Goal: Task Accomplishment & Management: Manage account settings

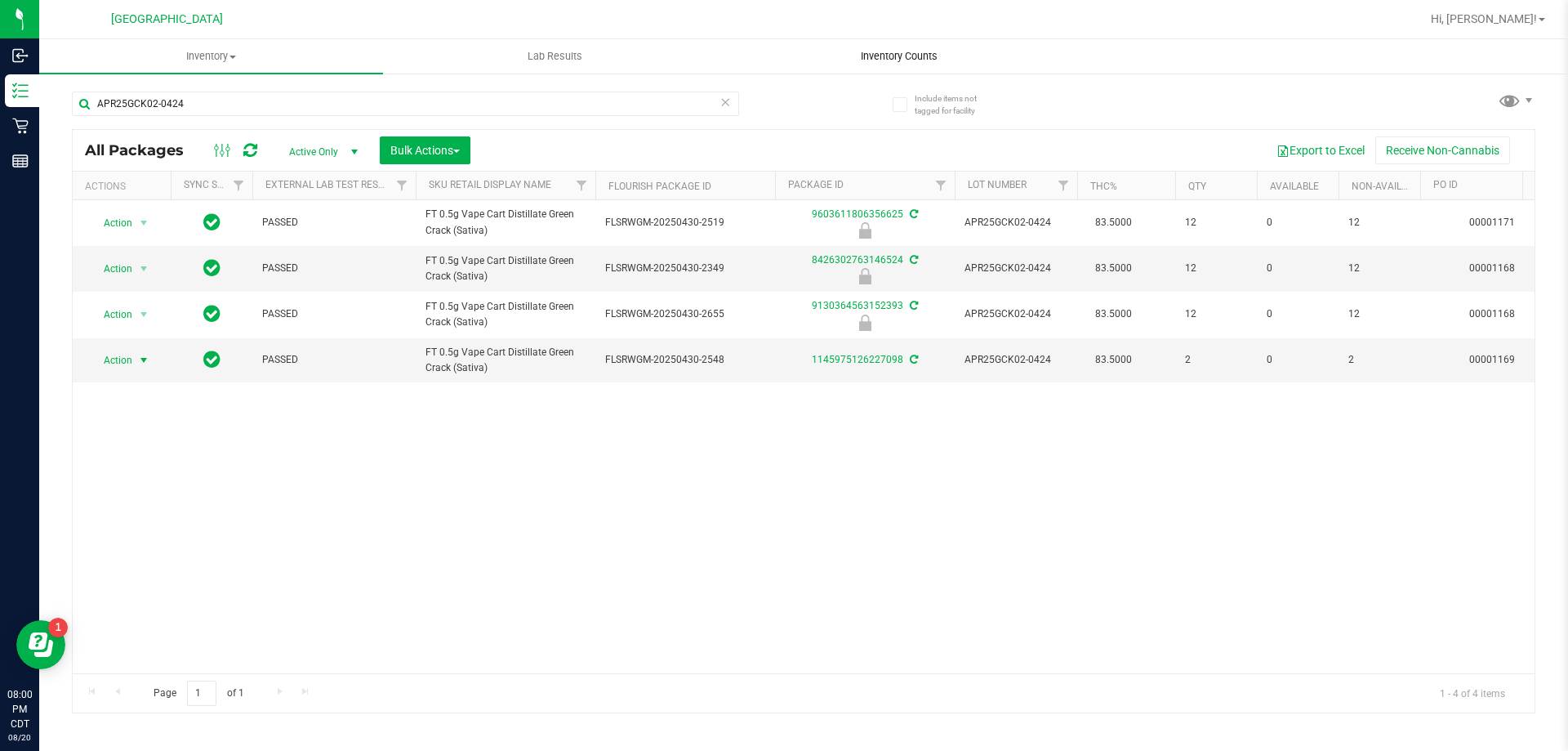
click at [901, 59] on span "Inventory Counts" at bounding box center [899, 56] width 121 height 15
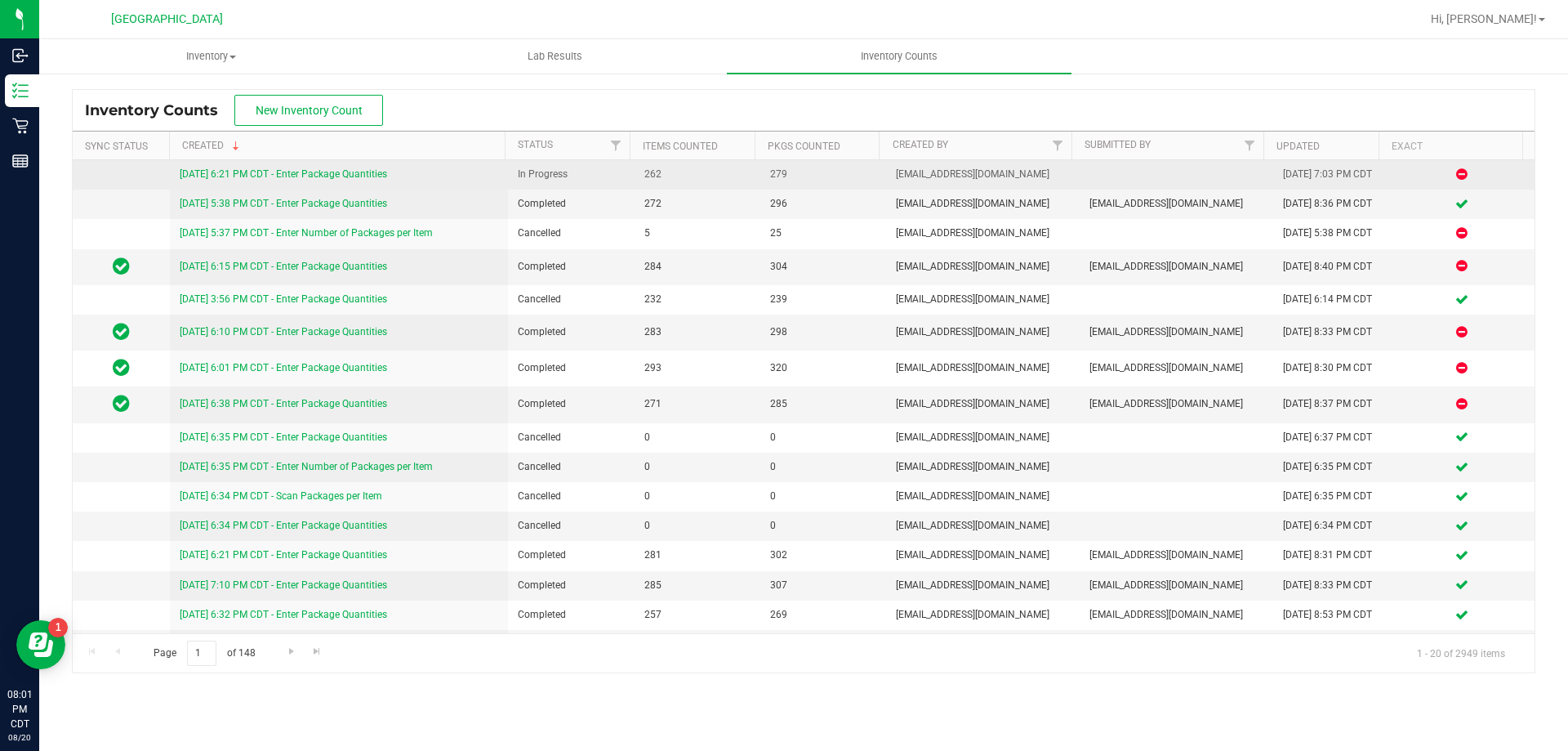
click at [352, 171] on link "[DATE] 6:21 PM CDT - Enter Package Quantities" at bounding box center [283, 175] width 208 height 12
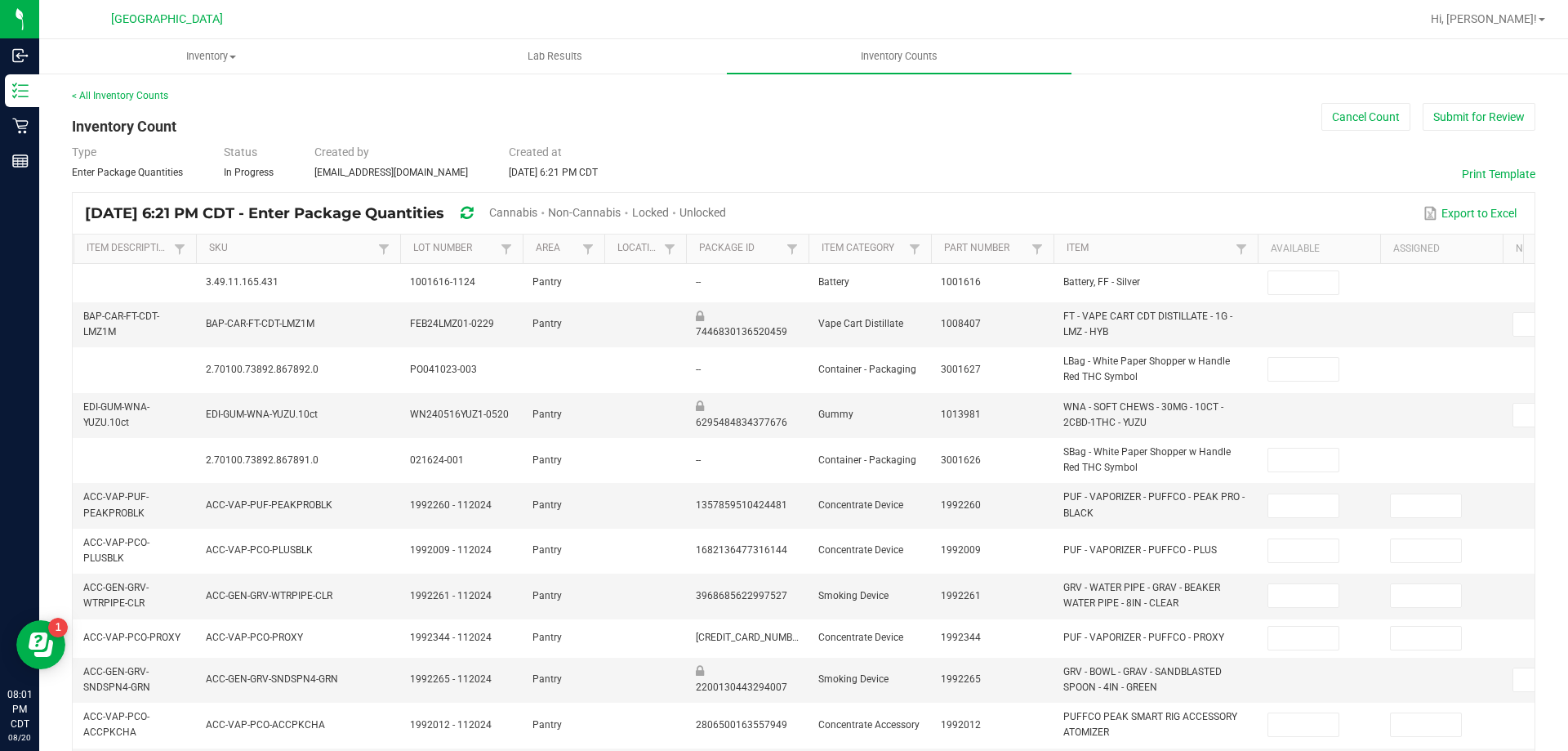
click at [727, 206] on span "Unlocked" at bounding box center [702, 212] width 46 height 13
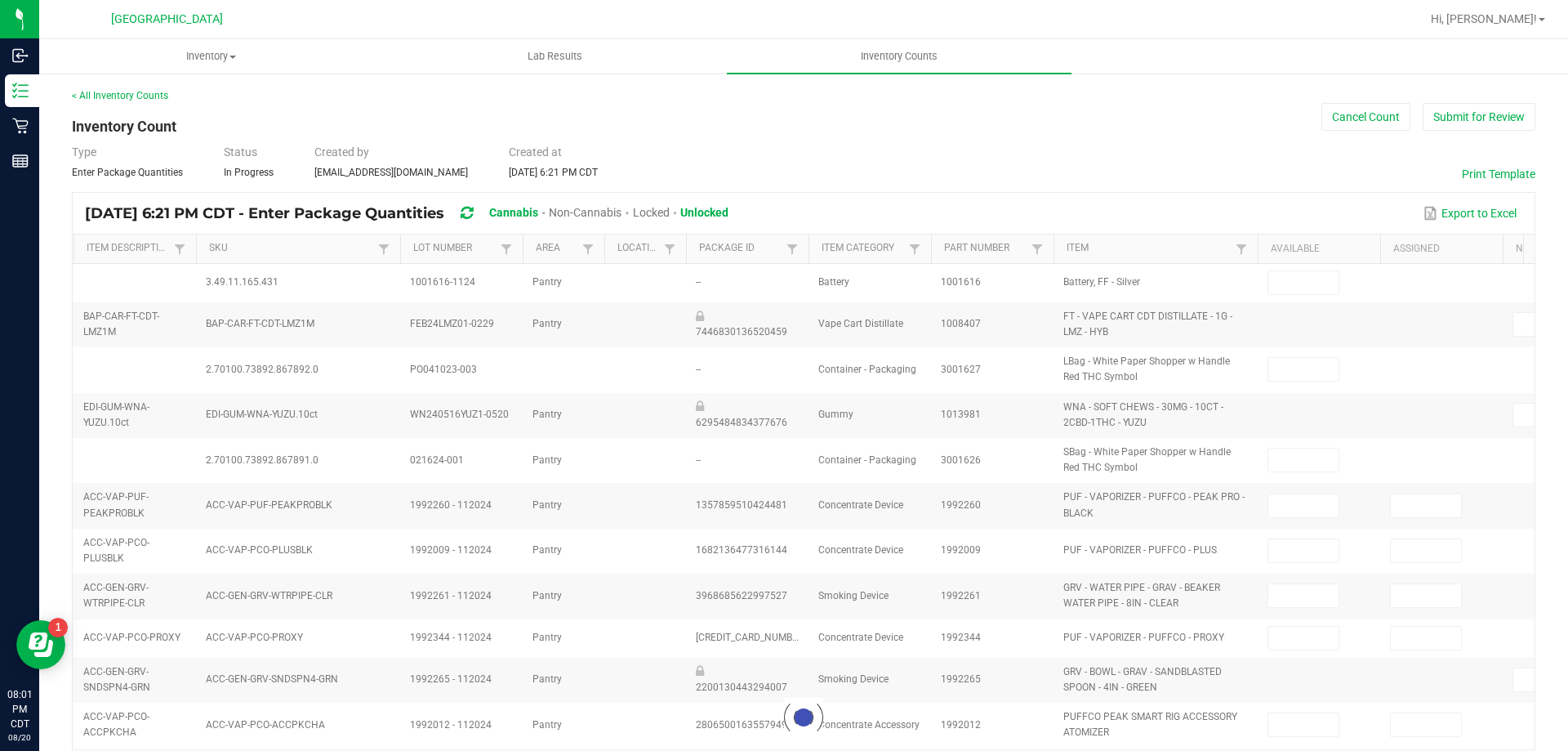
type input "9"
type input "0"
type input "4"
type input "0"
type input "11"
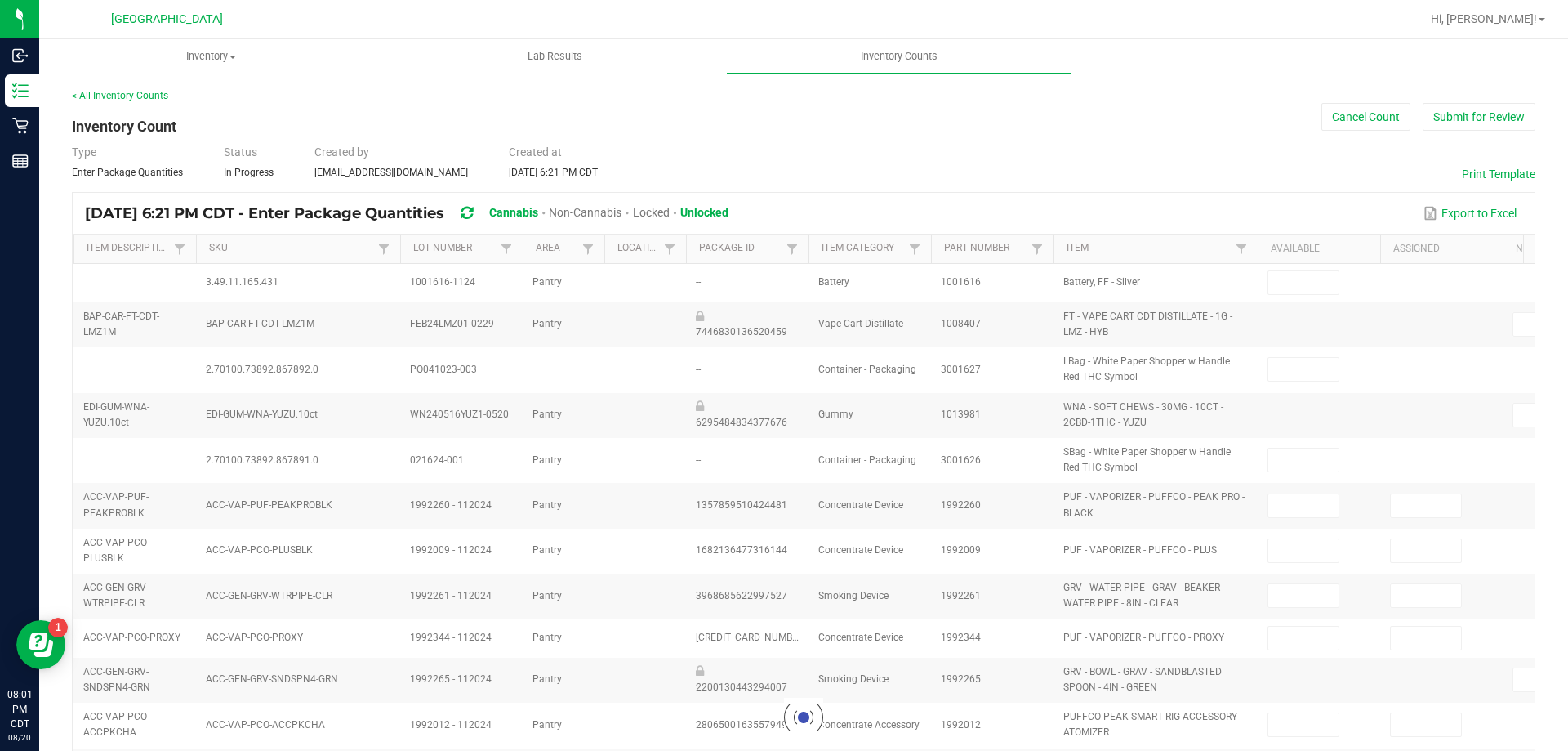
type input "0"
type input "4"
type input "0"
type input "4"
type input "0"
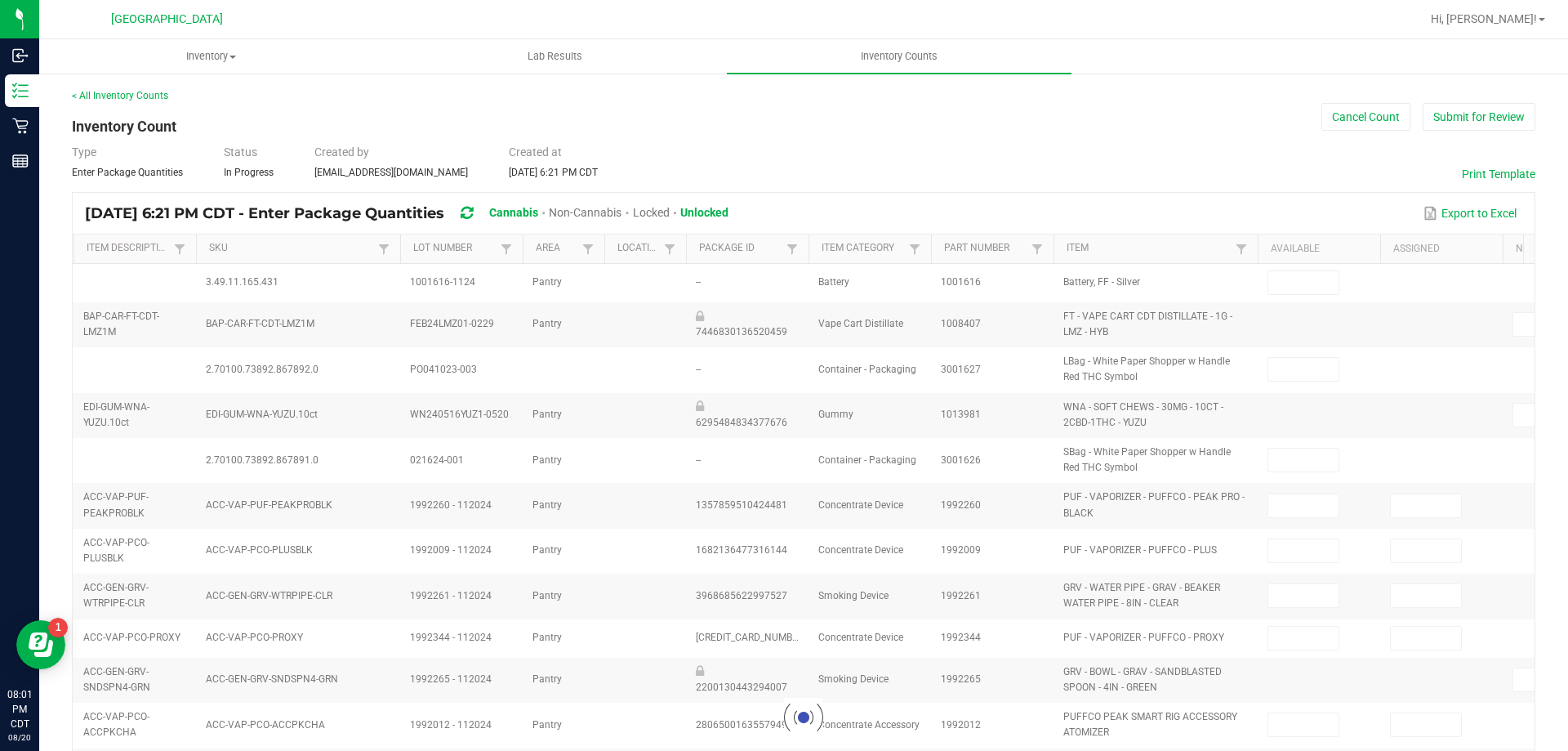
type input "19"
type input "3"
type input "5"
type input "6"
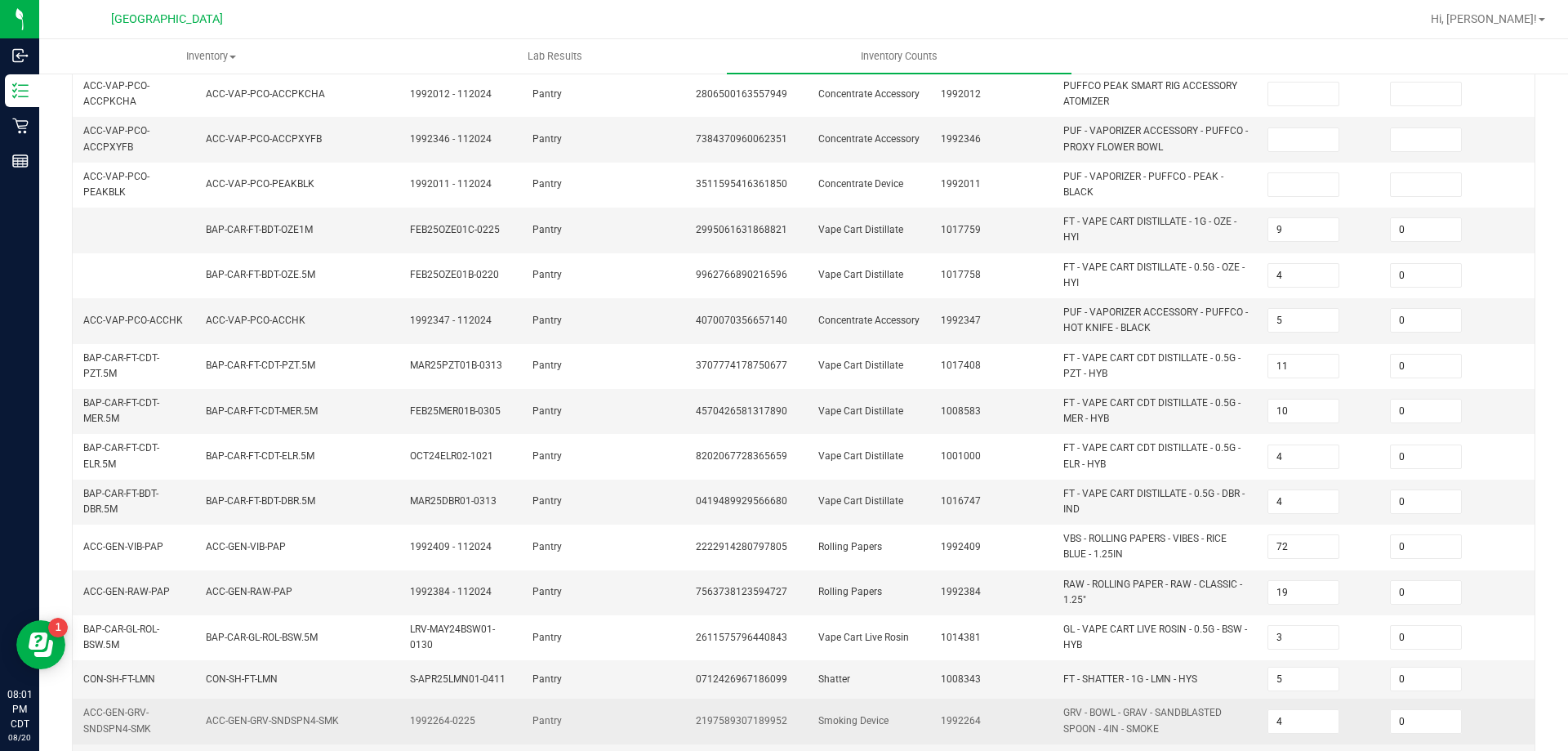
scroll to position [476, 0]
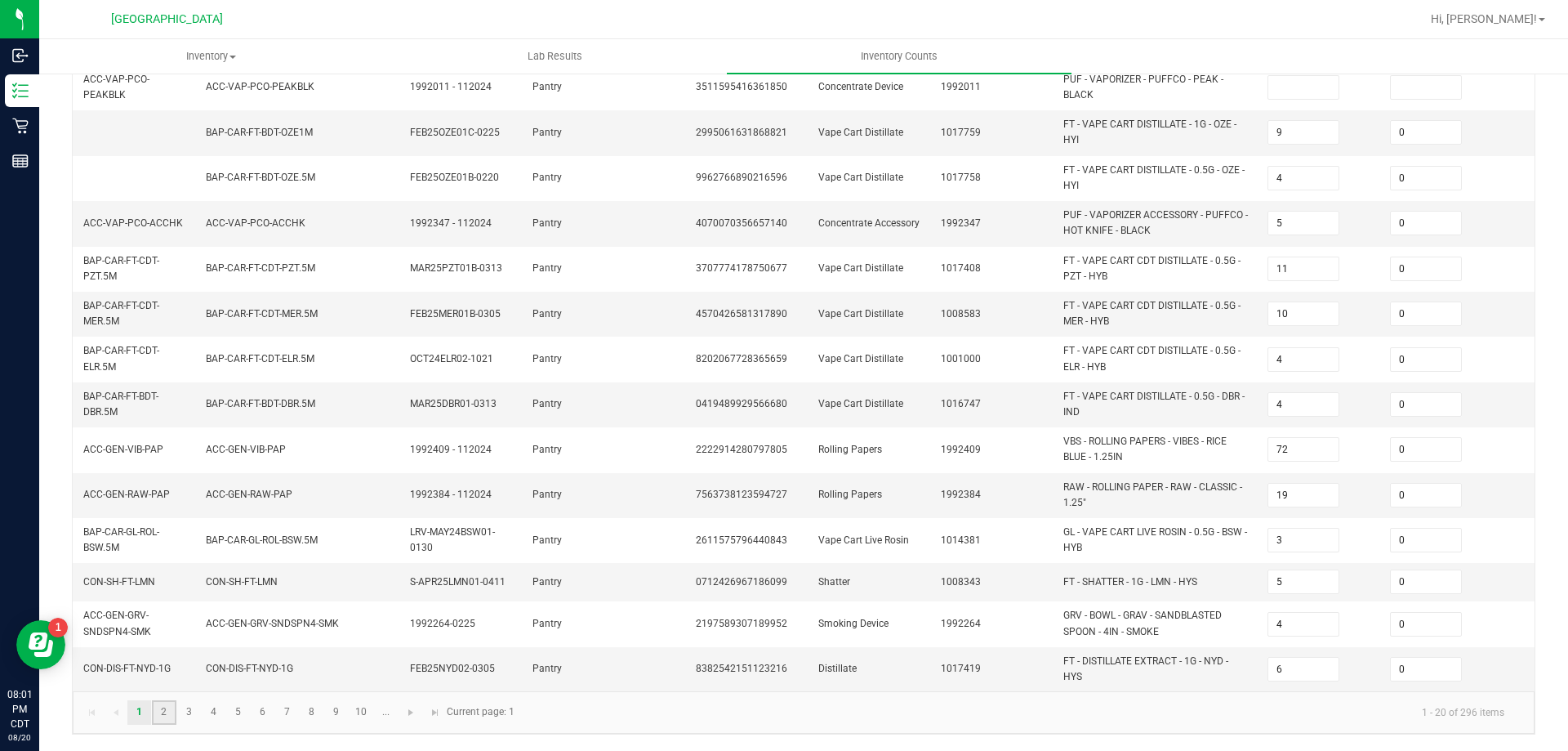
click at [159, 704] on link "2" at bounding box center [164, 712] width 24 height 25
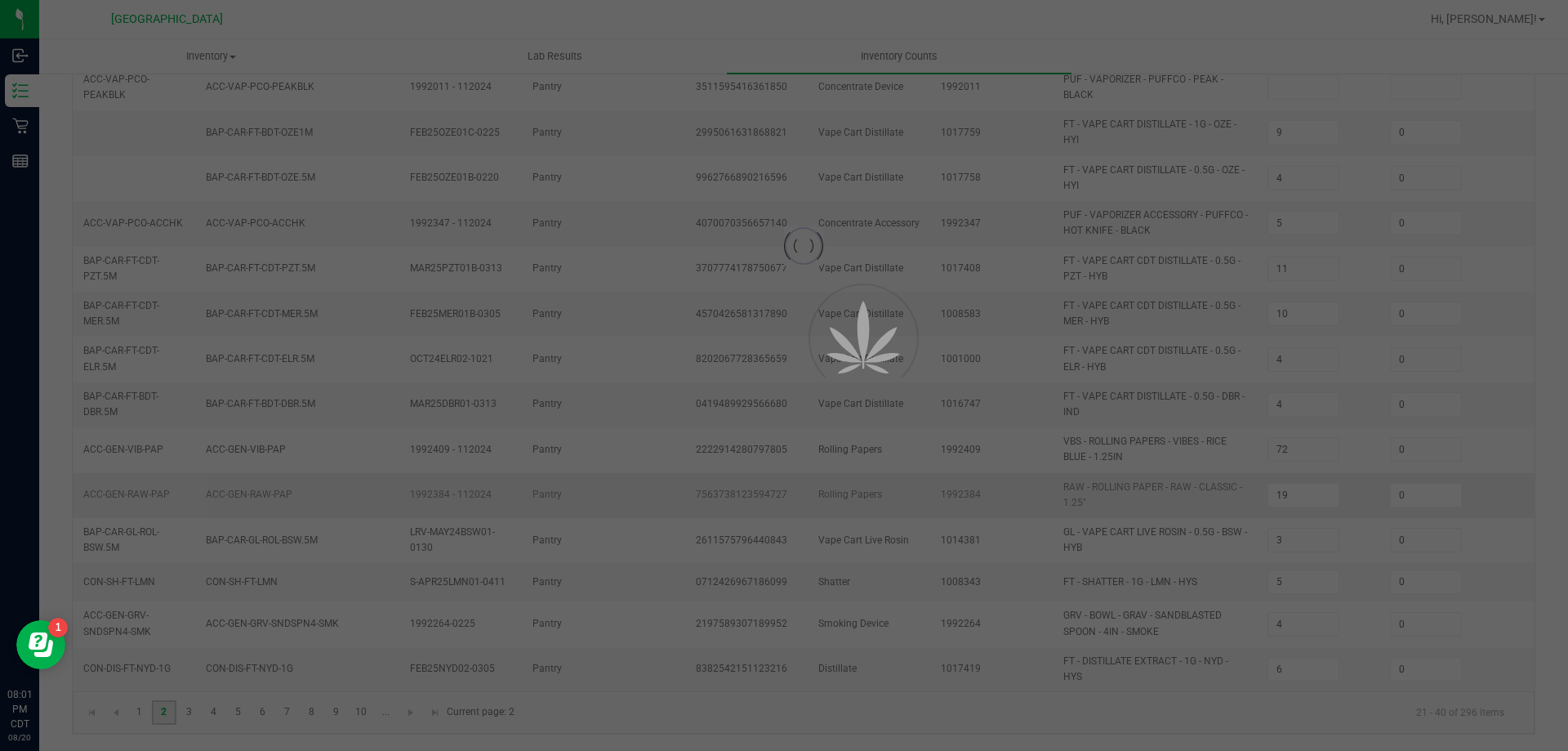
type input "3"
type input "5"
type input "4"
type input "1"
type input "0"
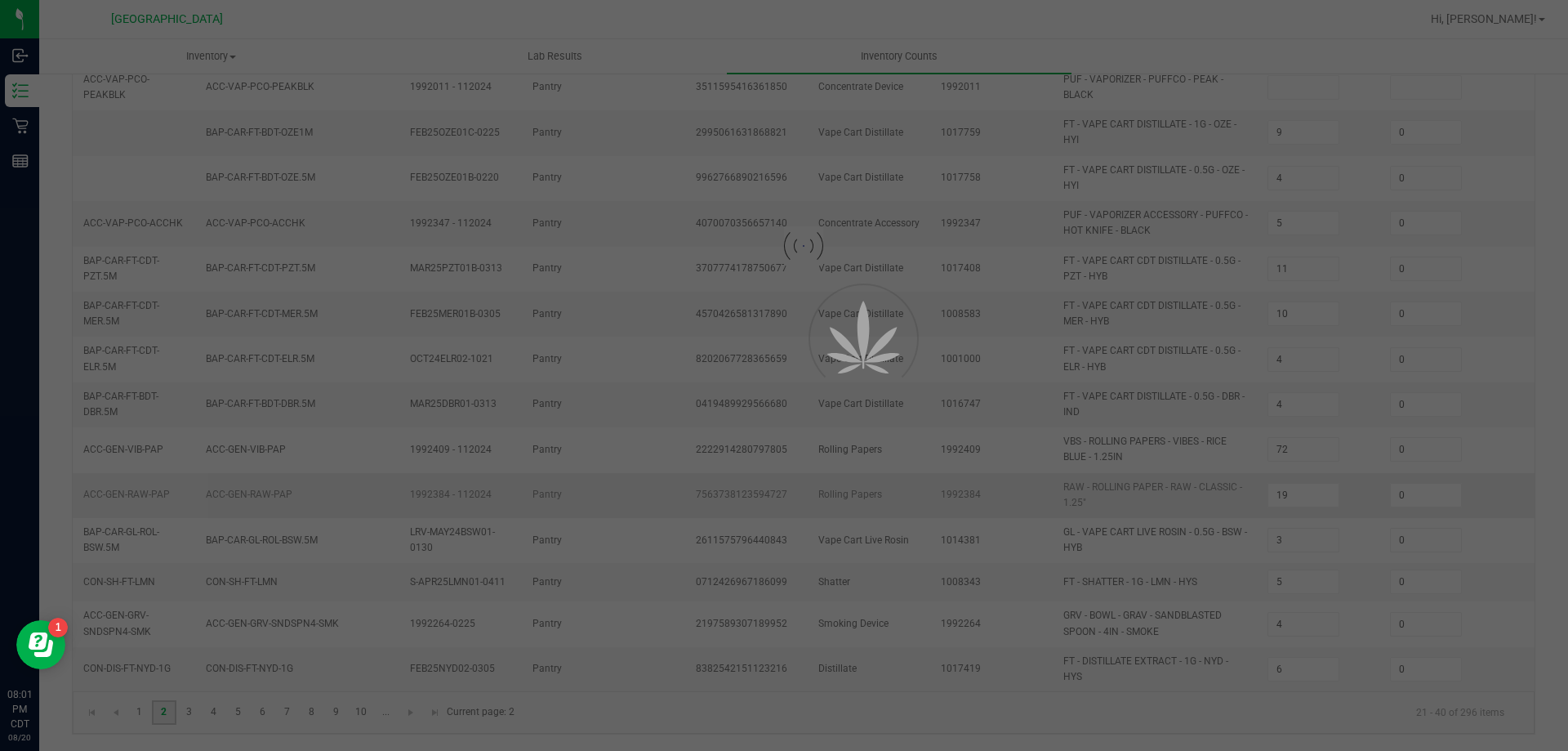
type input "8"
type input "0"
type input "3"
type input "19"
type input "8"
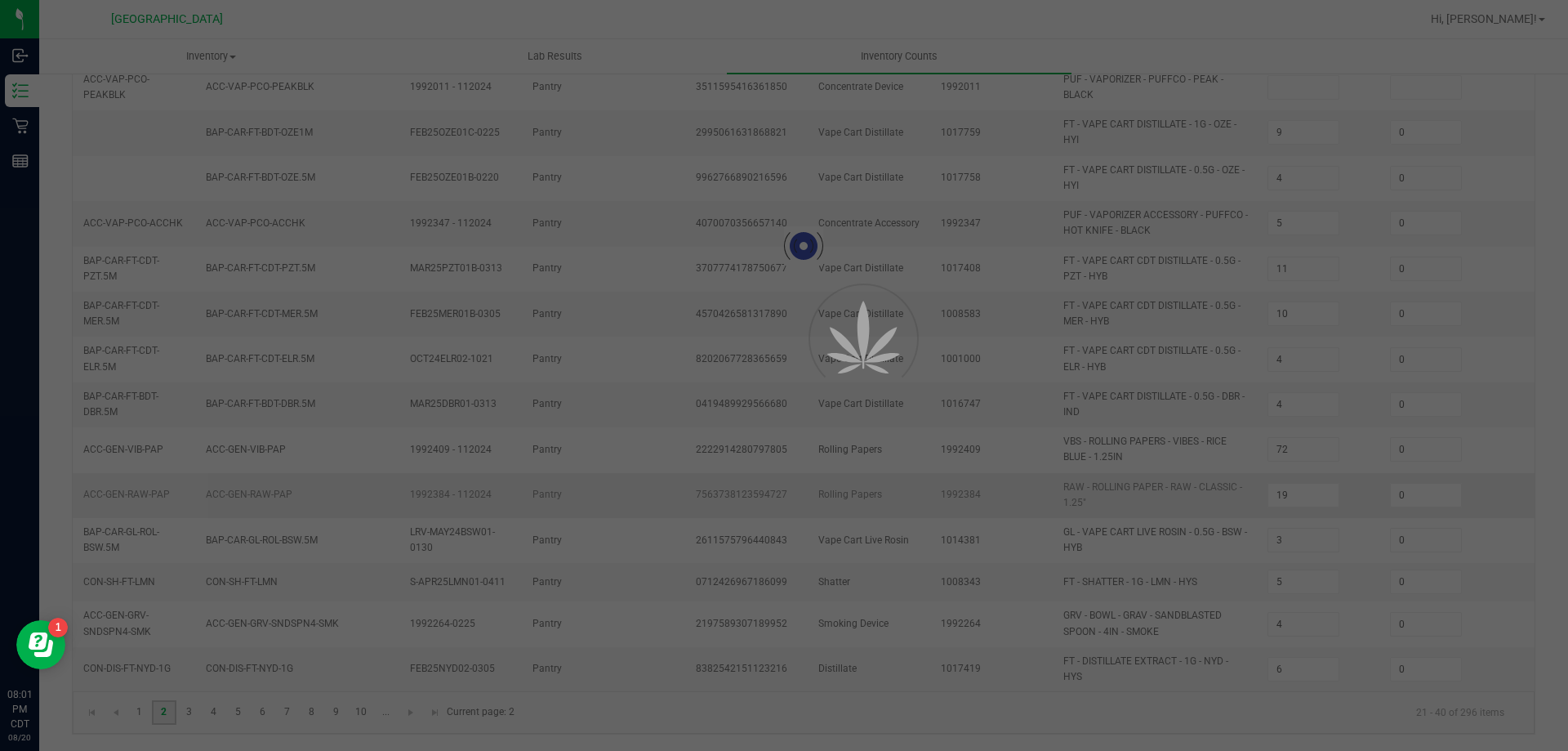
type input "15"
type input "2"
type input "1"
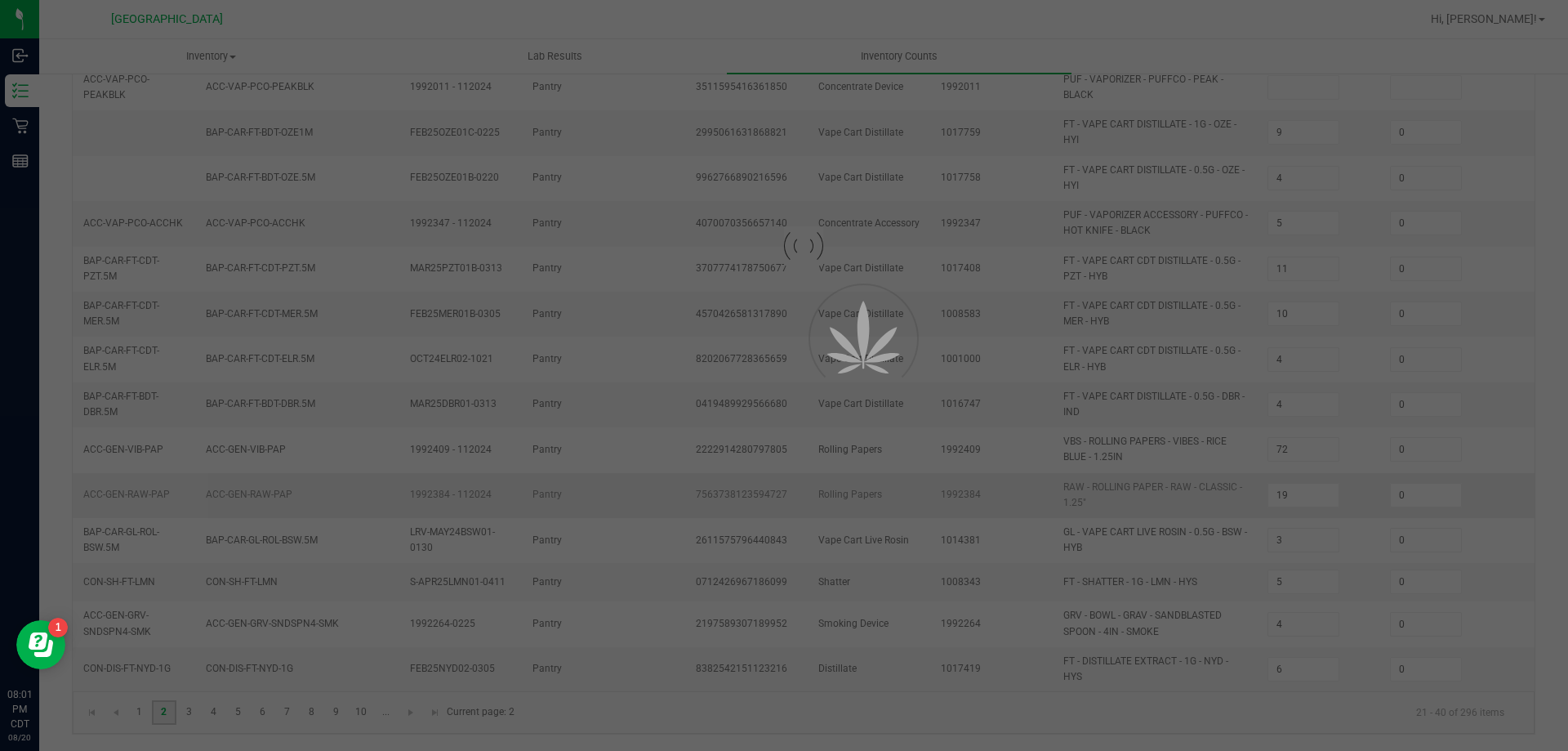
type input "0"
type input "1"
type input "0"
type input "6"
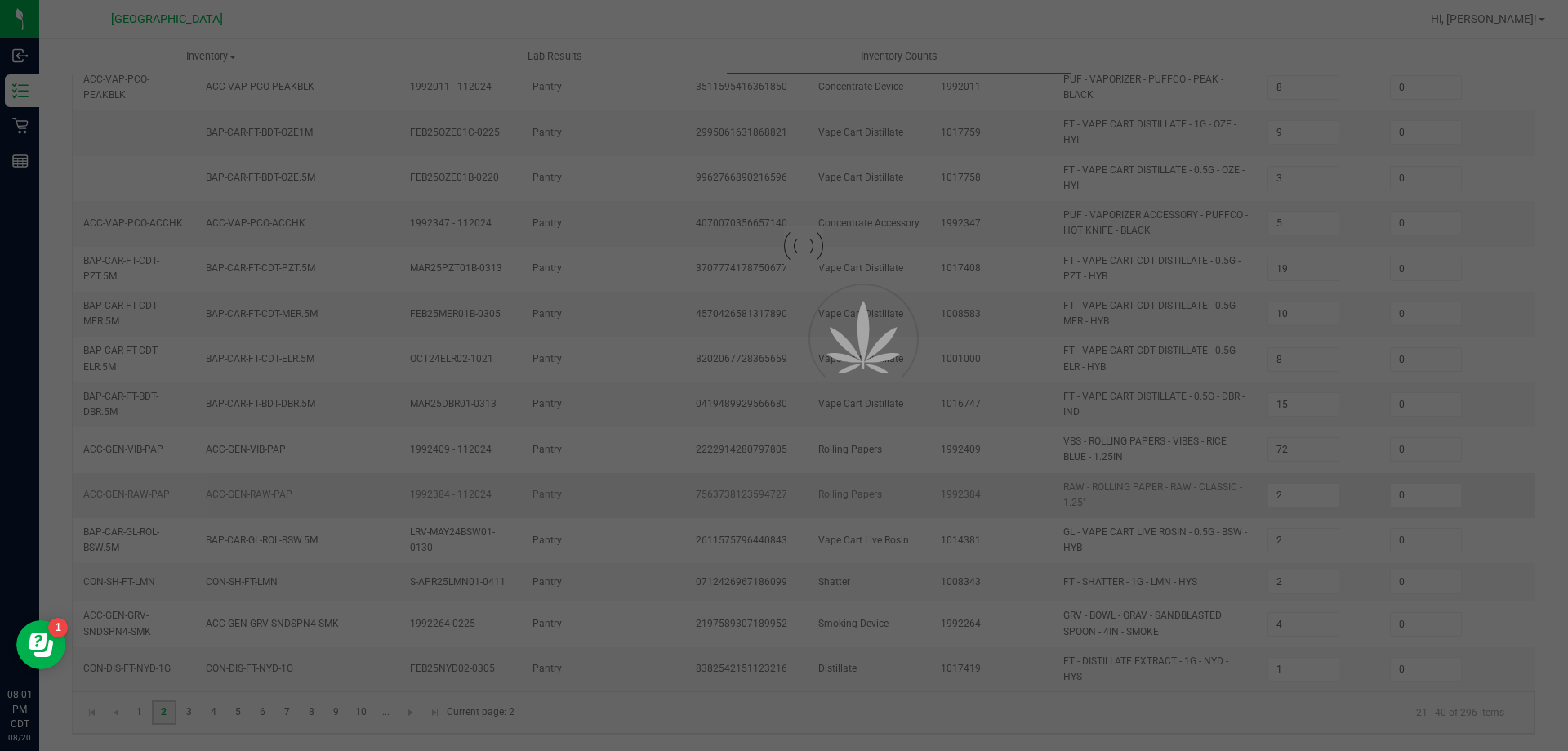
type input "0"
type input "2"
type input "46"
type input "1"
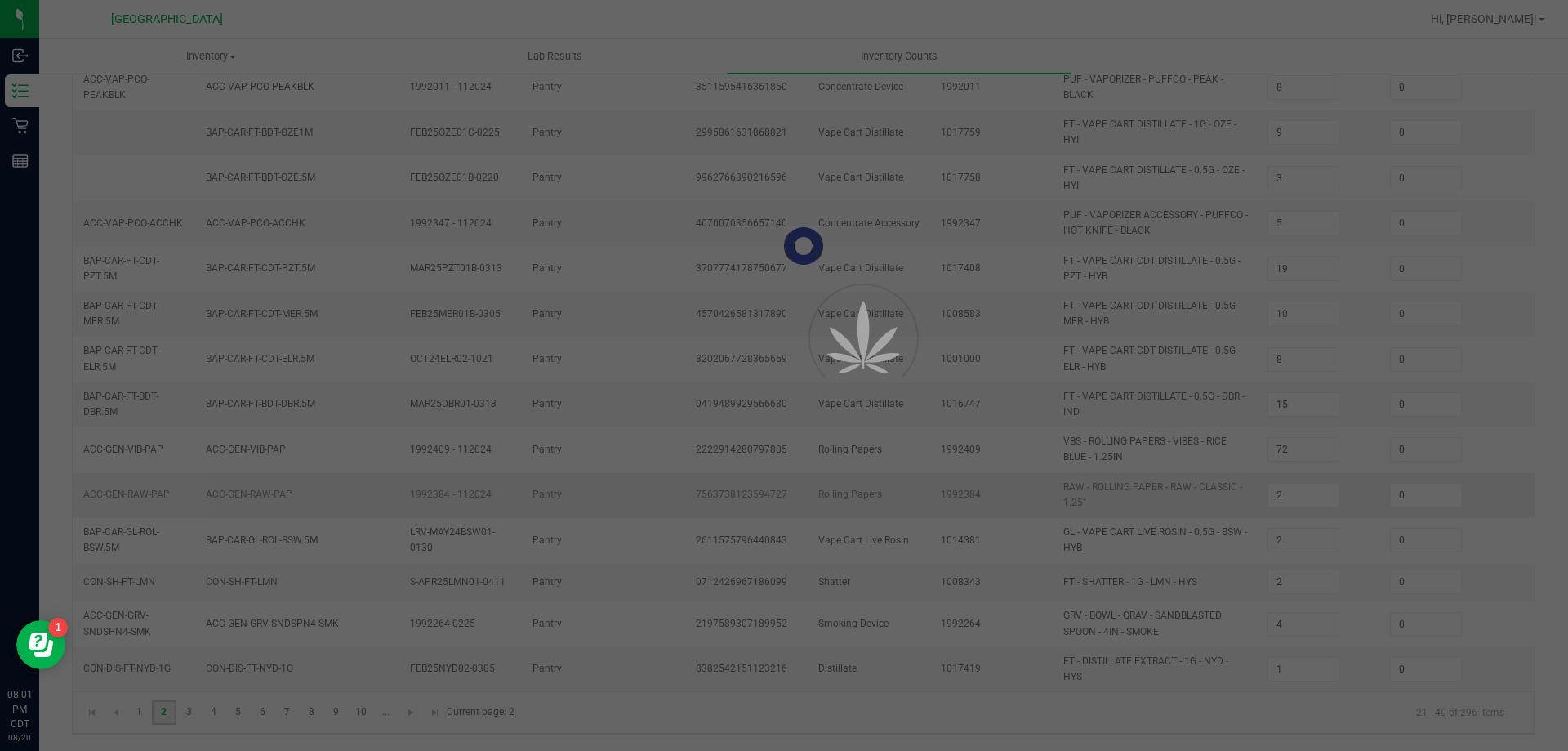
type input "3"
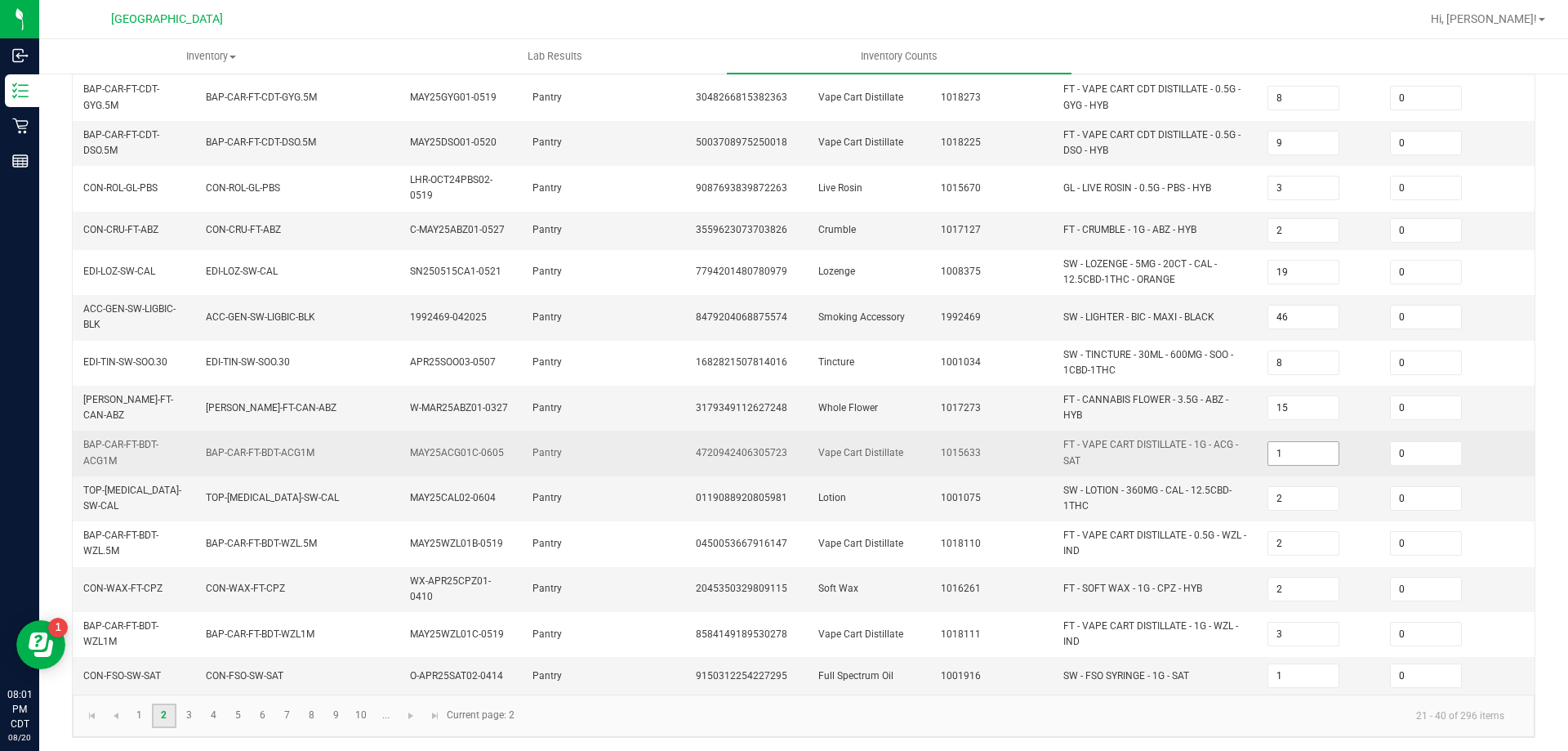
scroll to position [448, 0]
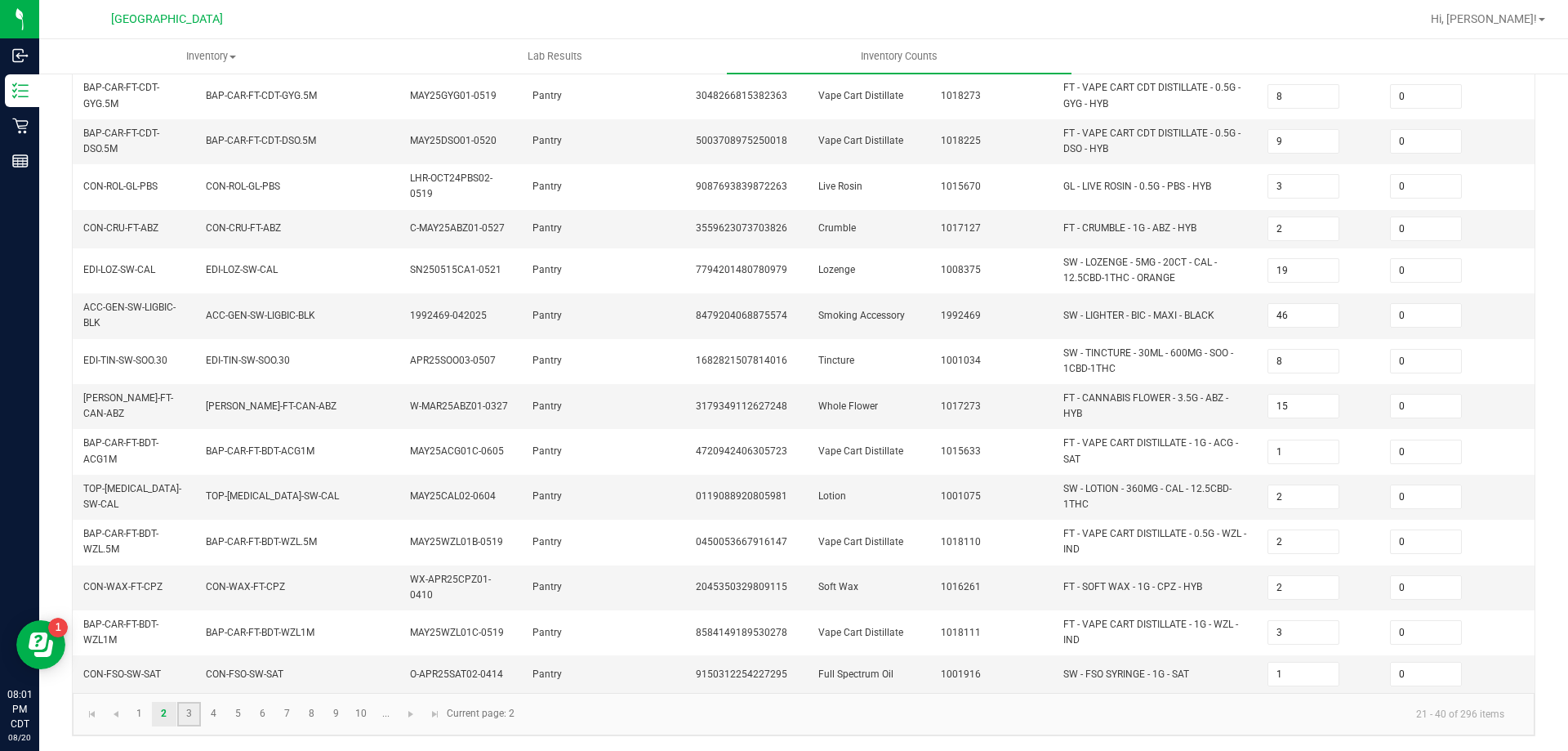
click at [193, 715] on link "3" at bounding box center [189, 714] width 24 height 25
type input "10"
type input "5"
type input "13"
type input "2"
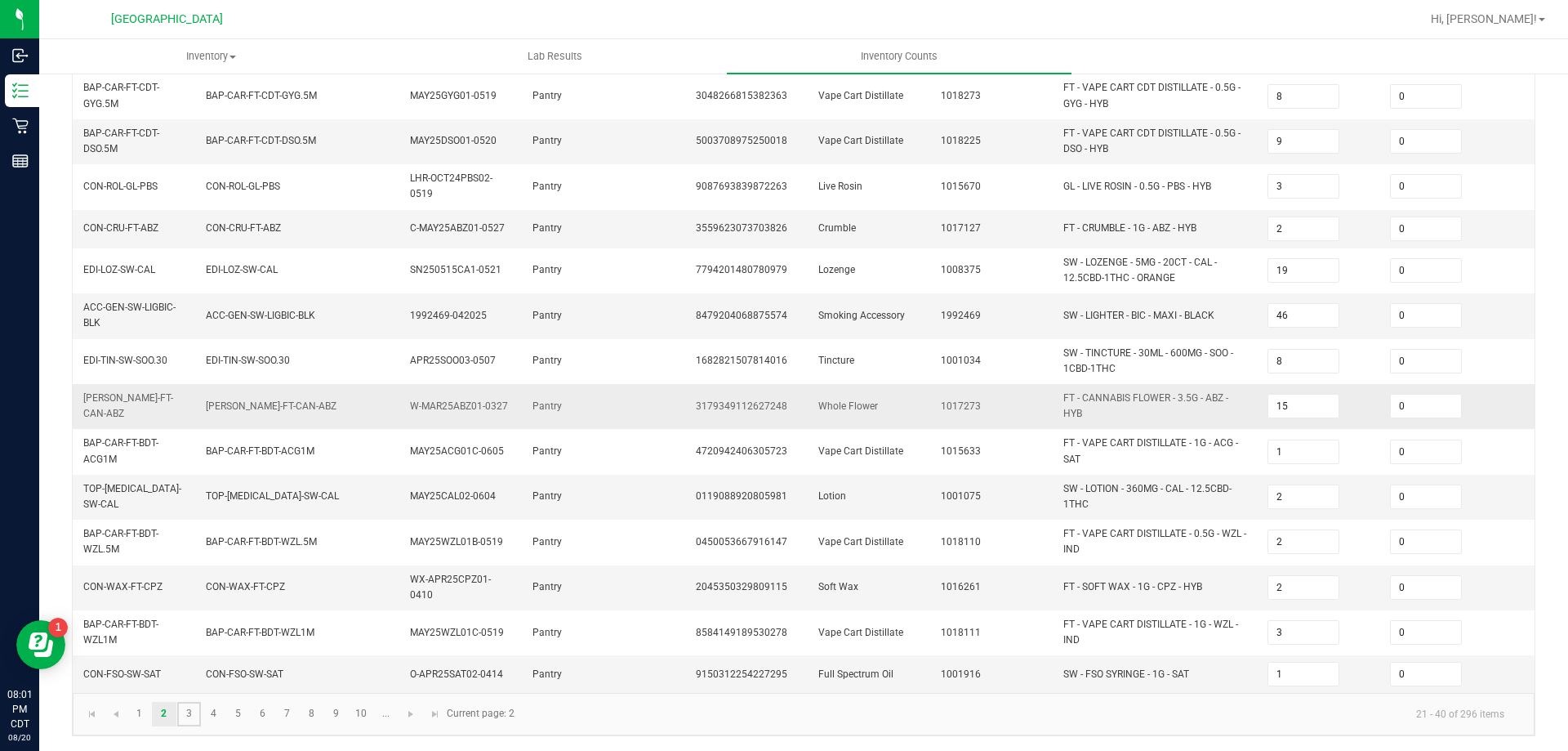
type input "6"
type input "4"
type input "7"
type input "5"
type input "10"
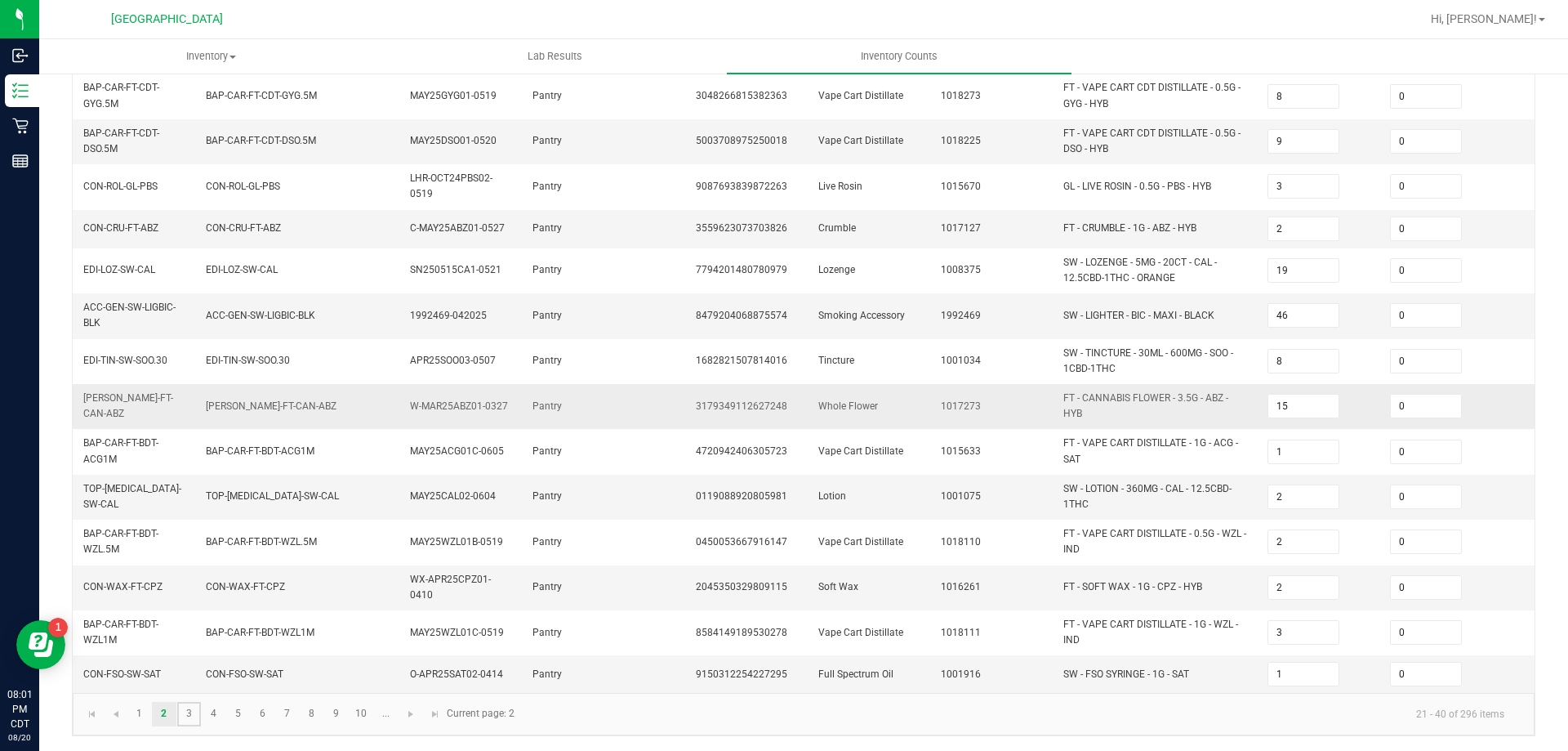
type input "1"
type input "11"
type input "4"
type input "11"
type input "1"
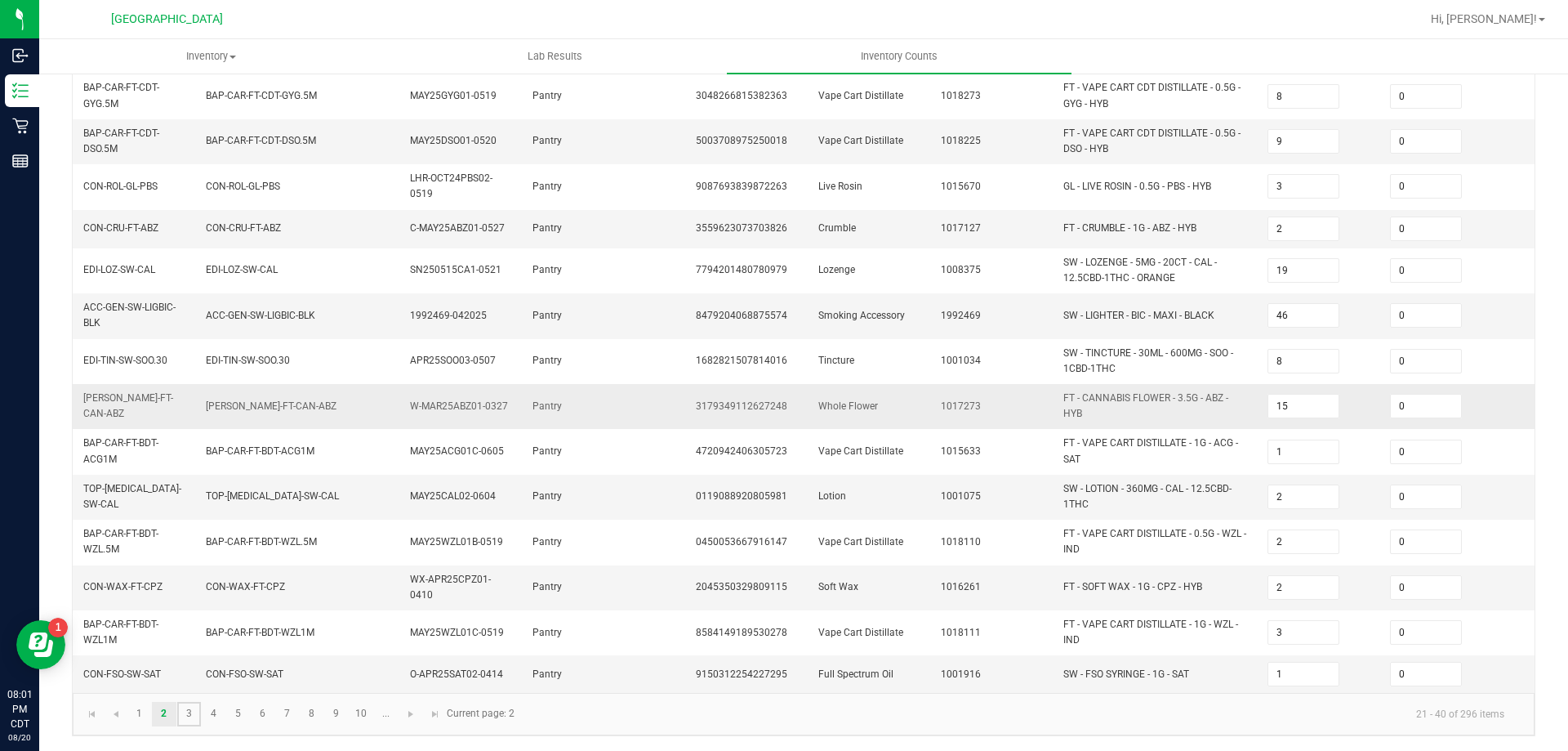
type input "8"
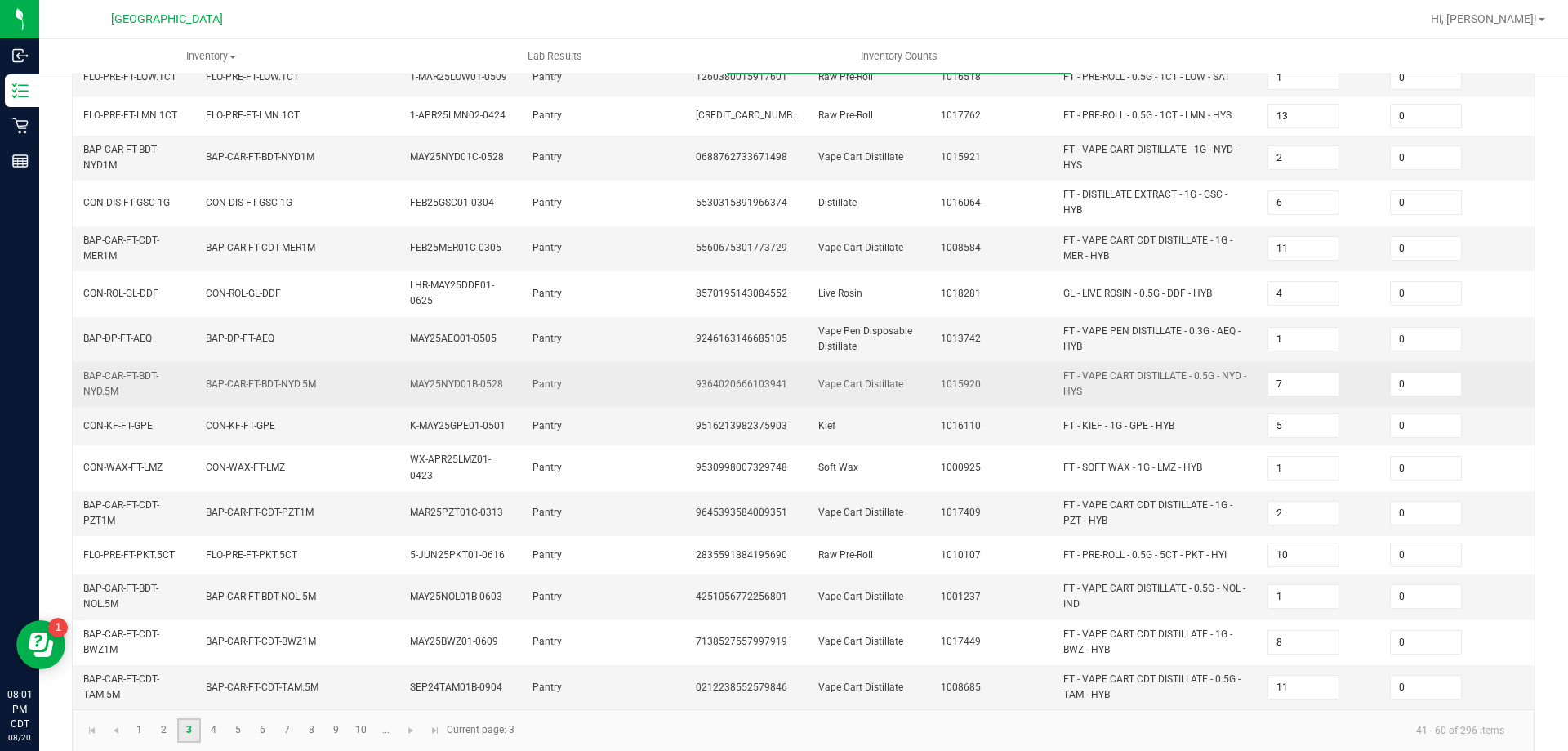
scroll to position [454, 0]
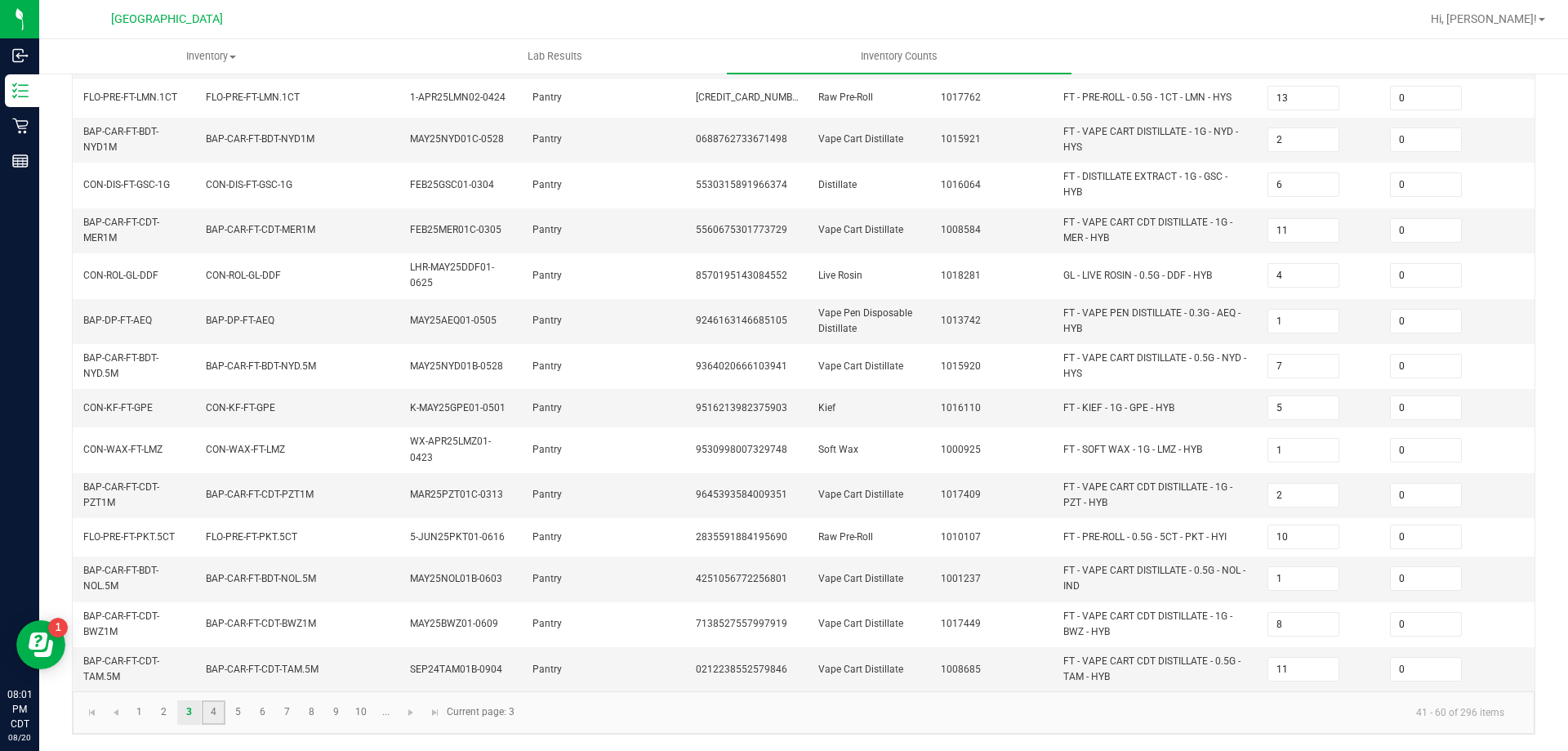
click at [206, 720] on link "4" at bounding box center [214, 712] width 24 height 25
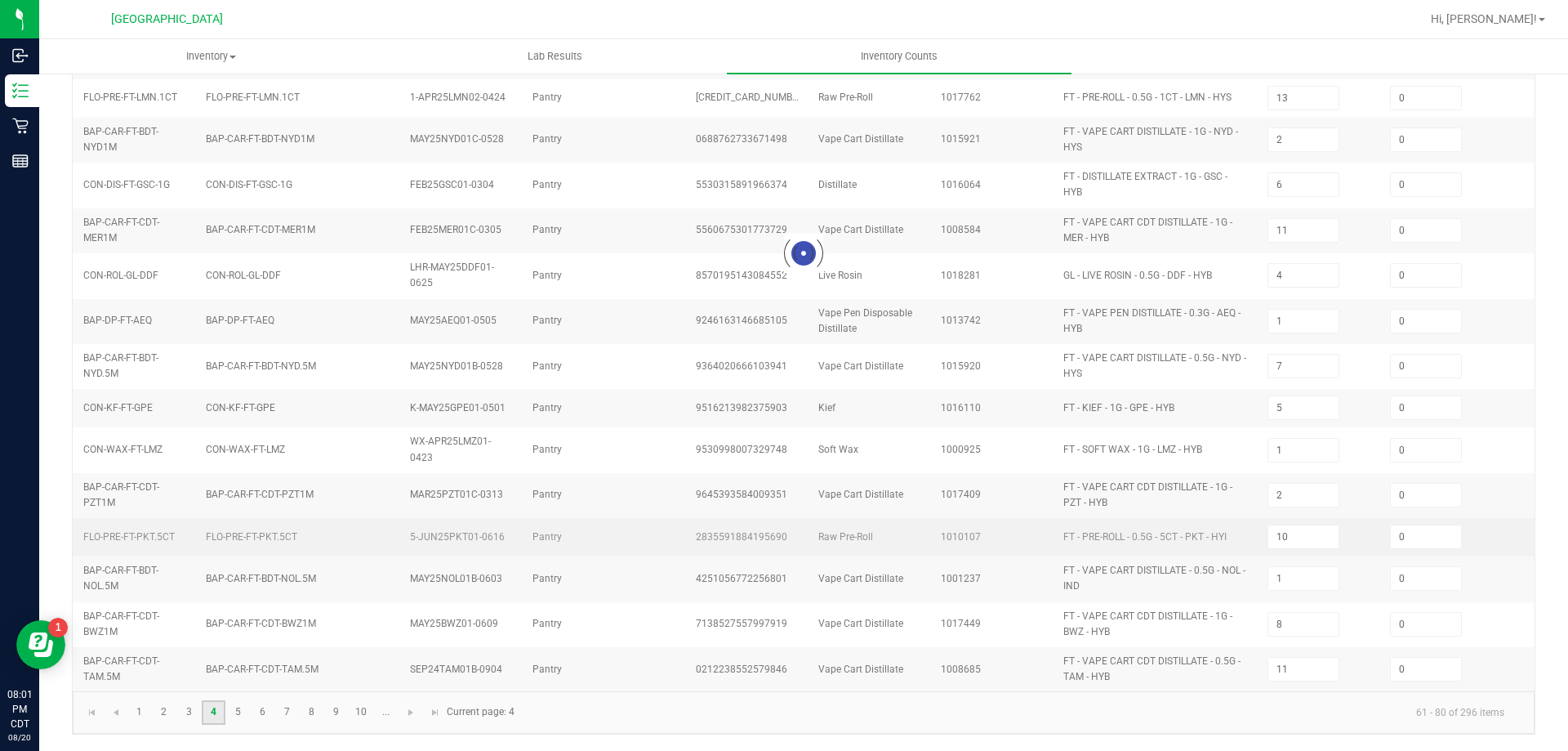
type input "12"
type input "14"
type input "53"
type input "12"
type input "9"
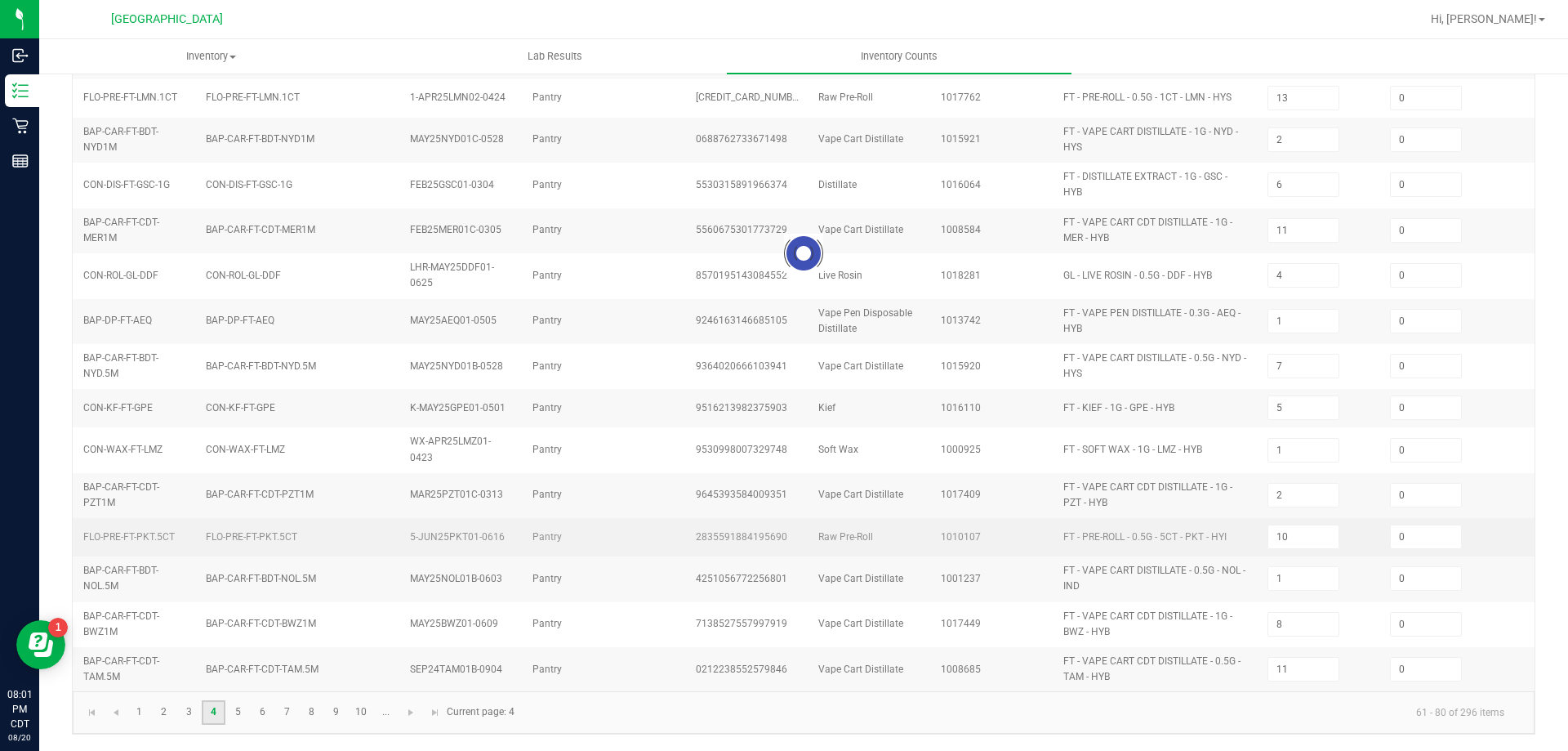
type input "8"
type input "3"
type input "6"
type input "16"
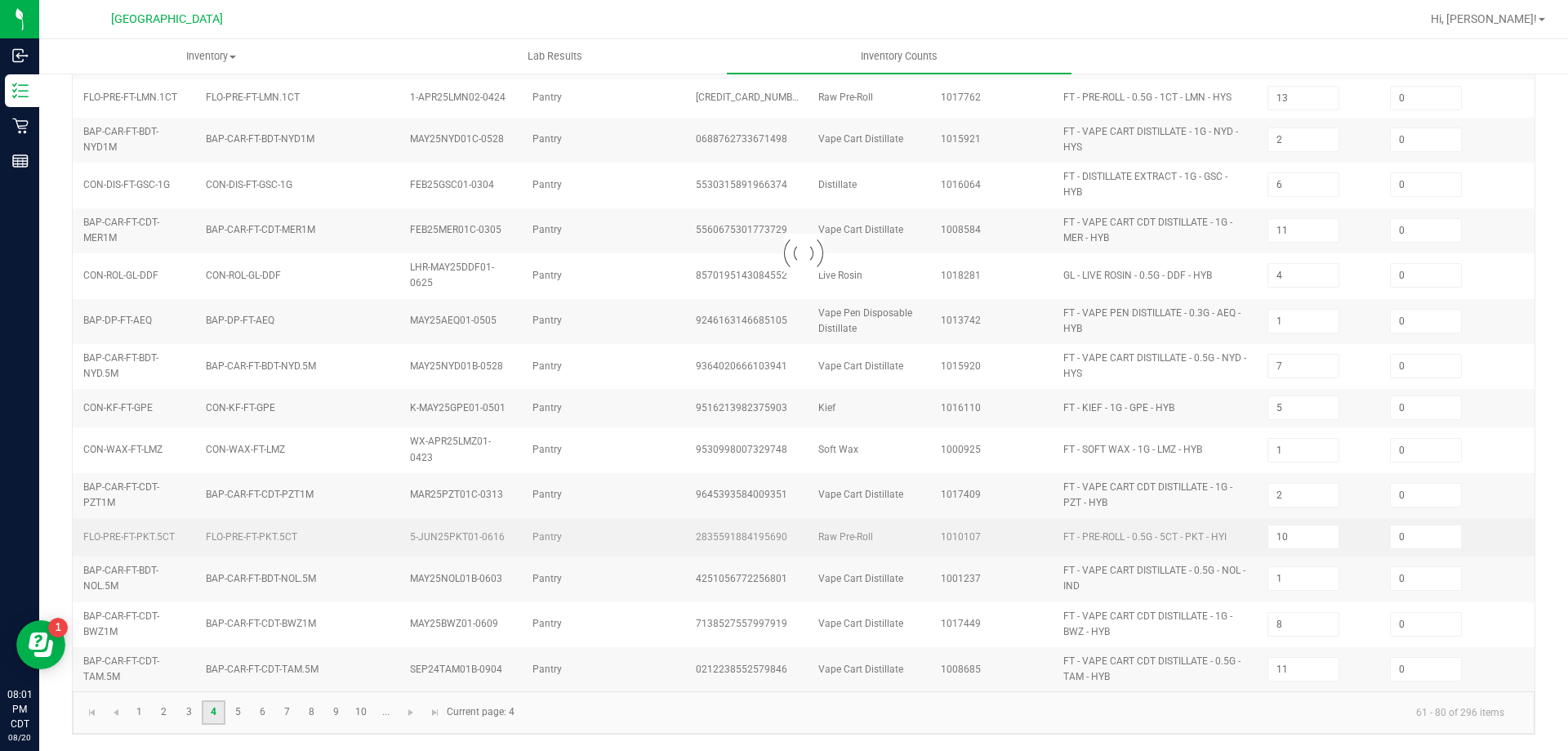
type input "2"
type input "10"
type input "6"
type input "16"
type input "6"
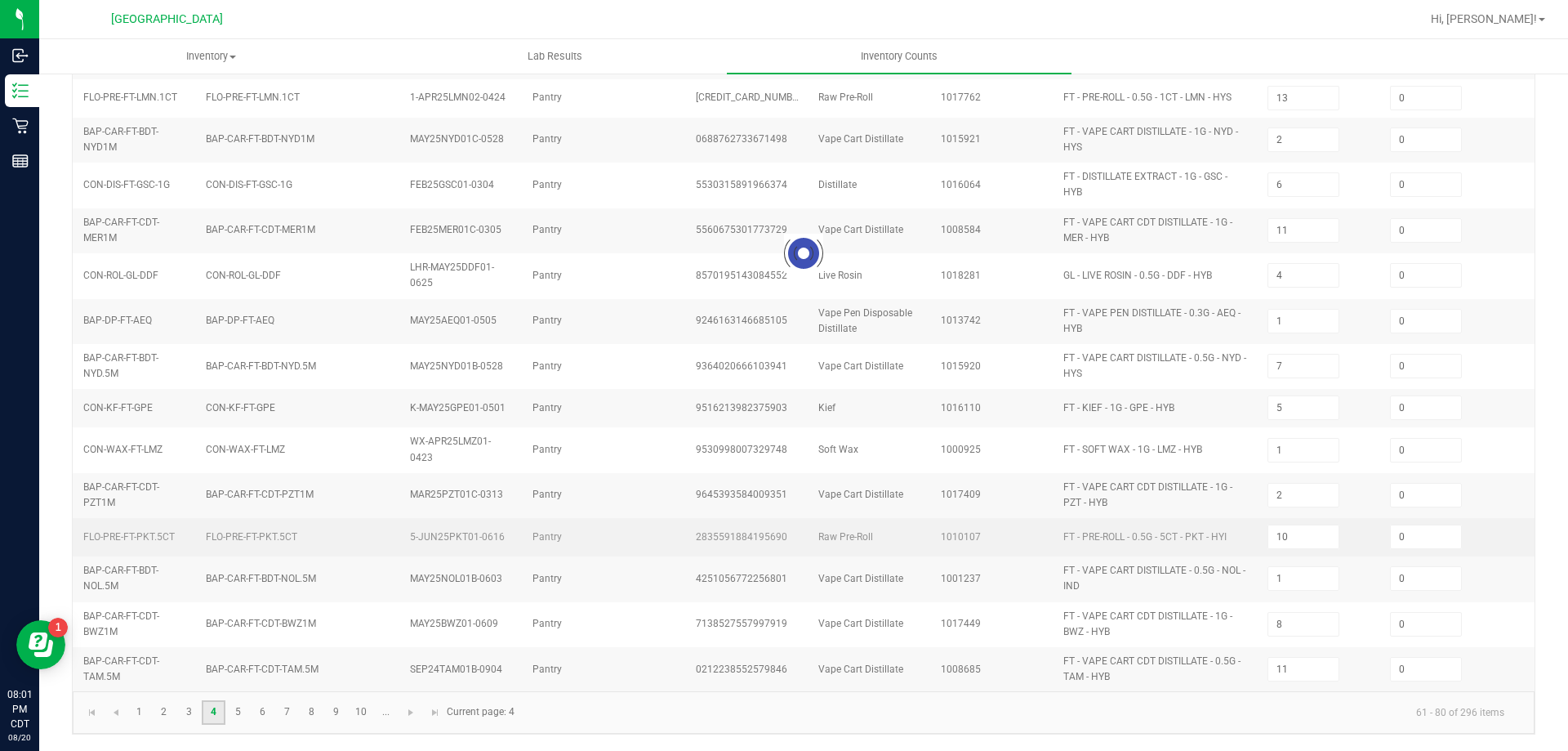
type input "3"
type input "43"
type input "20"
type input "2"
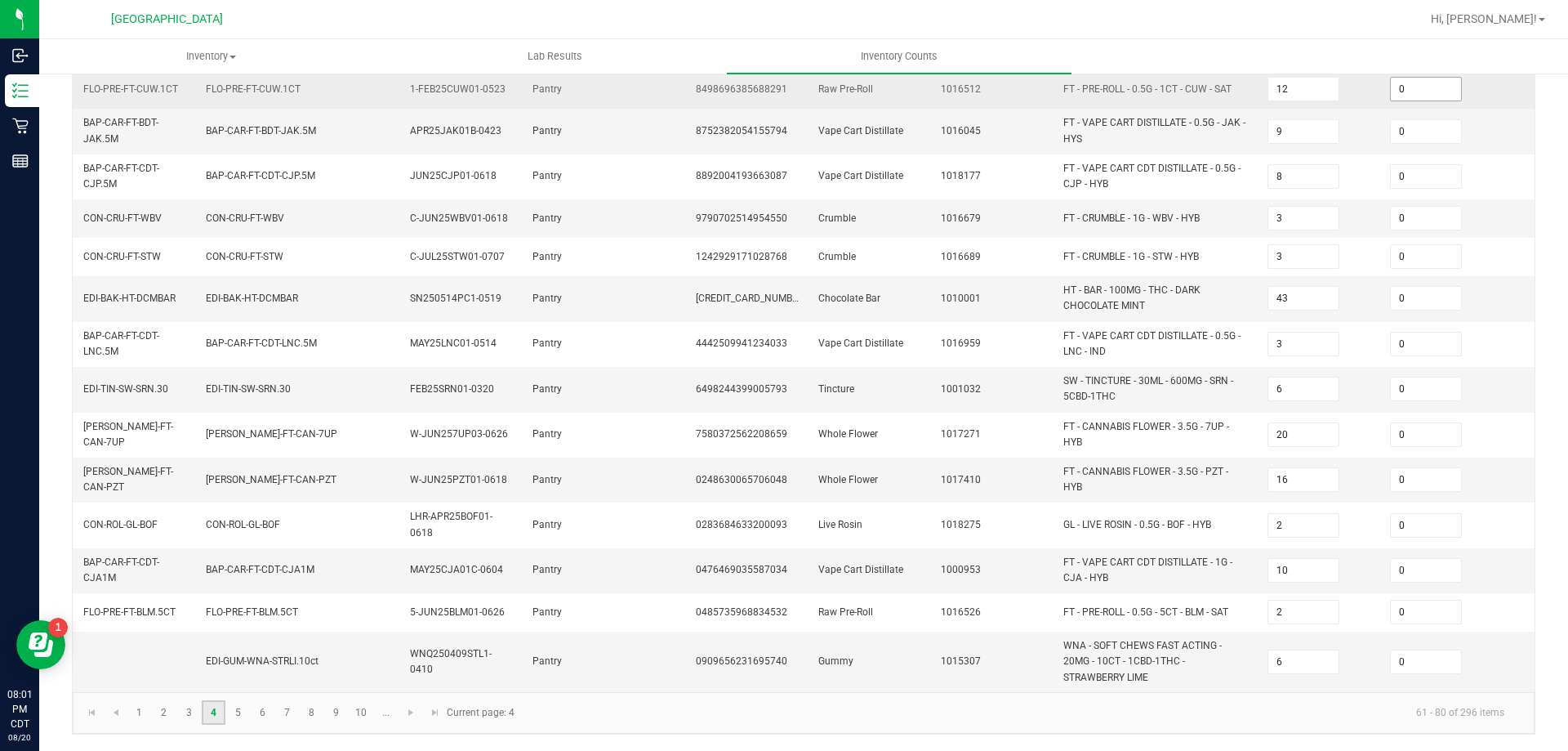
scroll to position [463, 0]
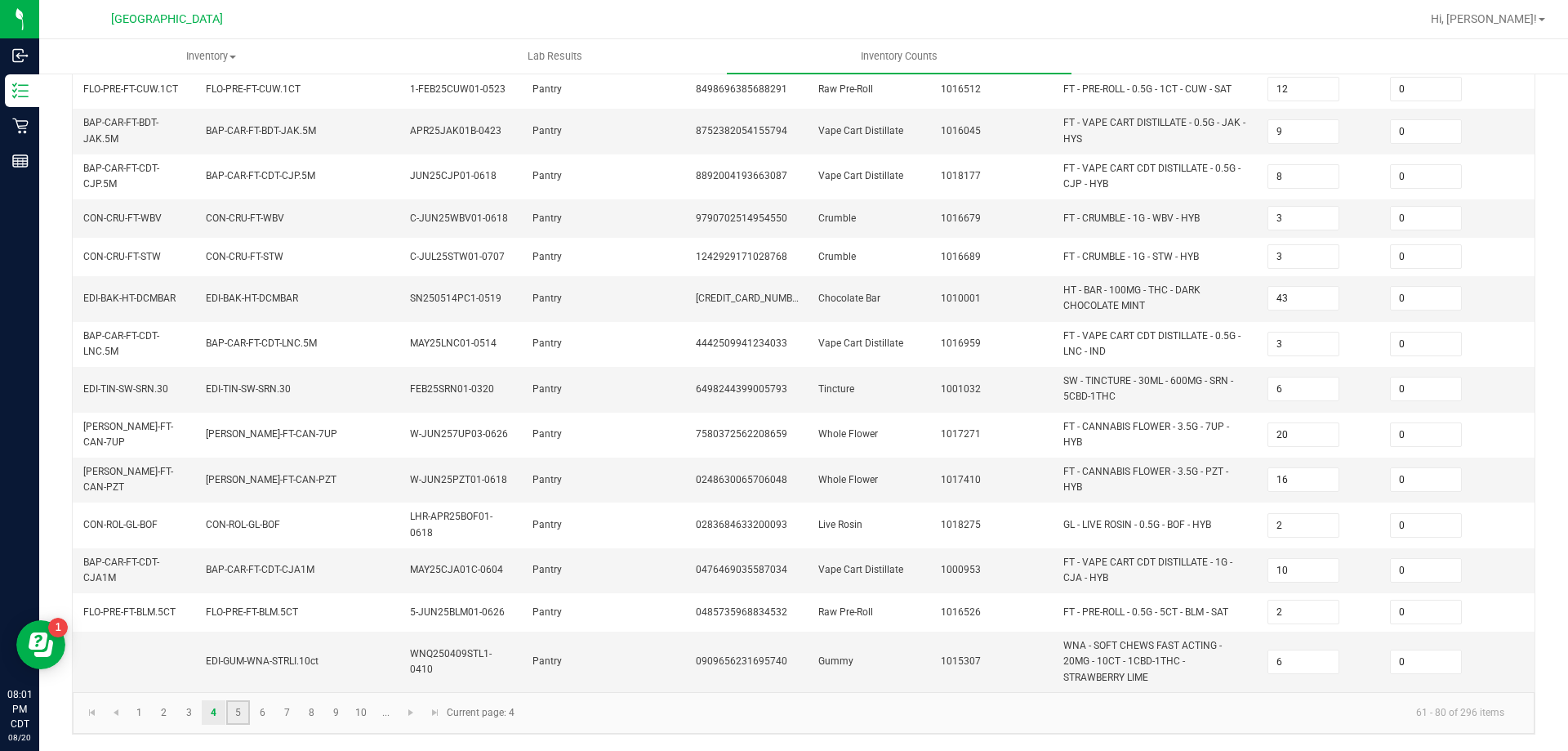
click at [242, 713] on link "5" at bounding box center [238, 712] width 24 height 25
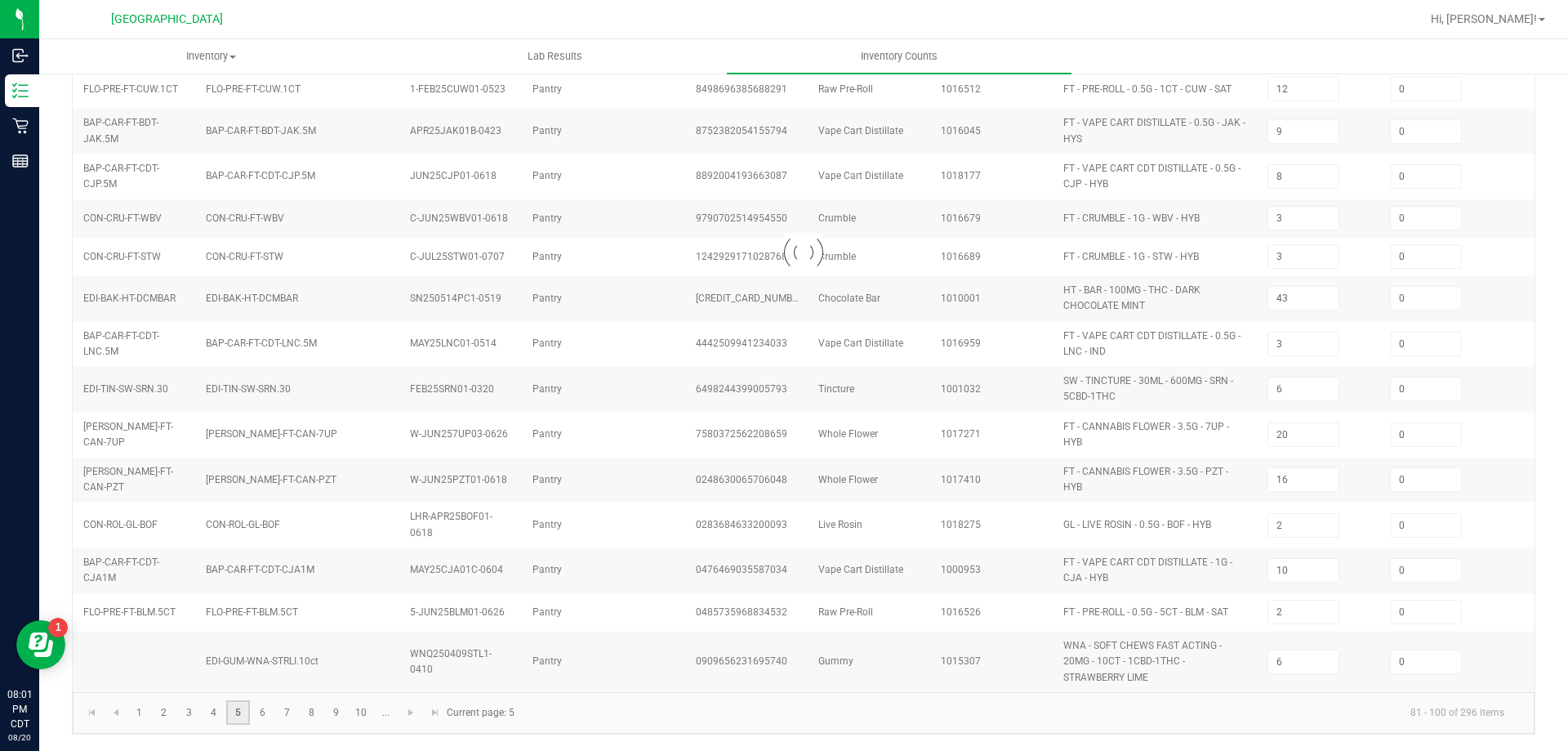
type input "16"
type input "3"
type input "14"
type input "24"
type input "2"
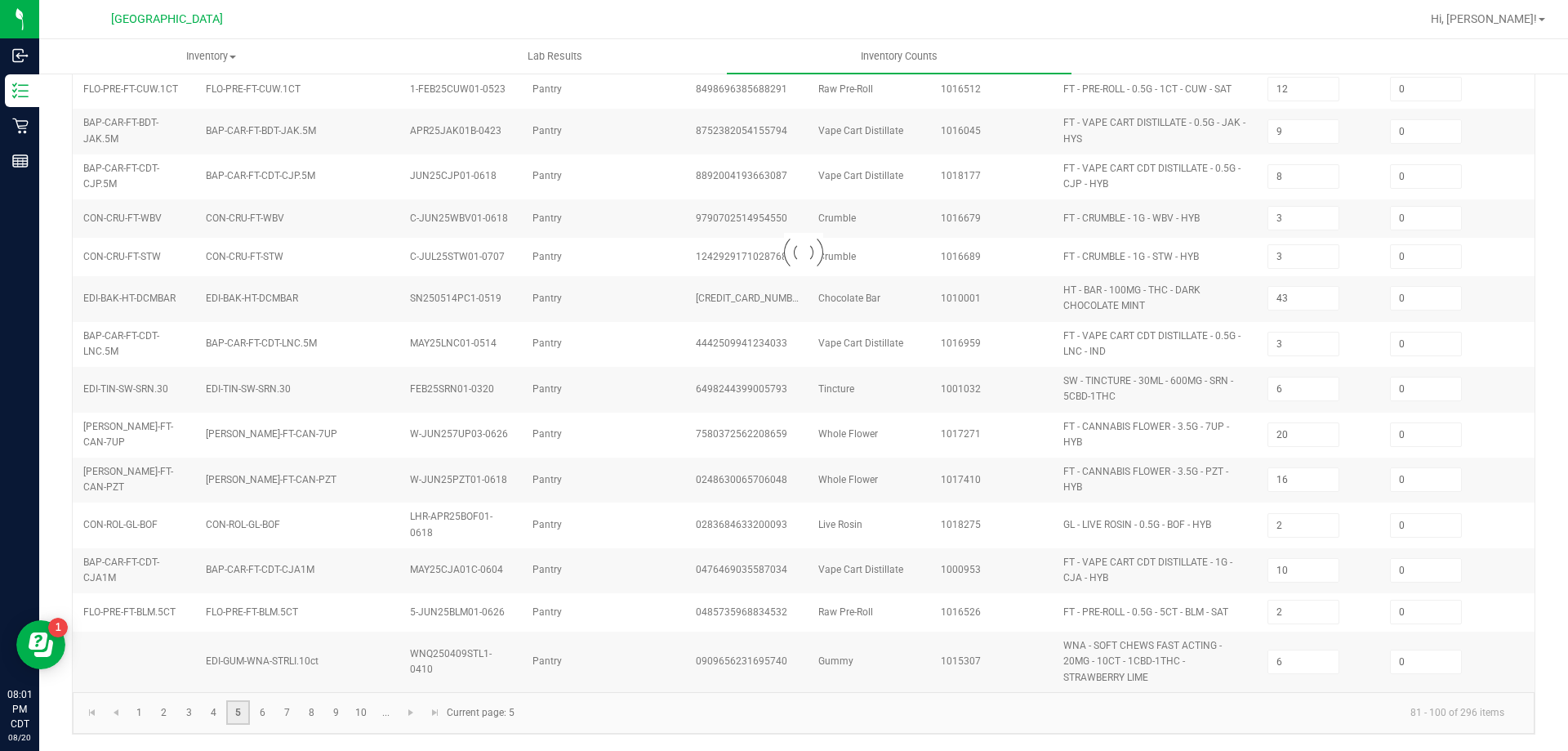
type input "12"
type input "5"
type input "10"
type input "6"
type input "11"
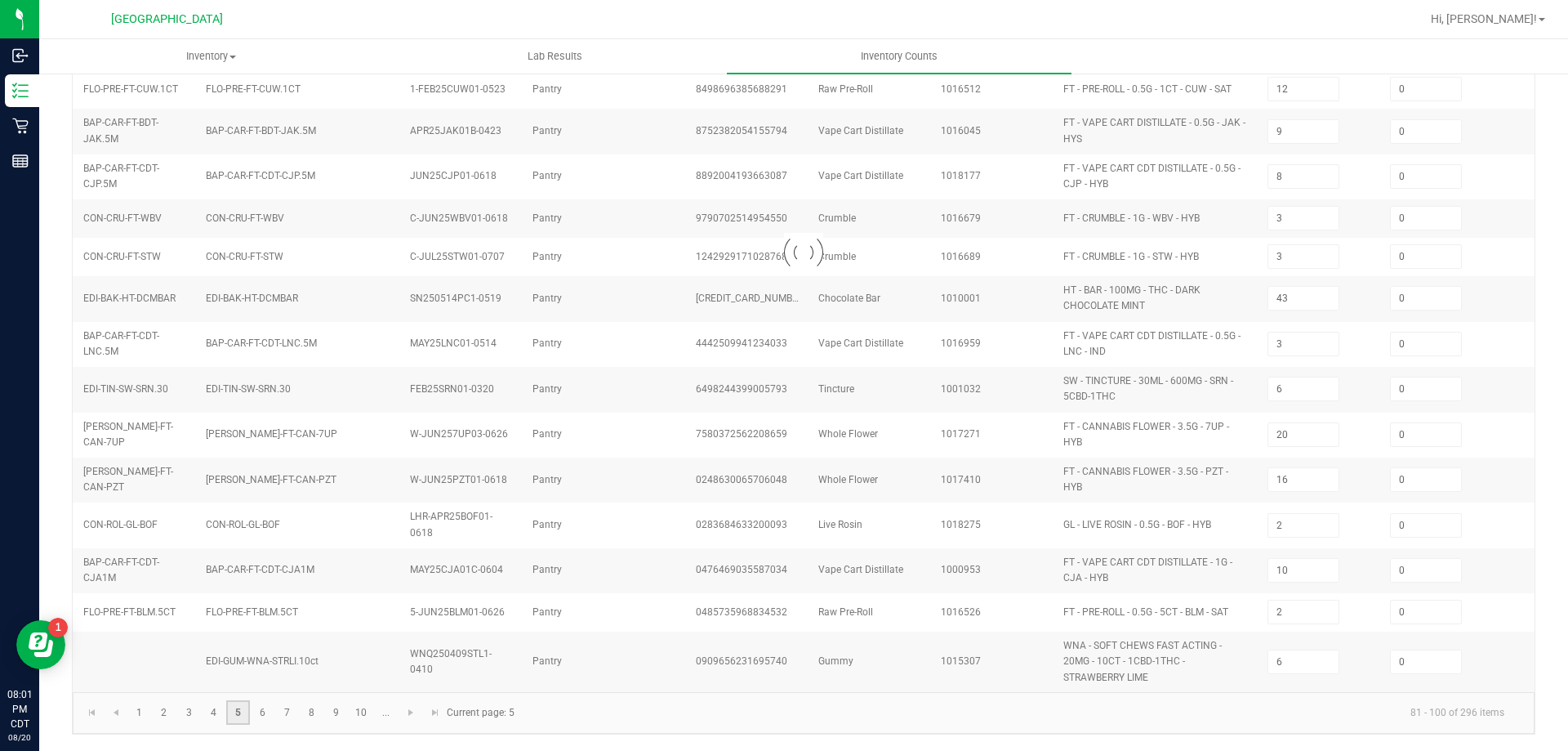
type input "12"
type input "4"
type input "8"
type input "3"
type input "1"
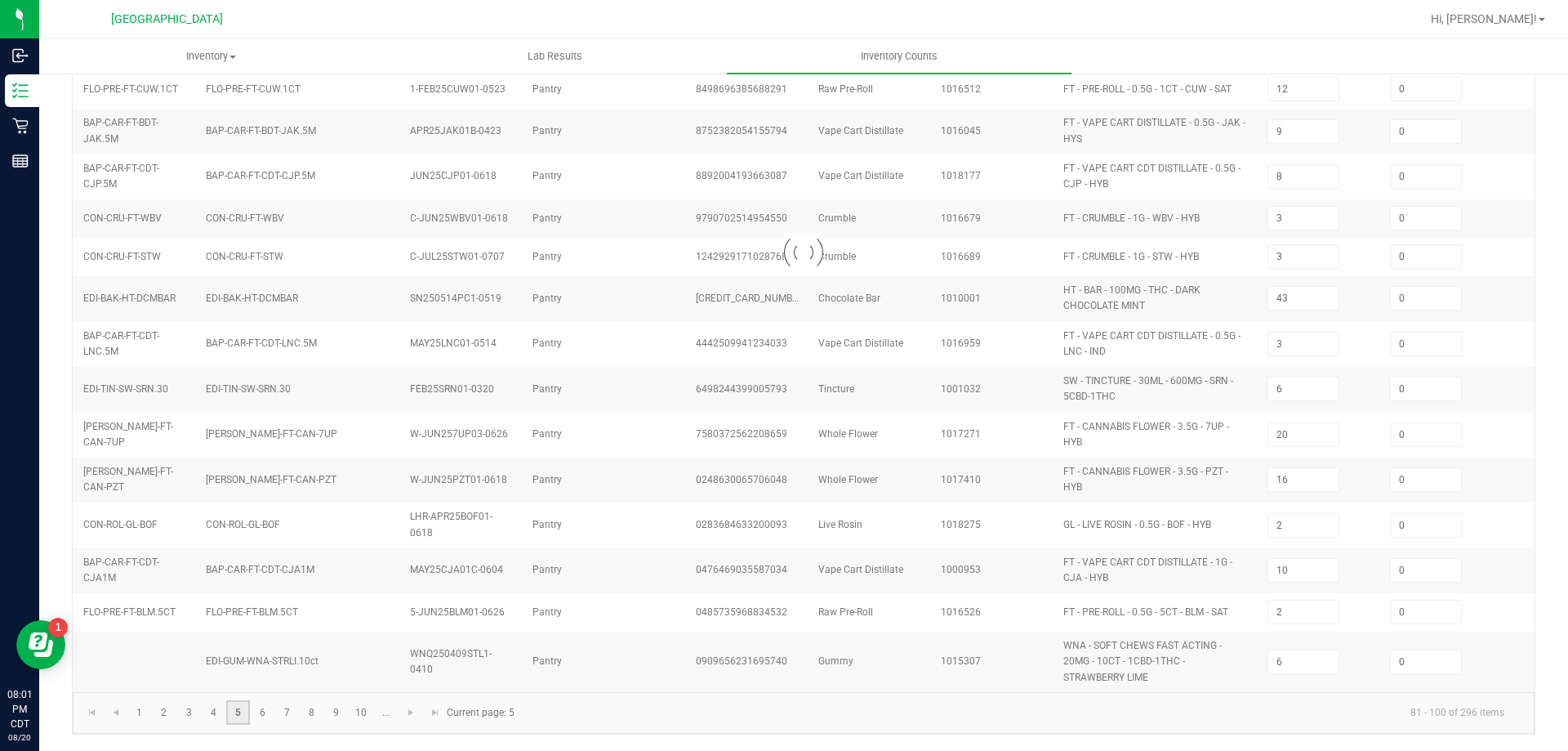
type input "9"
type input "2"
type input "3"
type input "7"
type input "3"
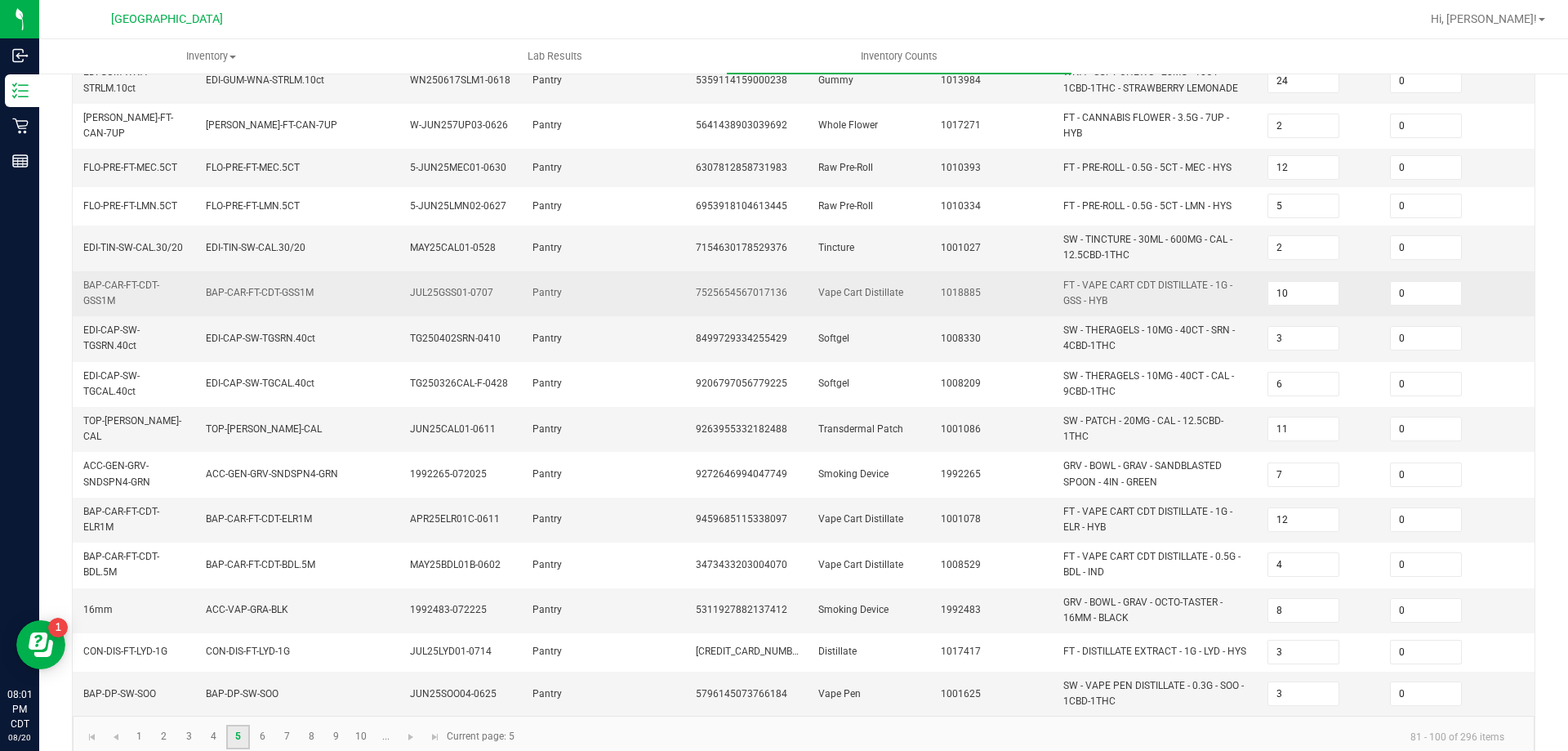
scroll to position [454, 0]
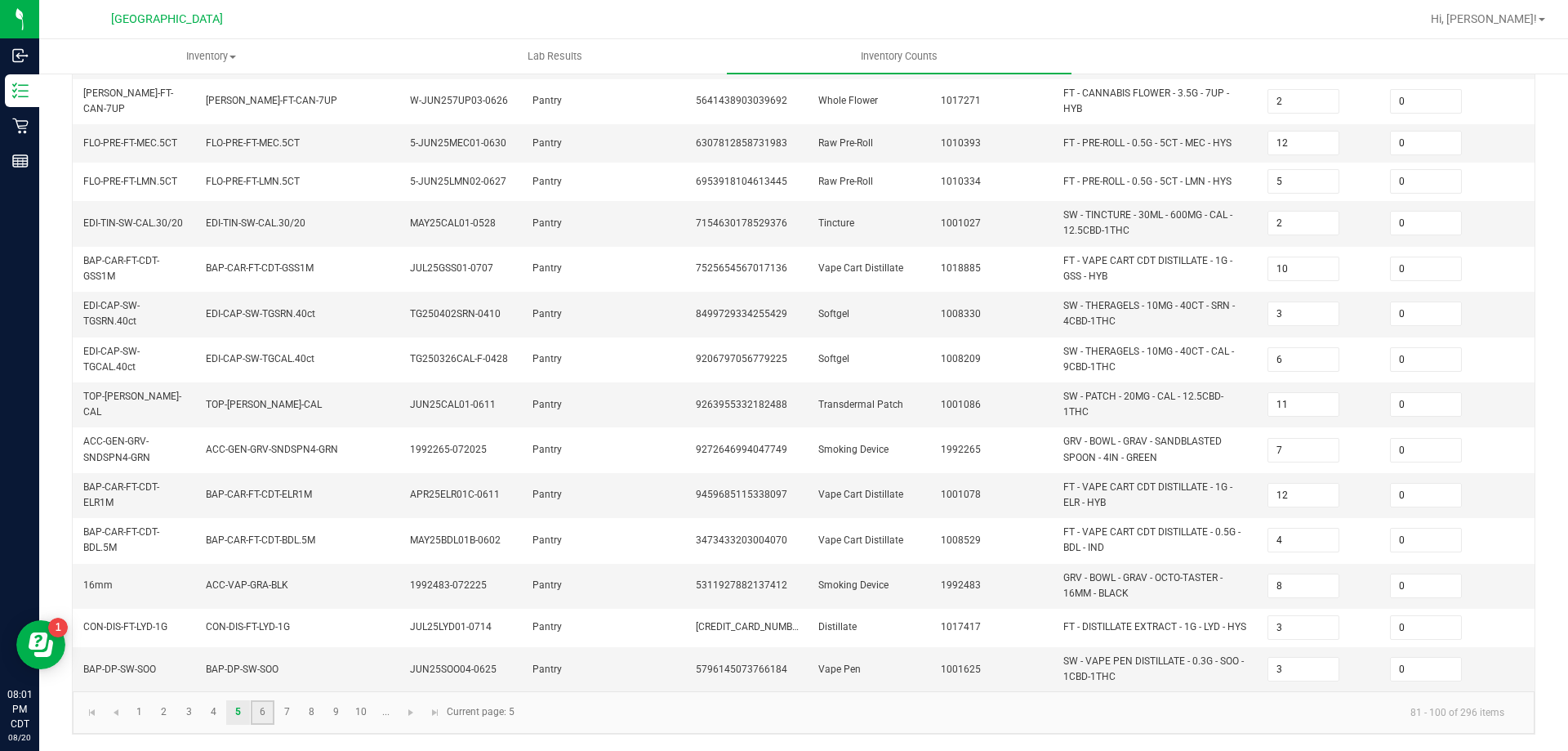
click at [263, 713] on link "6" at bounding box center [263, 712] width 24 height 25
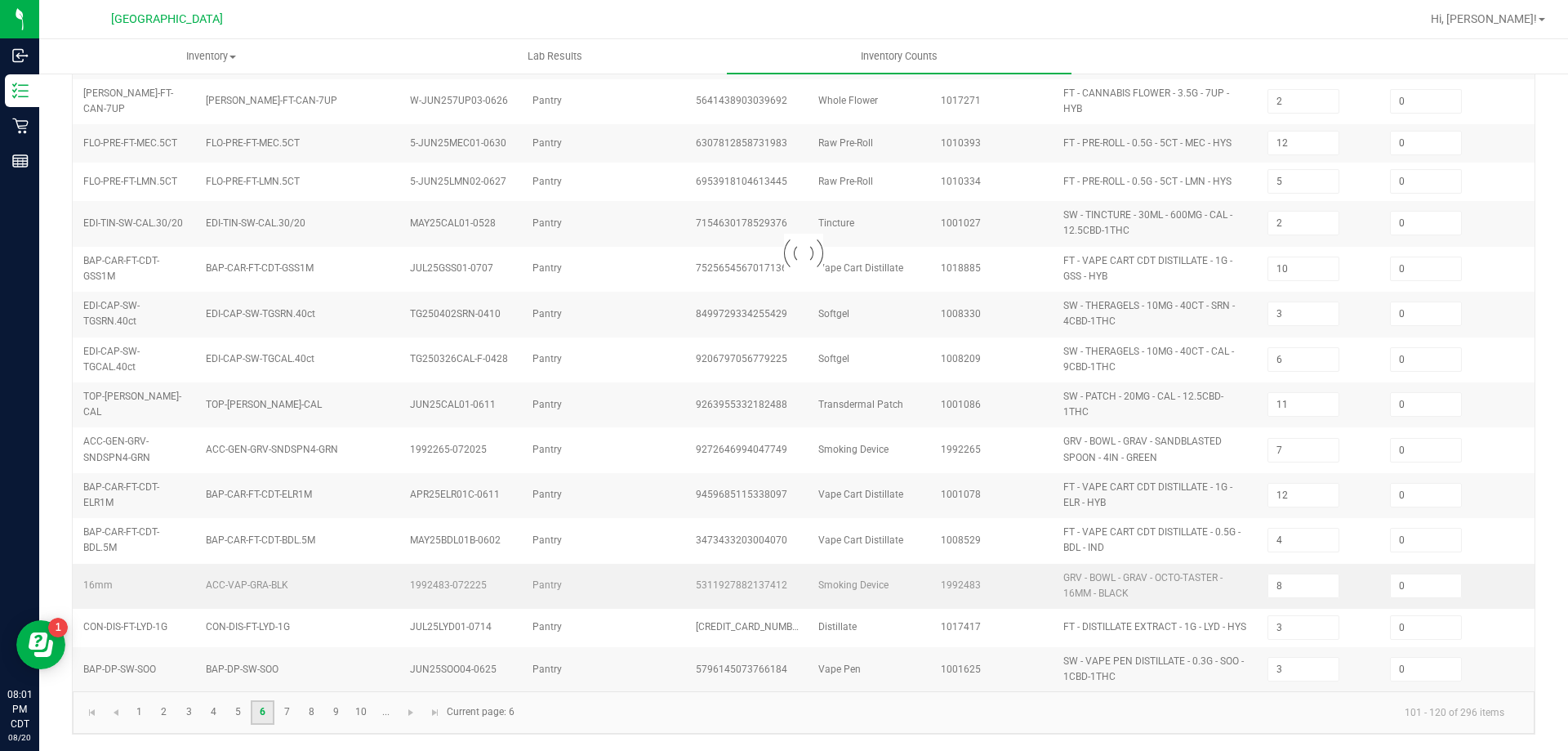
type input "8"
type input "11"
type input "4"
type input "7"
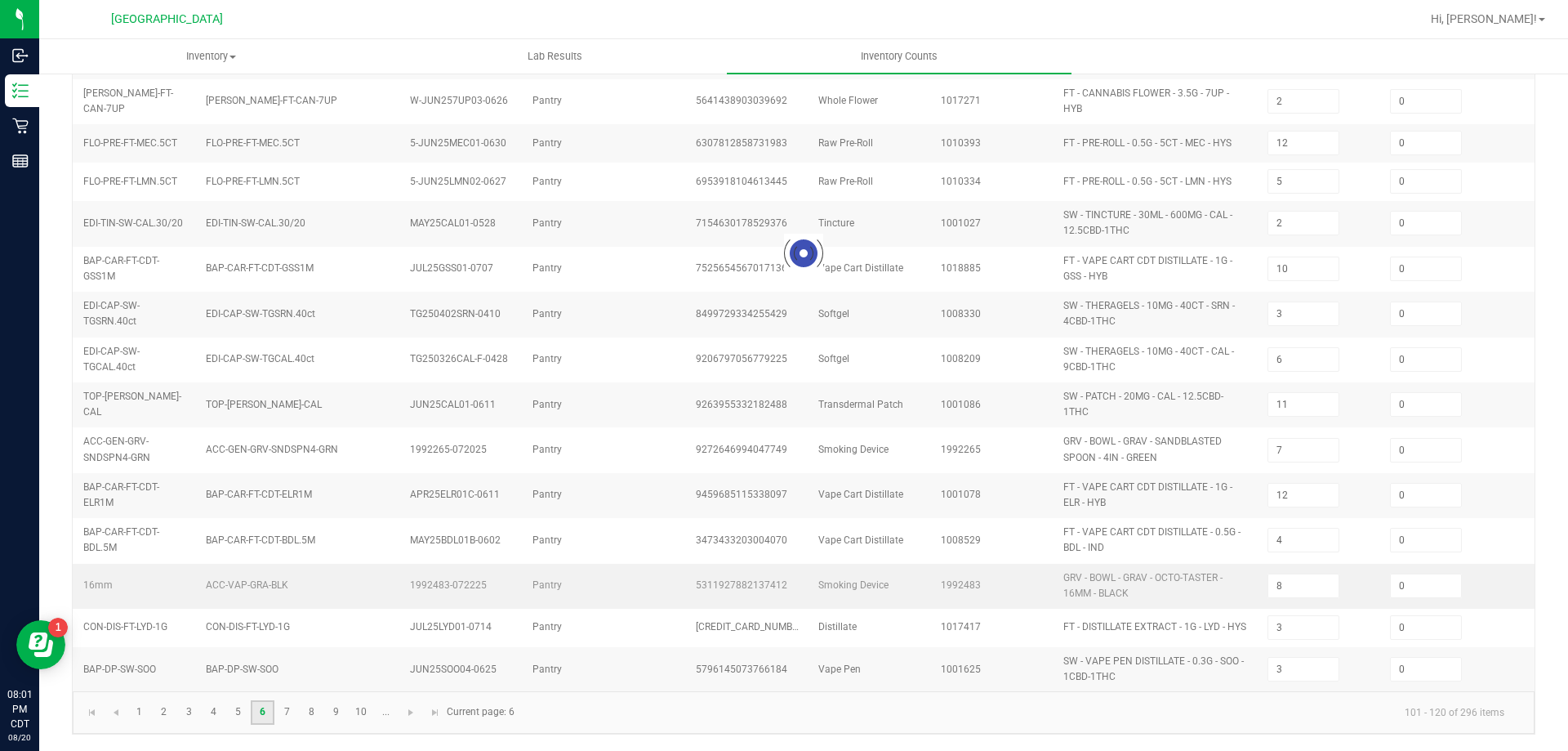
type input "2"
type input "8"
type input "20"
type input "18"
type input "7"
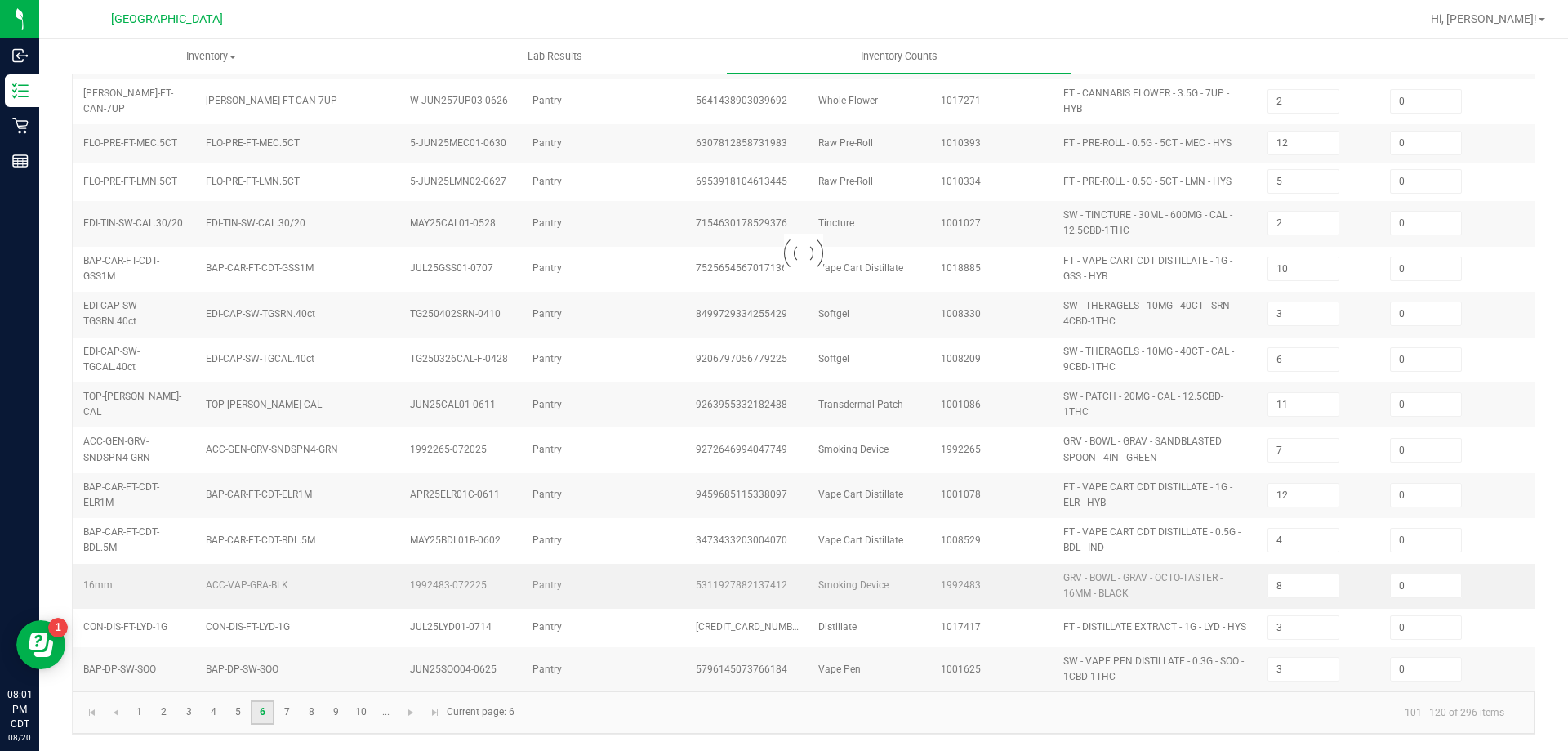
type input "3"
type input "1"
type input "4"
type input "3"
type input "1"
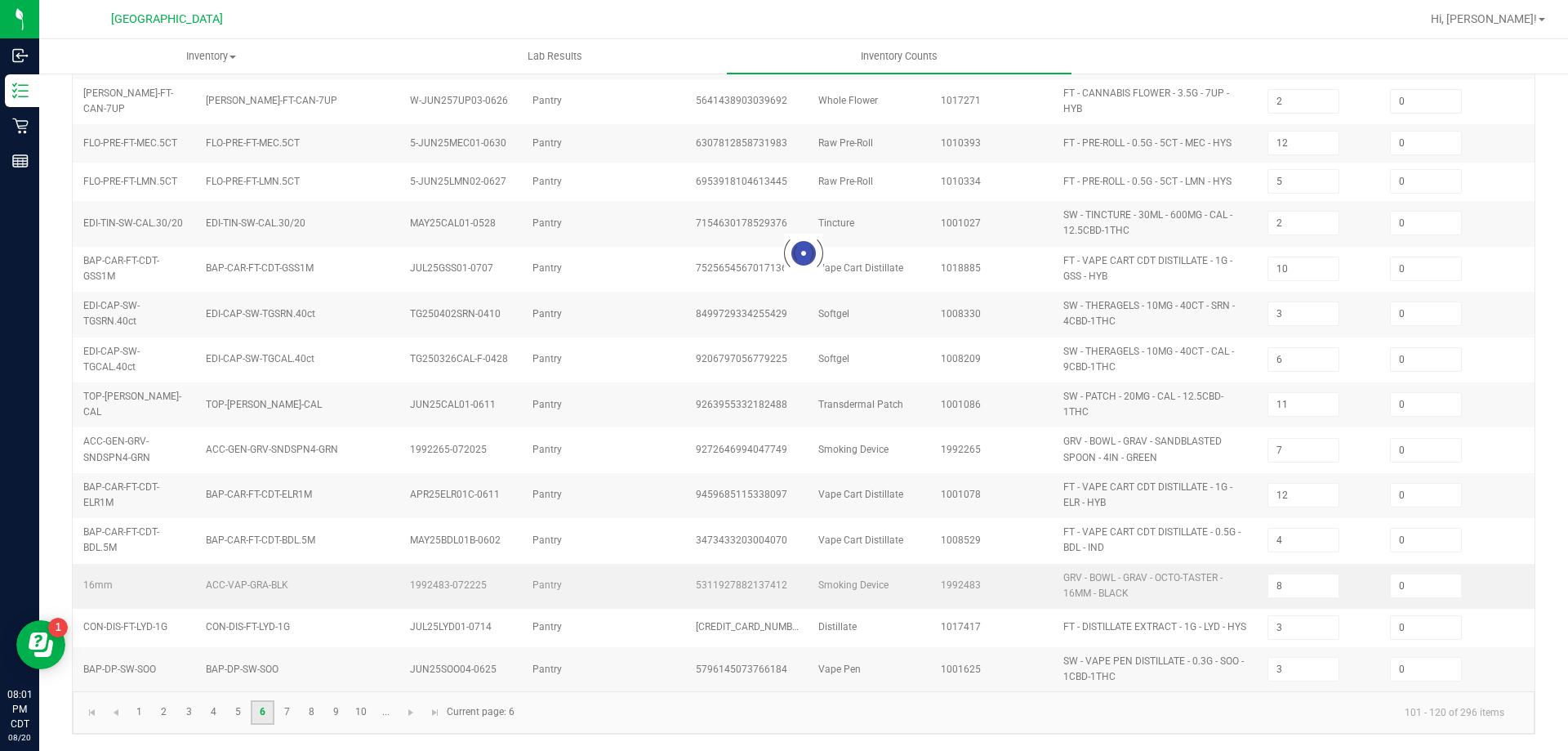
type input "9"
type input "1"
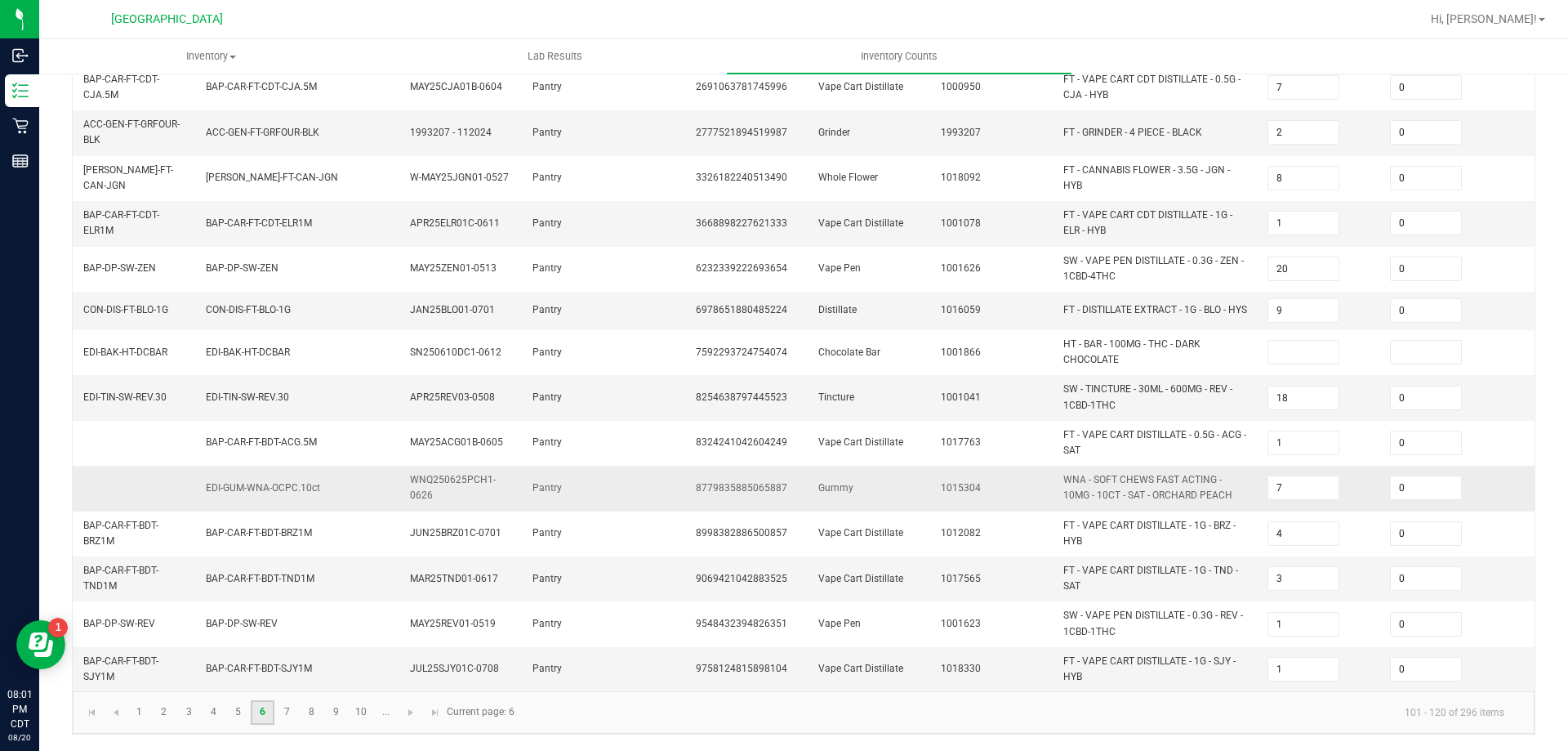
scroll to position [482, 0]
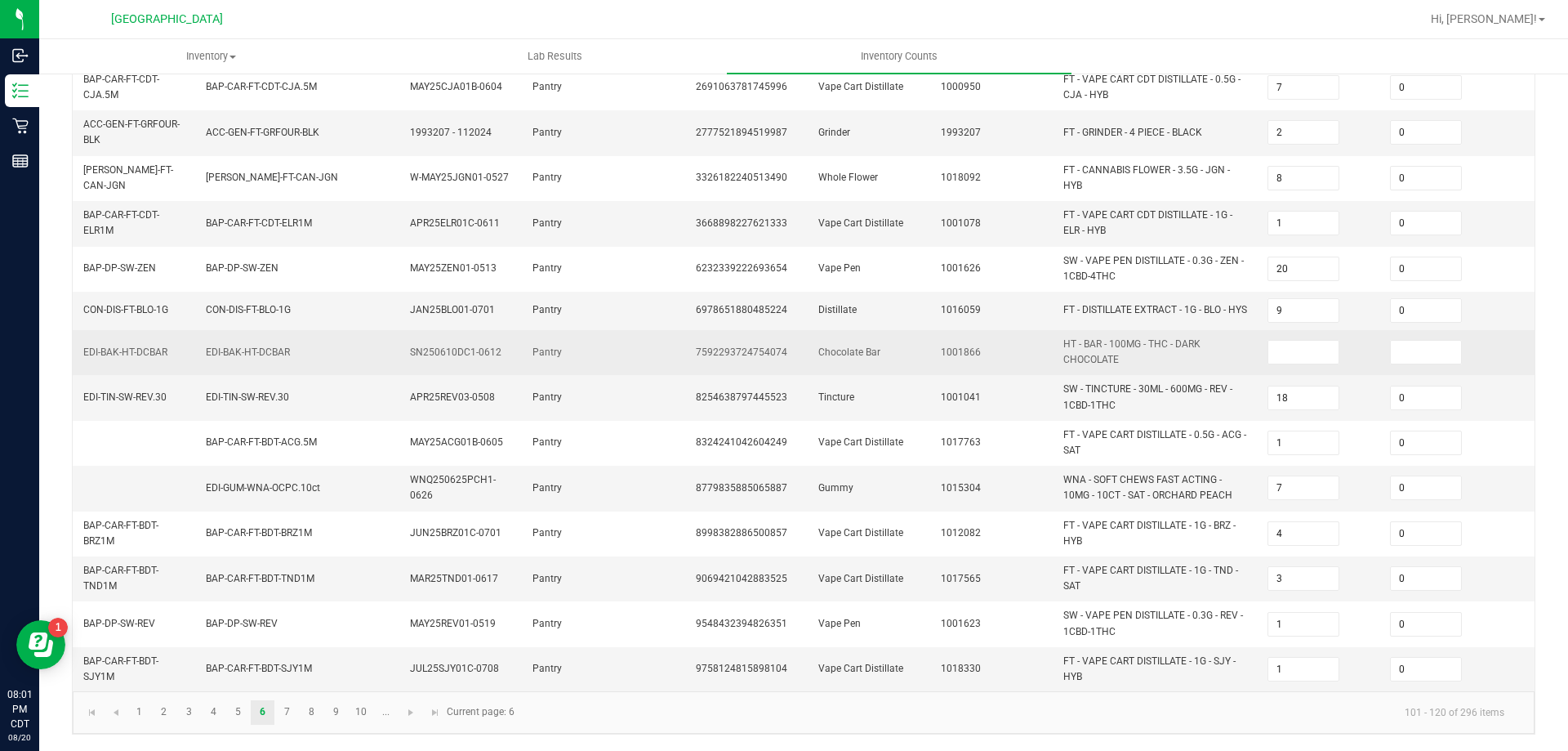
click at [1259, 345] on td at bounding box center [1319, 353] width 123 height 45
click at [1285, 340] on input at bounding box center [1304, 351] width 71 height 23
type input "0"
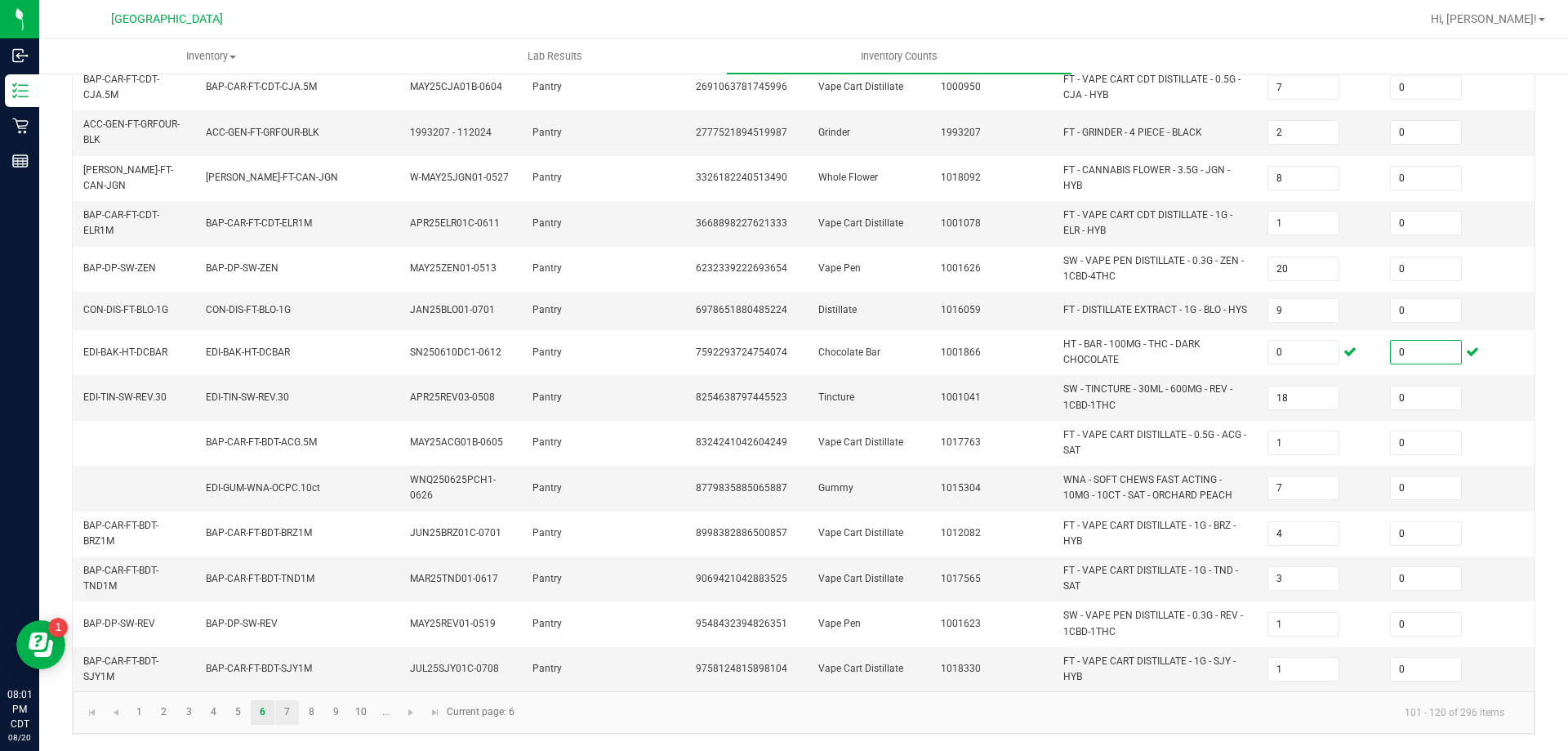
type input "0"
click at [283, 707] on link "7" at bounding box center [287, 712] width 24 height 25
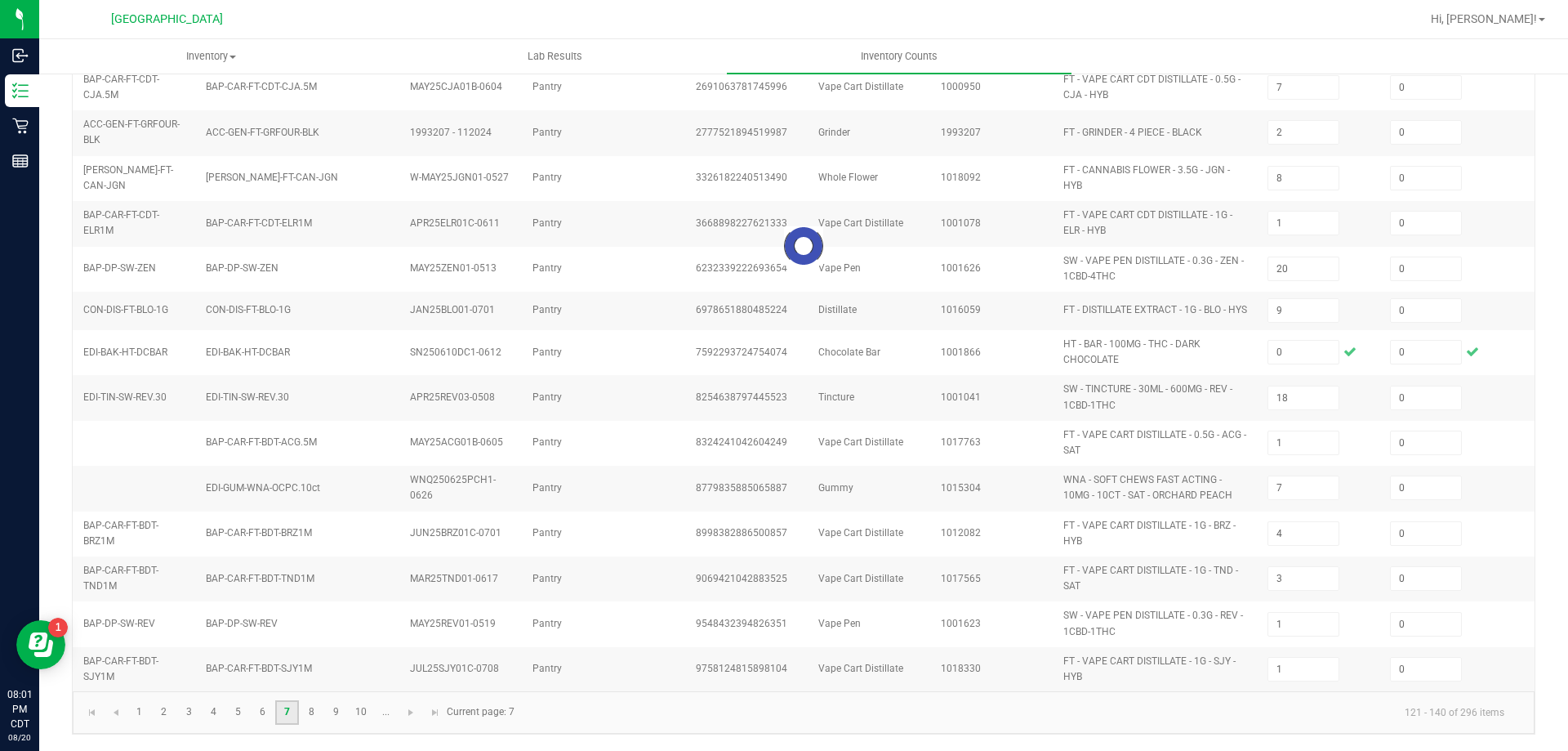
type input "7"
type input "1"
type input "20"
type input "6"
type input "1"
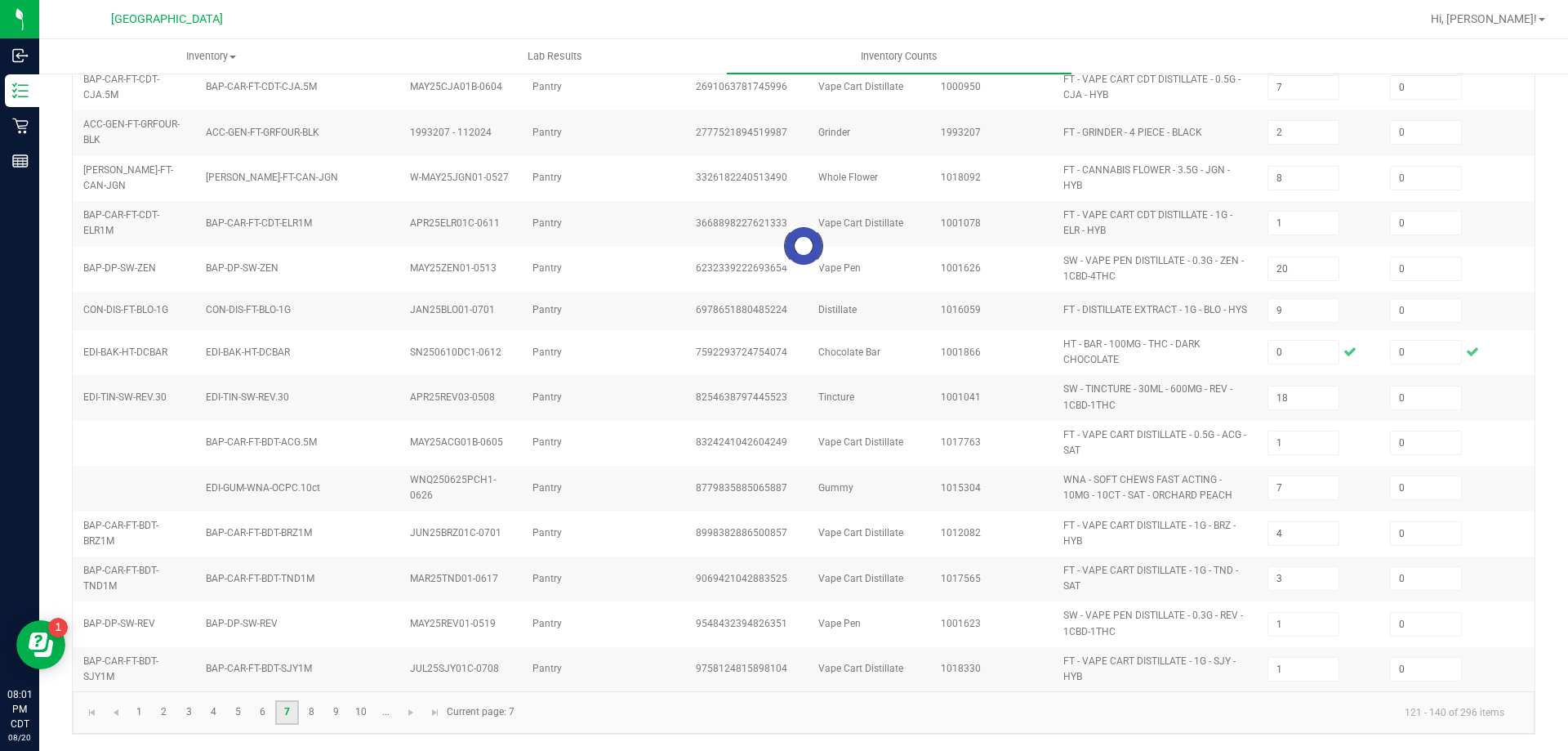
type input "7"
type input "3"
type input "11"
type input "9"
type input "11"
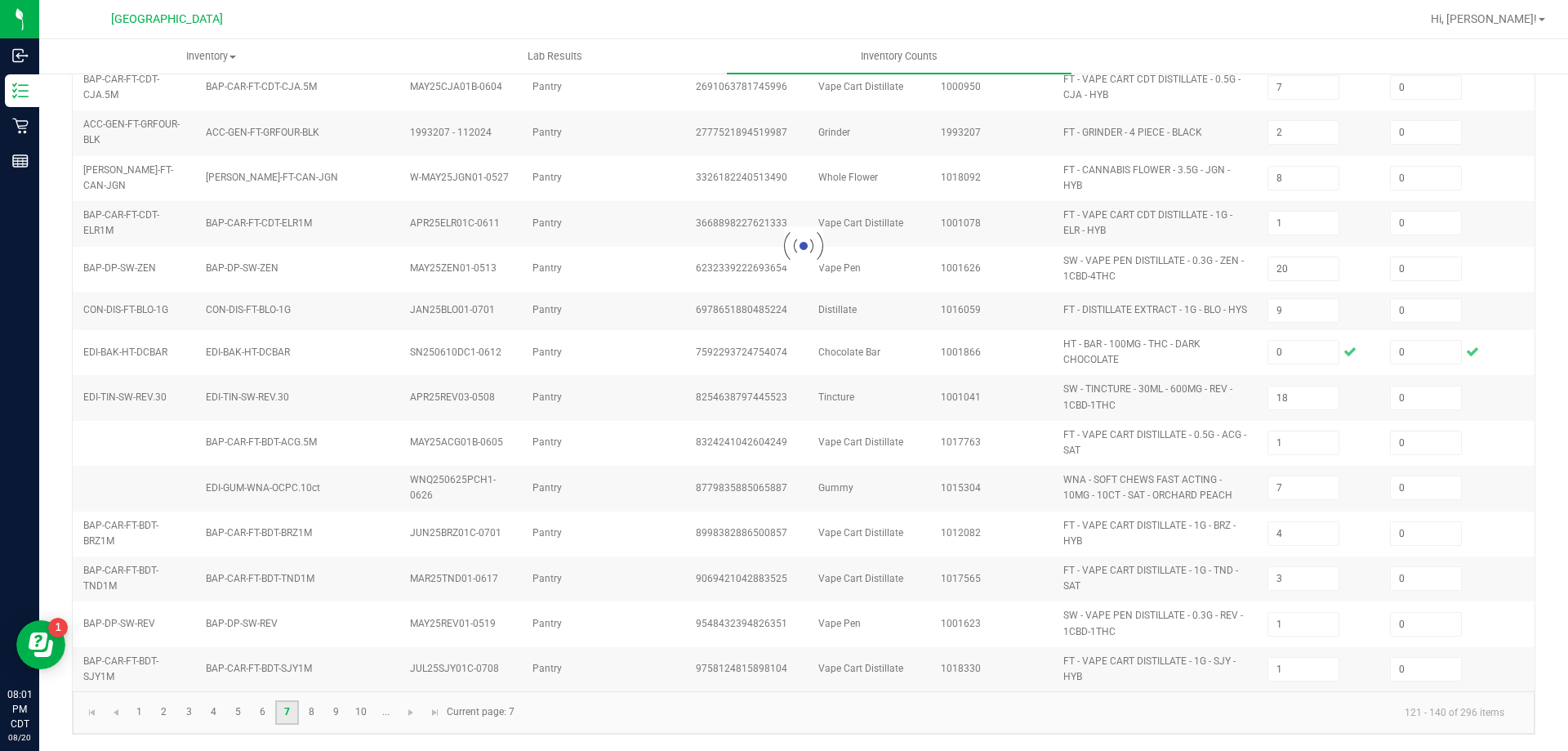
type input "11"
type input "2"
type input "7"
type input "20"
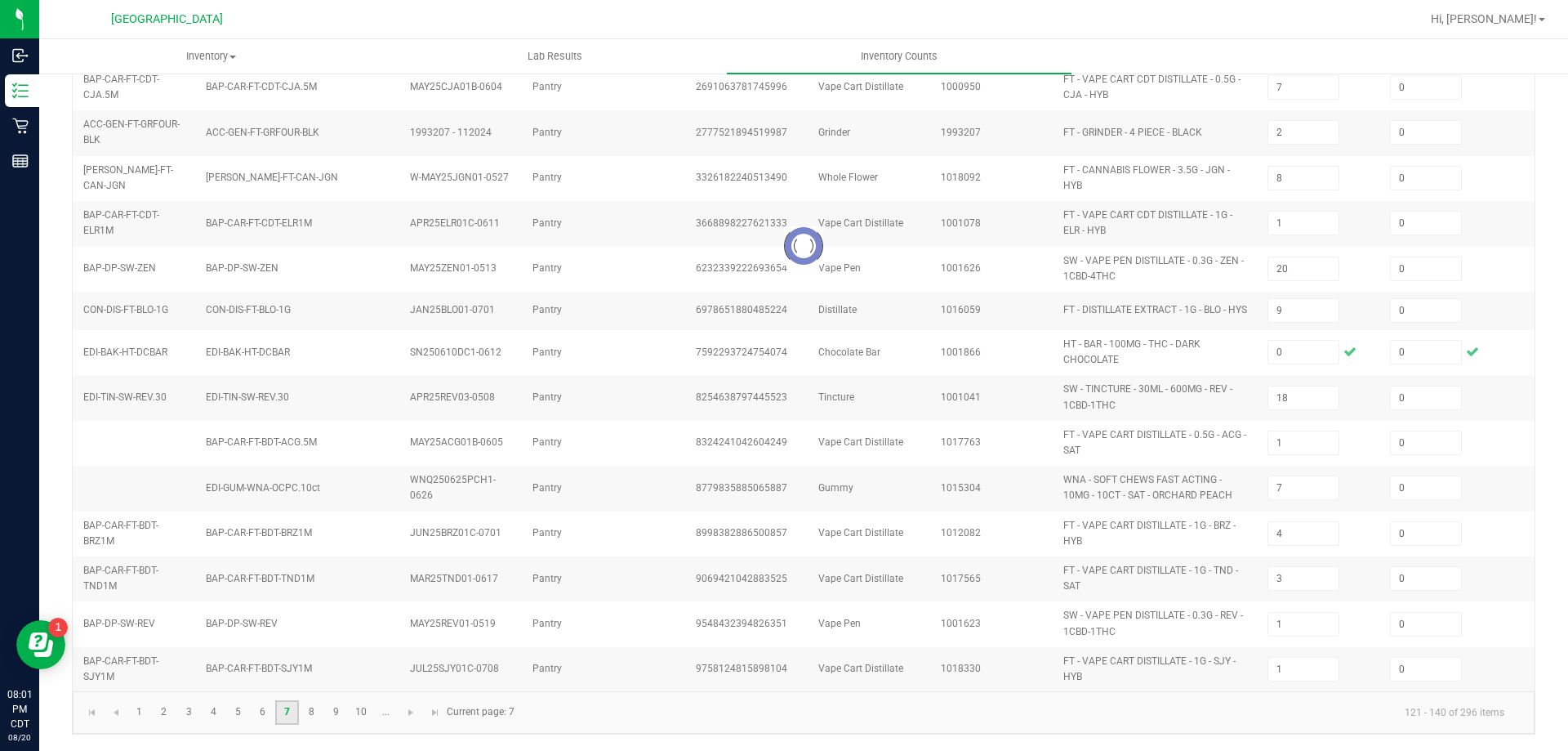
type input "3"
type input "4"
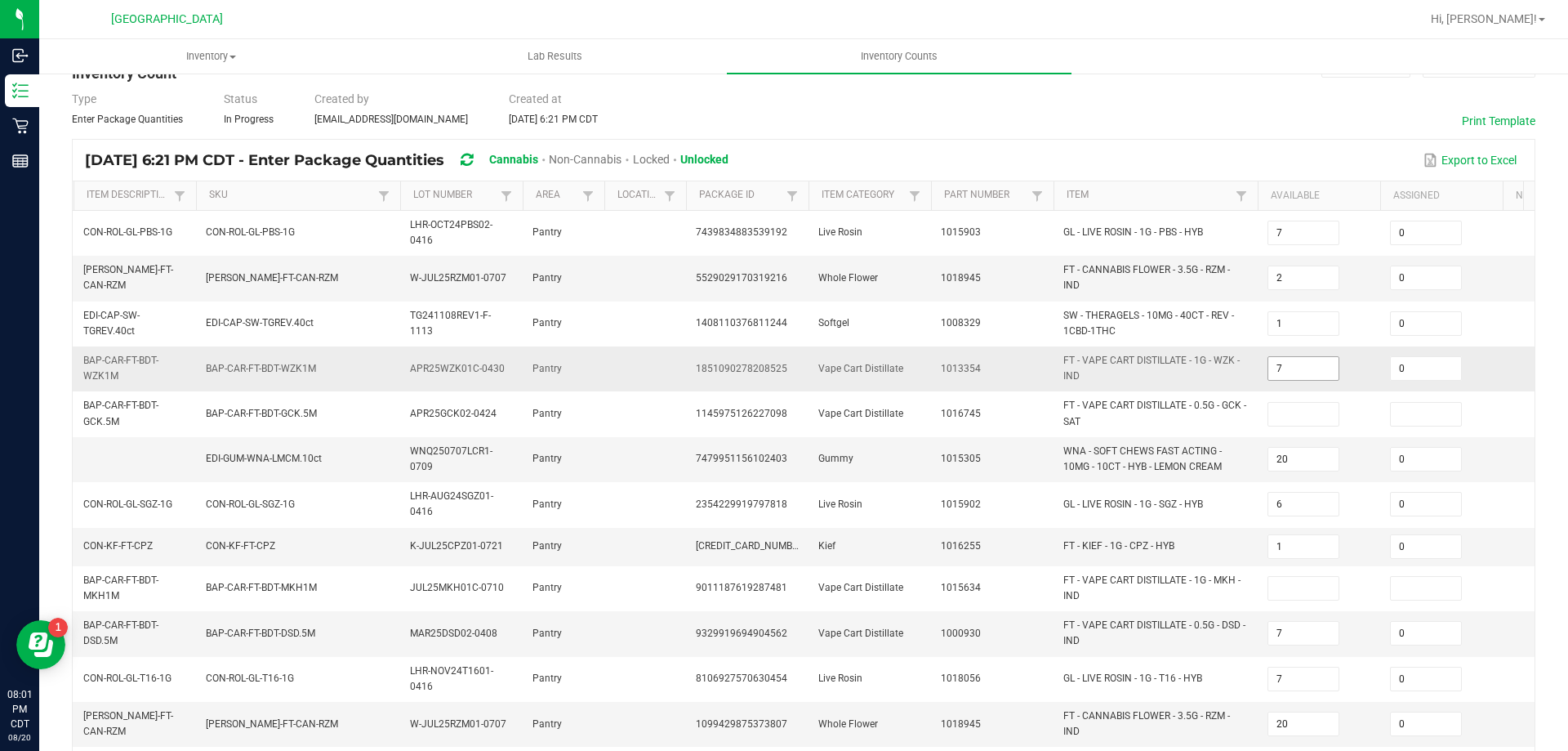
scroll to position [81, 0]
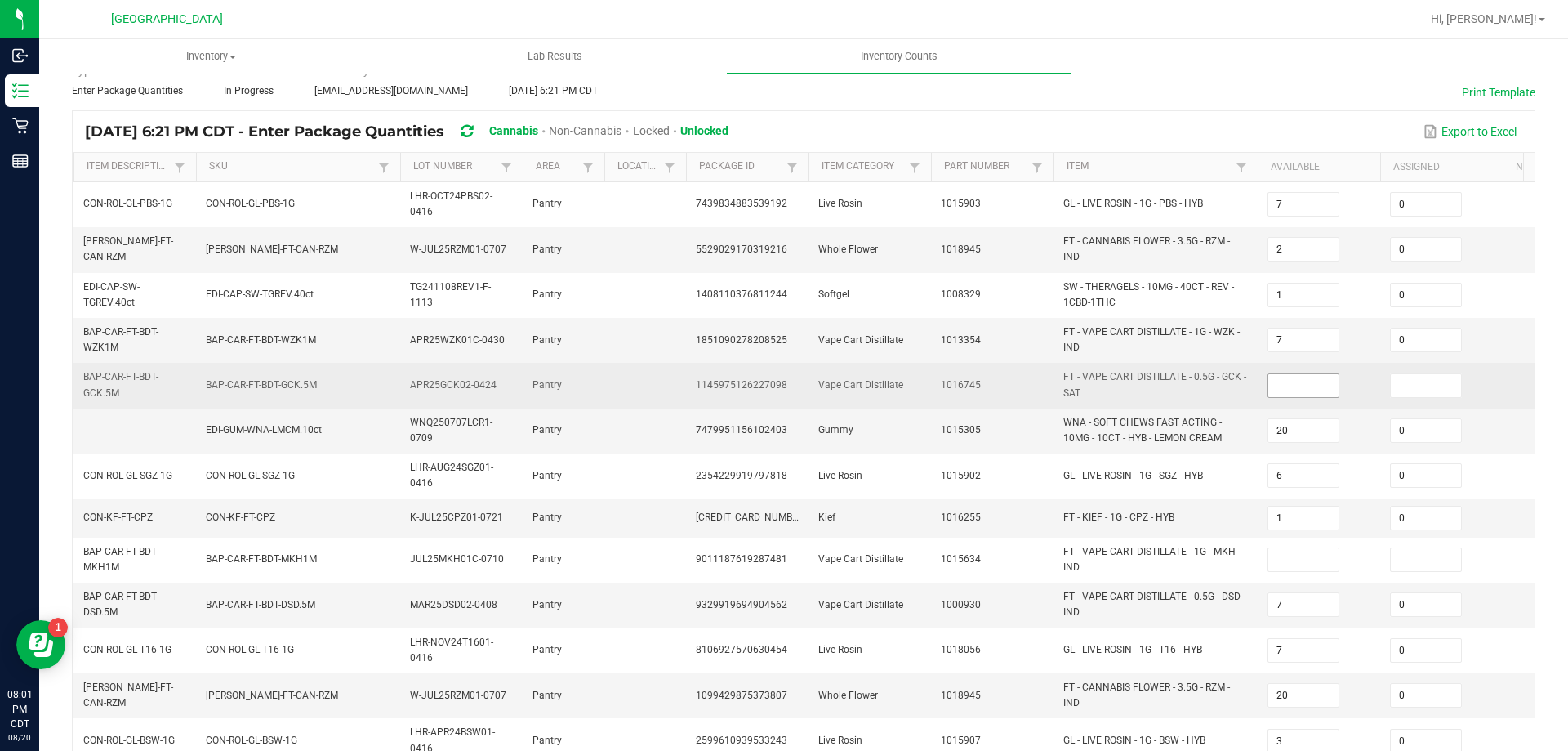
click at [1286, 387] on input at bounding box center [1304, 385] width 71 height 23
type input "0"
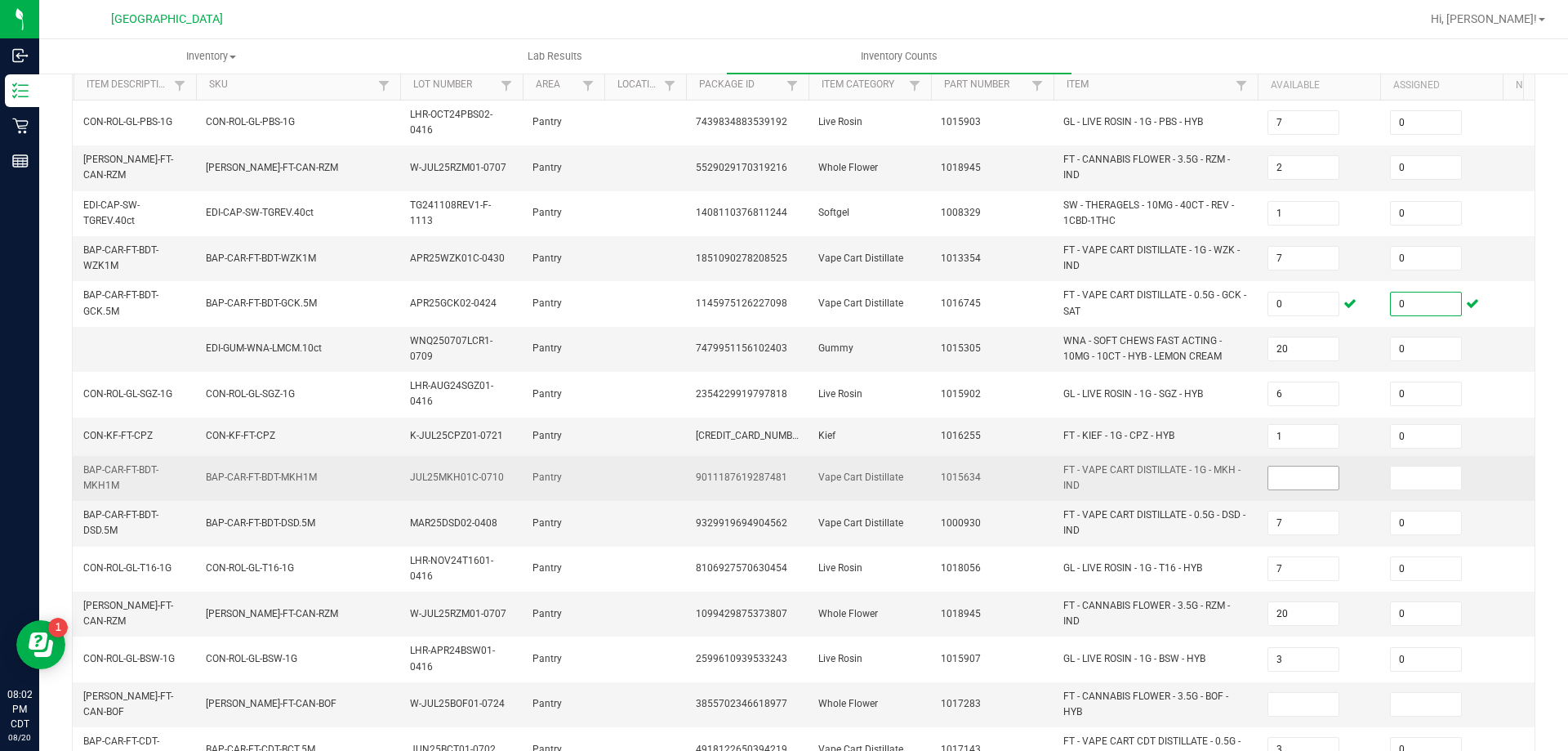
type input "0"
click at [1275, 484] on input at bounding box center [1304, 477] width 71 height 23
type input "0"
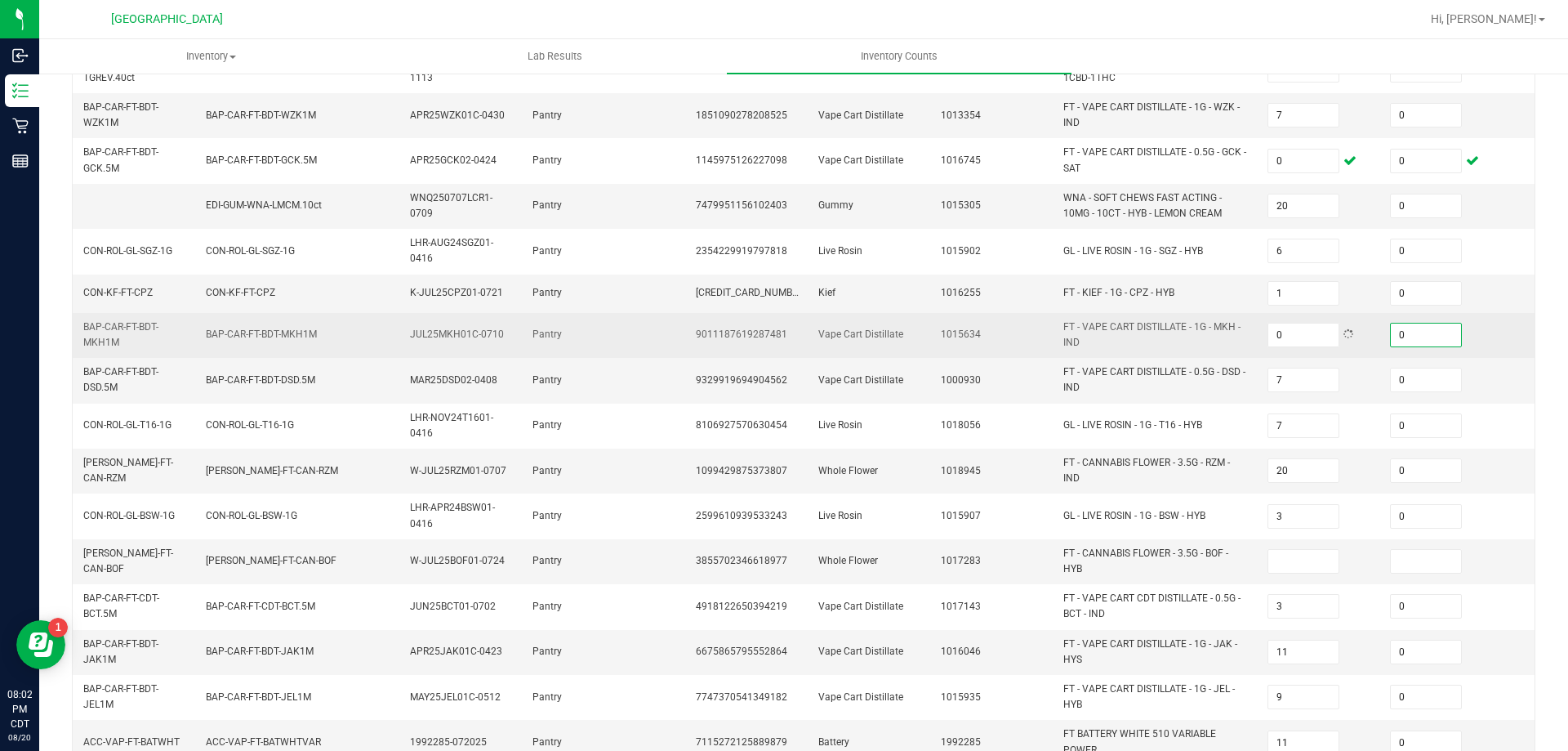
scroll to position [409, 0]
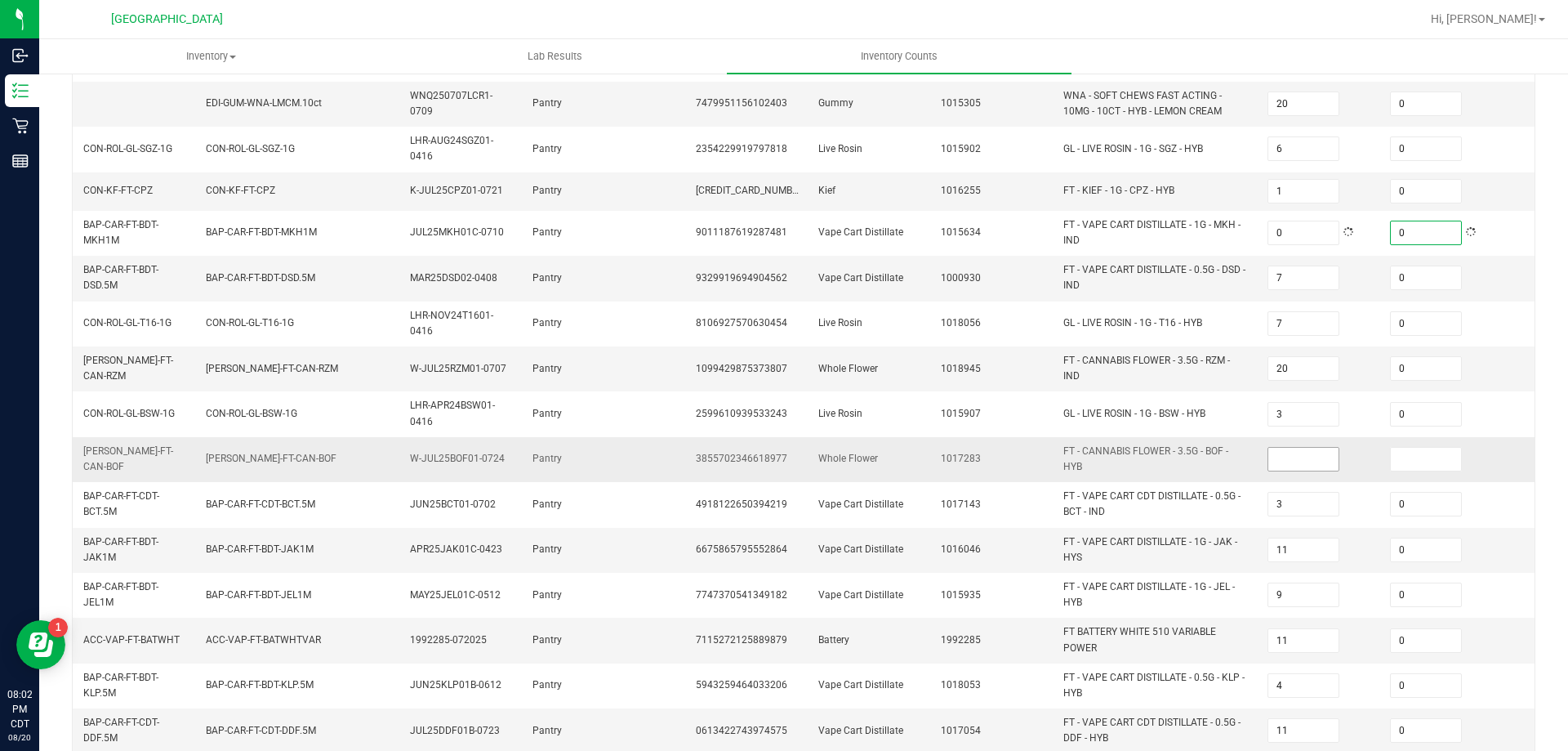
type input "0"
click at [1317, 450] on input at bounding box center [1304, 459] width 71 height 23
type input "0"
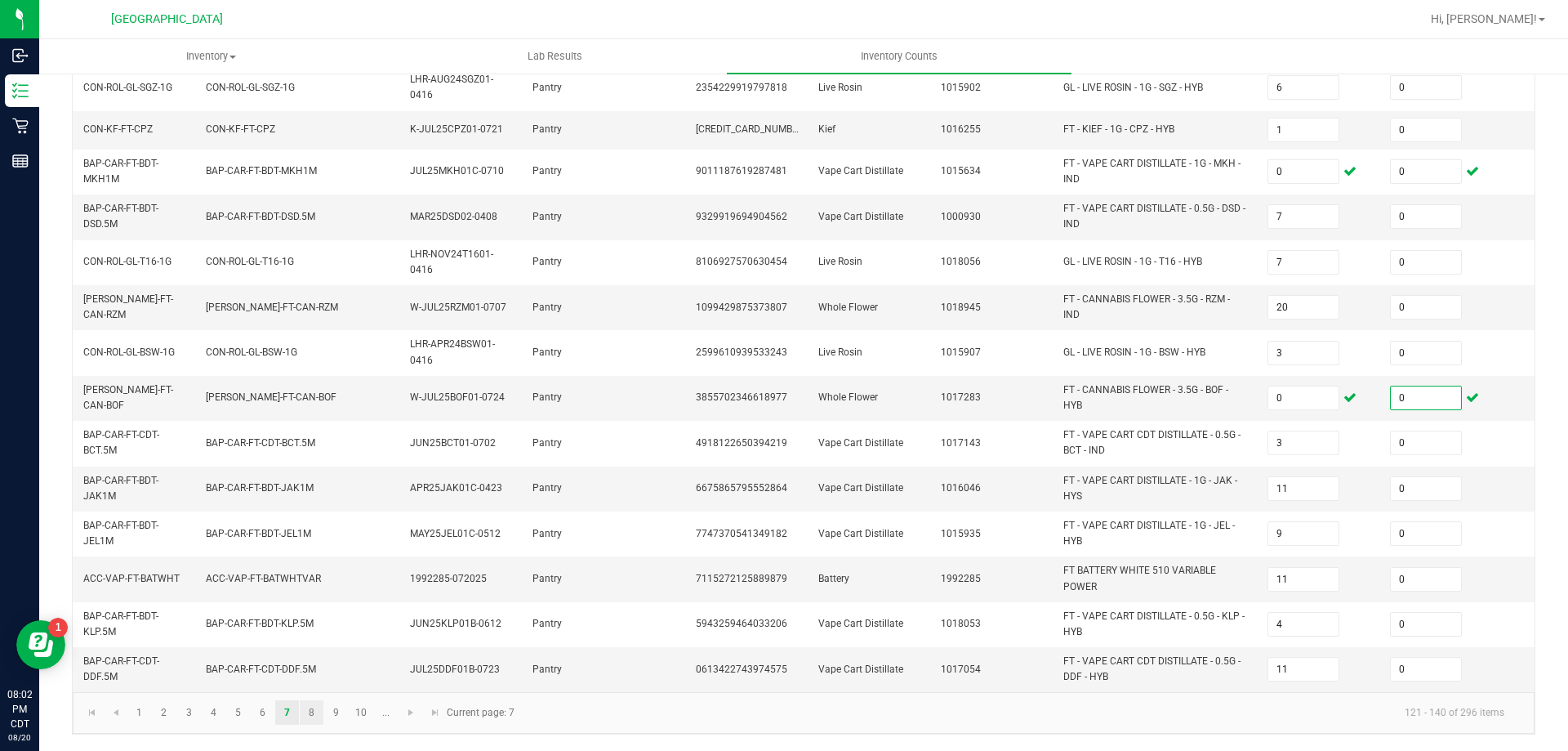
type input "0"
click at [307, 717] on link "8" at bounding box center [312, 712] width 24 height 25
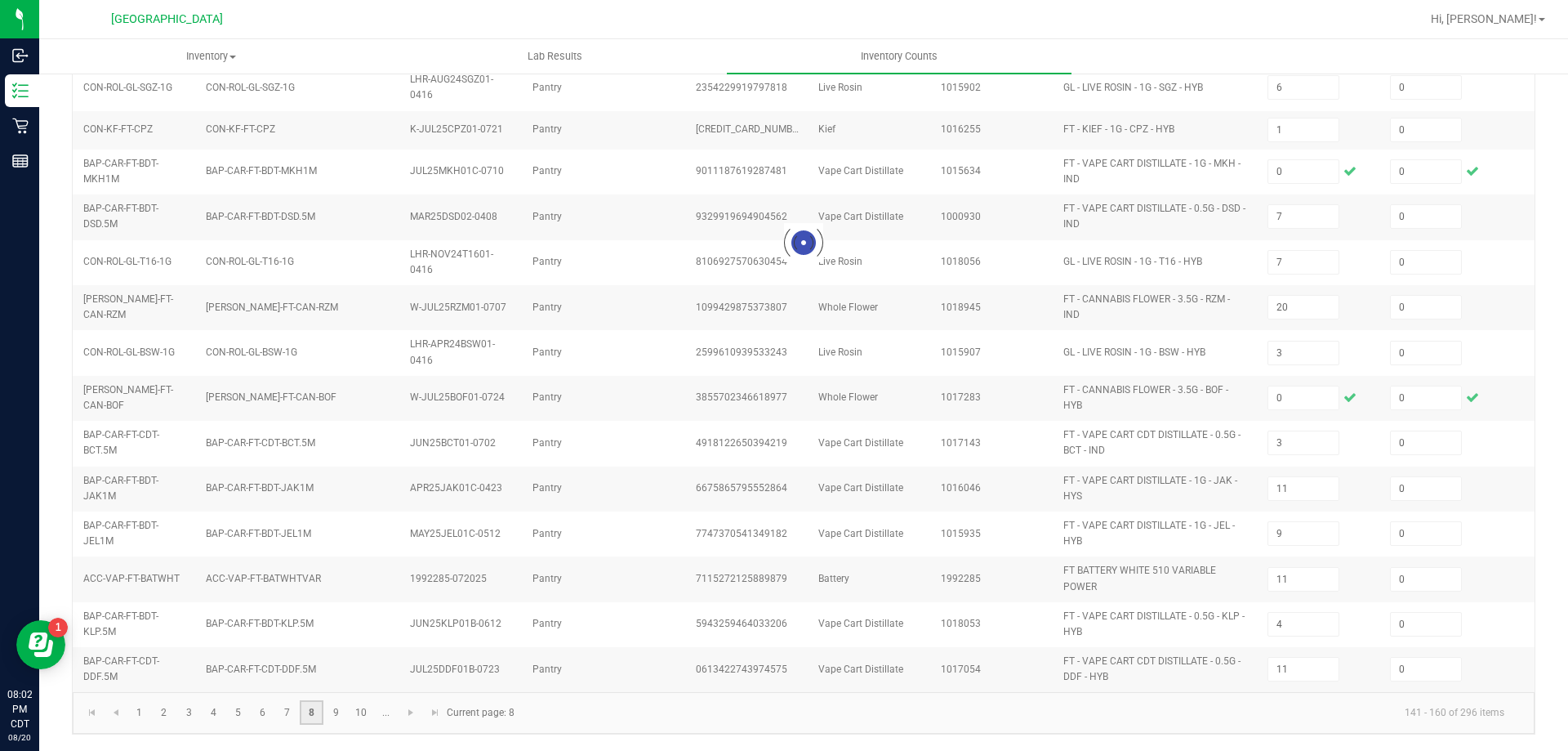
type input "8"
type input "7"
type input "11"
type input "3"
type input "11"
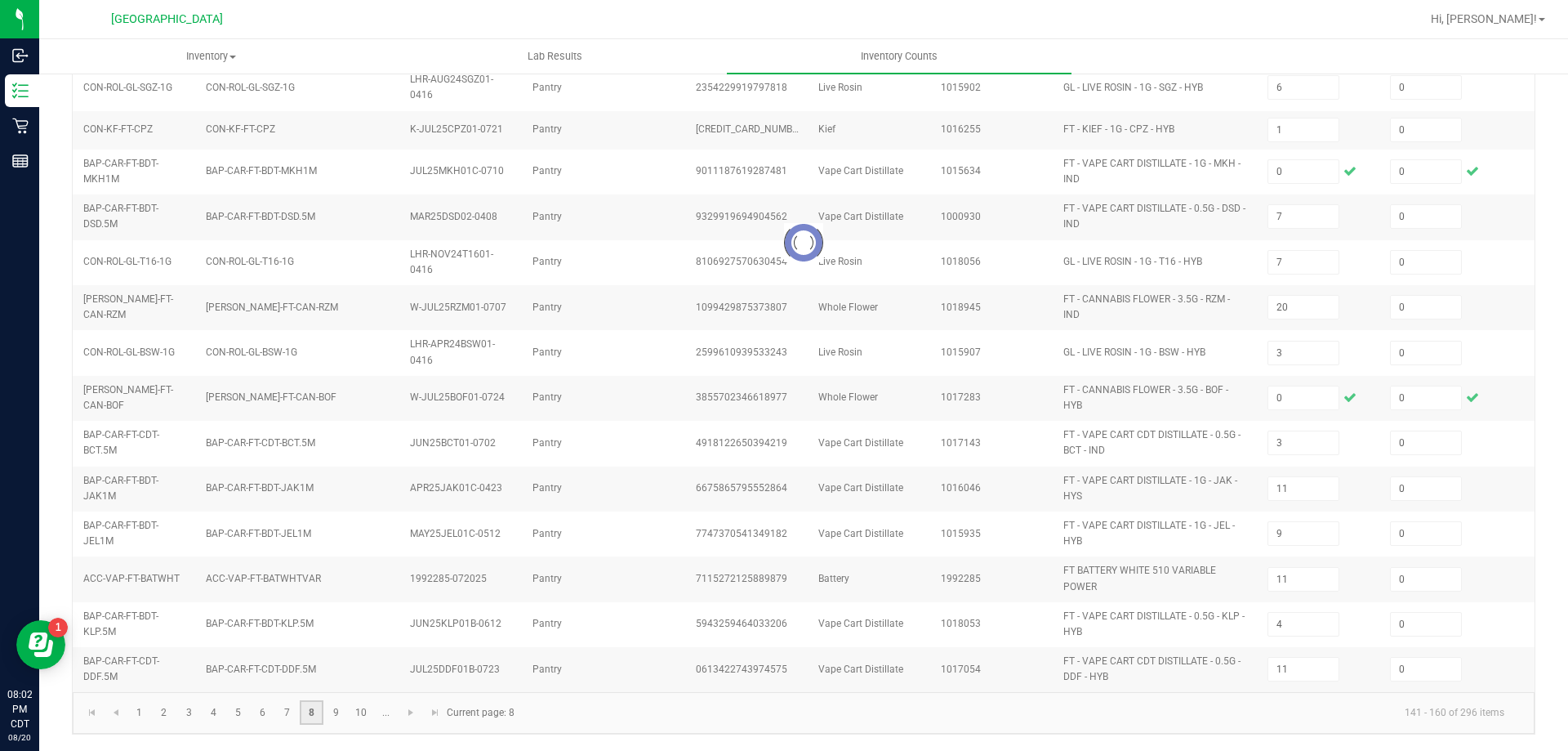
type input "4"
type input "18"
type input "8"
type input "5"
type input "3"
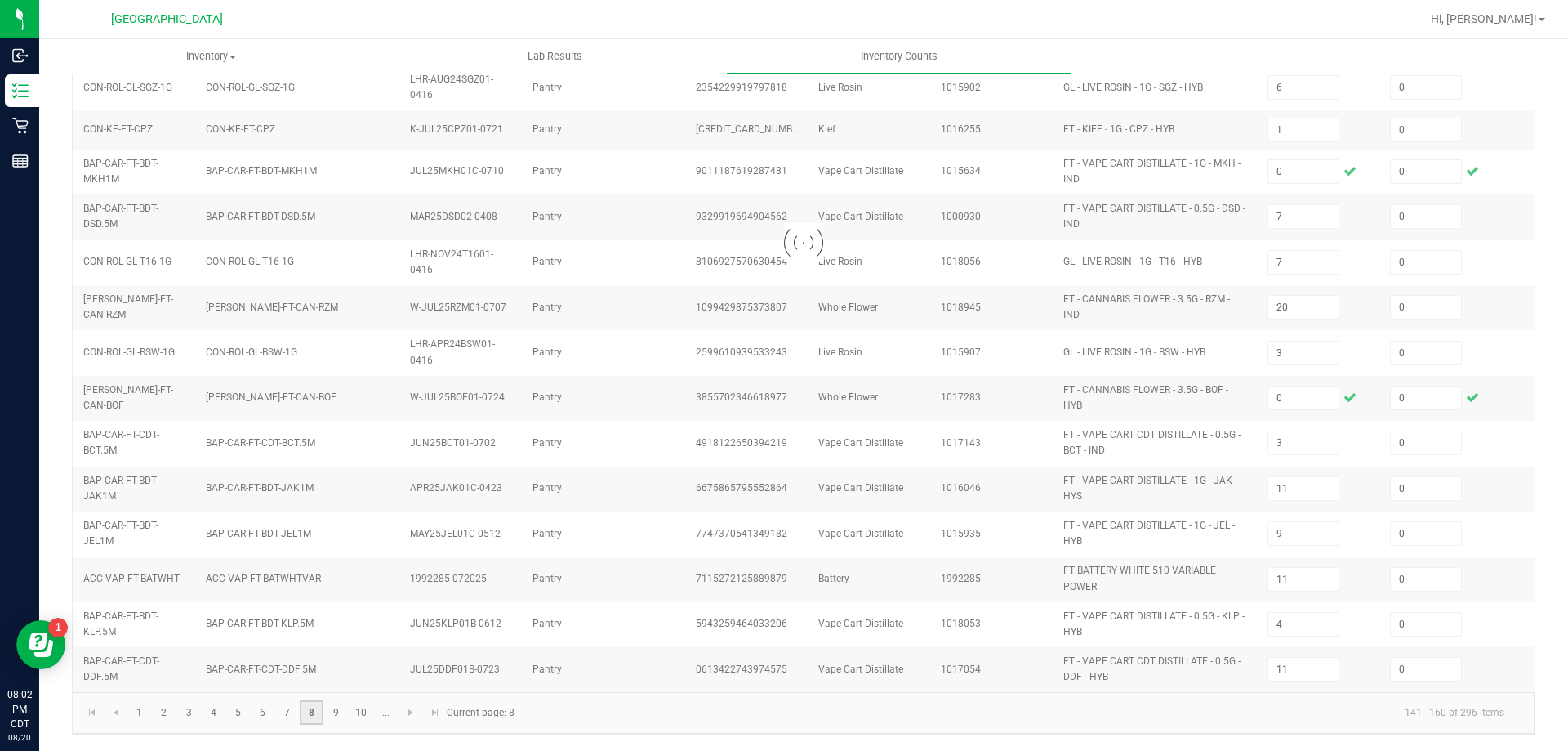
type input "9"
type input "2"
type input "1"
type input "2"
type input "4"
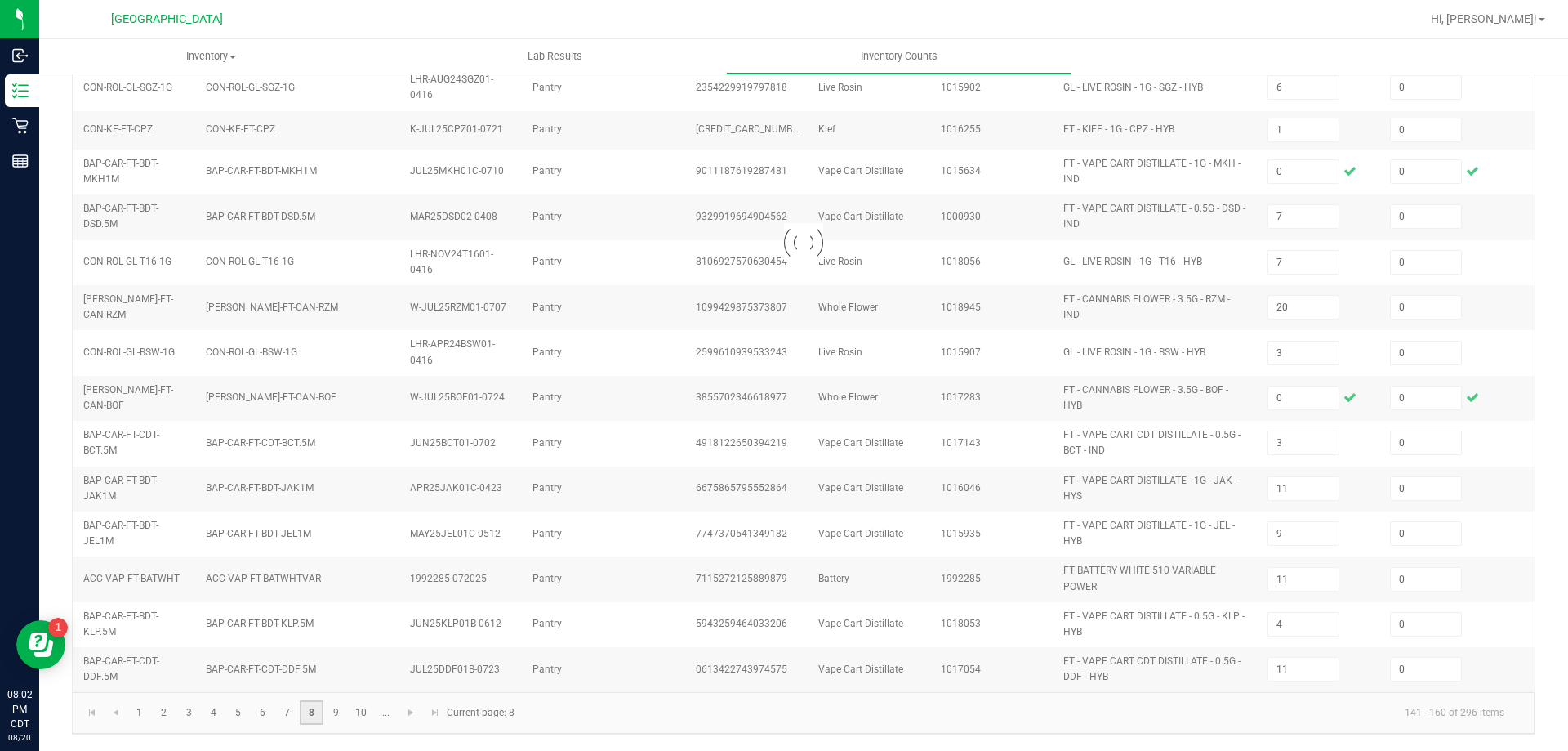
type input "8"
type input "5"
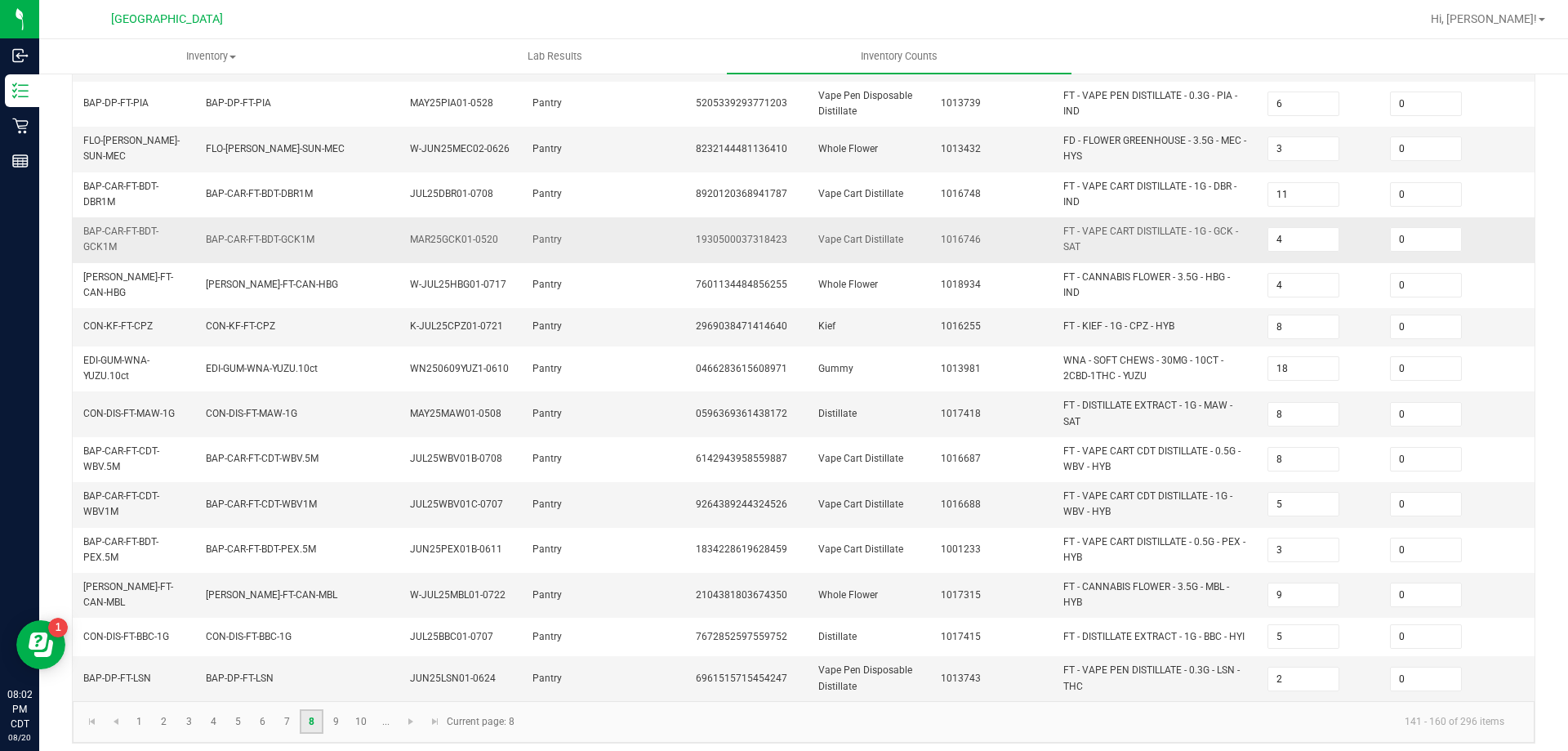
scroll to position [454, 0]
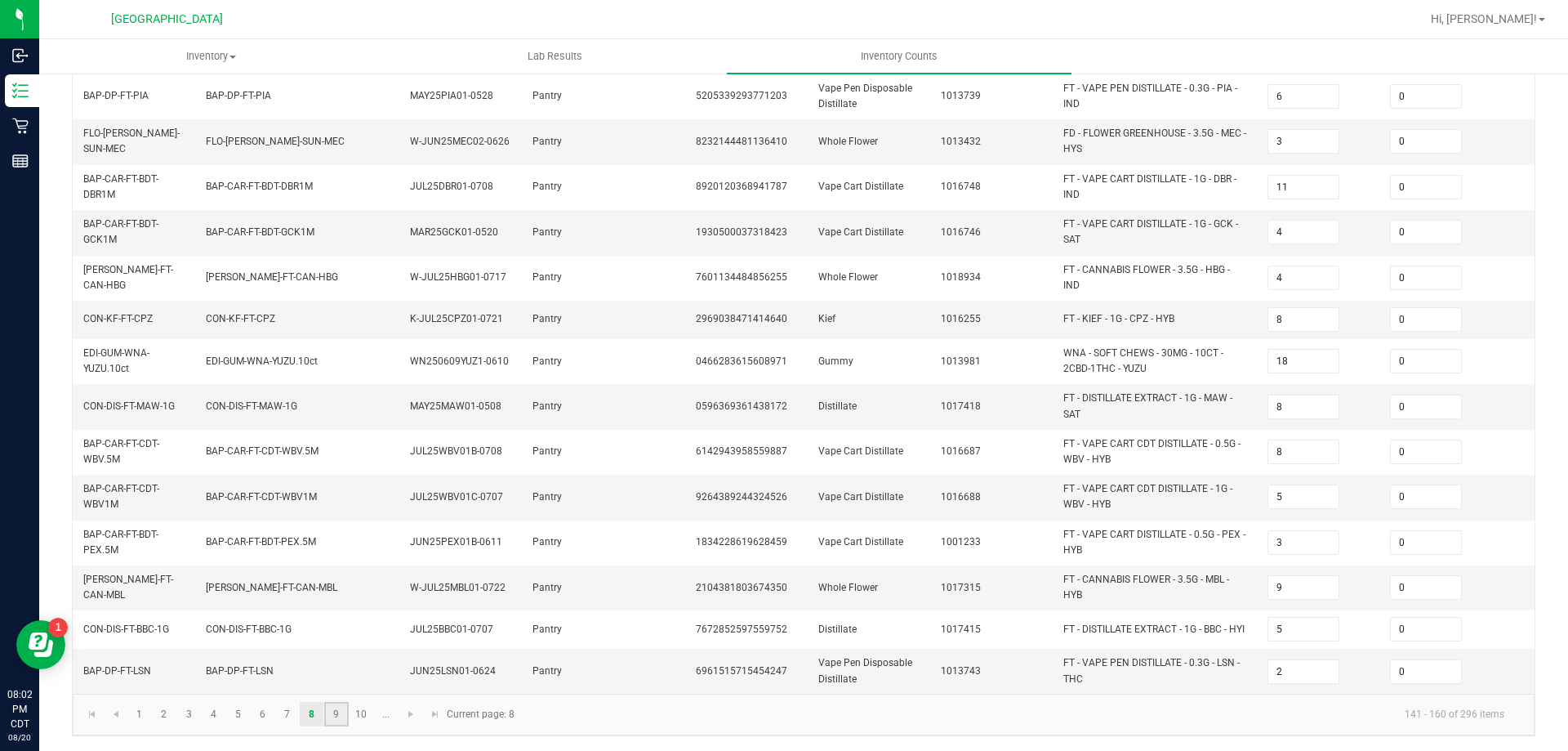
click at [343, 713] on link "9" at bounding box center [336, 714] width 24 height 25
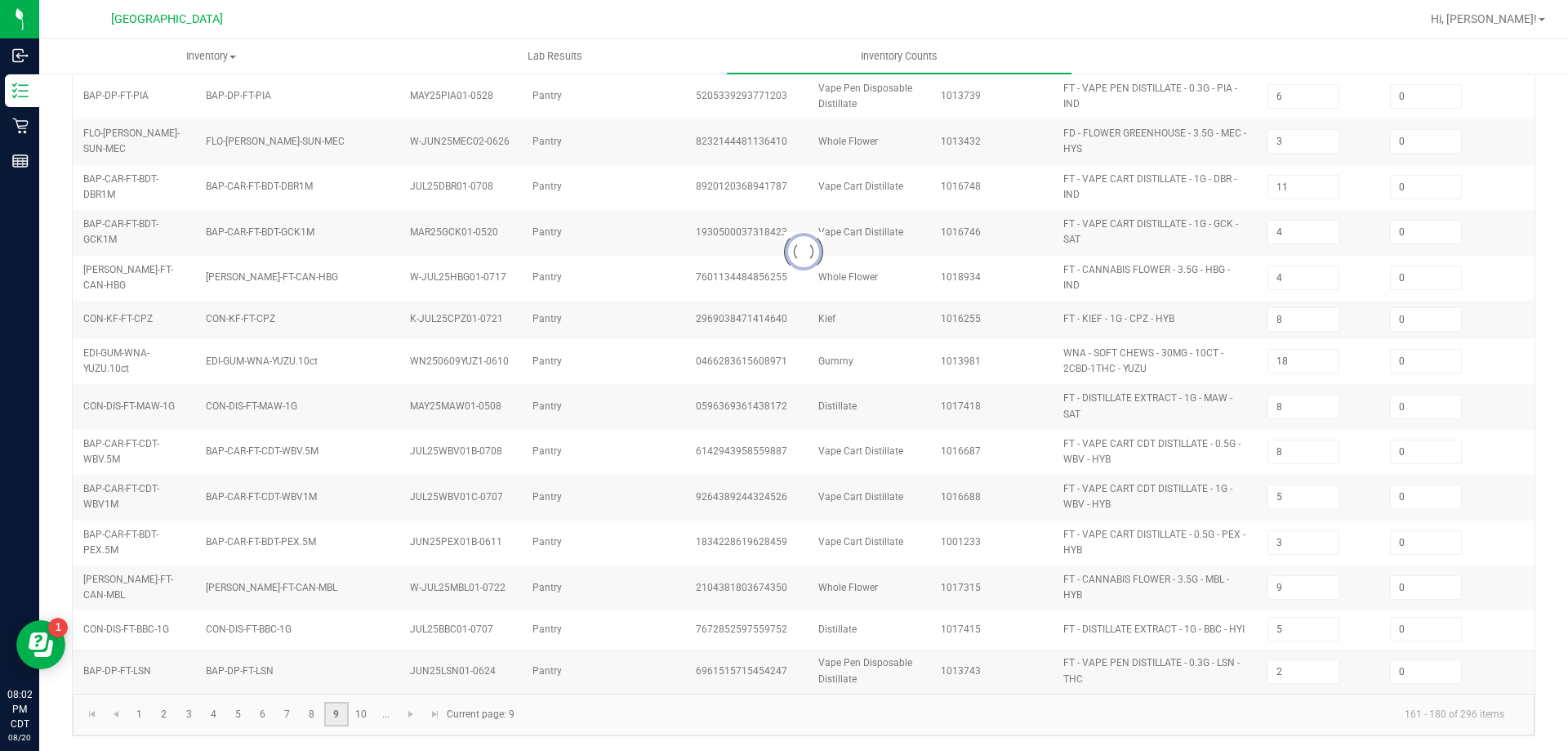
type input "12"
type input "10"
type input "5"
type input "14"
type input "6"
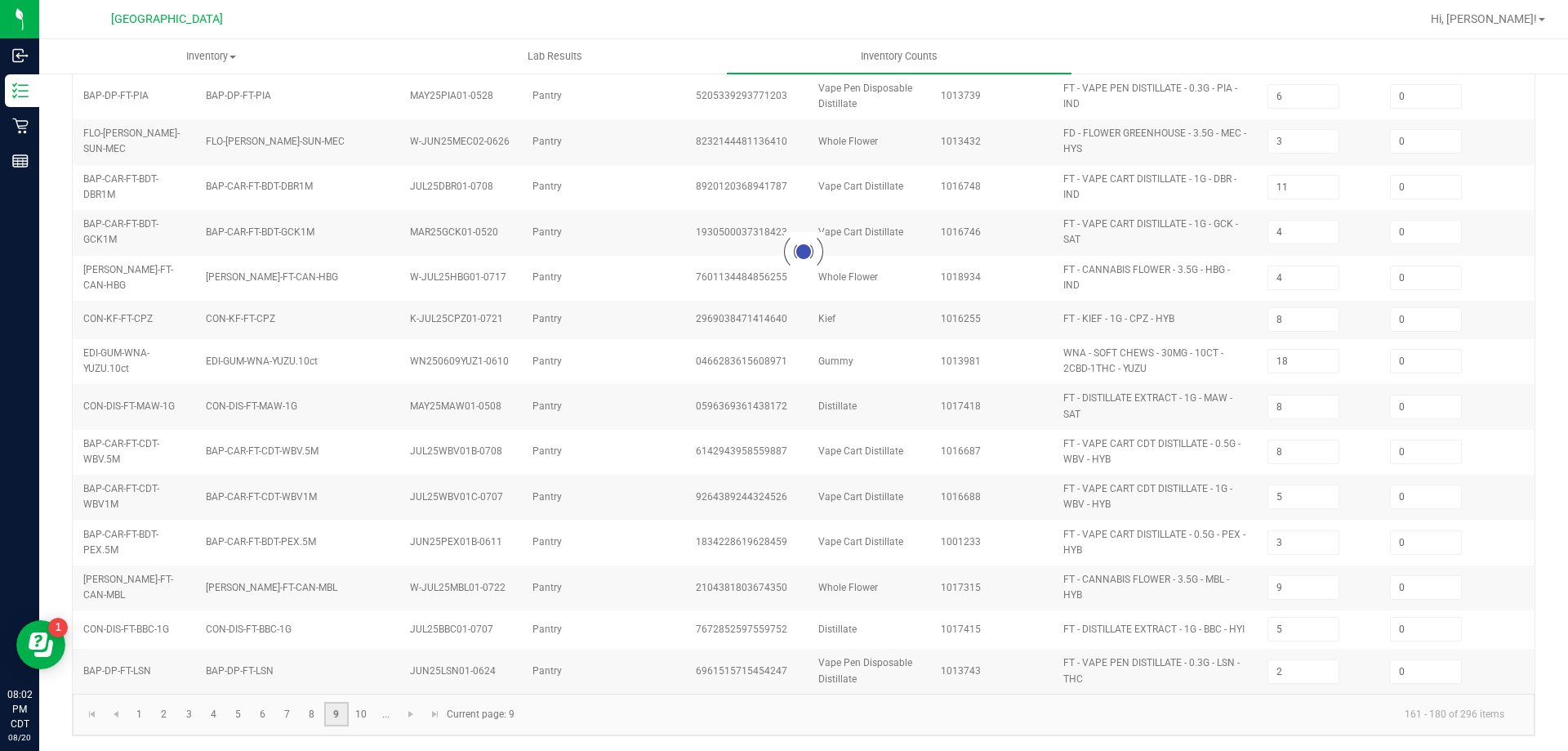
type input "4"
type input "10"
type input "3"
type input "6"
type input "8"
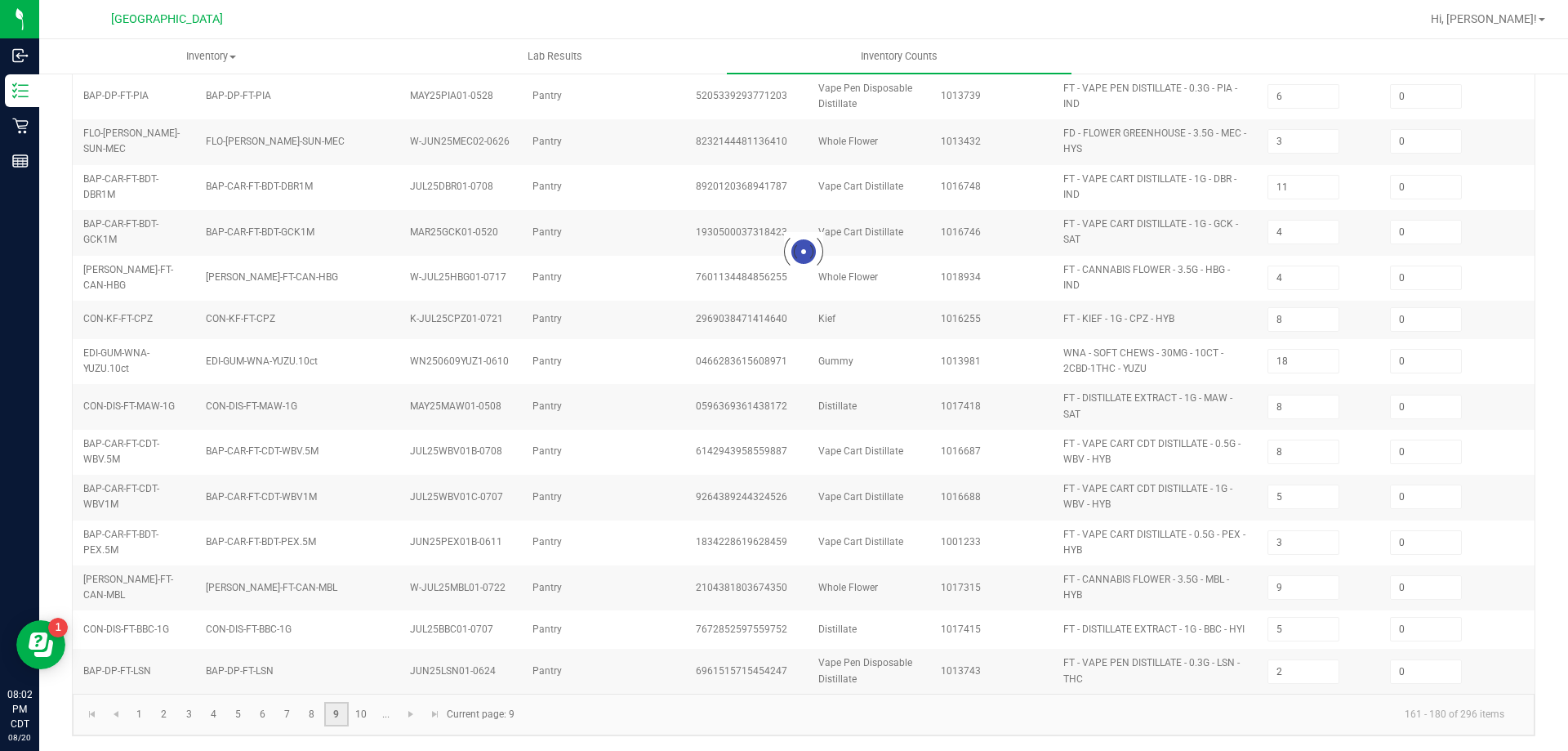
type input "6"
type input "7"
type input "6"
type input "21"
type input "2"
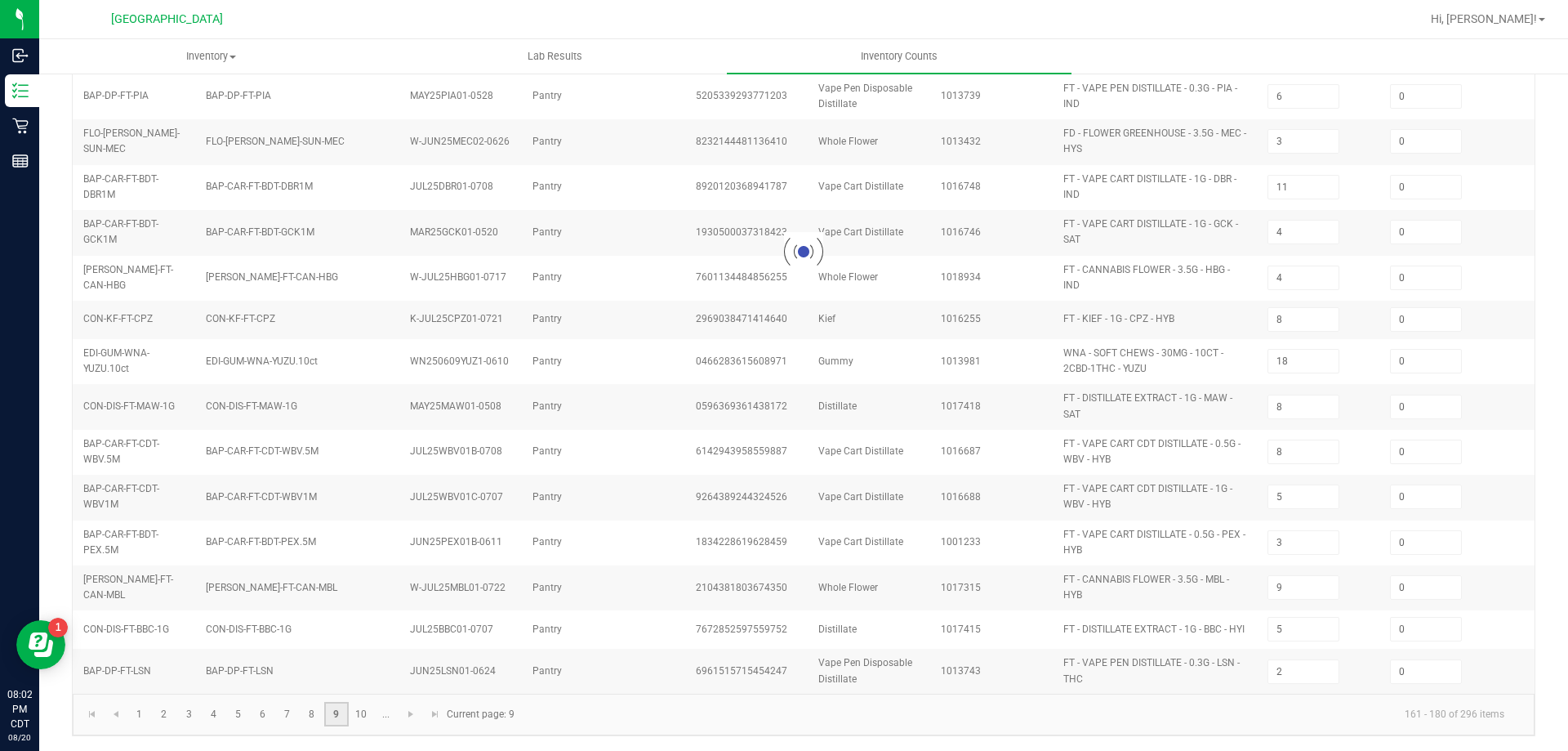
type input "5"
type input "3"
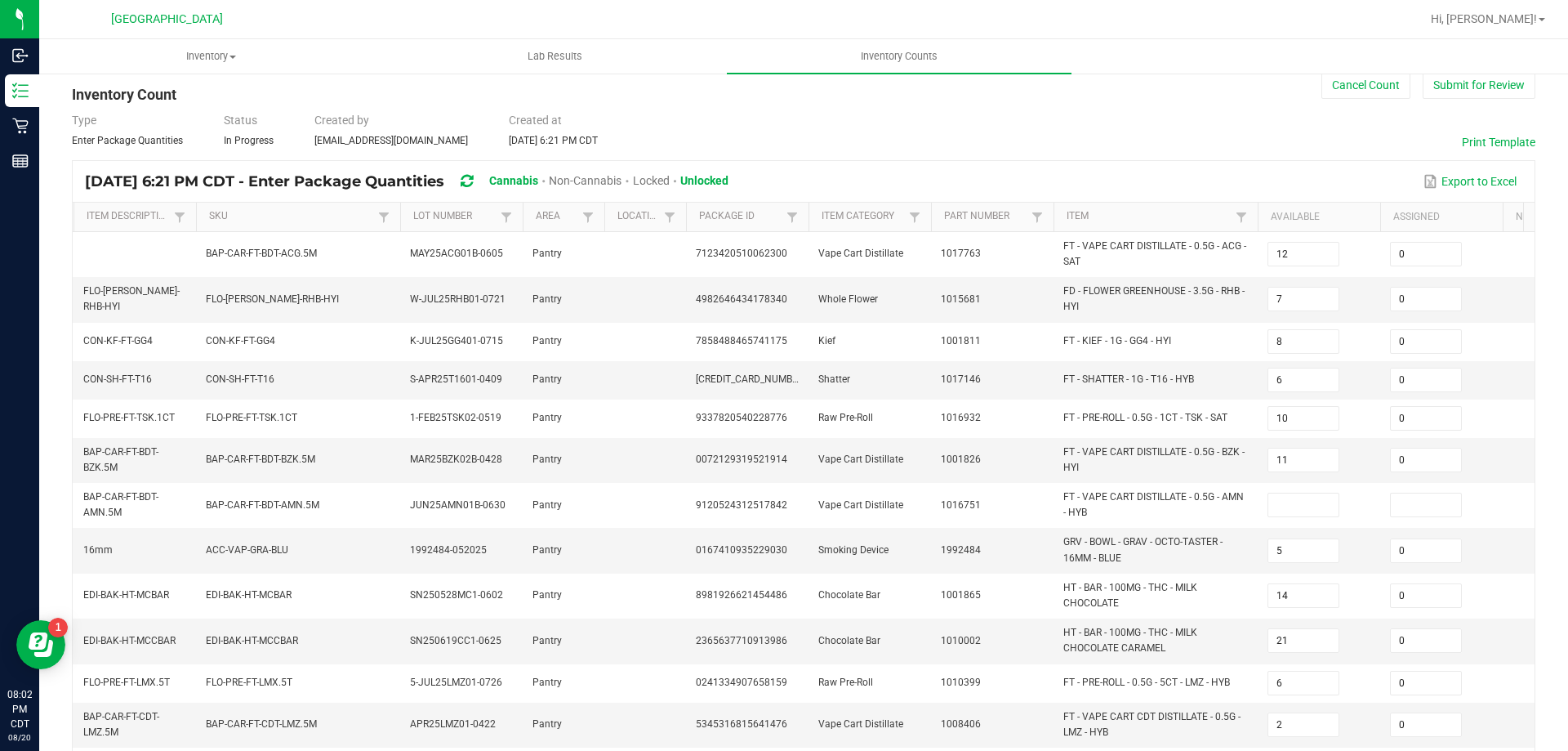
scroll to position [25, 0]
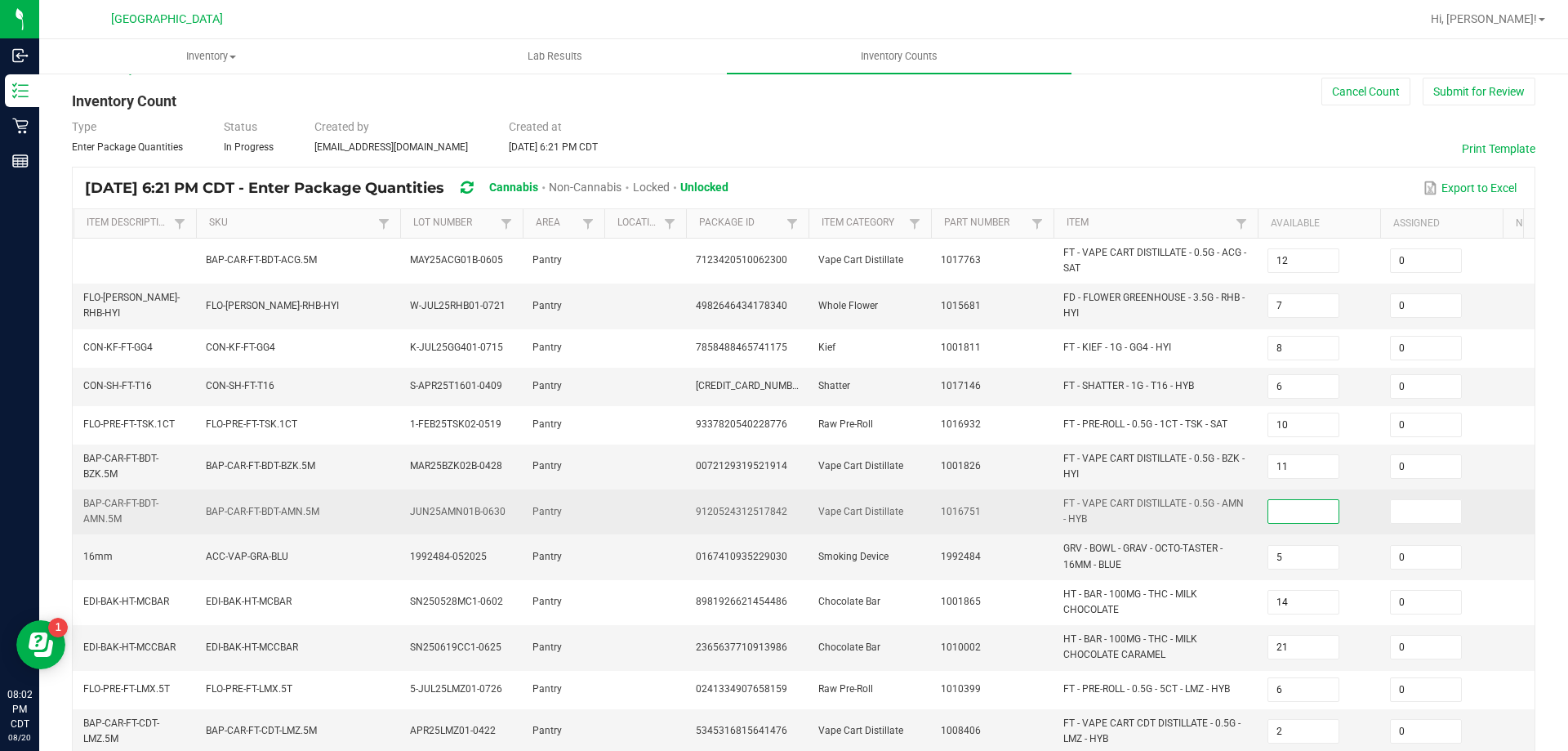
click at [1314, 502] on input at bounding box center [1304, 511] width 71 height 23
type input "0"
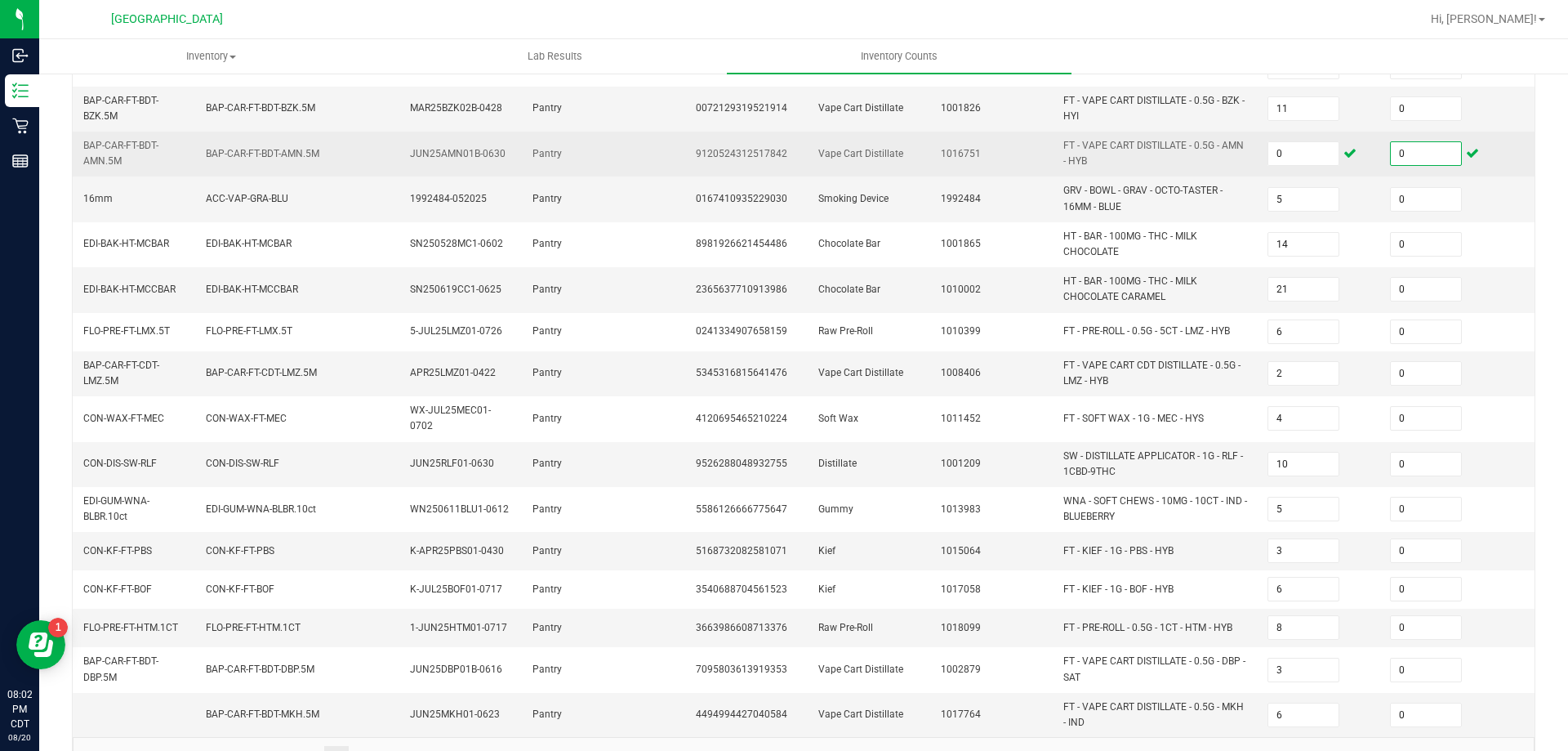
scroll to position [433, 0]
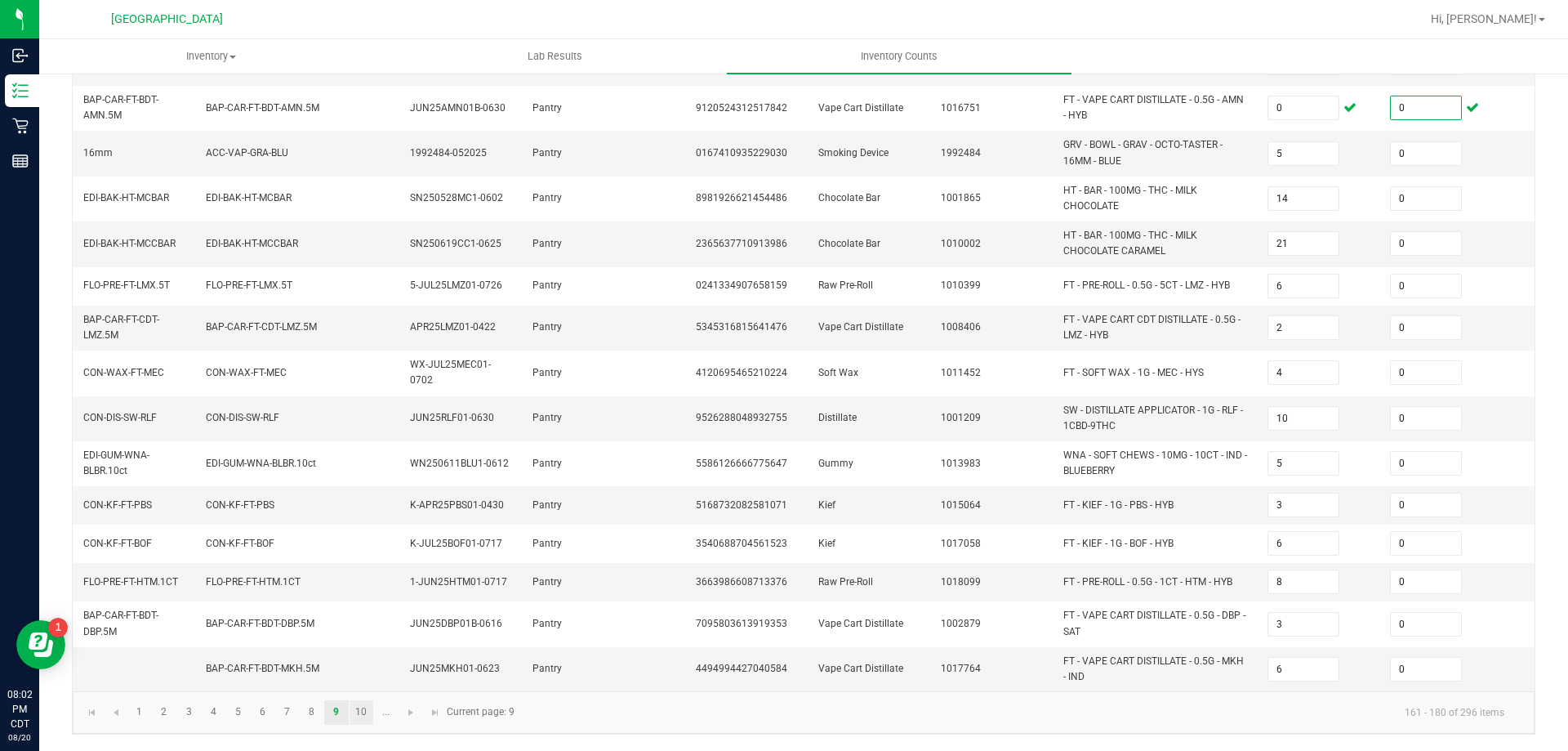
type input "0"
click at [358, 709] on link "10" at bounding box center [362, 712] width 24 height 25
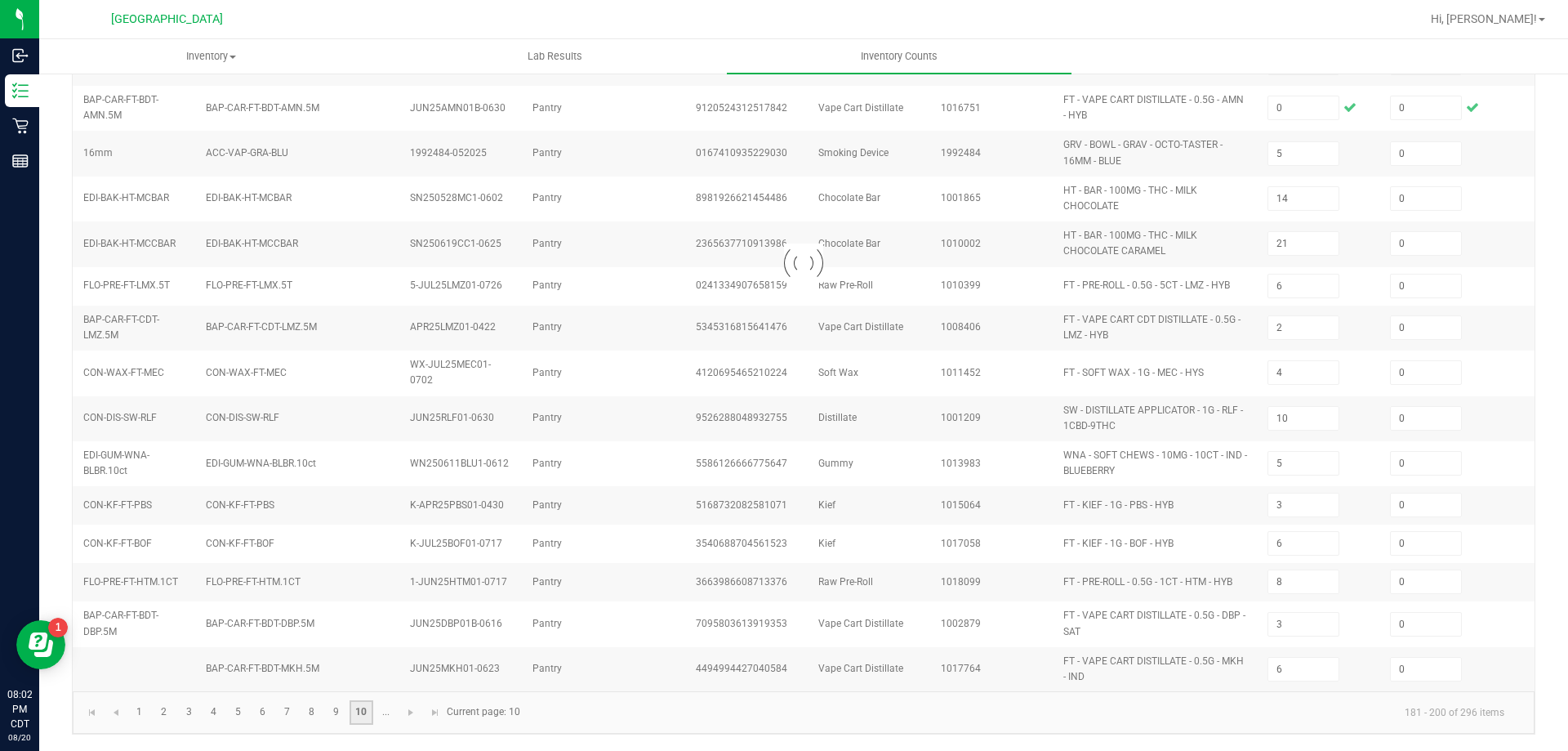
type input "6"
type input "2"
type input "10"
type input "9"
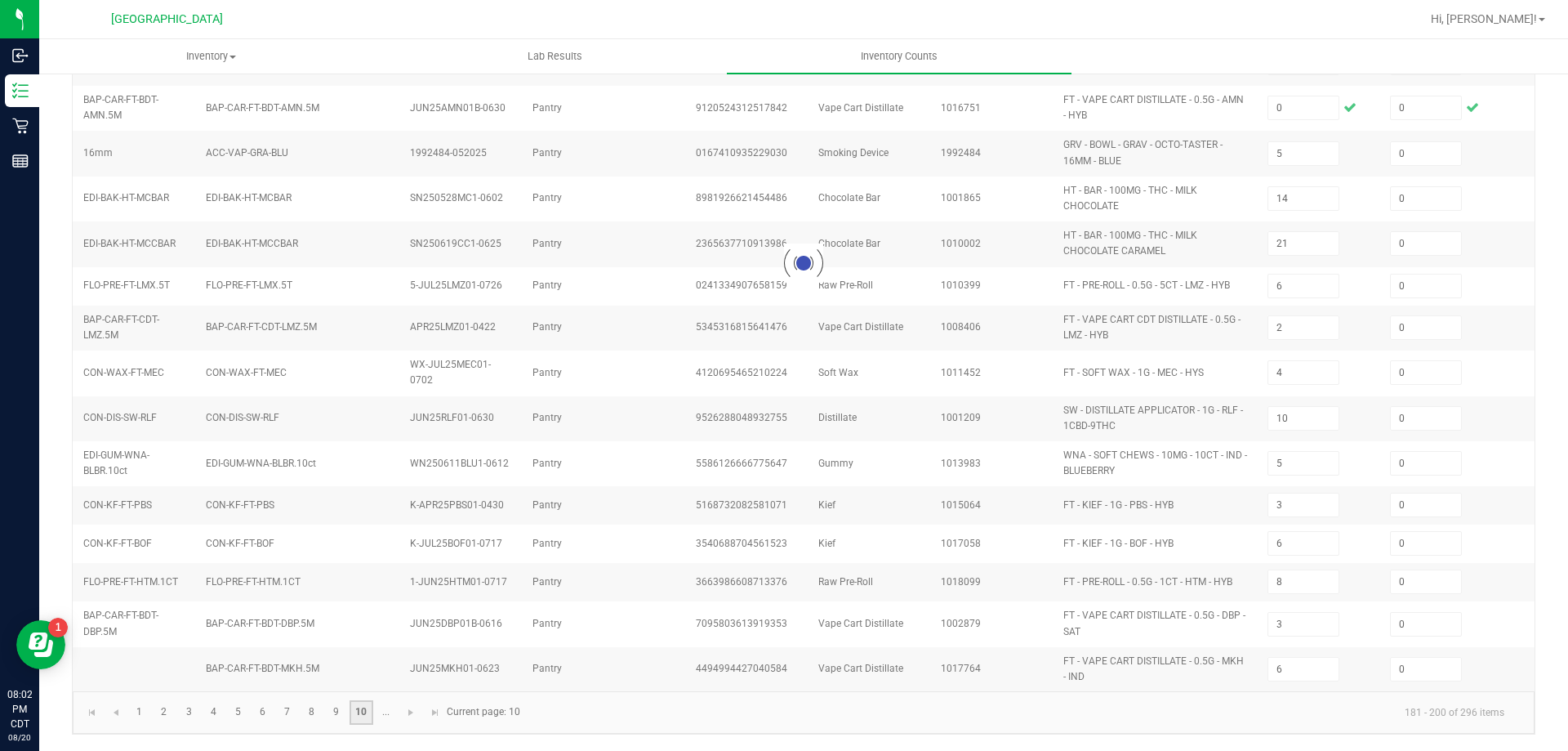
type input "11"
type input "9"
type input "16"
type input "18"
type input "10"
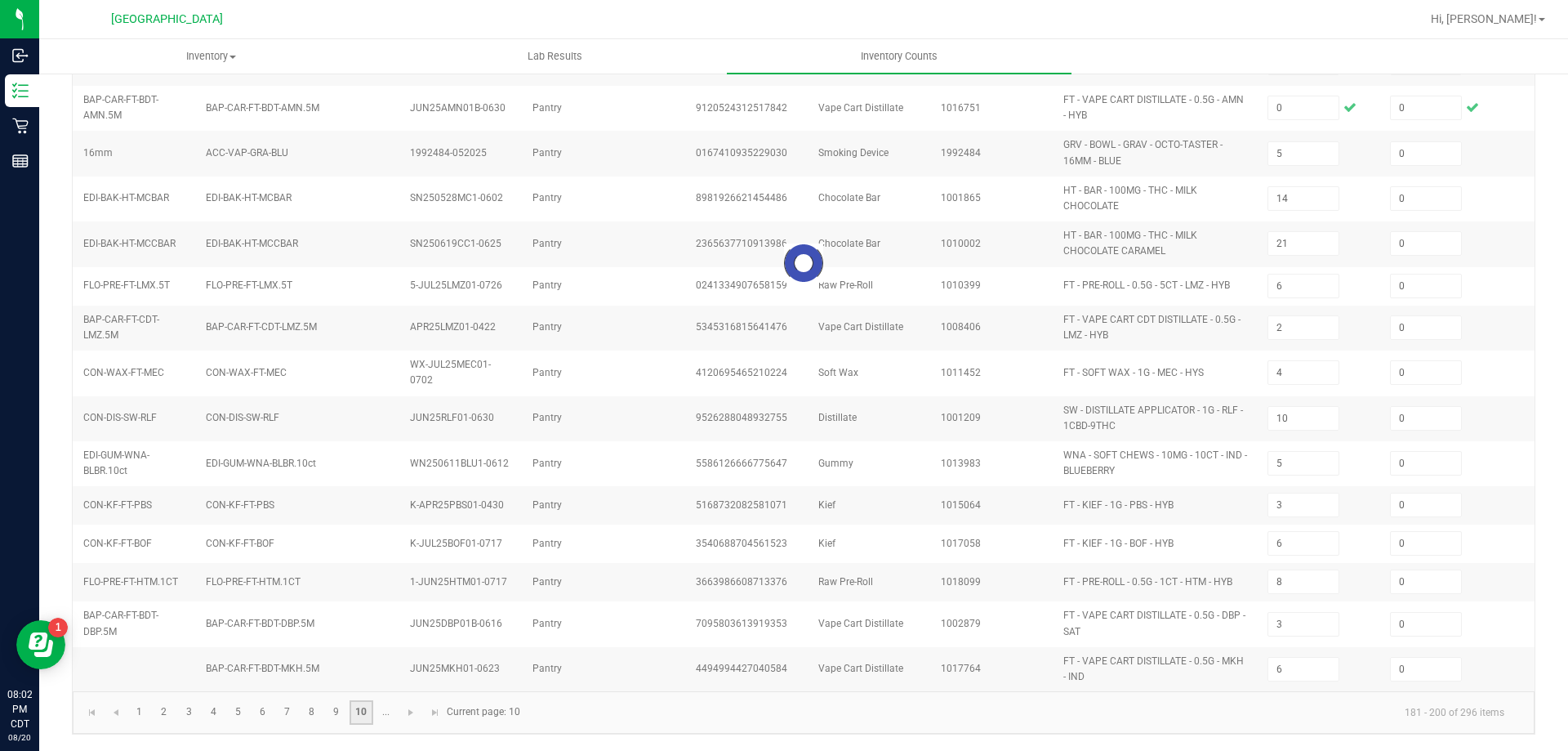
type input "4"
type input "7"
type input "6"
type input "11"
type input "1"
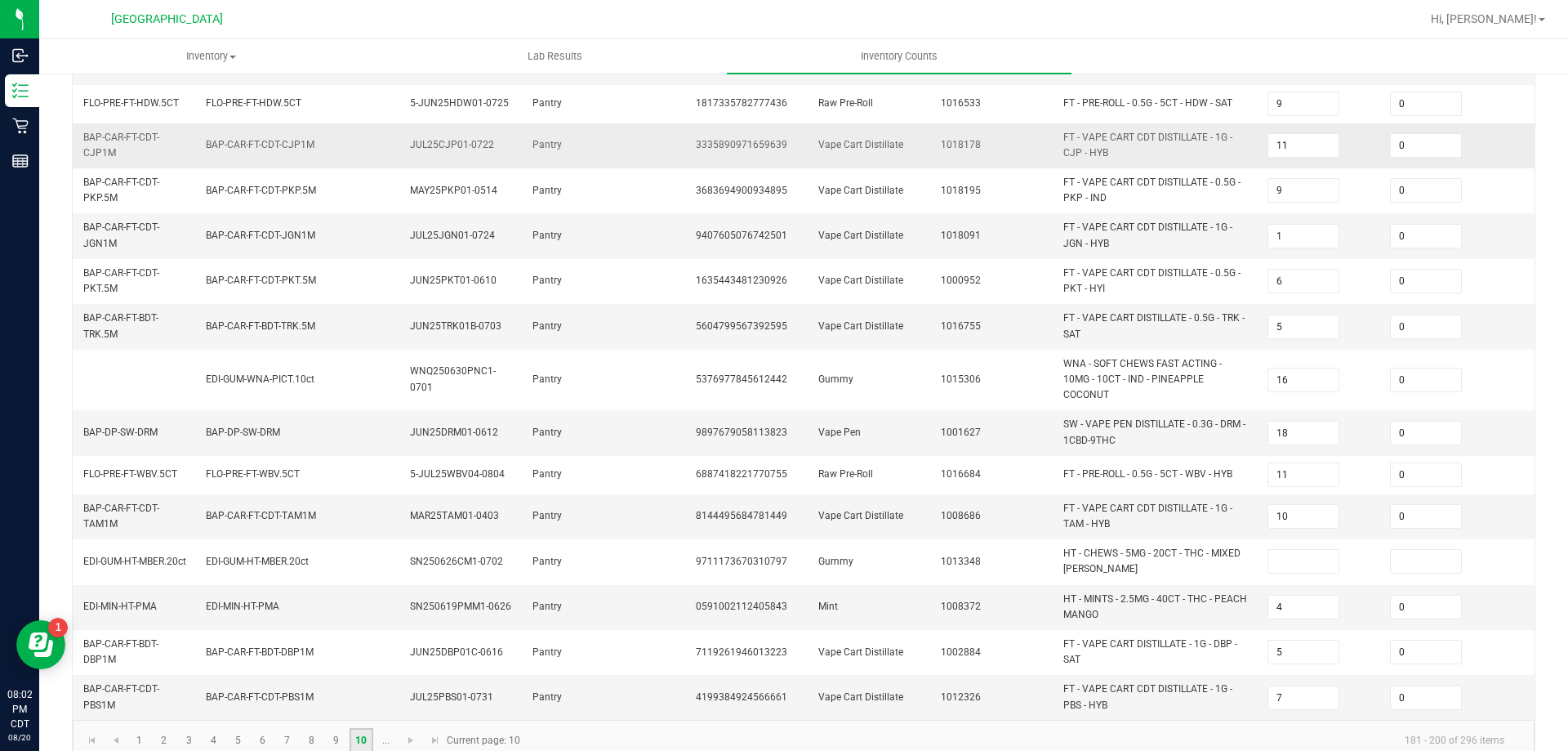
scroll to position [477, 0]
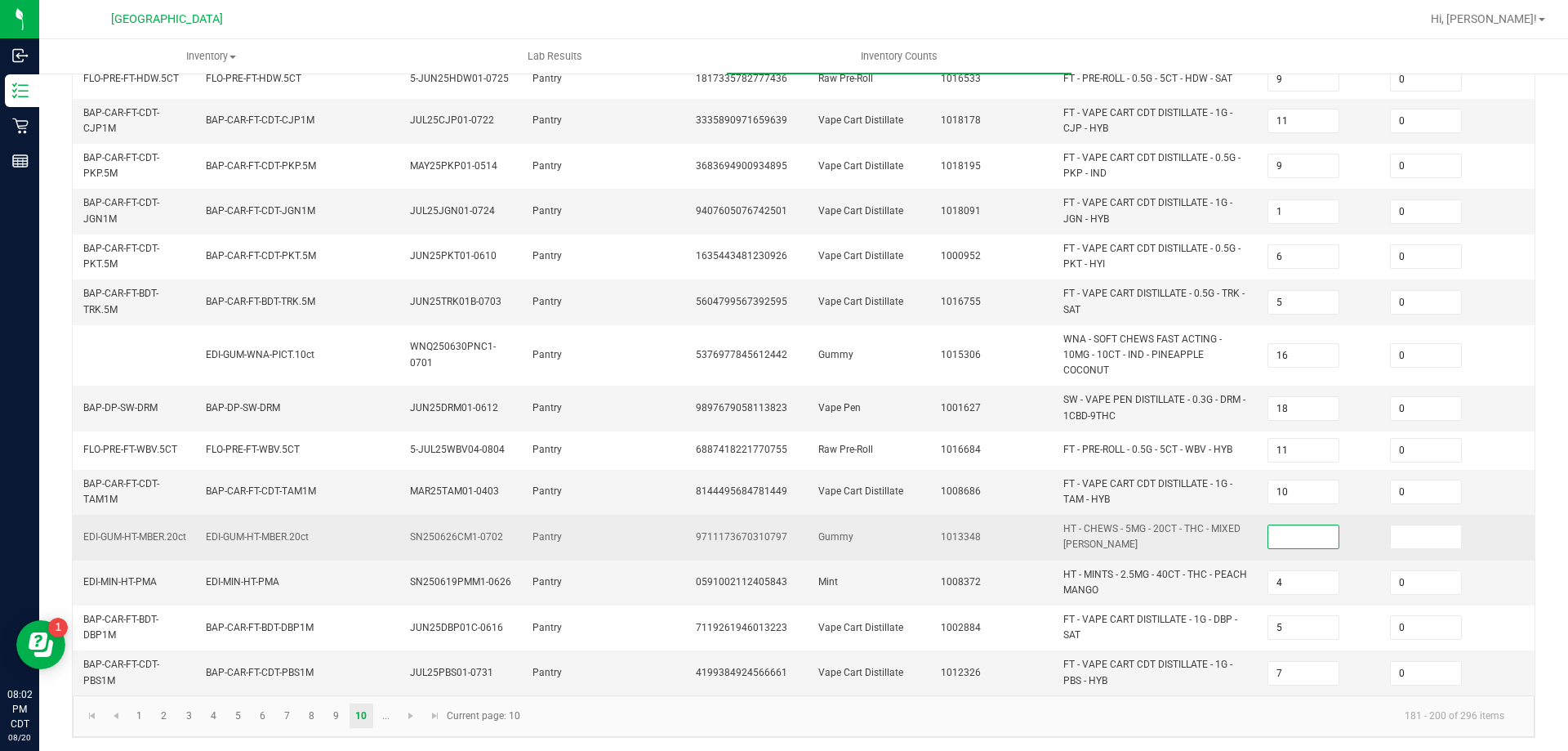
click at [1311, 526] on input at bounding box center [1304, 536] width 71 height 23
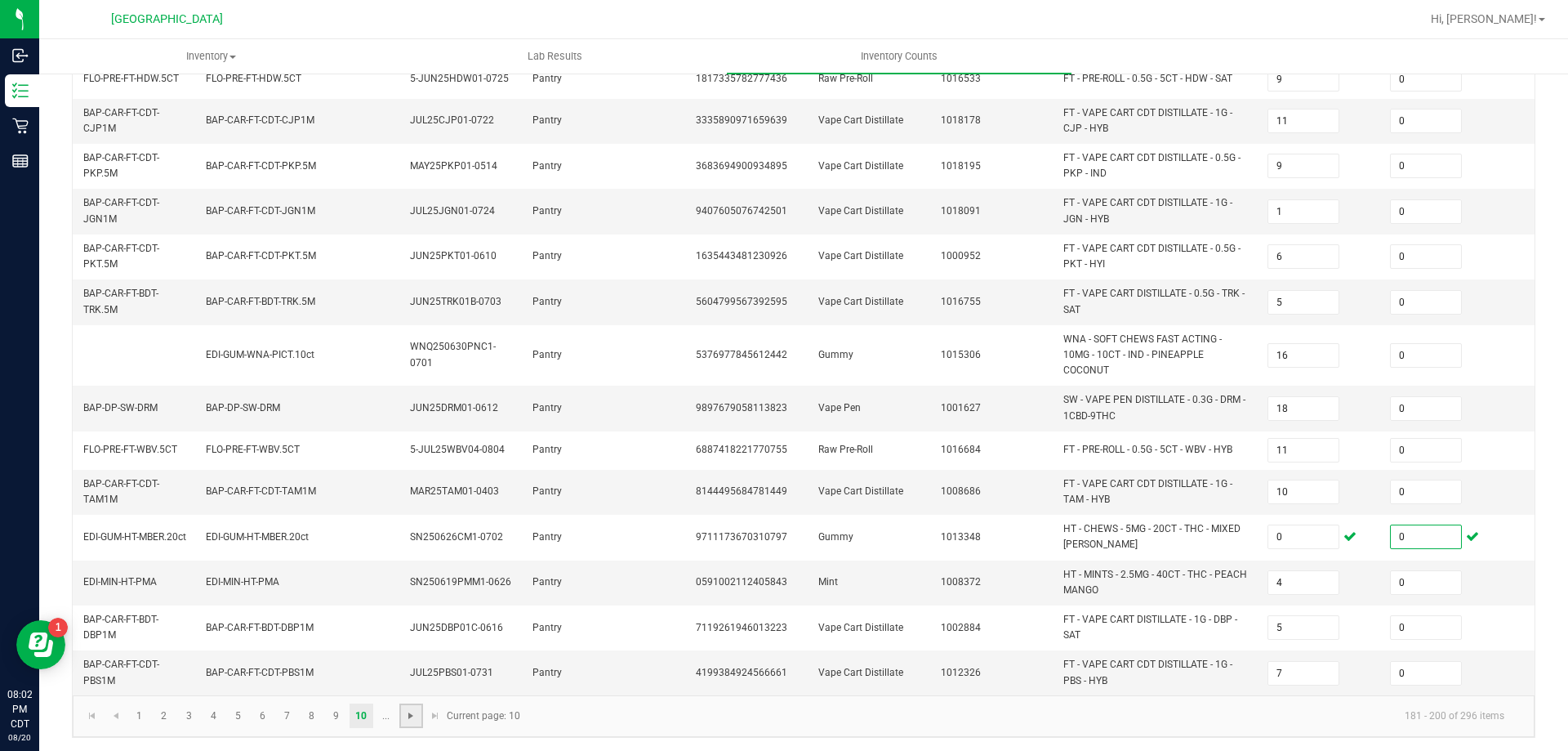
click at [413, 719] on span "Go to the next page" at bounding box center [410, 715] width 13 height 13
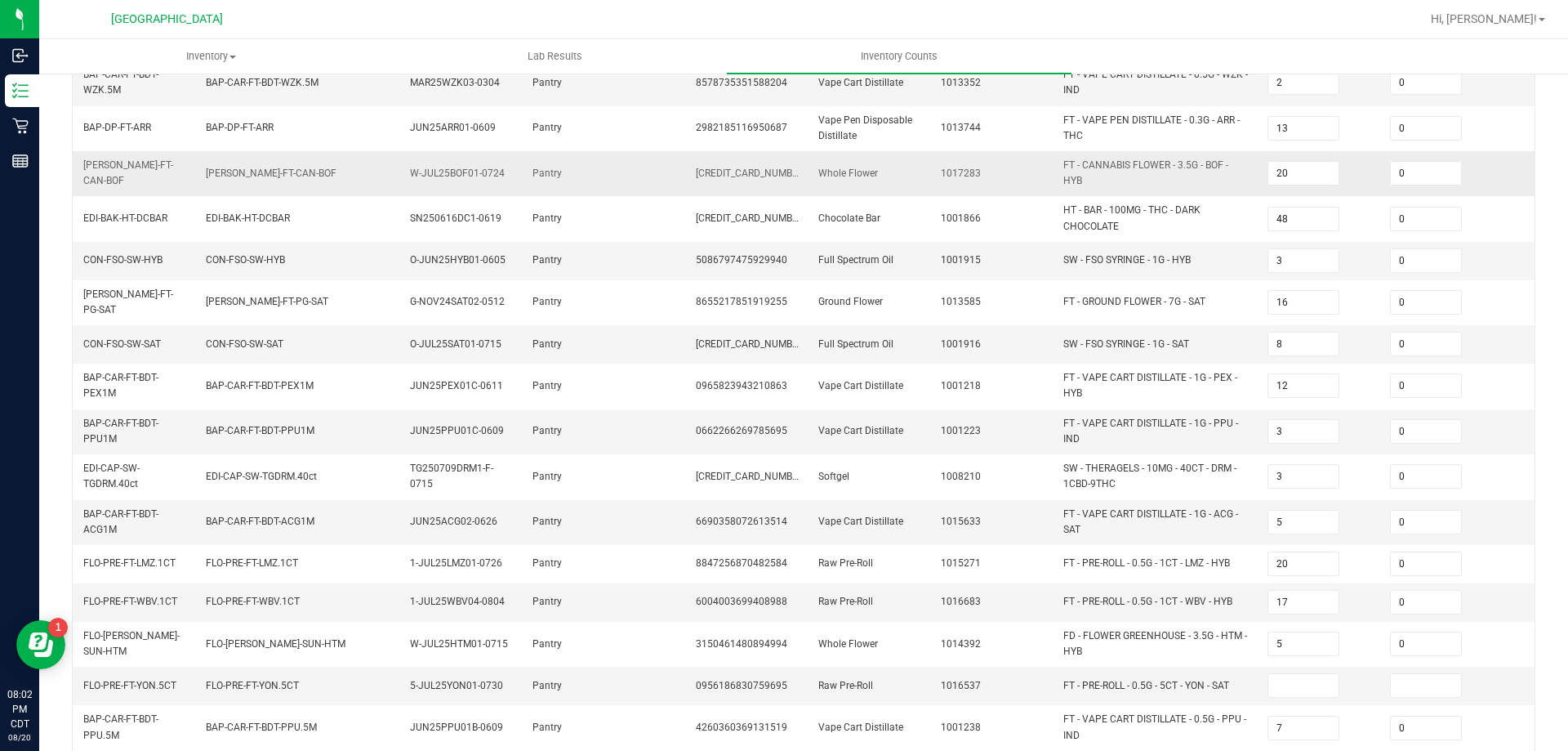
scroll to position [326, 0]
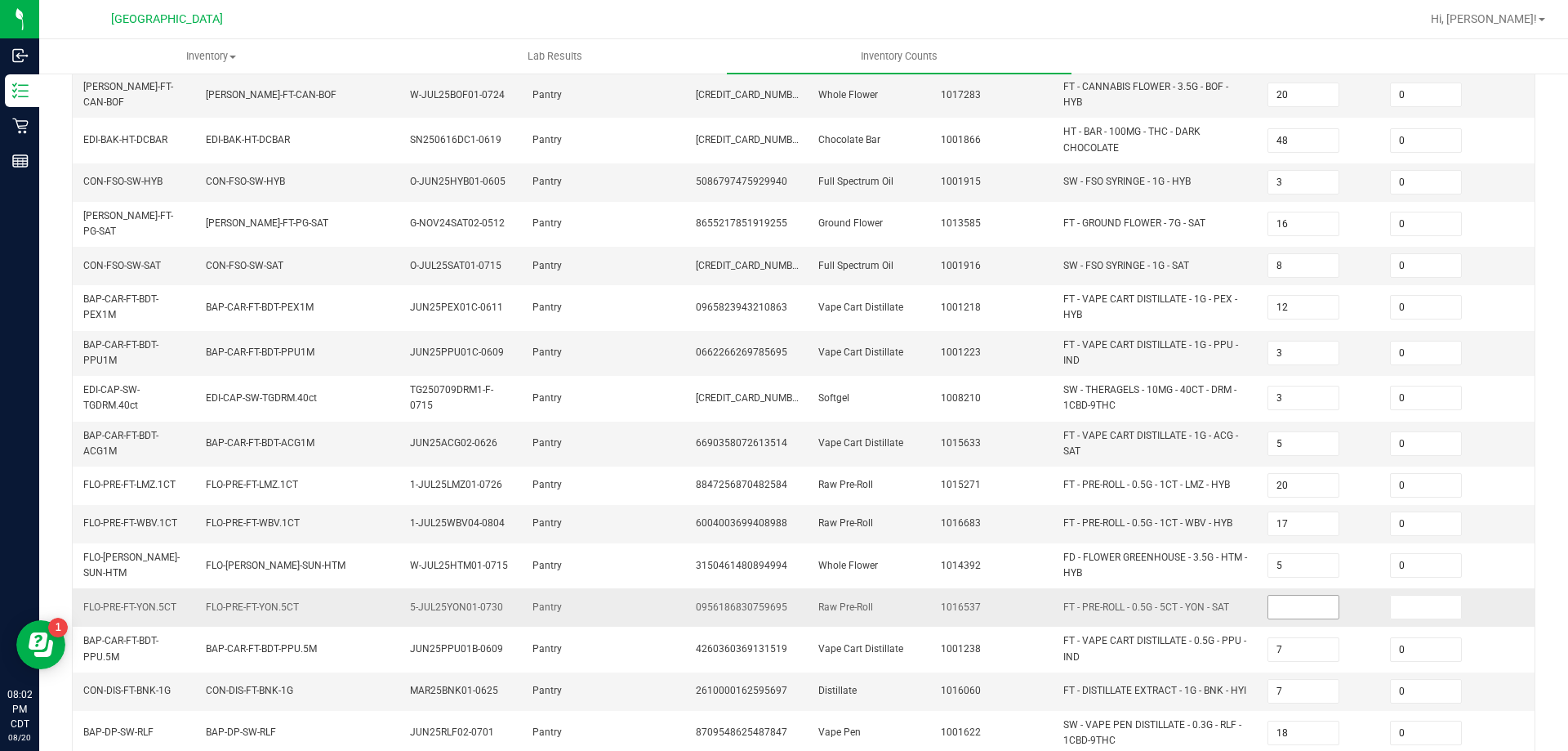
click at [1277, 595] on input at bounding box center [1304, 606] width 71 height 23
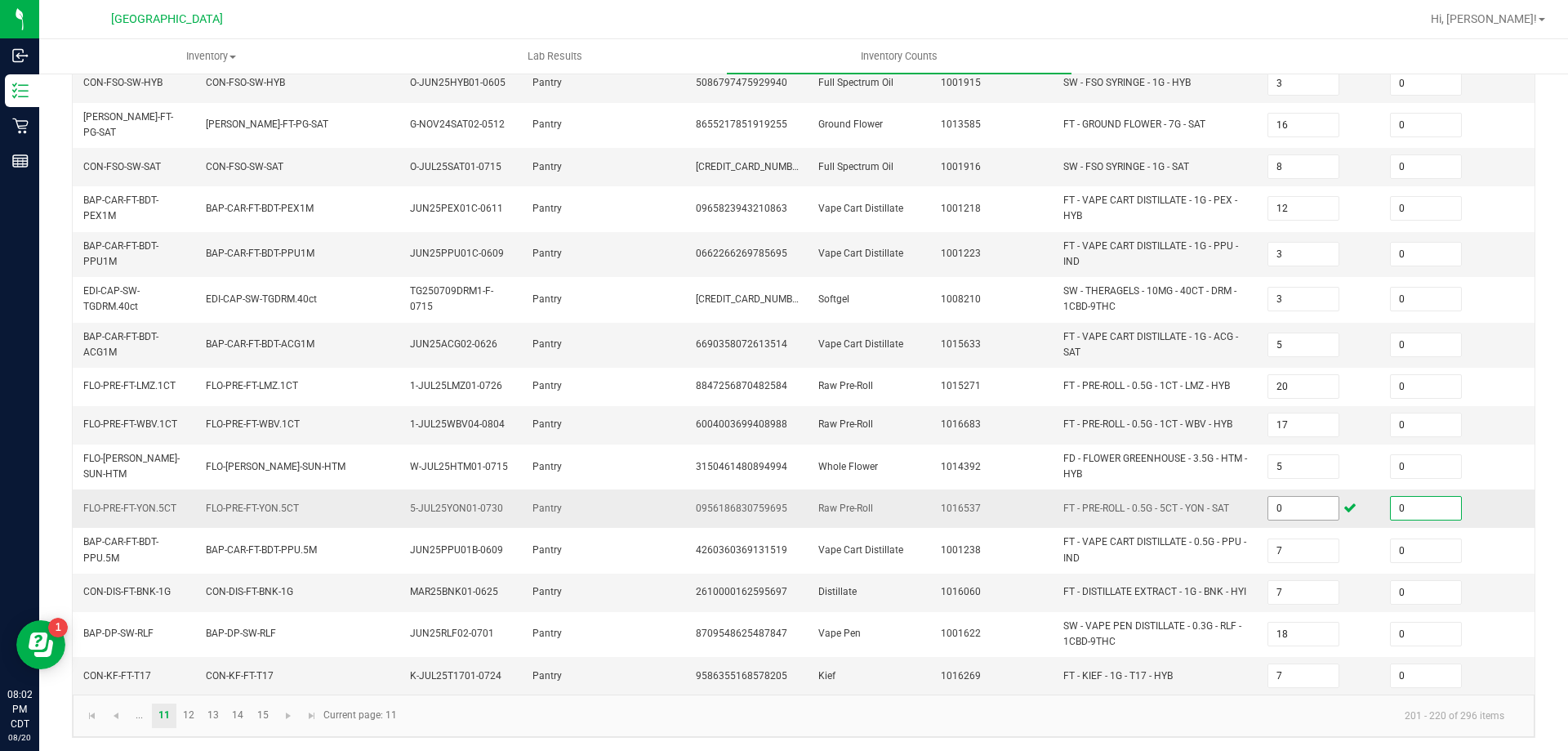
scroll to position [427, 0]
click at [195, 702] on link "12" at bounding box center [189, 714] width 24 height 25
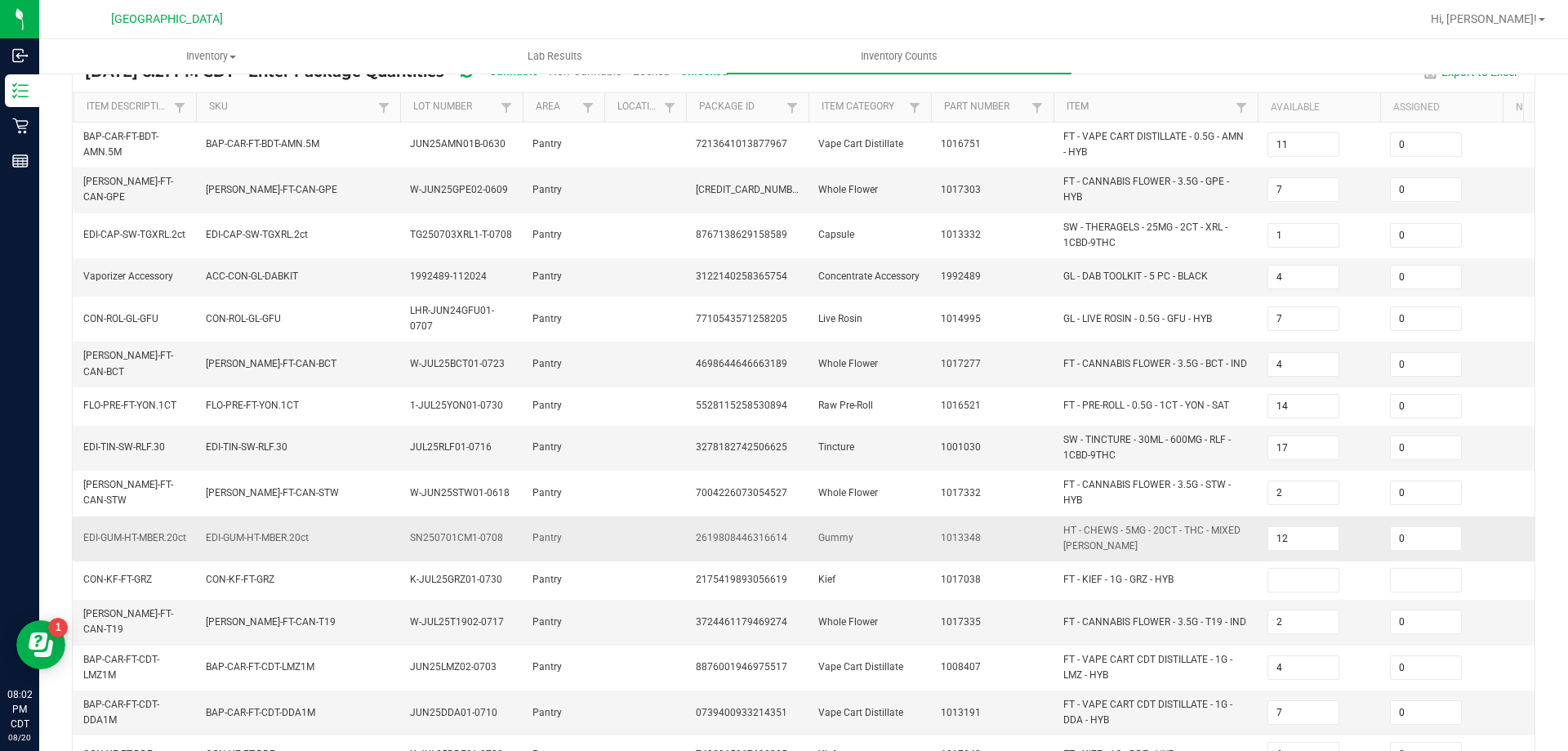
scroll to position [100, 0]
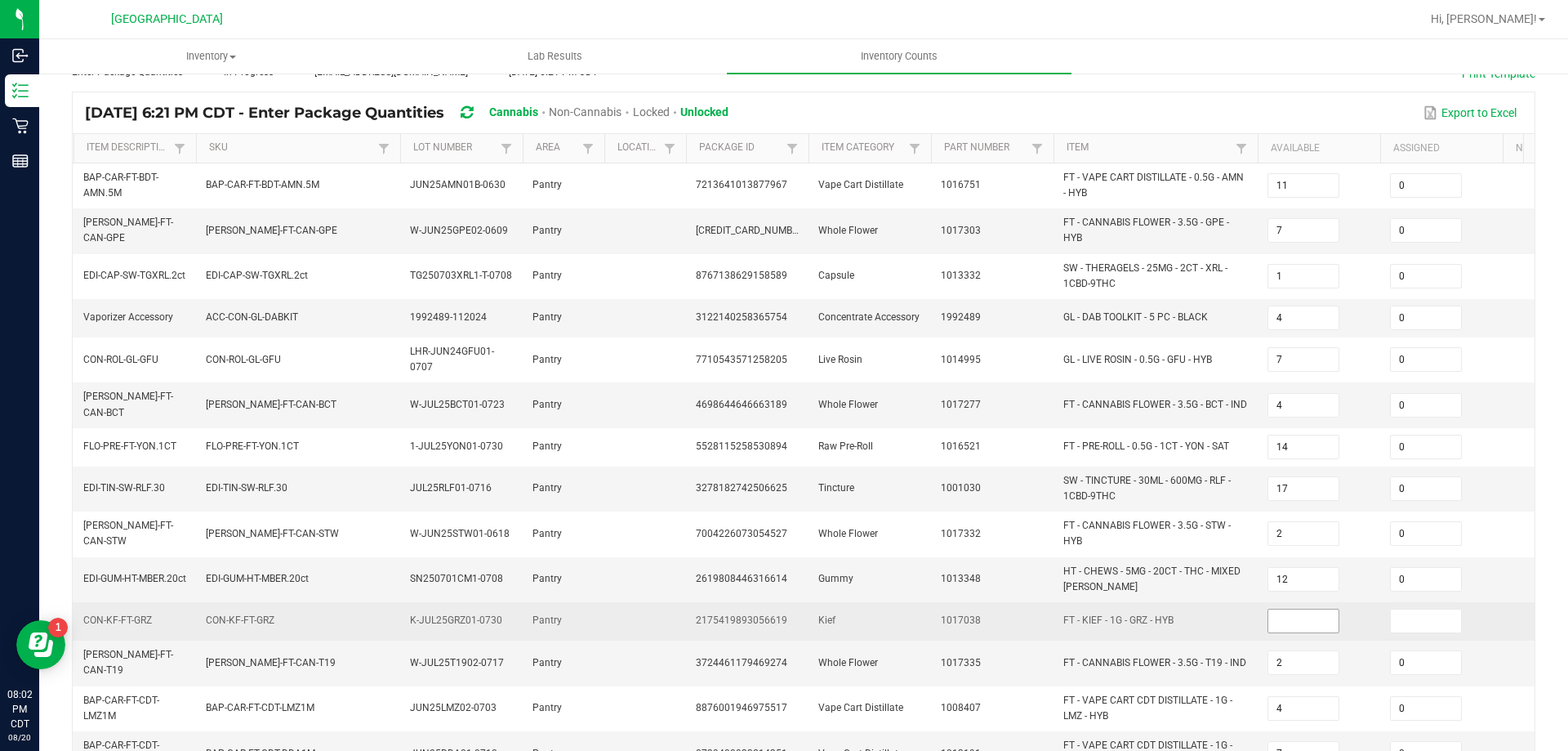
click at [1276, 626] on span at bounding box center [1303, 621] width 72 height 25
click at [1278, 609] on input at bounding box center [1304, 620] width 71 height 23
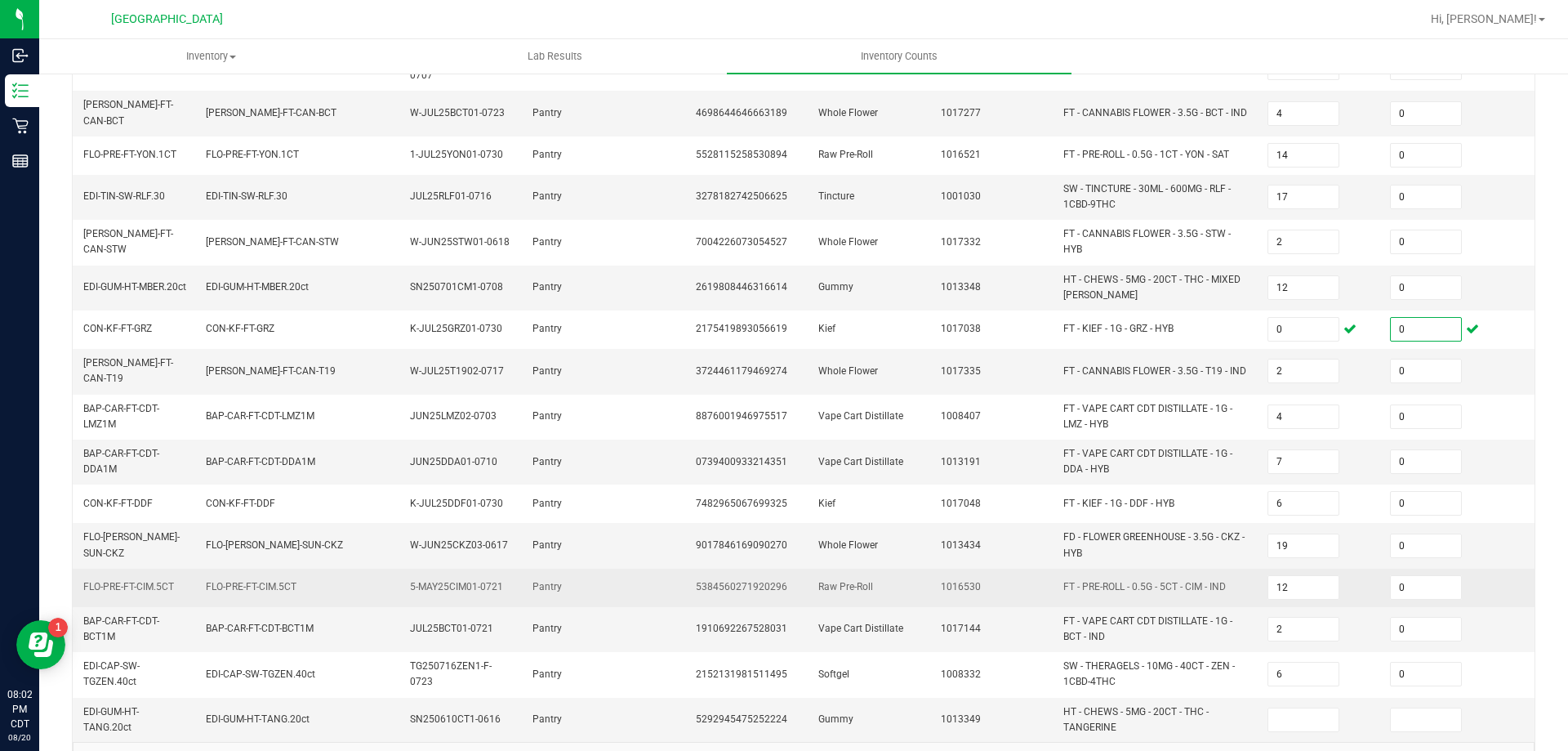
scroll to position [441, 0]
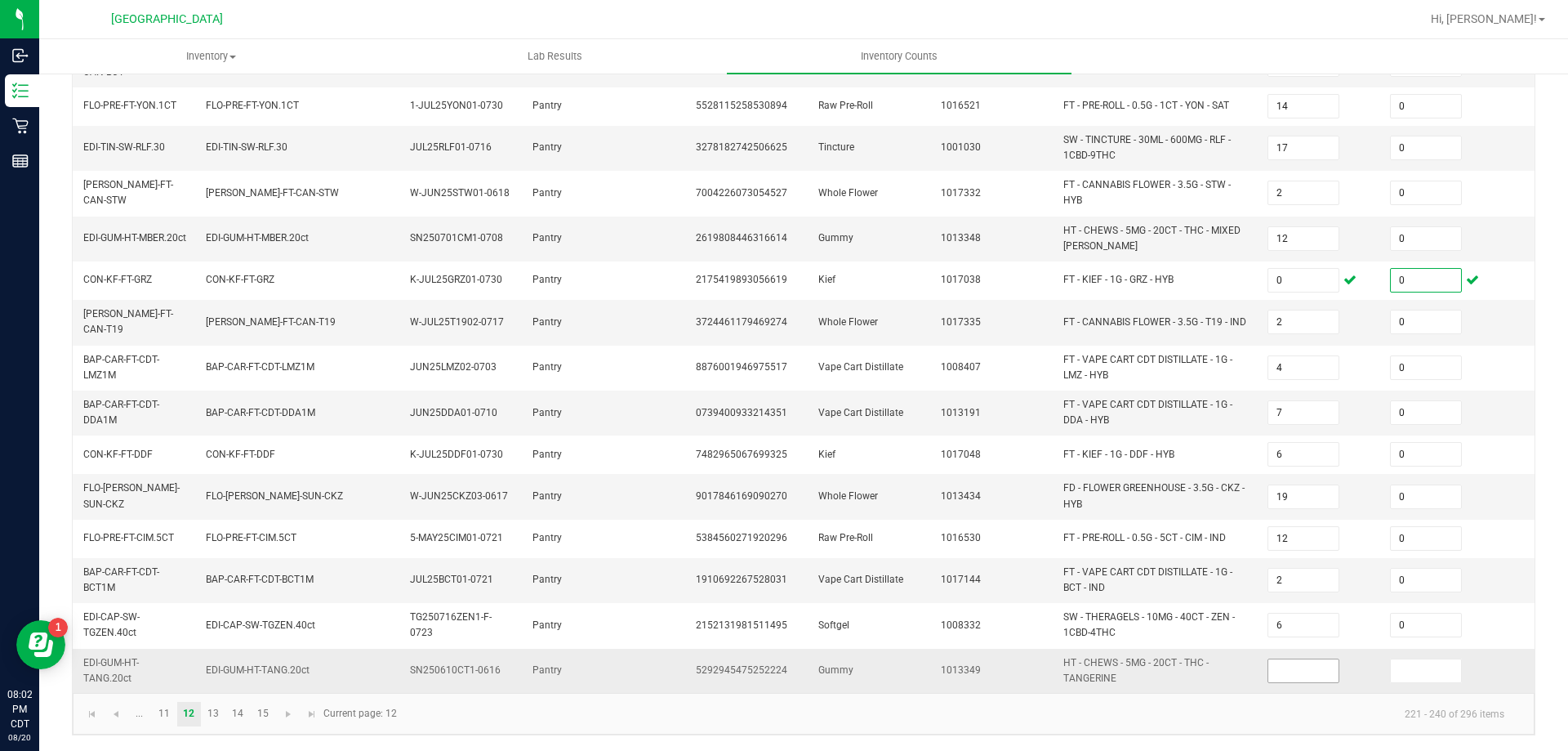
click at [1282, 659] on input at bounding box center [1304, 670] width 71 height 23
click at [213, 707] on link "13" at bounding box center [214, 714] width 24 height 25
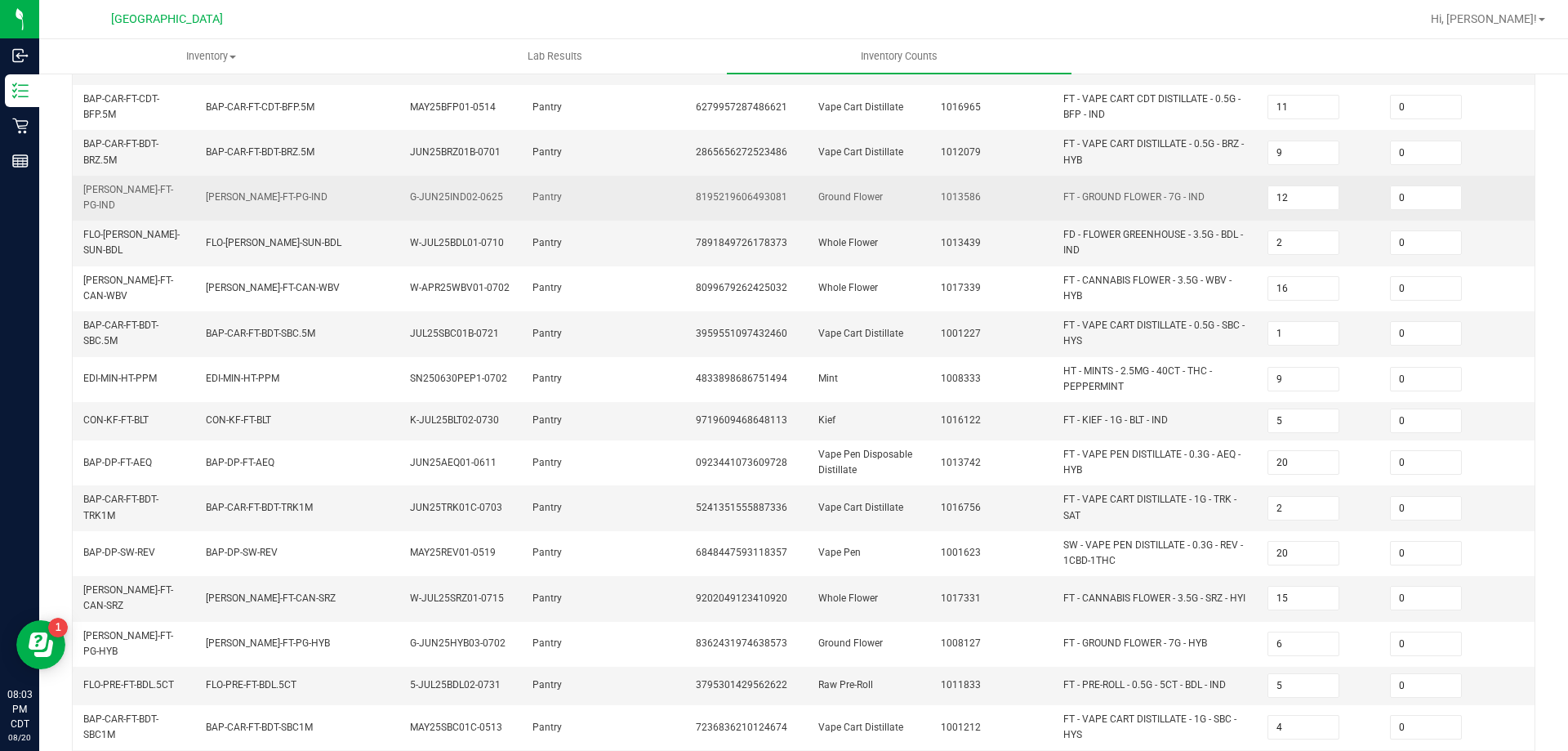
scroll to position [448, 0]
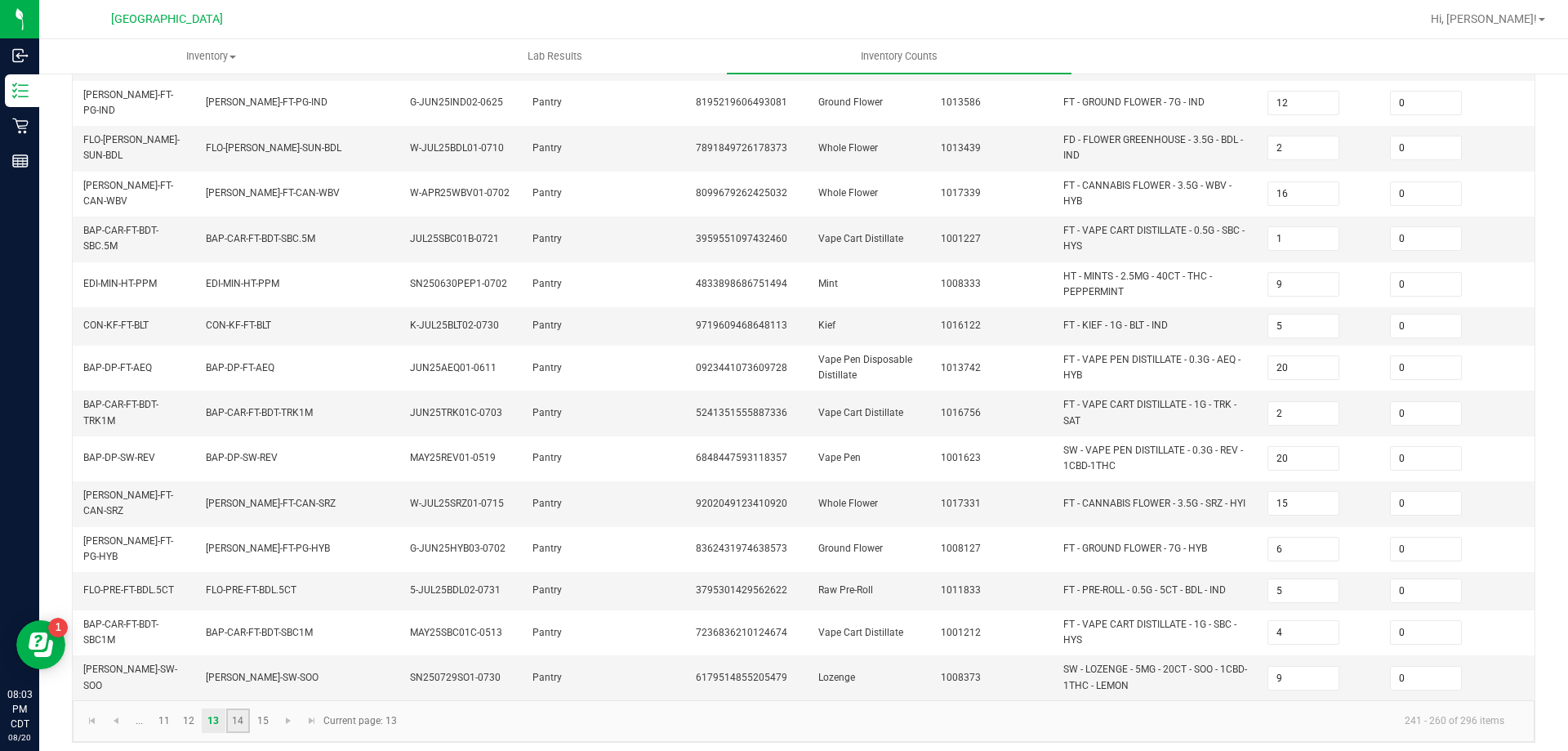
click at [242, 722] on link "14" at bounding box center [238, 720] width 24 height 25
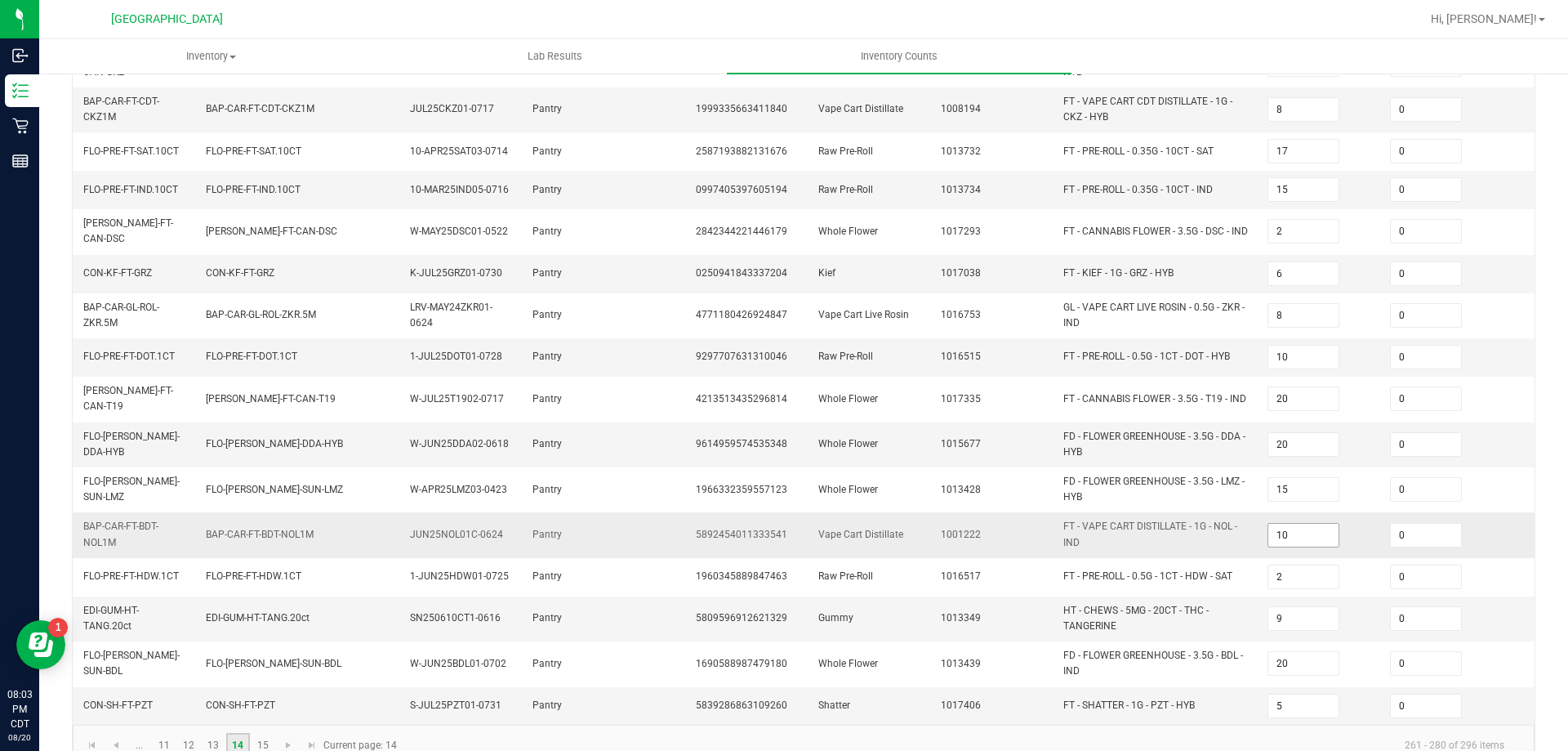
scroll to position [433, 0]
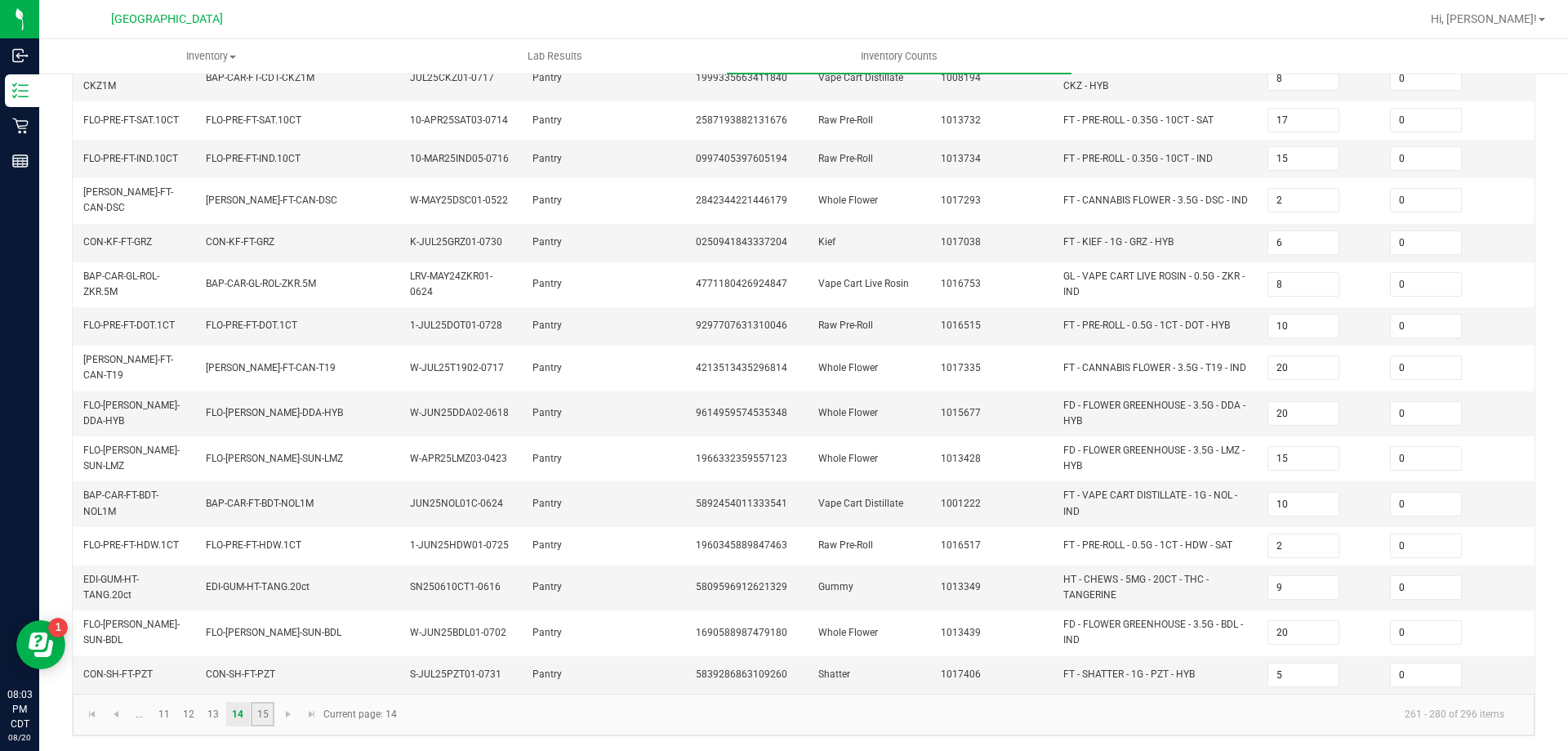
click at [269, 704] on link "15" at bounding box center [263, 714] width 24 height 25
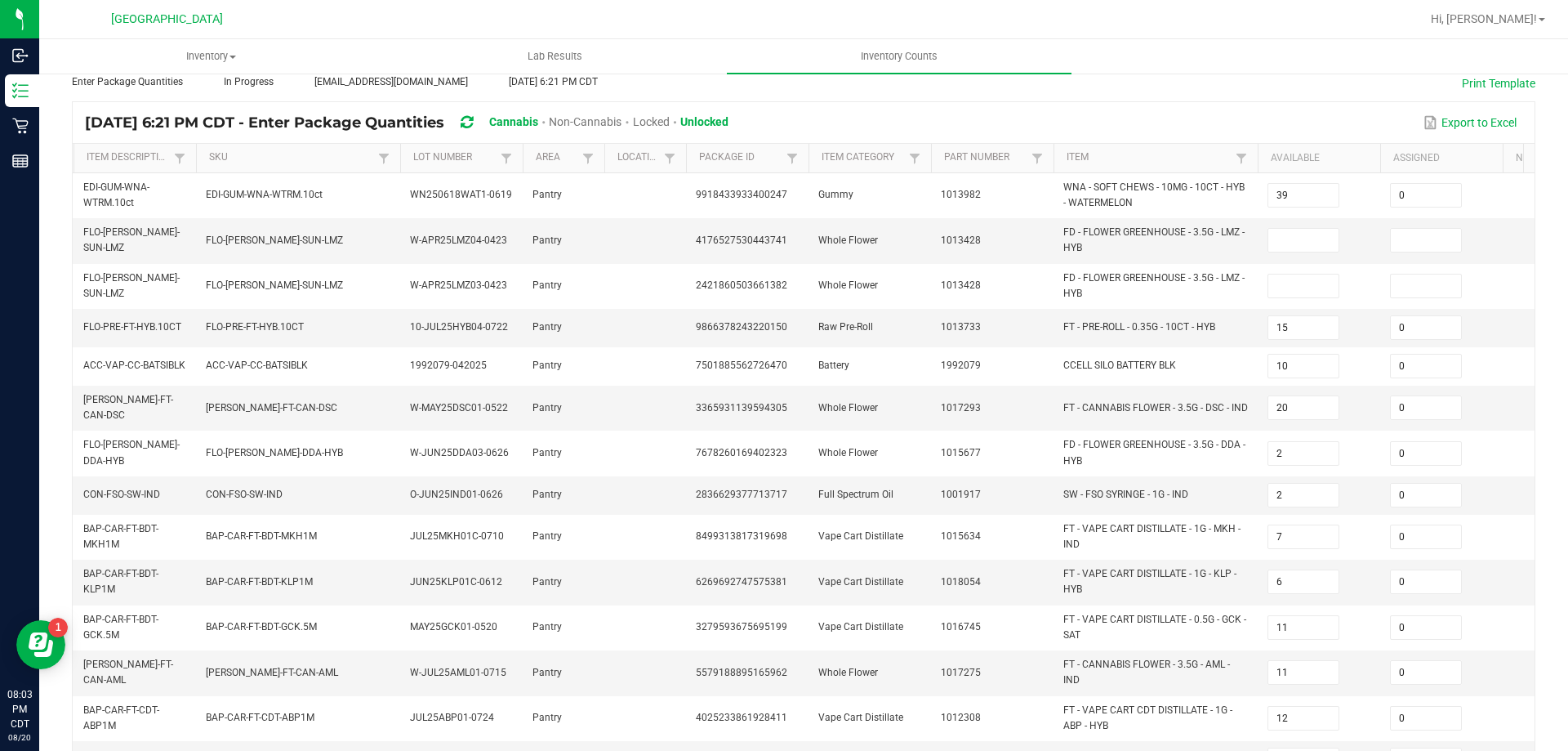
scroll to position [0, 0]
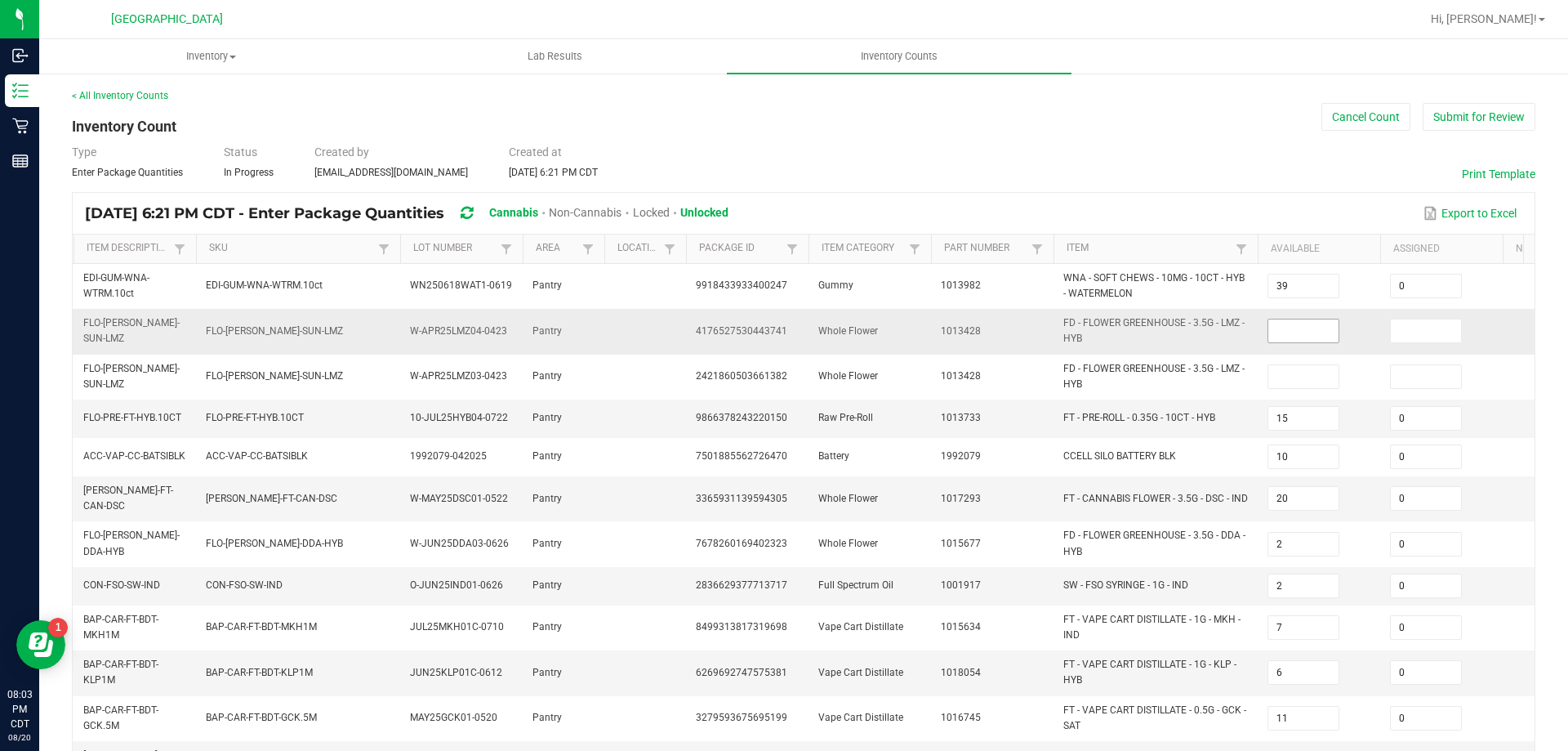
click at [1317, 335] on input at bounding box center [1304, 330] width 71 height 23
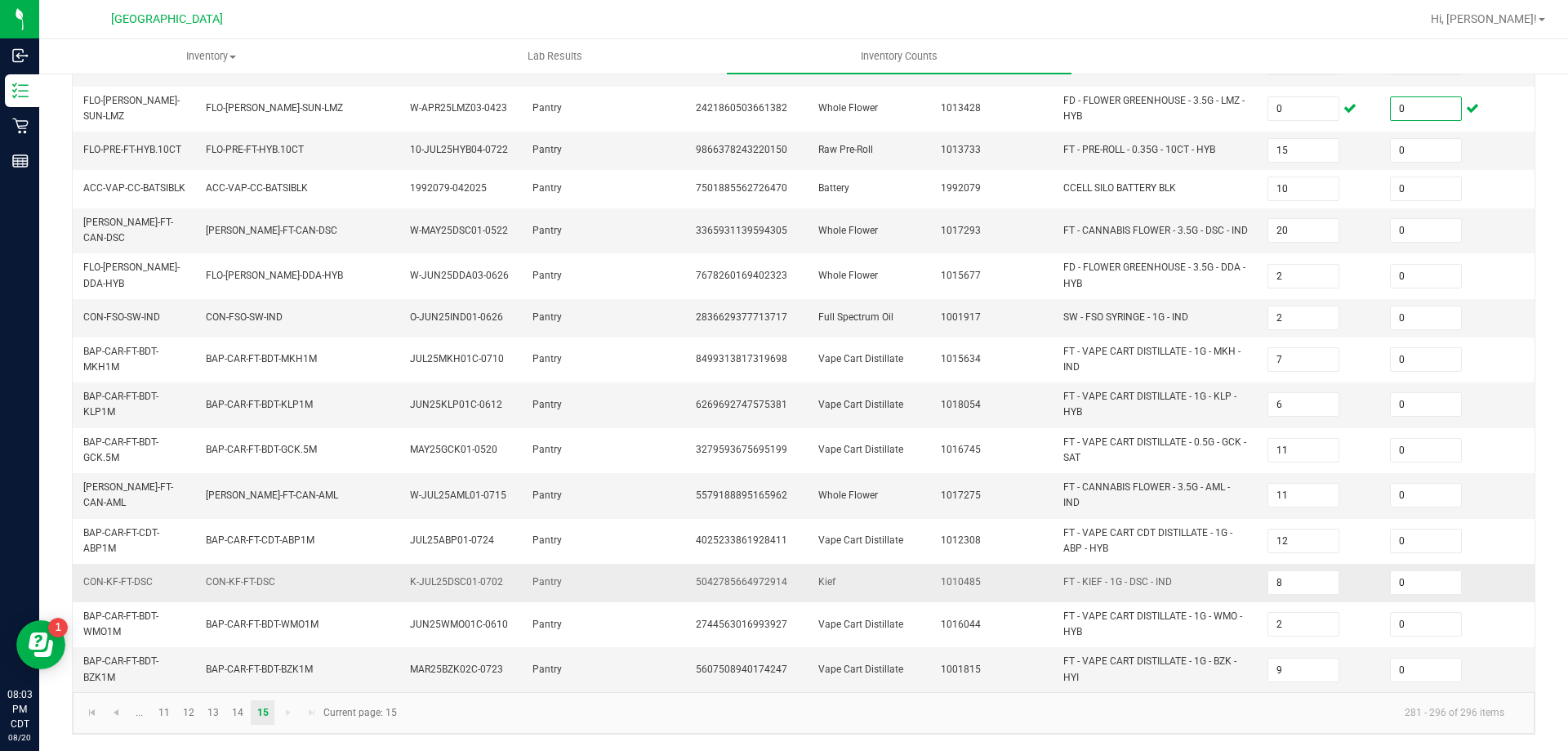
scroll to position [274, 0]
click at [95, 708] on span "Go to the first page" at bounding box center [91, 712] width 13 height 13
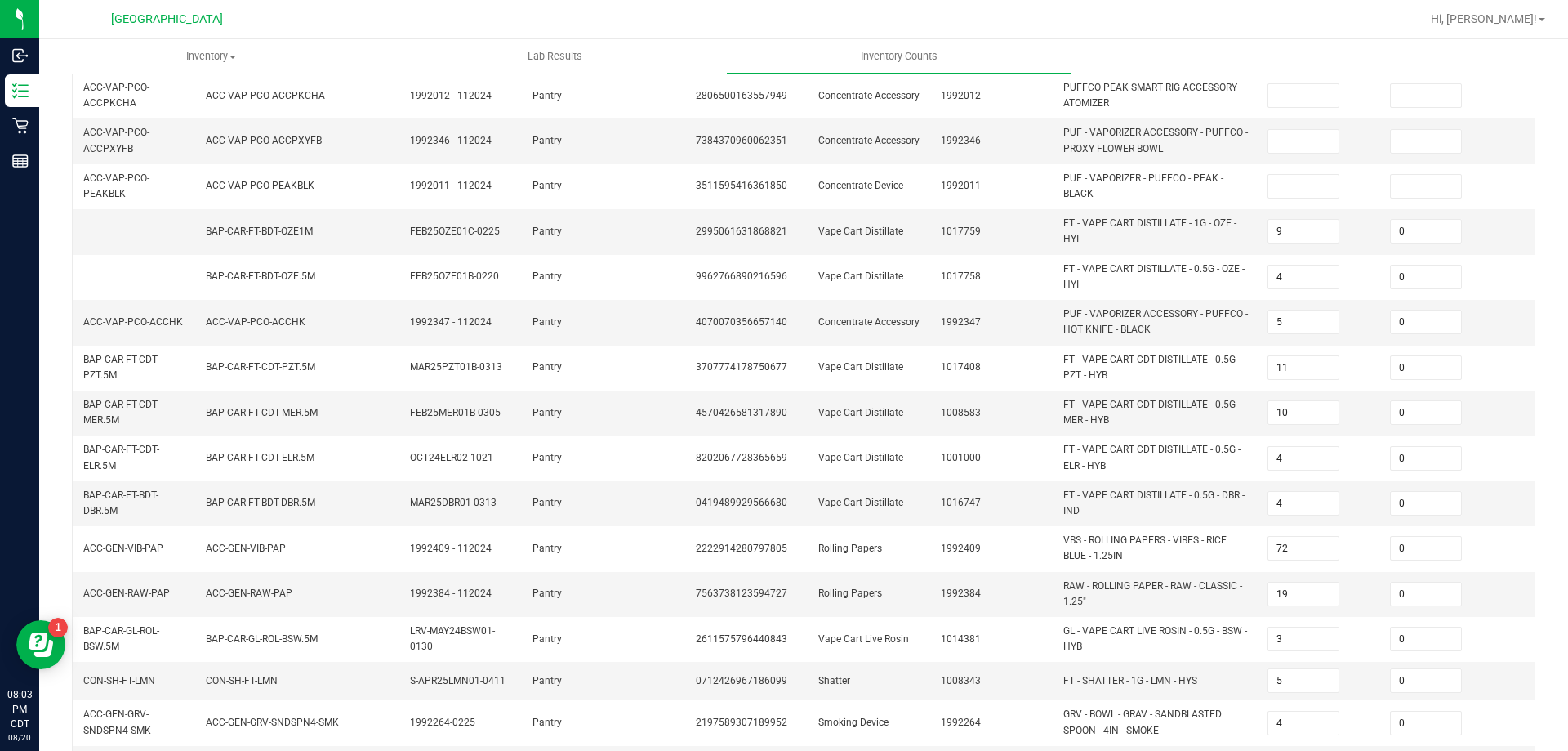
scroll to position [476, 0]
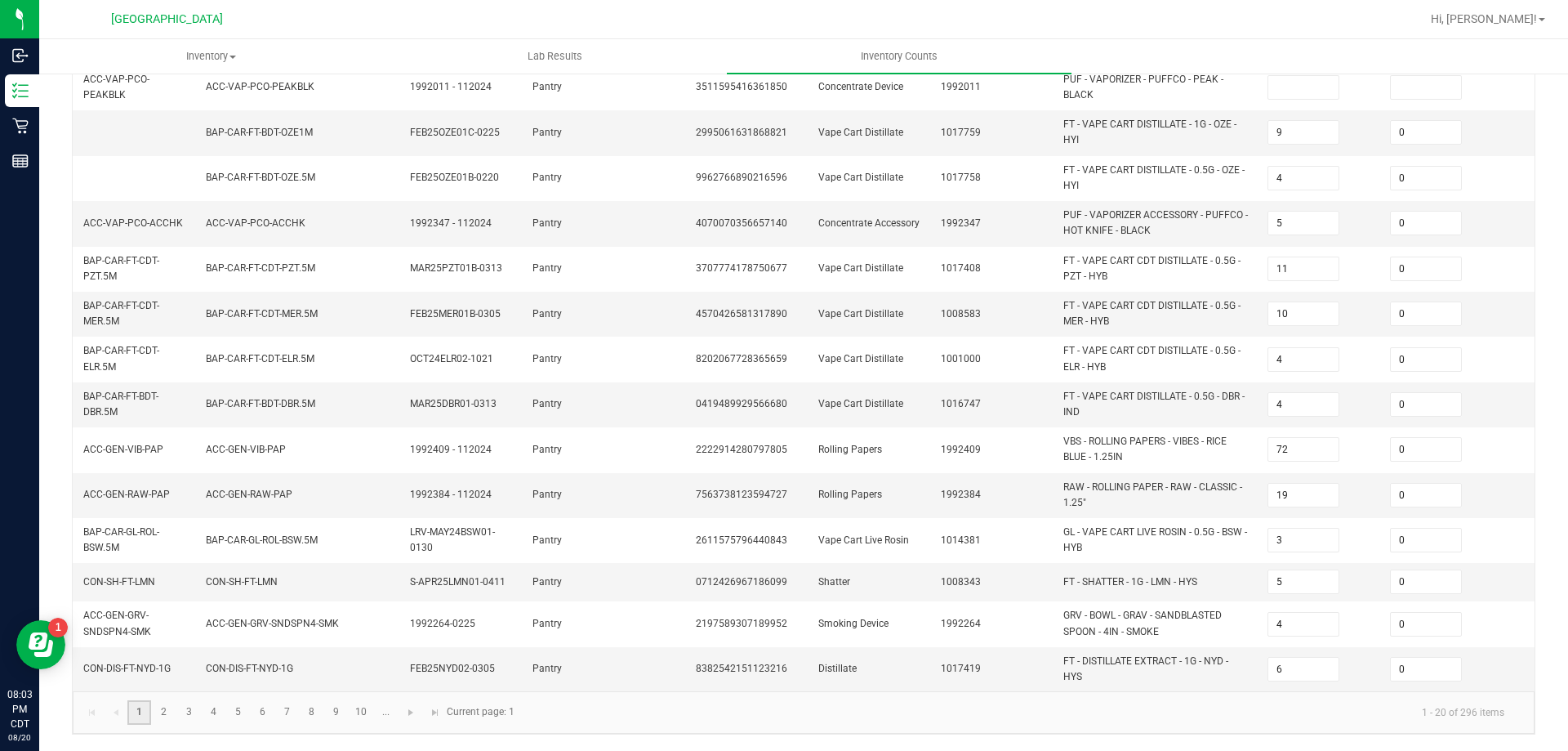
click at [144, 710] on link "1" at bounding box center [139, 712] width 24 height 25
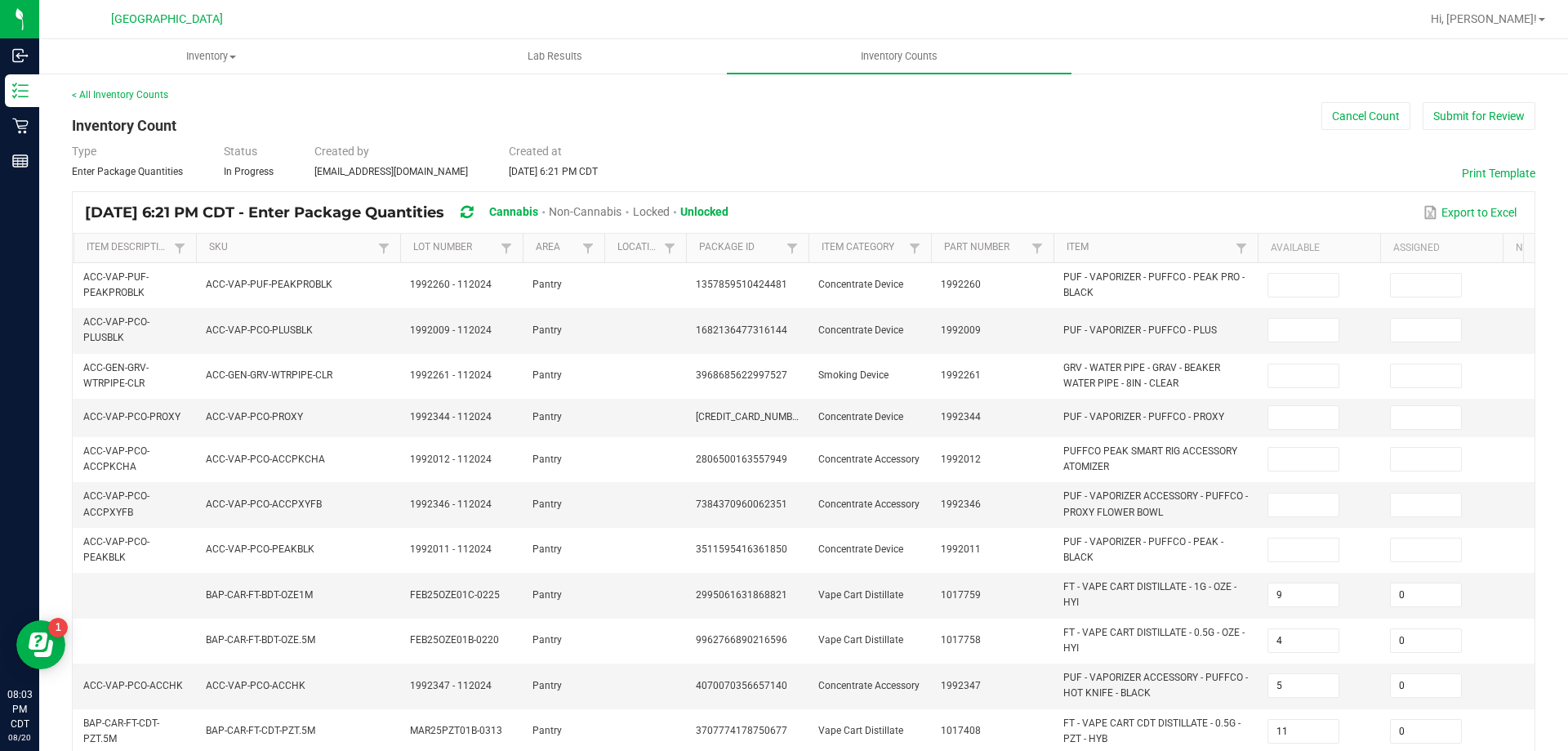
scroll to position [0, 0]
click at [1492, 116] on button "Submit for Review" at bounding box center [1479, 117] width 113 height 27
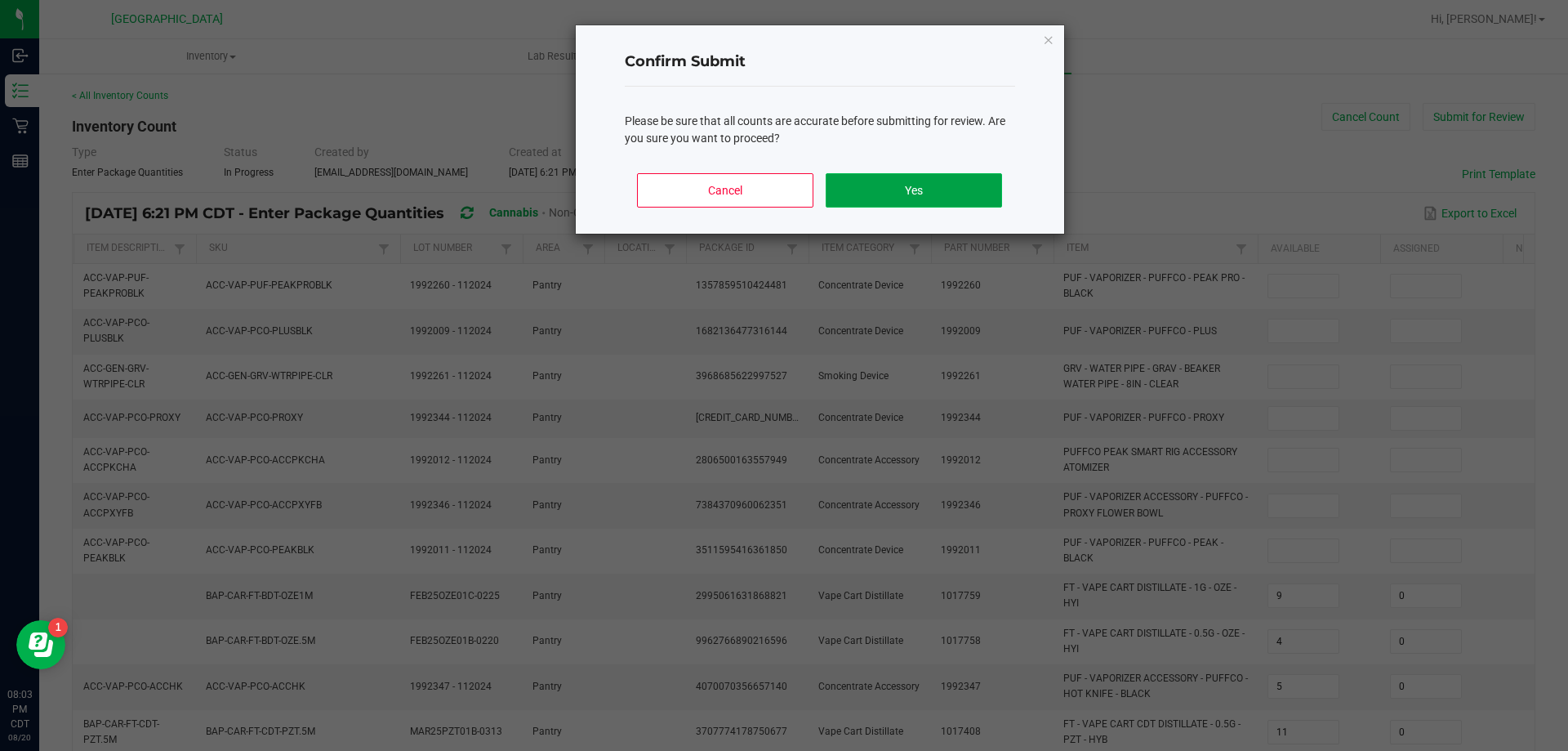
click at [923, 177] on button "Yes" at bounding box center [913, 190] width 176 height 34
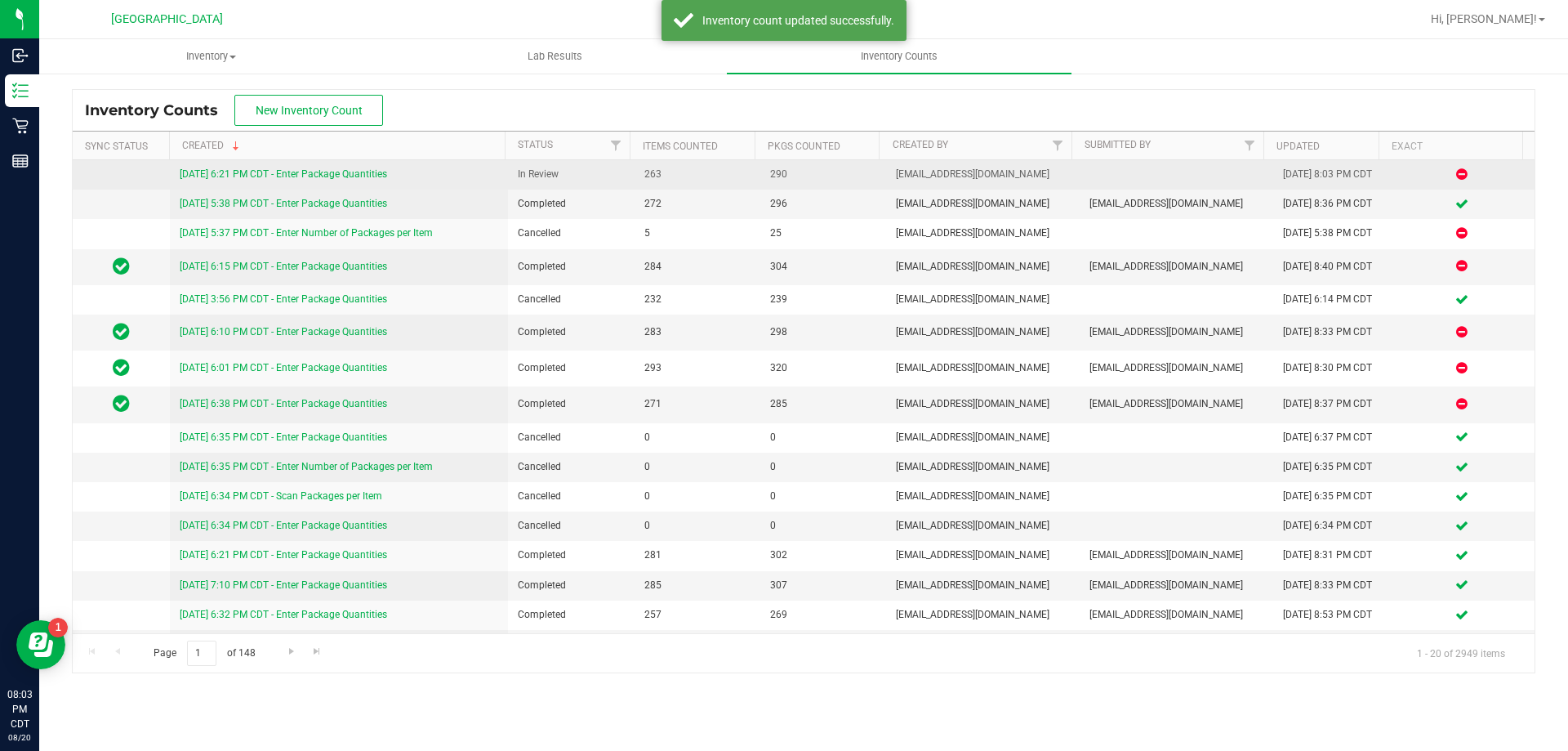
click at [358, 171] on link "[DATE] 6:21 PM CDT - Enter Package Quantities" at bounding box center [283, 175] width 208 height 12
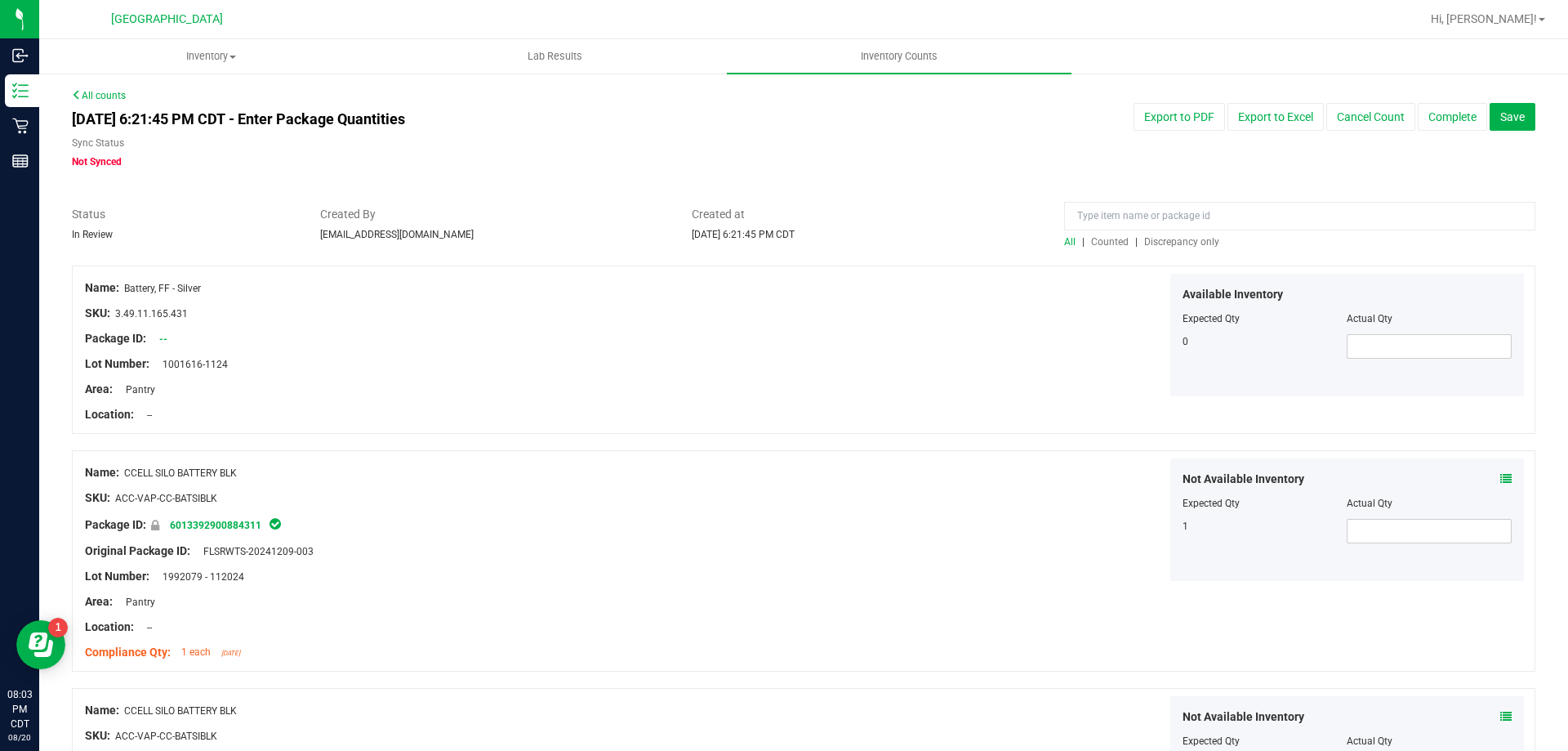
click at [1176, 243] on span "Discrepancy only" at bounding box center [1182, 242] width 76 height 12
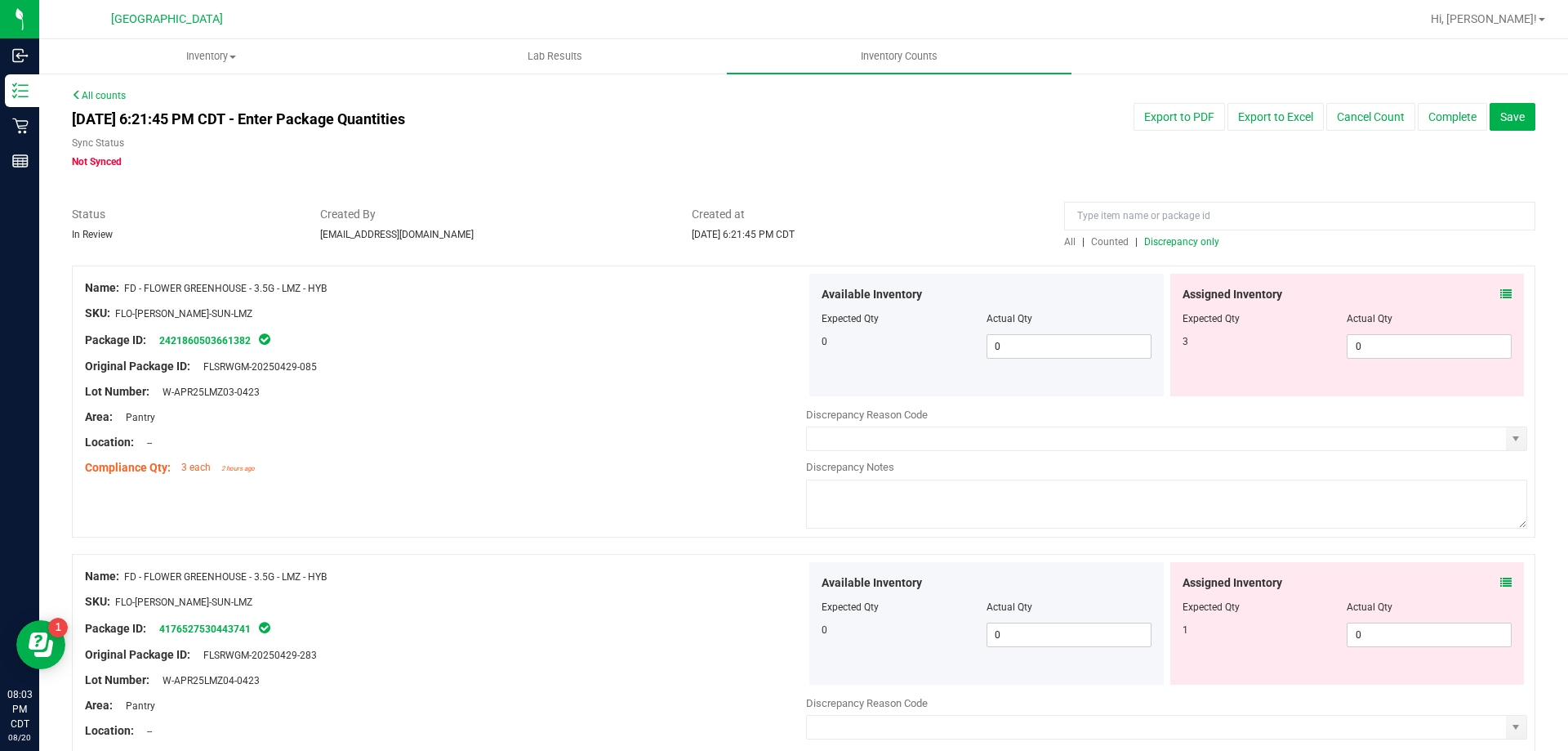
click at [1500, 294] on icon at bounding box center [1506, 294] width 12 height 12
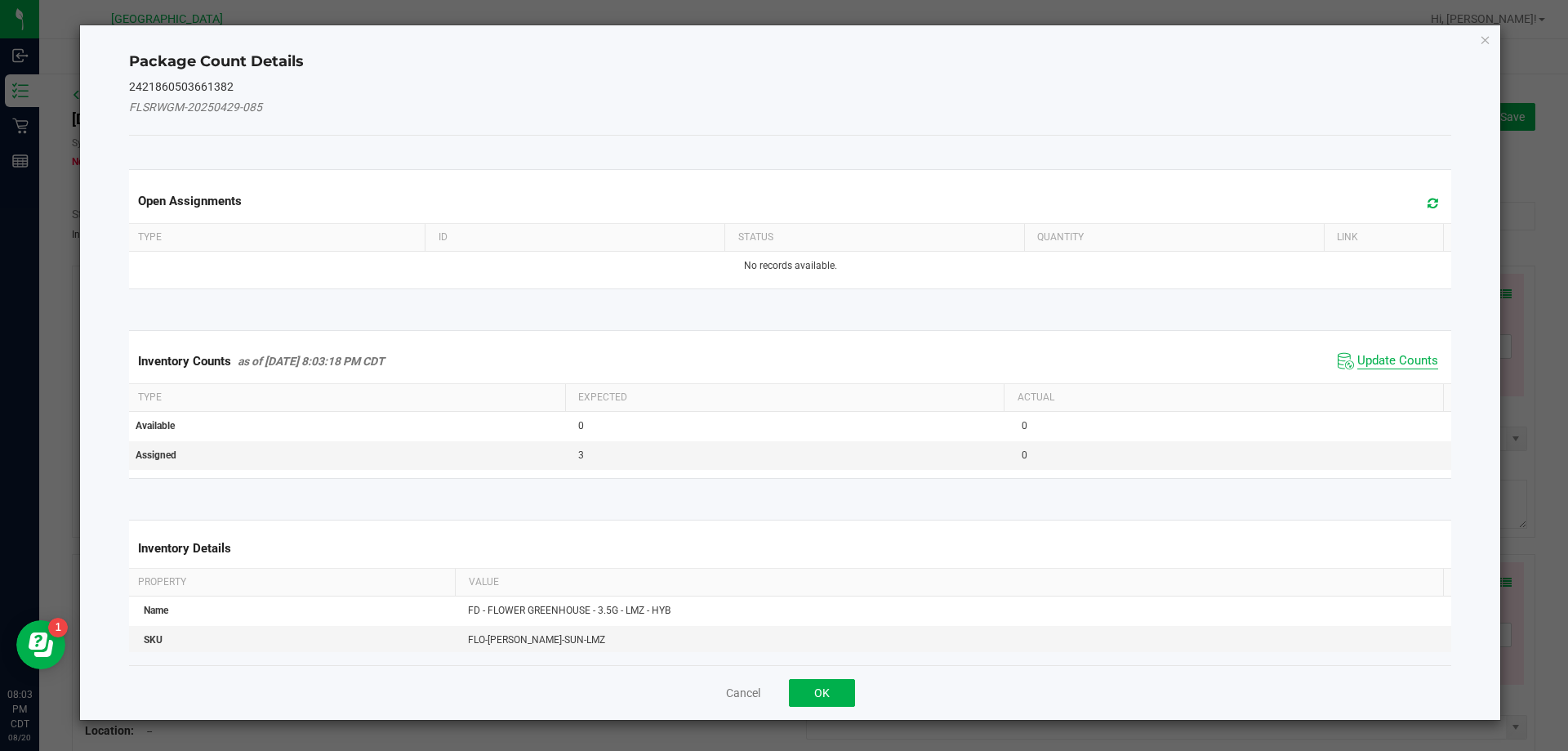
click at [1404, 367] on span "Update Counts" at bounding box center [1398, 361] width 80 height 17
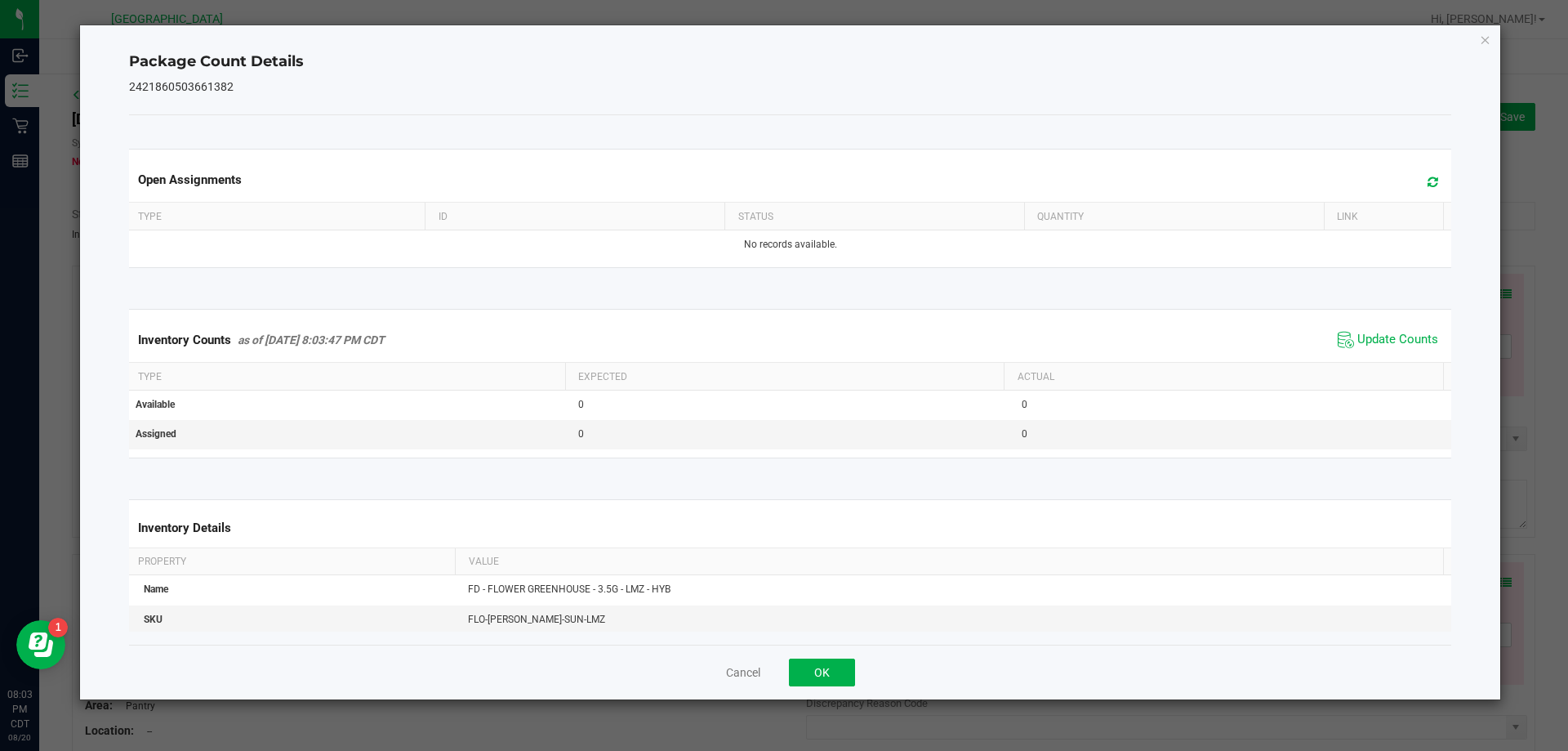
click at [794, 656] on div "Cancel OK" at bounding box center [791, 672] width 1324 height 55
click at [796, 669] on button "OK" at bounding box center [822, 672] width 66 height 27
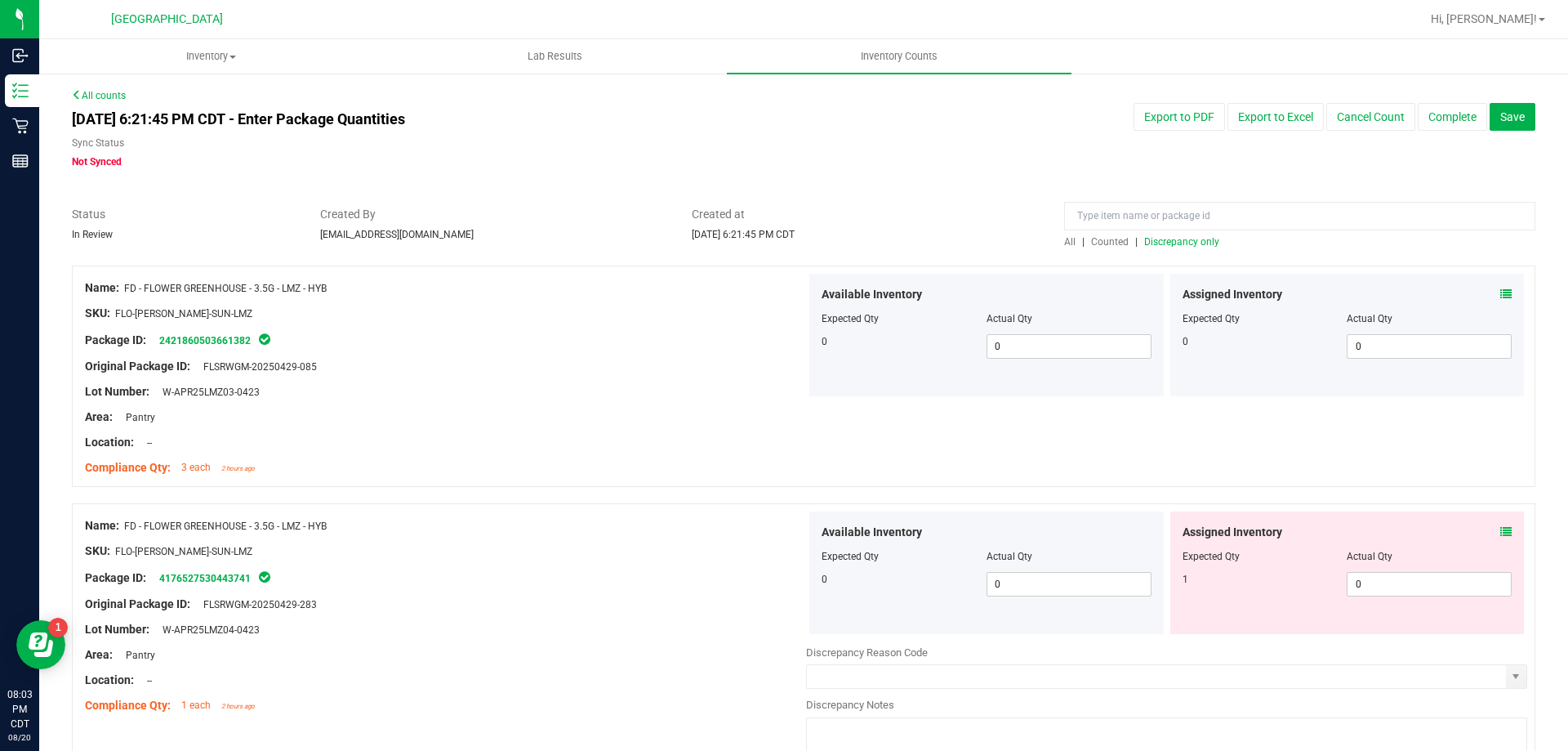
click at [1481, 530] on div "Assigned Inventory" at bounding box center [1347, 531] width 330 height 17
click at [1485, 530] on div "Assigned Inventory" at bounding box center [1347, 531] width 330 height 17
click at [1488, 530] on div "Assigned Inventory" at bounding box center [1347, 531] width 330 height 17
click at [1500, 532] on icon at bounding box center [1506, 531] width 12 height 12
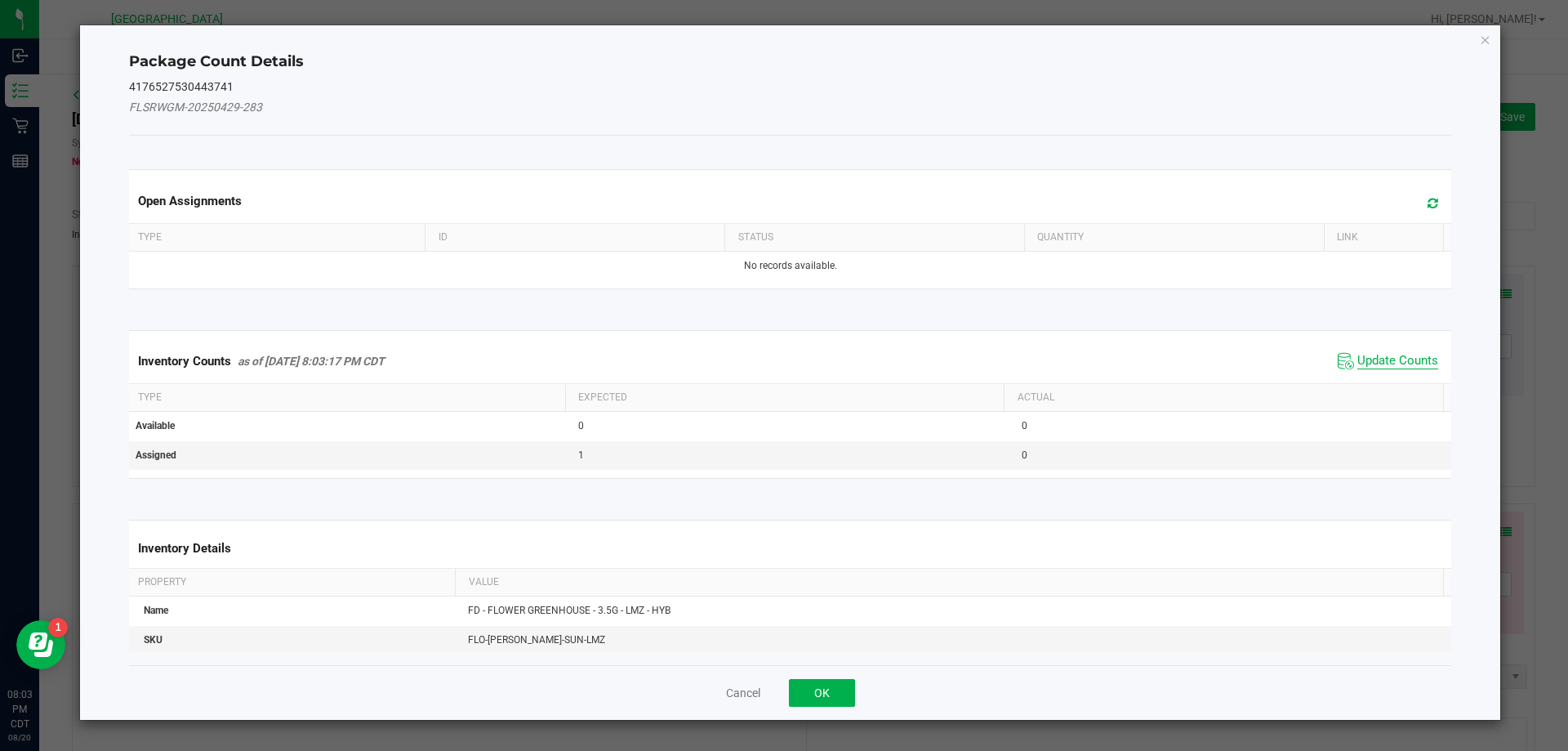
click at [1419, 360] on span "Update Counts" at bounding box center [1398, 361] width 80 height 17
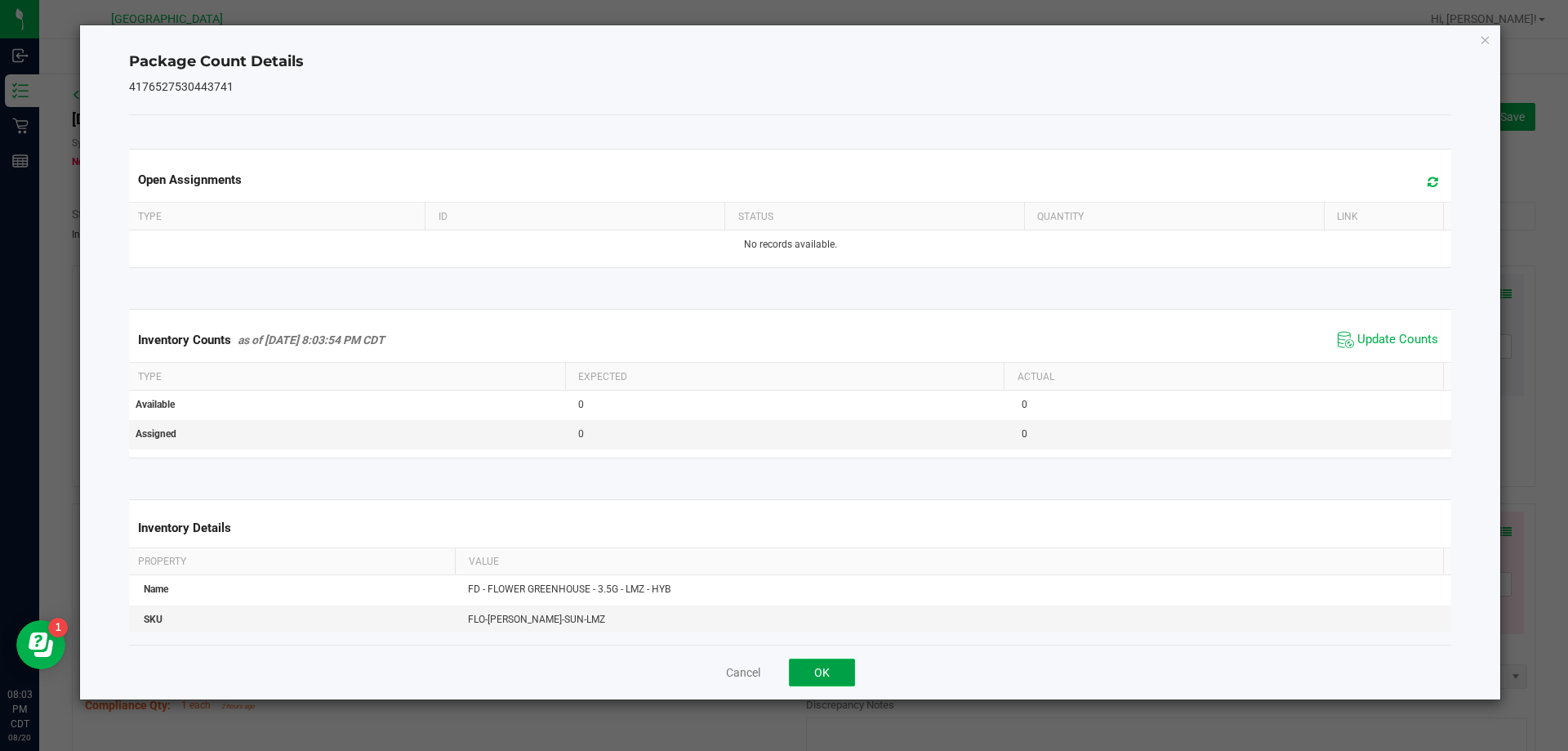
click at [849, 671] on button "OK" at bounding box center [822, 672] width 66 height 27
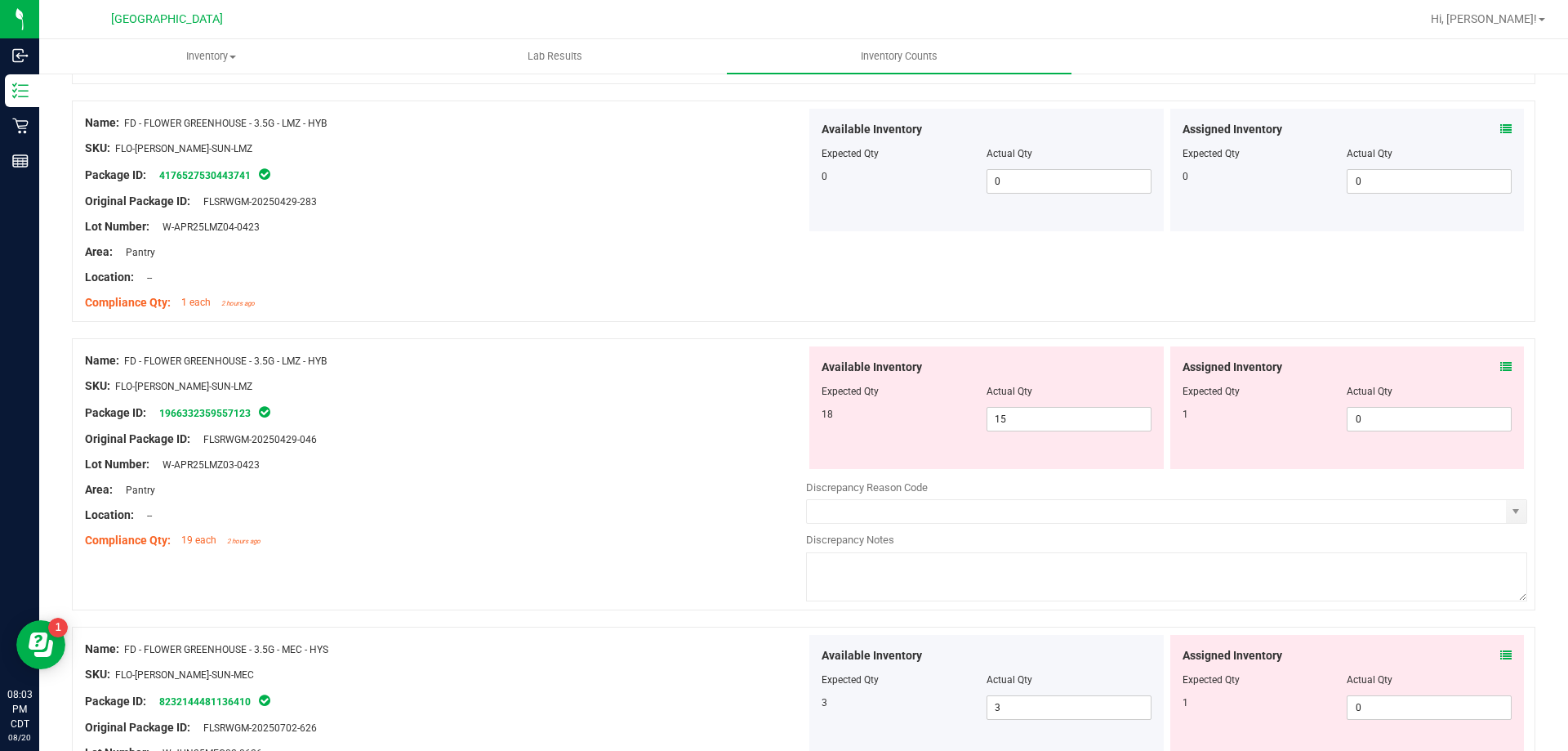
scroll to position [409, 0]
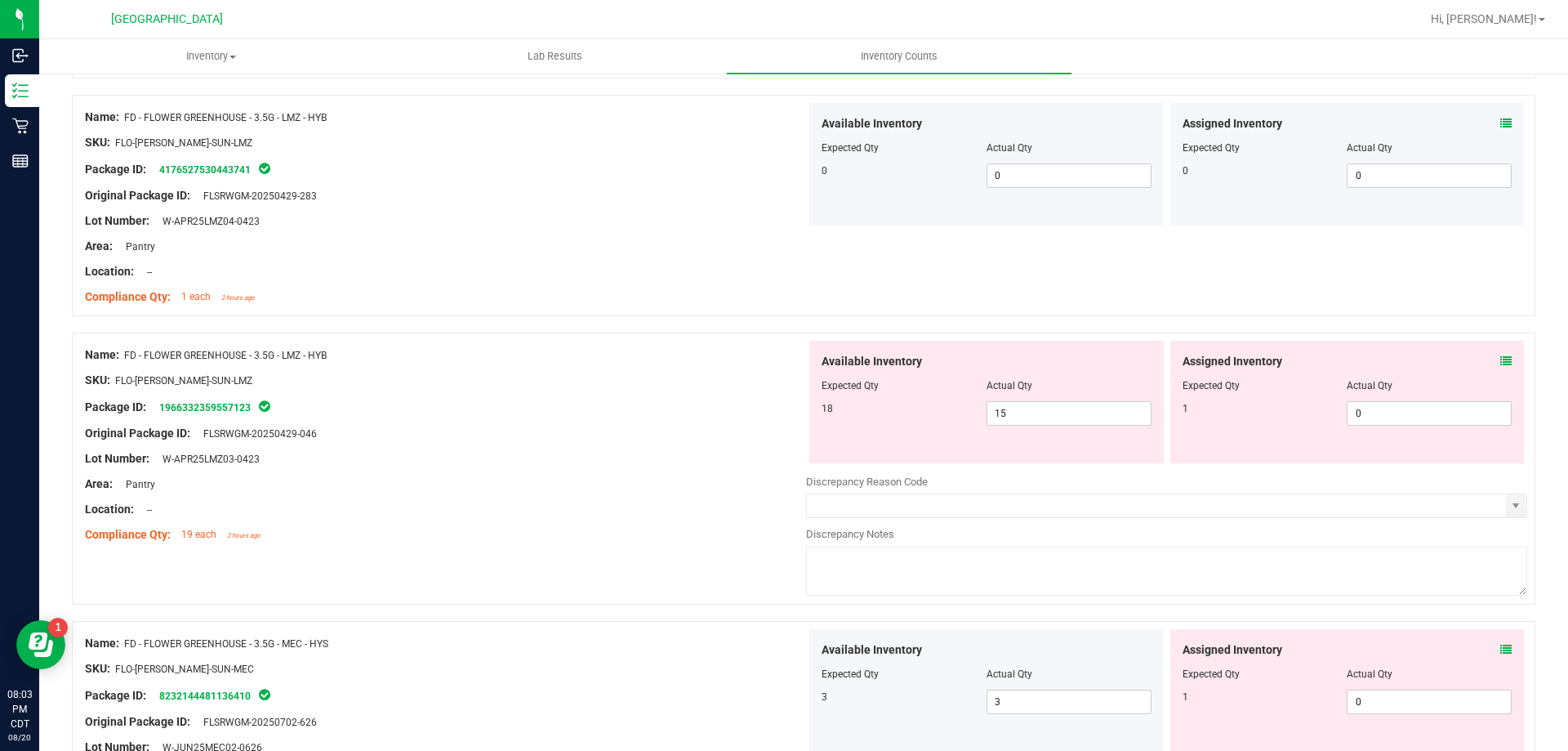
click at [1500, 353] on span at bounding box center [1506, 361] width 12 height 17
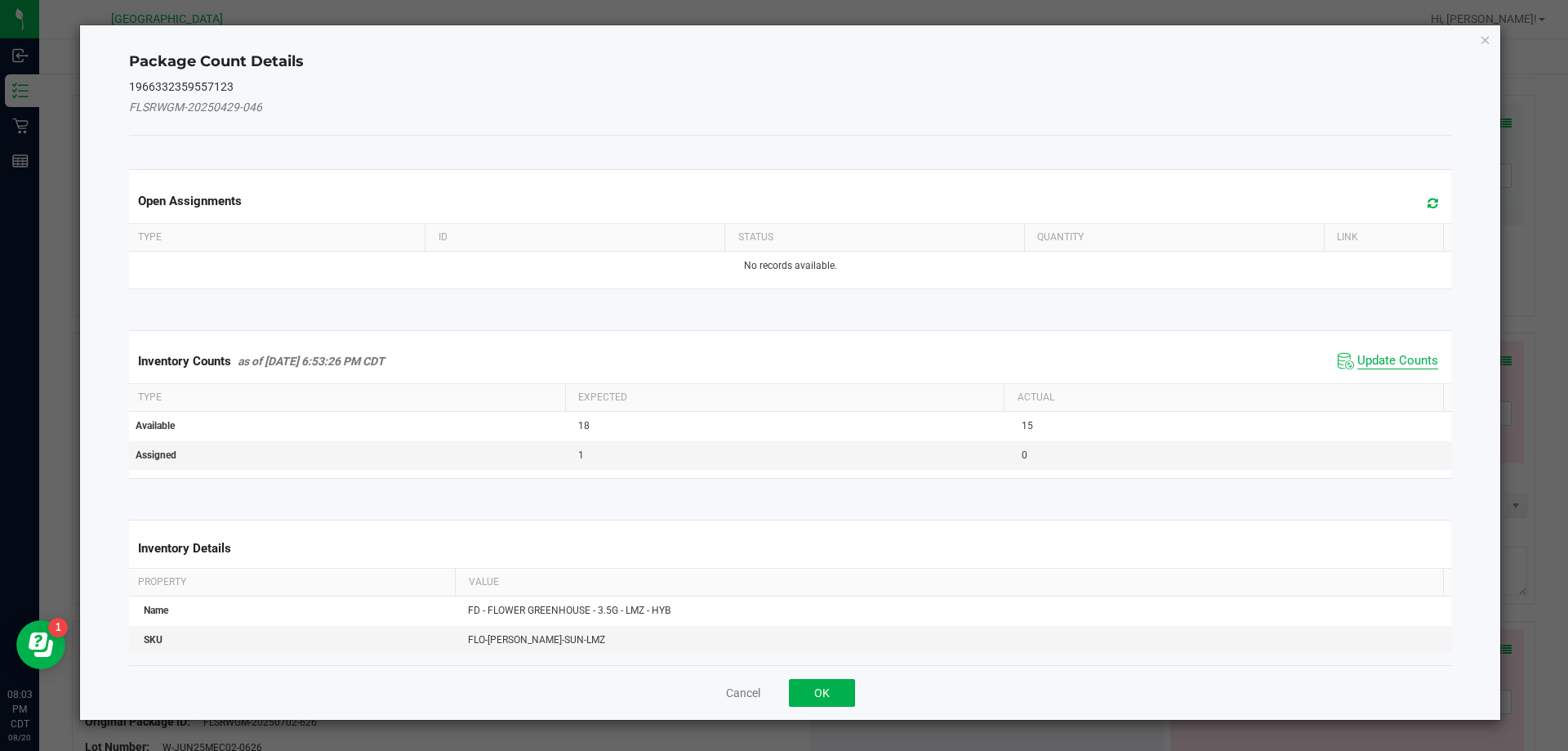
click at [1412, 356] on span "Update Counts" at bounding box center [1398, 361] width 80 height 17
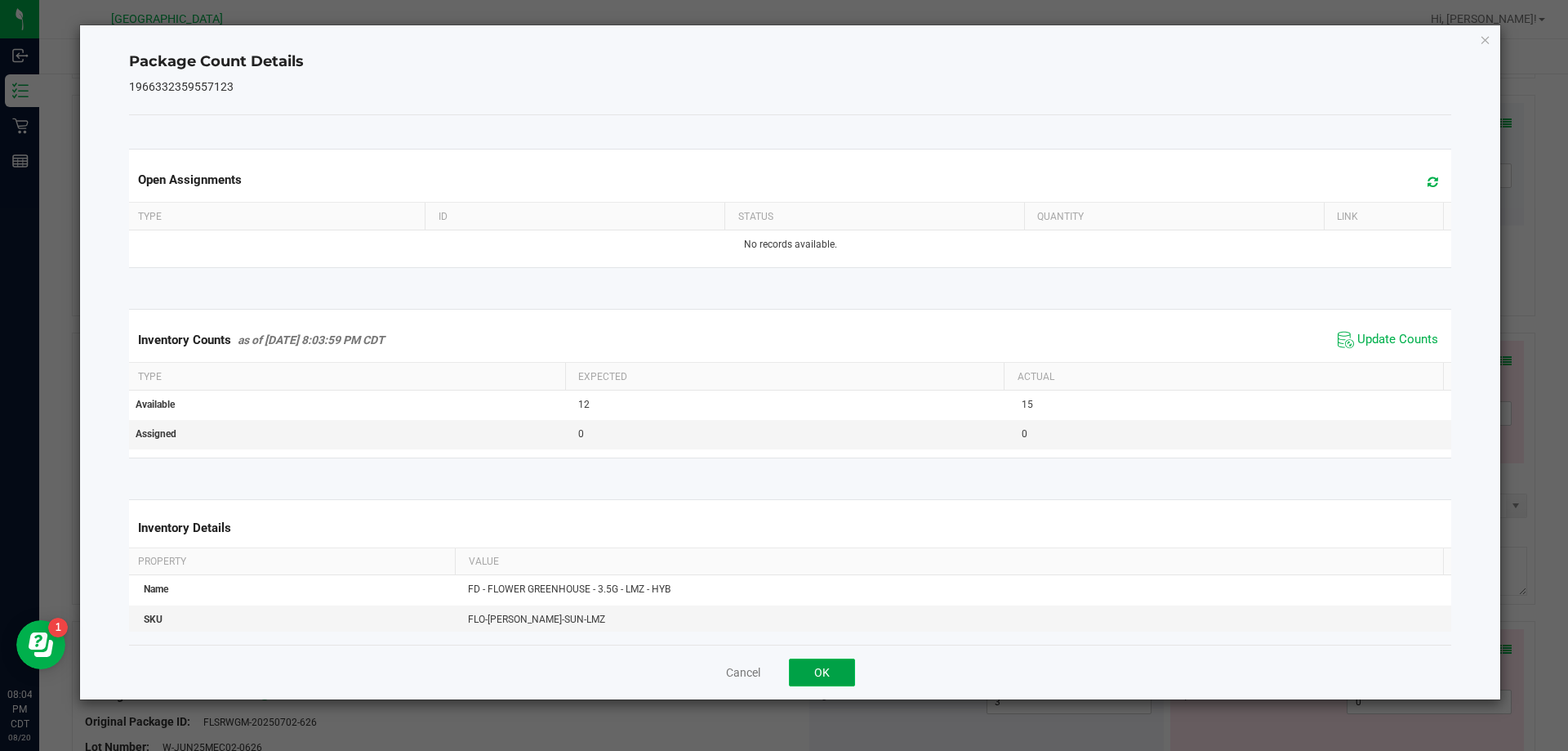
click at [809, 664] on button "OK" at bounding box center [822, 672] width 66 height 27
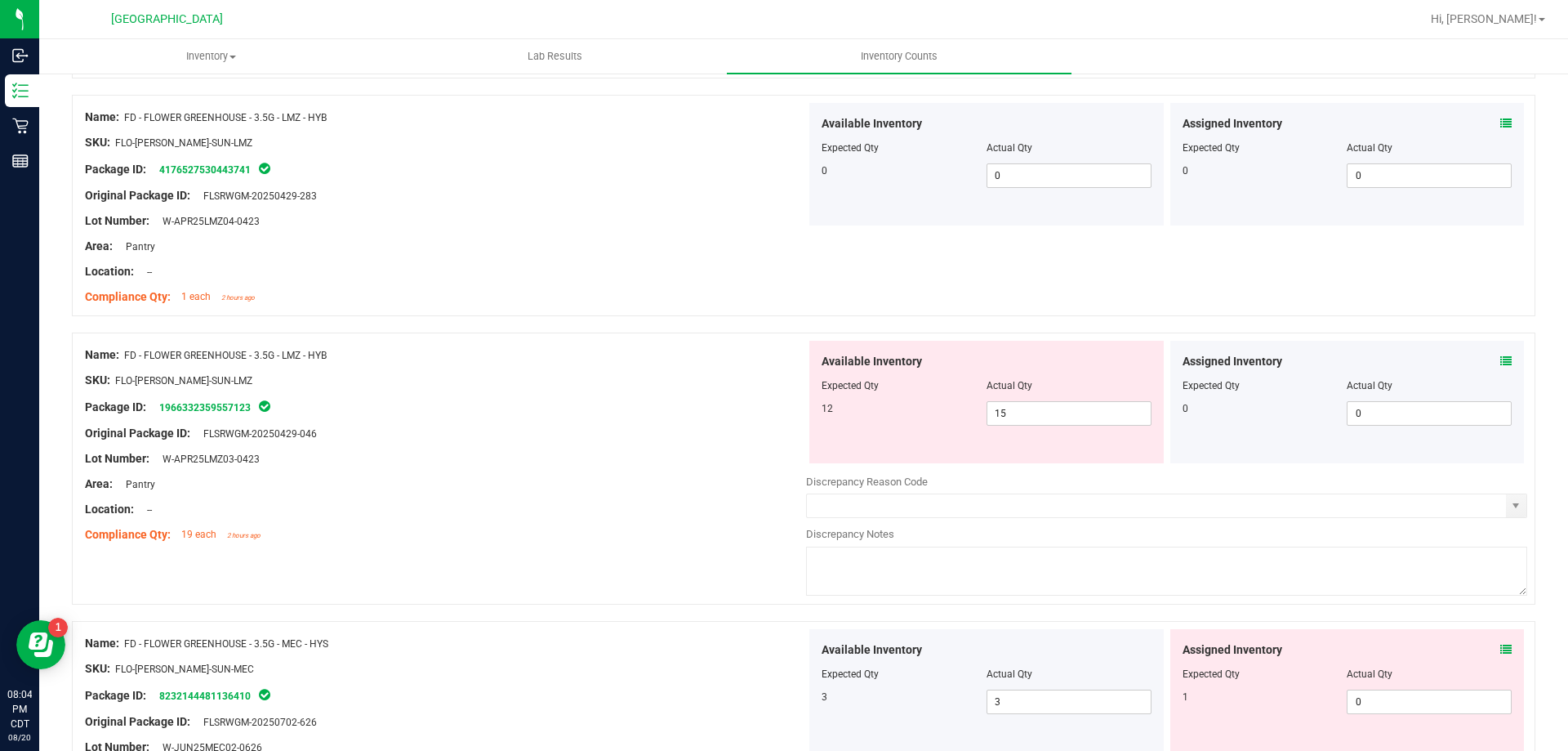
click at [1500, 362] on icon at bounding box center [1506, 361] width 12 height 12
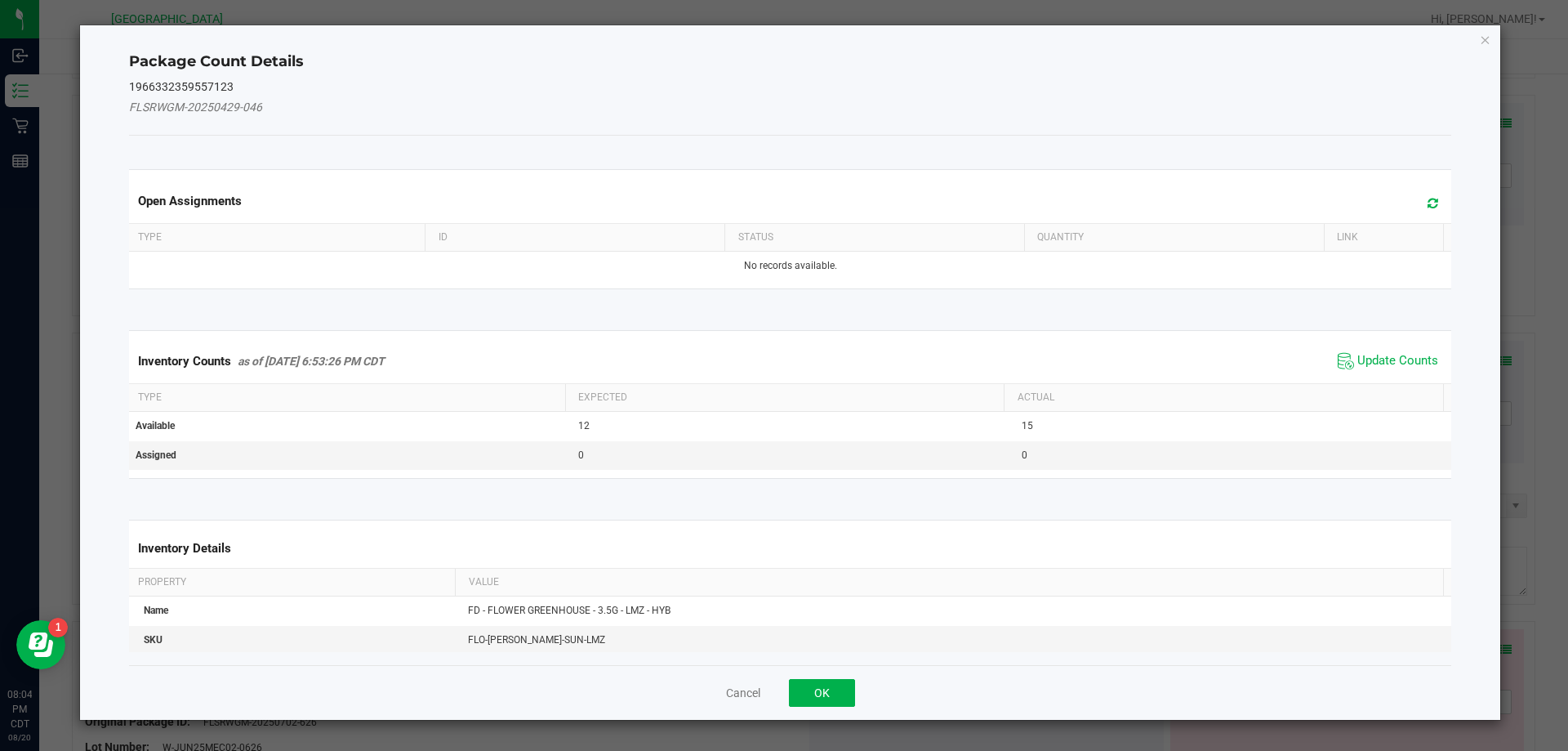
click at [1393, 351] on span "Update Counts" at bounding box center [1388, 361] width 109 height 25
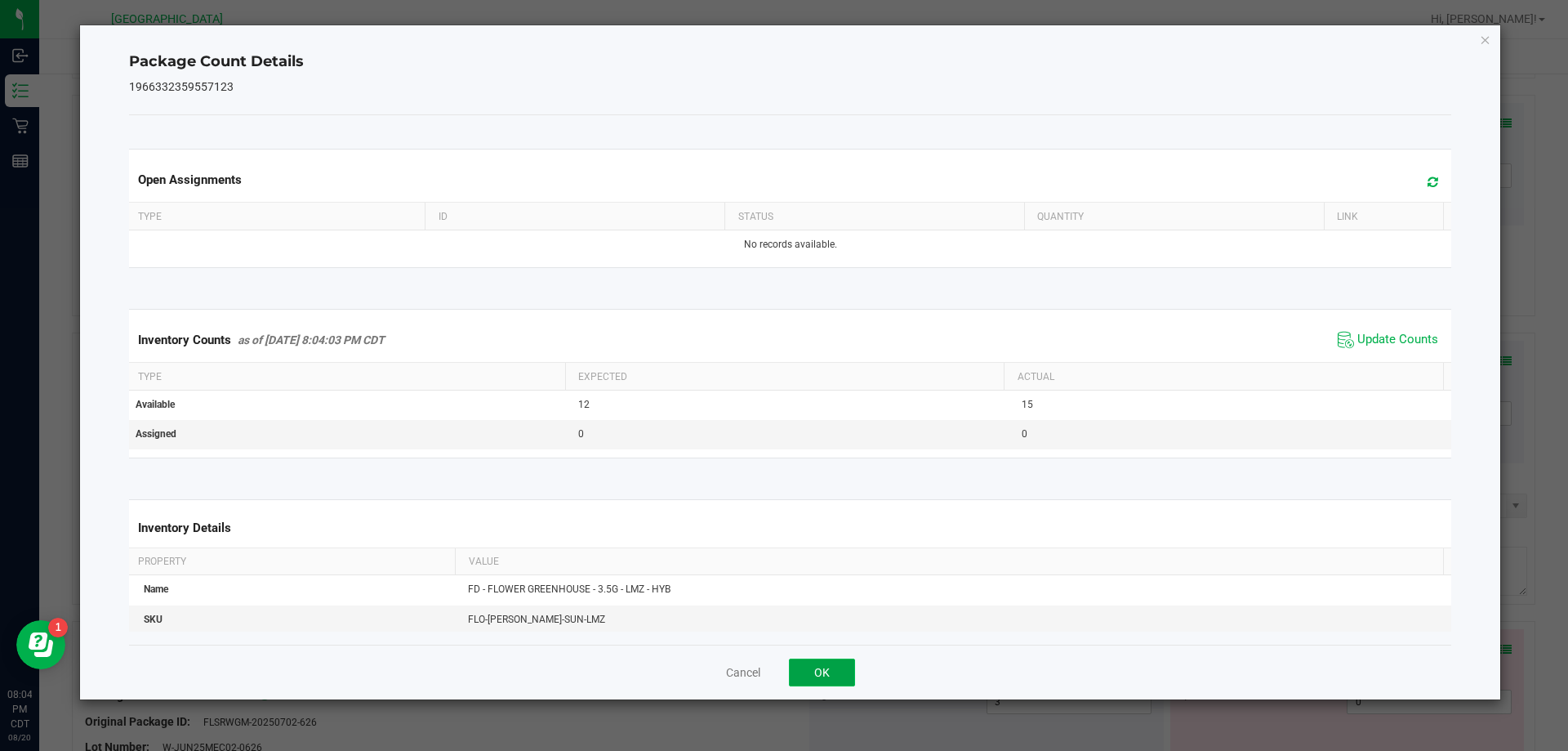
click at [819, 670] on button "OK" at bounding box center [822, 672] width 66 height 27
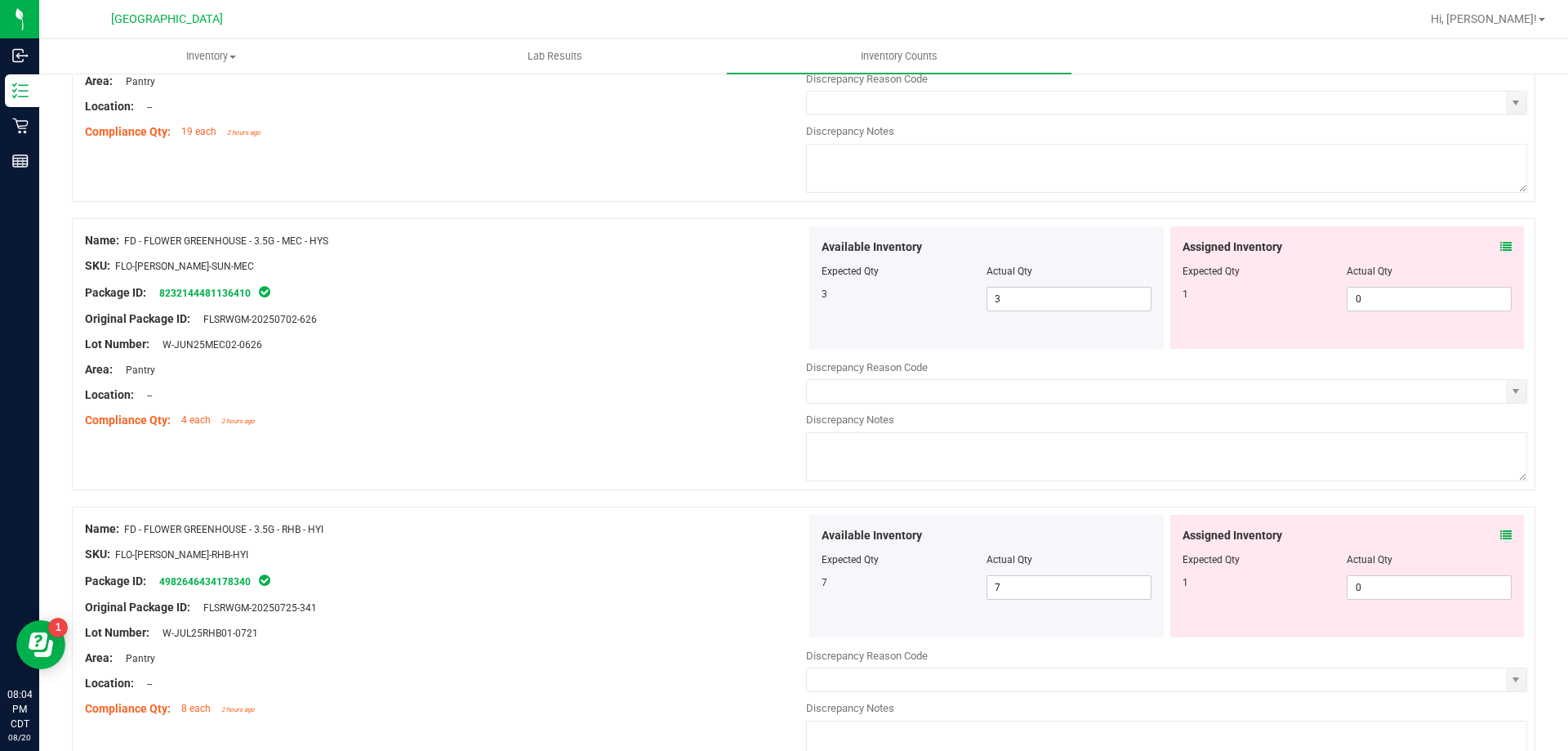
scroll to position [817, 0]
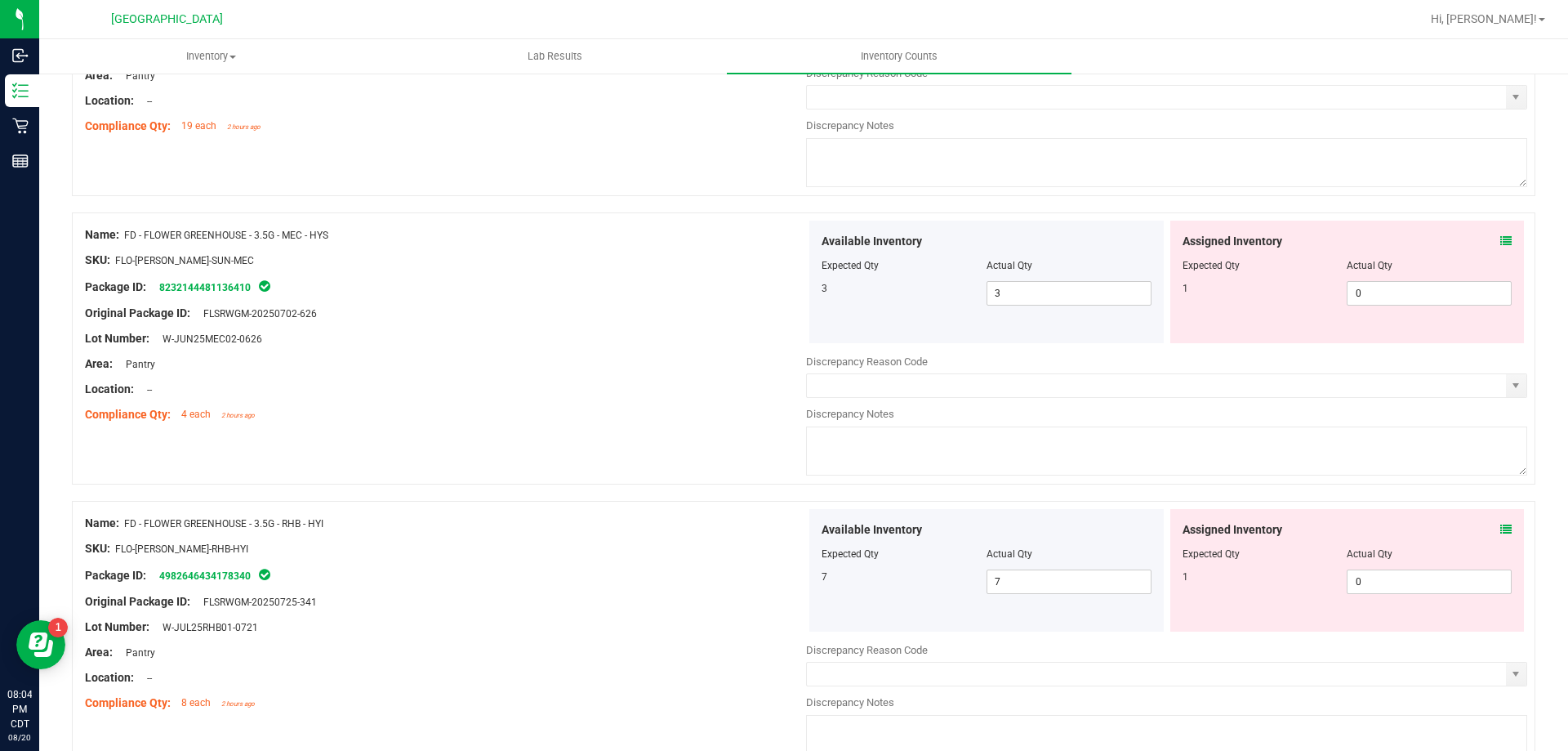
click at [1500, 242] on icon at bounding box center [1506, 241] width 12 height 12
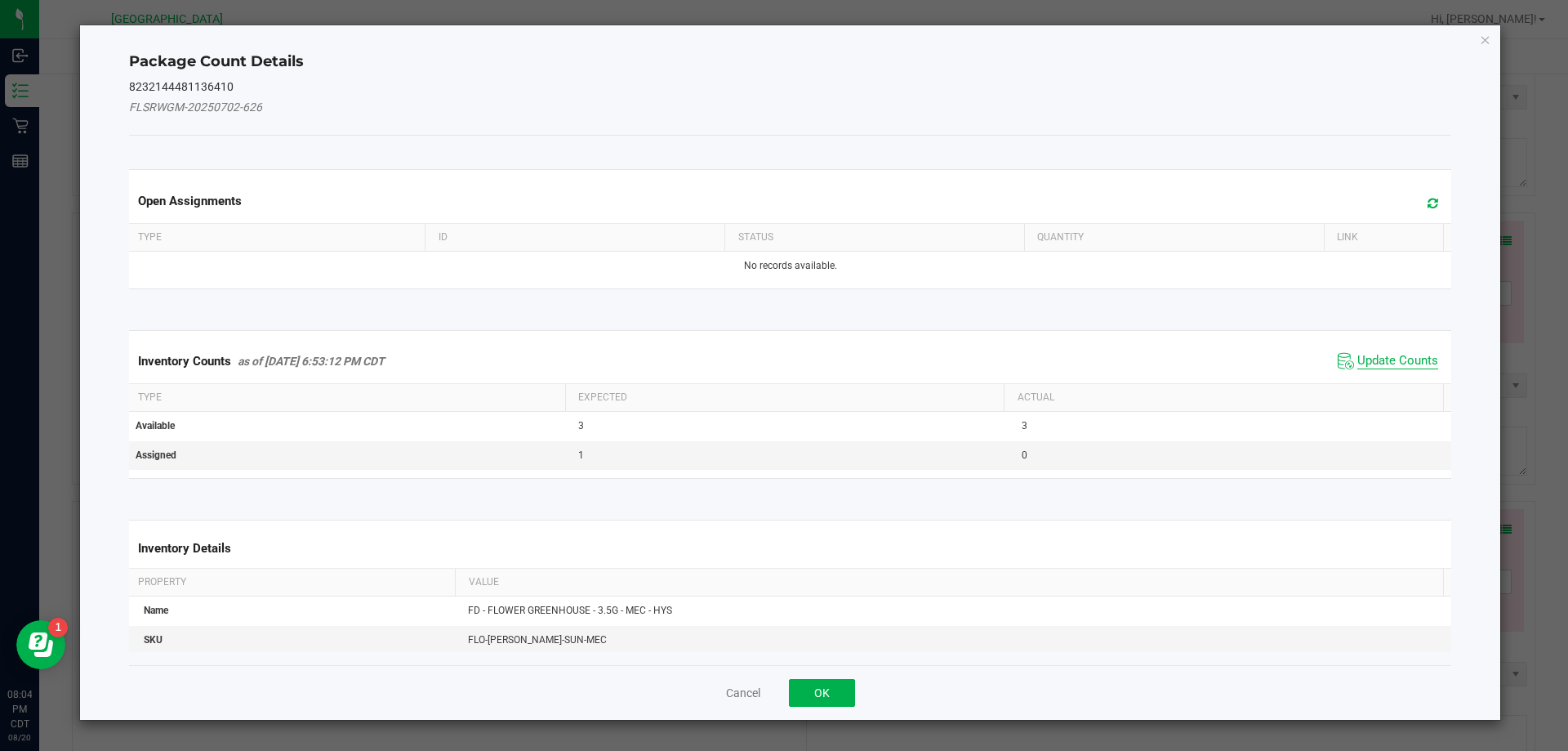
click at [1402, 355] on span "Update Counts" at bounding box center [1398, 361] width 80 height 17
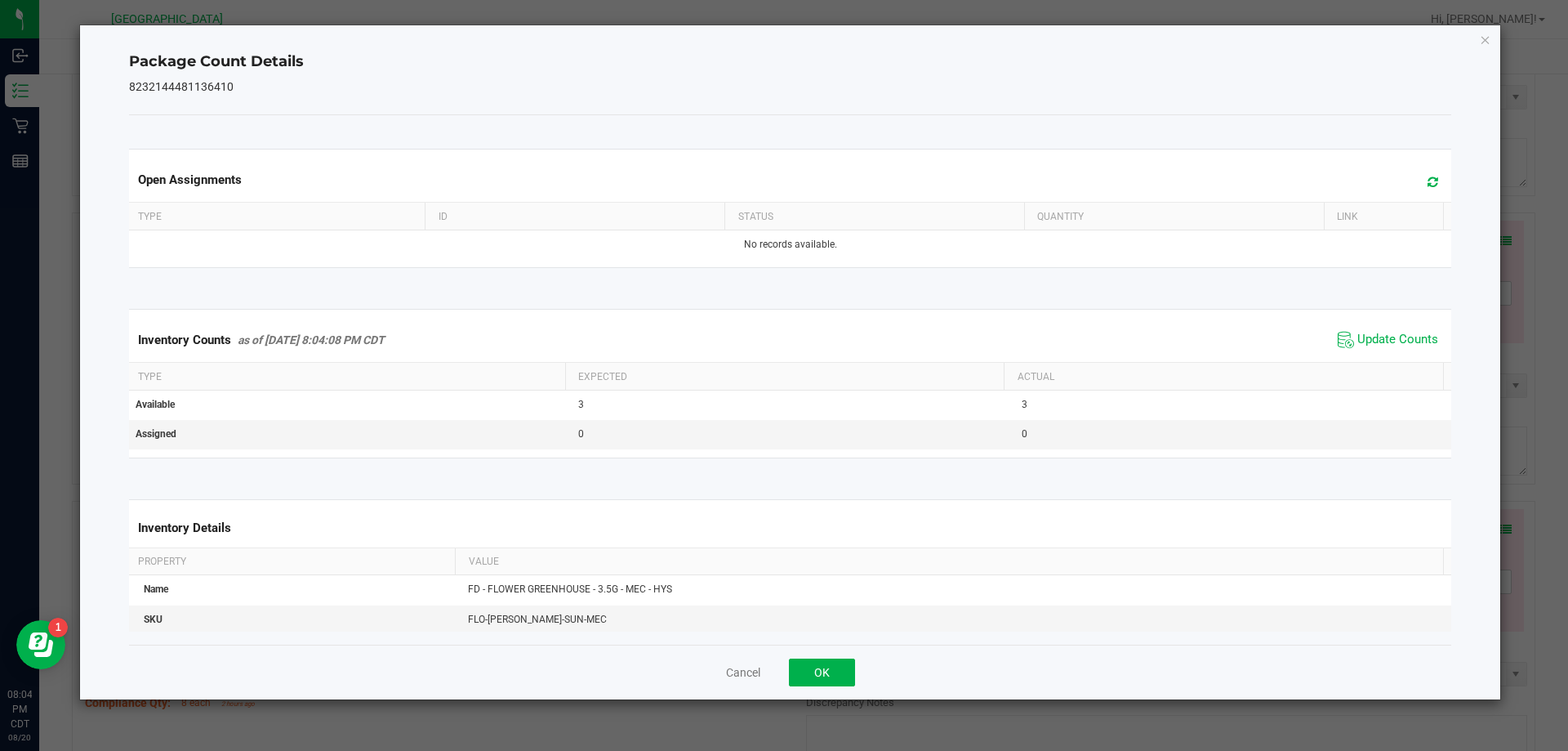
click at [1392, 329] on span "Update Counts" at bounding box center [1388, 339] width 109 height 25
click at [790, 677] on button "OK" at bounding box center [822, 672] width 66 height 27
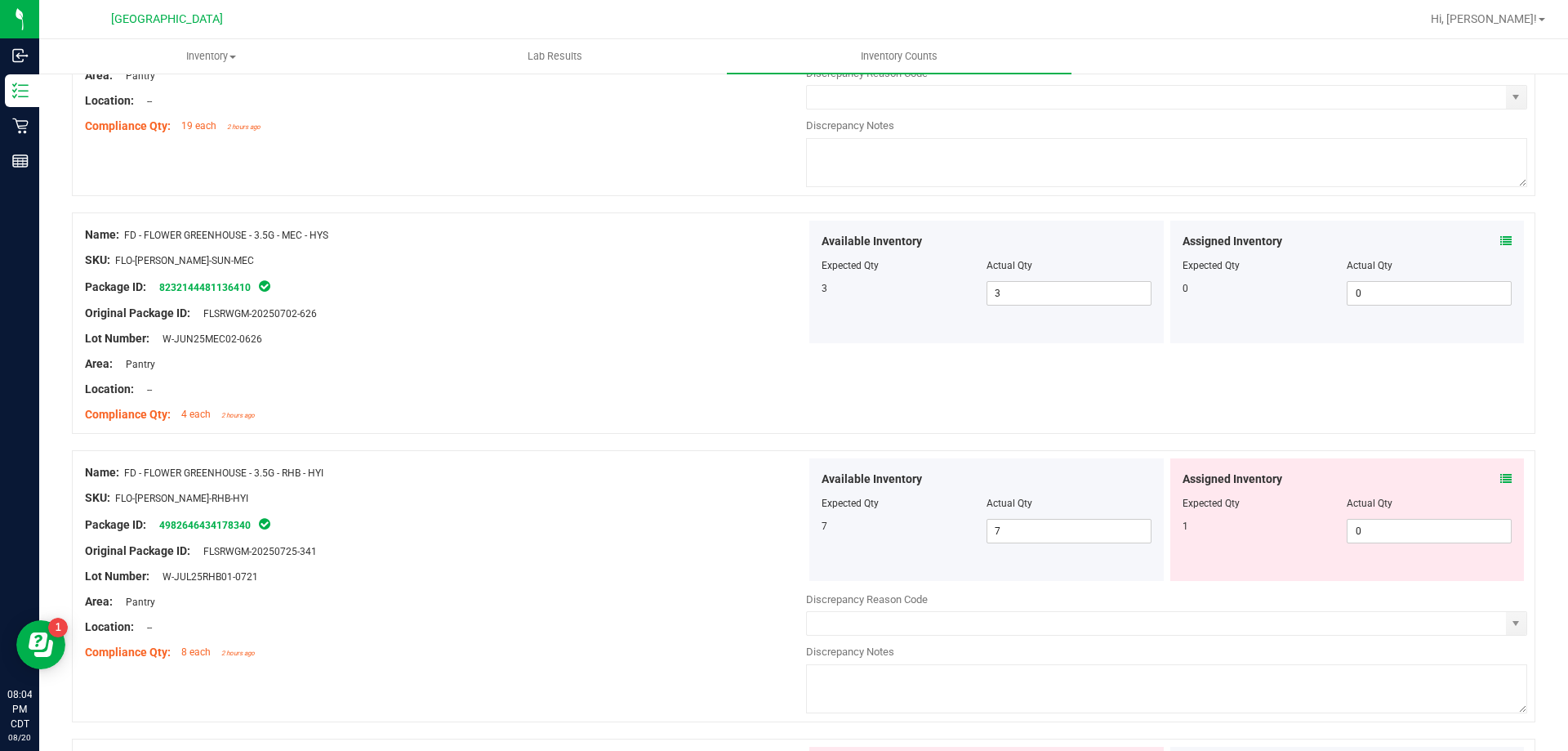
scroll to position [898, 0]
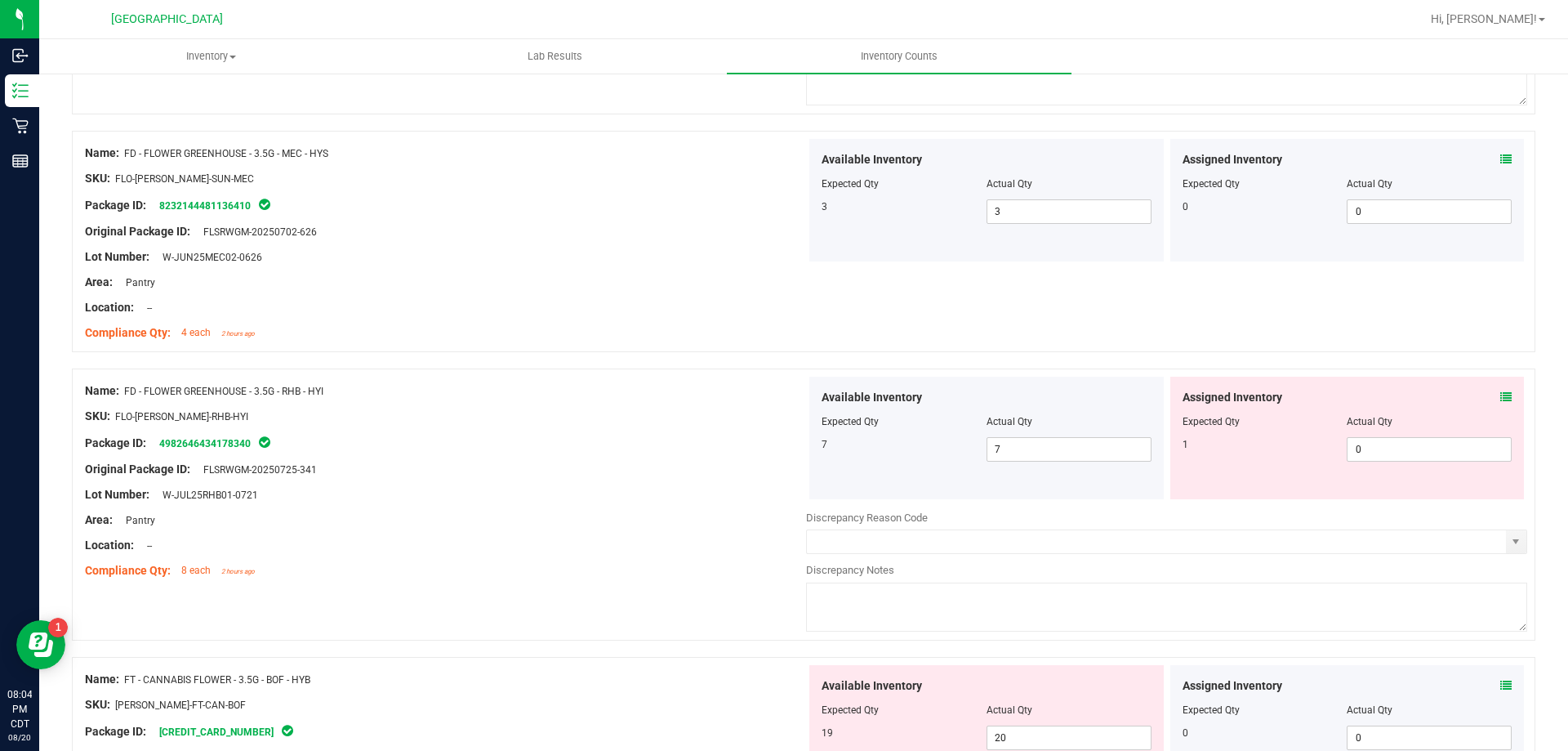
click at [1500, 398] on icon at bounding box center [1506, 397] width 12 height 12
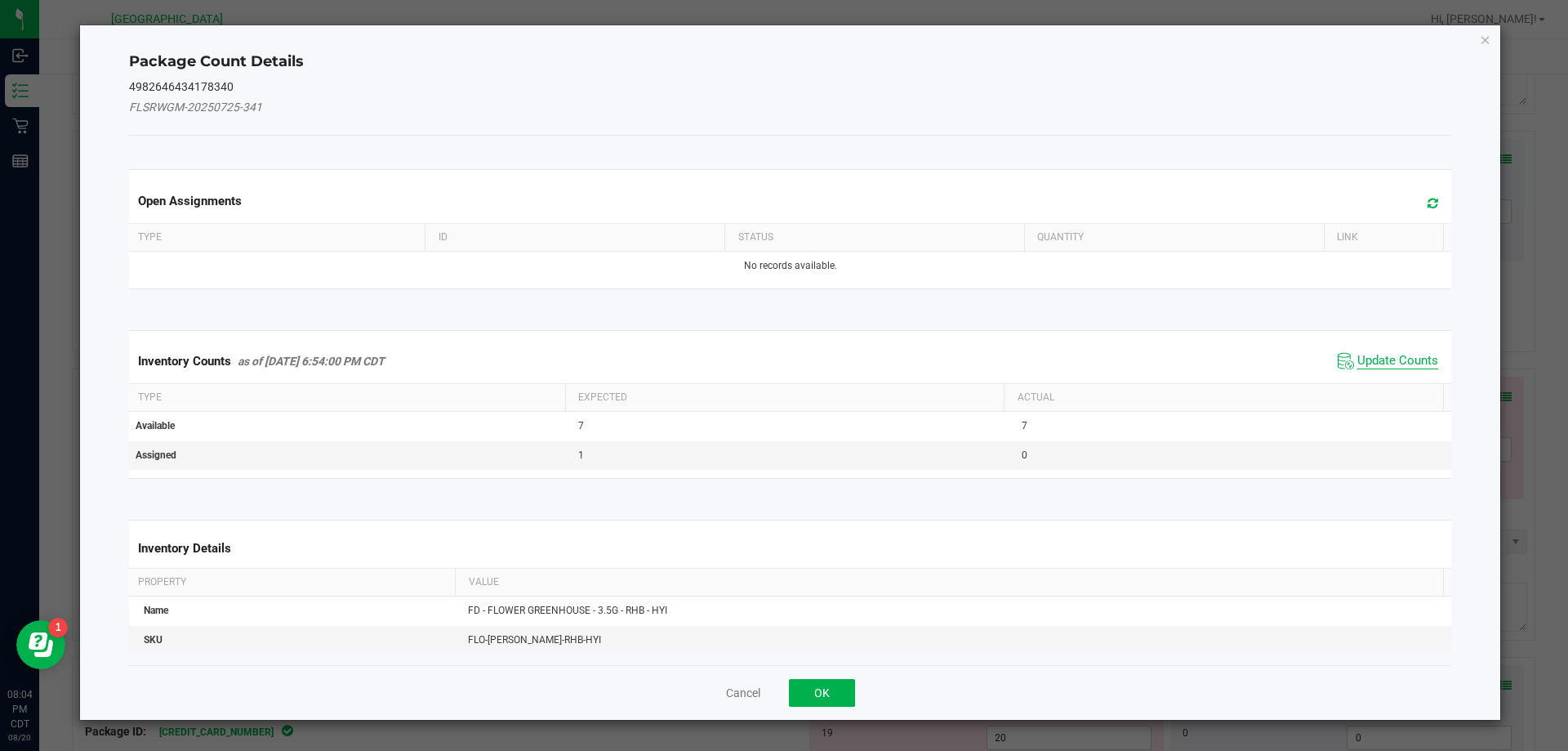
click at [1412, 360] on span "Update Counts" at bounding box center [1398, 361] width 80 height 17
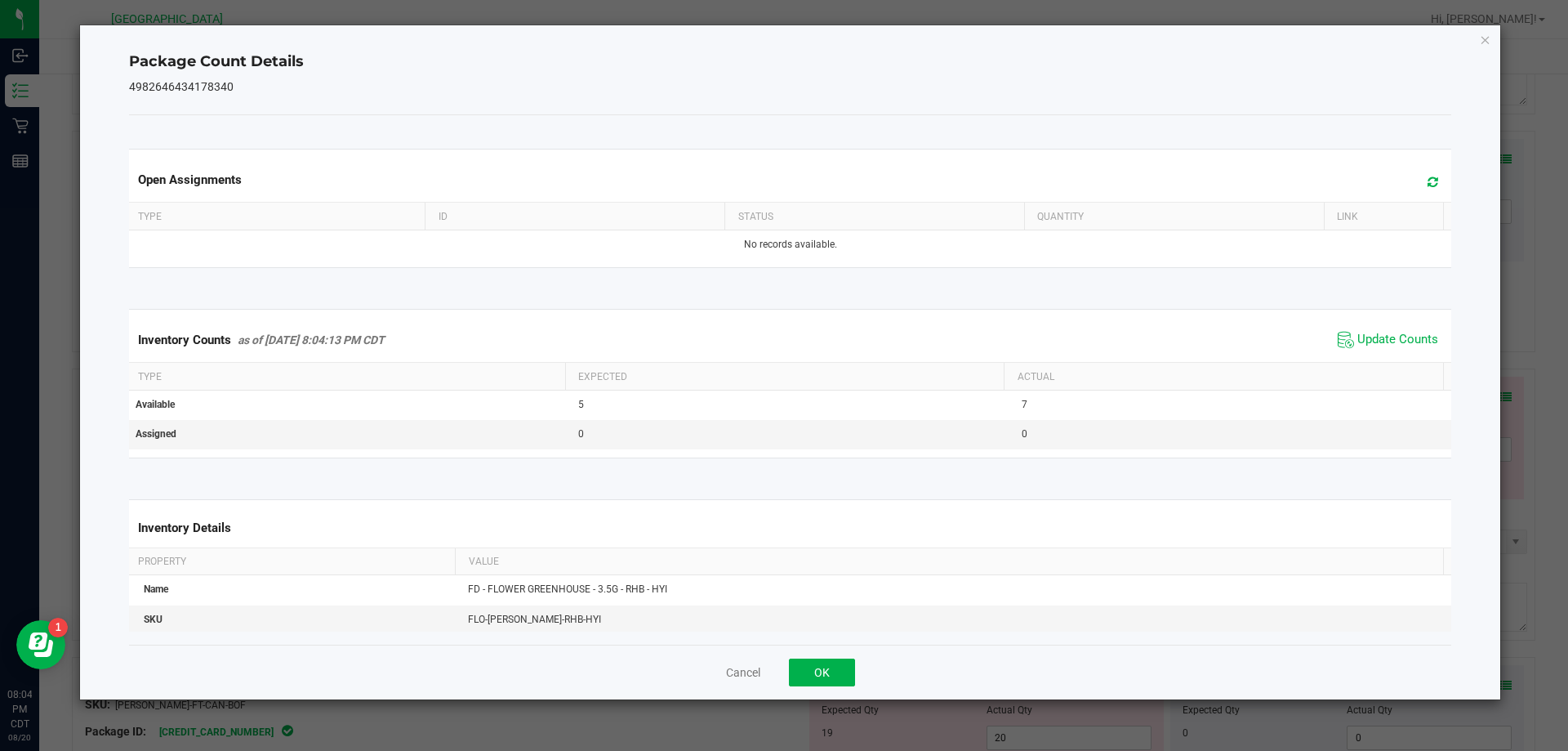
click at [1411, 330] on span "Update Counts" at bounding box center [1388, 339] width 109 height 25
click at [847, 666] on button "OK" at bounding box center [822, 672] width 66 height 27
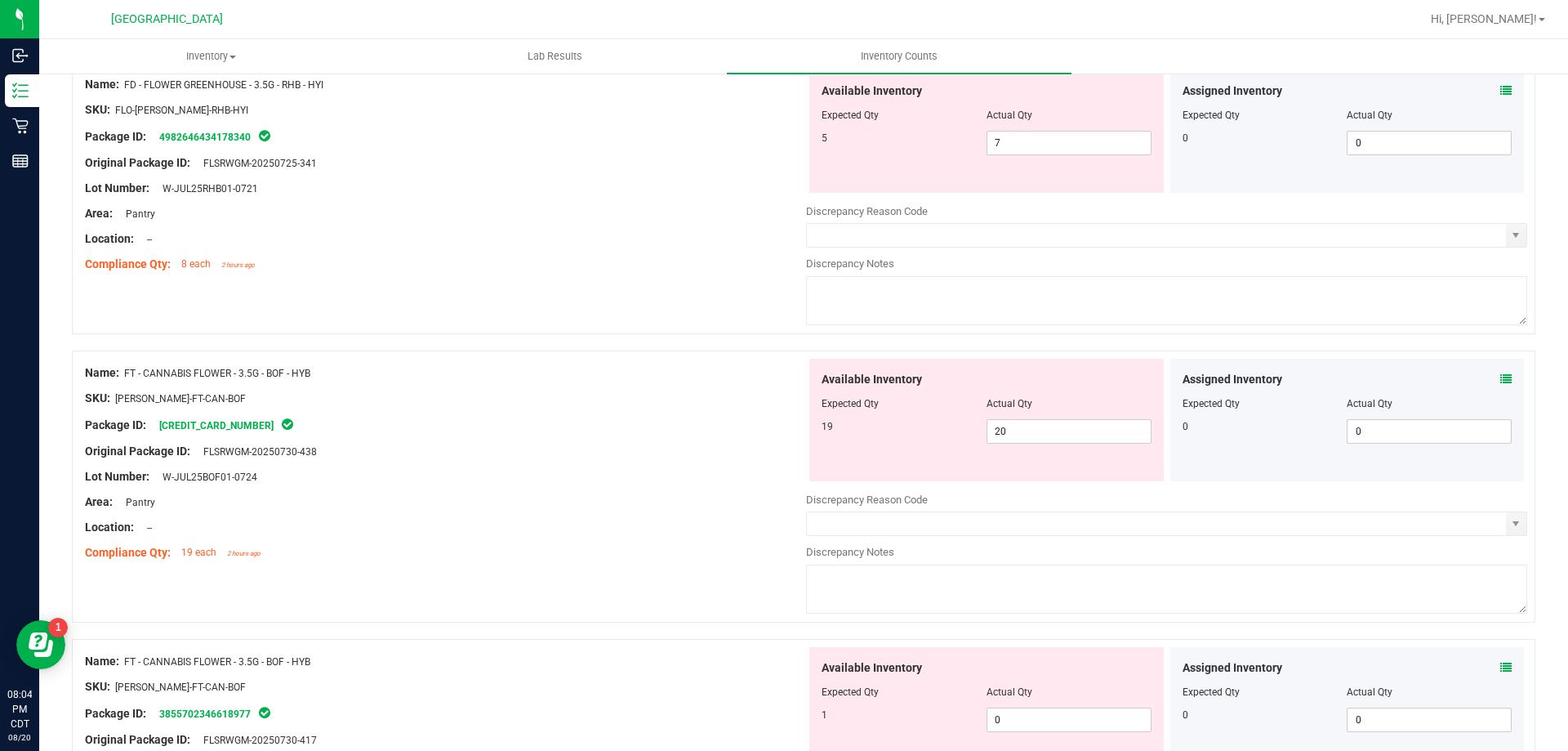
scroll to position [1226, 0]
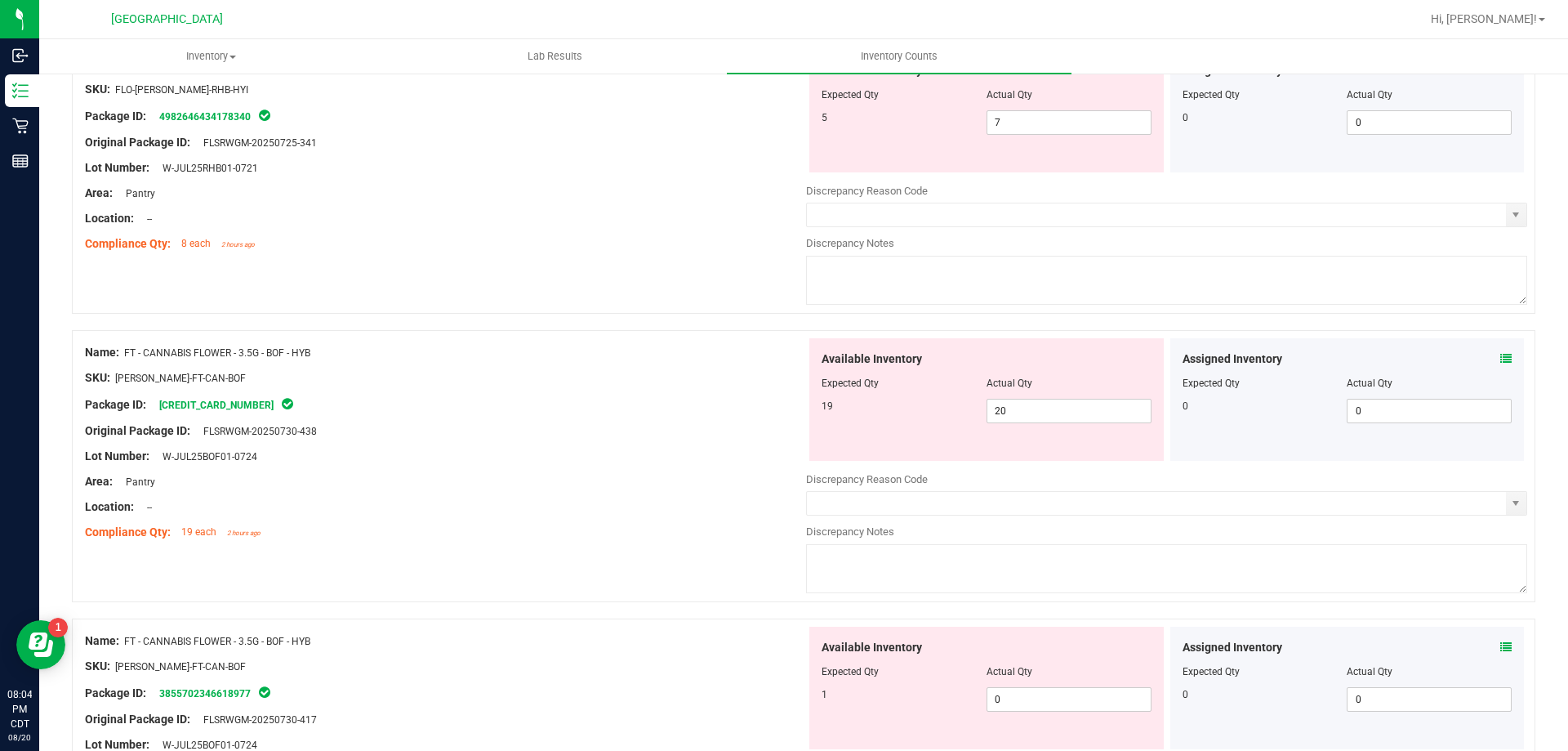
click at [1500, 355] on icon at bounding box center [1506, 359] width 12 height 12
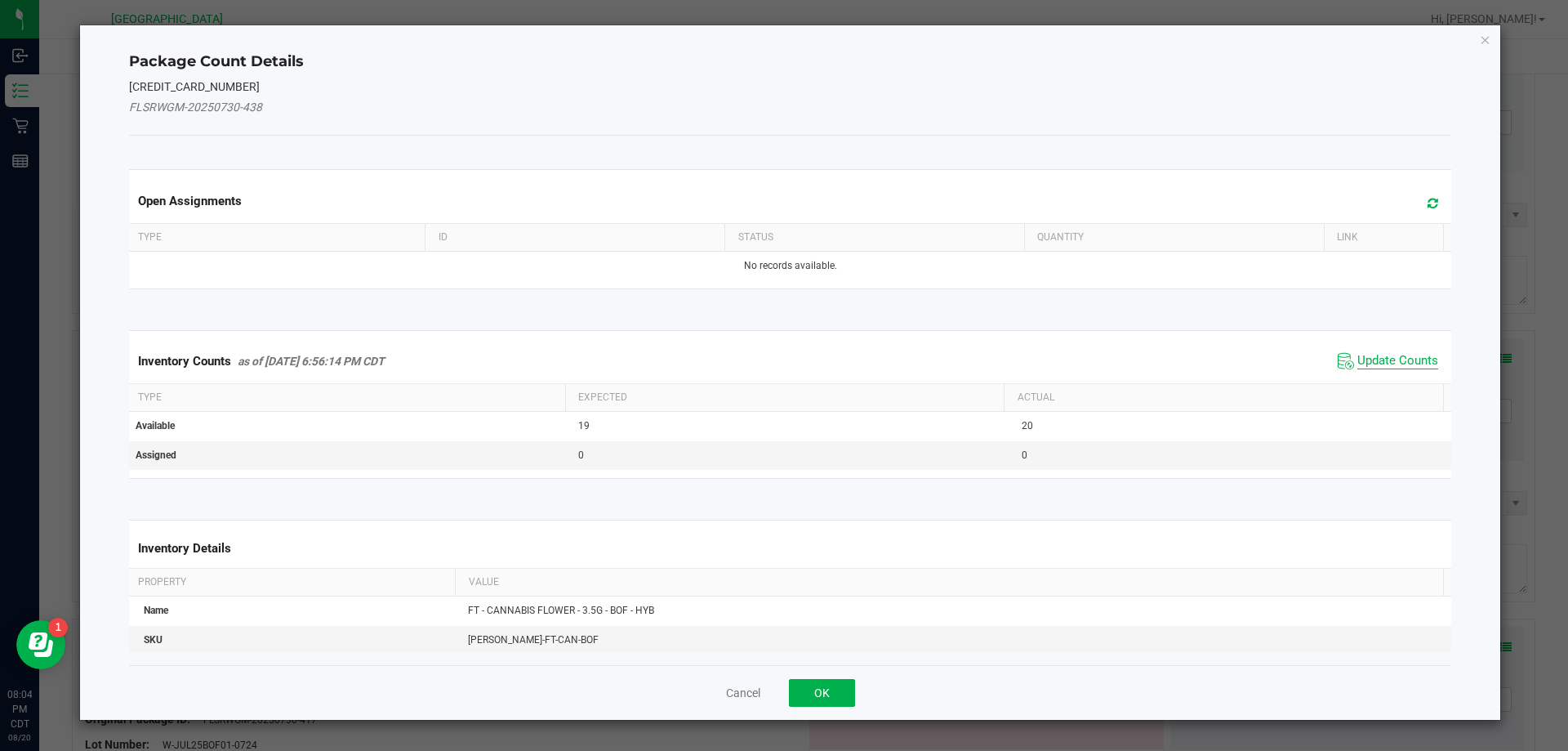
click at [1418, 356] on span "Update Counts" at bounding box center [1398, 361] width 80 height 17
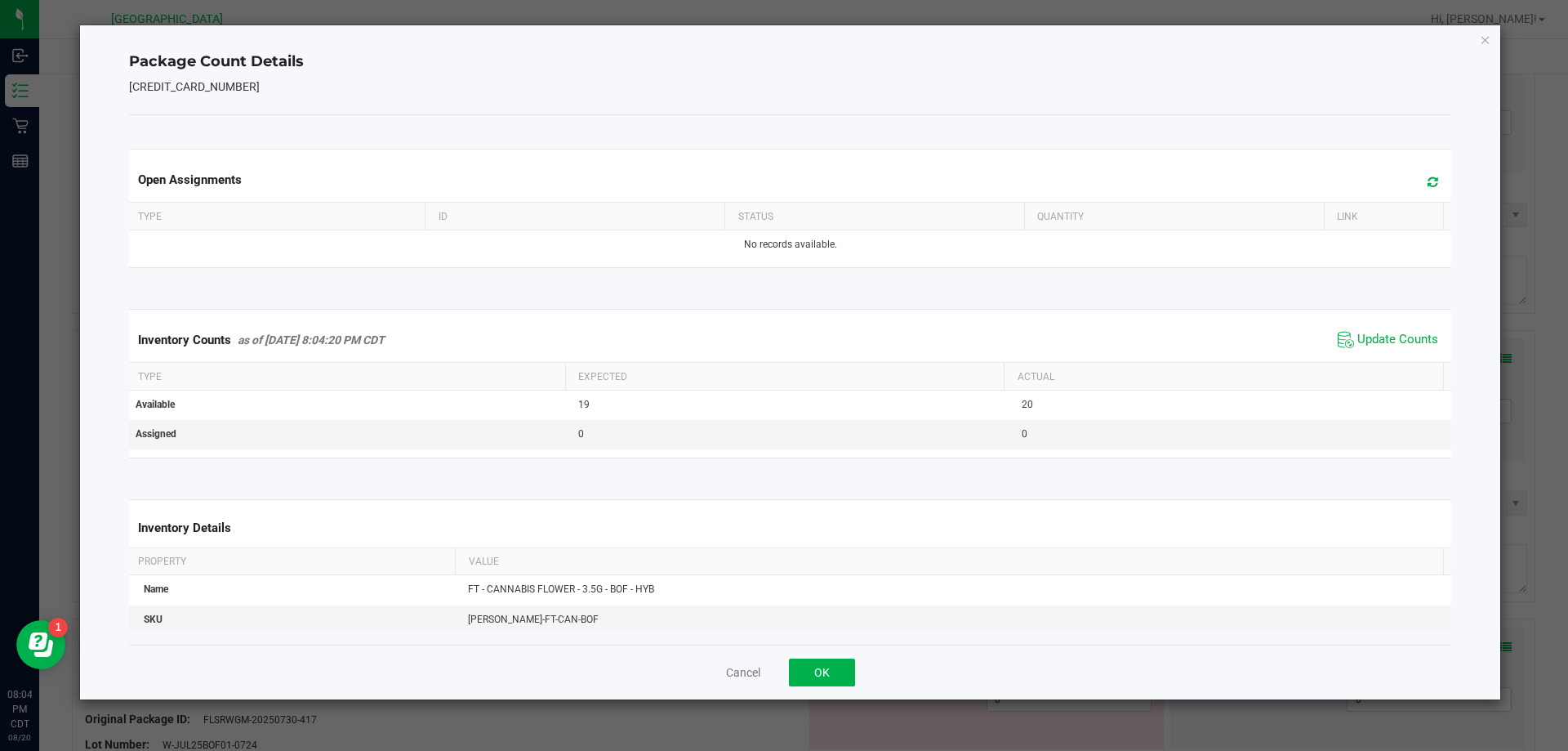
click at [1418, 328] on span "Update Counts" at bounding box center [1388, 339] width 109 height 25
click at [842, 665] on button "OK" at bounding box center [822, 672] width 66 height 27
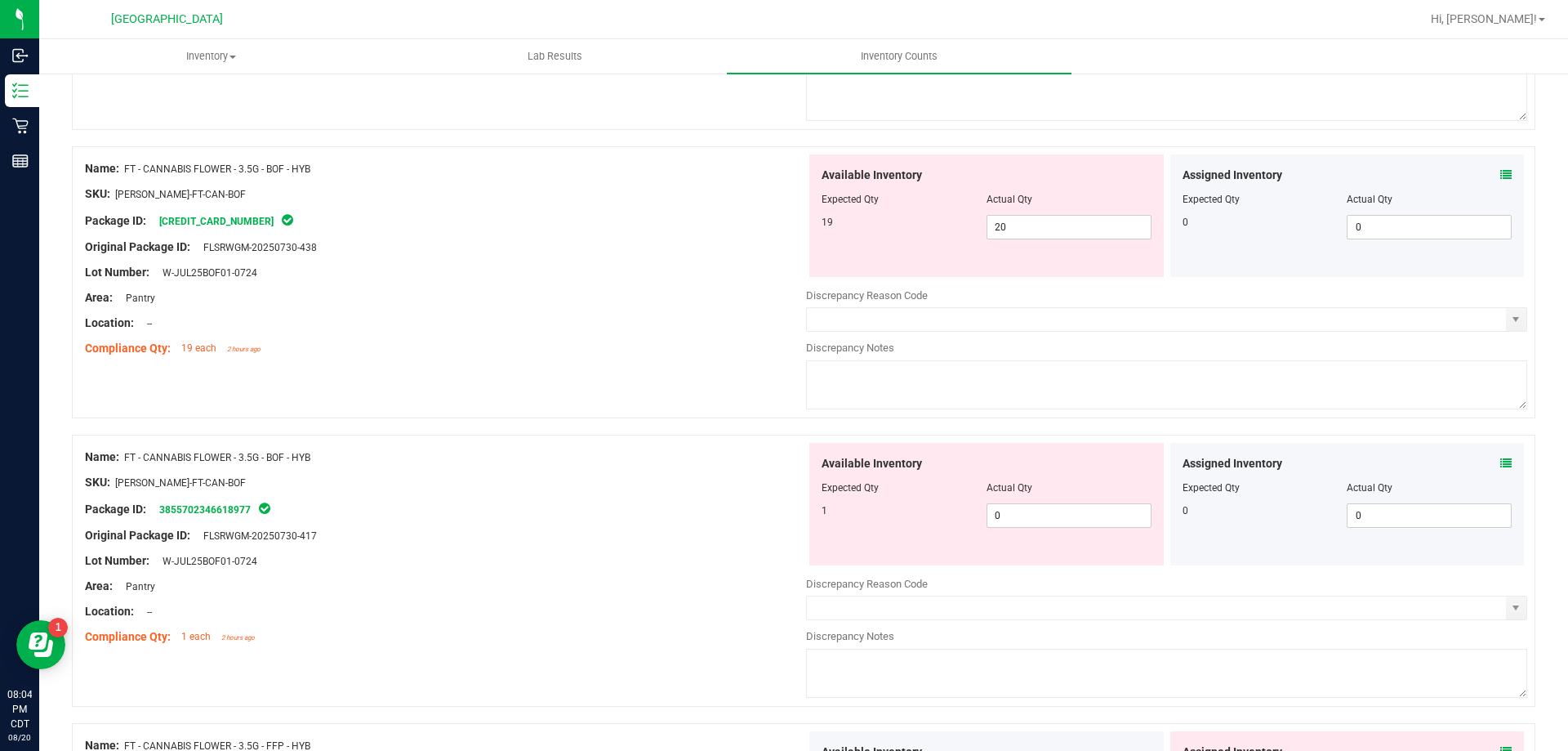
scroll to position [1471, 0]
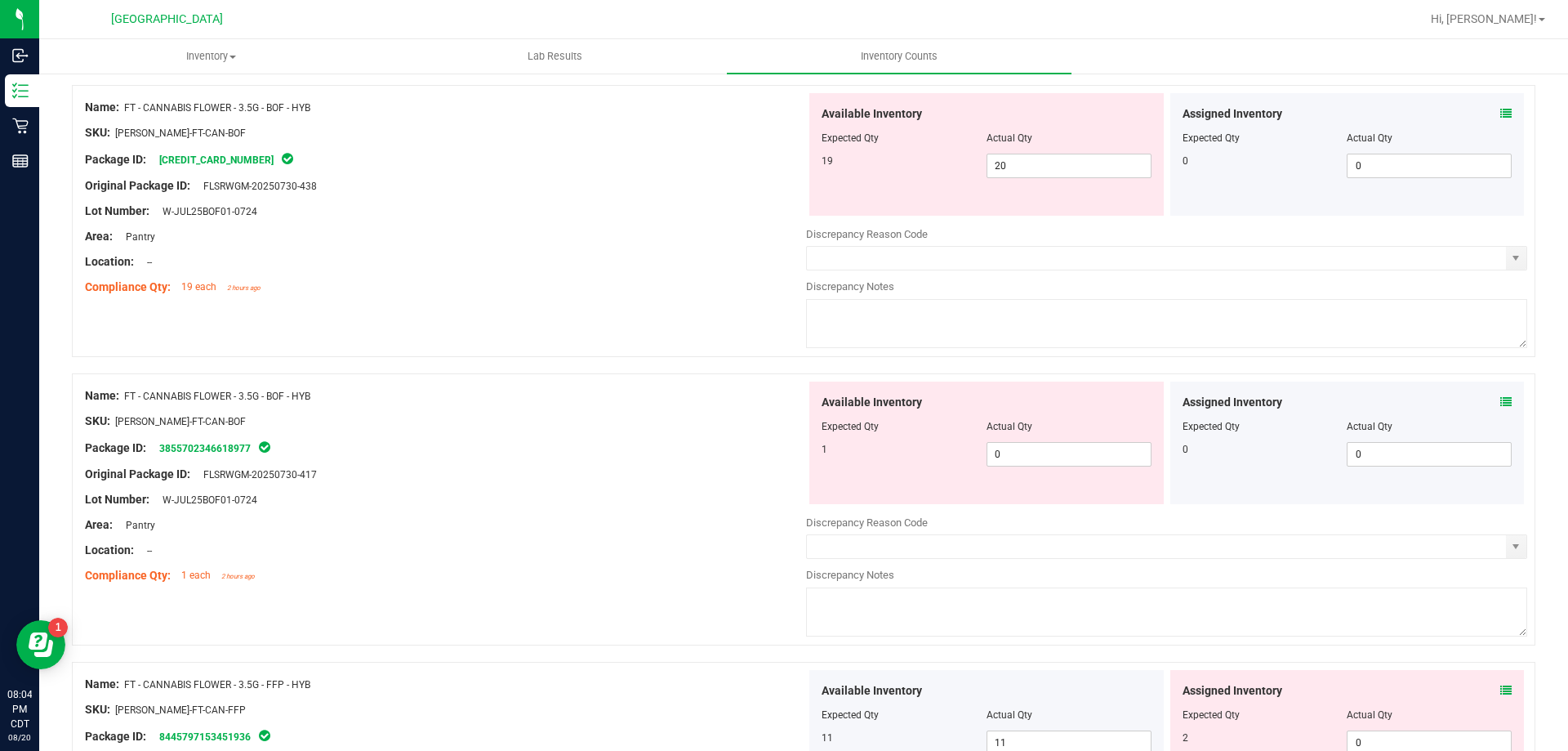
click at [1500, 400] on icon at bounding box center [1506, 402] width 12 height 12
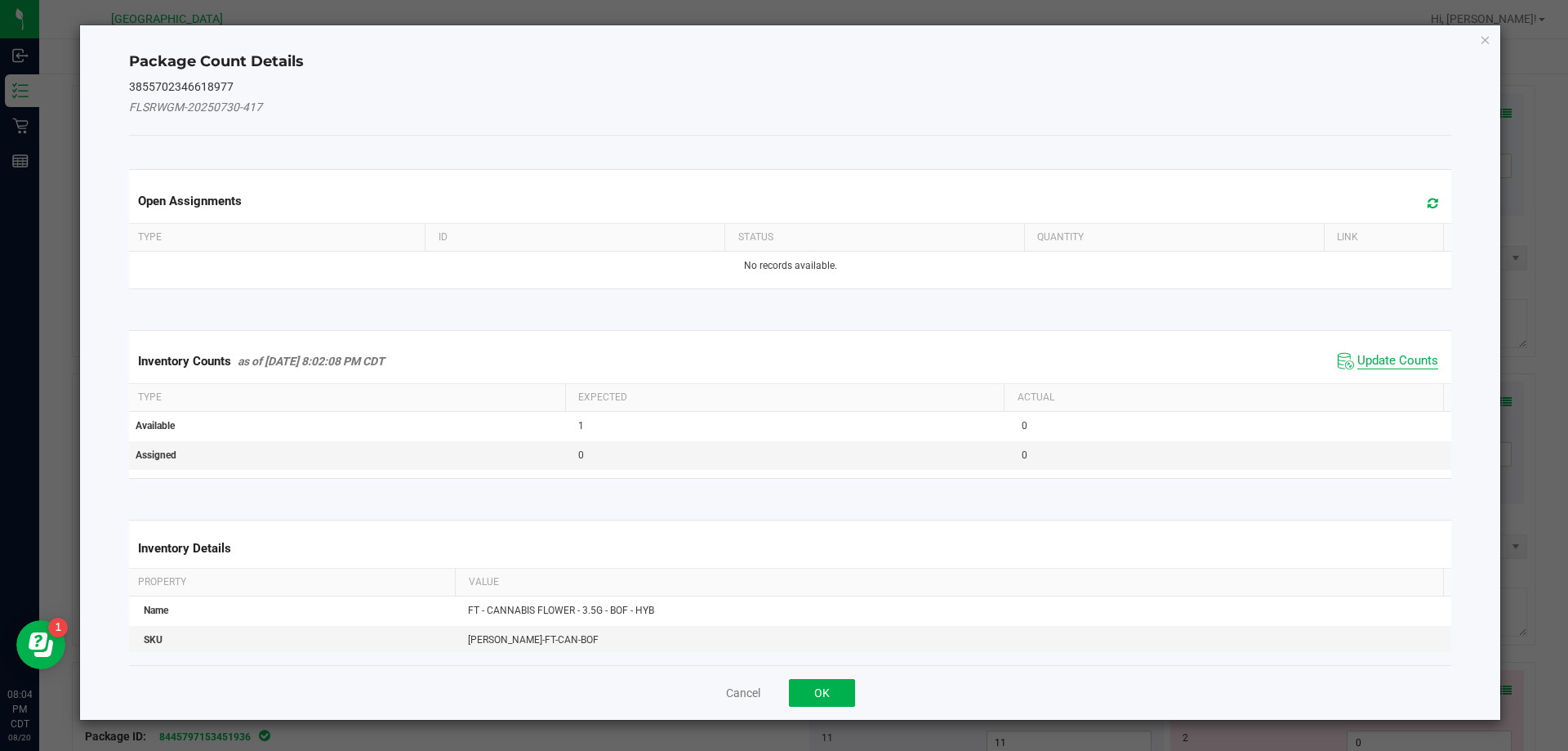
click at [1403, 365] on span "Update Counts" at bounding box center [1398, 361] width 80 height 17
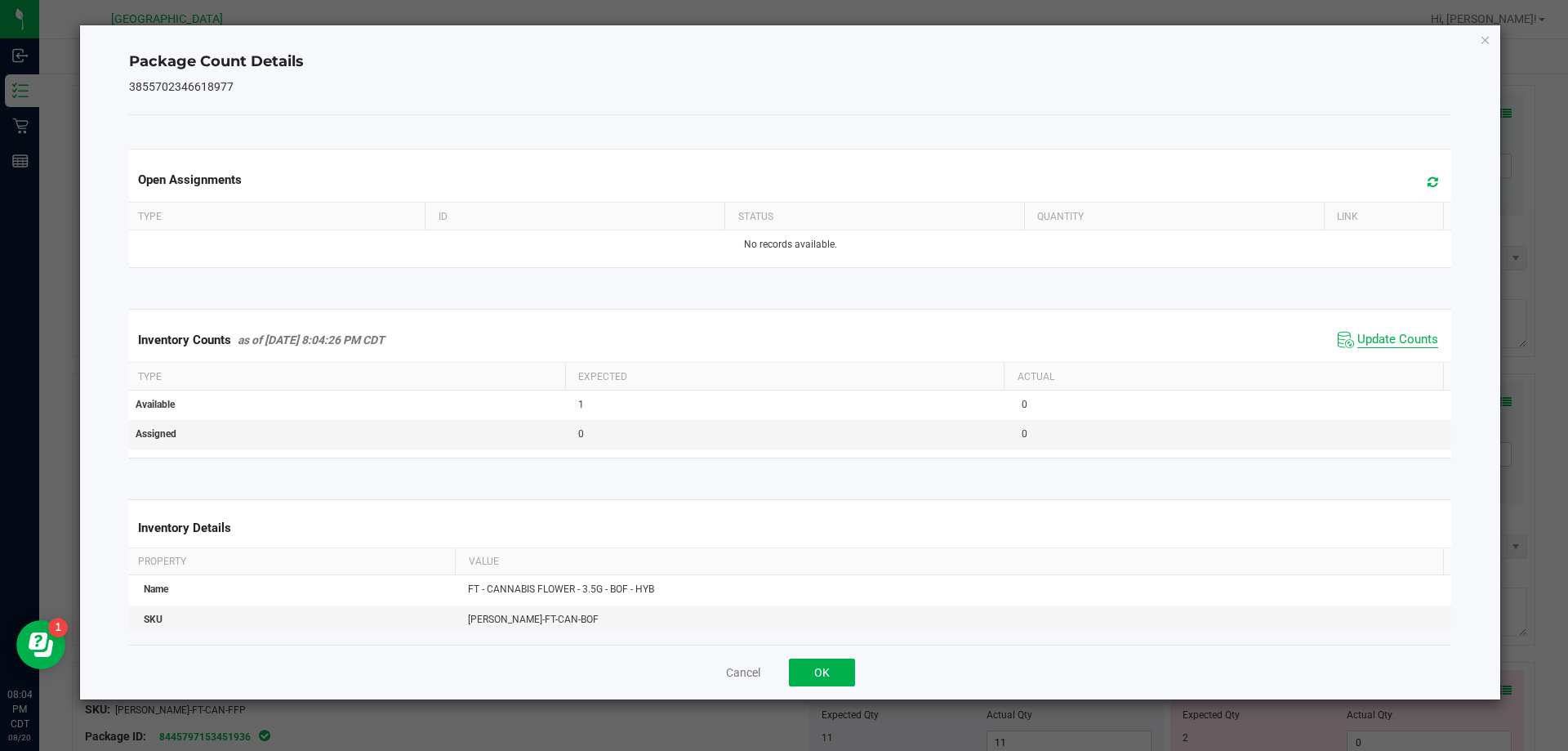
click at [1378, 335] on span "Update Counts" at bounding box center [1398, 339] width 80 height 17
click at [822, 658] on button "OK" at bounding box center [822, 672] width 66 height 27
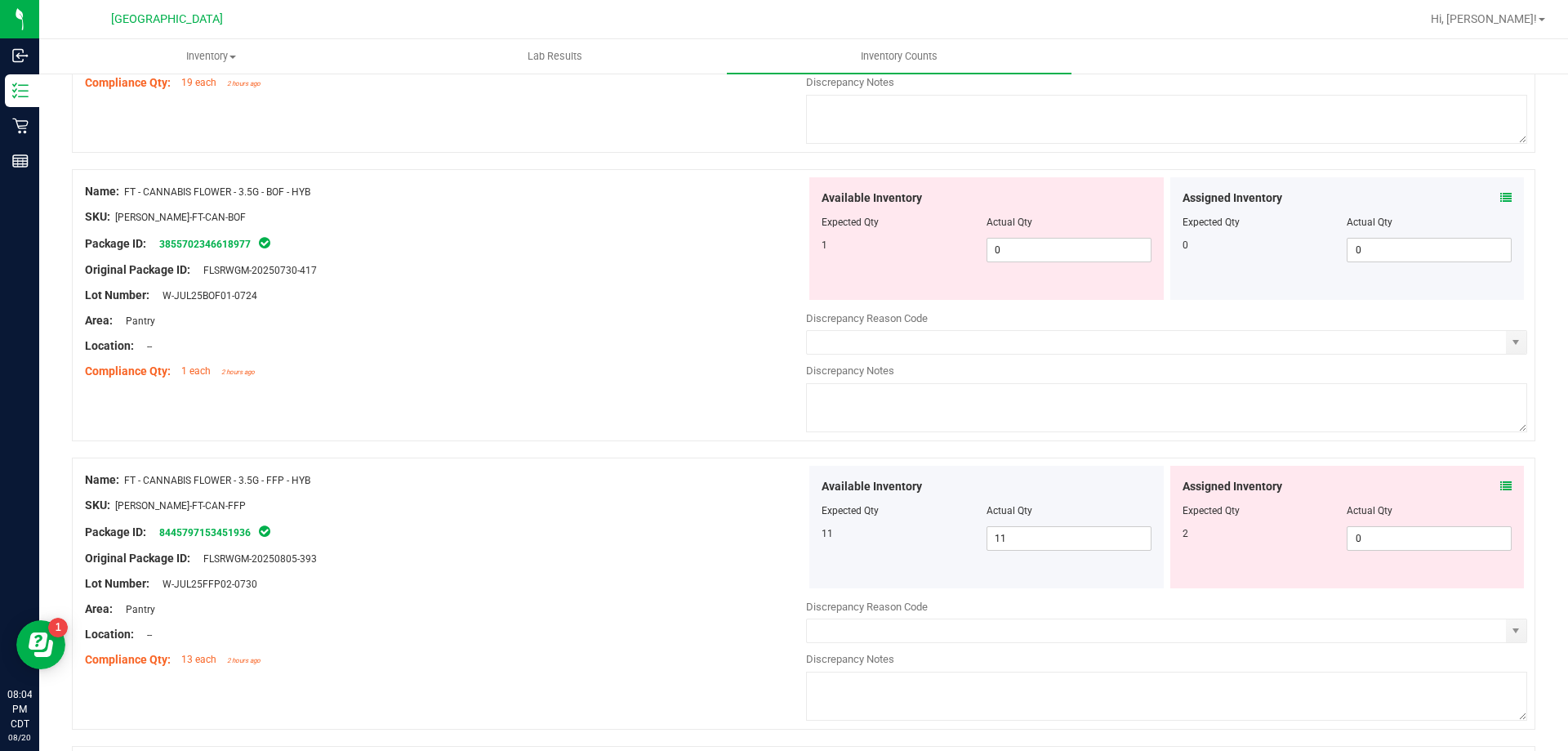
scroll to position [1715, 0]
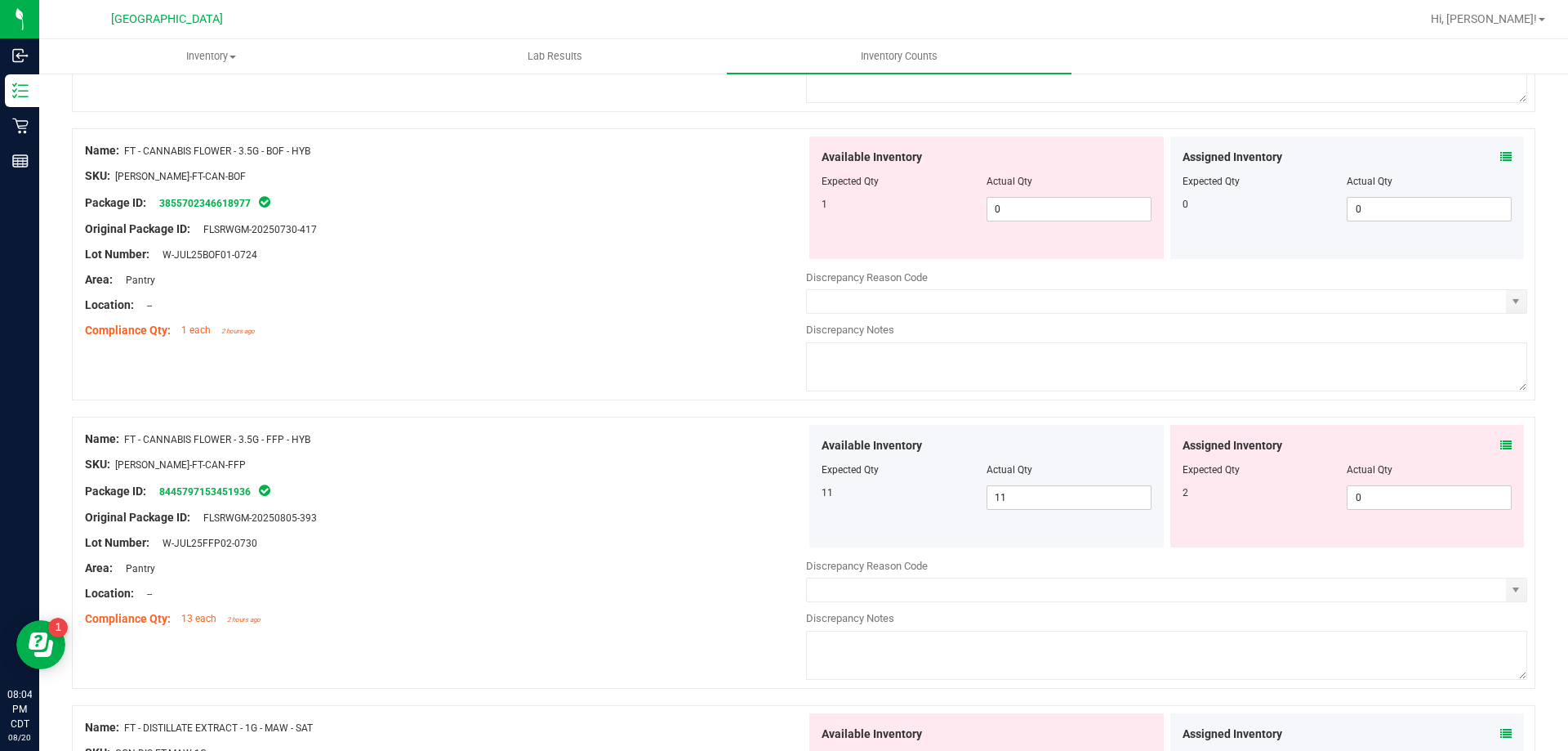
click at [1500, 445] on icon at bounding box center [1506, 445] width 12 height 12
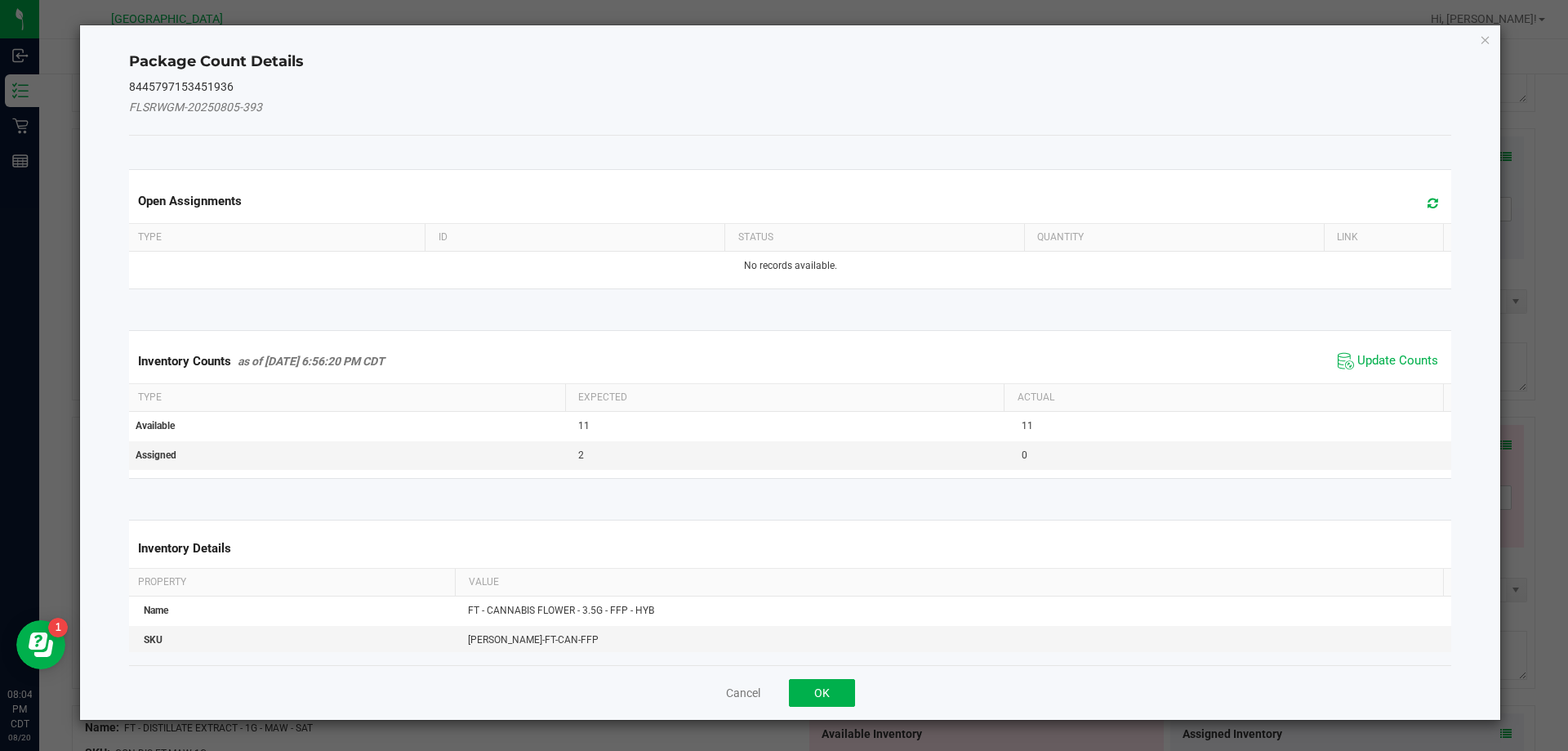
click at [1397, 350] on span "Update Counts" at bounding box center [1388, 361] width 109 height 25
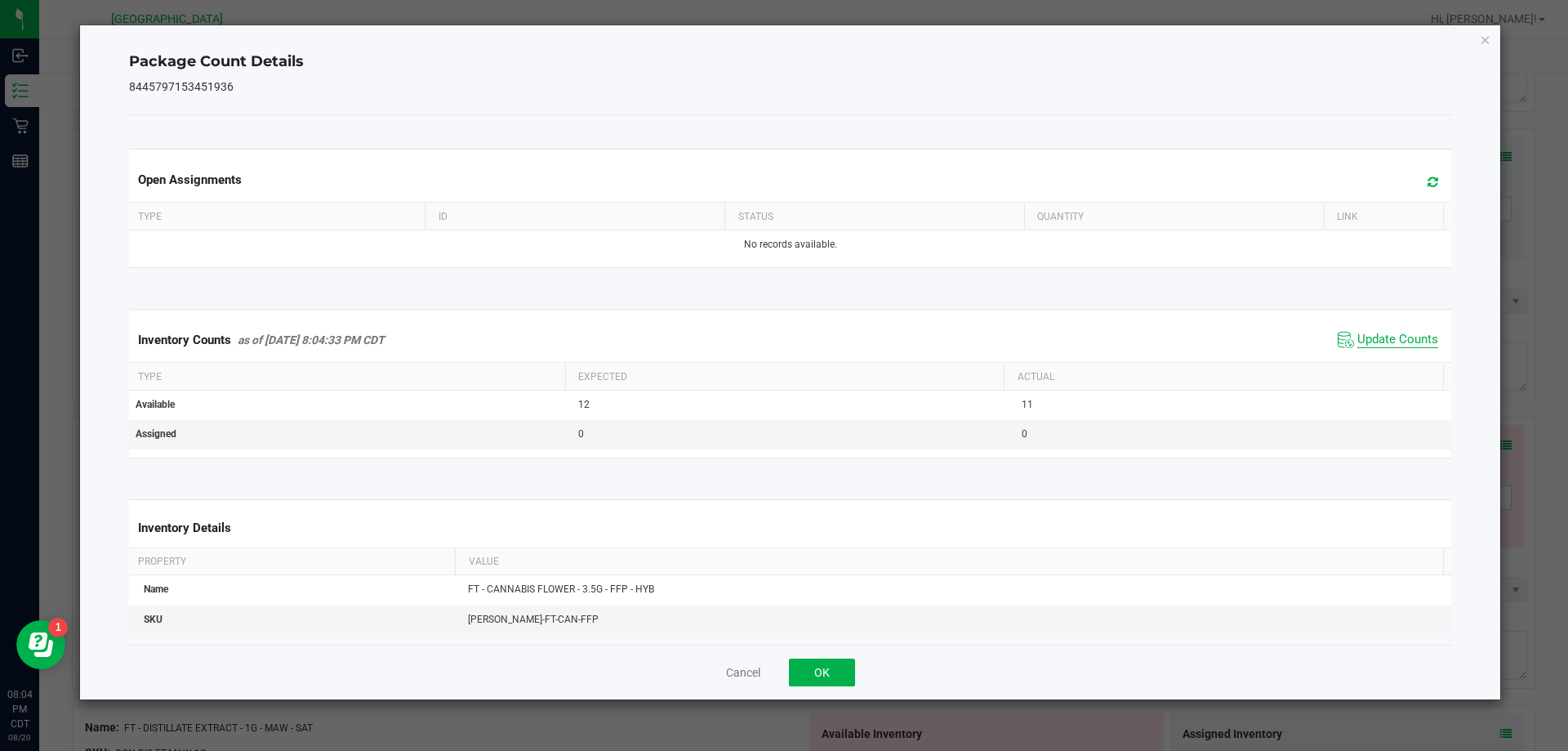
click at [1393, 338] on span "Update Counts" at bounding box center [1398, 339] width 80 height 17
click at [794, 672] on button "OK" at bounding box center [822, 672] width 66 height 27
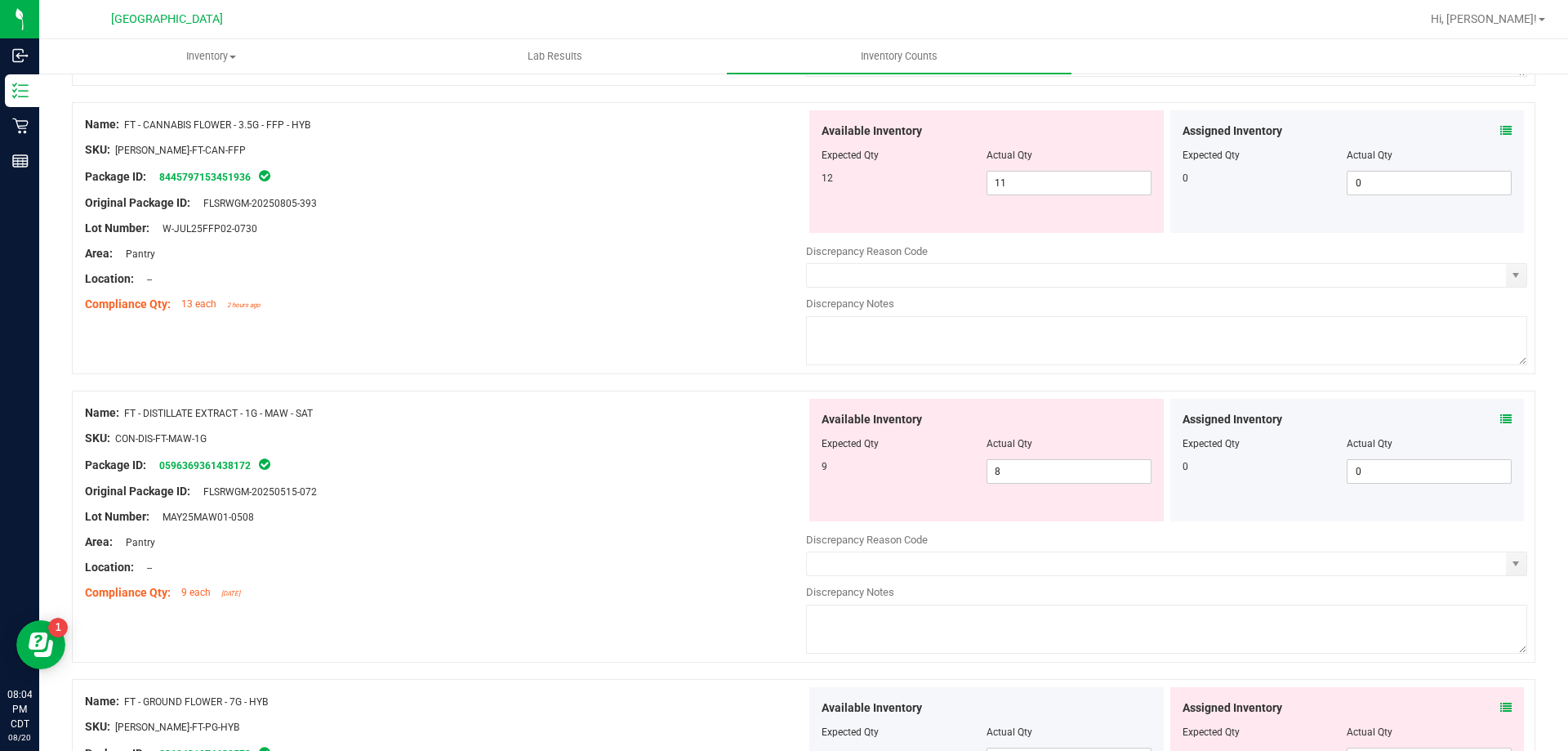
scroll to position [2042, 0]
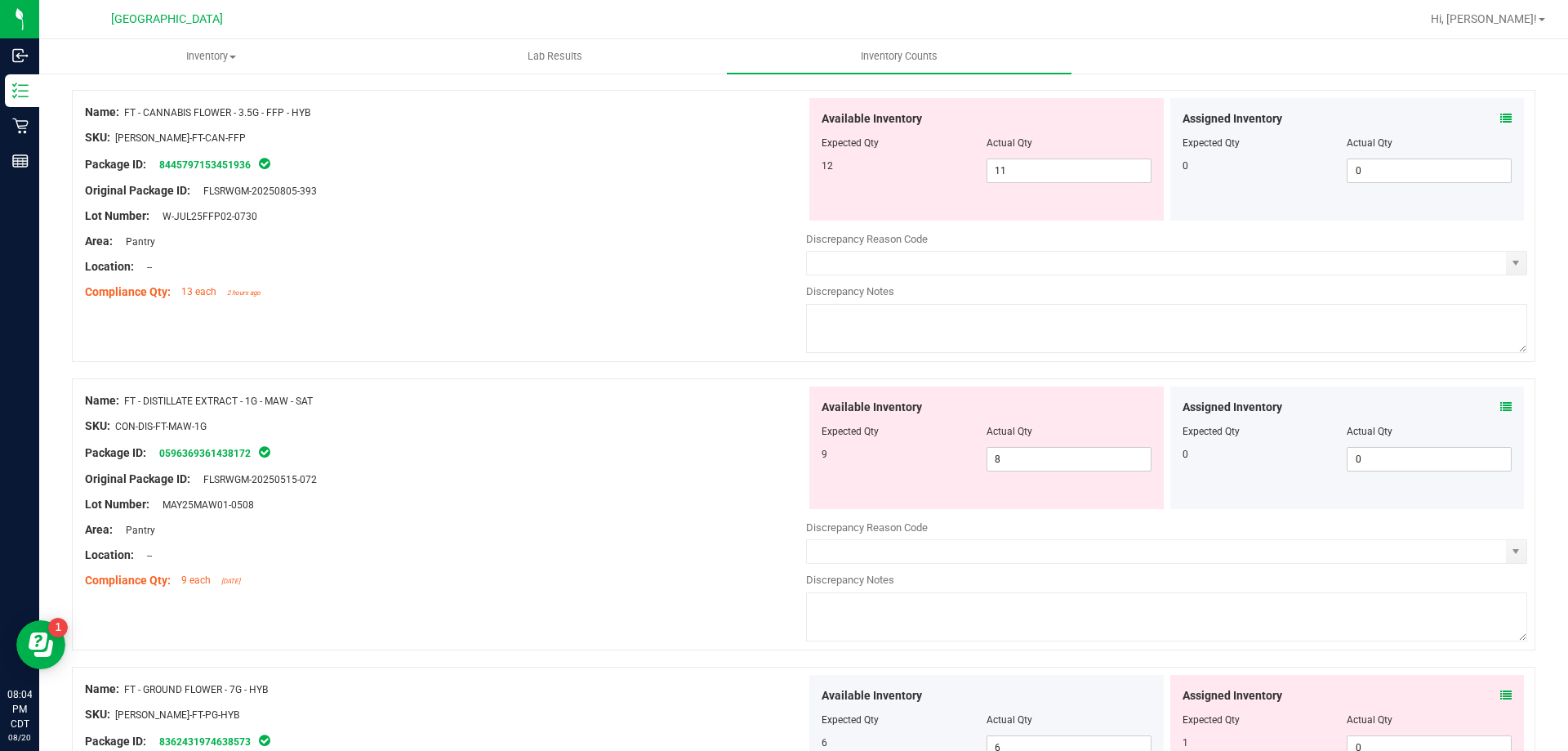
click at [1482, 409] on div "Assigned Inventory" at bounding box center [1347, 407] width 330 height 17
click at [1500, 404] on icon at bounding box center [1506, 407] width 12 height 12
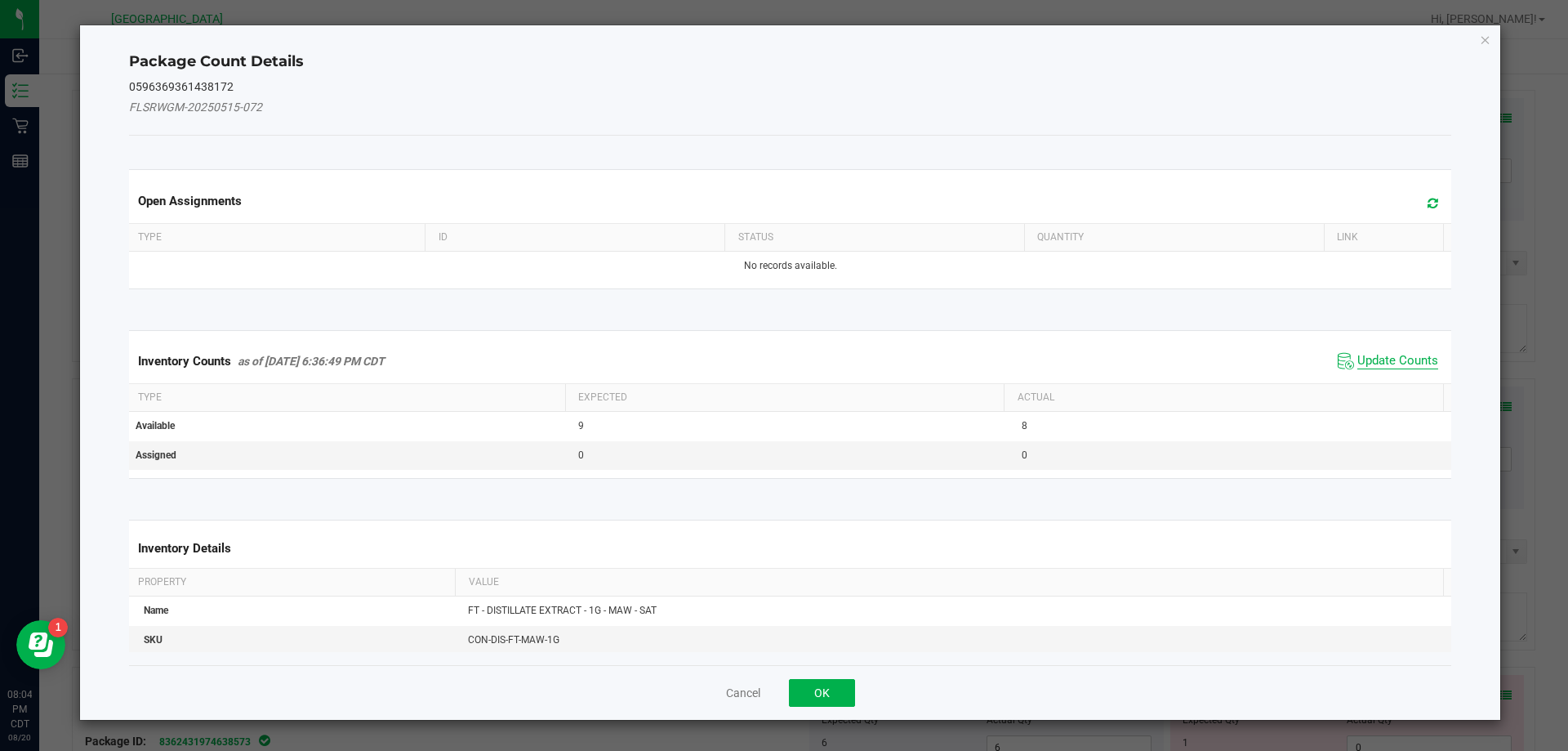
click at [1379, 359] on span "Update Counts" at bounding box center [1398, 361] width 80 height 17
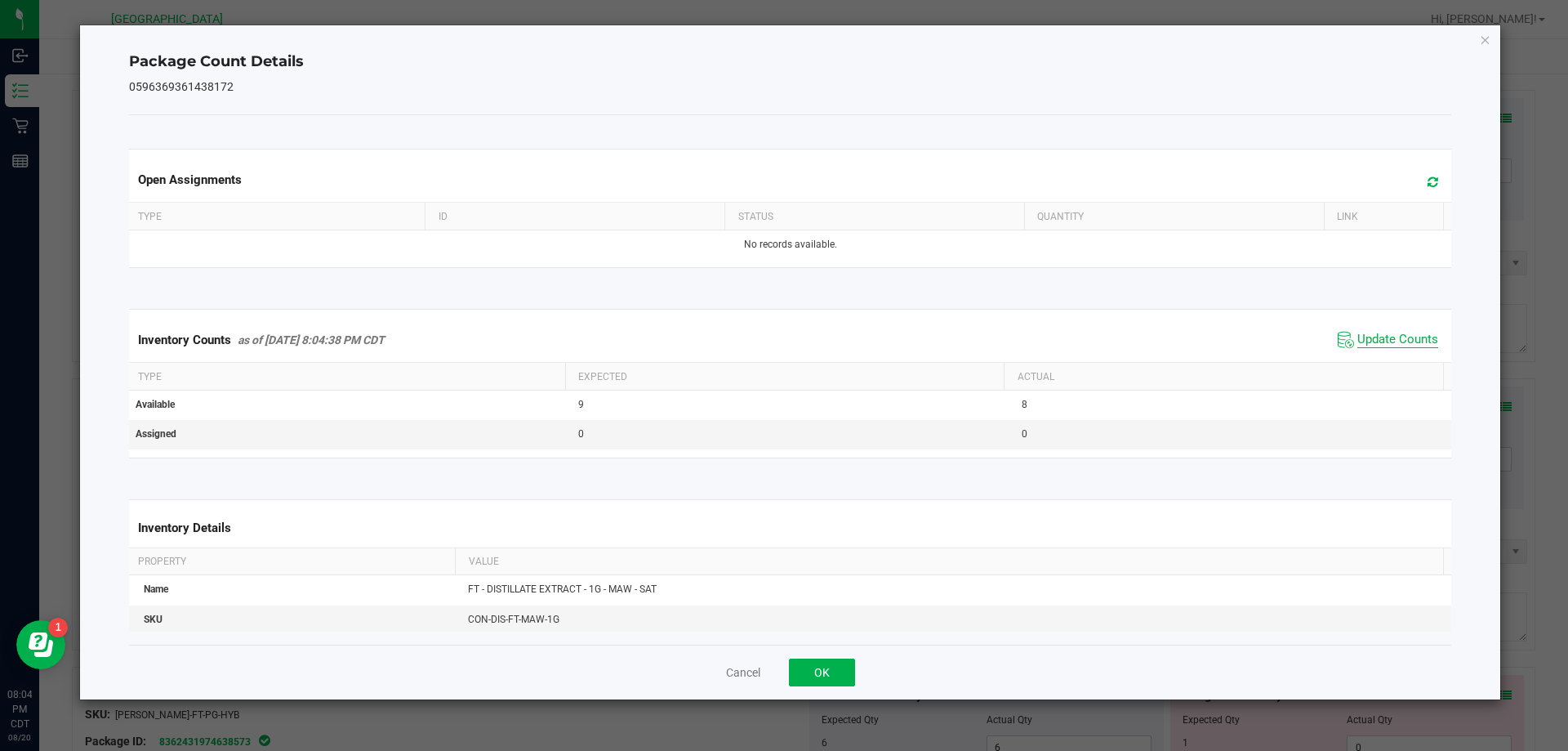
click at [1379, 348] on span "Update Counts" at bounding box center [1398, 339] width 80 height 17
click at [819, 665] on button "OK" at bounding box center [822, 672] width 66 height 27
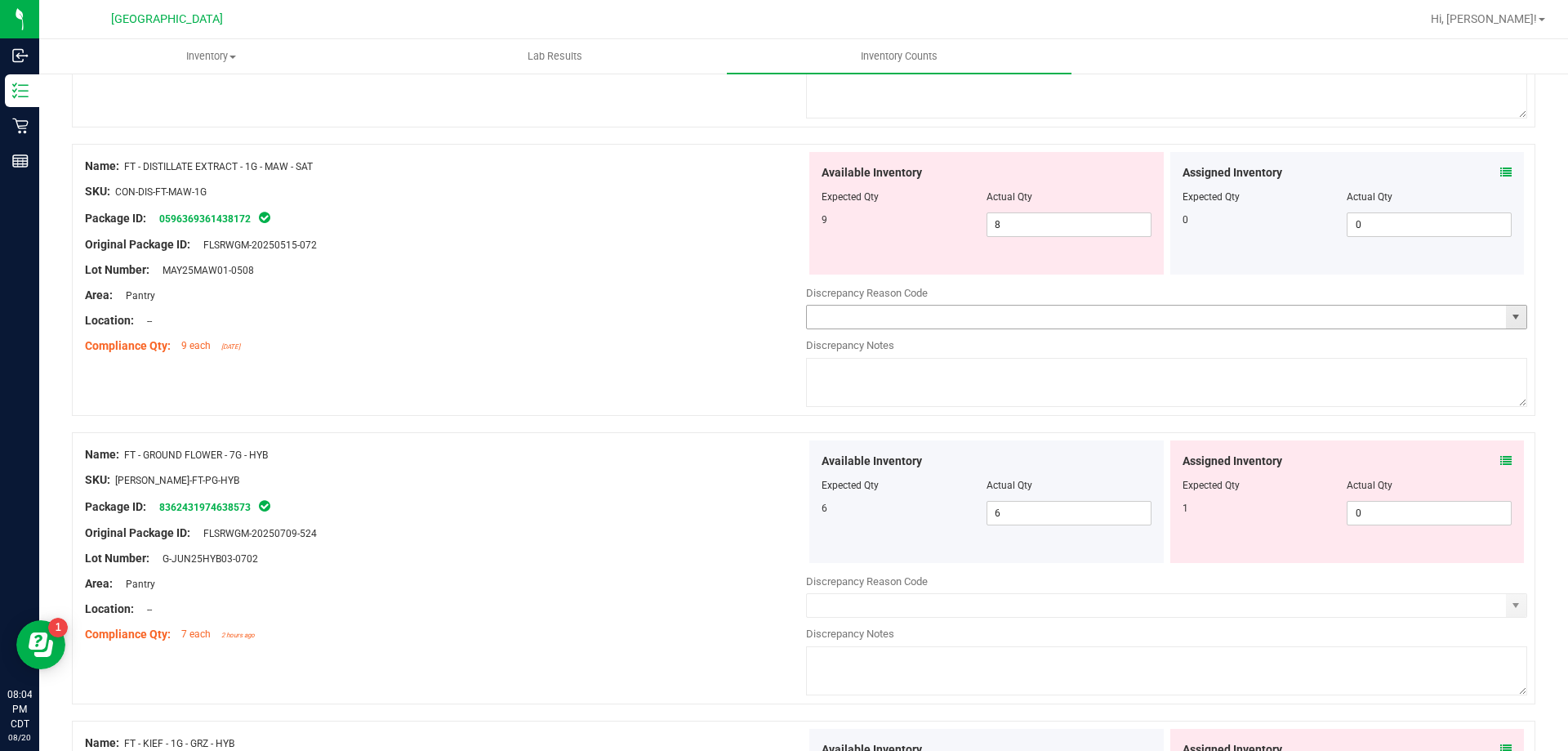
scroll to position [2287, 0]
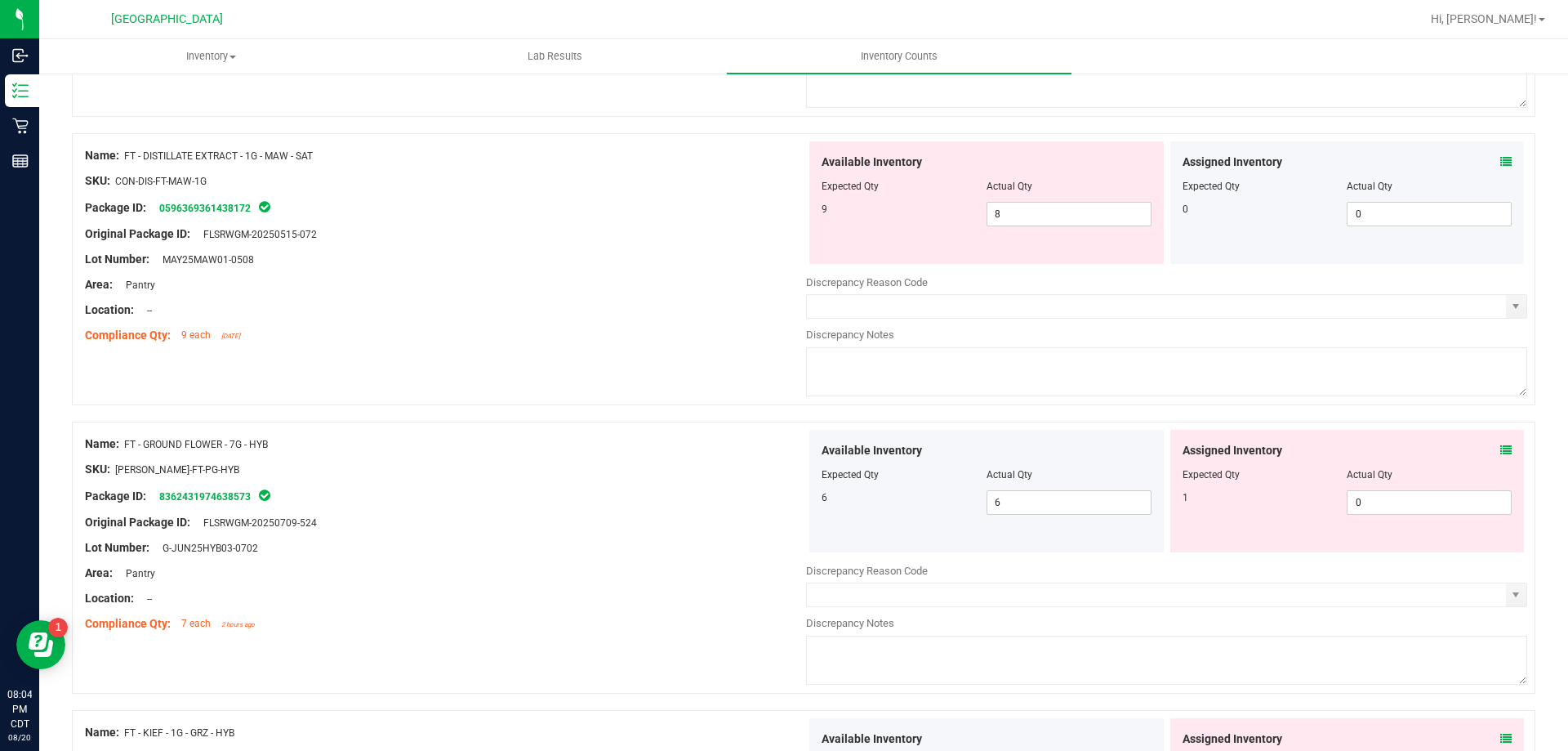
click at [1500, 450] on icon at bounding box center [1506, 450] width 12 height 12
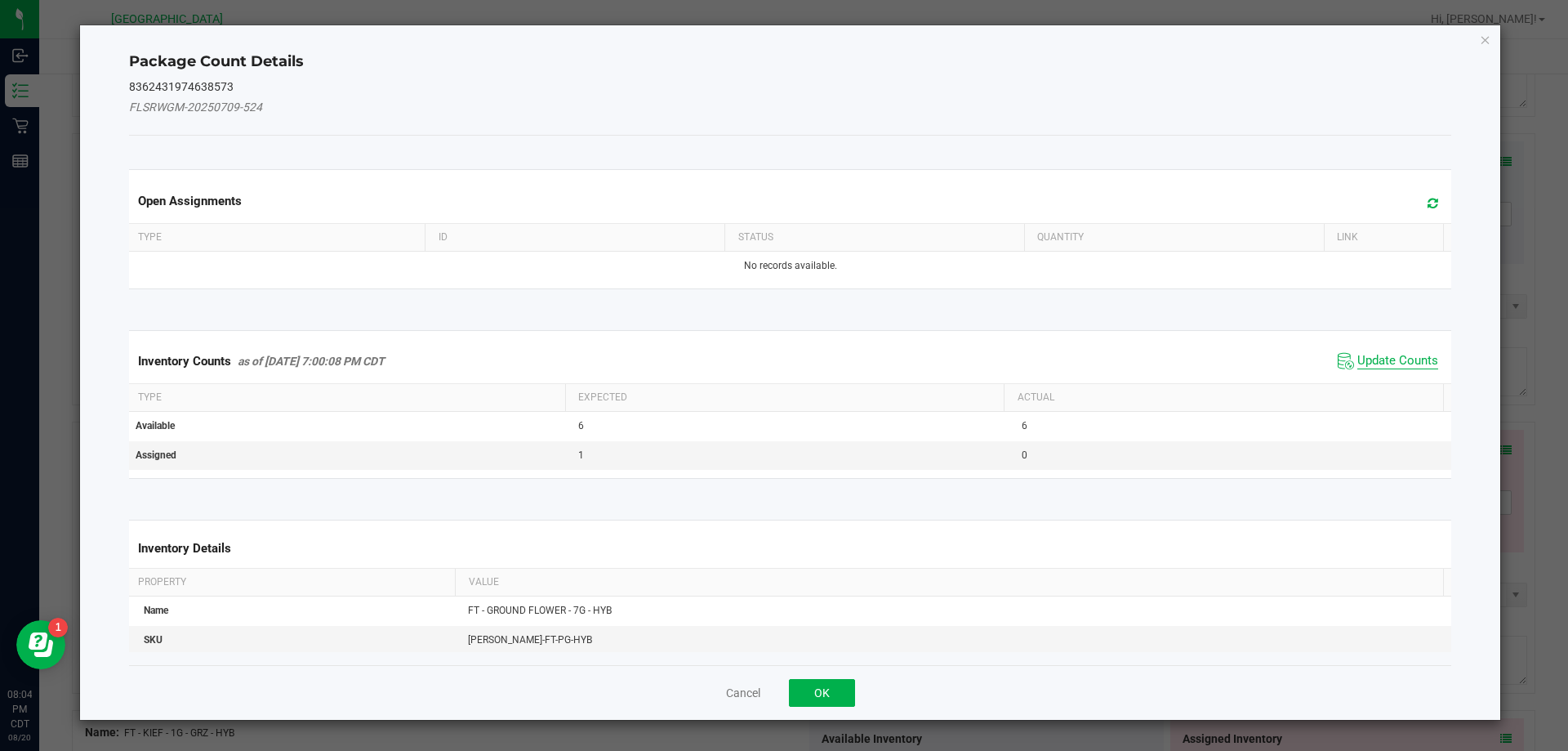
click at [1397, 366] on span "Update Counts" at bounding box center [1398, 361] width 80 height 17
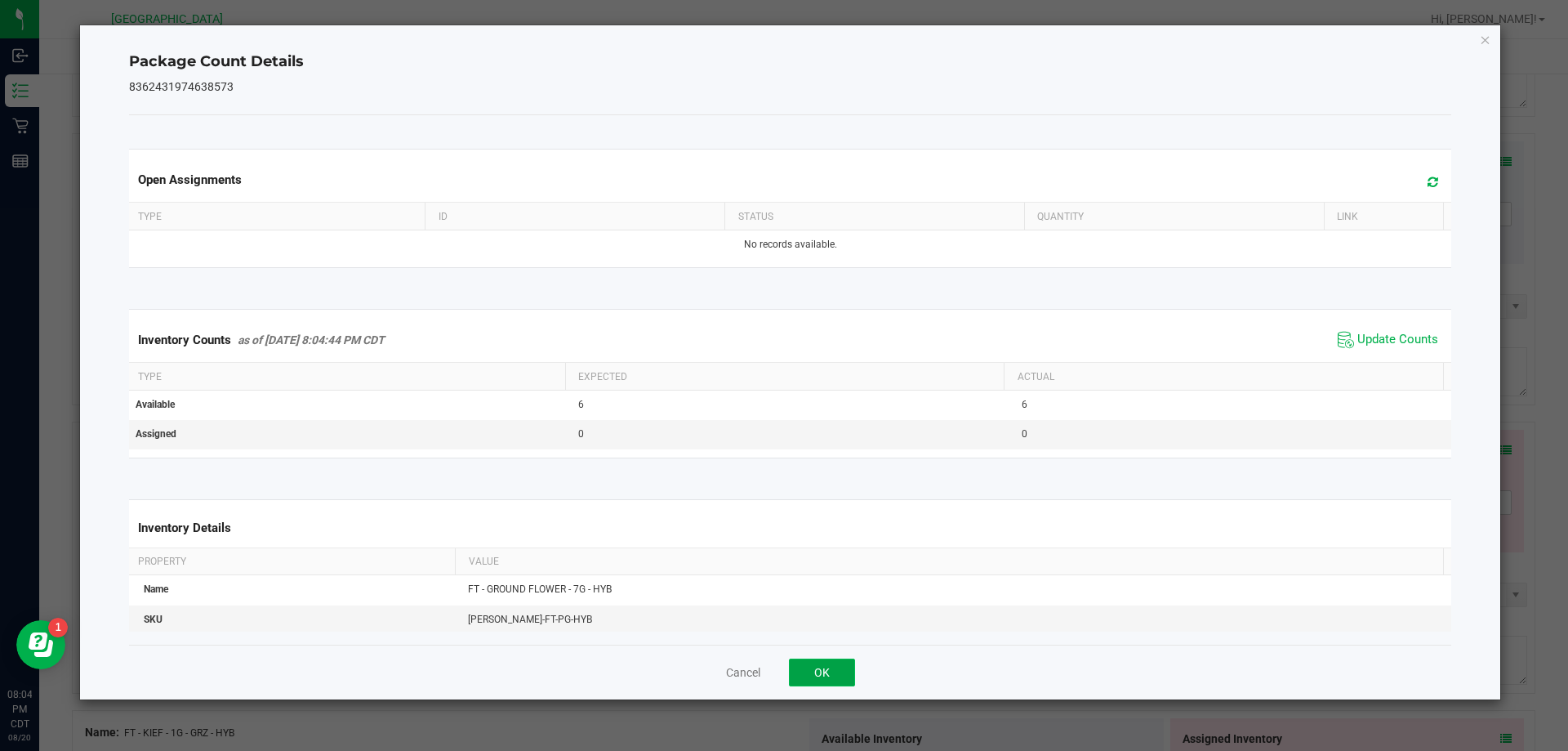
click at [810, 671] on button "OK" at bounding box center [822, 672] width 66 height 27
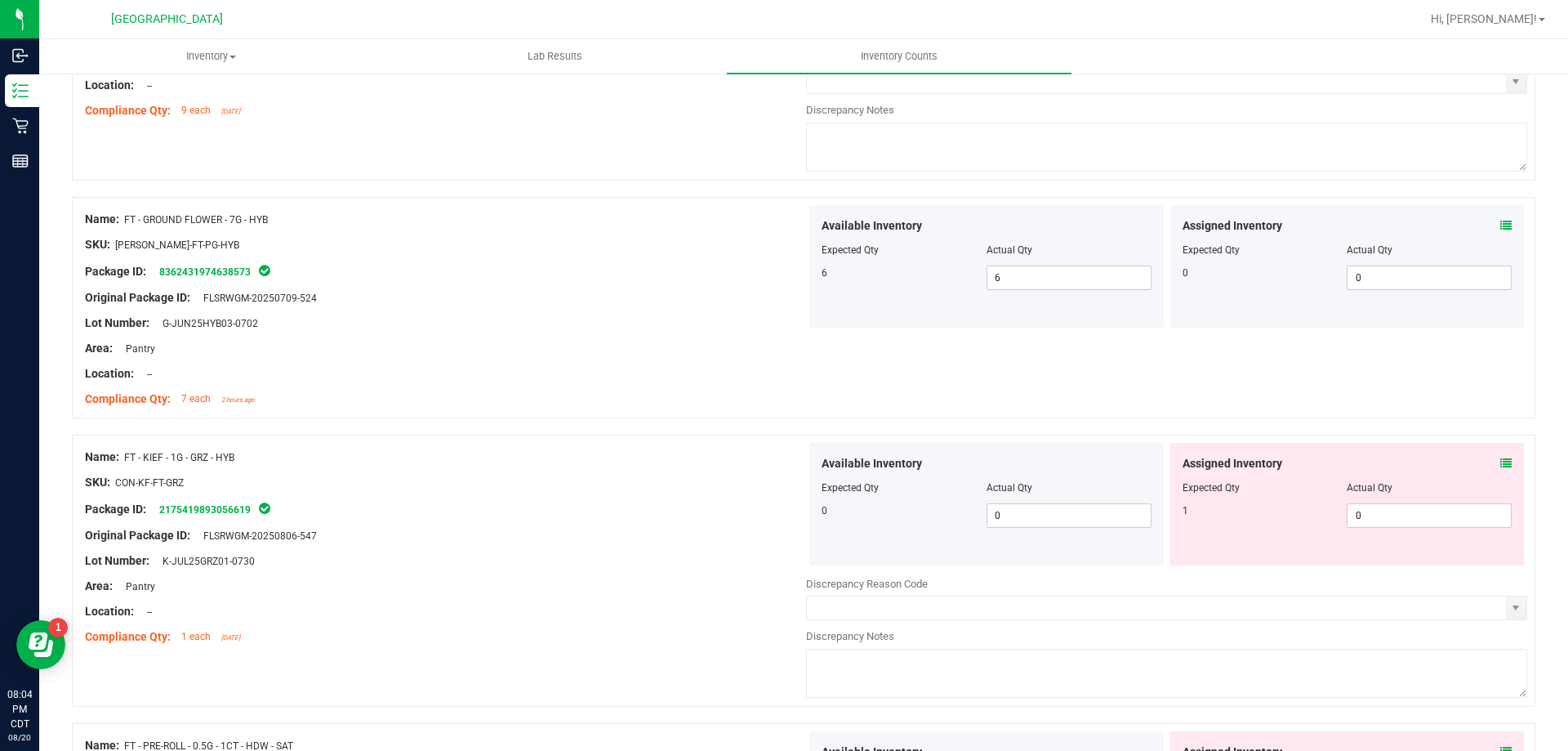
scroll to position [2614, 0]
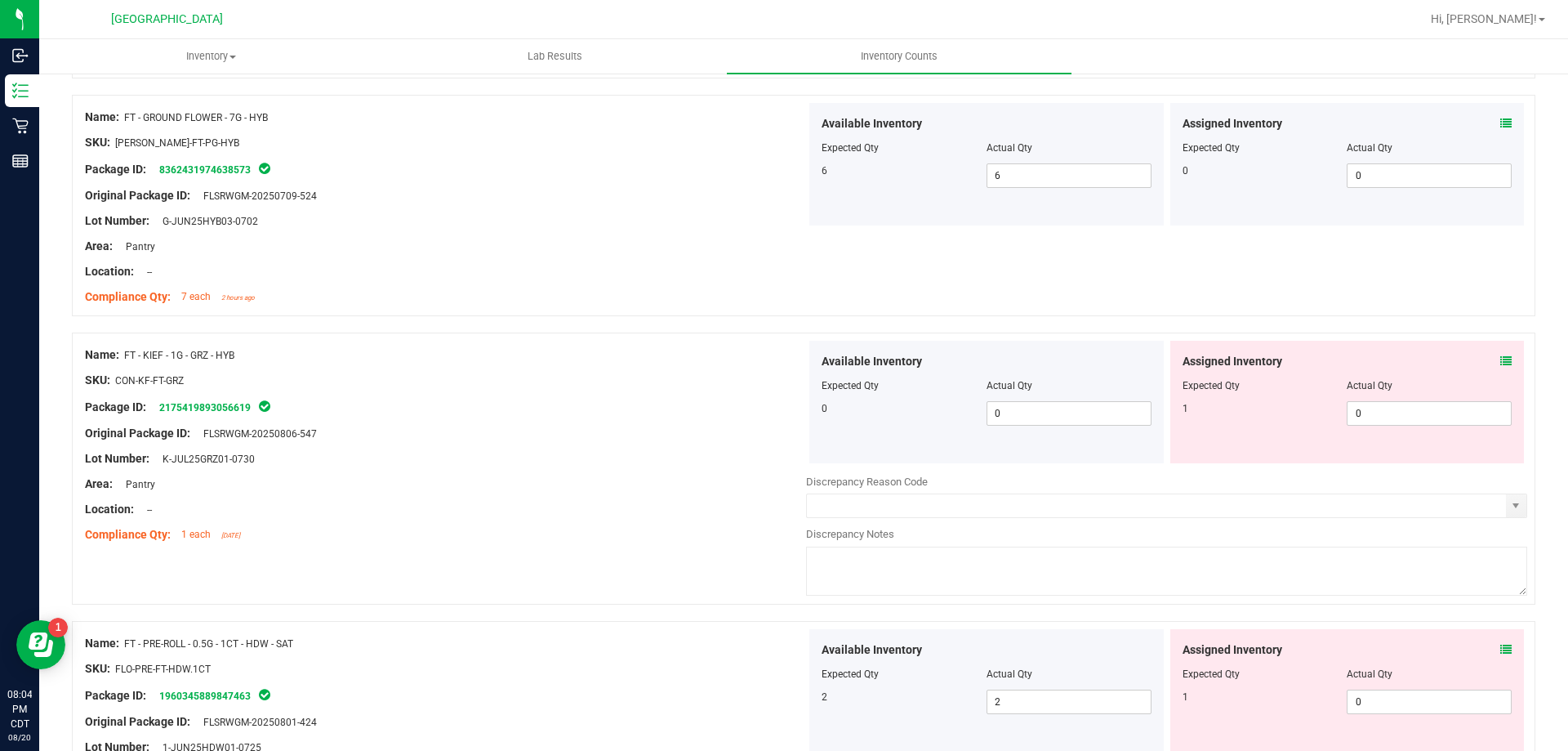
click at [1500, 358] on icon at bounding box center [1506, 361] width 12 height 12
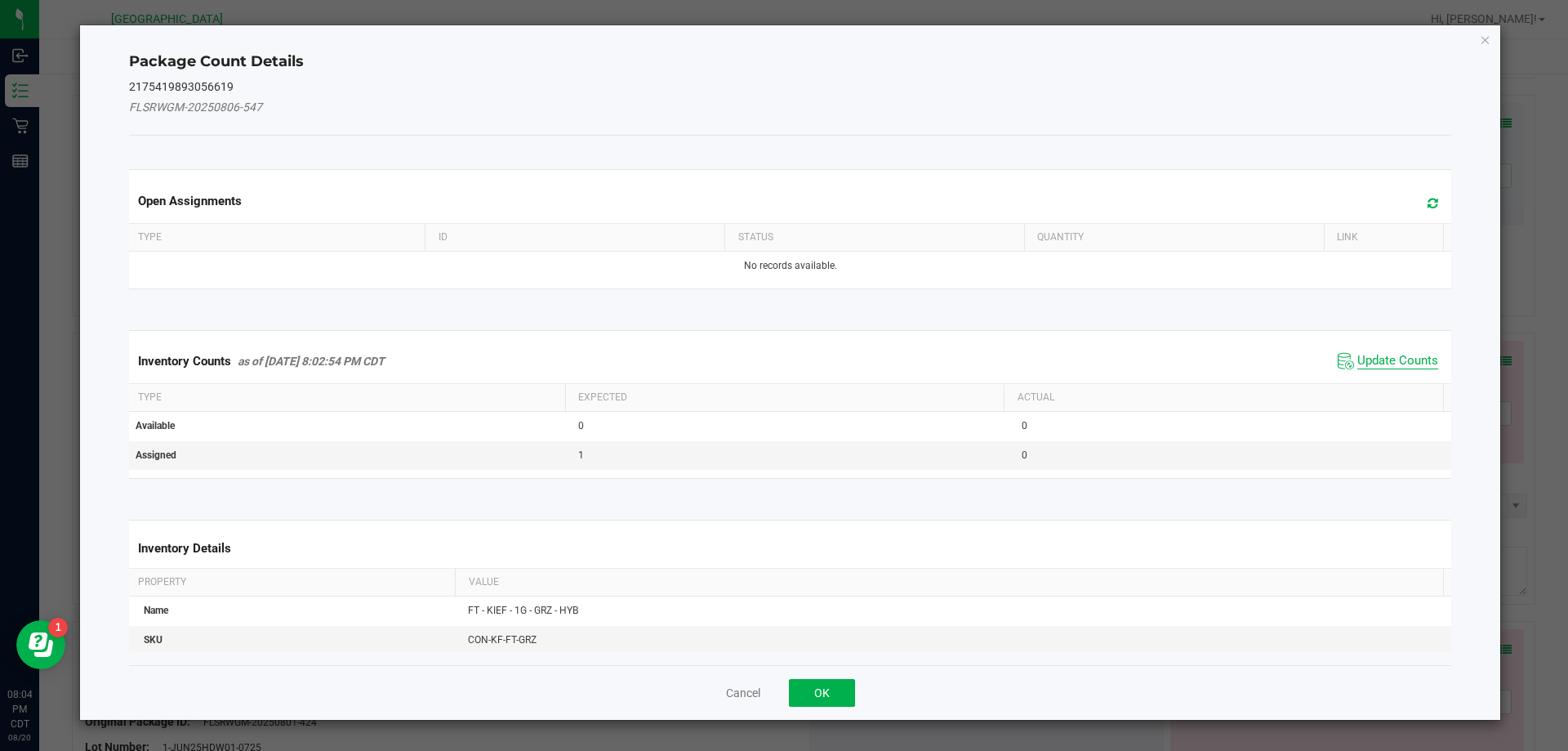
click at [1400, 362] on span "Update Counts" at bounding box center [1398, 361] width 80 height 17
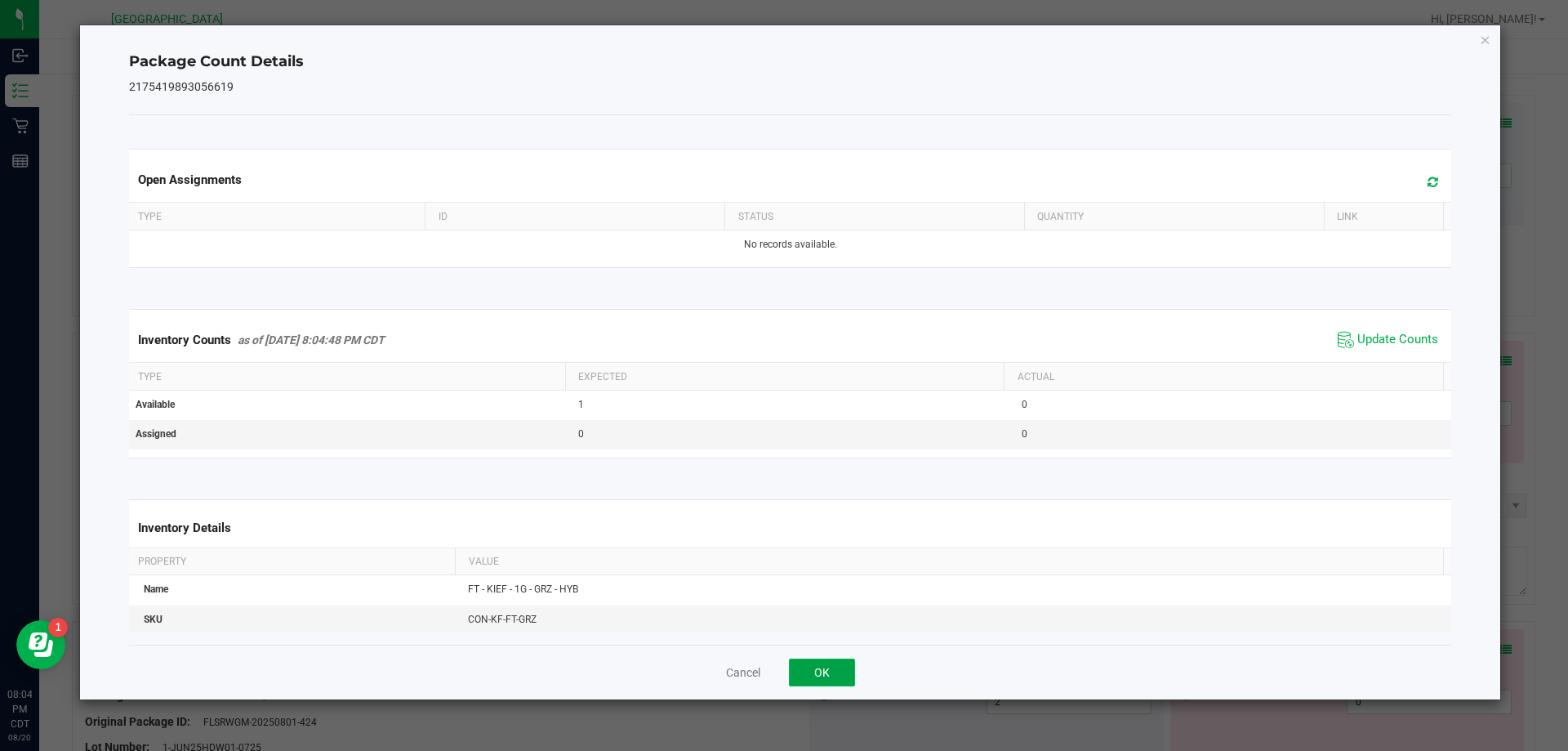
click at [825, 668] on button "OK" at bounding box center [822, 672] width 66 height 27
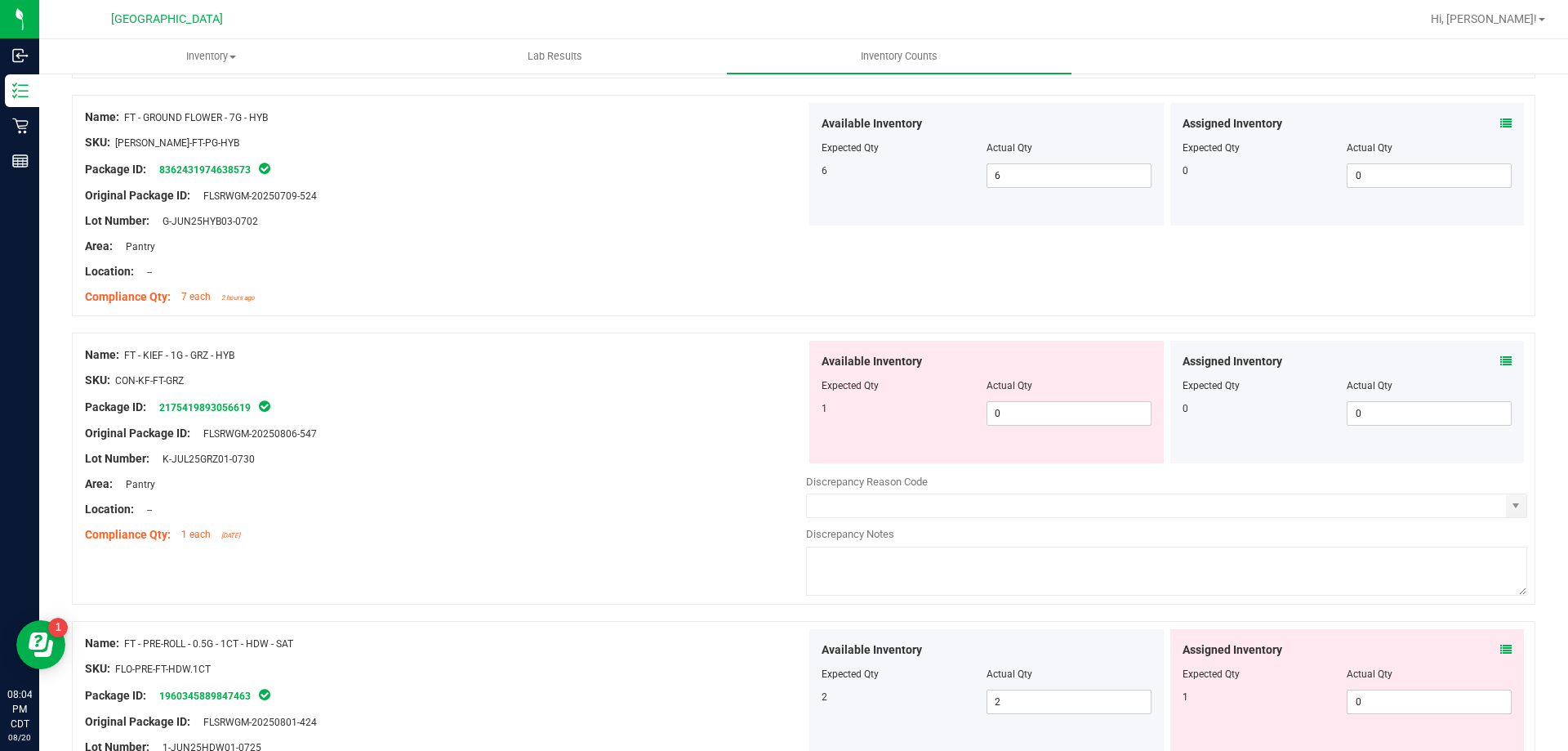
click at [1500, 645] on icon at bounding box center [1506, 649] width 12 height 12
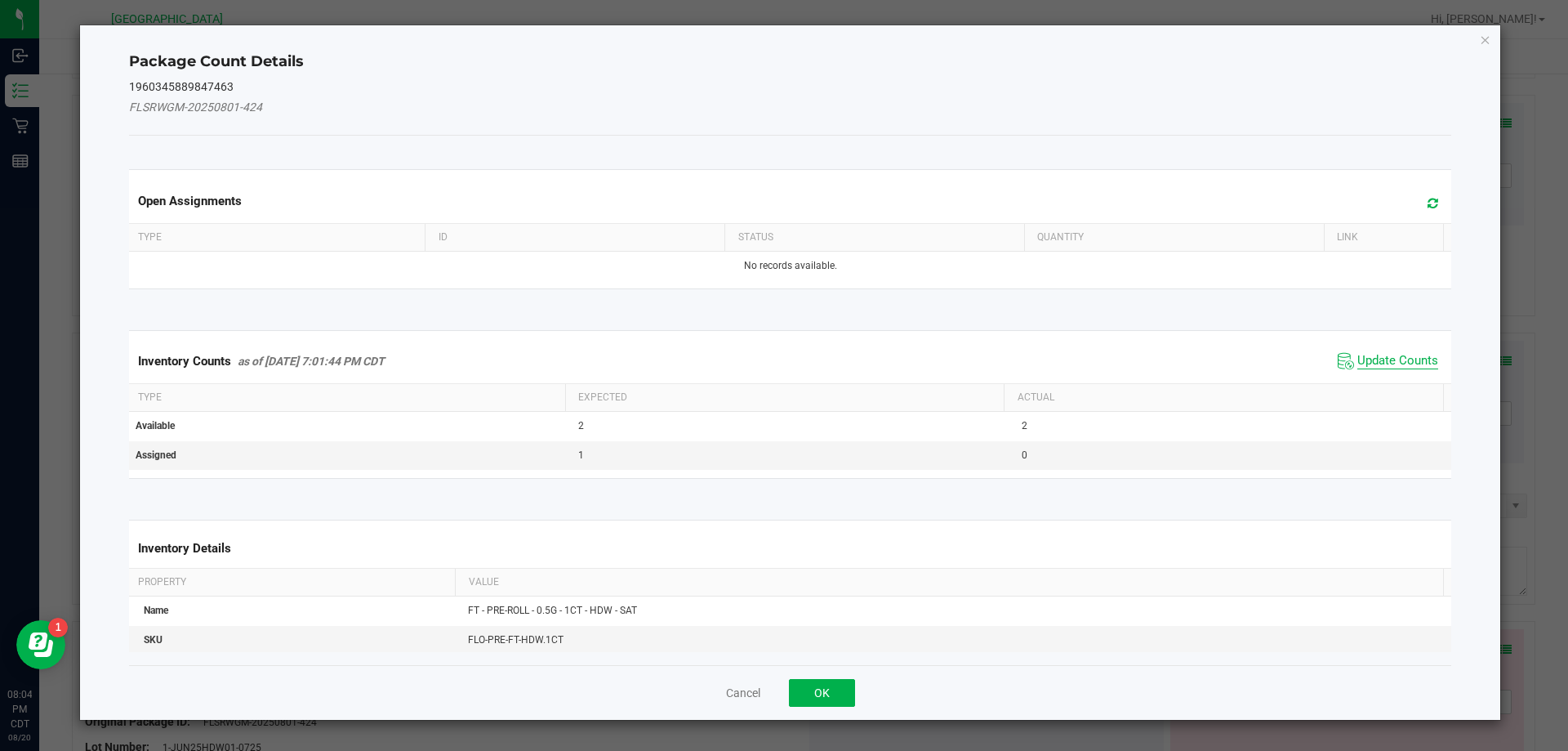
click at [1405, 364] on span "Update Counts" at bounding box center [1398, 361] width 80 height 17
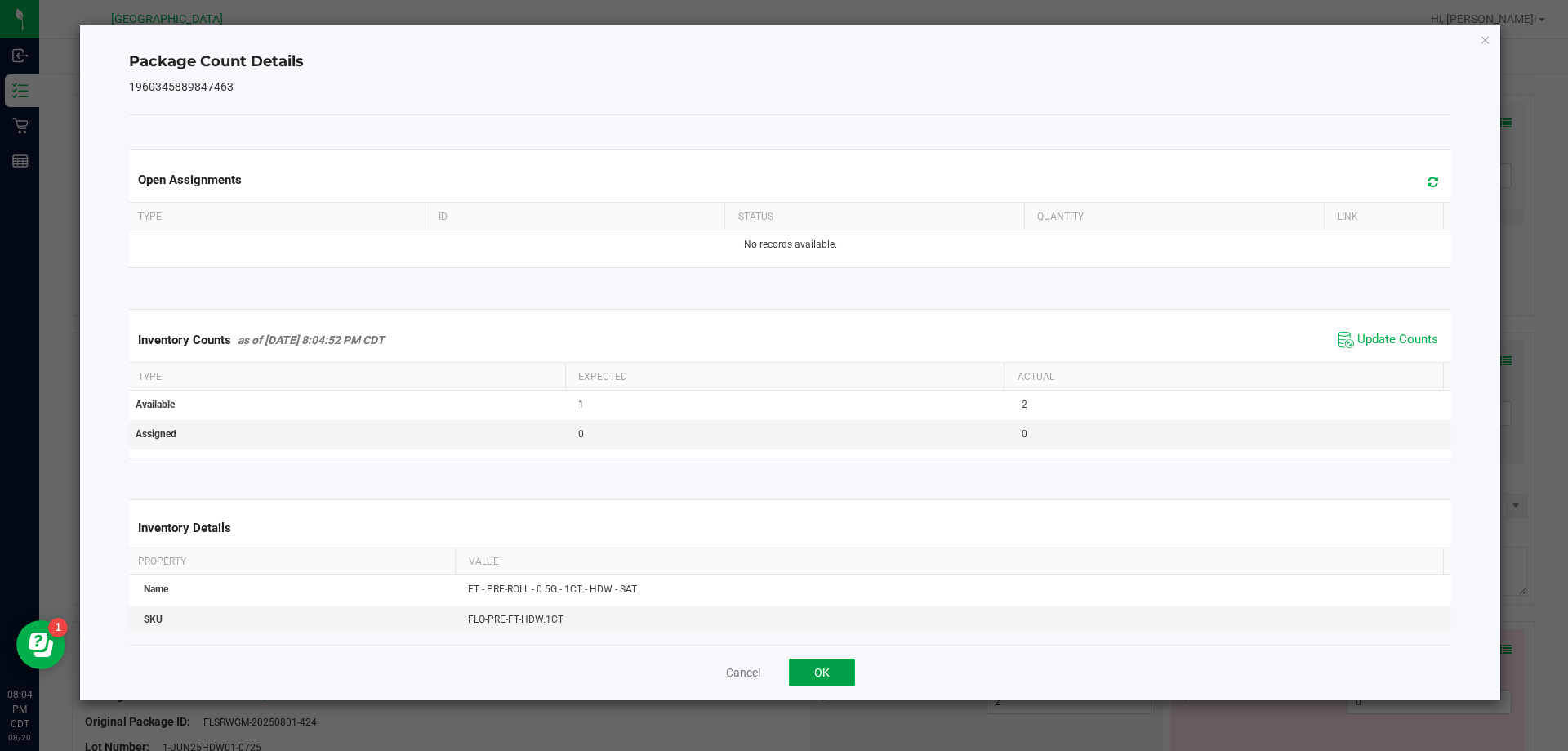
click at [796, 672] on button "OK" at bounding box center [822, 672] width 66 height 27
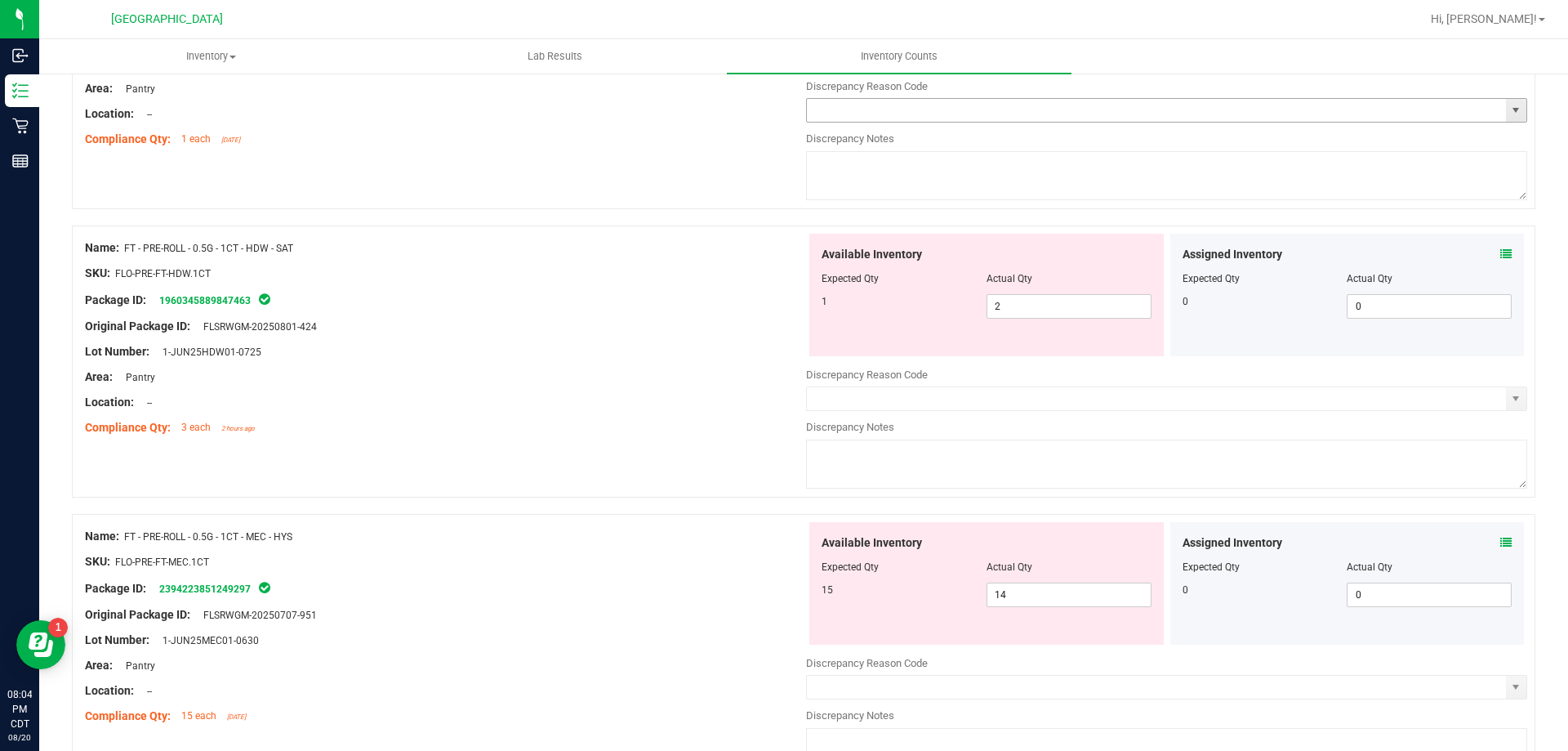
scroll to position [3022, 0]
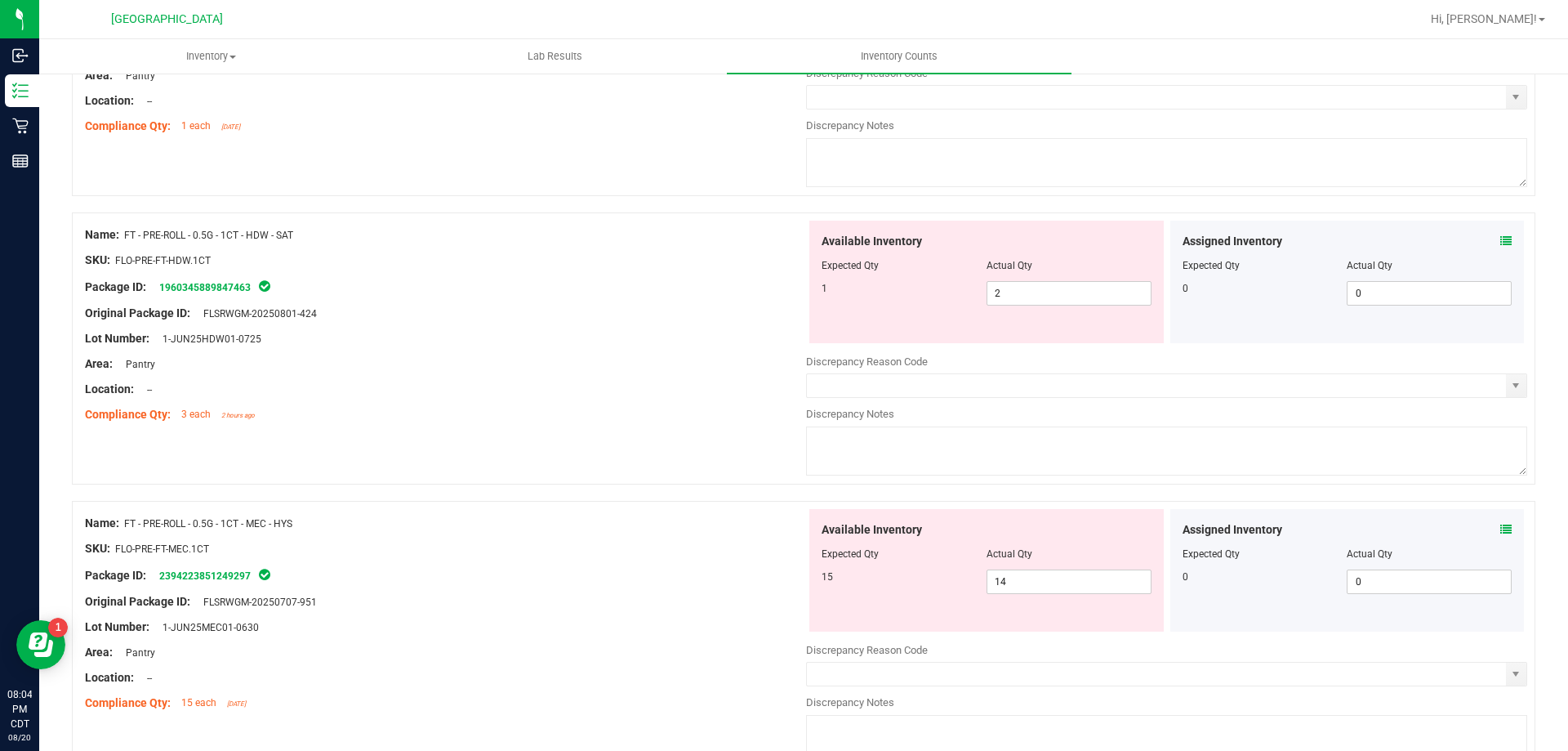
click at [1500, 524] on icon at bounding box center [1506, 529] width 12 height 12
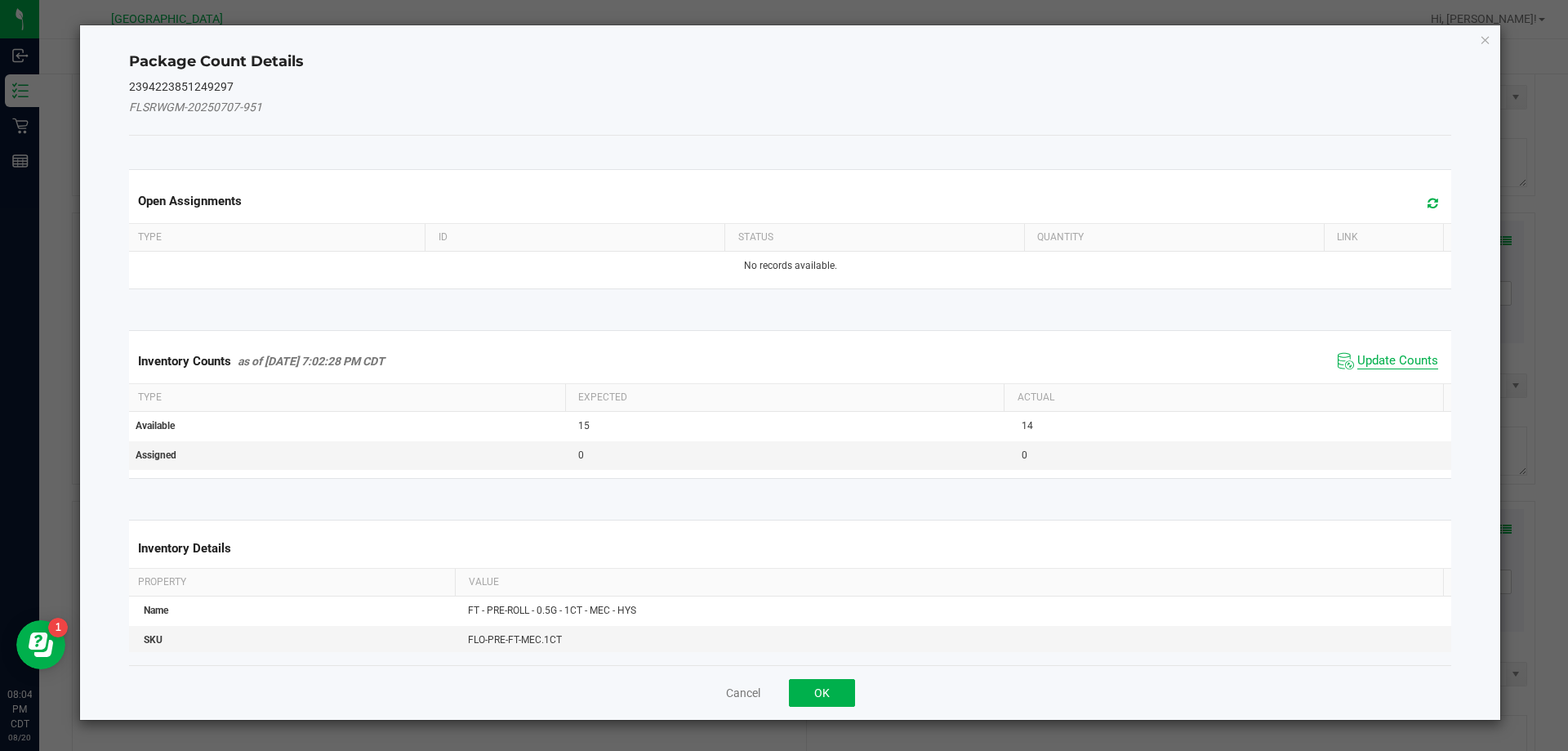
click at [1374, 359] on span "Update Counts" at bounding box center [1398, 361] width 80 height 17
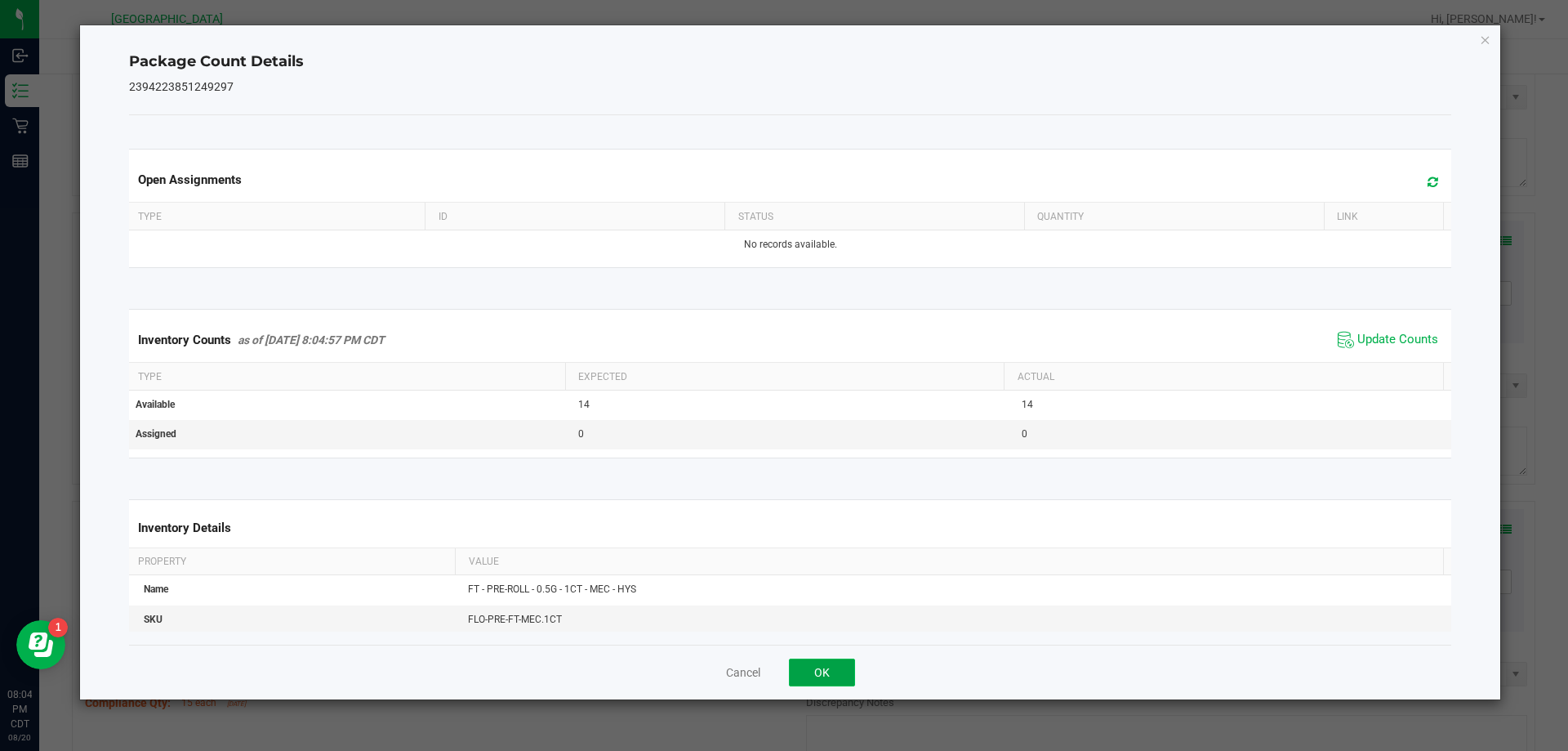
click at [829, 673] on button "OK" at bounding box center [822, 672] width 66 height 27
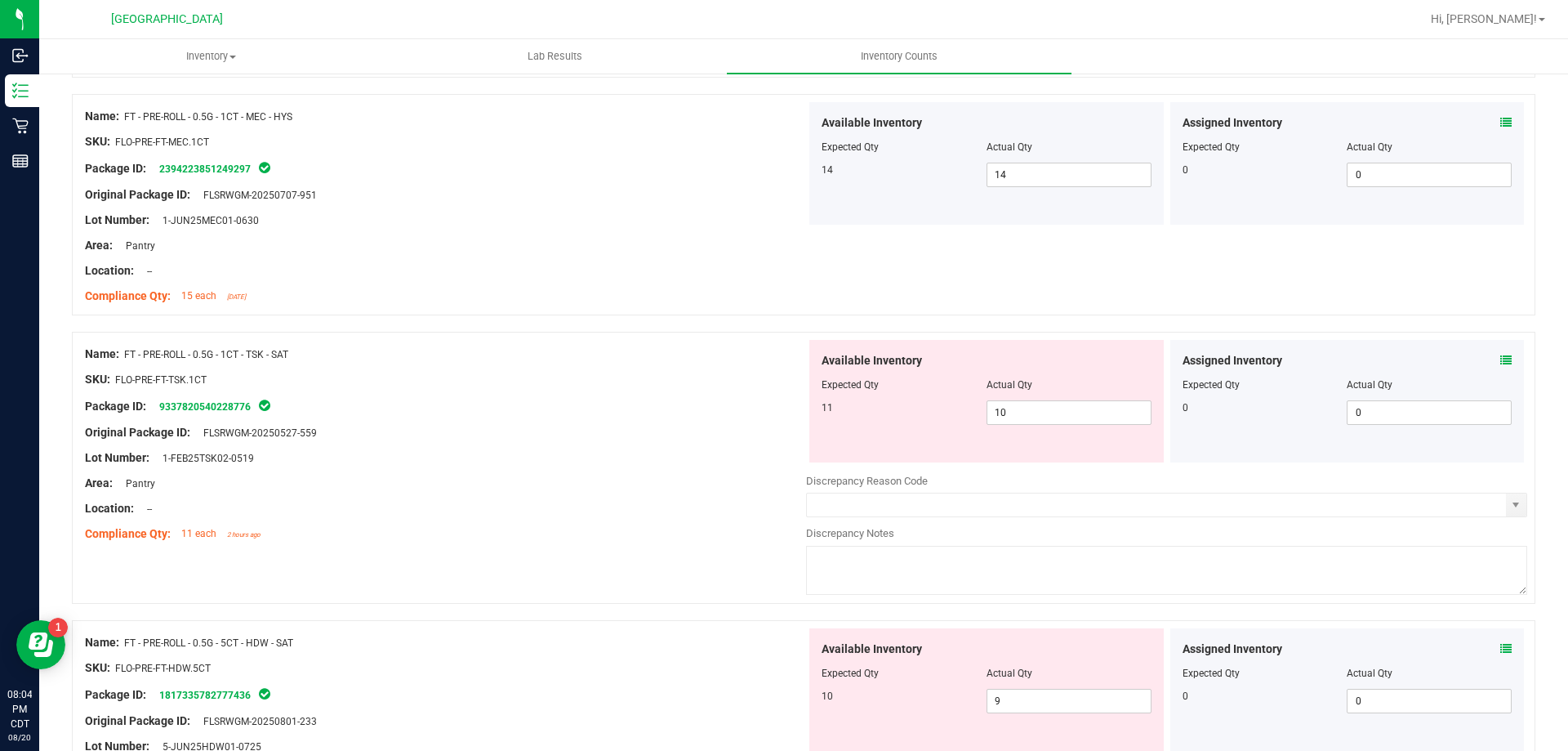
scroll to position [3430, 0]
click at [1500, 360] on icon at bounding box center [1506, 359] width 12 height 12
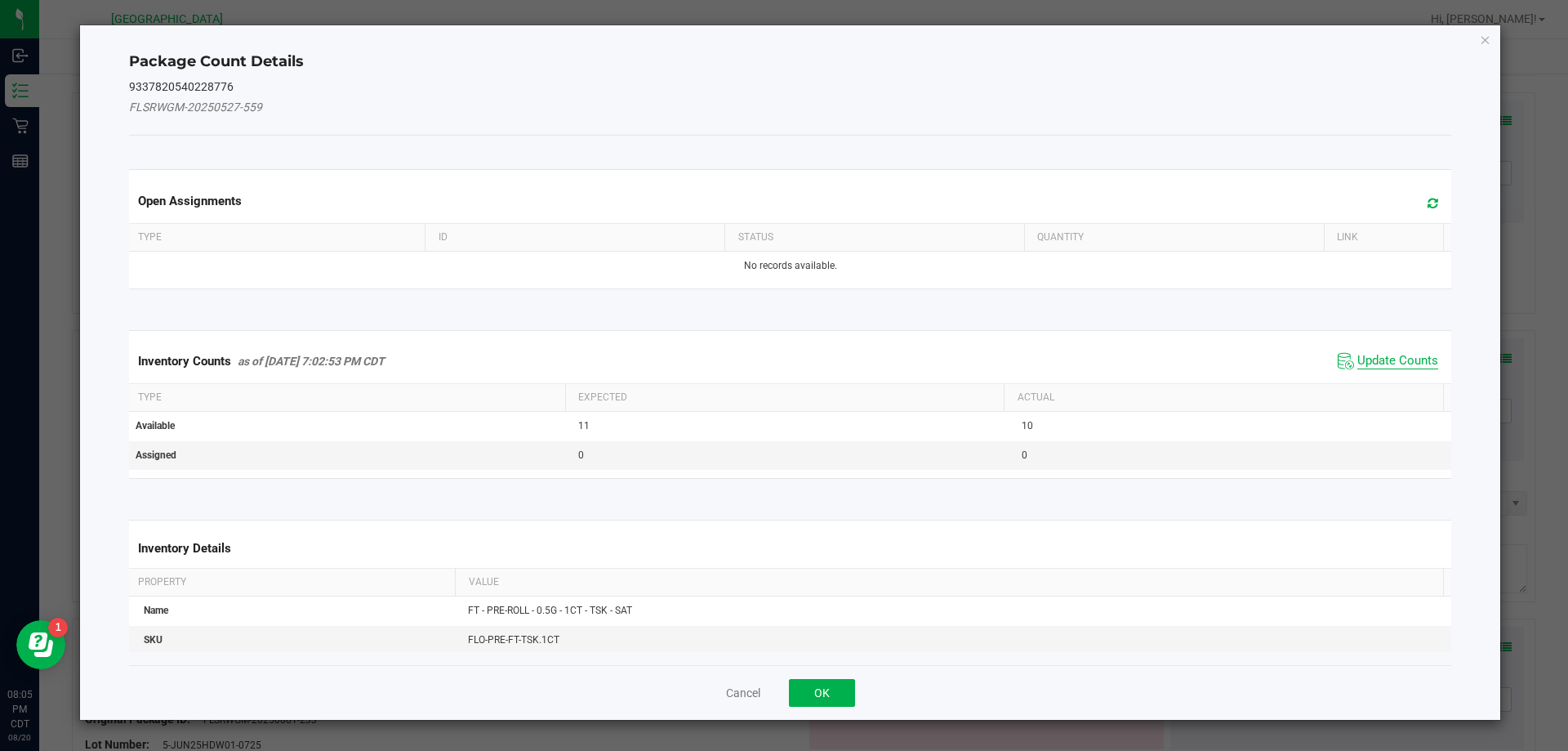
click at [1379, 353] on span "Update Counts" at bounding box center [1398, 361] width 80 height 17
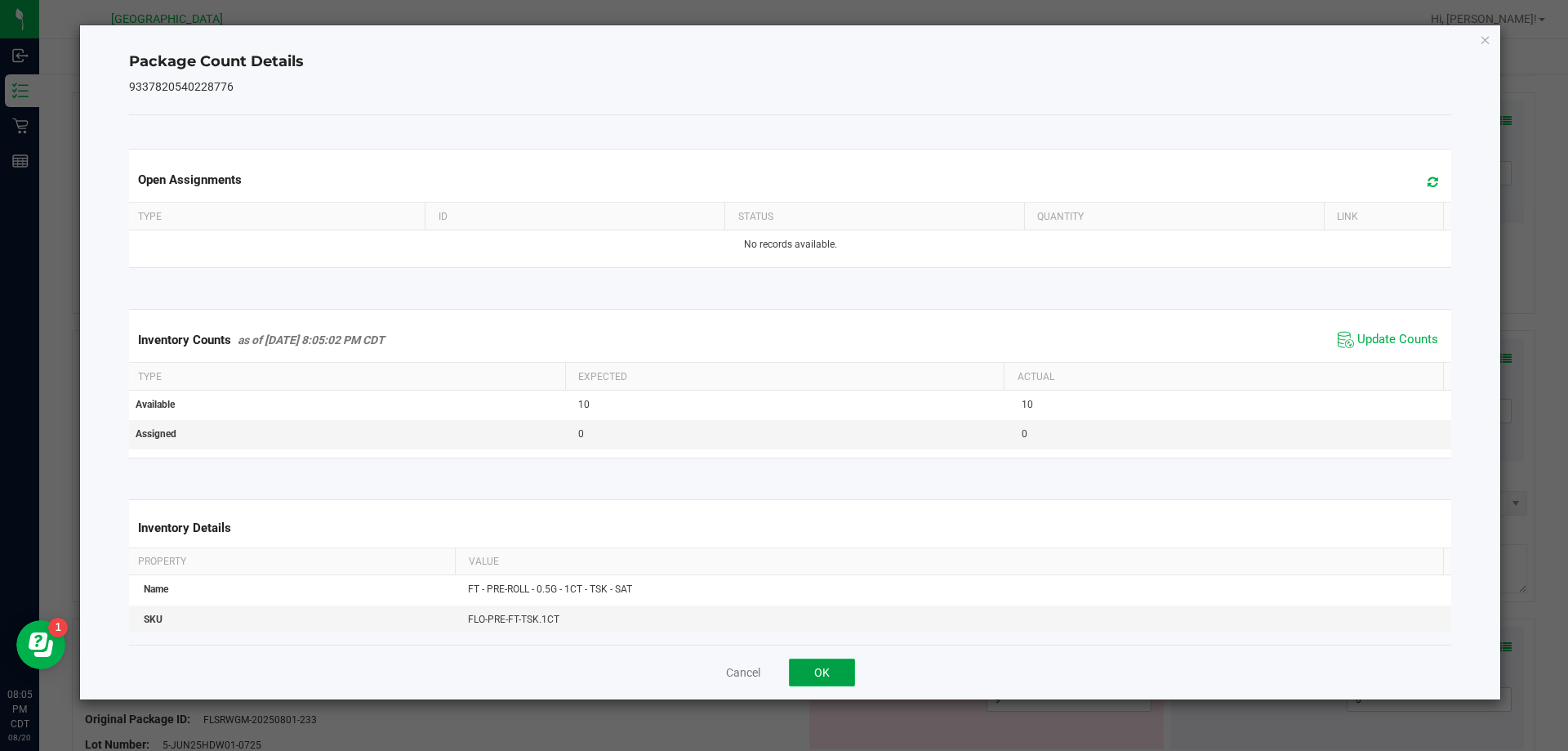
click at [839, 662] on button "OK" at bounding box center [822, 672] width 66 height 27
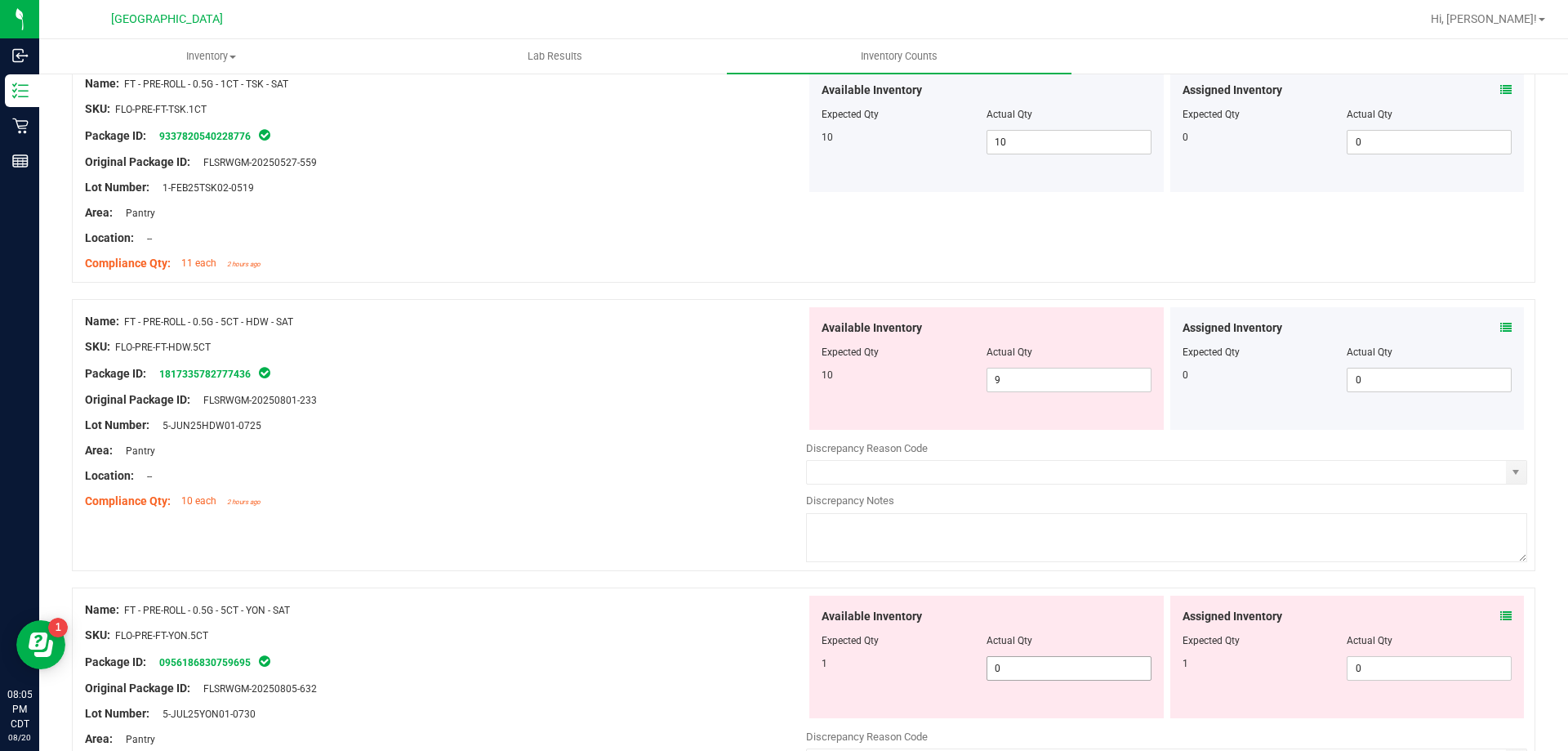
scroll to position [3838, 0]
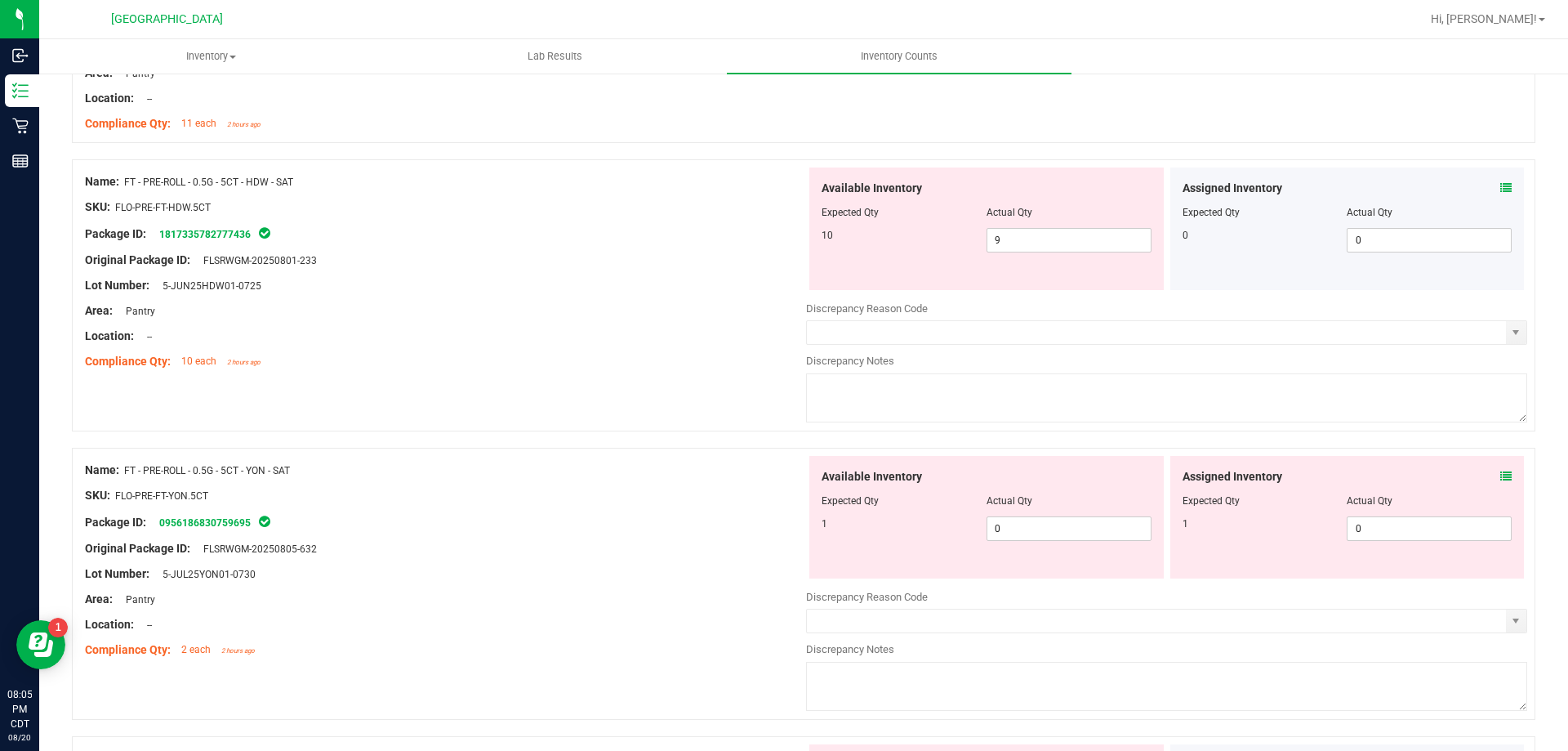
click at [1500, 188] on icon at bounding box center [1506, 188] width 12 height 12
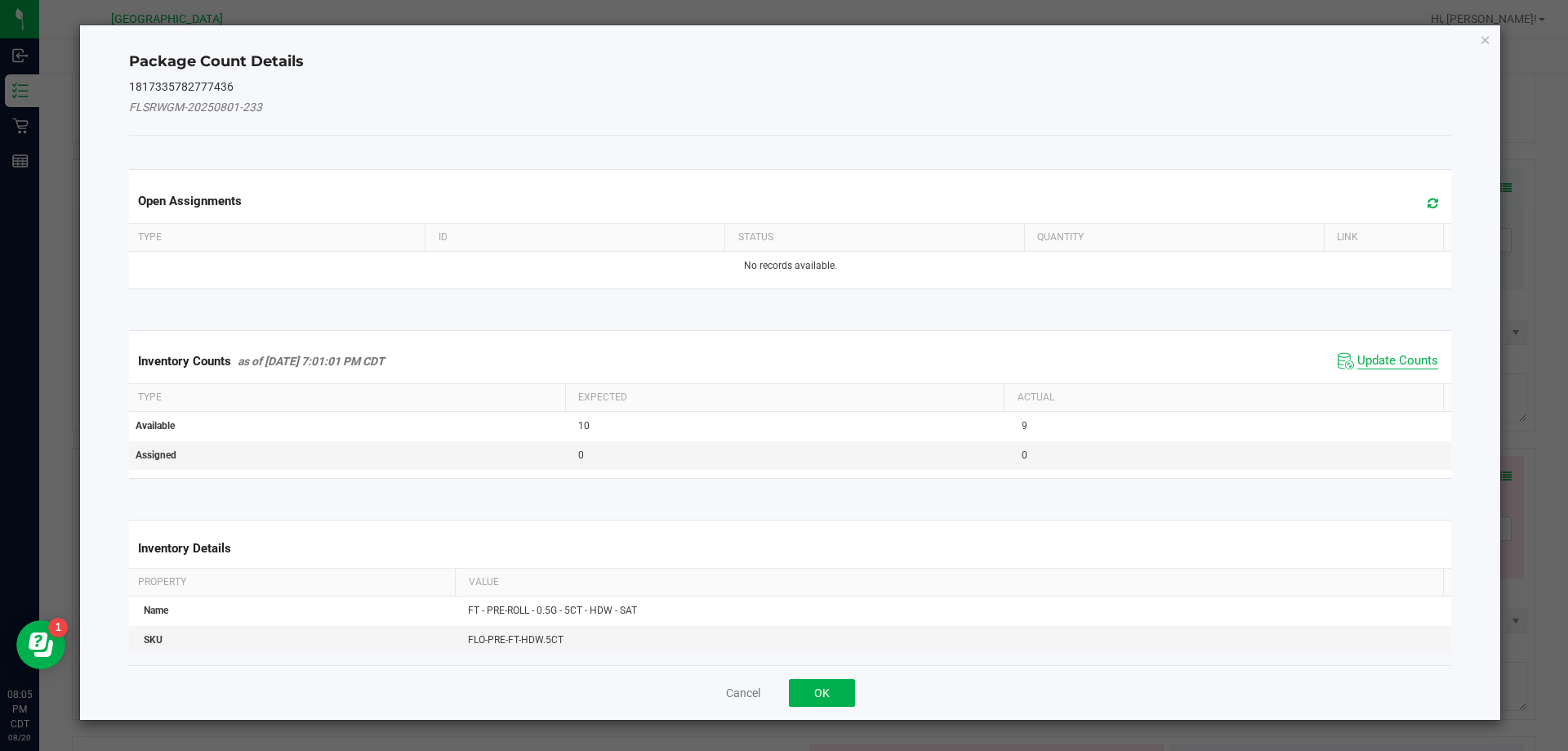
click at [1362, 356] on span "Update Counts" at bounding box center [1398, 361] width 80 height 17
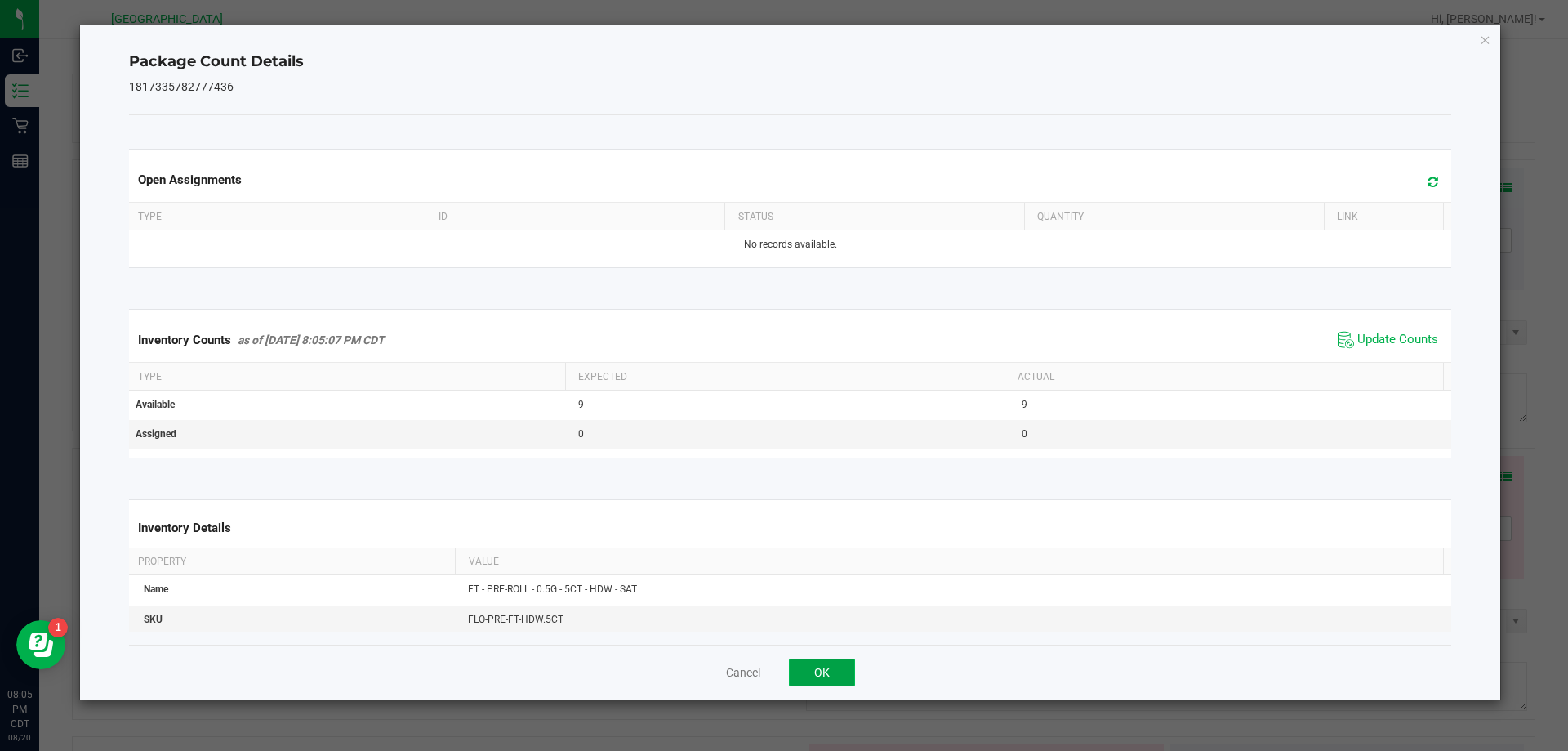
click at [810, 676] on button "OK" at bounding box center [822, 672] width 66 height 27
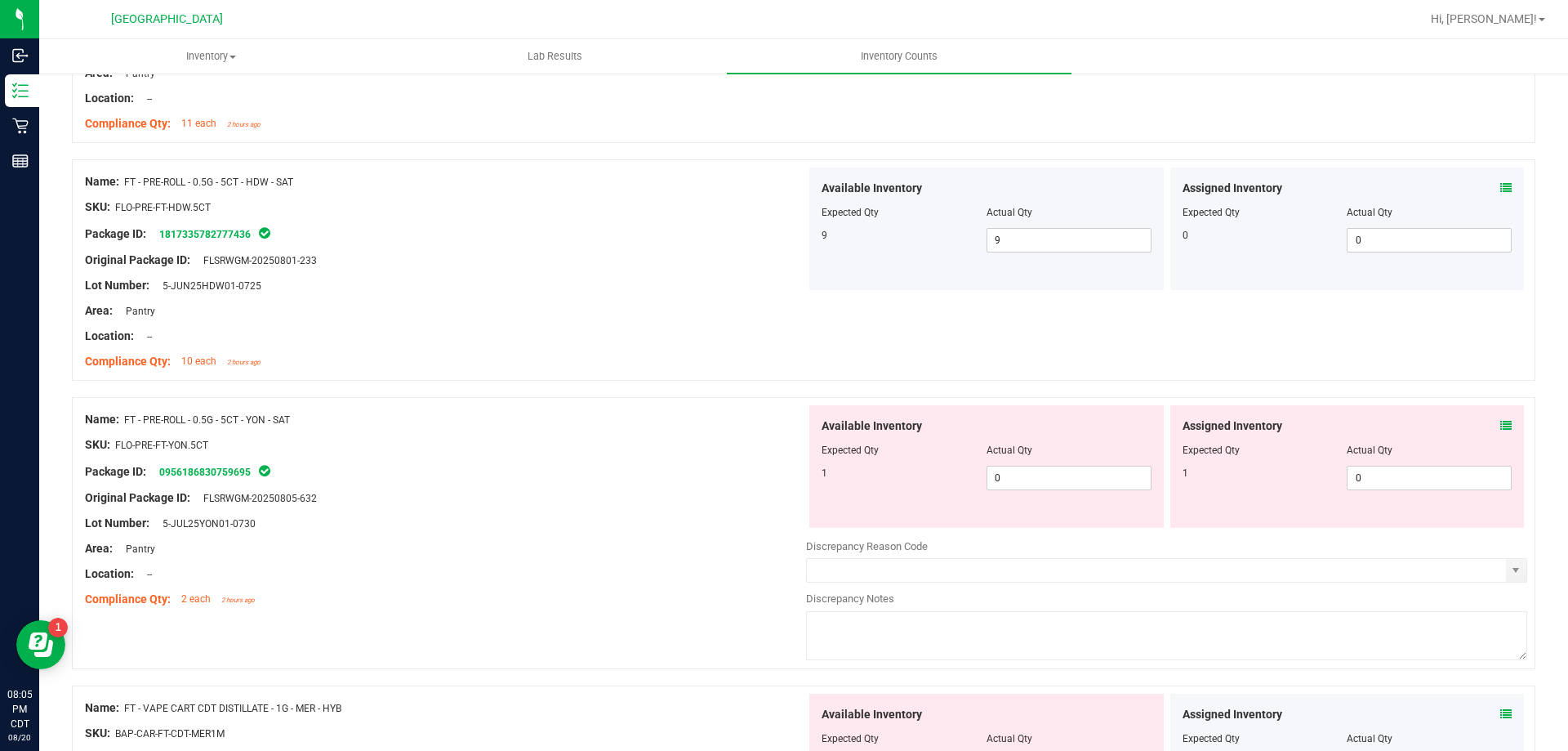
click at [1500, 428] on icon at bounding box center [1506, 426] width 12 height 12
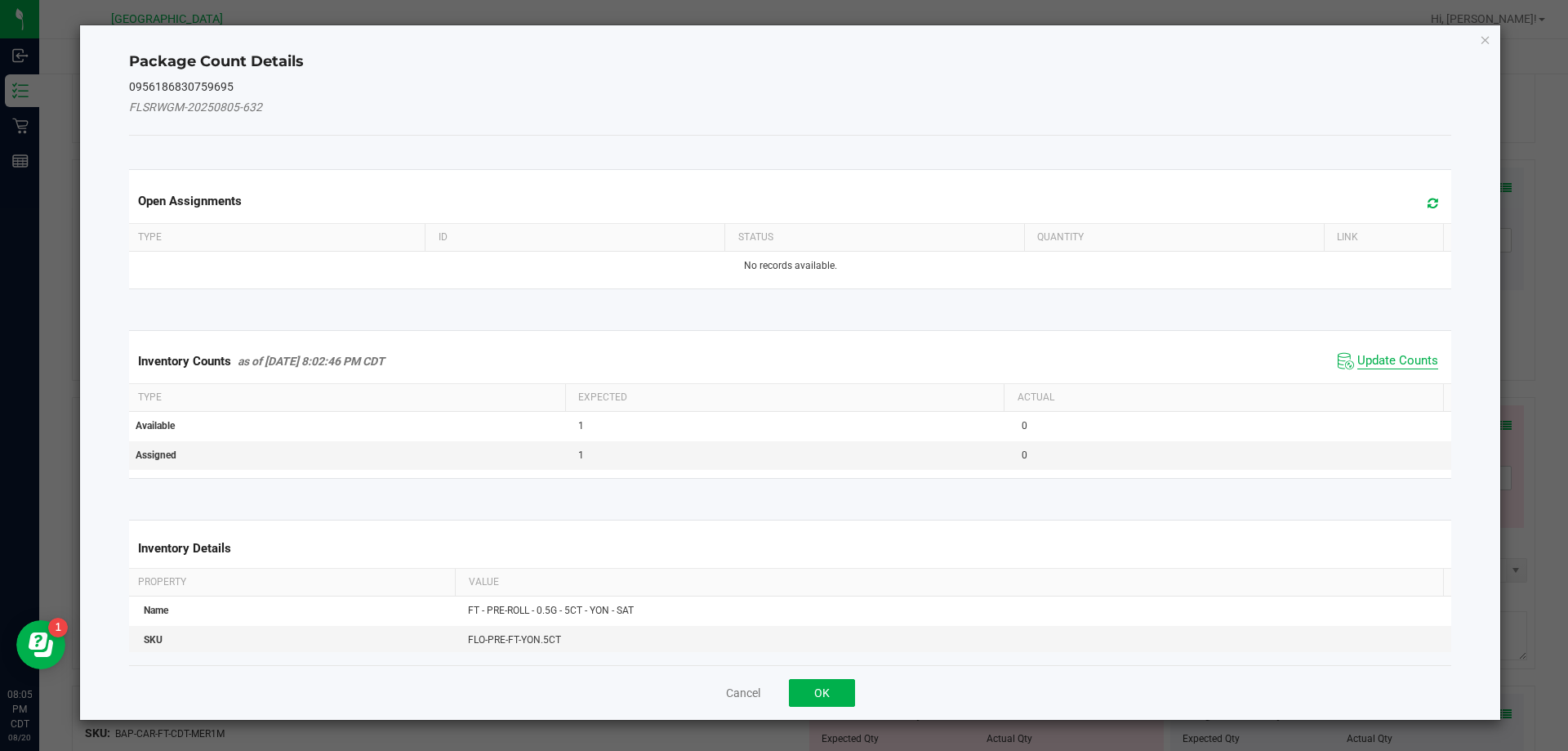
click at [1395, 358] on span "Update Counts" at bounding box center [1398, 361] width 80 height 17
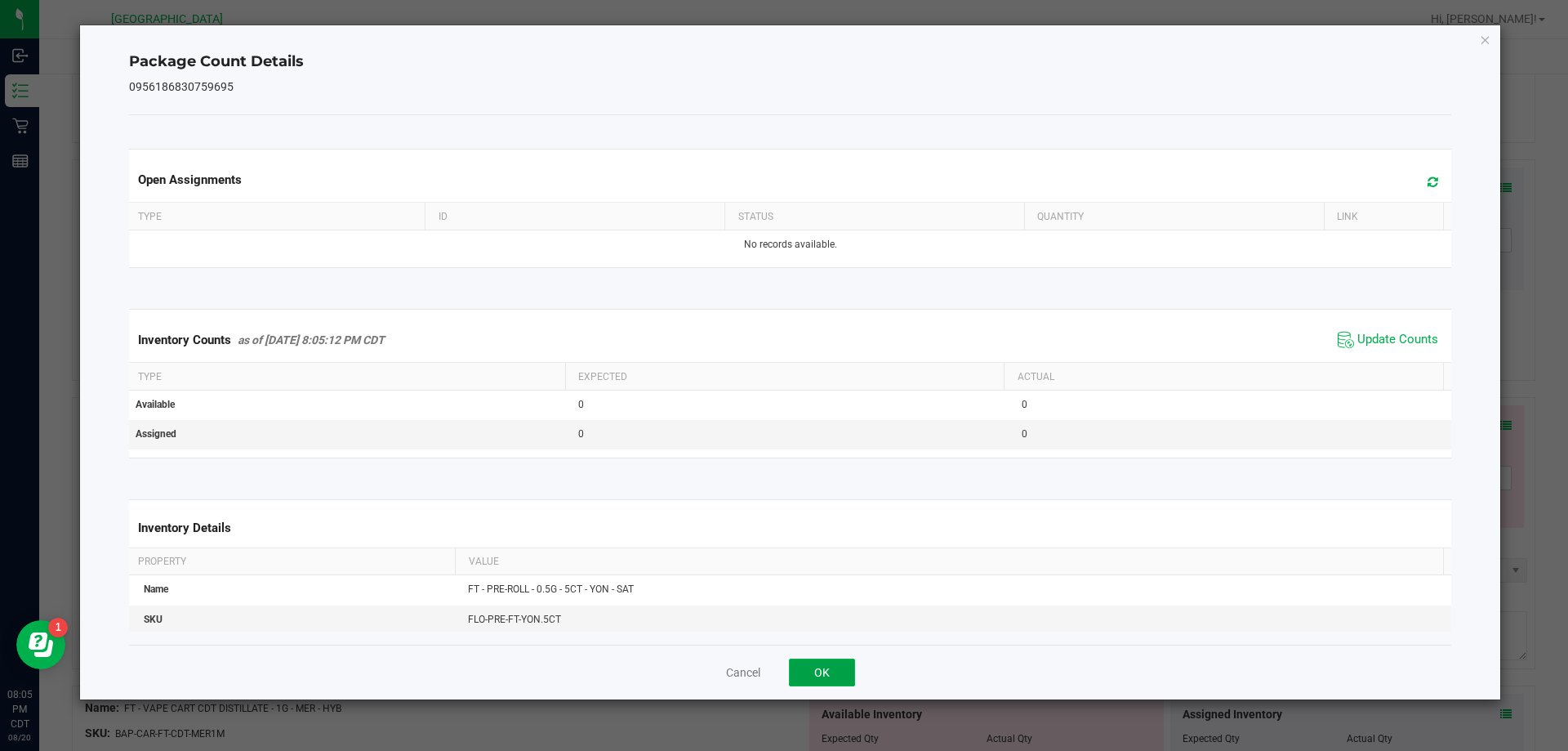
click at [837, 671] on button "OK" at bounding box center [822, 672] width 66 height 27
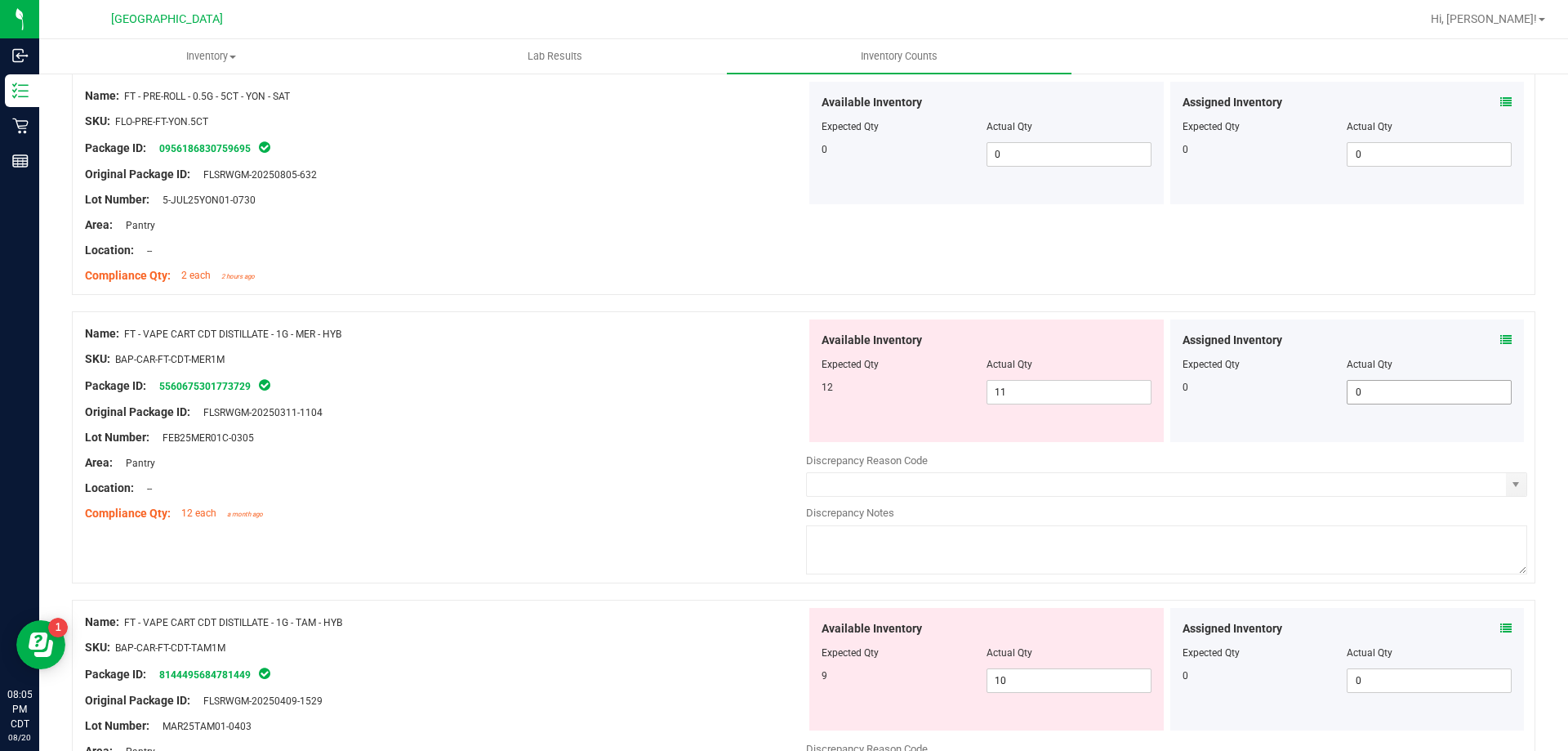
scroll to position [4166, 0]
click at [1500, 329] on span at bounding box center [1506, 336] width 12 height 17
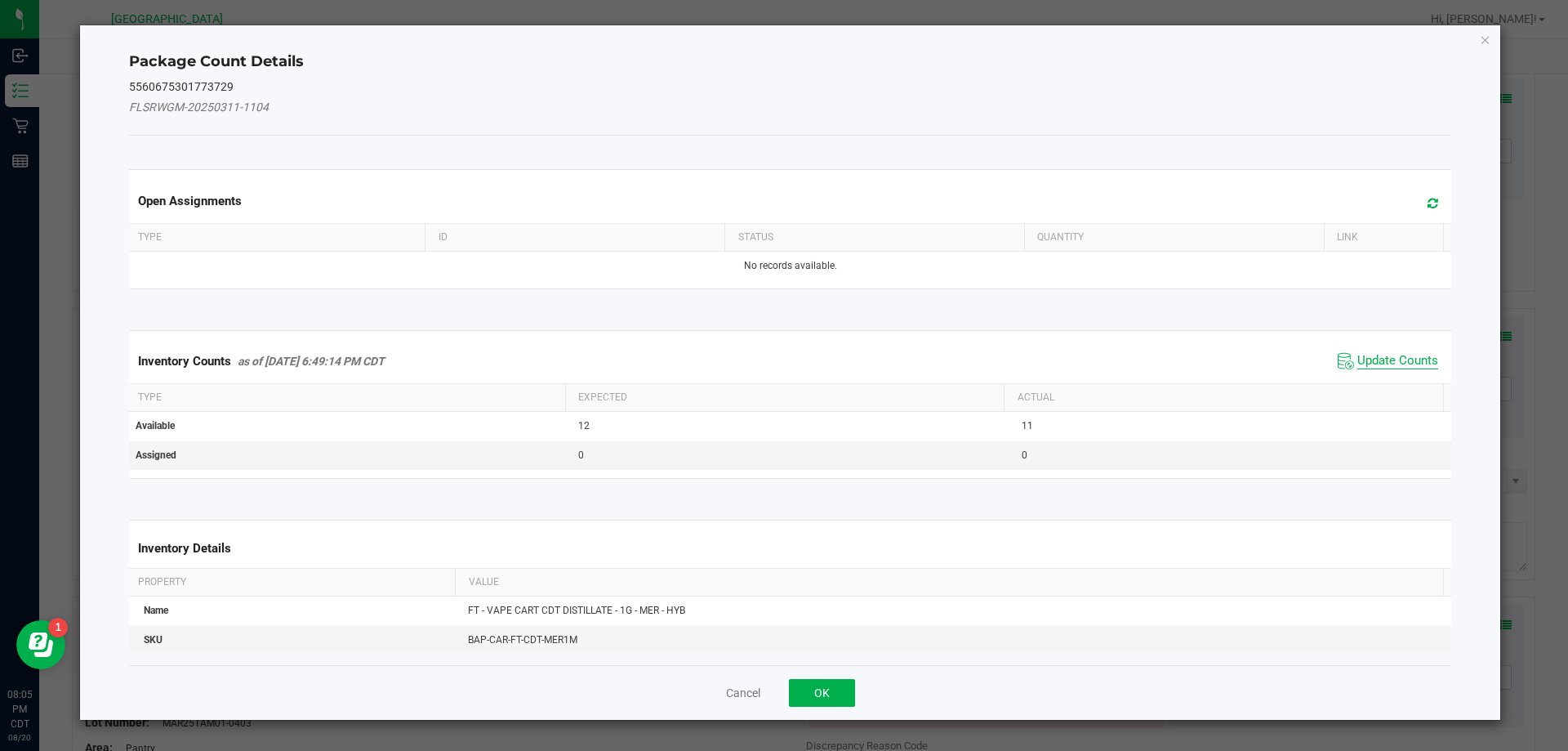
click at [1372, 355] on span "Update Counts" at bounding box center [1398, 361] width 80 height 17
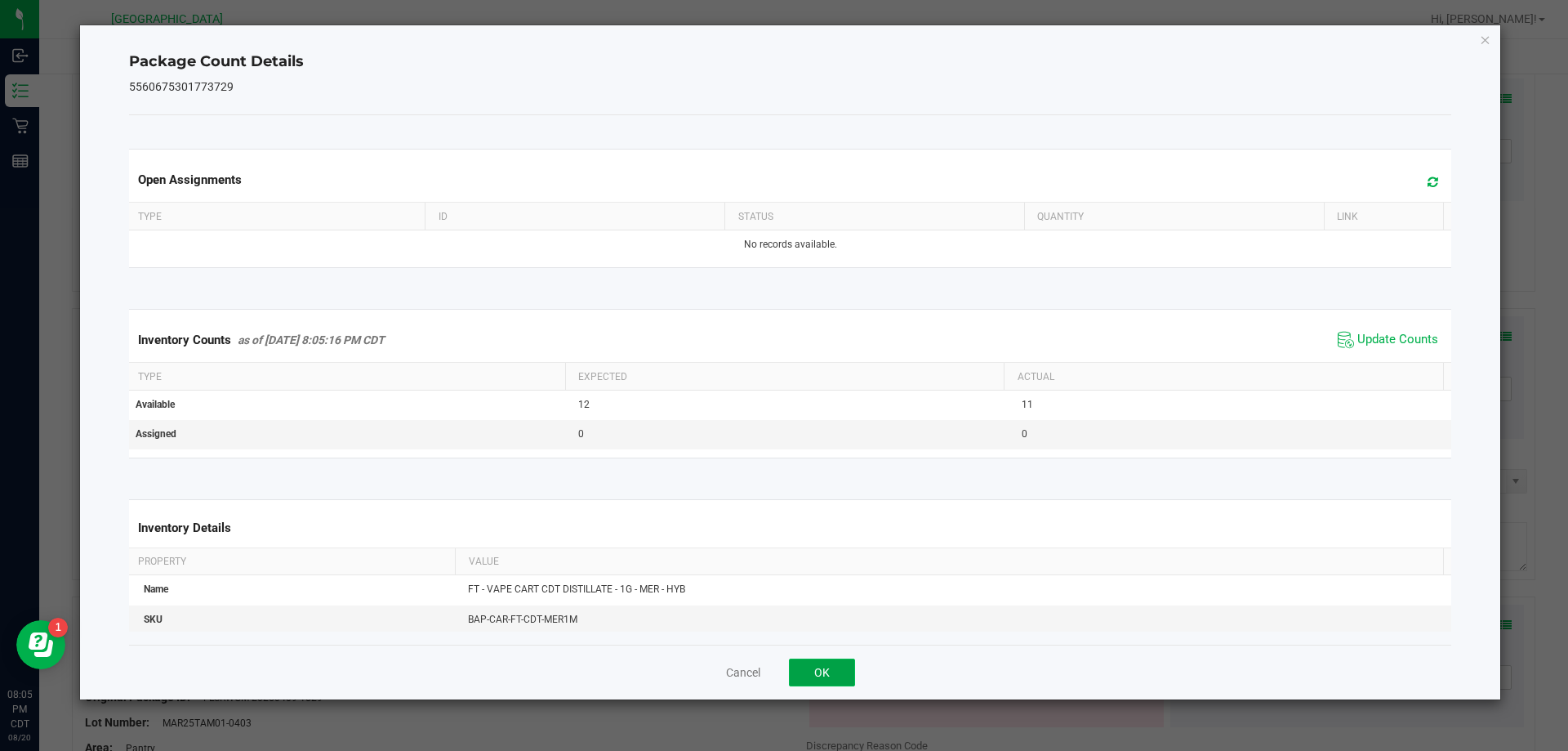
click at [813, 682] on button "OK" at bounding box center [822, 672] width 66 height 27
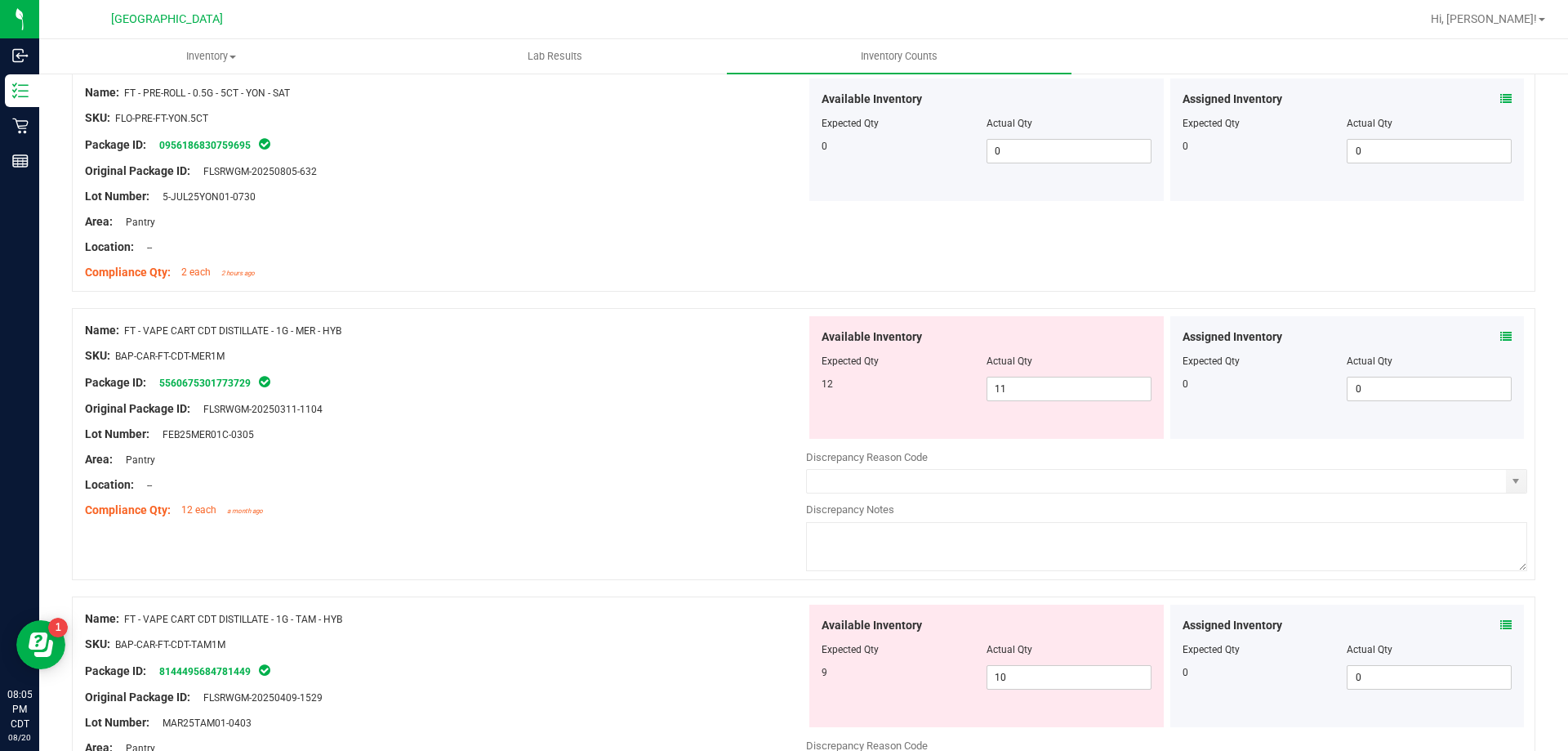
click at [1500, 626] on icon at bounding box center [1506, 625] width 12 height 12
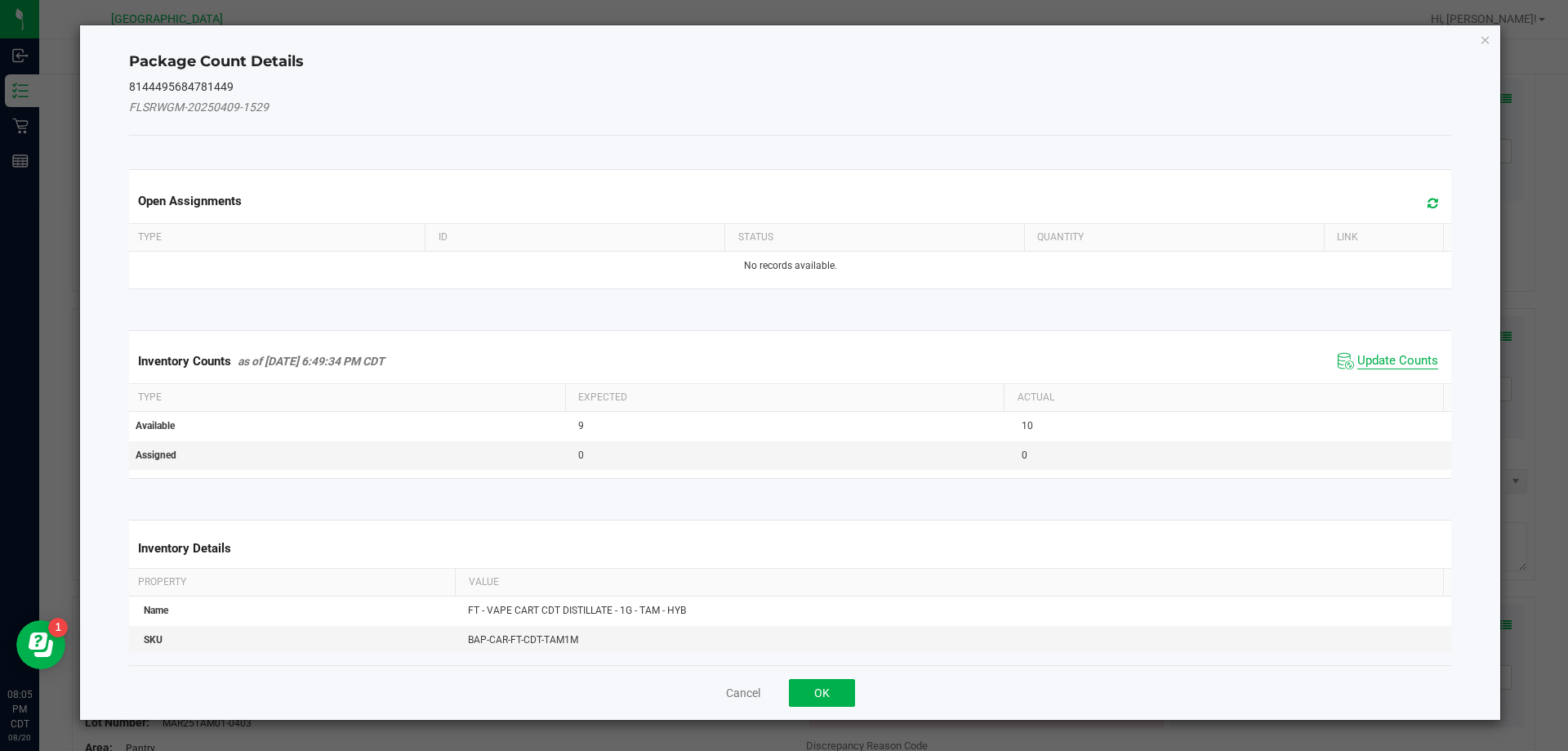
click at [1401, 357] on span "Update Counts" at bounding box center [1398, 361] width 80 height 17
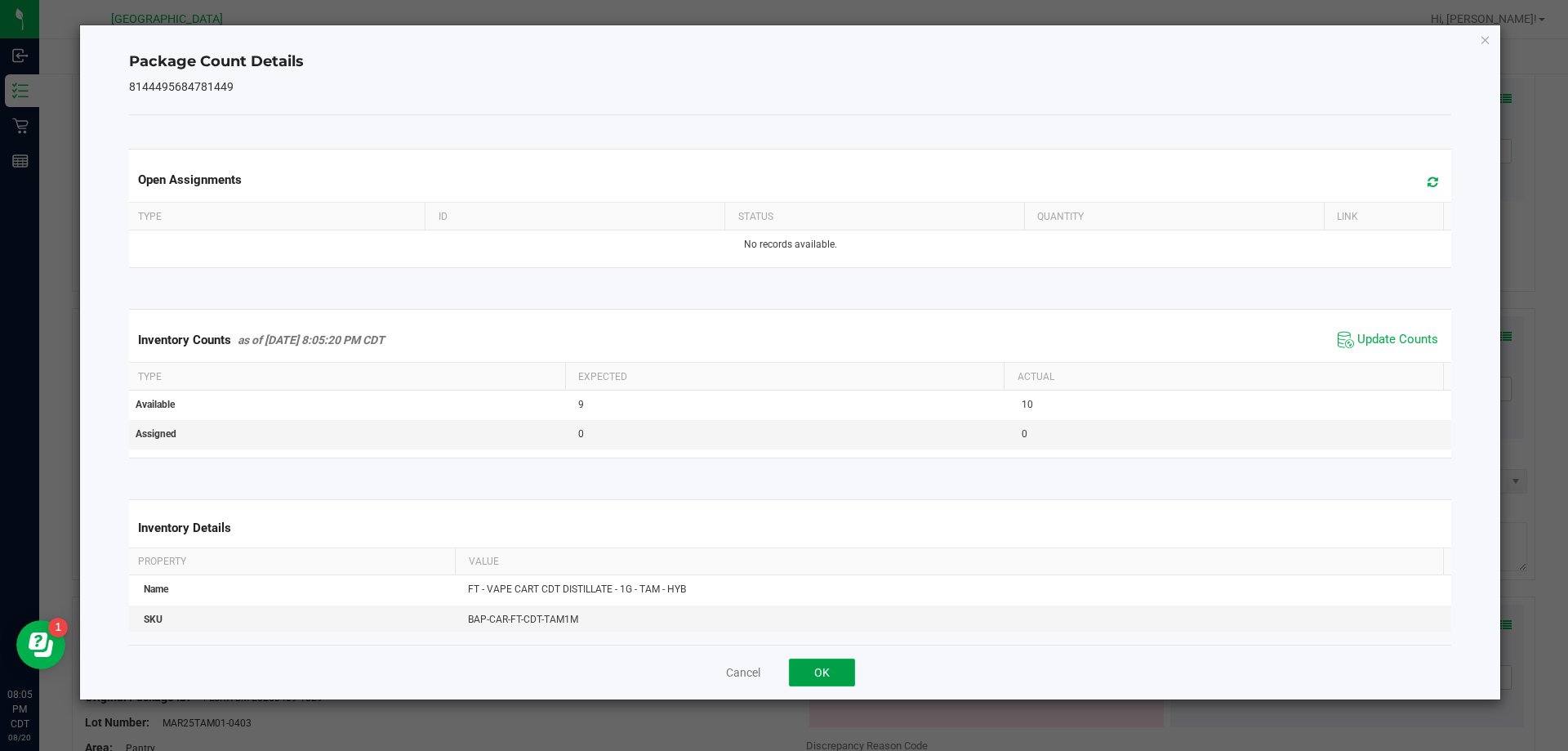
click at [820, 671] on button "OK" at bounding box center [822, 672] width 66 height 27
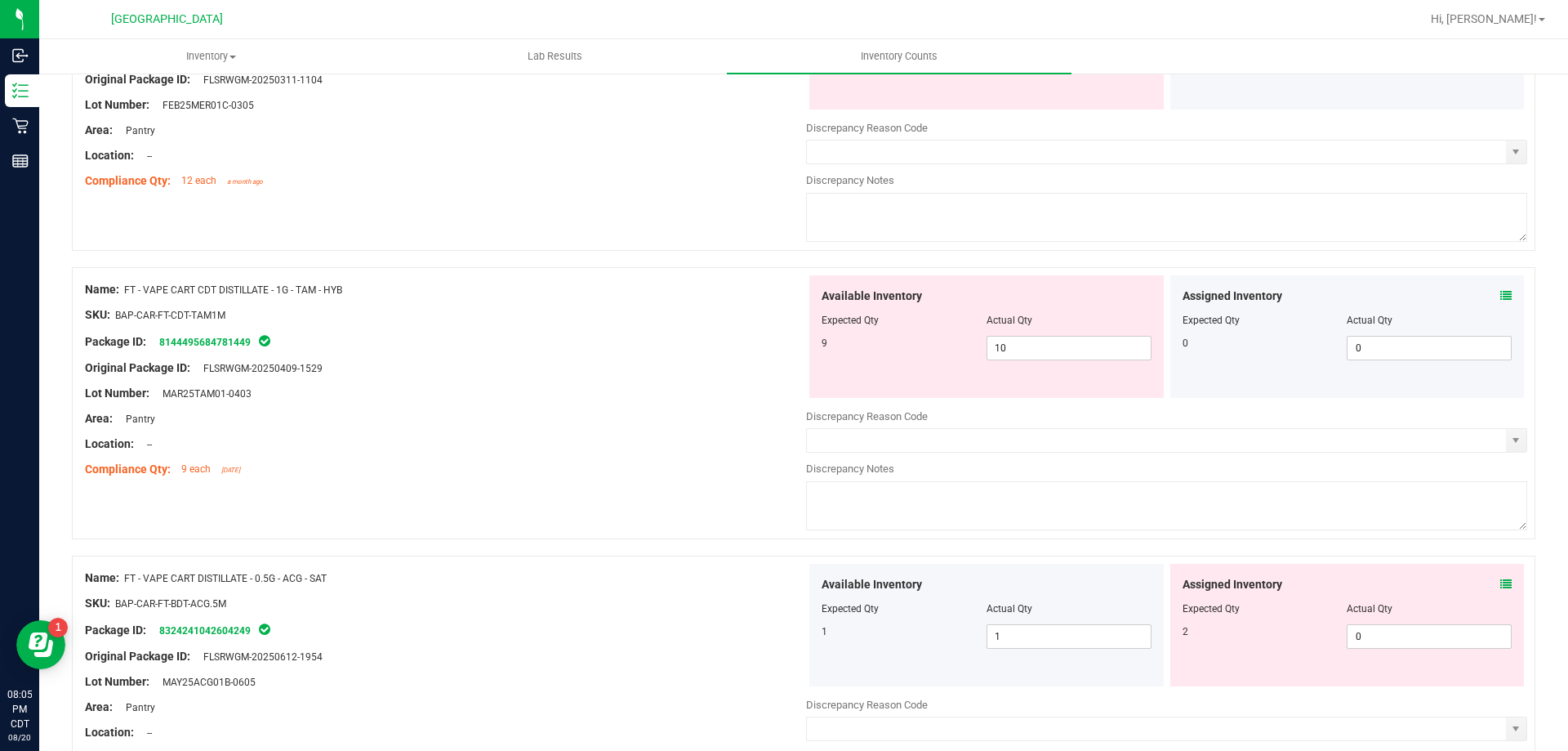
scroll to position [4574, 0]
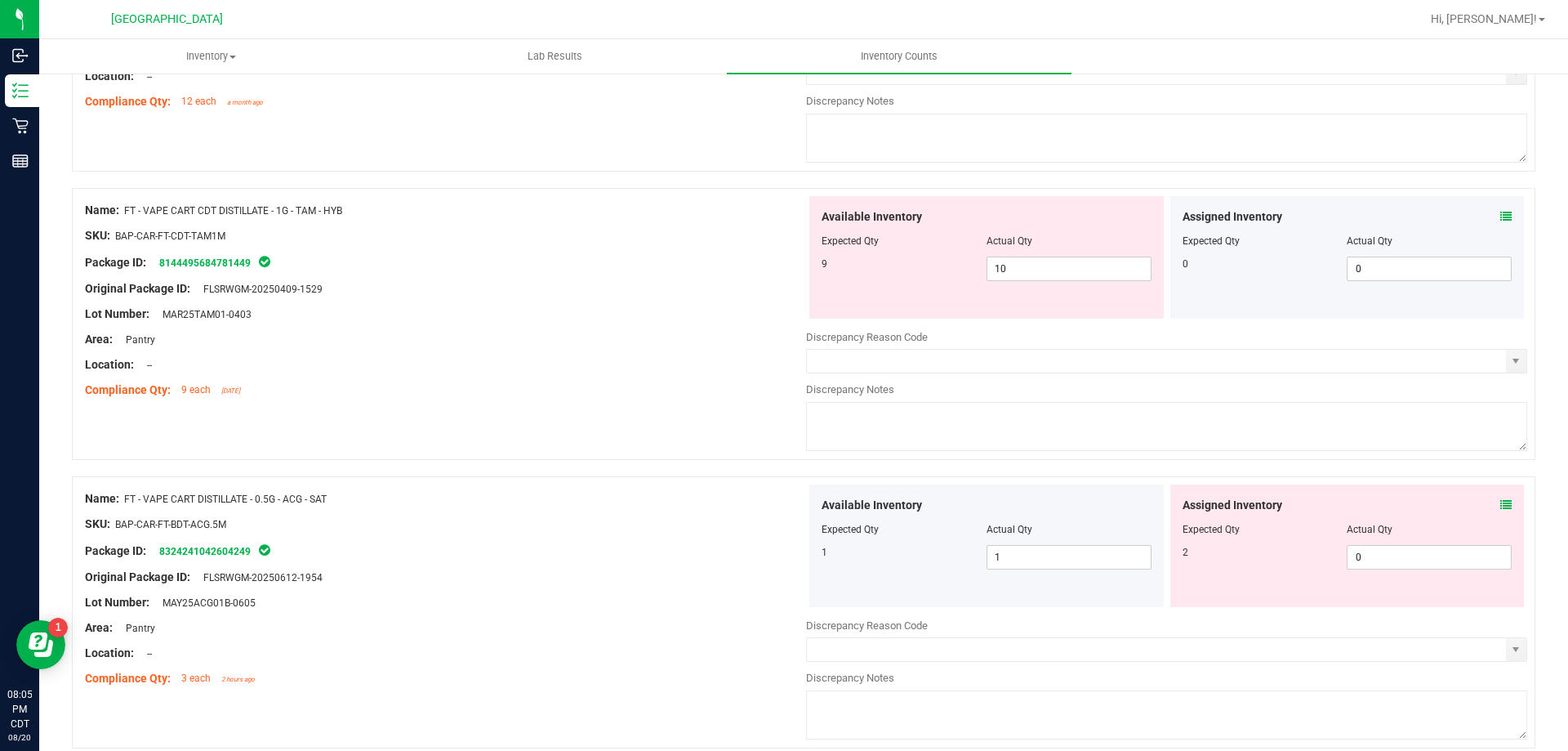
click at [1500, 497] on span at bounding box center [1506, 505] width 12 height 17
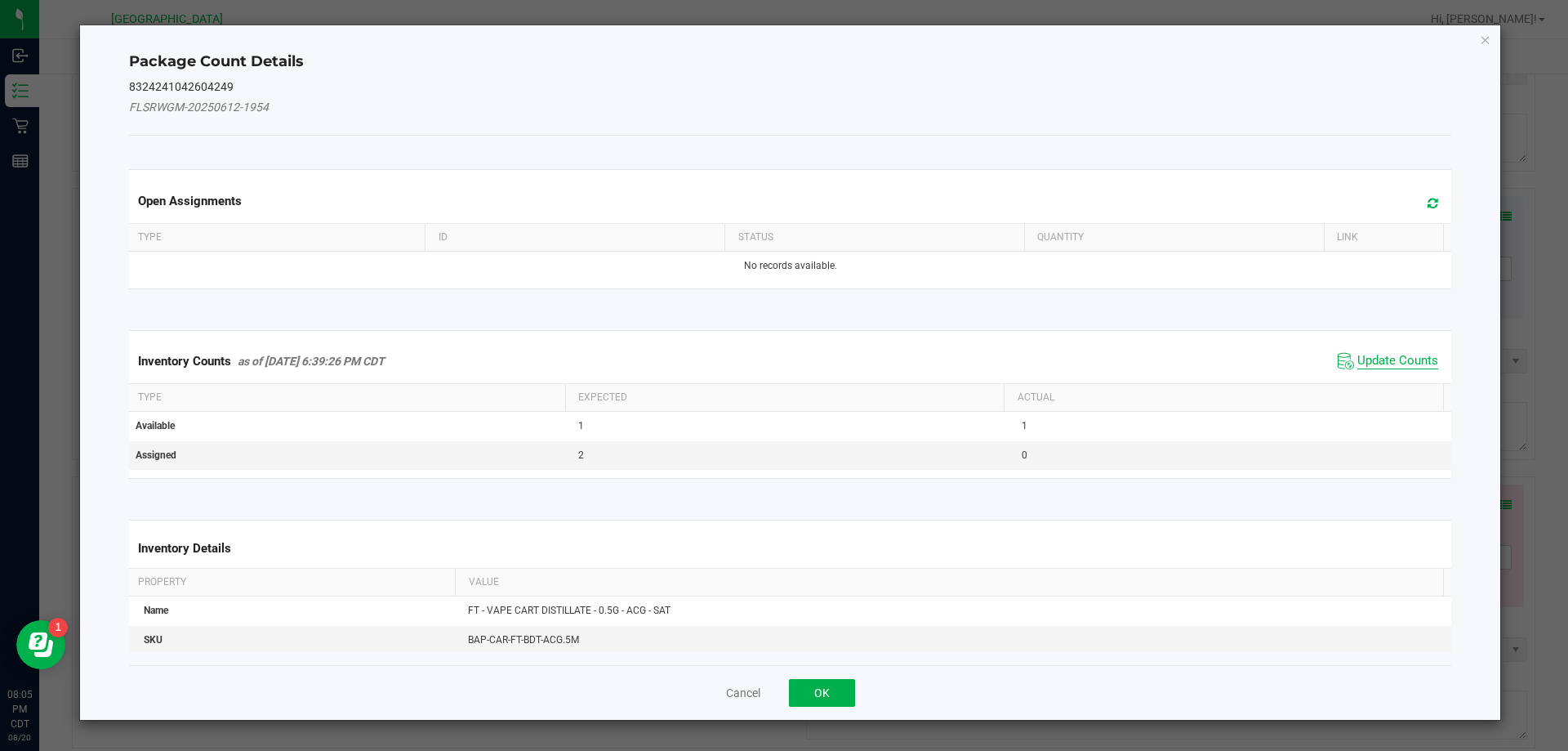
click at [1400, 354] on span "Update Counts" at bounding box center [1398, 361] width 80 height 17
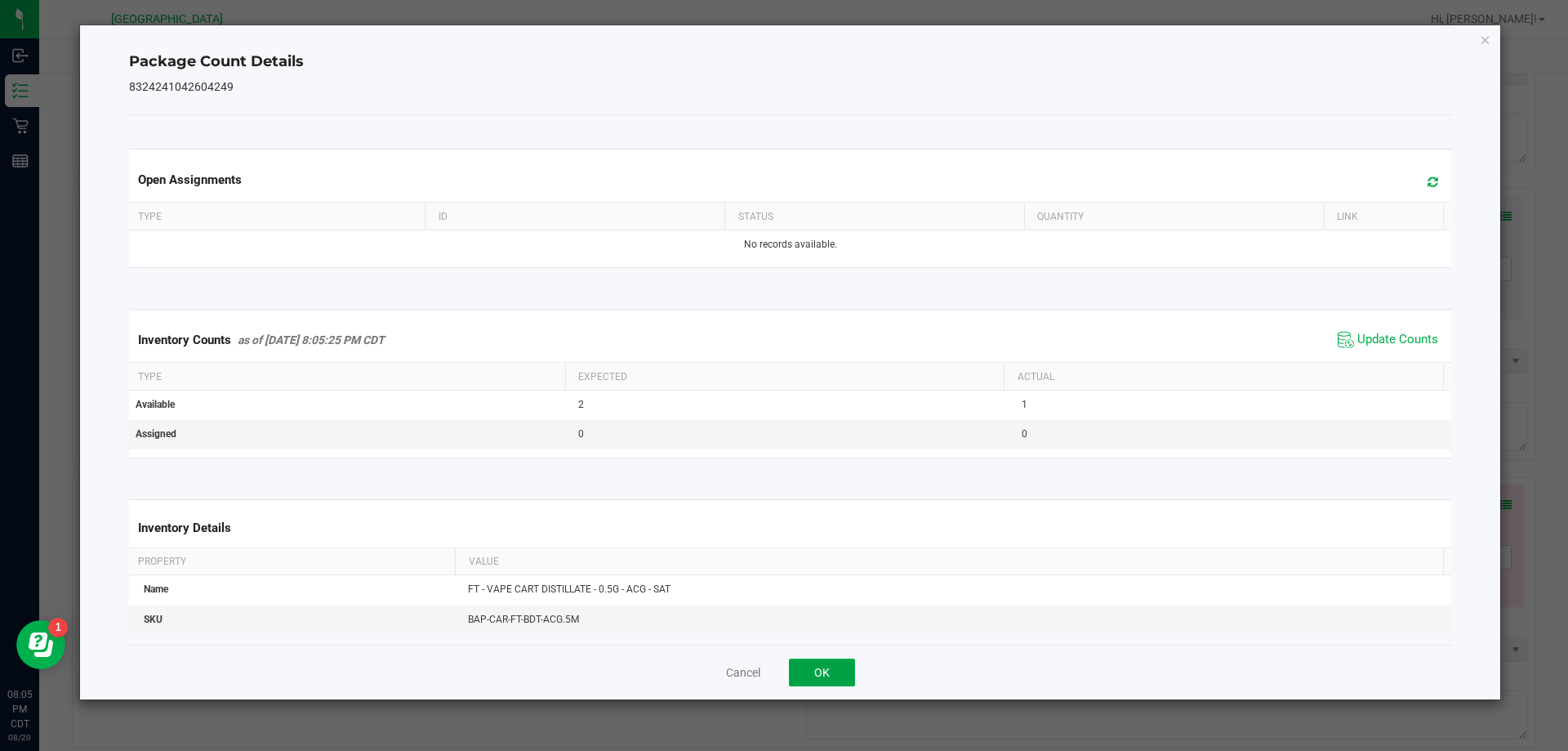
click at [841, 669] on button "OK" at bounding box center [822, 672] width 66 height 27
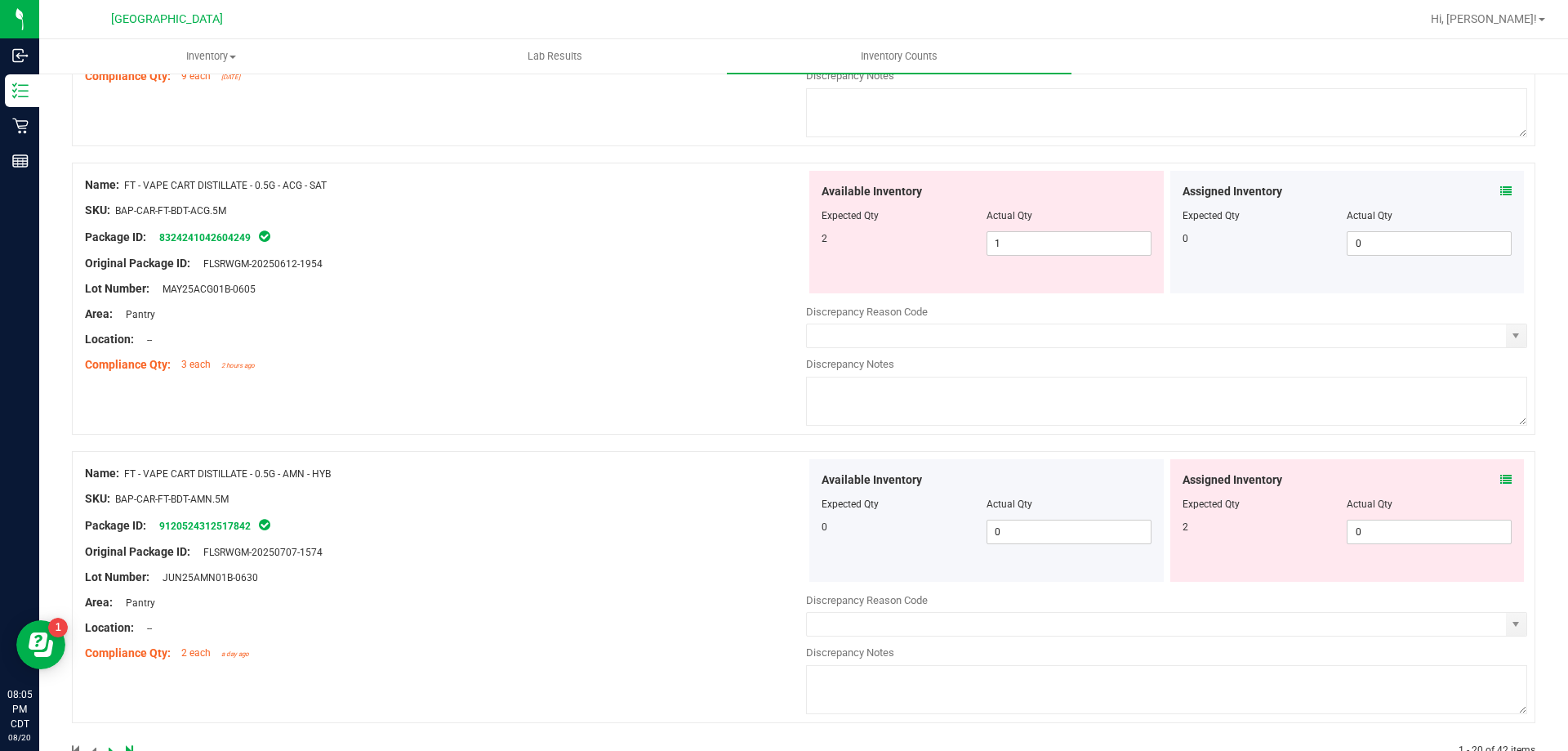
scroll to position [4900, 0]
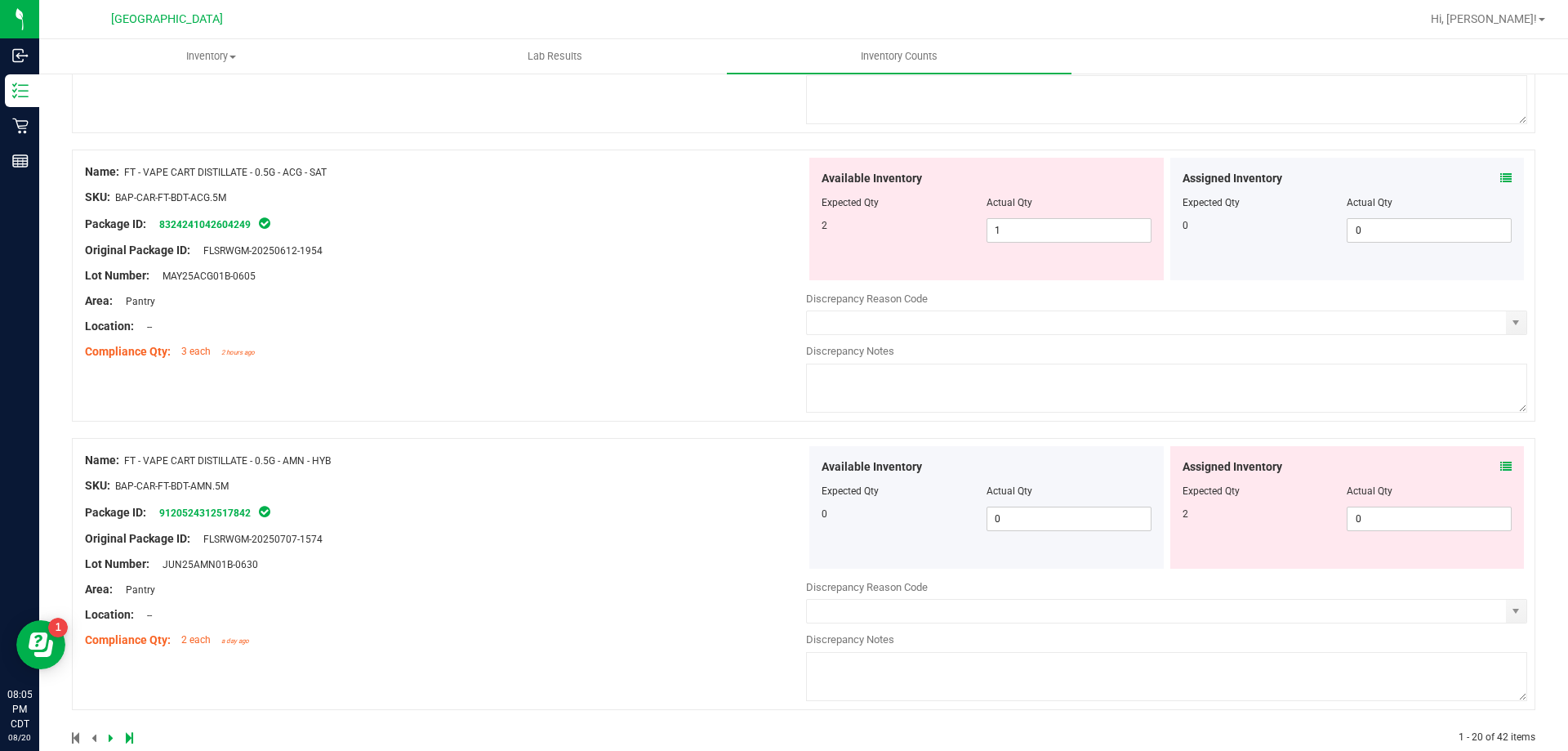
click at [1500, 461] on icon at bounding box center [1506, 467] width 12 height 12
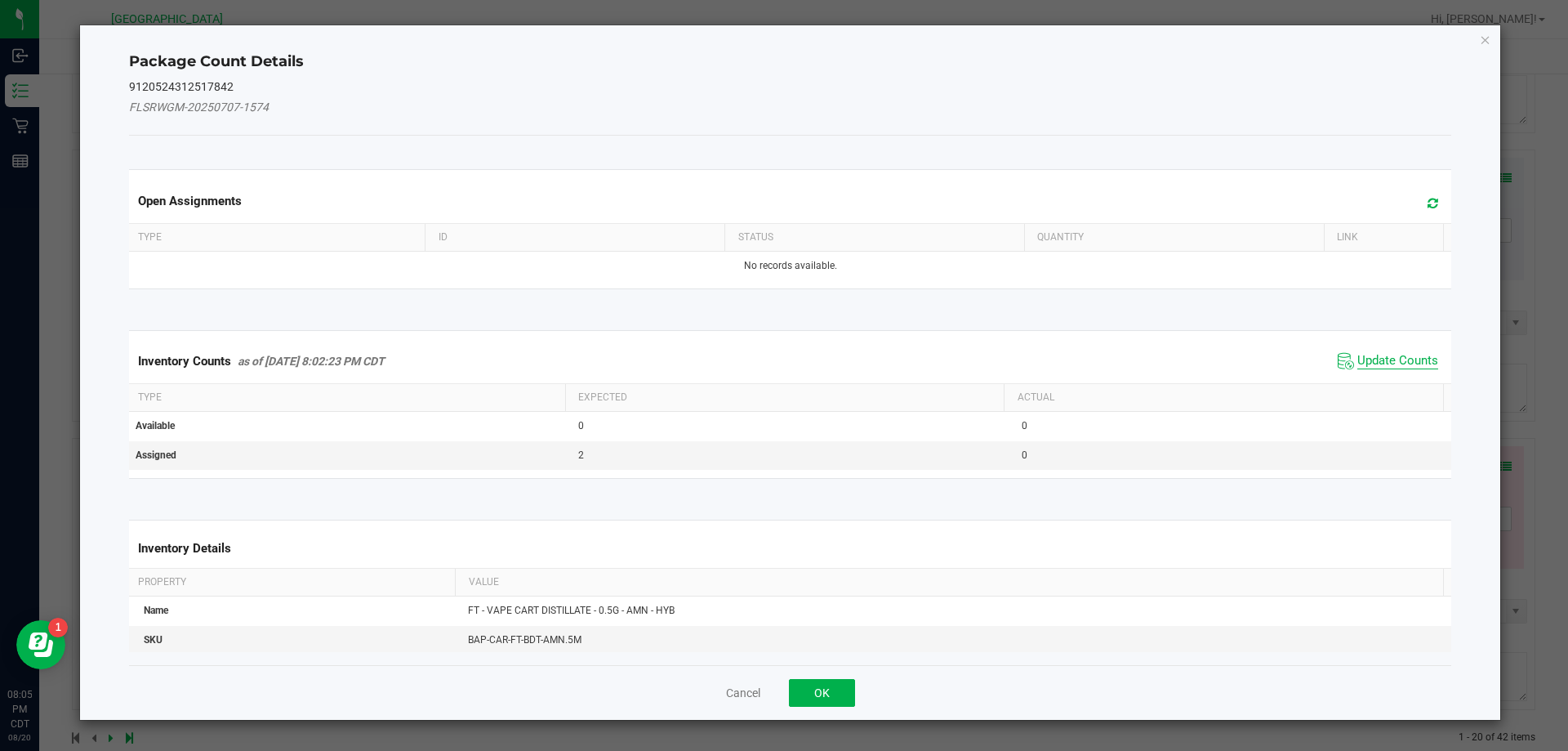
click at [1385, 354] on span "Update Counts" at bounding box center [1398, 361] width 80 height 17
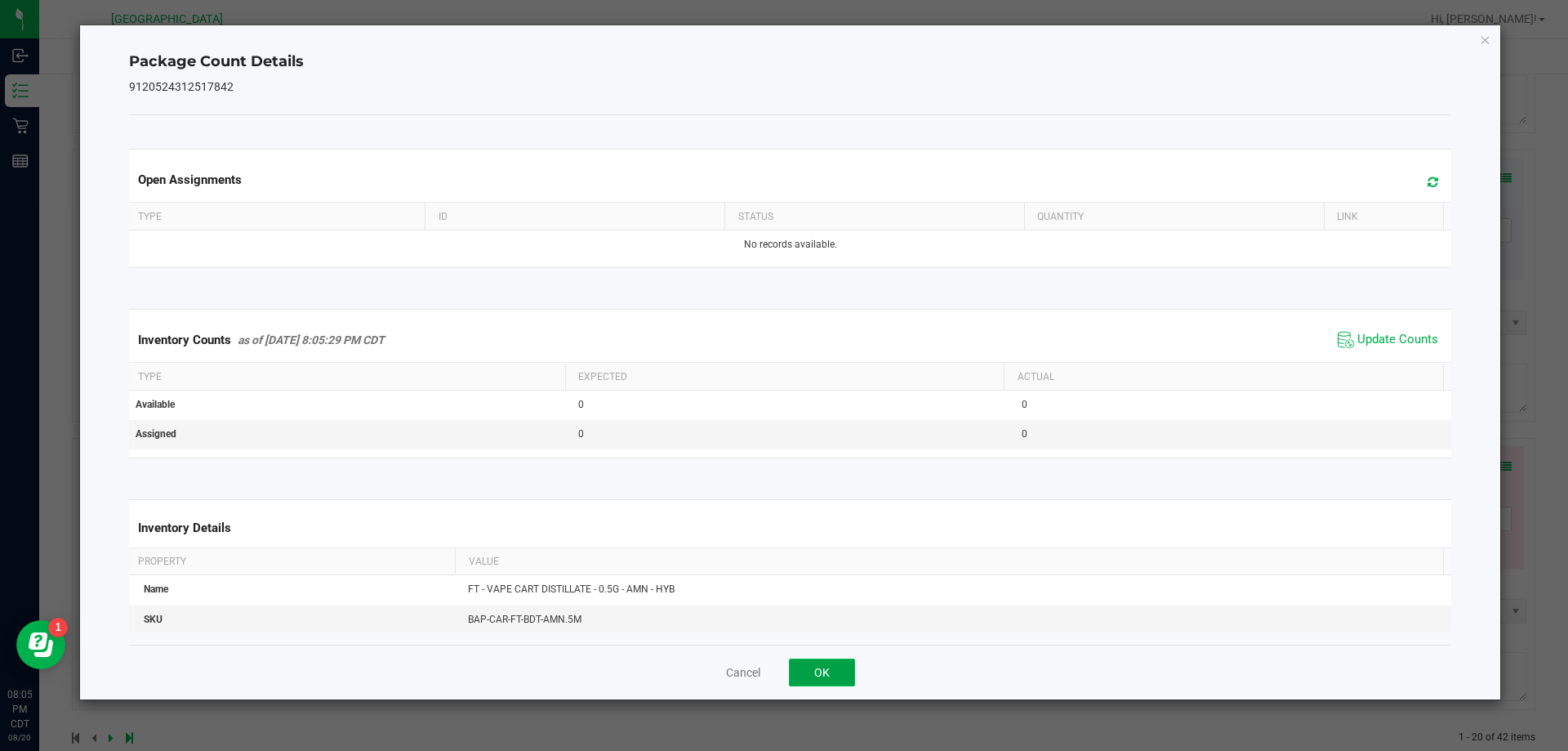
click at [840, 672] on button "OK" at bounding box center [822, 672] width 66 height 27
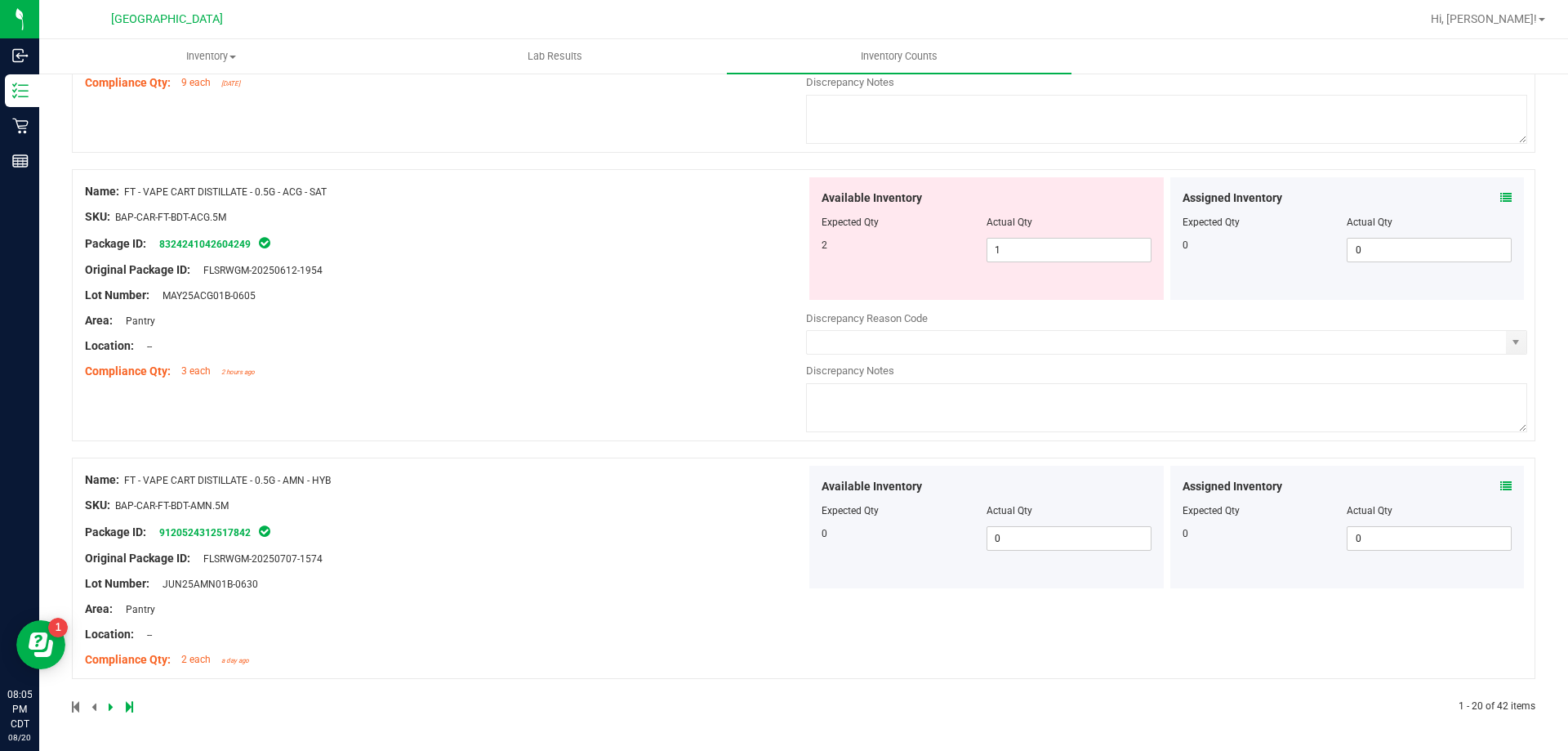
click at [109, 707] on icon at bounding box center [111, 707] width 5 height 10
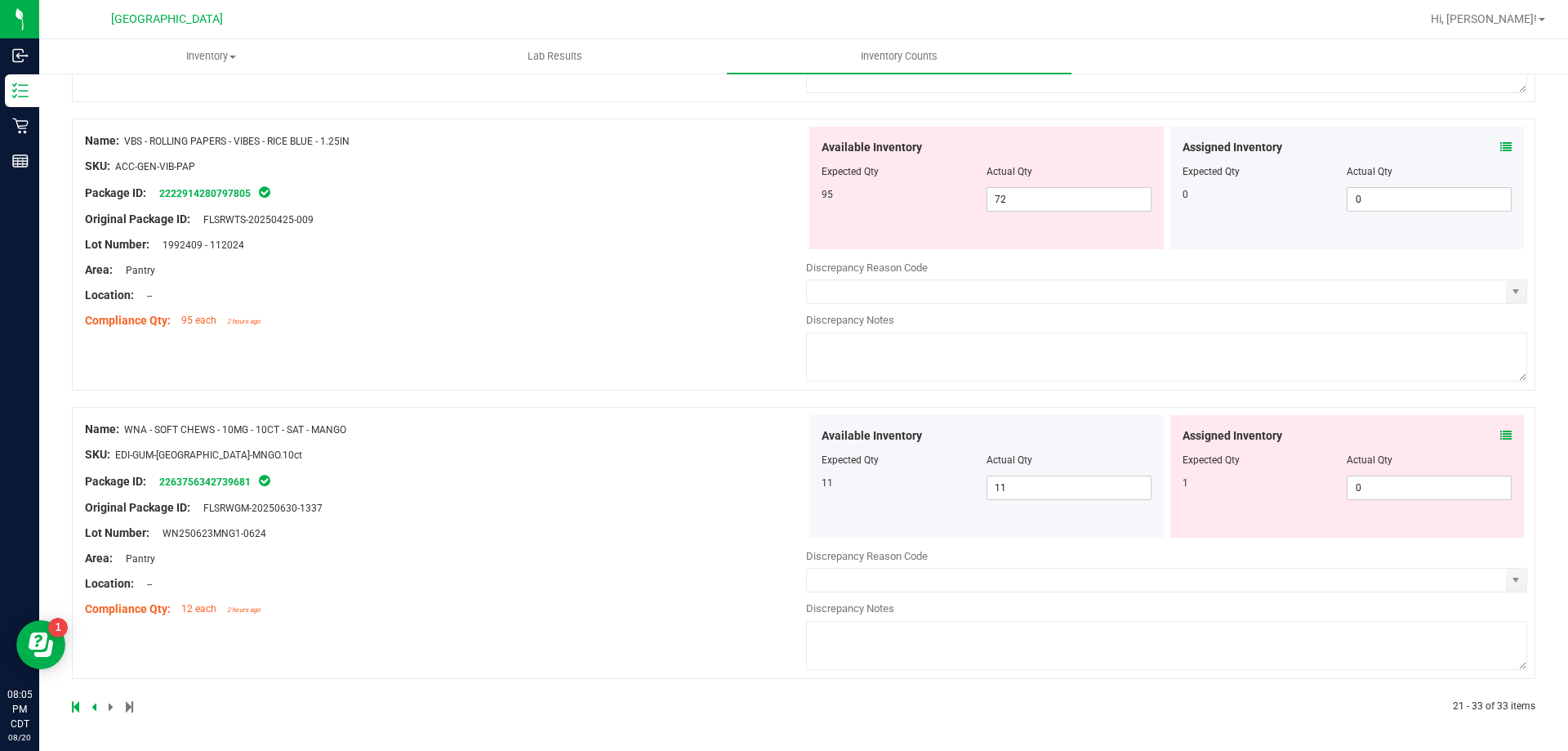
scroll to position [0, 0]
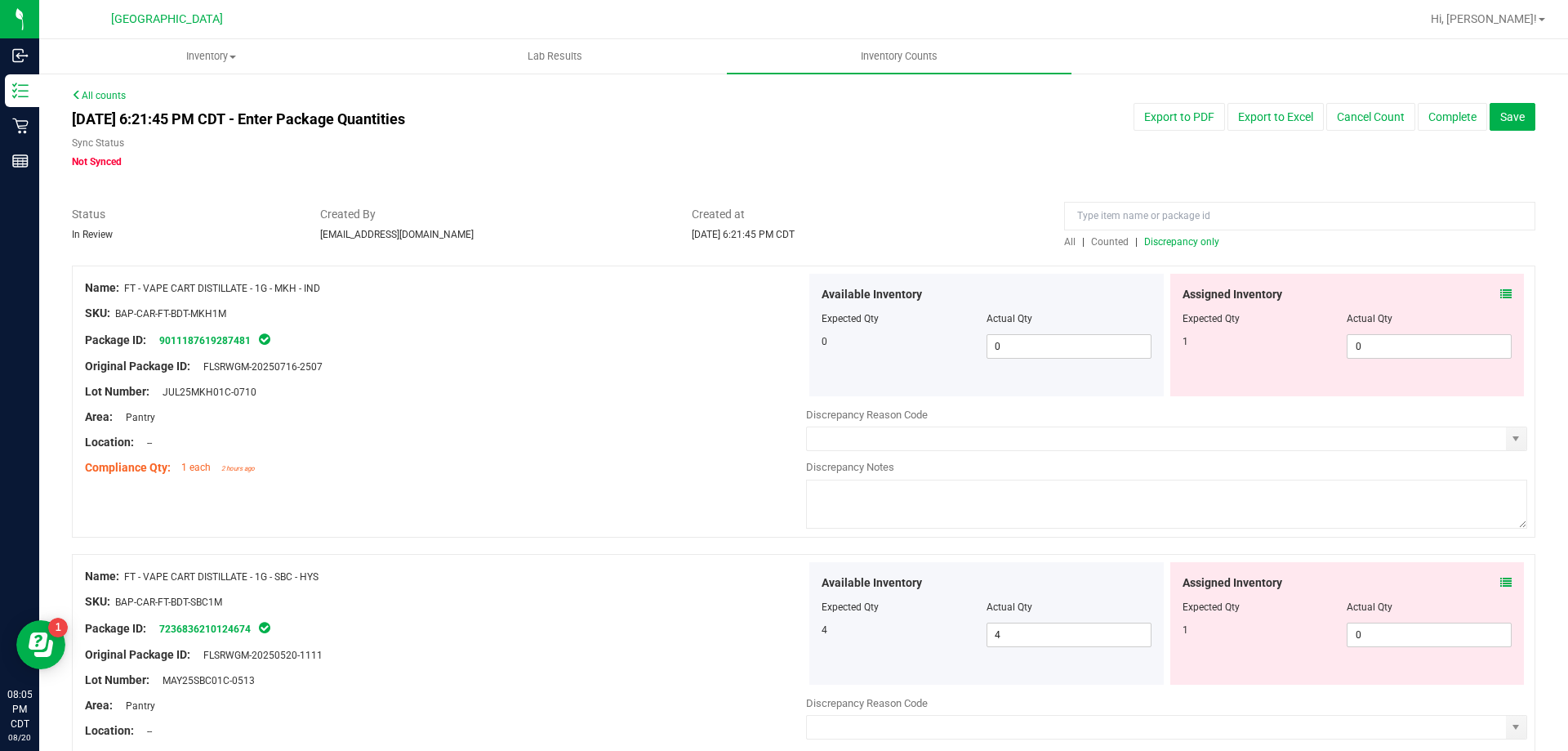
click at [1500, 292] on icon at bounding box center [1506, 294] width 12 height 12
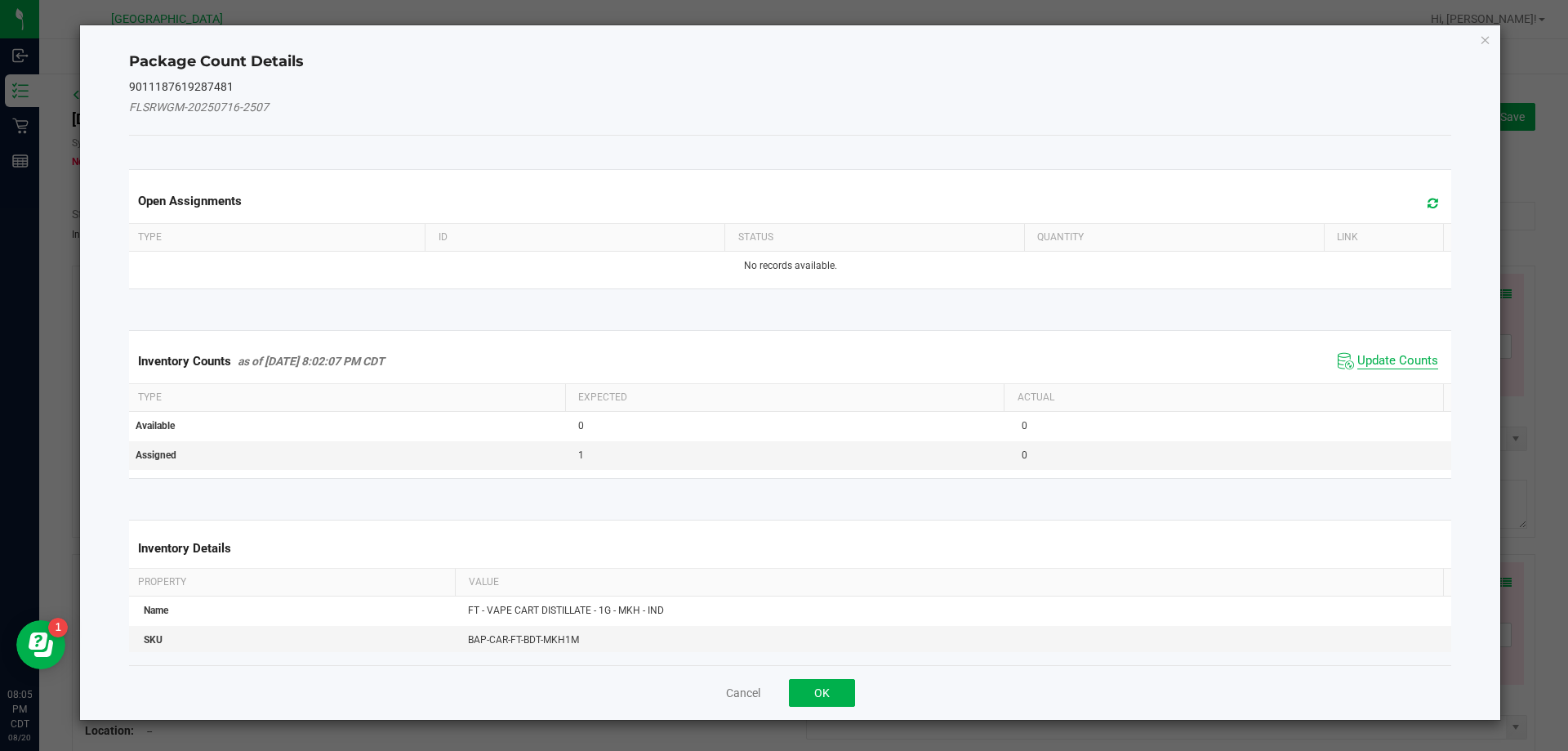
click at [1358, 364] on span "Update Counts" at bounding box center [1398, 361] width 80 height 17
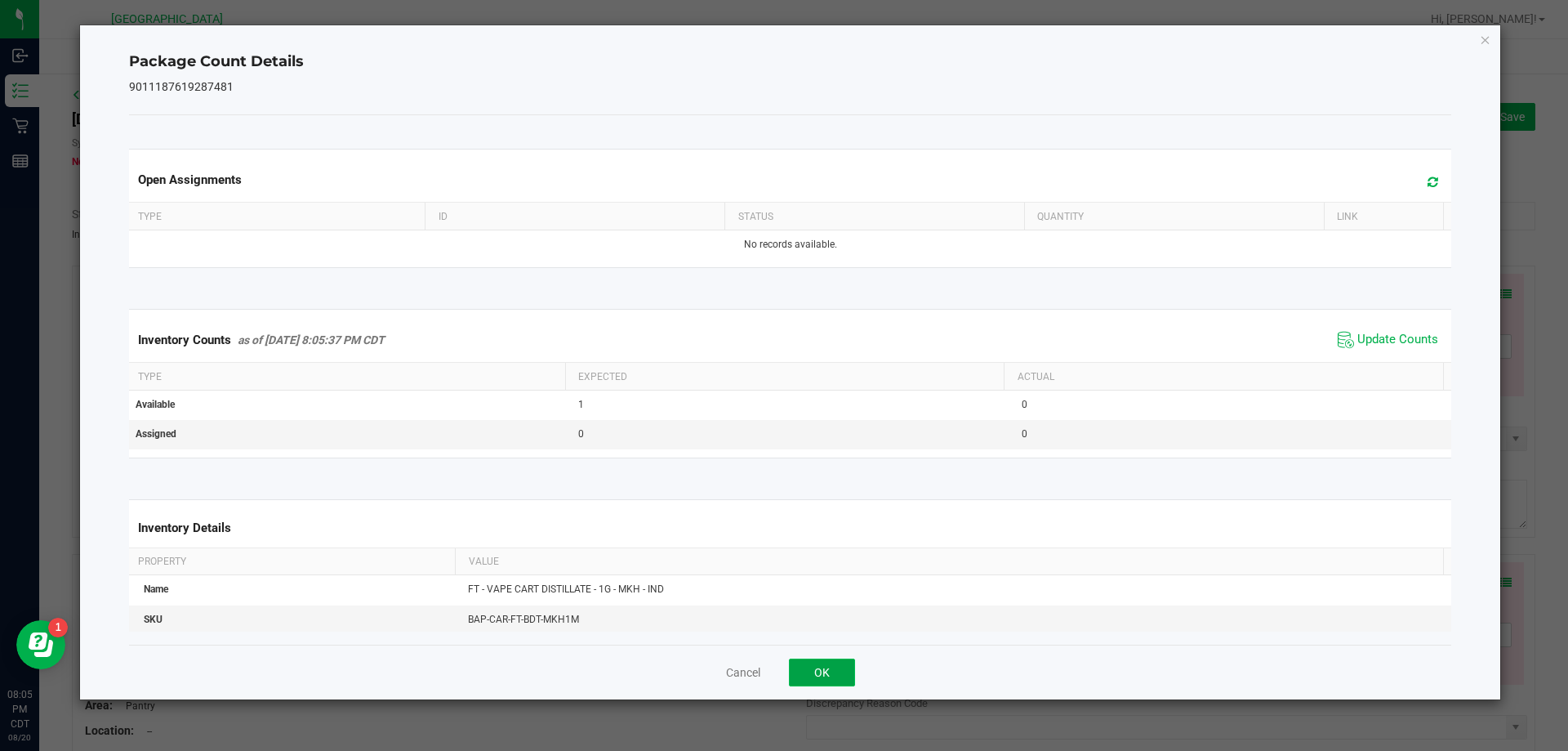
click at [826, 669] on button "OK" at bounding box center [822, 672] width 66 height 27
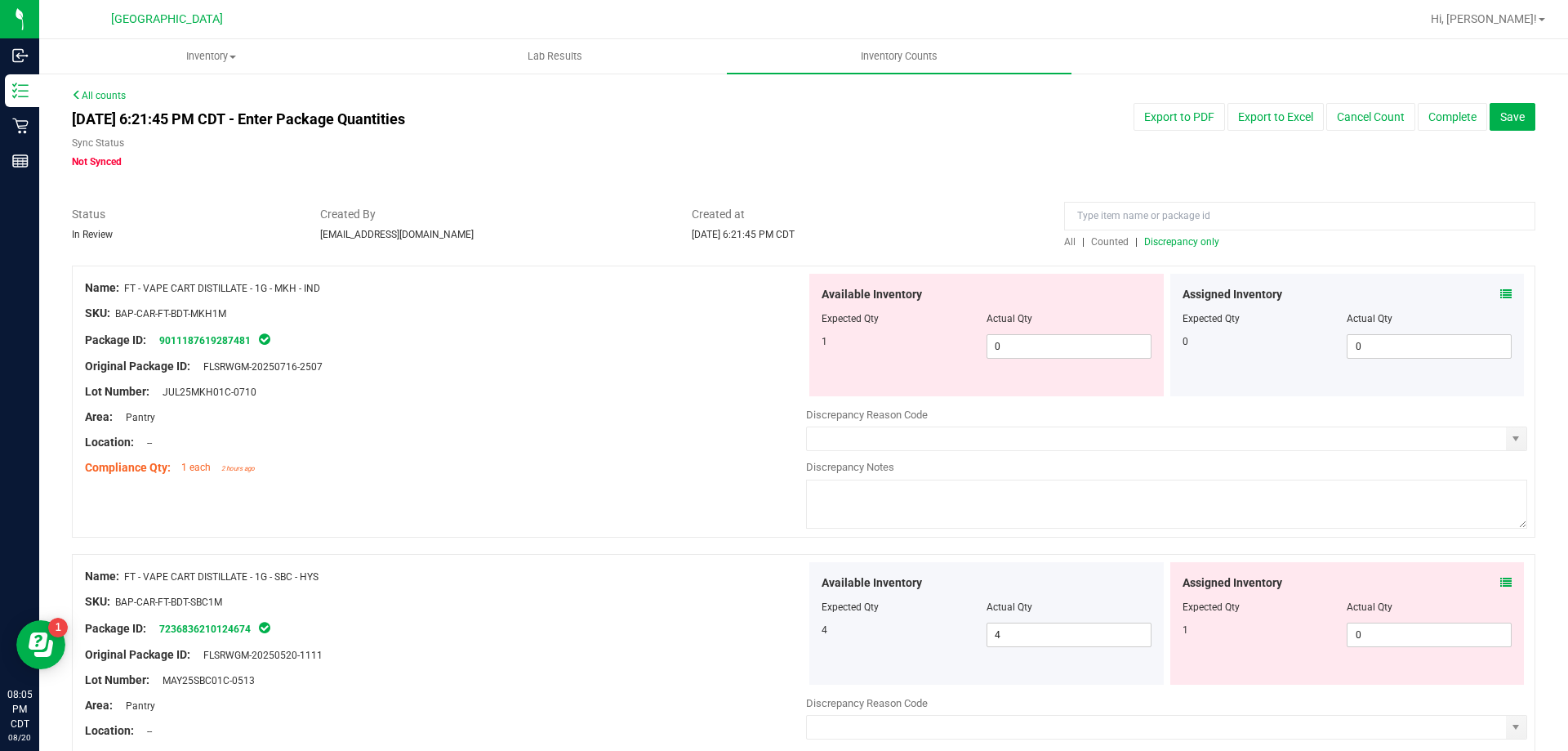
click at [1500, 575] on span at bounding box center [1506, 582] width 12 height 17
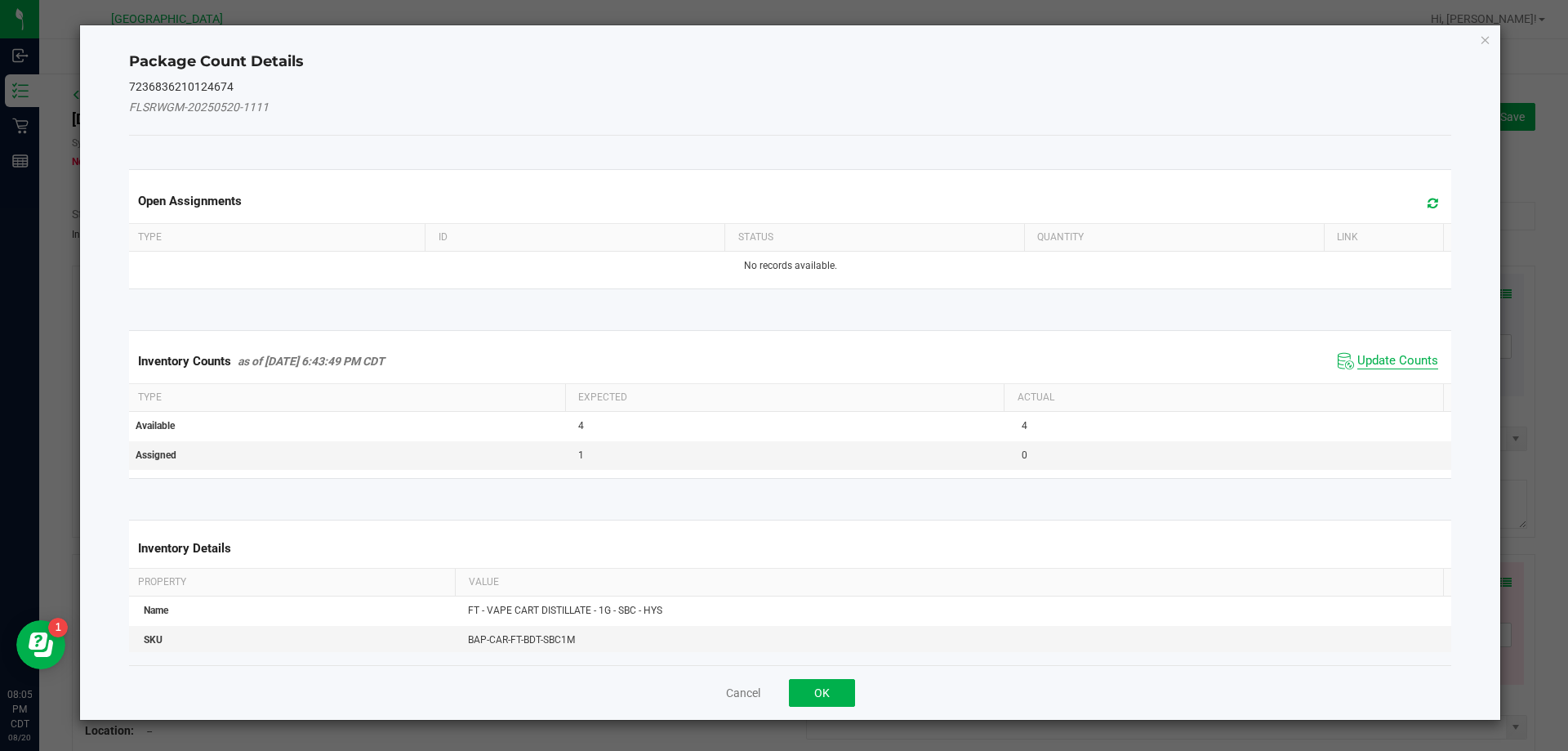
click at [1391, 363] on span "Update Counts" at bounding box center [1398, 361] width 80 height 17
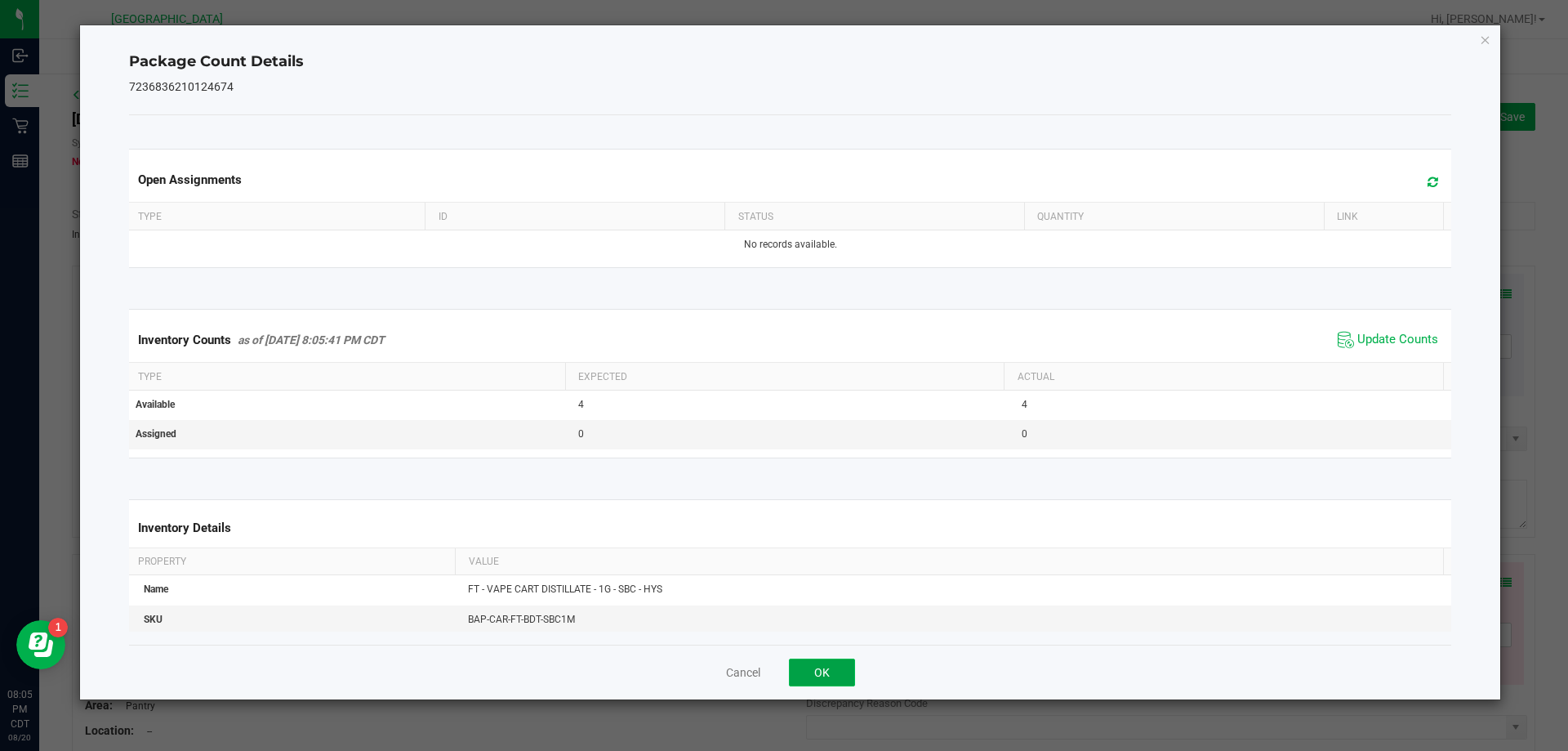
click at [829, 669] on button "OK" at bounding box center [822, 672] width 66 height 27
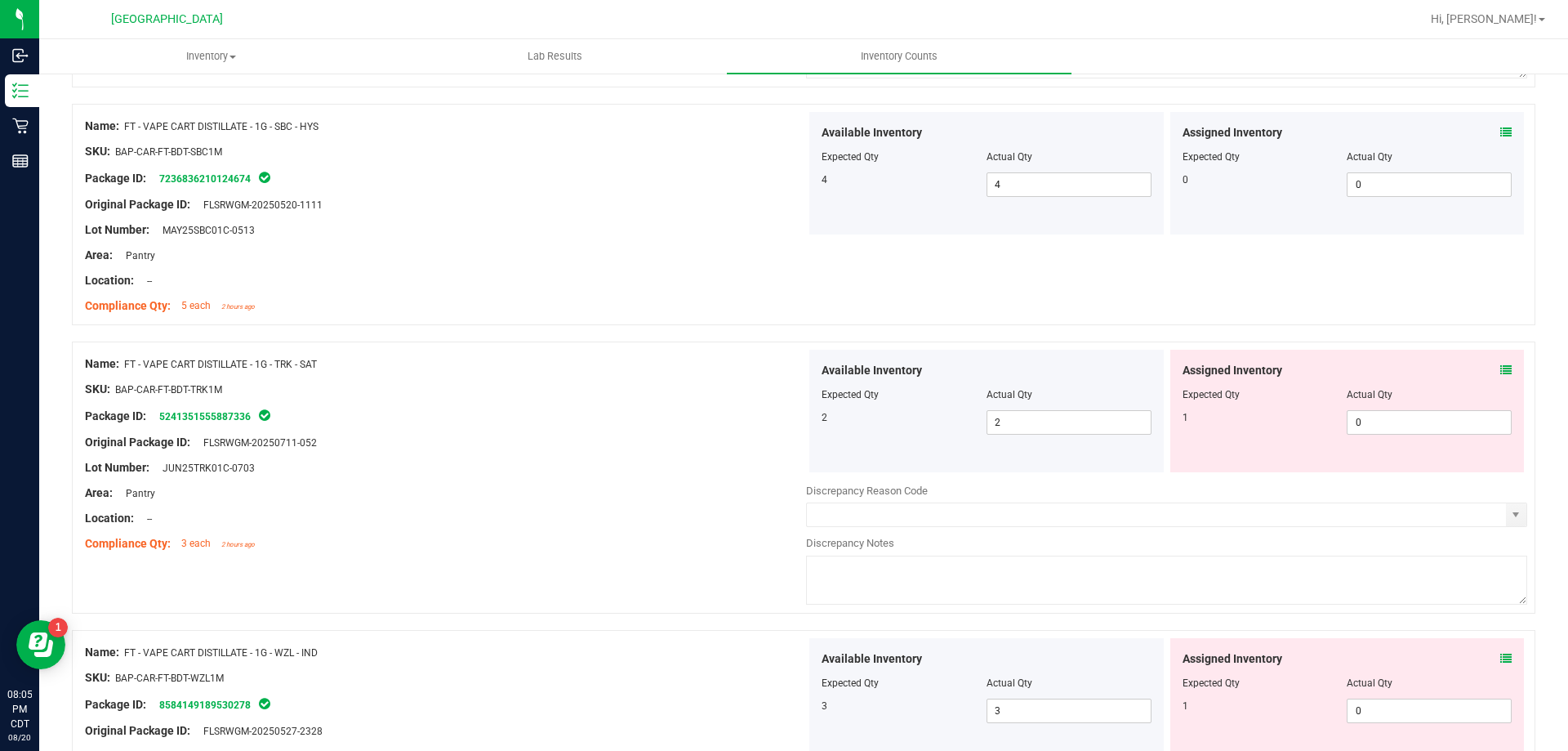
scroll to position [490, 0]
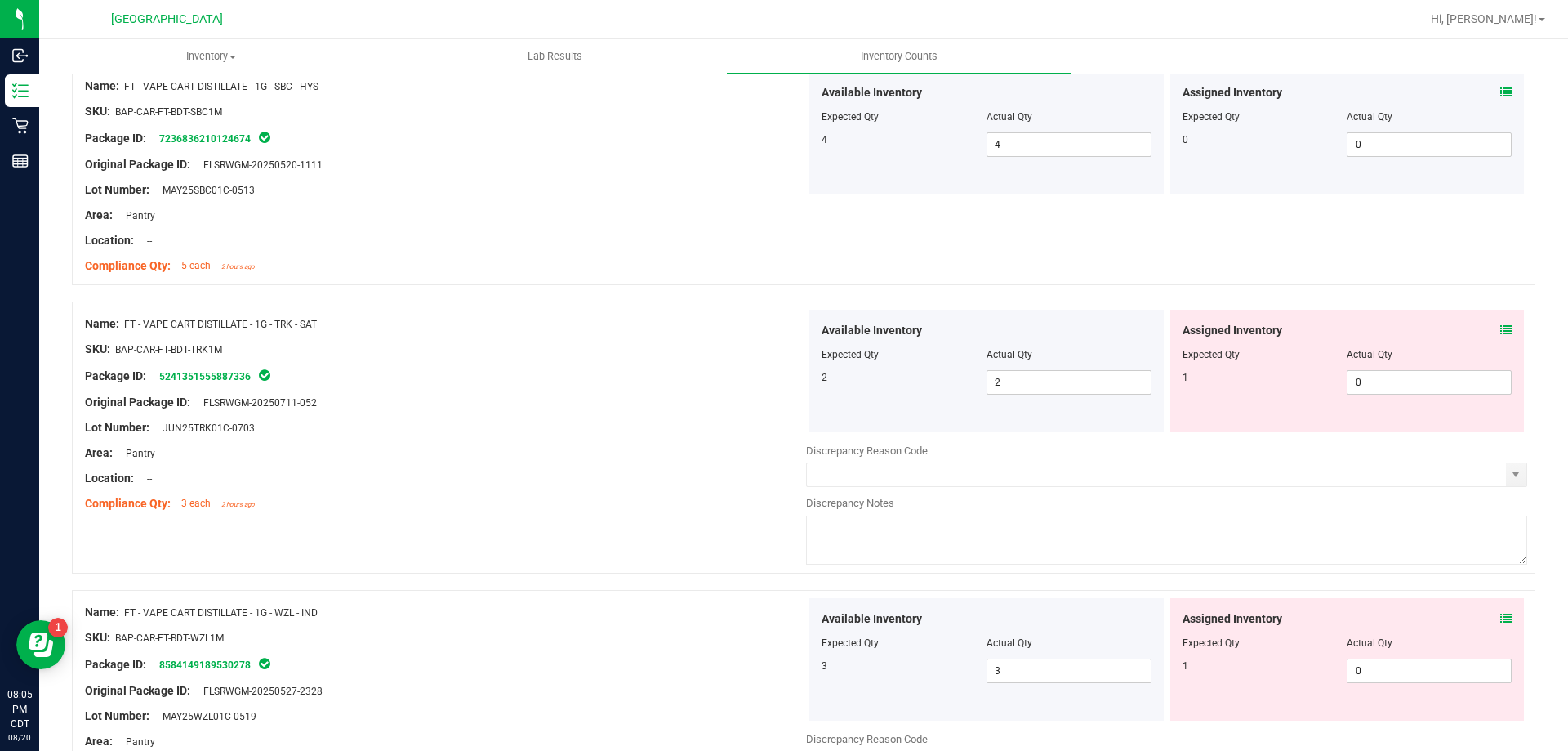
click at [1500, 325] on icon at bounding box center [1506, 330] width 12 height 12
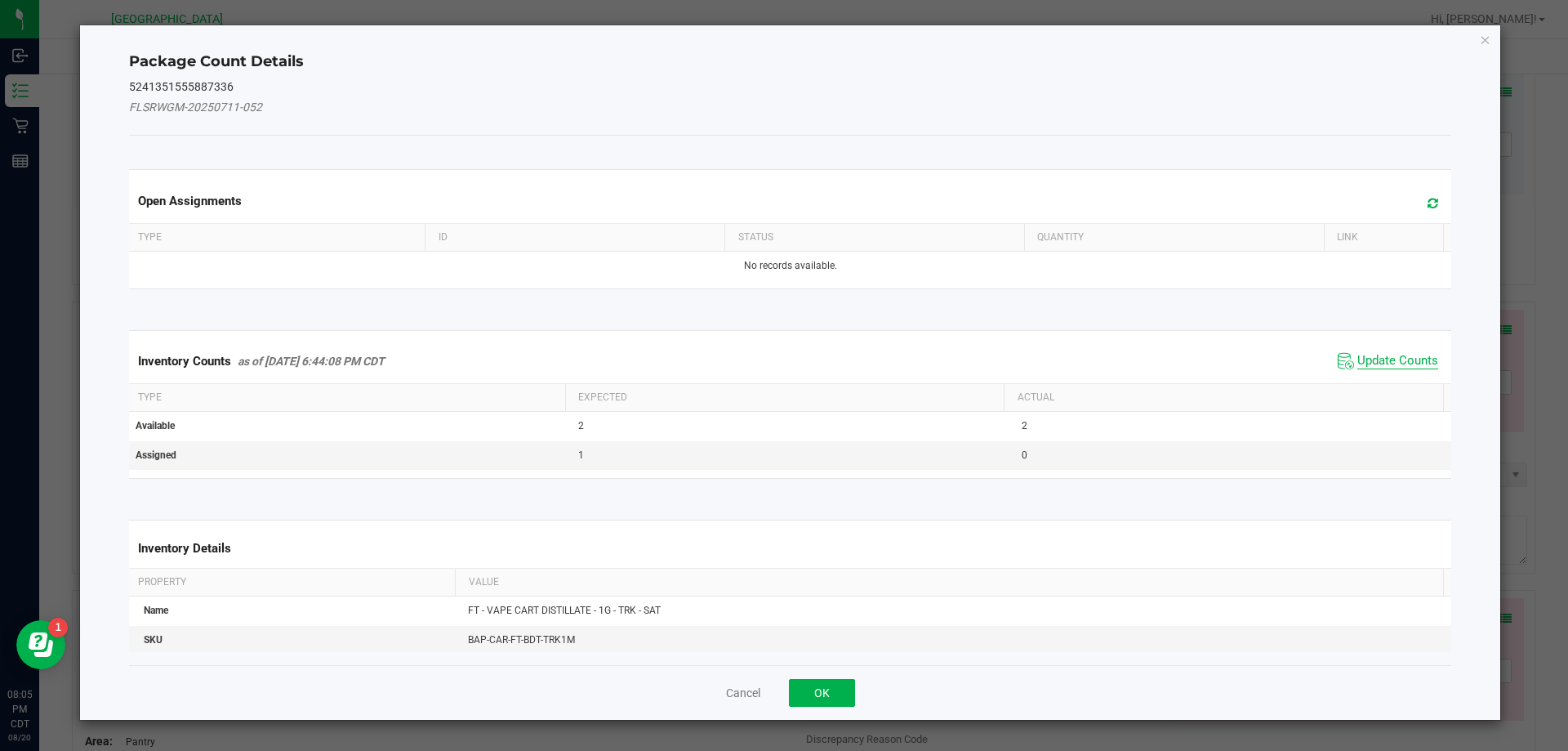
click at [1379, 358] on span "Update Counts" at bounding box center [1398, 361] width 80 height 17
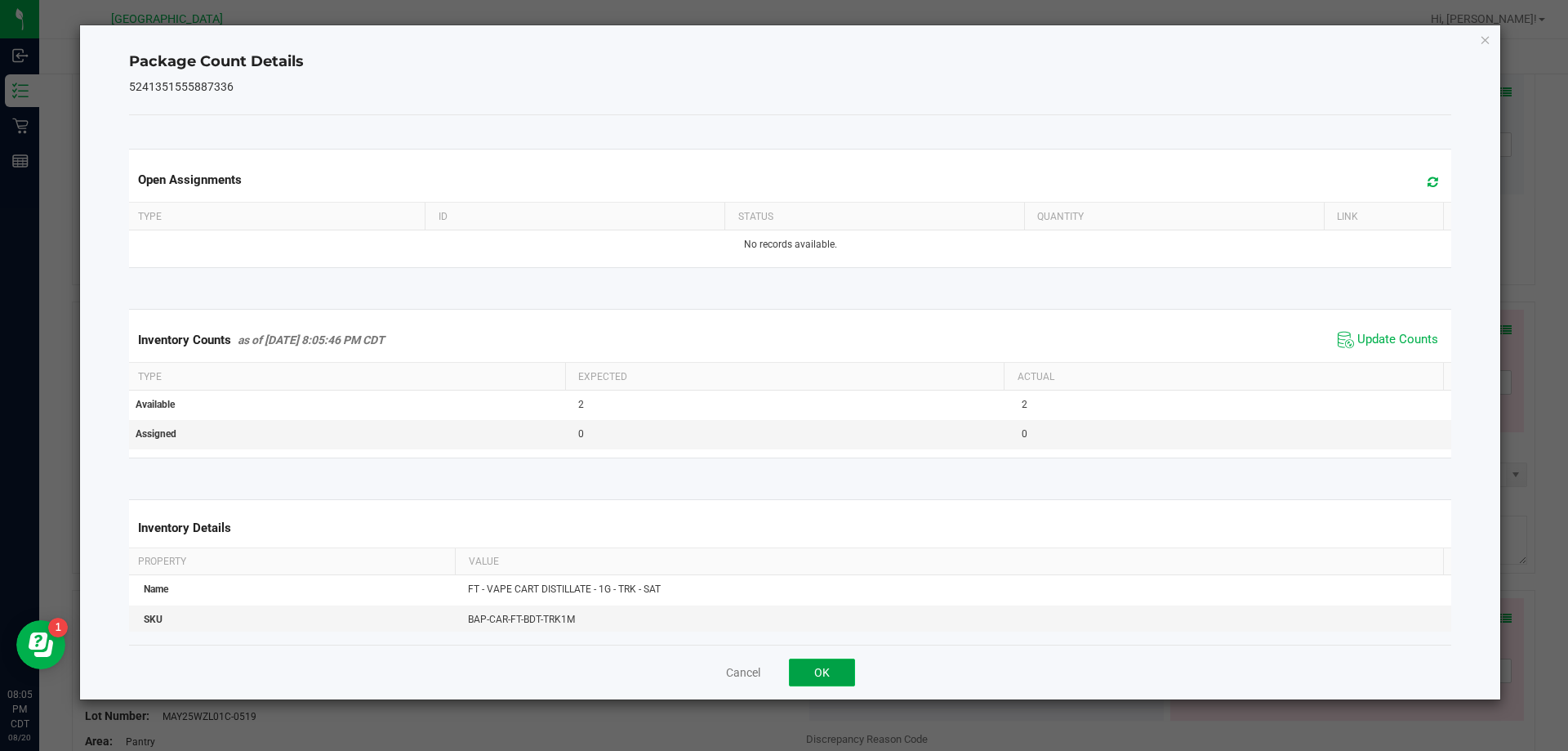
click at [839, 672] on button "OK" at bounding box center [822, 672] width 66 height 27
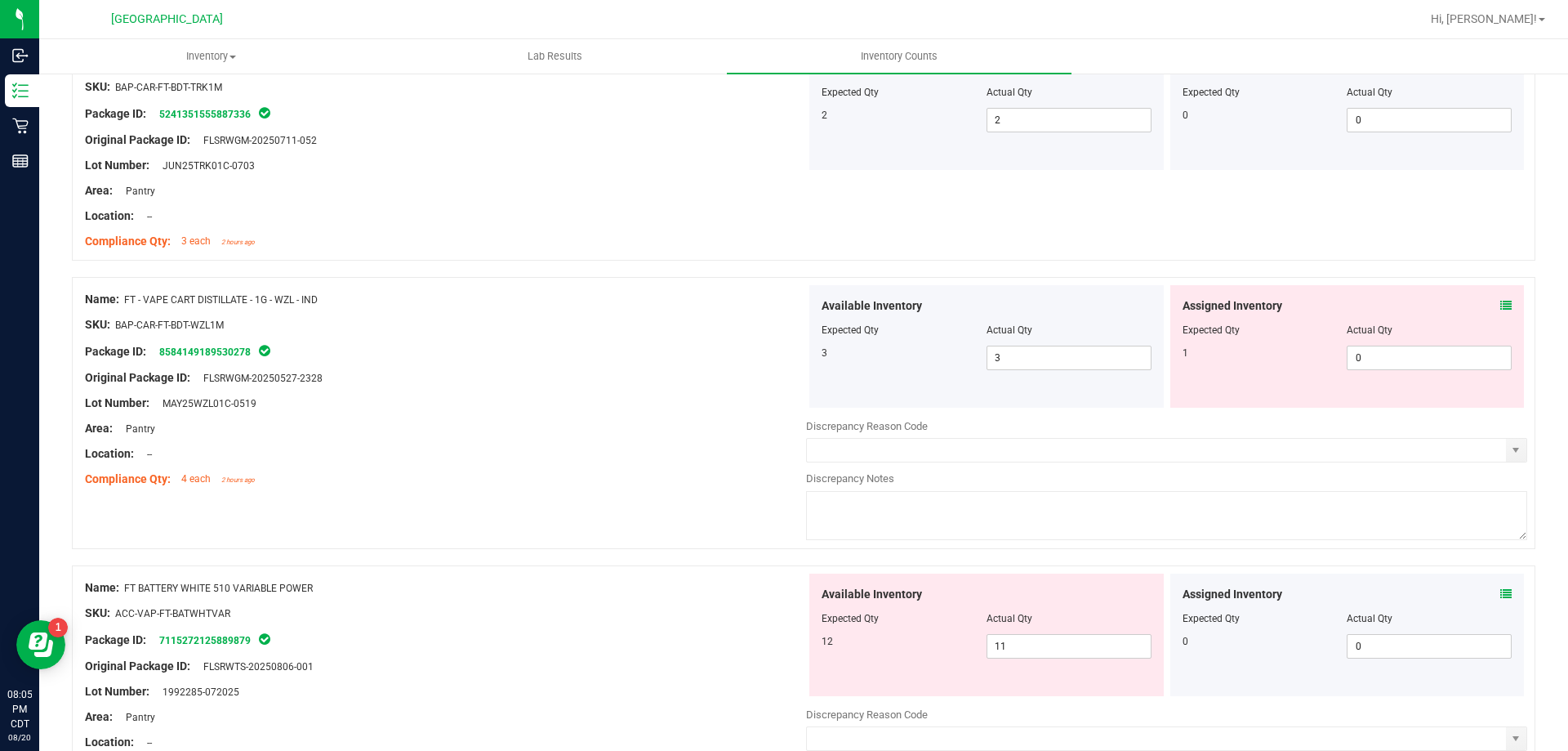
scroll to position [817, 0]
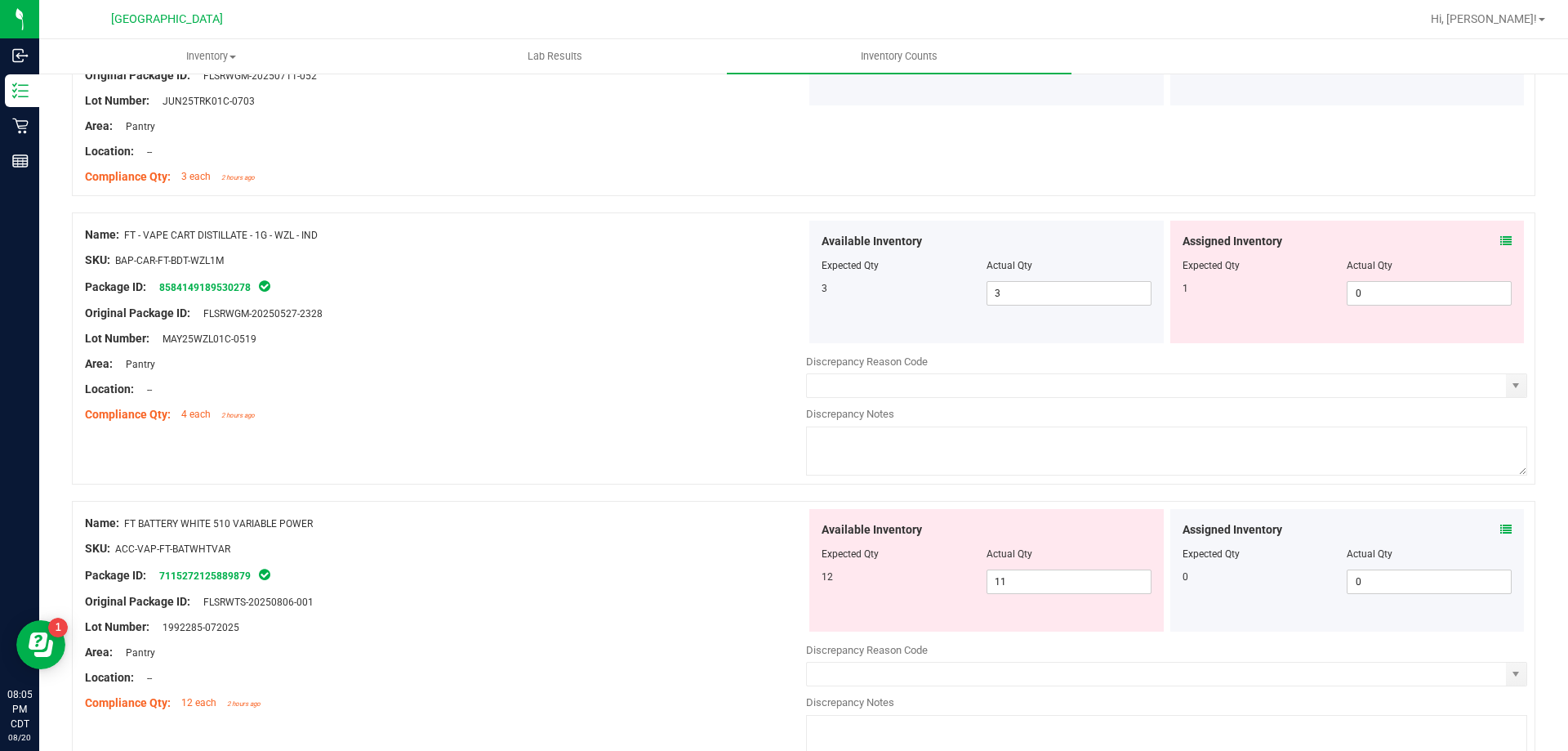
click at [1500, 242] on icon at bounding box center [1506, 241] width 12 height 12
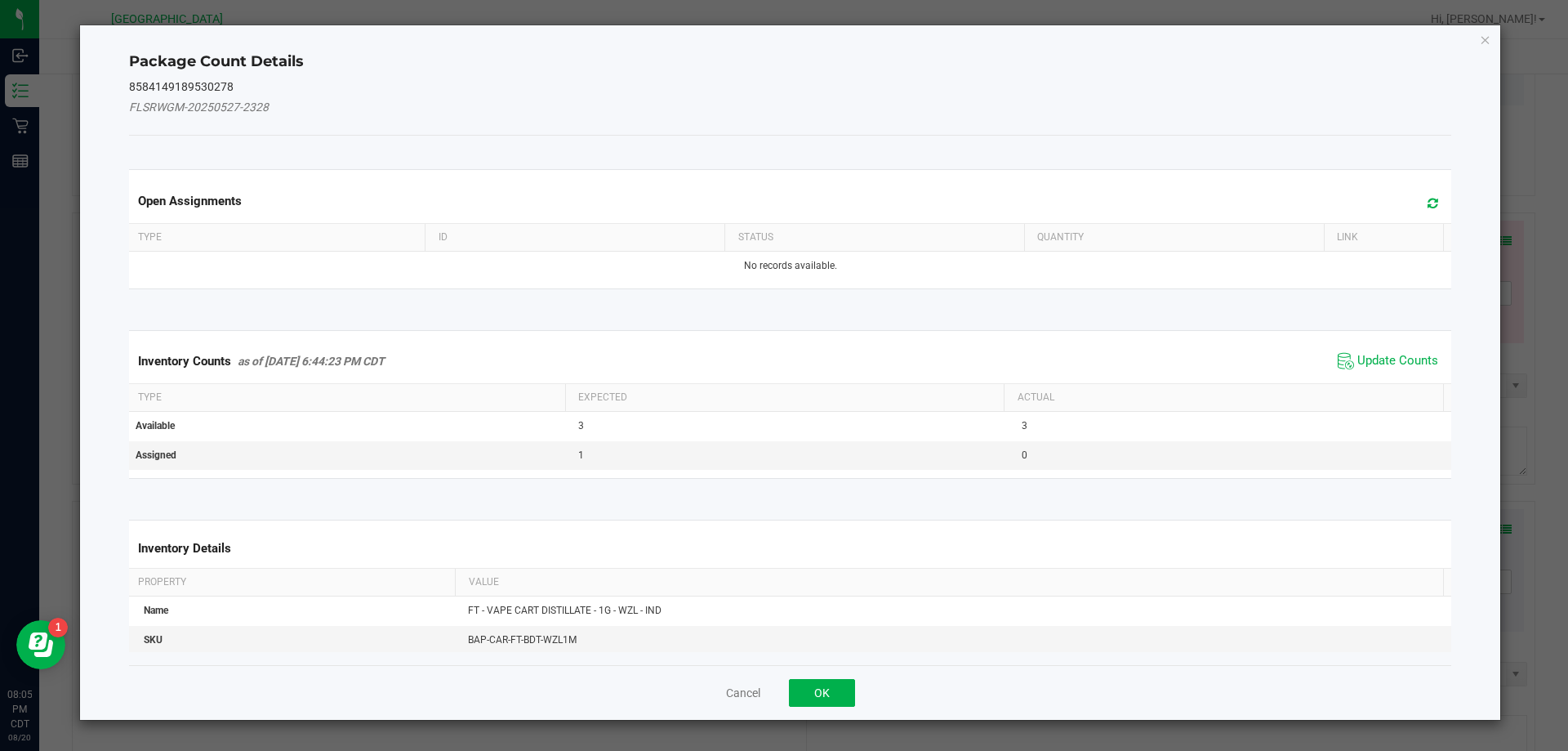
click at [1378, 371] on span "Update Counts" at bounding box center [1388, 361] width 109 height 25
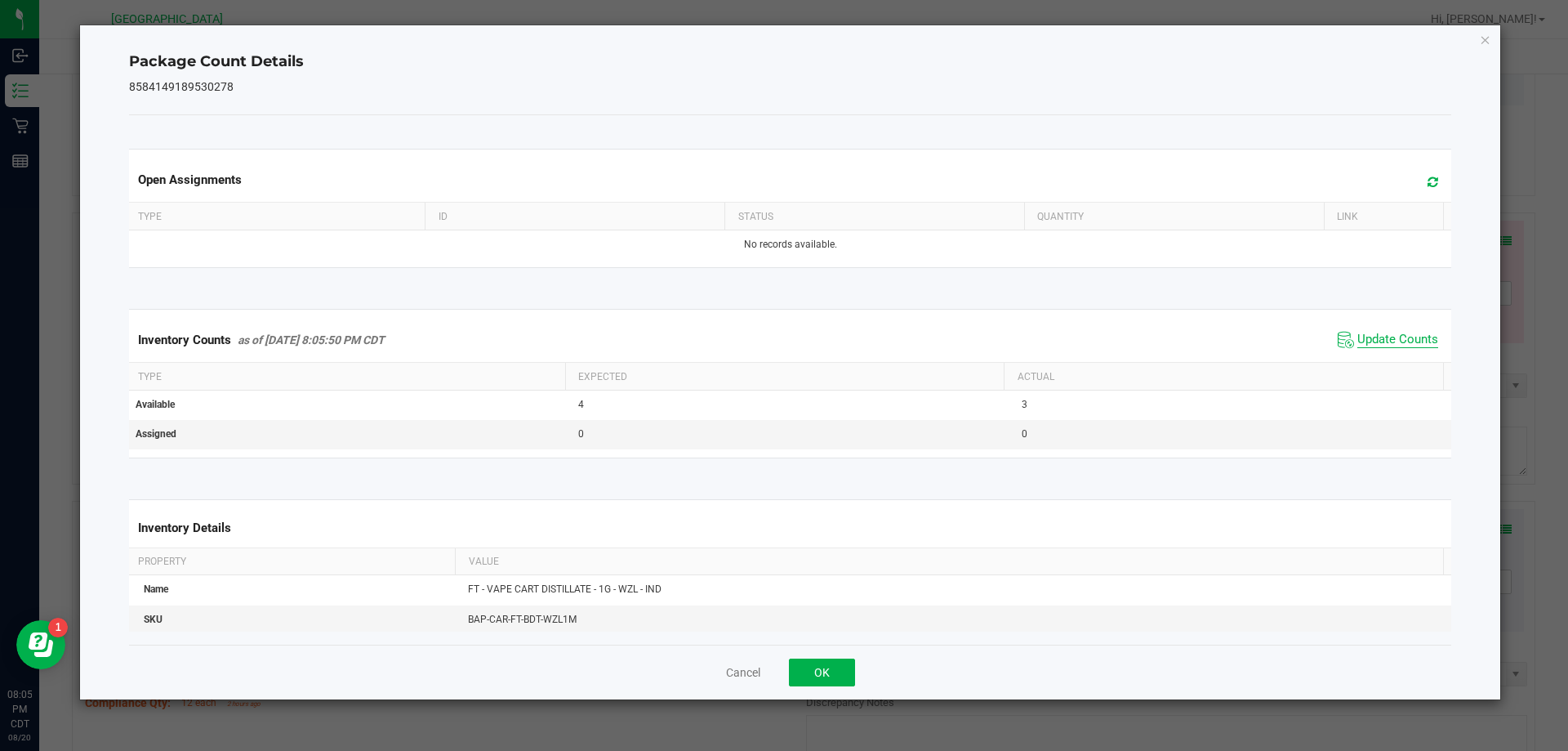
click at [1381, 333] on span "Update Counts" at bounding box center [1398, 339] width 80 height 17
click at [833, 677] on button "OK" at bounding box center [822, 672] width 66 height 27
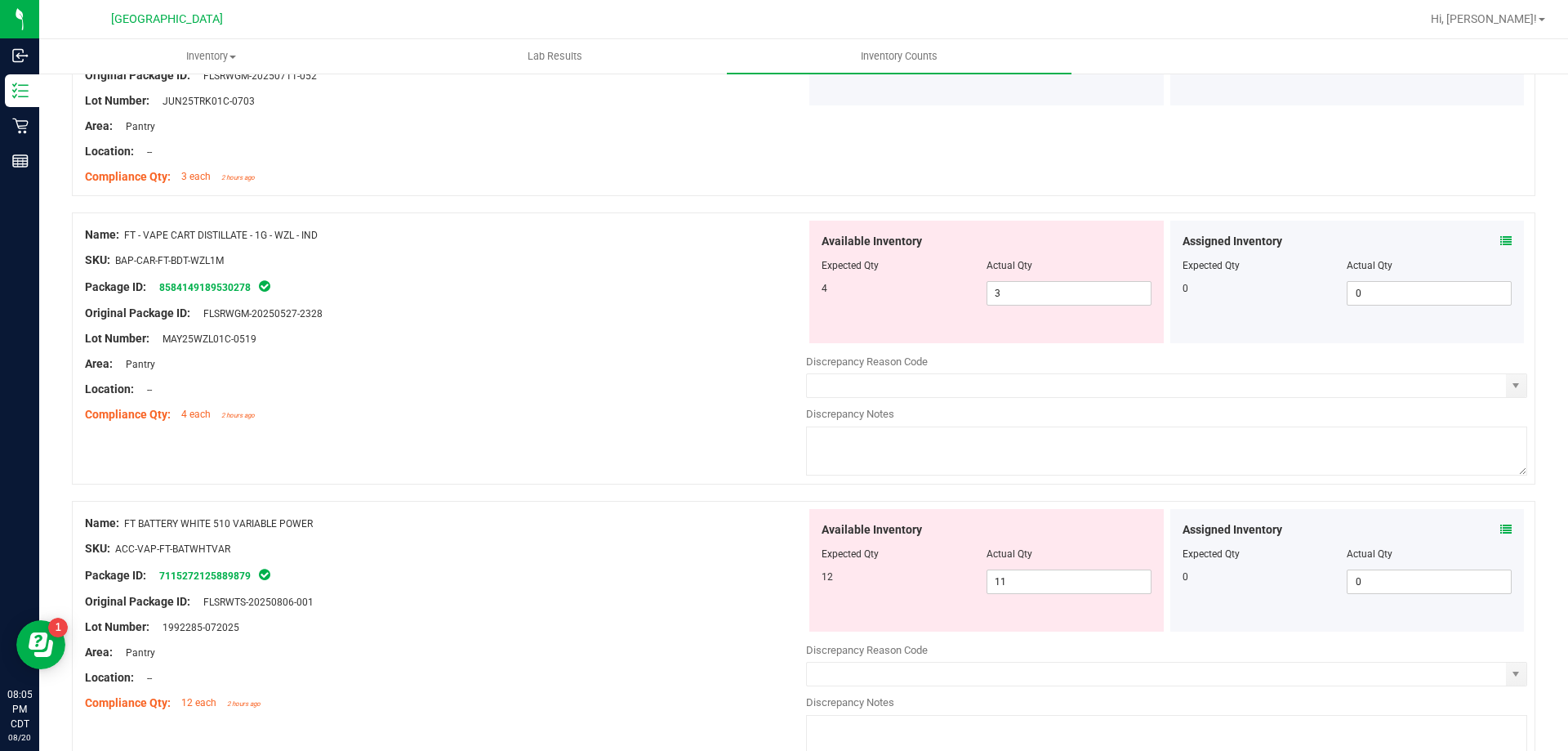
click at [1500, 526] on icon at bounding box center [1506, 529] width 12 height 12
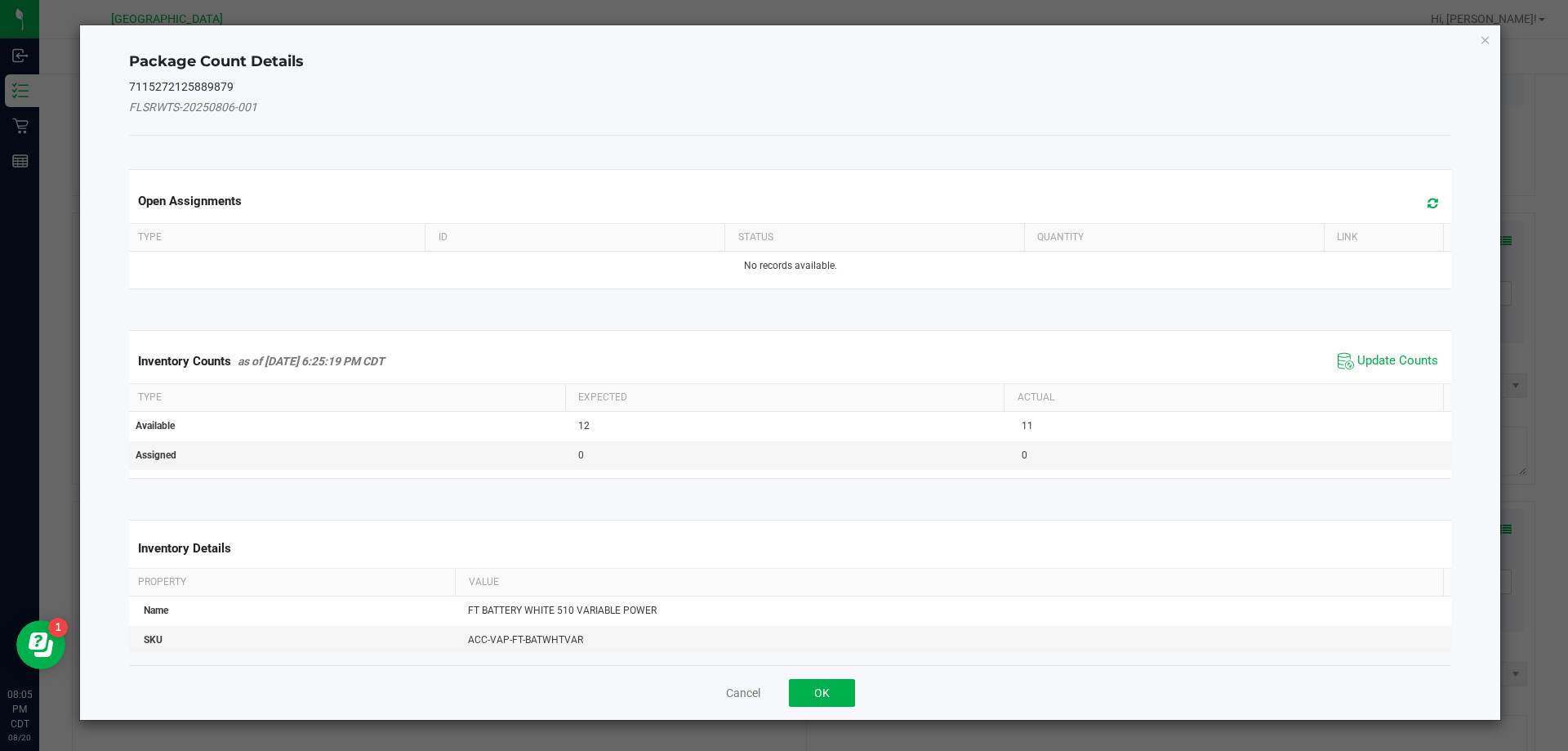
click at [1379, 347] on div "Inventory Counts as of [DATE] 6:25:19 PM CDT Update Counts" at bounding box center [790, 361] width 1330 height 44
click at [1371, 360] on span "Update Counts" at bounding box center [1398, 361] width 80 height 17
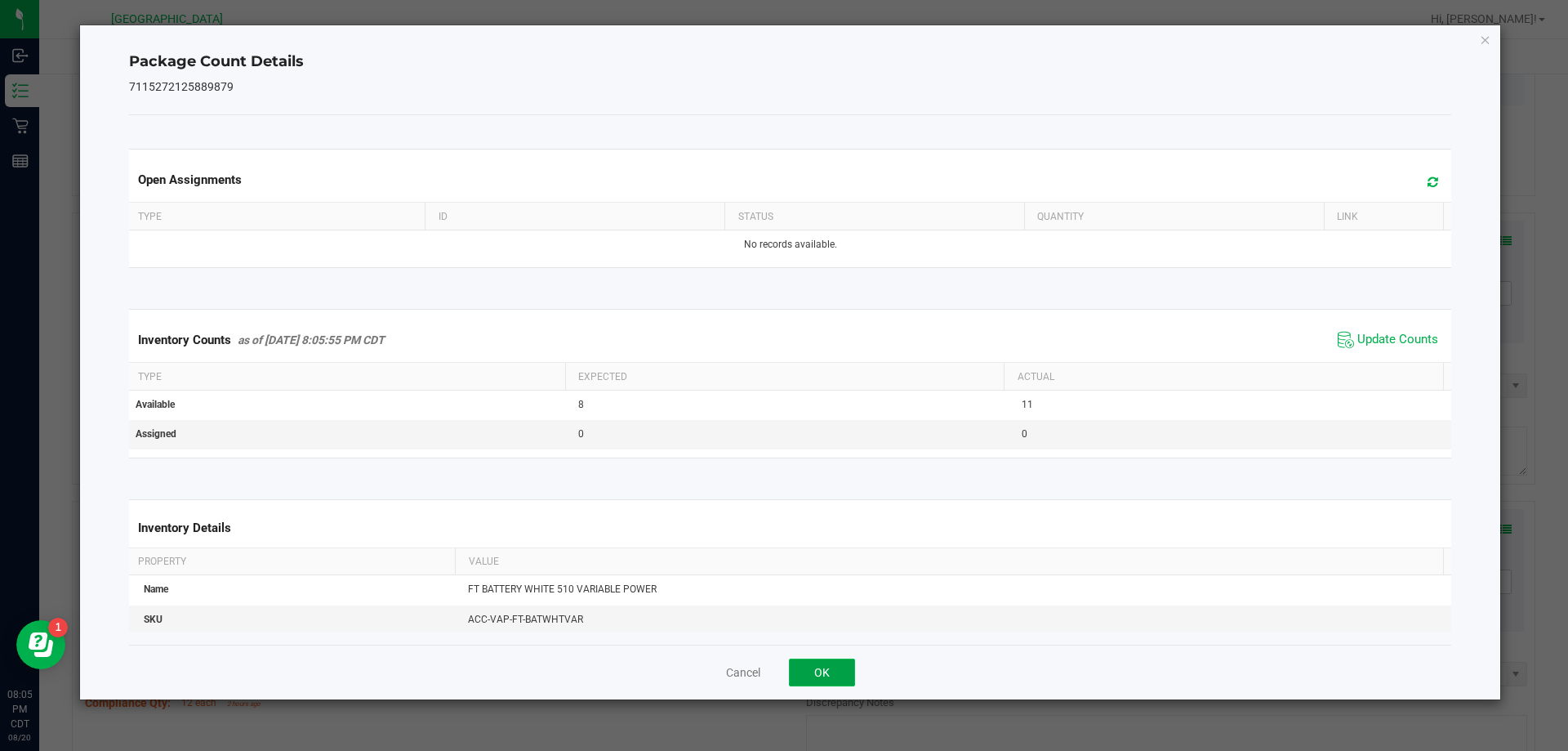
click at [815, 677] on button "OK" at bounding box center [822, 672] width 66 height 27
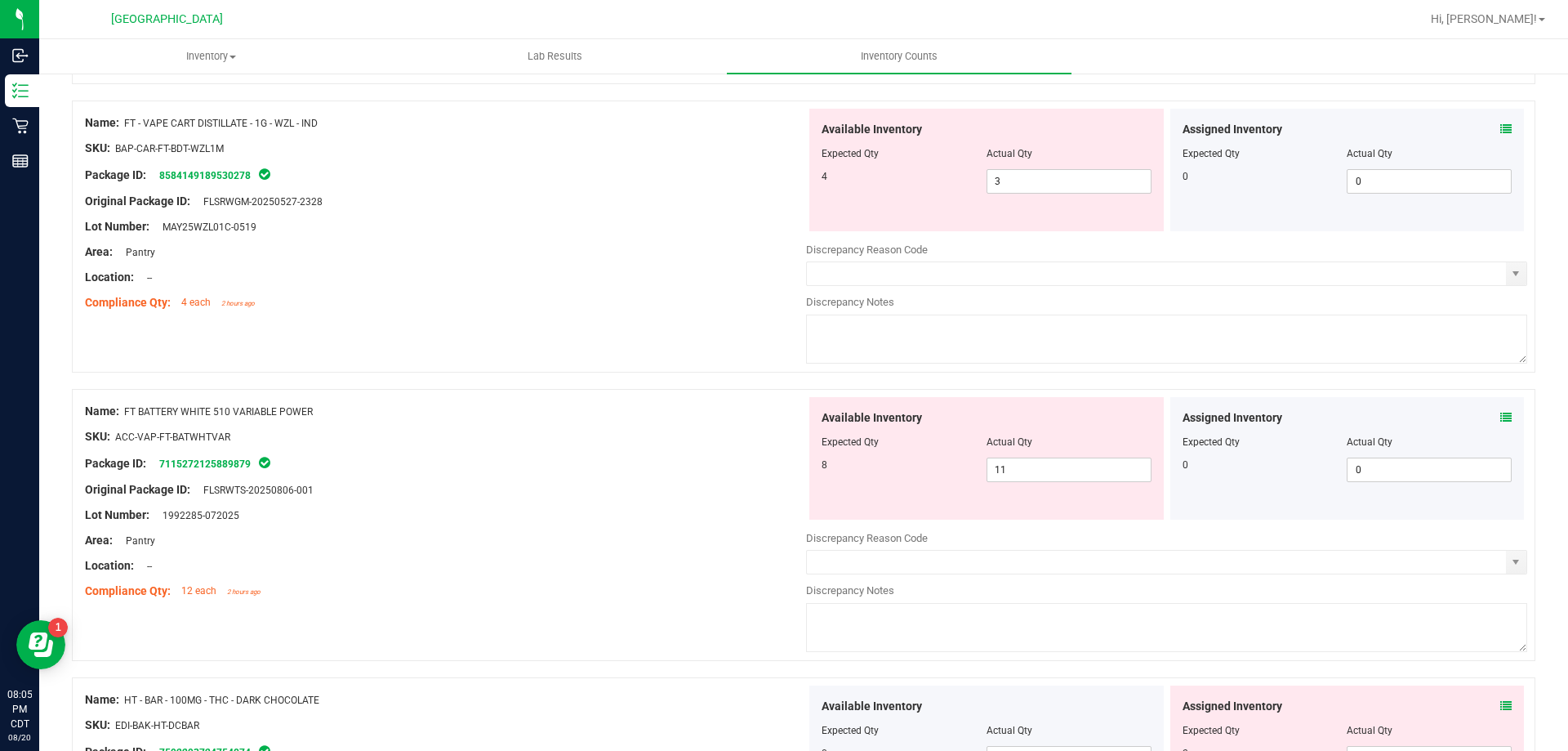
scroll to position [927, 0]
click at [1500, 418] on icon at bounding box center [1506, 419] width 12 height 12
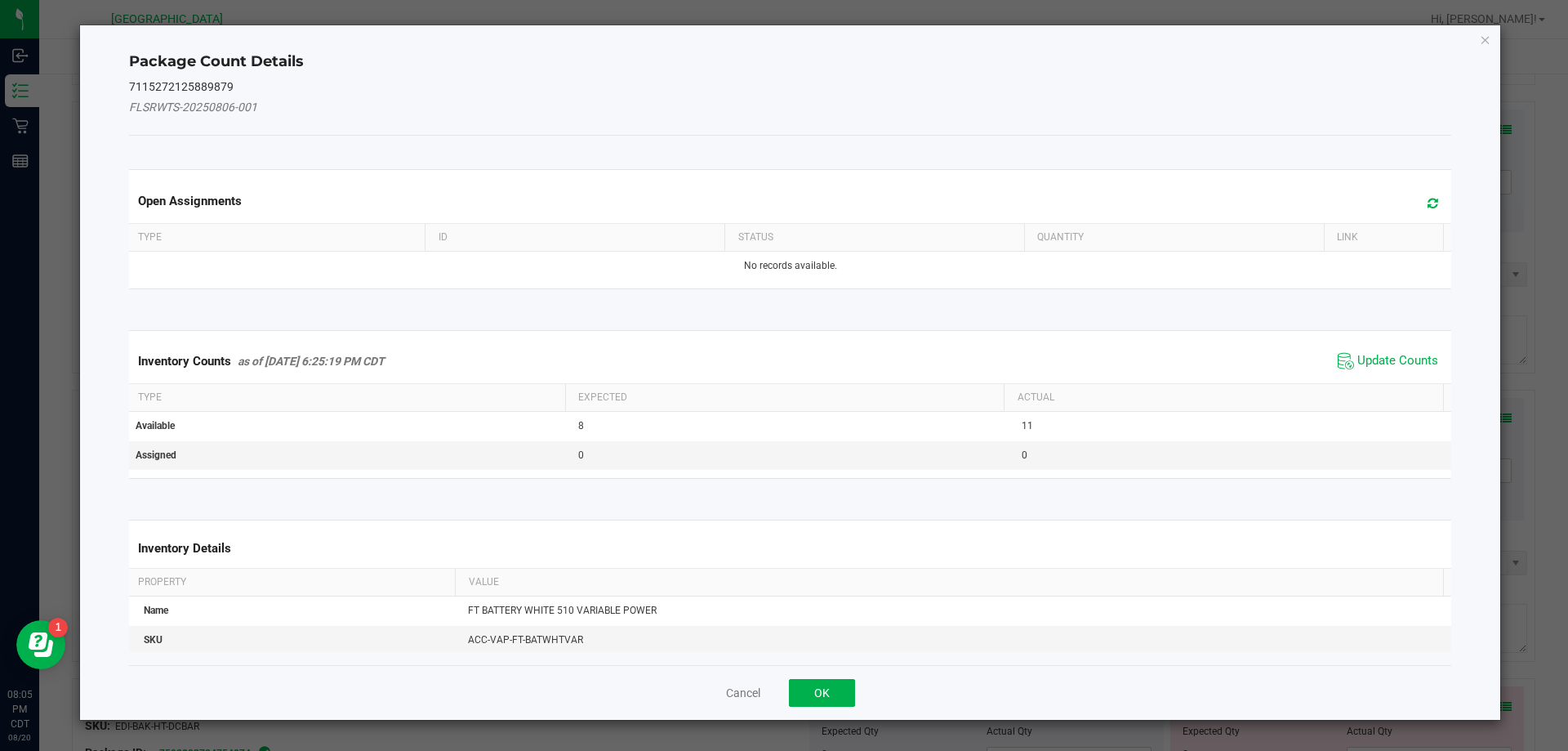
click at [1385, 386] on th "Actual" at bounding box center [1224, 398] width 439 height 27
click at [1391, 363] on span "Update Counts" at bounding box center [1398, 361] width 80 height 17
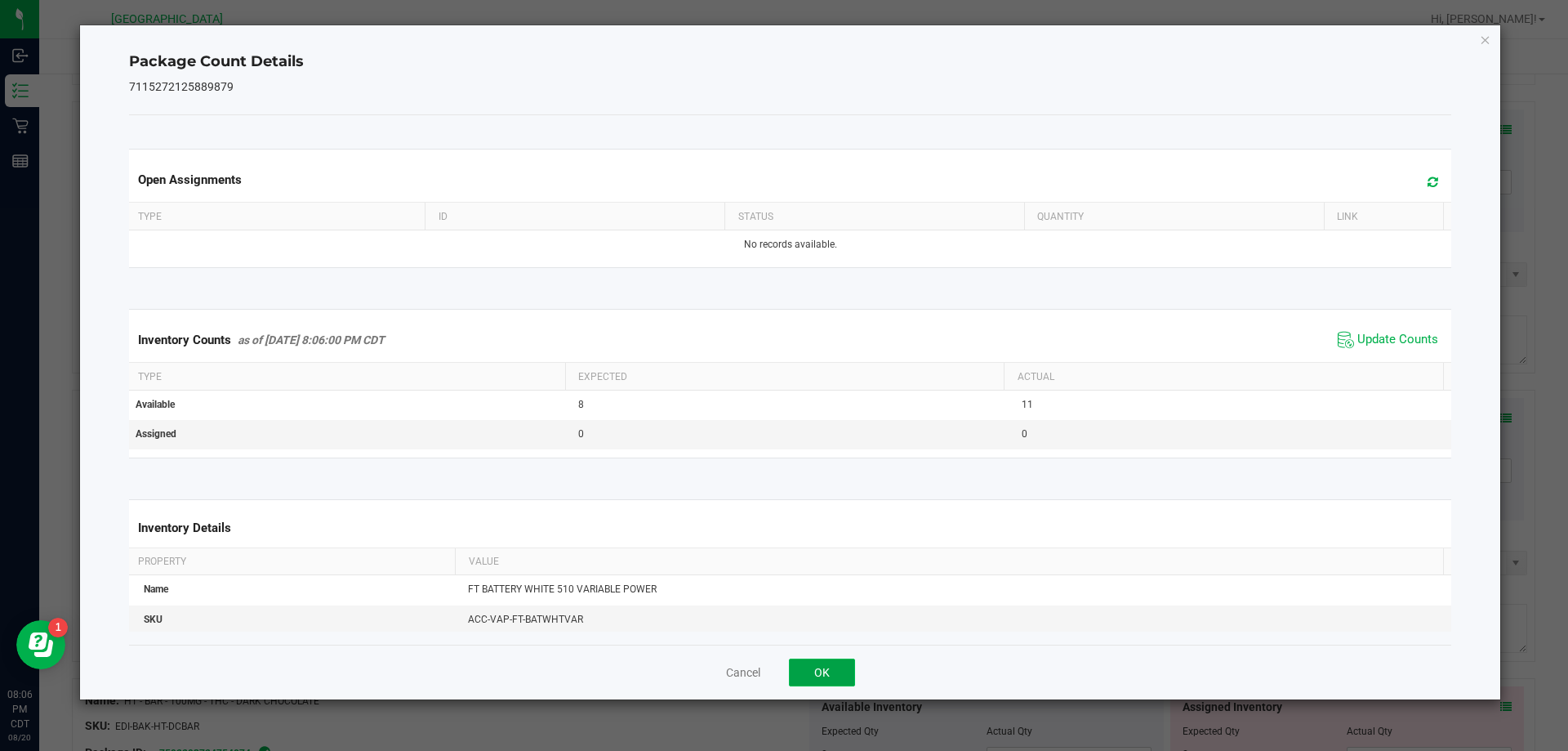
click at [839, 676] on button "OK" at bounding box center [822, 672] width 66 height 27
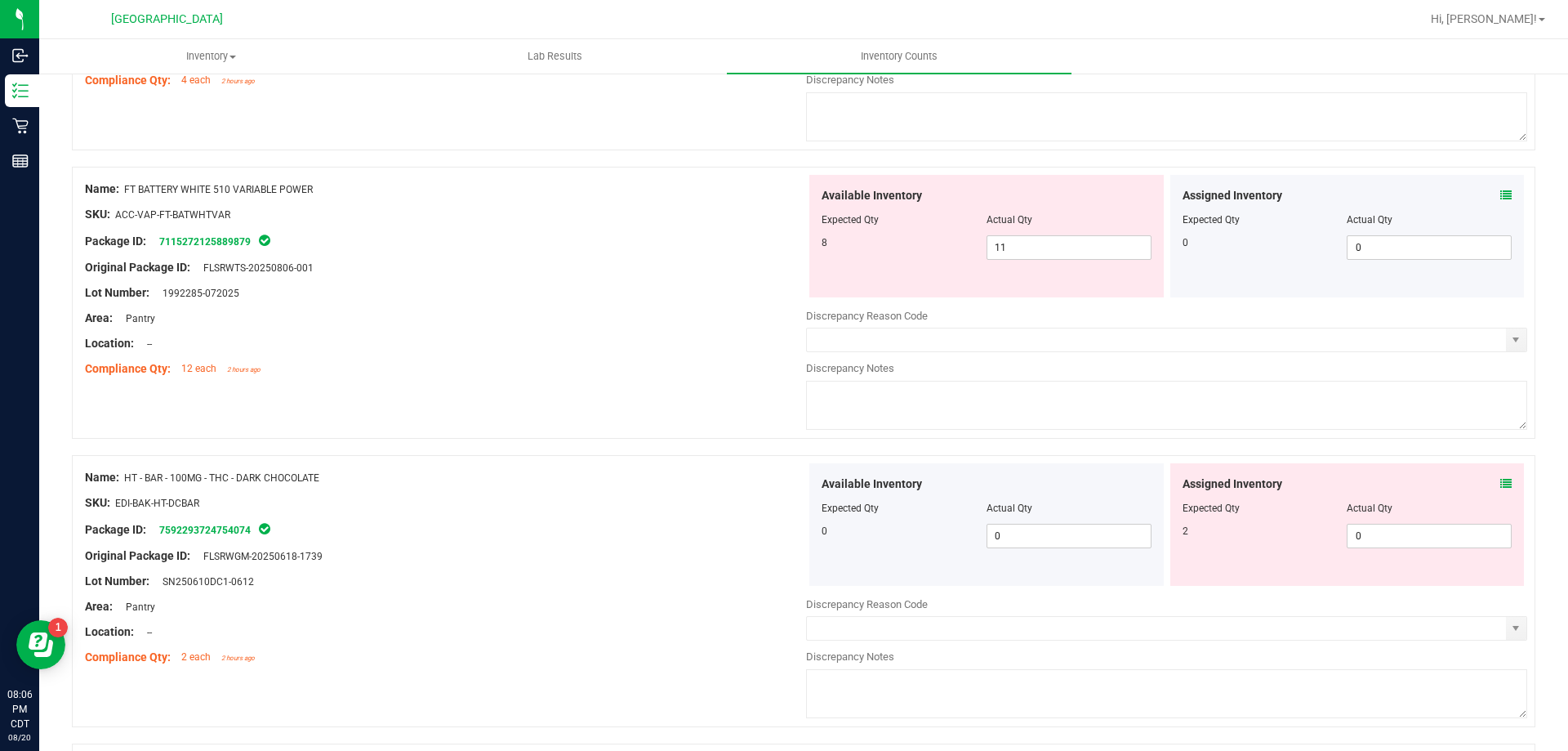
scroll to position [1152, 0]
click at [1500, 482] on icon at bounding box center [1506, 482] width 12 height 12
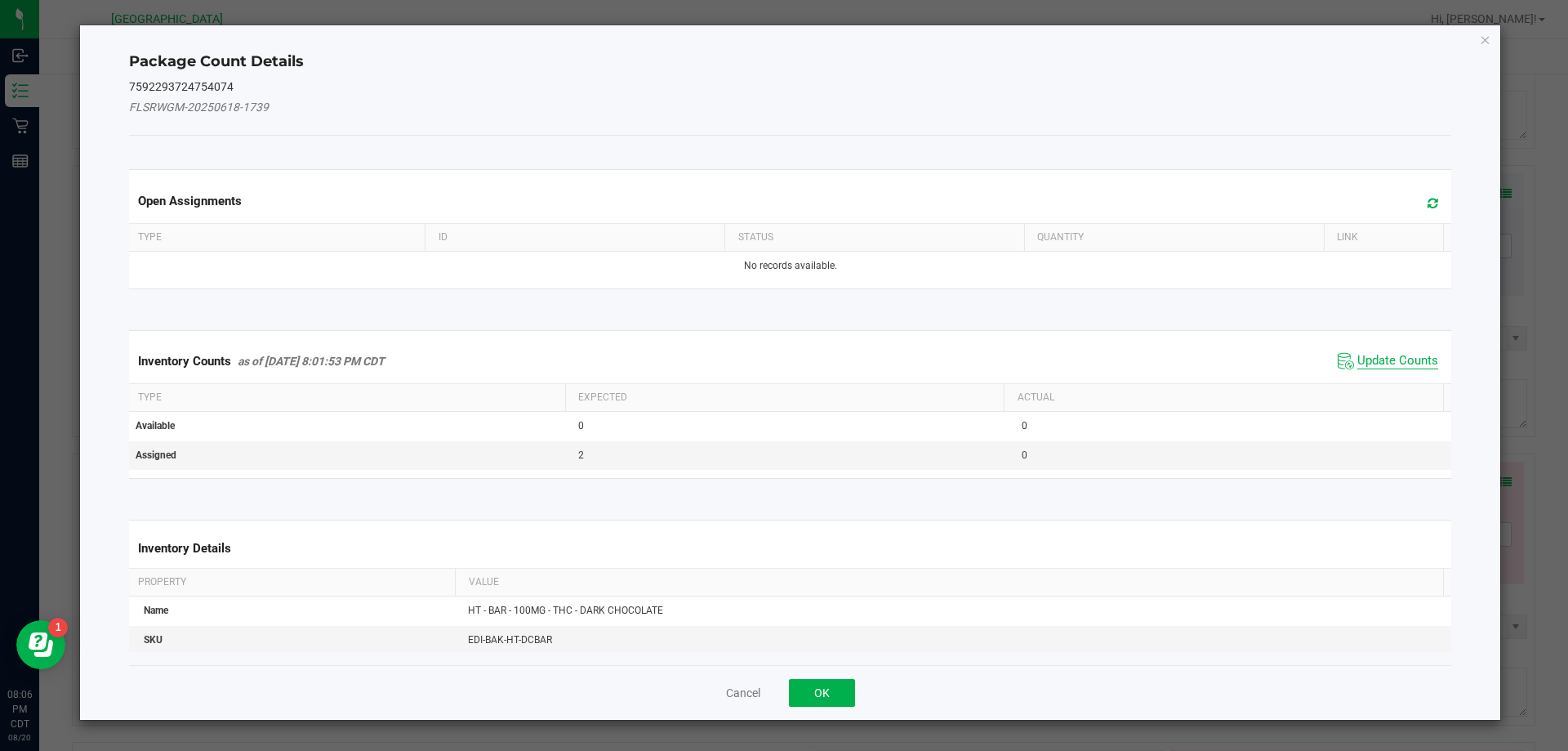
click at [1391, 364] on span "Update Counts" at bounding box center [1398, 361] width 80 height 17
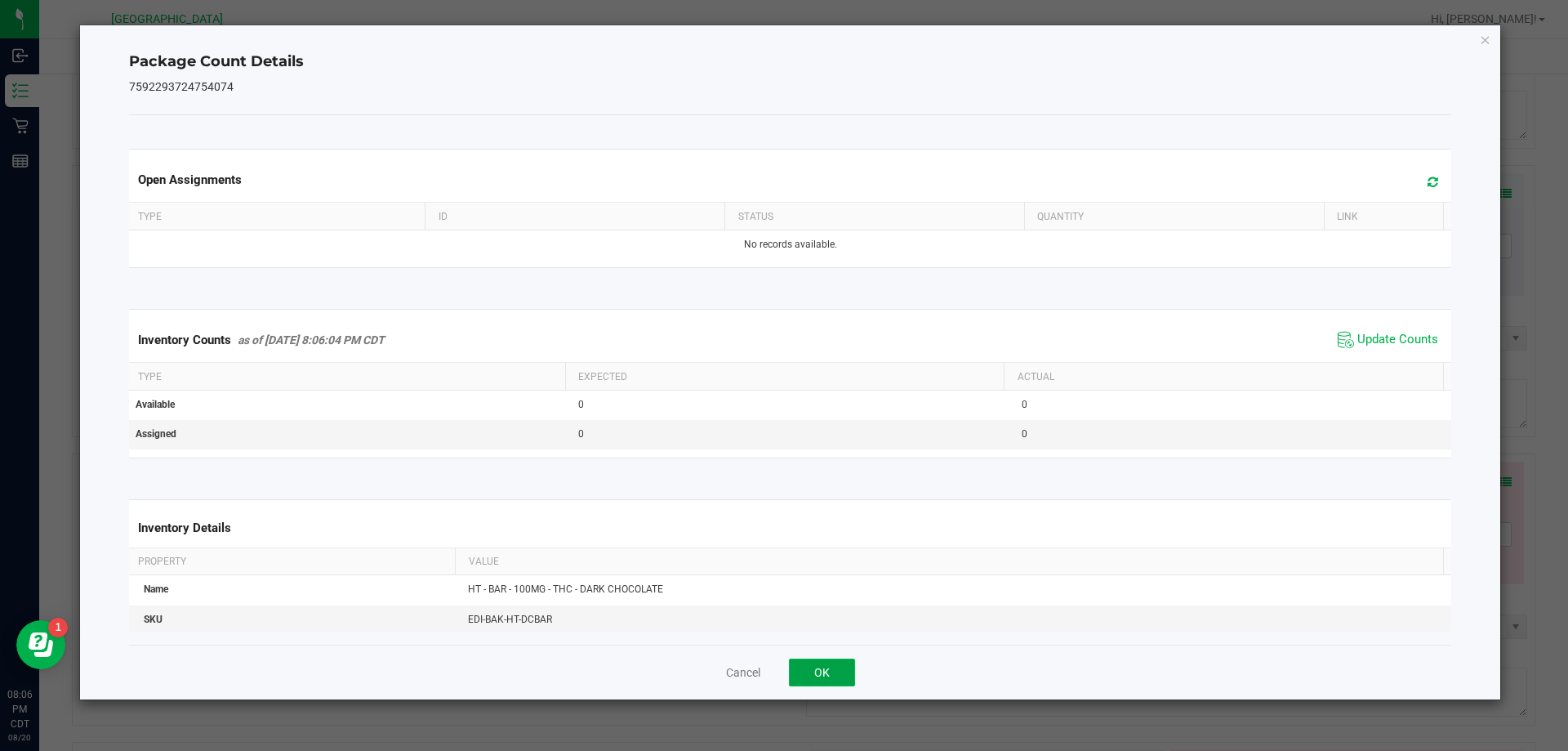
click at [822, 673] on button "OK" at bounding box center [822, 672] width 66 height 27
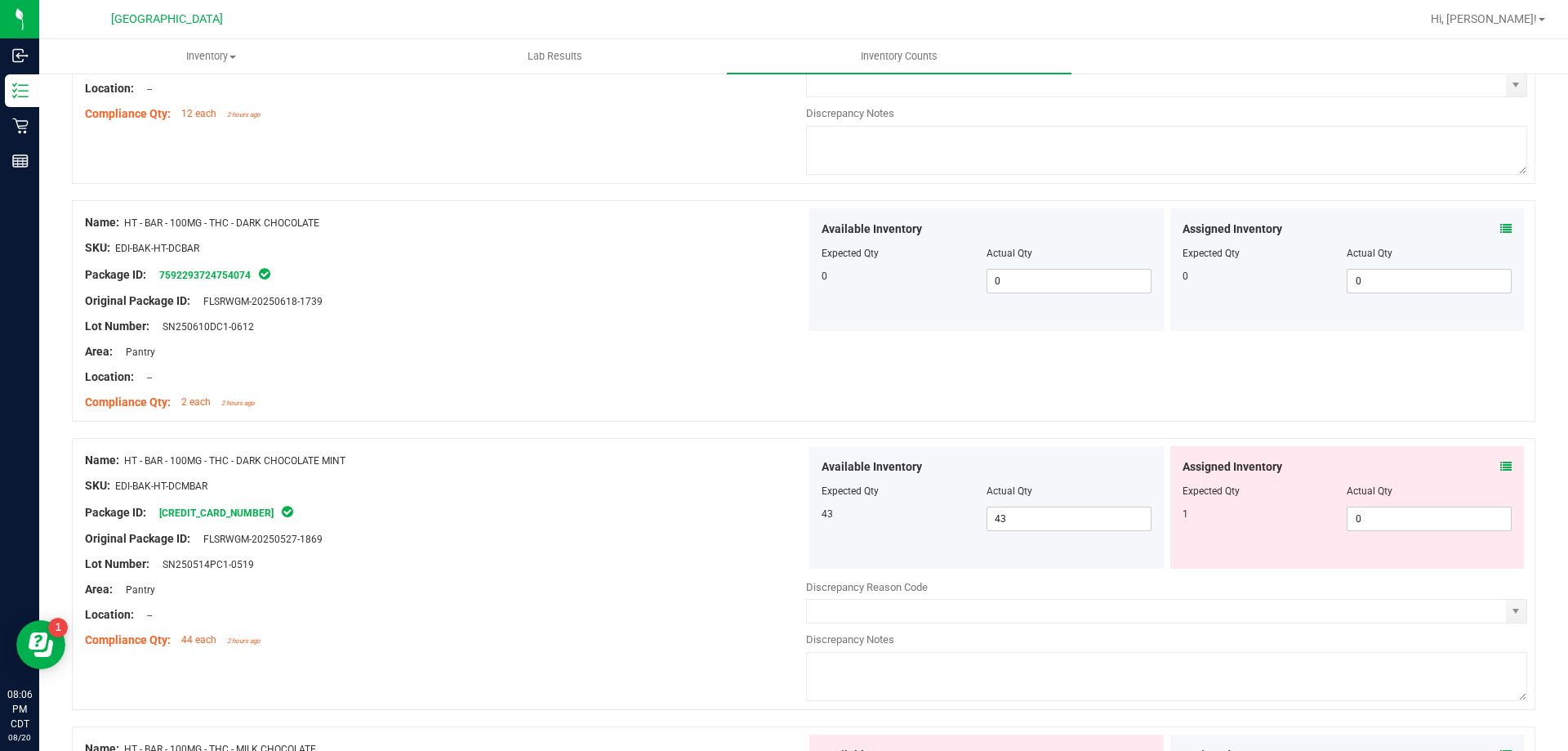
scroll to position [1411, 0]
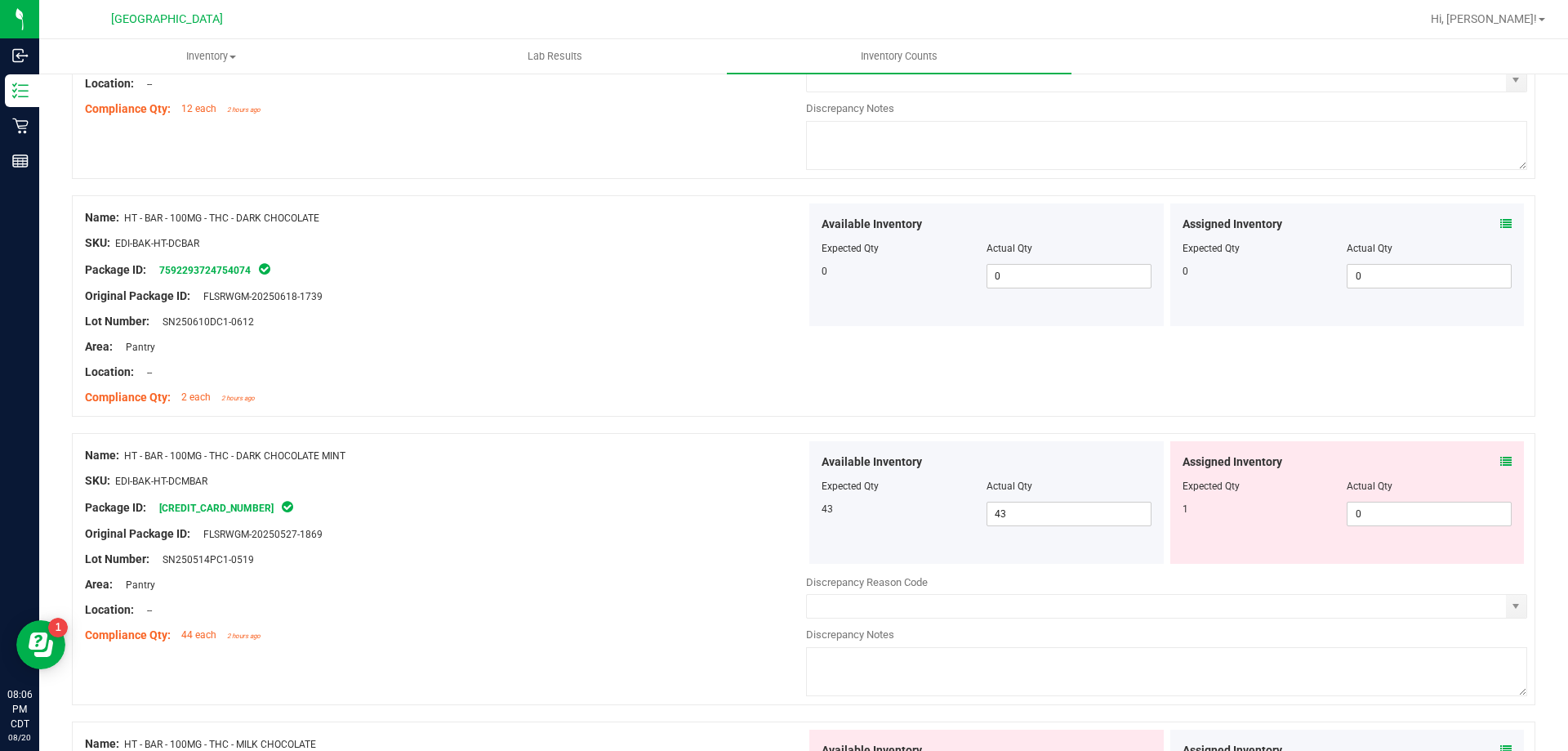
click at [1500, 460] on icon at bounding box center [1506, 462] width 12 height 12
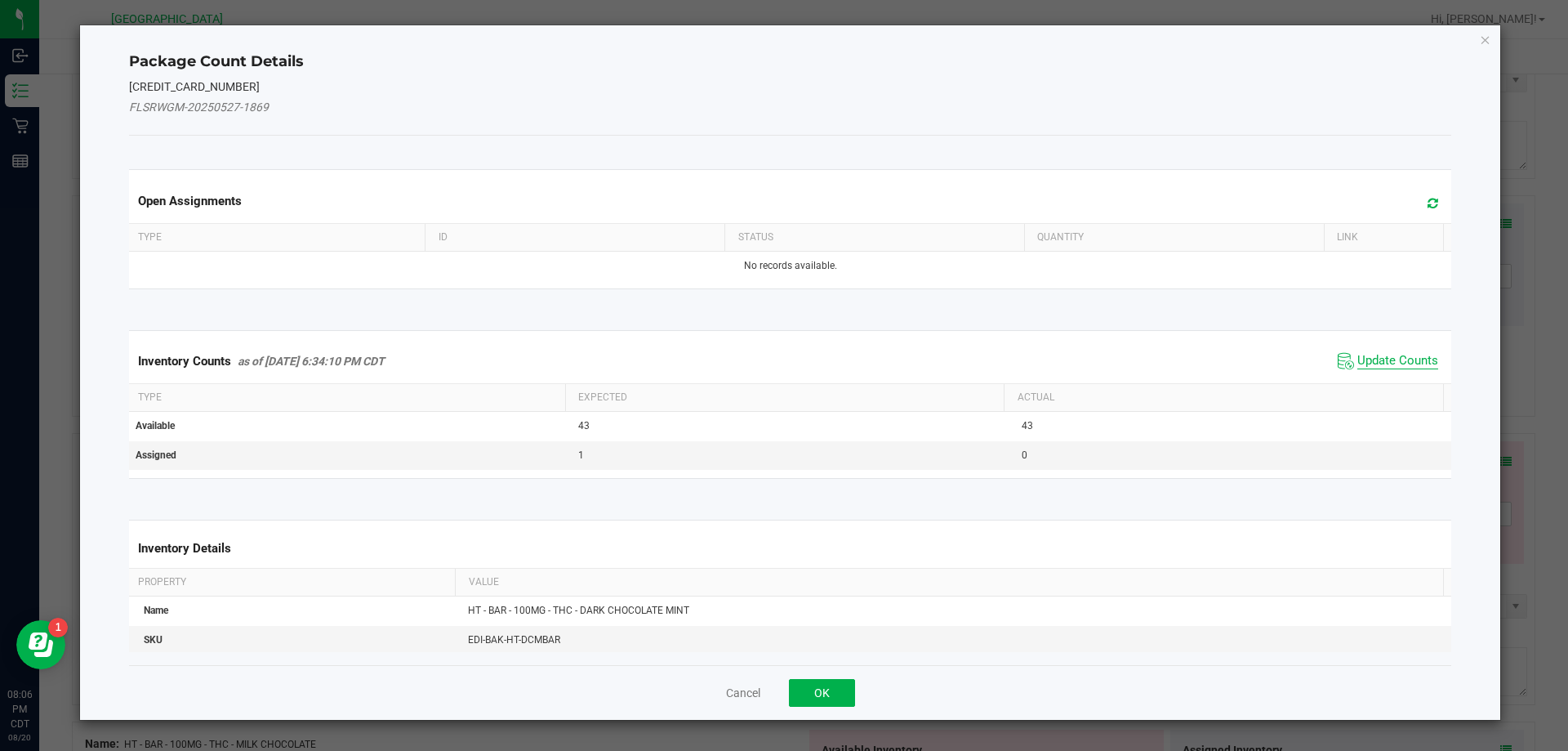
click at [1404, 365] on span "Update Counts" at bounding box center [1398, 361] width 80 height 17
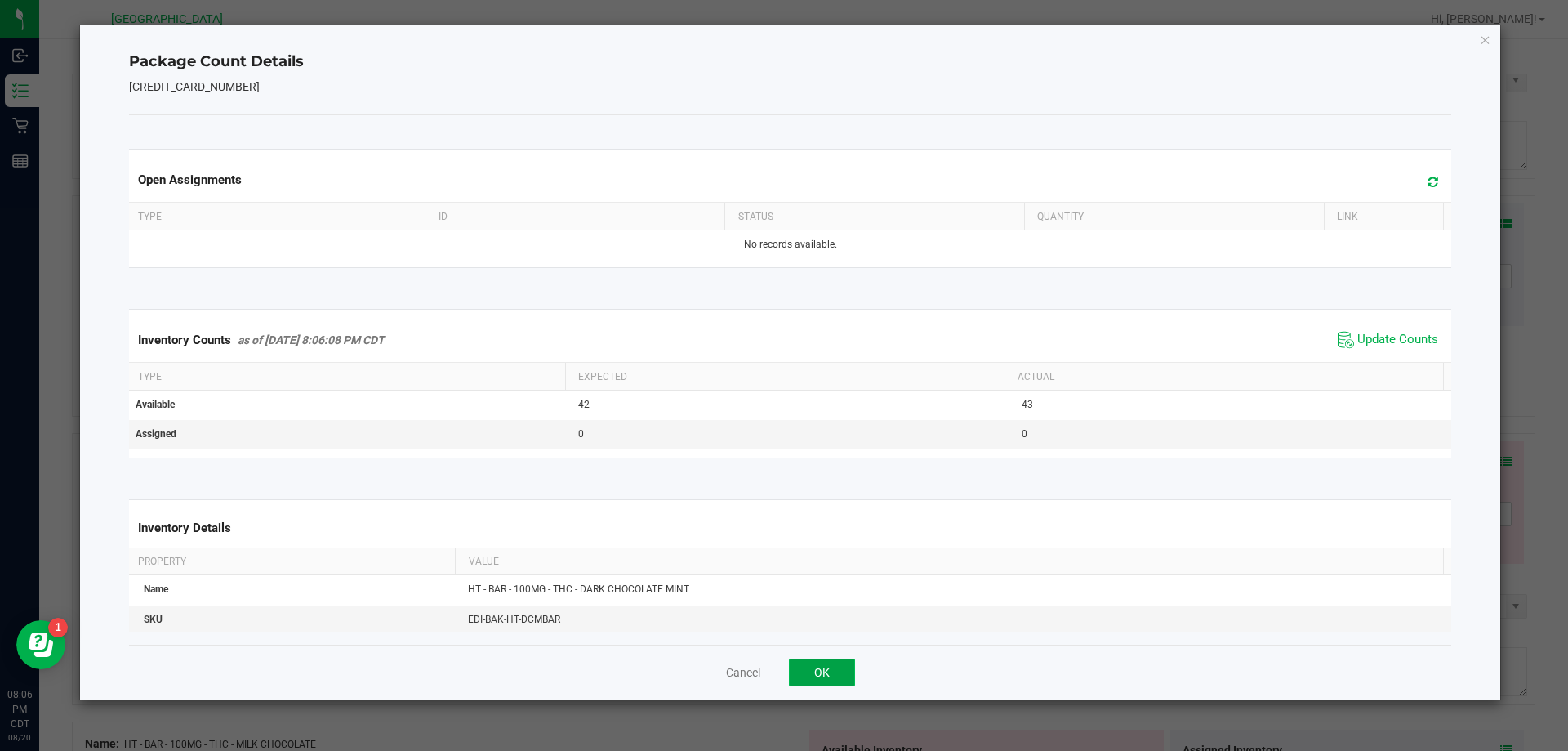
click at [813, 678] on button "OK" at bounding box center [822, 672] width 66 height 27
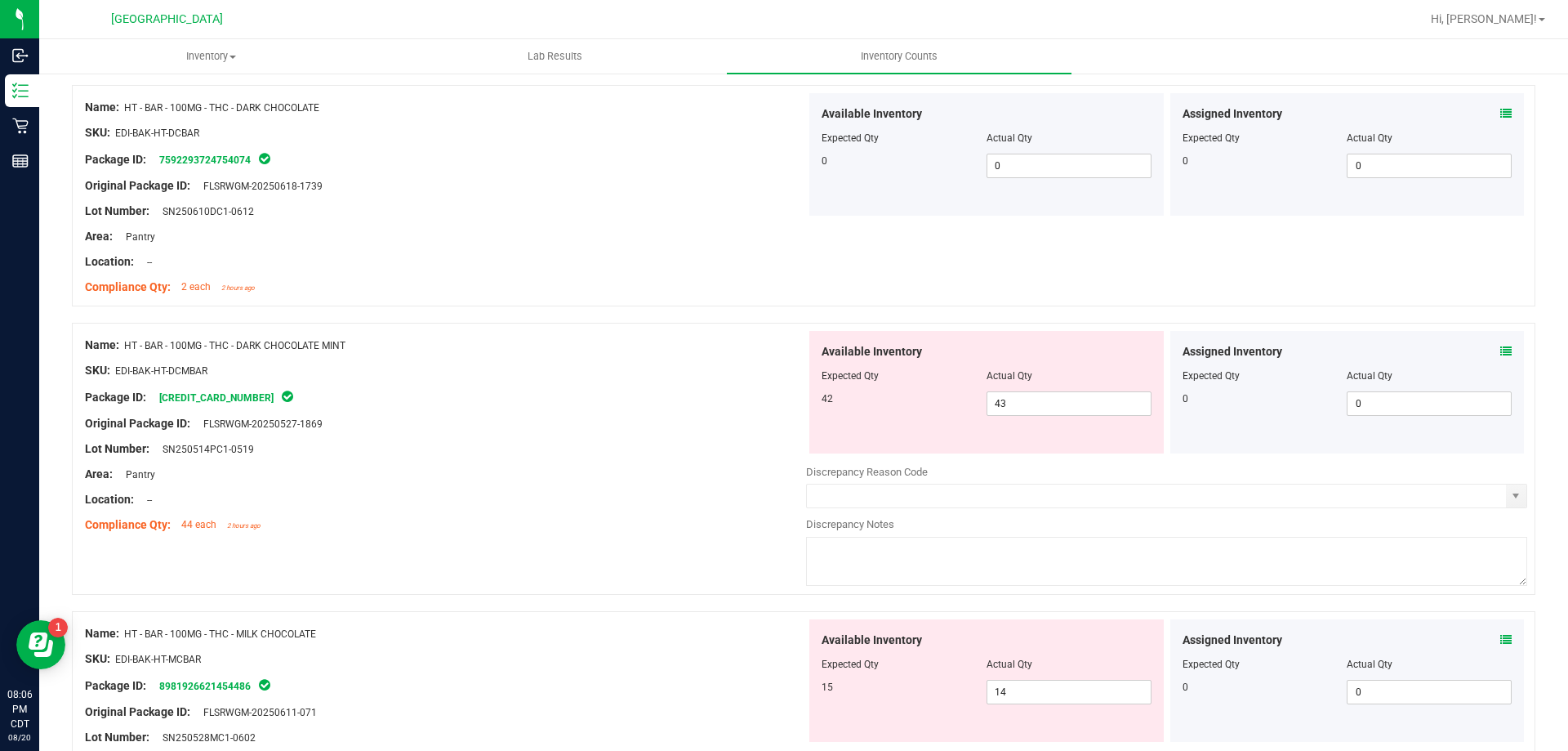
scroll to position [1522, 0]
click at [1500, 353] on icon at bounding box center [1506, 351] width 12 height 12
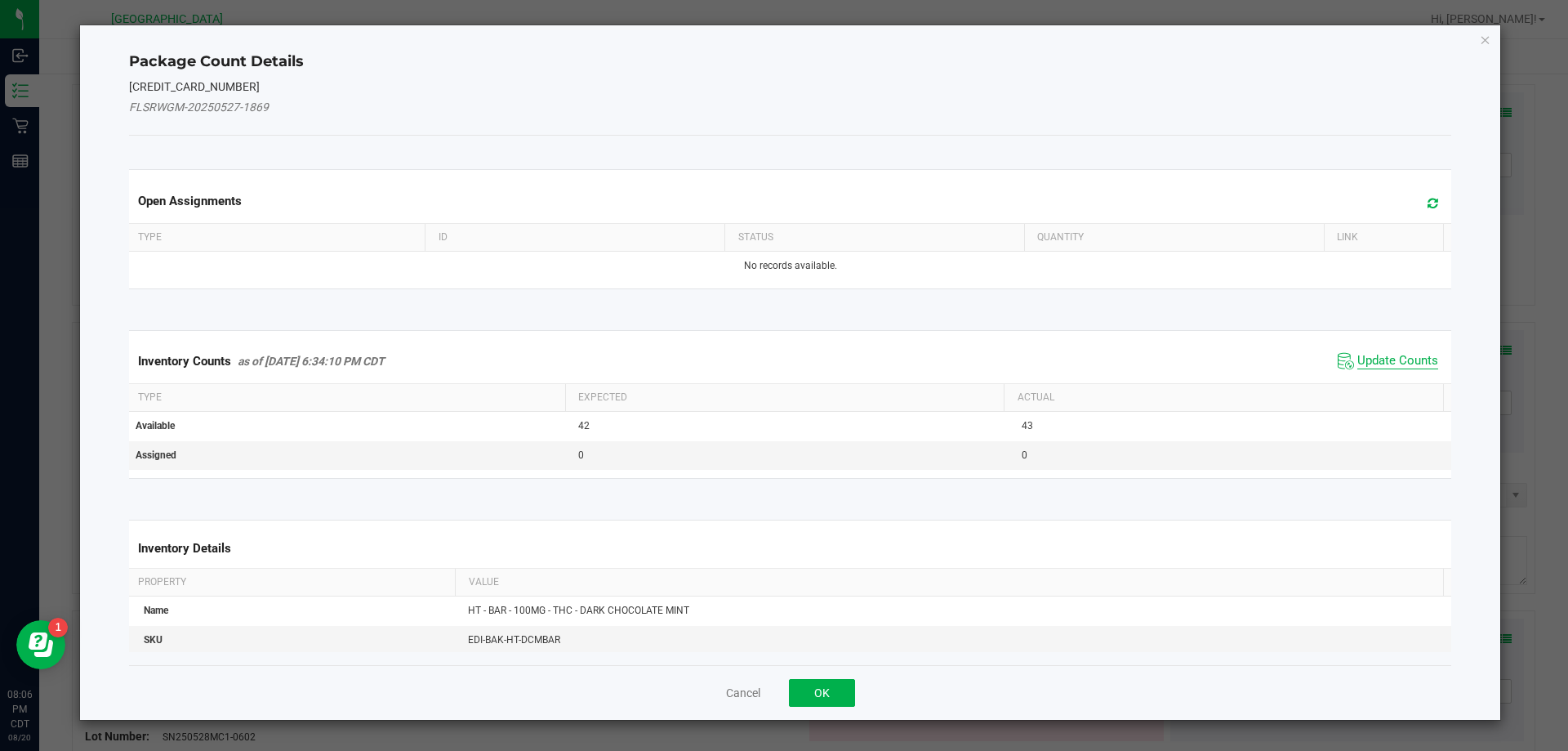
click at [1404, 366] on span "Update Counts" at bounding box center [1398, 361] width 80 height 17
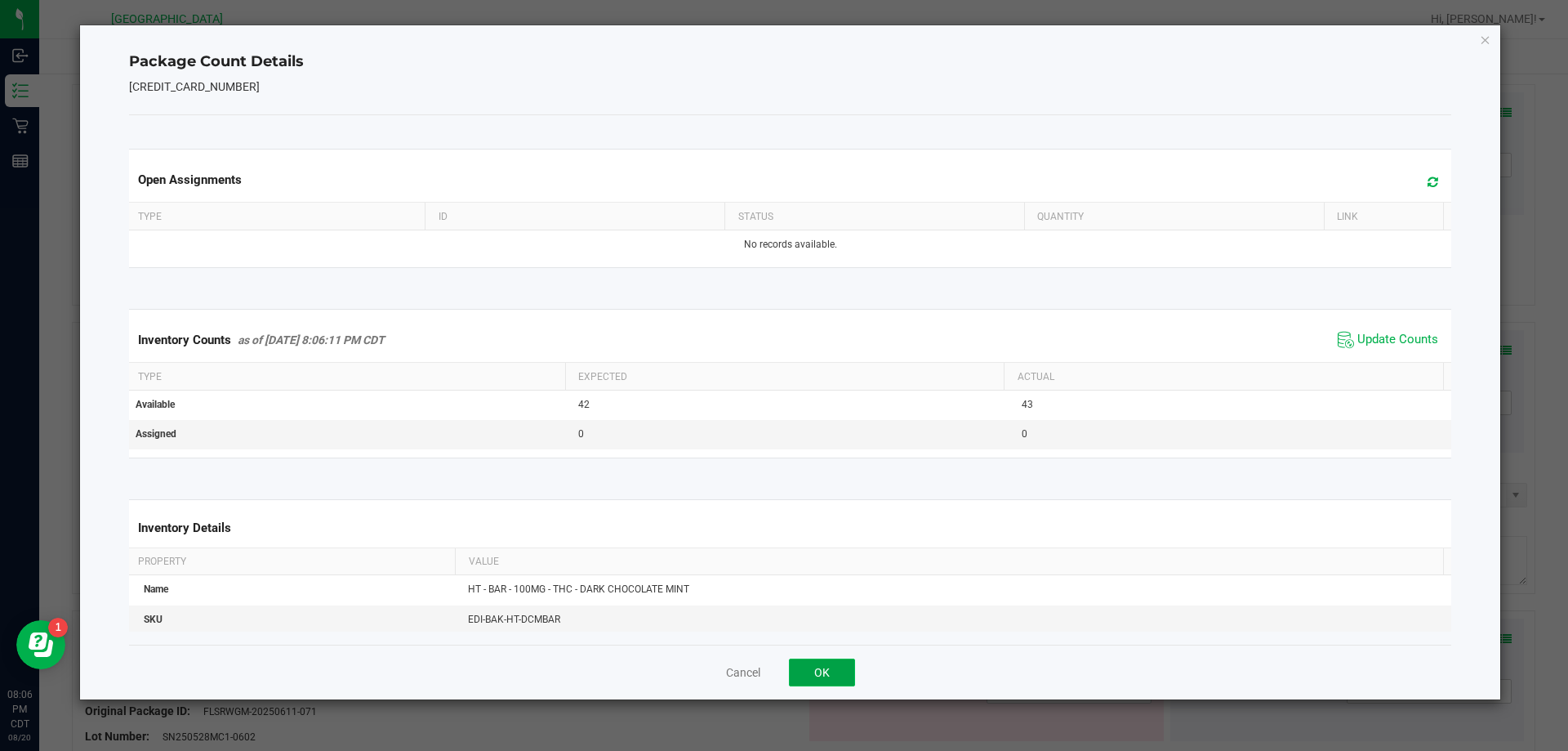
click at [827, 674] on button "OK" at bounding box center [822, 672] width 66 height 27
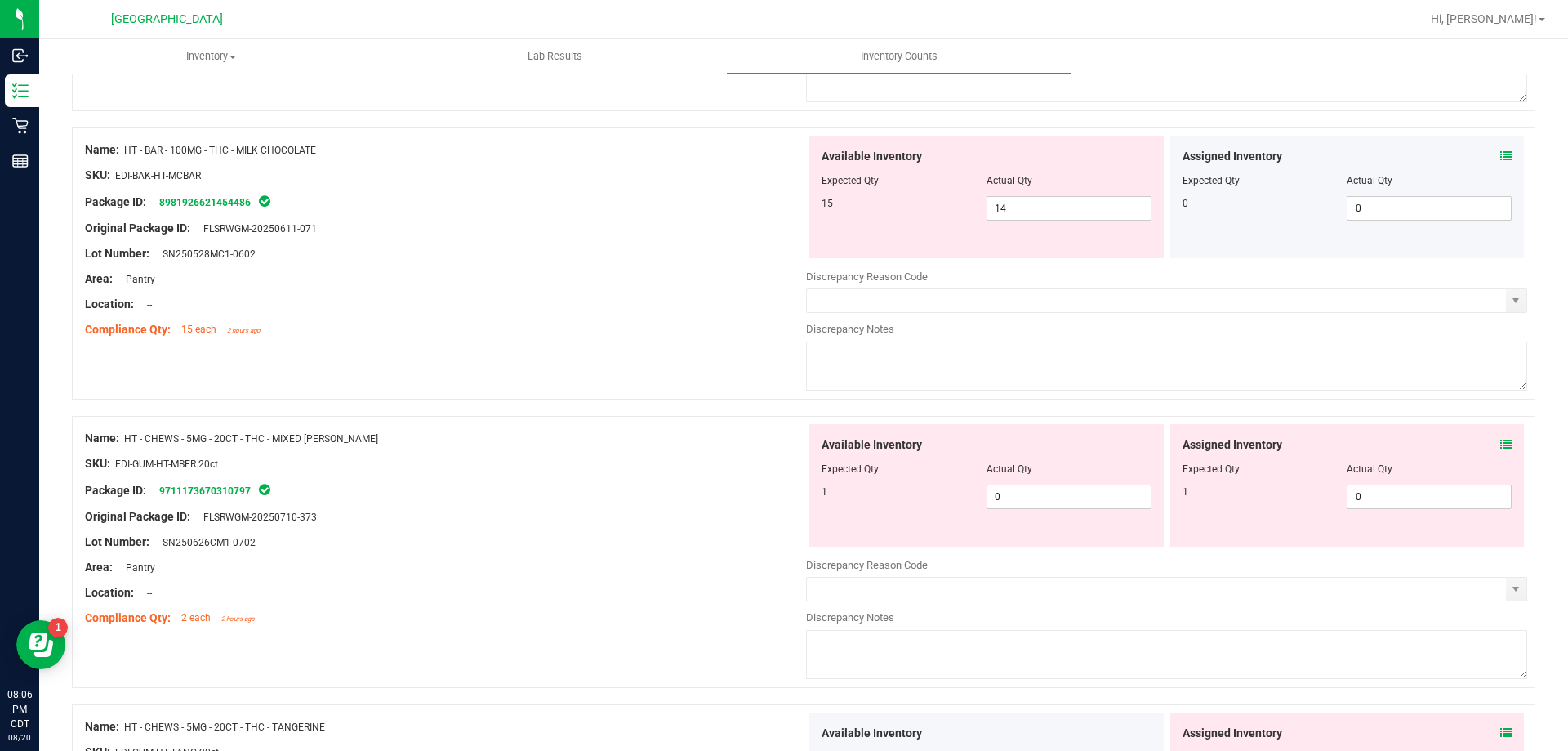
scroll to position [2012, 0]
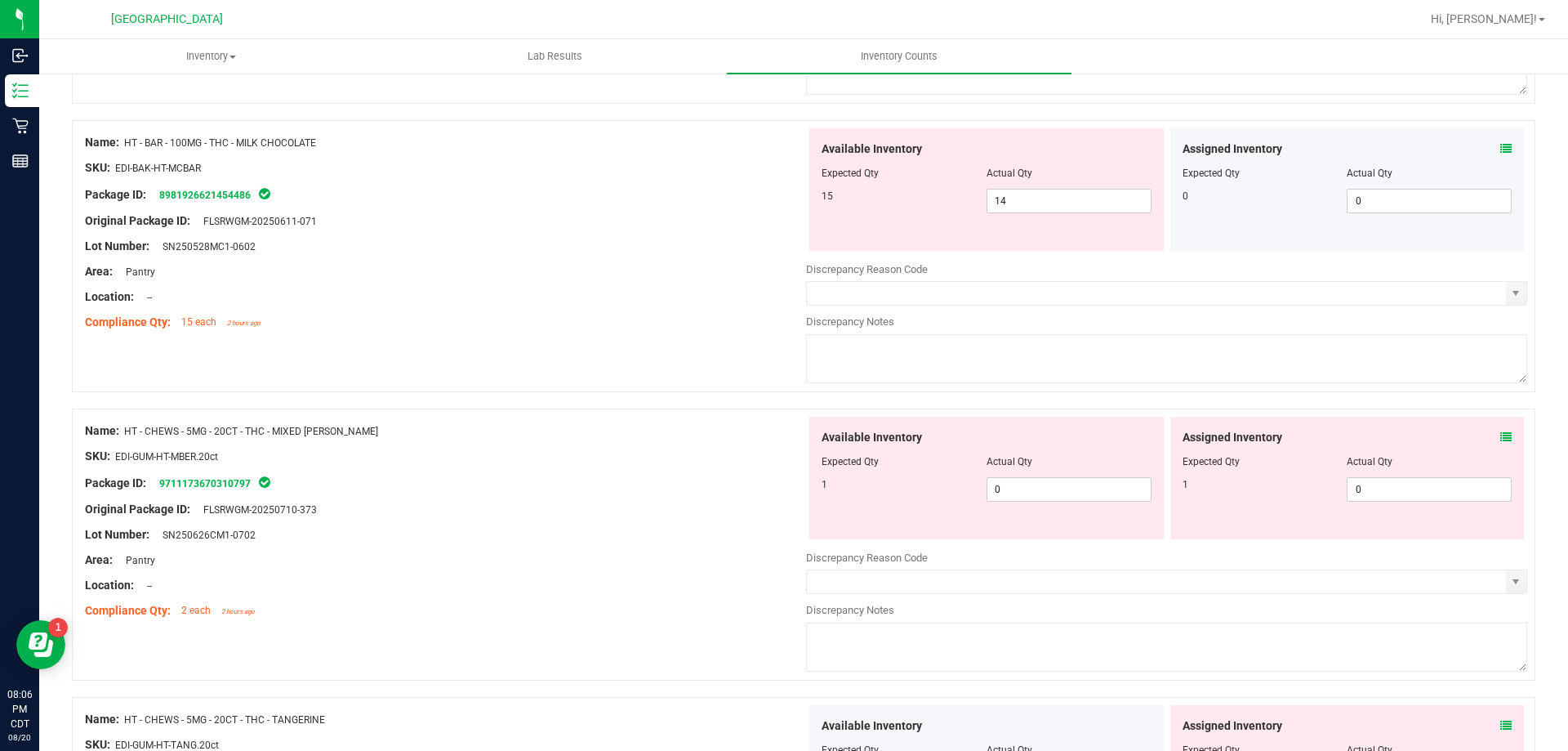
click at [1500, 144] on icon at bounding box center [1506, 149] width 12 height 12
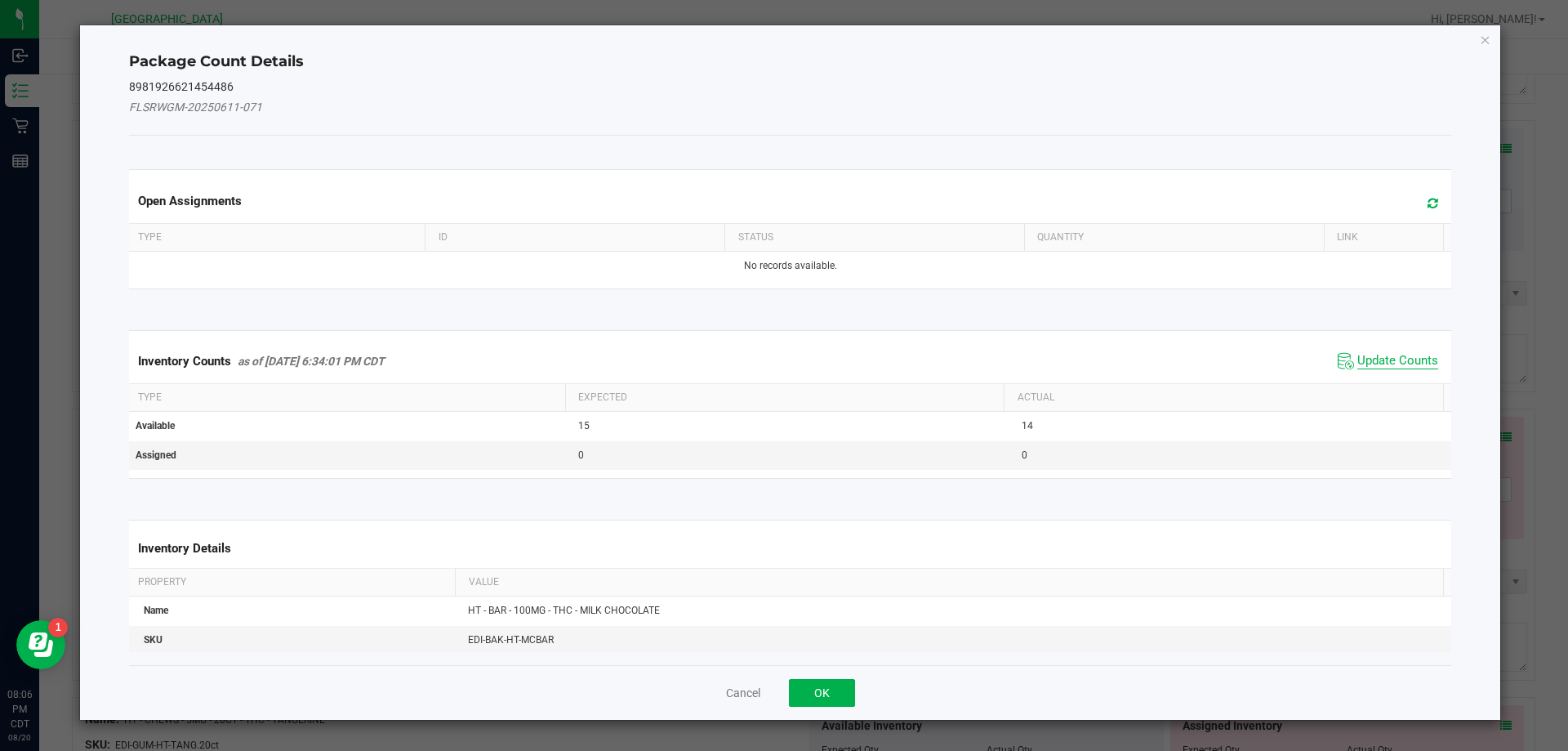
click at [1396, 358] on span "Update Counts" at bounding box center [1398, 361] width 80 height 17
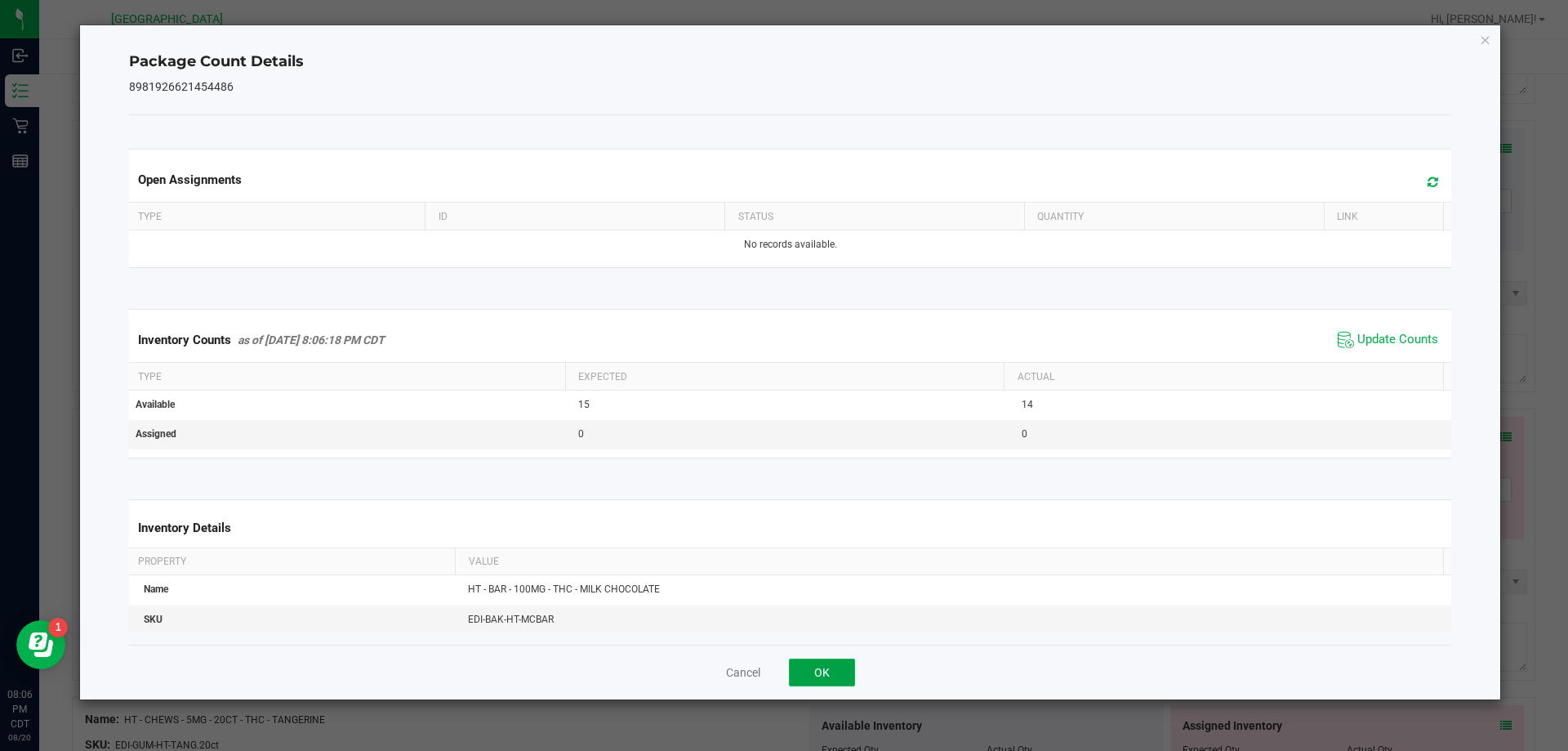
click at [815, 671] on button "OK" at bounding box center [822, 672] width 66 height 27
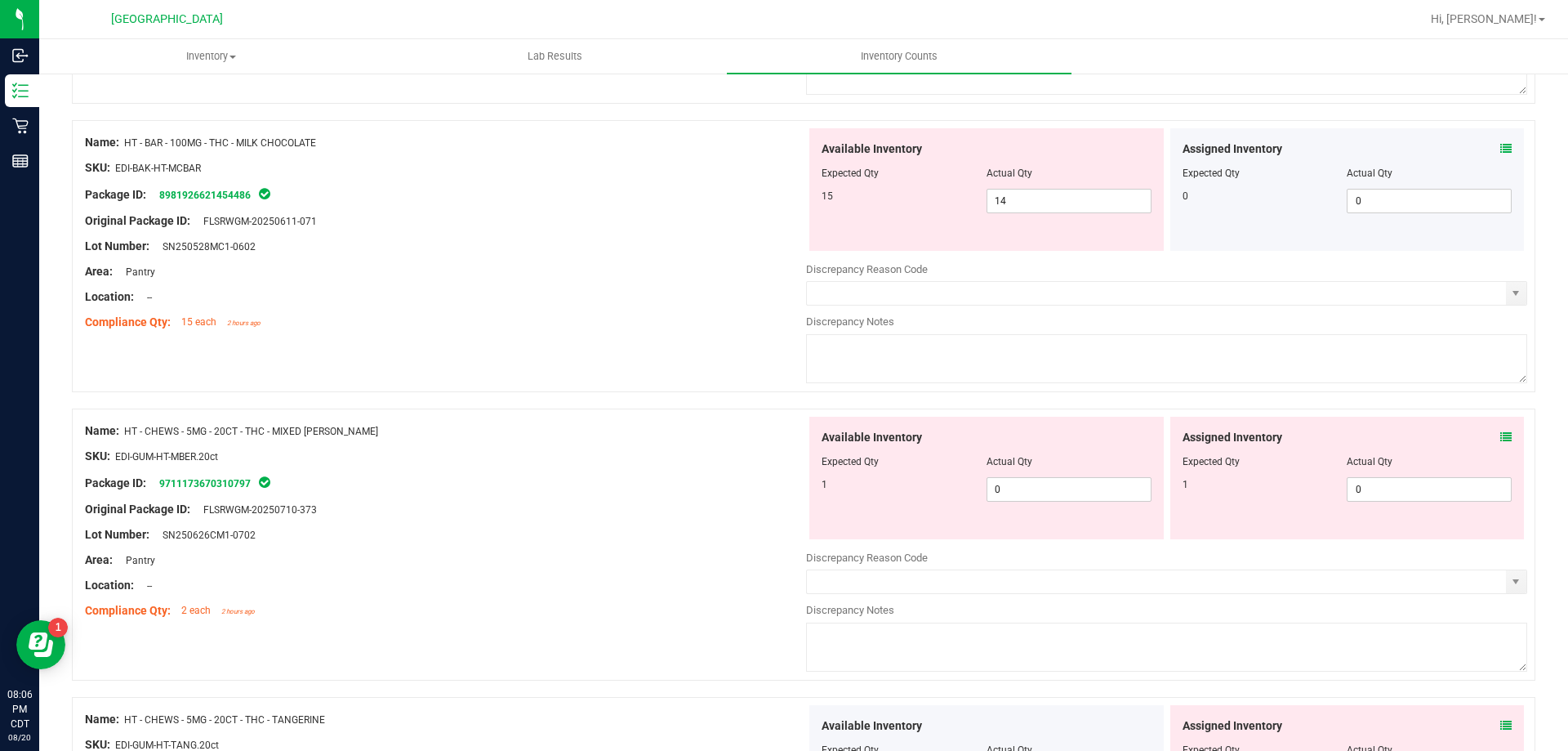
click at [1500, 438] on icon at bounding box center [1506, 437] width 12 height 12
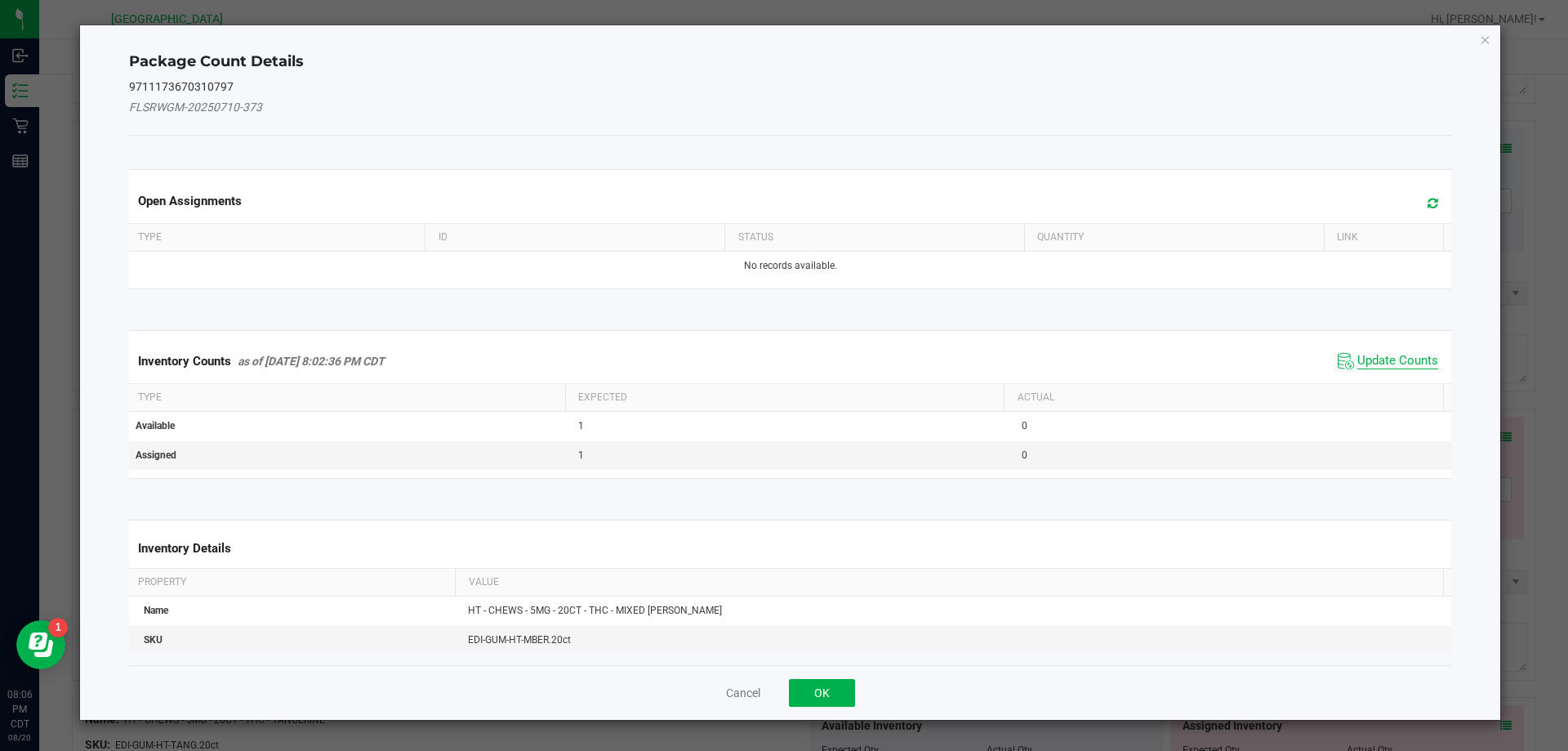
click at [1422, 361] on span "Update Counts" at bounding box center [1398, 361] width 80 height 17
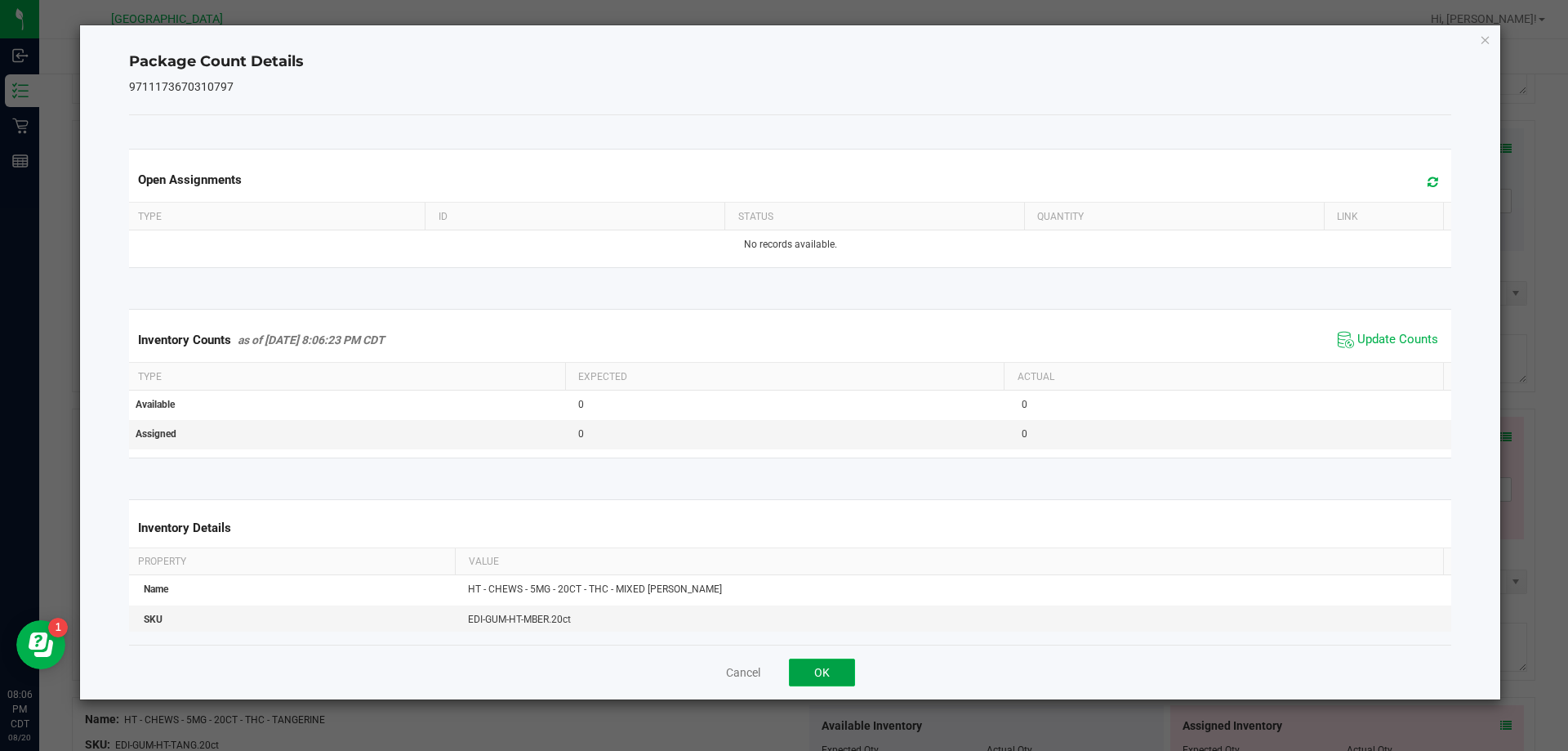
click at [841, 679] on button "OK" at bounding box center [822, 672] width 66 height 27
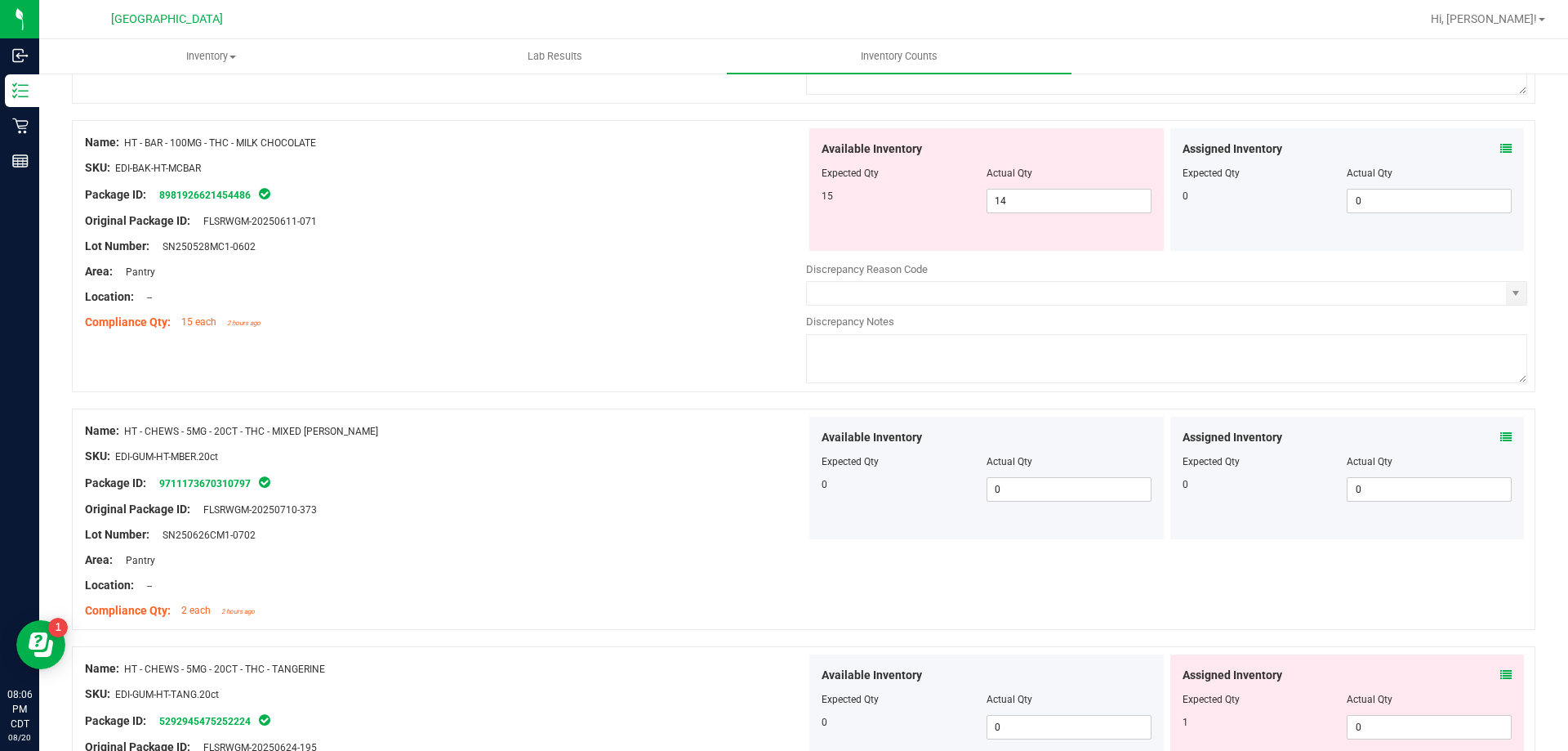
click at [1500, 676] on icon at bounding box center [1506, 675] width 12 height 12
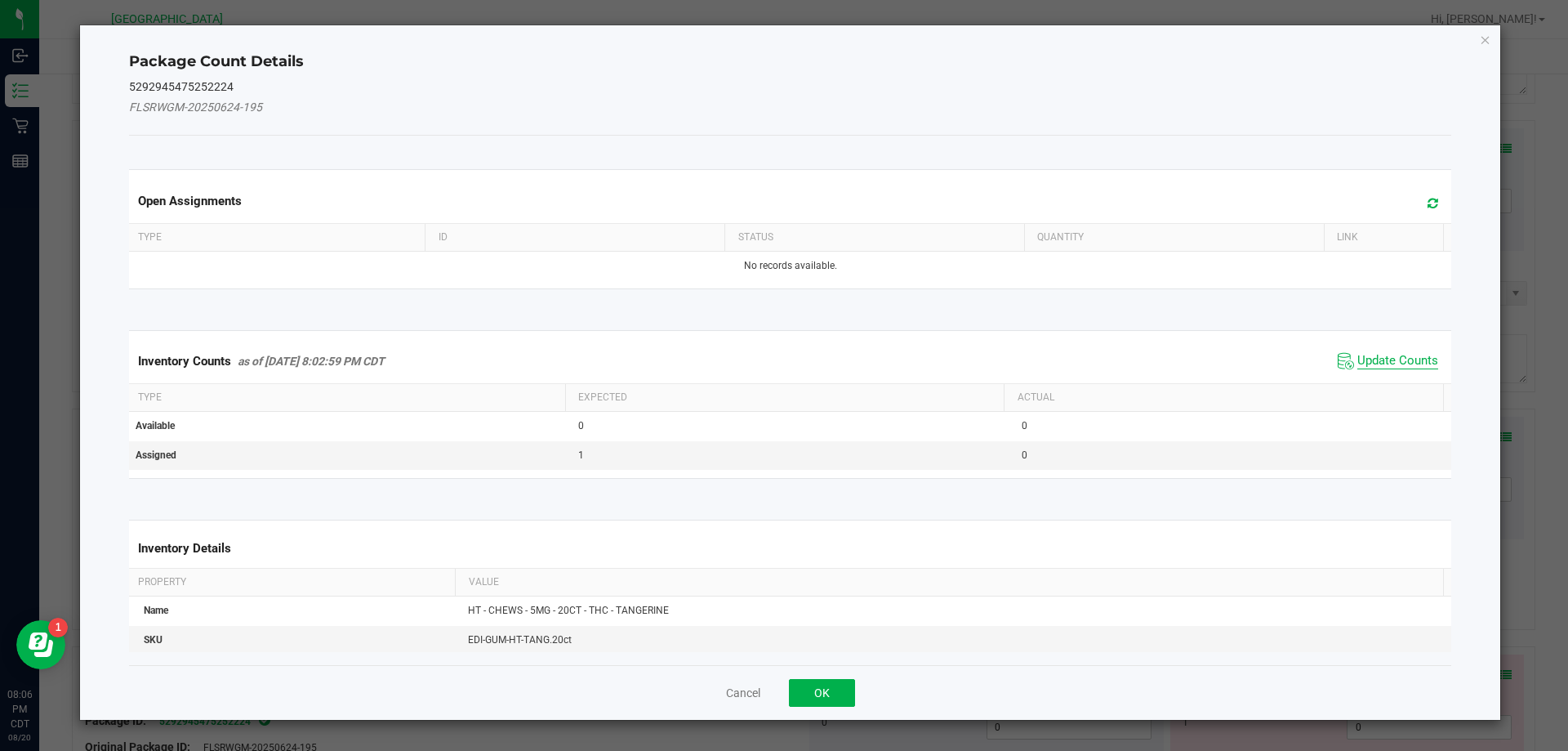
click at [1372, 356] on span "Update Counts" at bounding box center [1398, 361] width 80 height 17
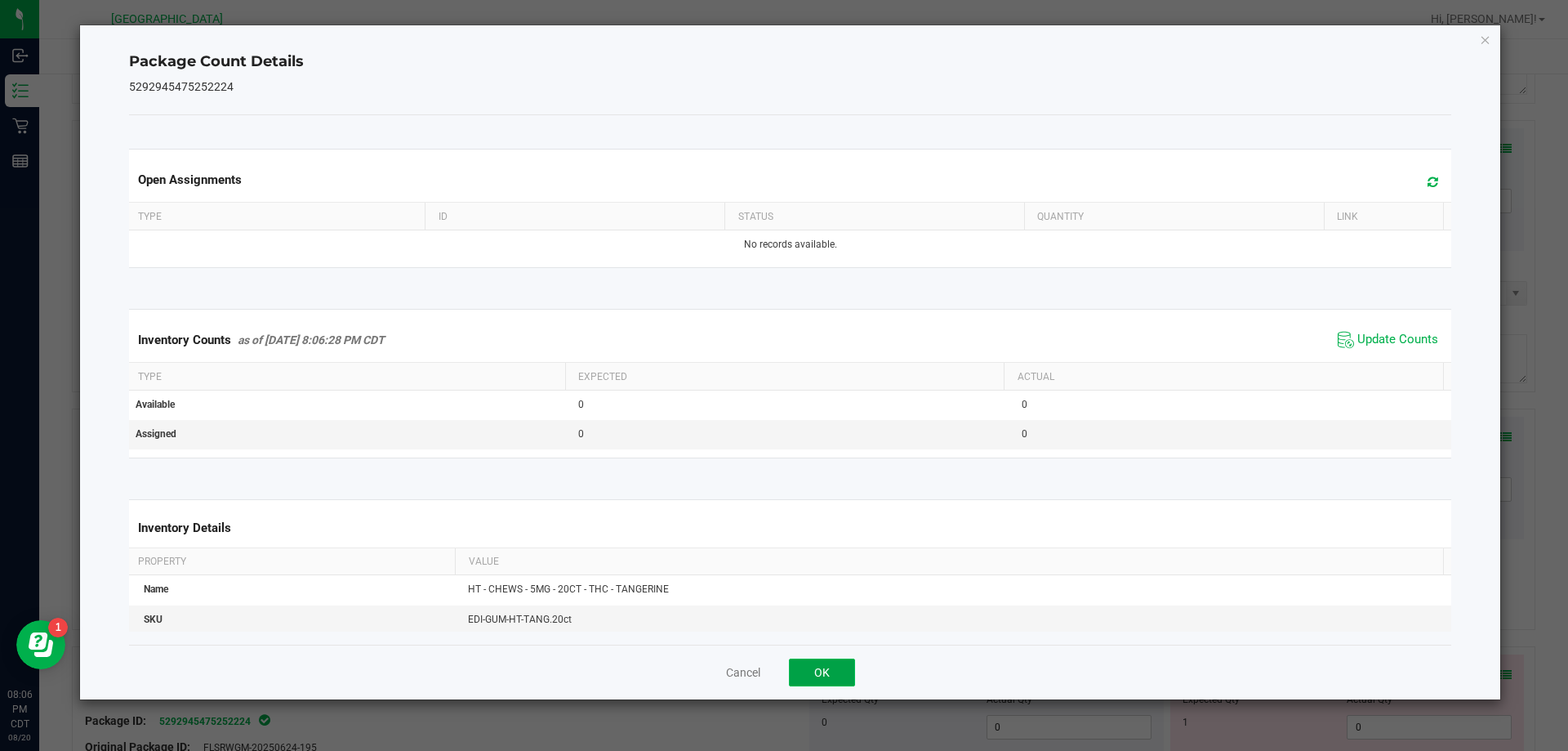
click at [832, 670] on button "OK" at bounding box center [822, 672] width 66 height 27
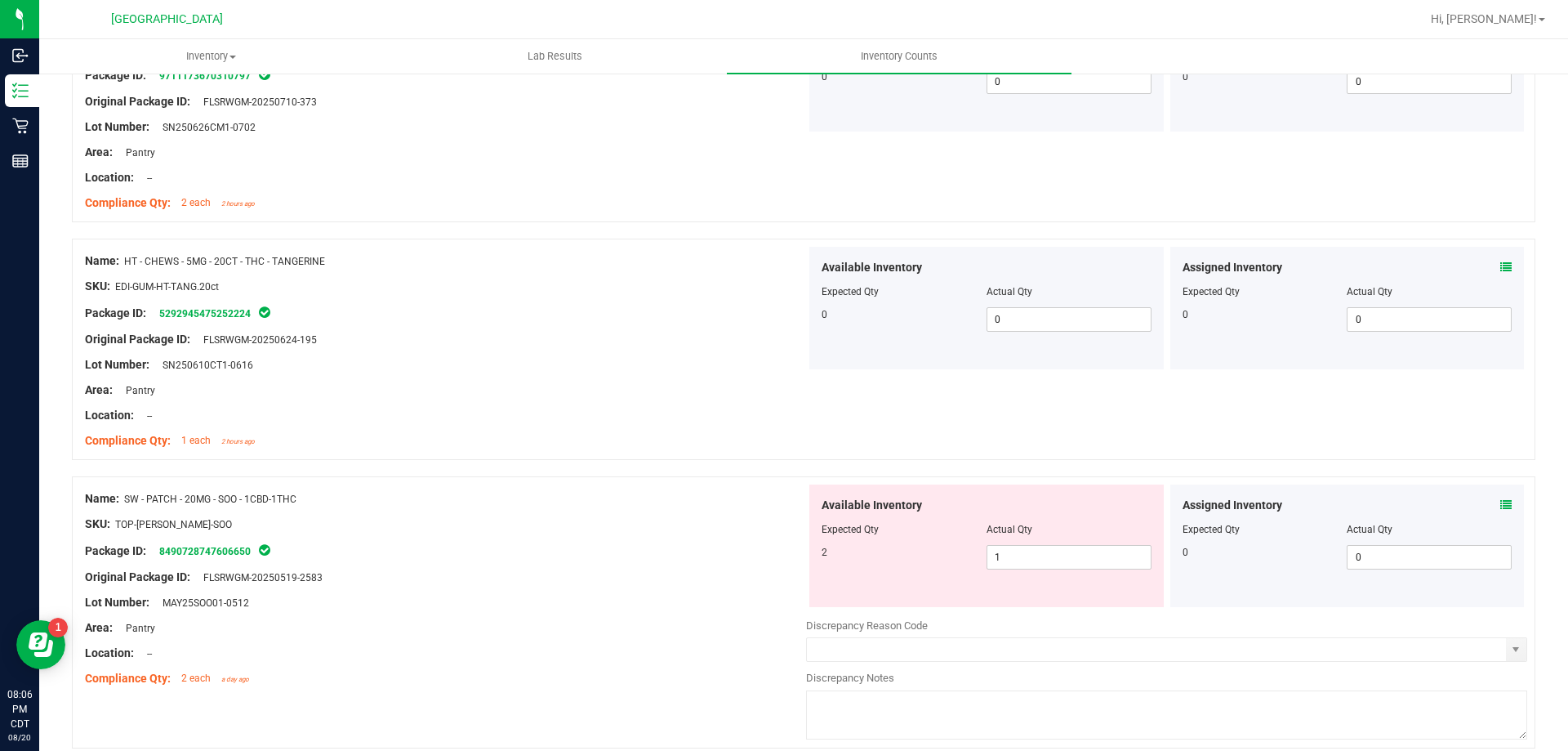
scroll to position [2420, 0]
click at [1500, 501] on icon at bounding box center [1506, 504] width 12 height 12
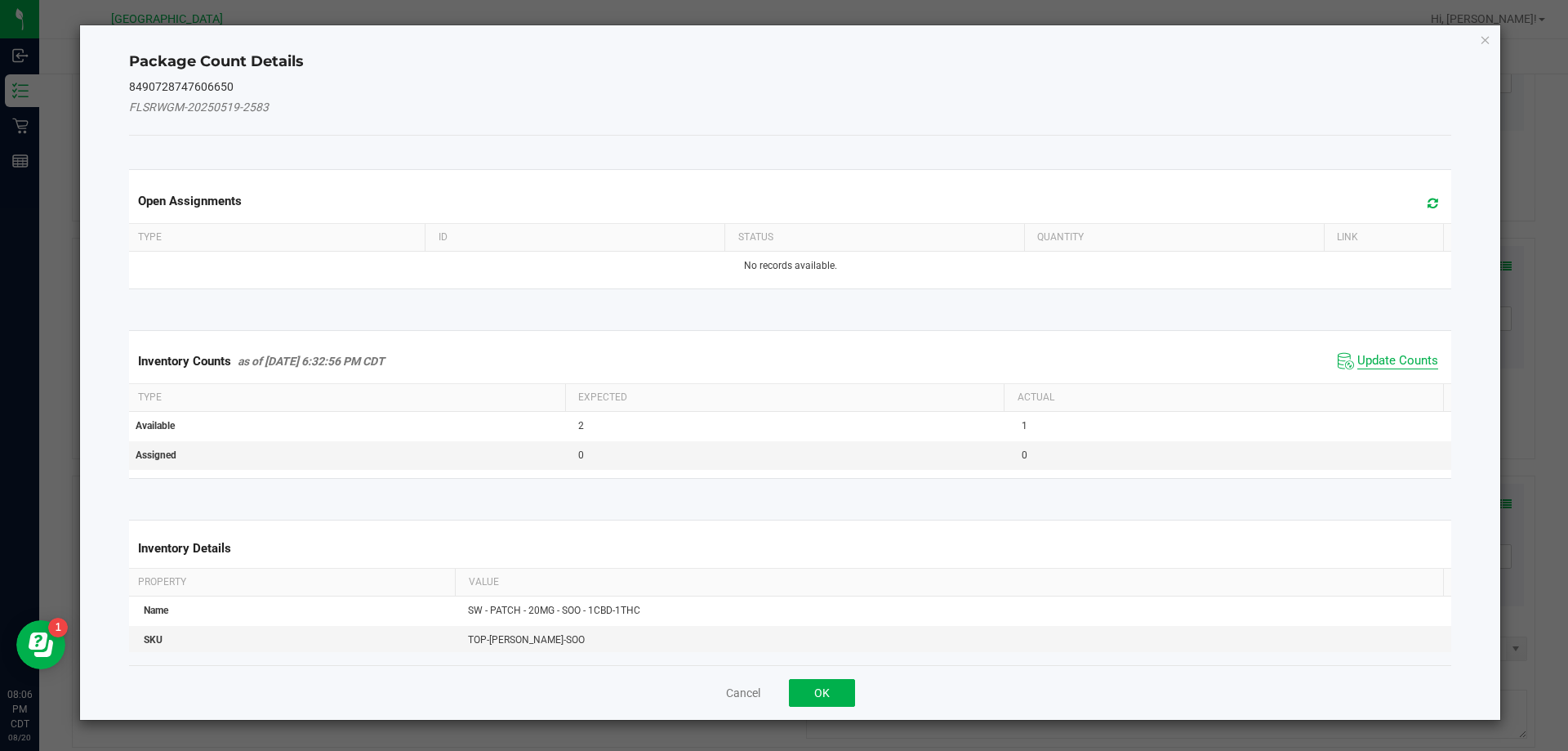
click at [1417, 356] on span "Update Counts" at bounding box center [1398, 361] width 80 height 17
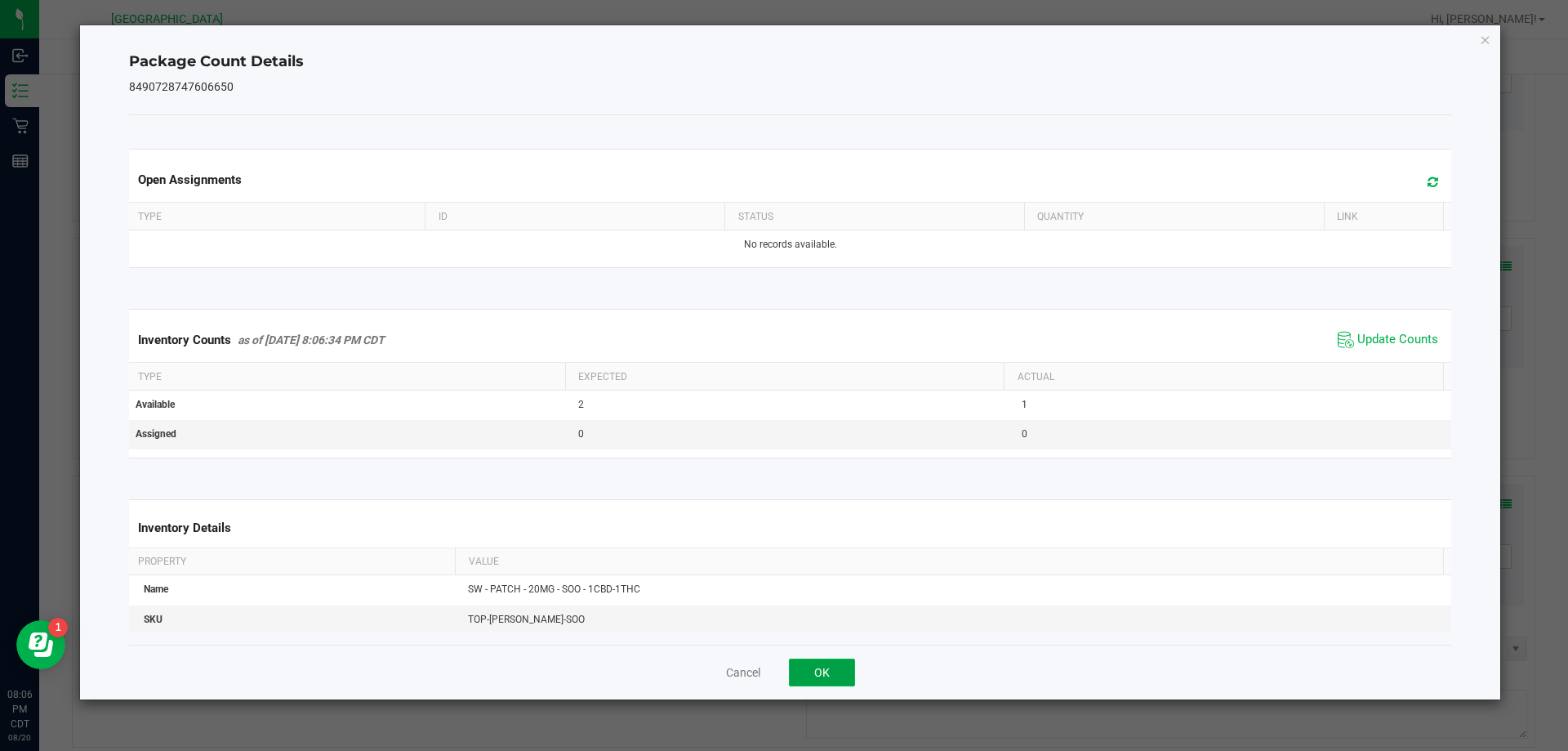
click at [822, 680] on button "OK" at bounding box center [822, 672] width 66 height 27
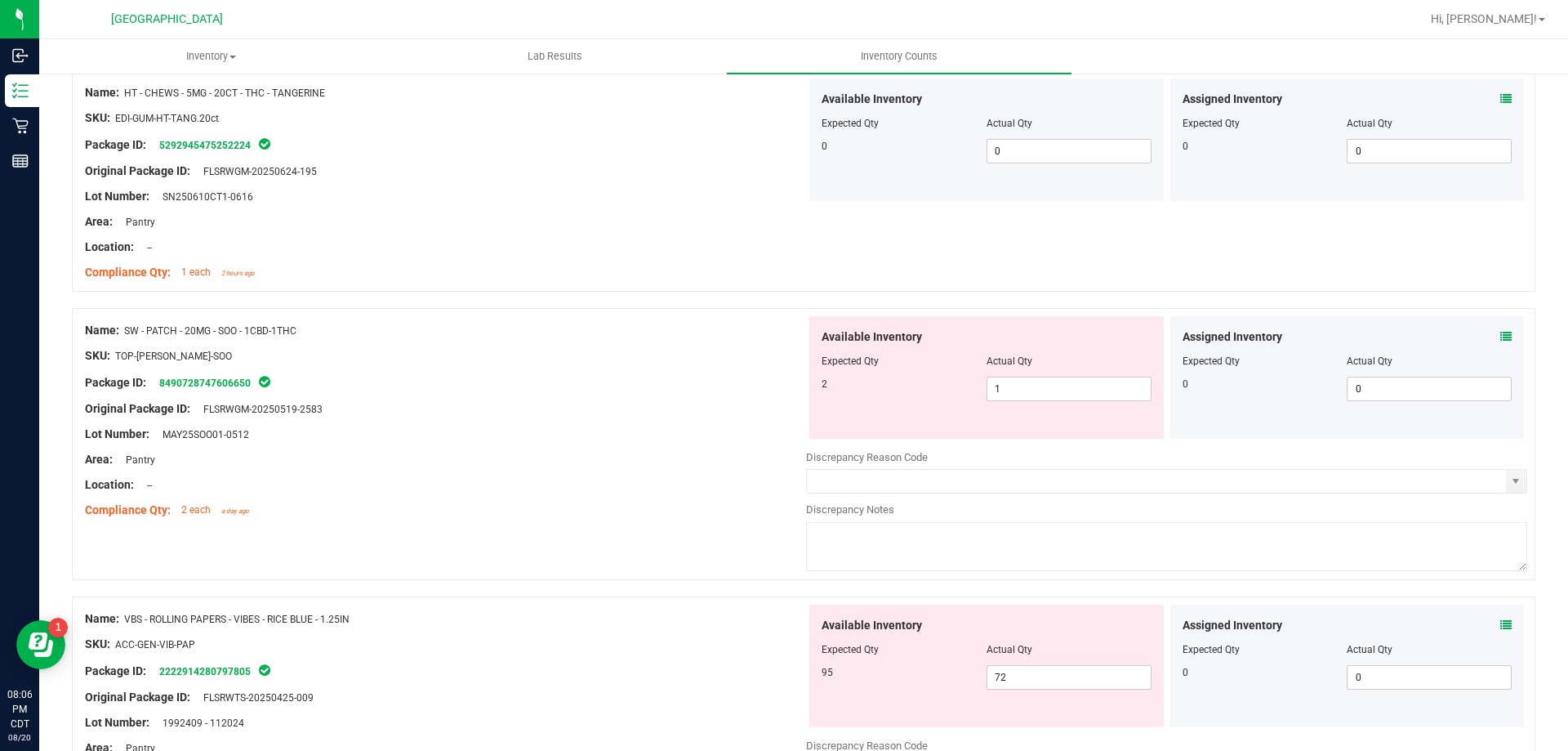
scroll to position [2583, 0]
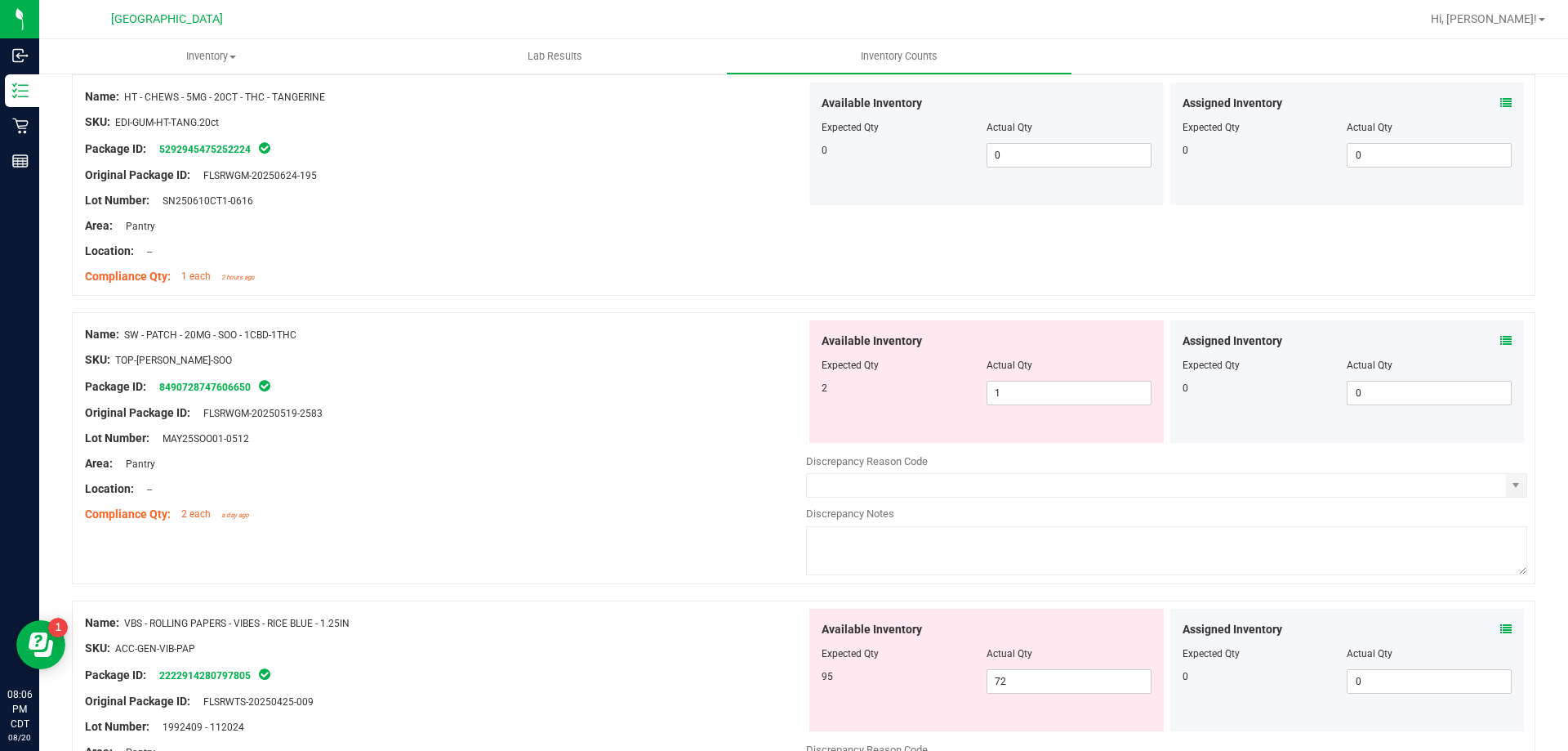
click at [1500, 335] on icon at bounding box center [1506, 341] width 12 height 12
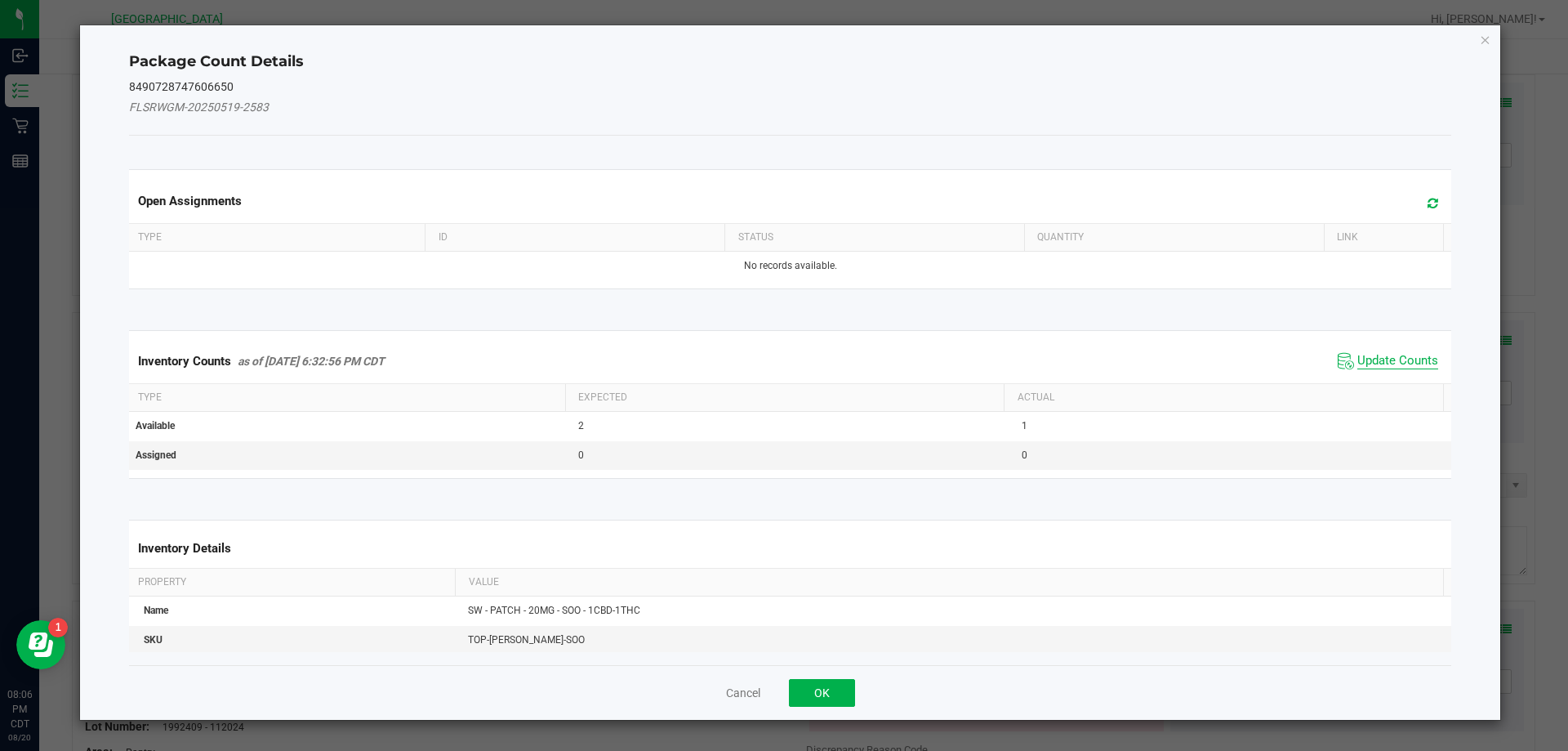
click at [1391, 364] on span "Update Counts" at bounding box center [1398, 361] width 80 height 17
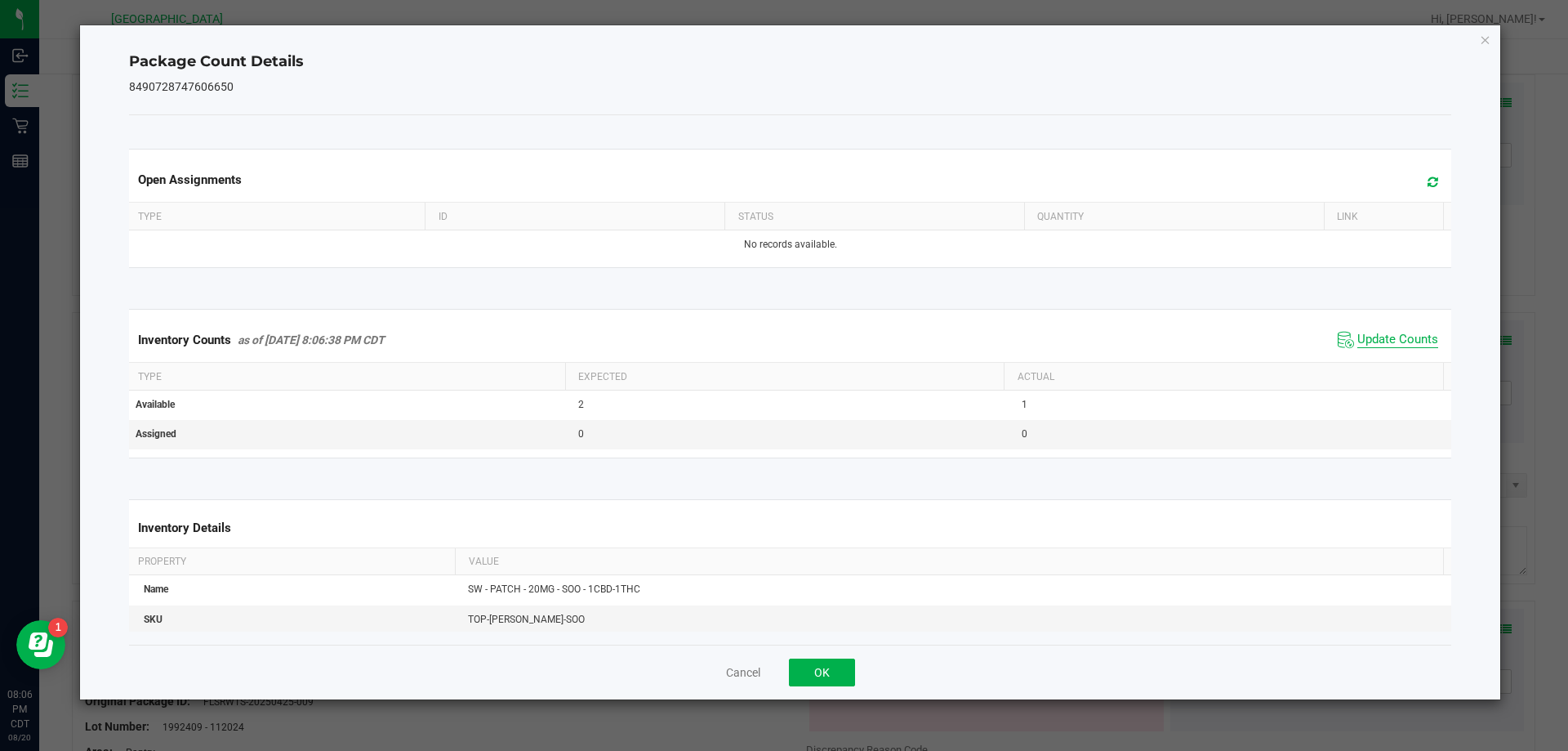
click at [1402, 342] on span "Update Counts" at bounding box center [1398, 339] width 80 height 17
click at [831, 671] on button "OK" at bounding box center [822, 672] width 66 height 27
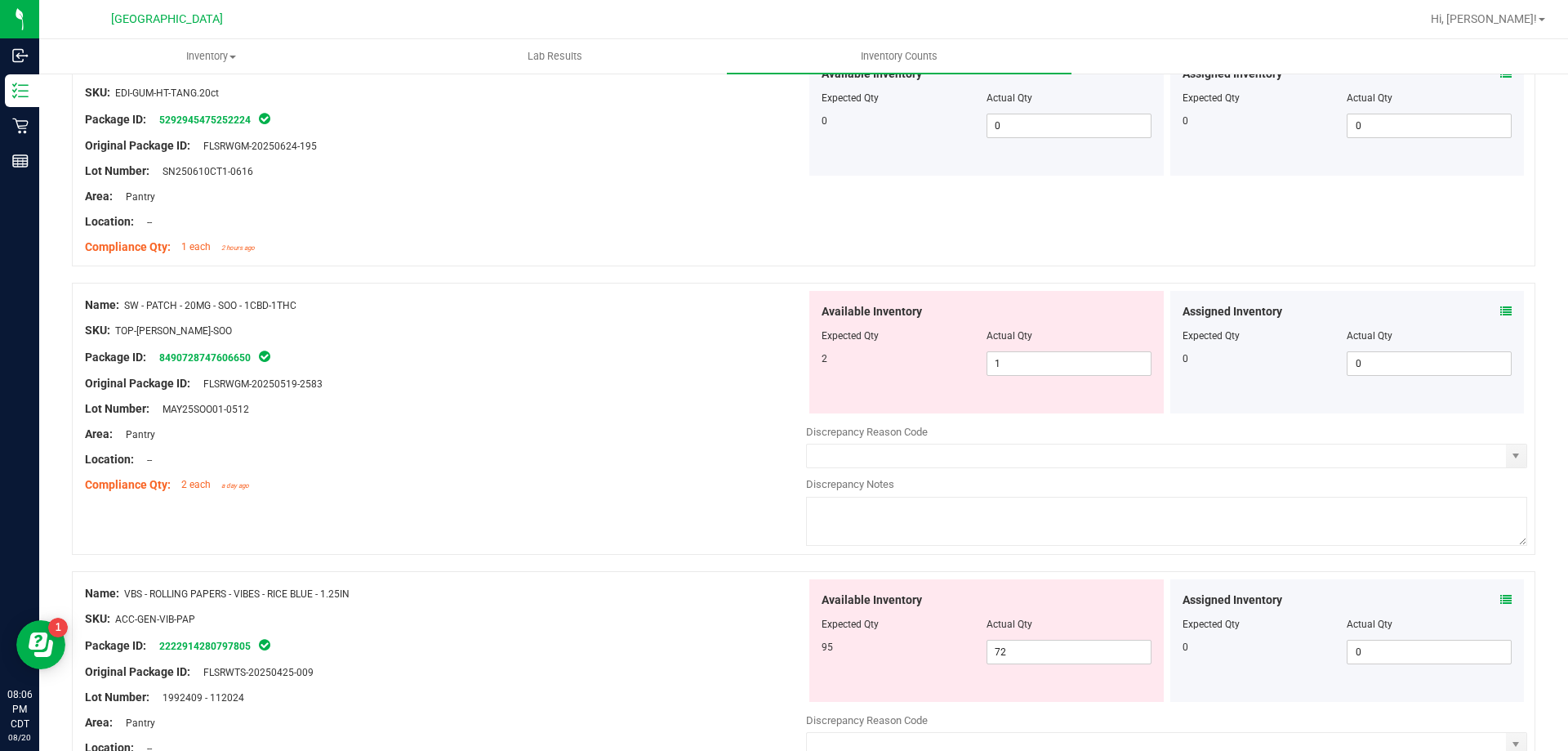
scroll to position [2618, 0]
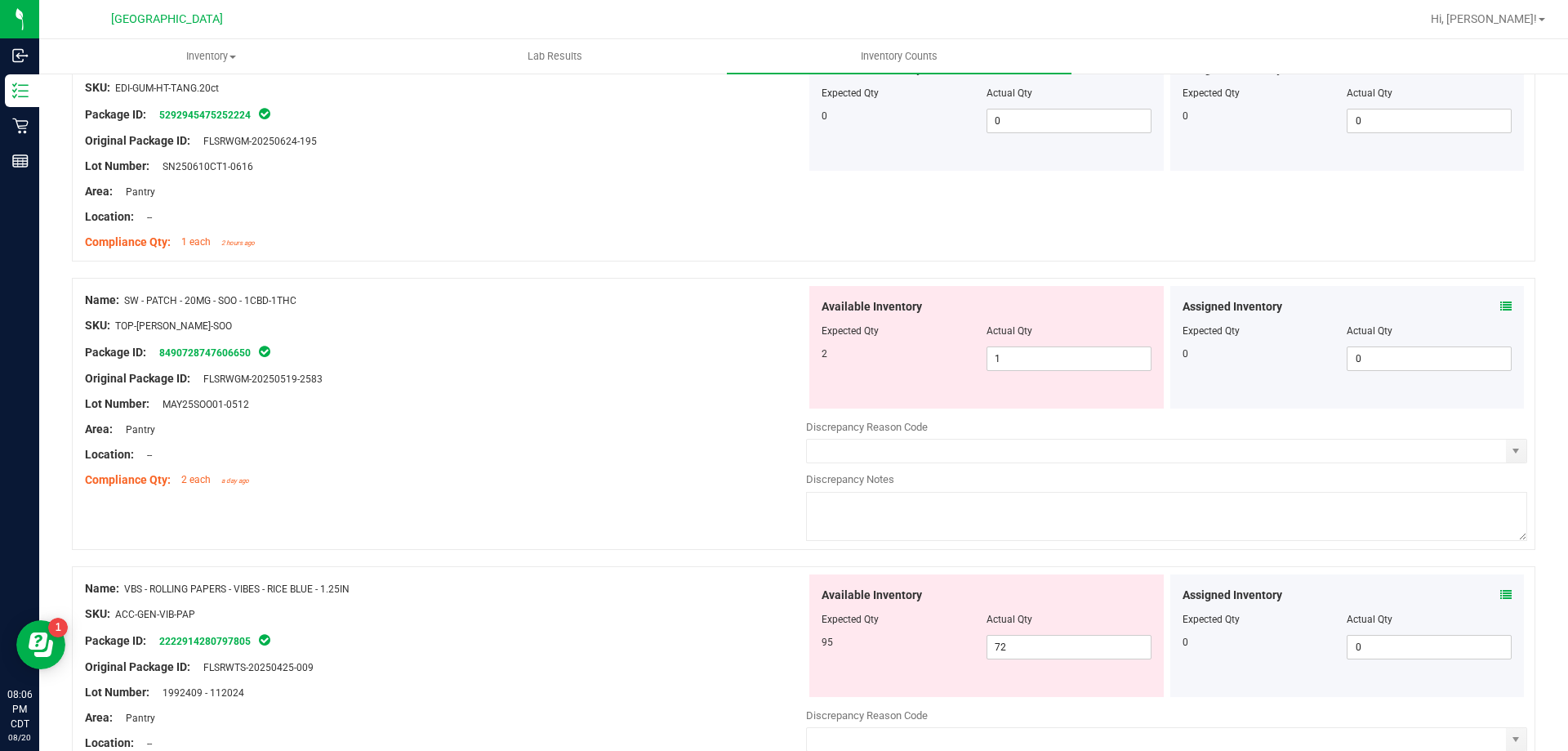
click at [1500, 306] on icon at bounding box center [1506, 307] width 12 height 12
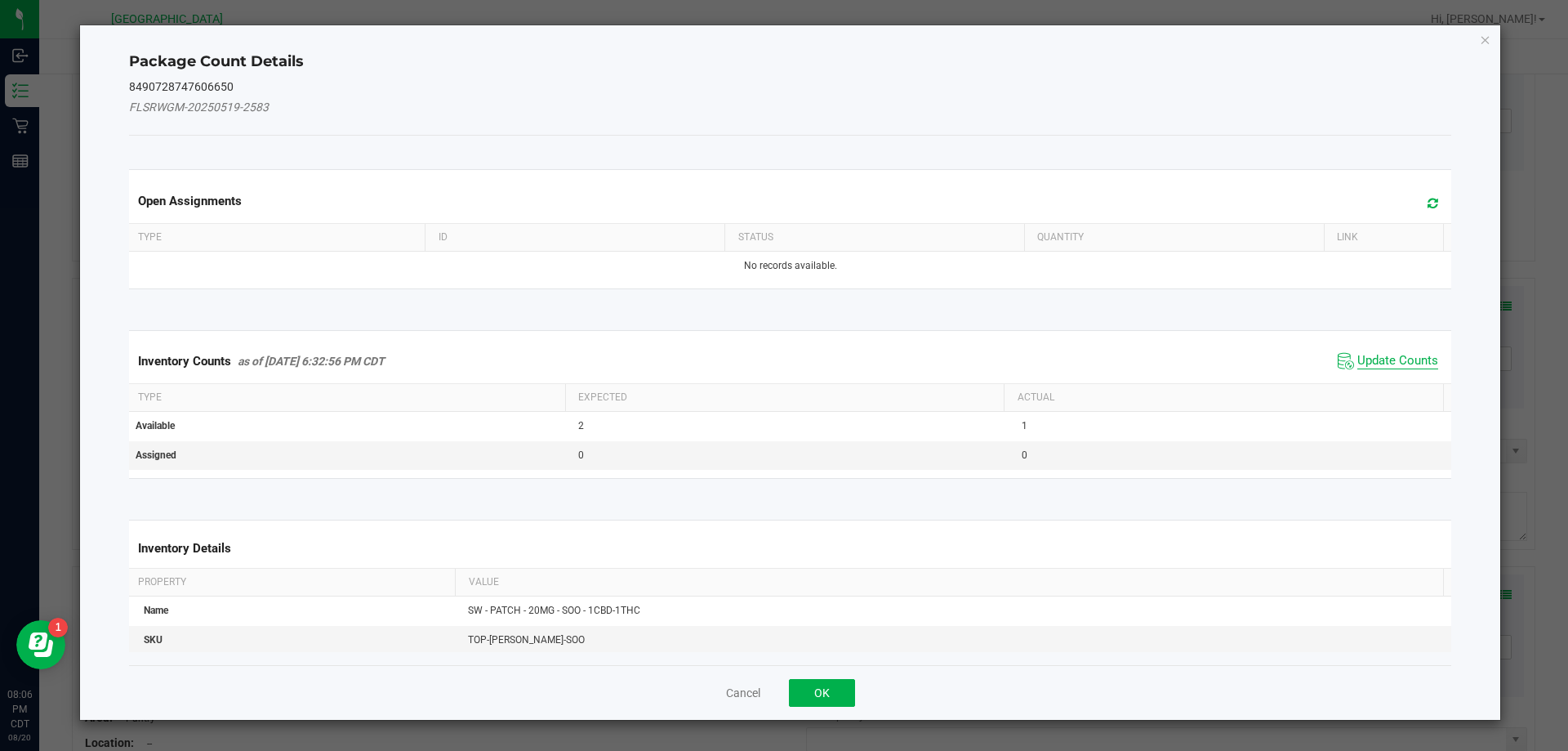
click at [1401, 360] on span "Update Counts" at bounding box center [1398, 361] width 80 height 17
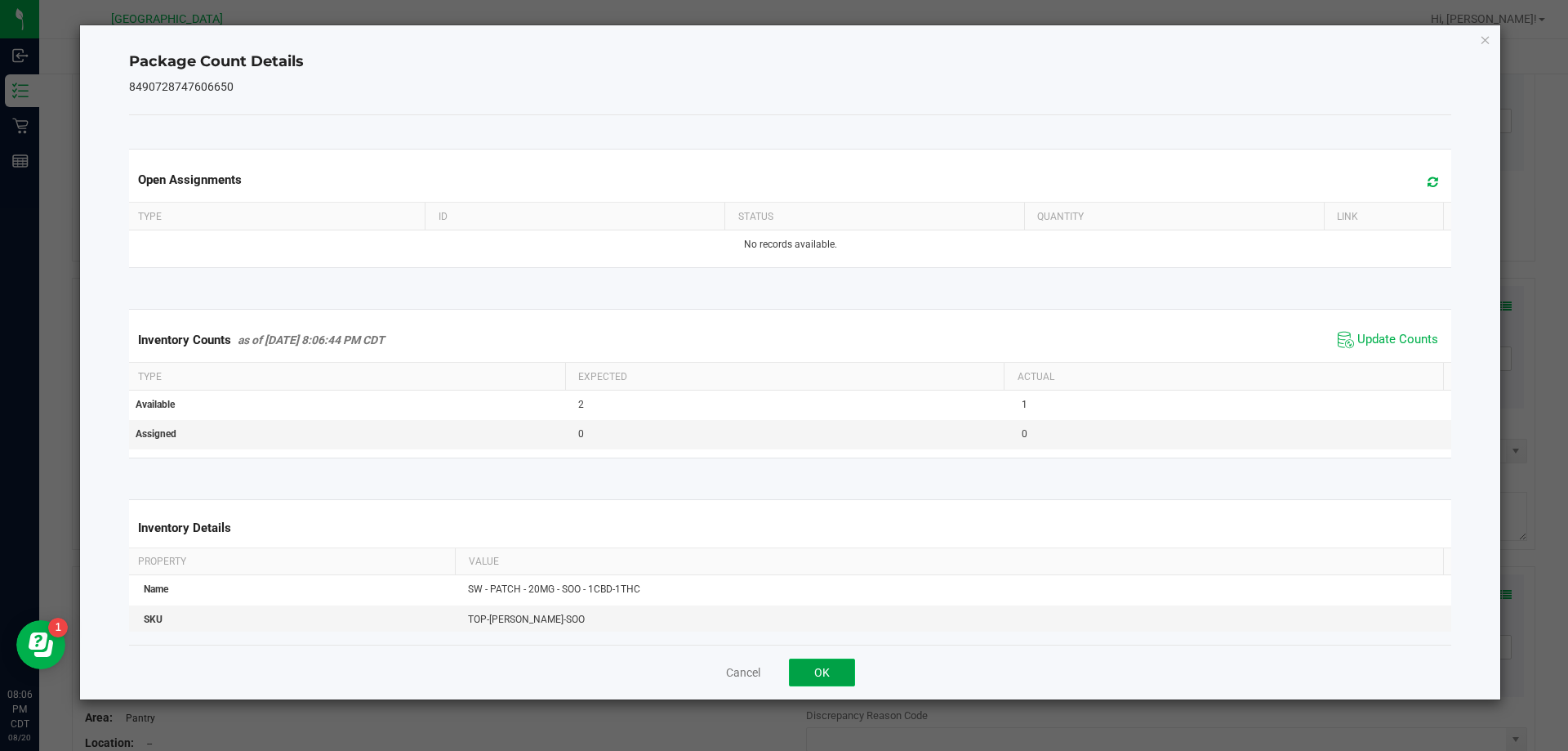
click at [811, 661] on button "OK" at bounding box center [822, 672] width 66 height 27
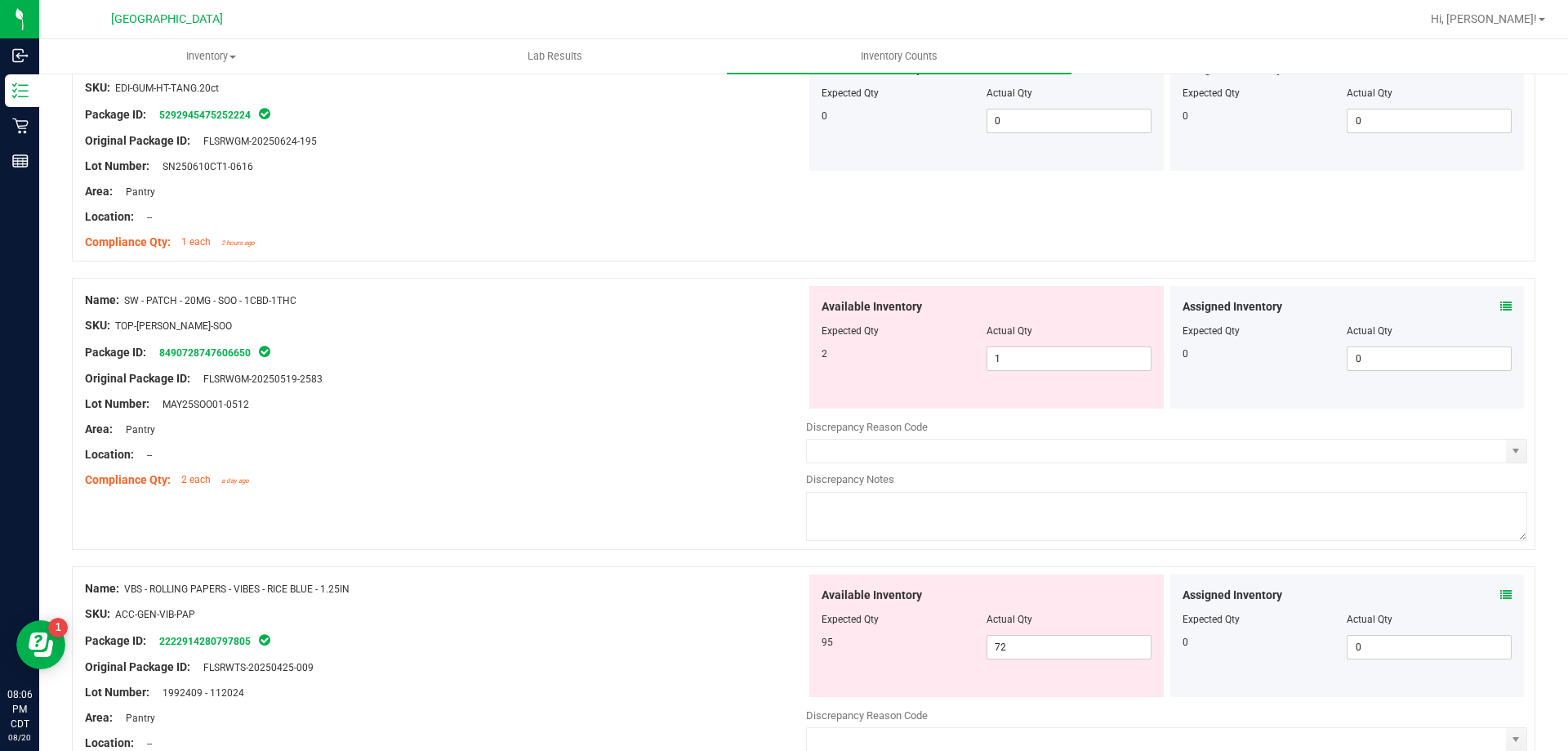
click at [1500, 594] on icon at bounding box center [1506, 595] width 12 height 12
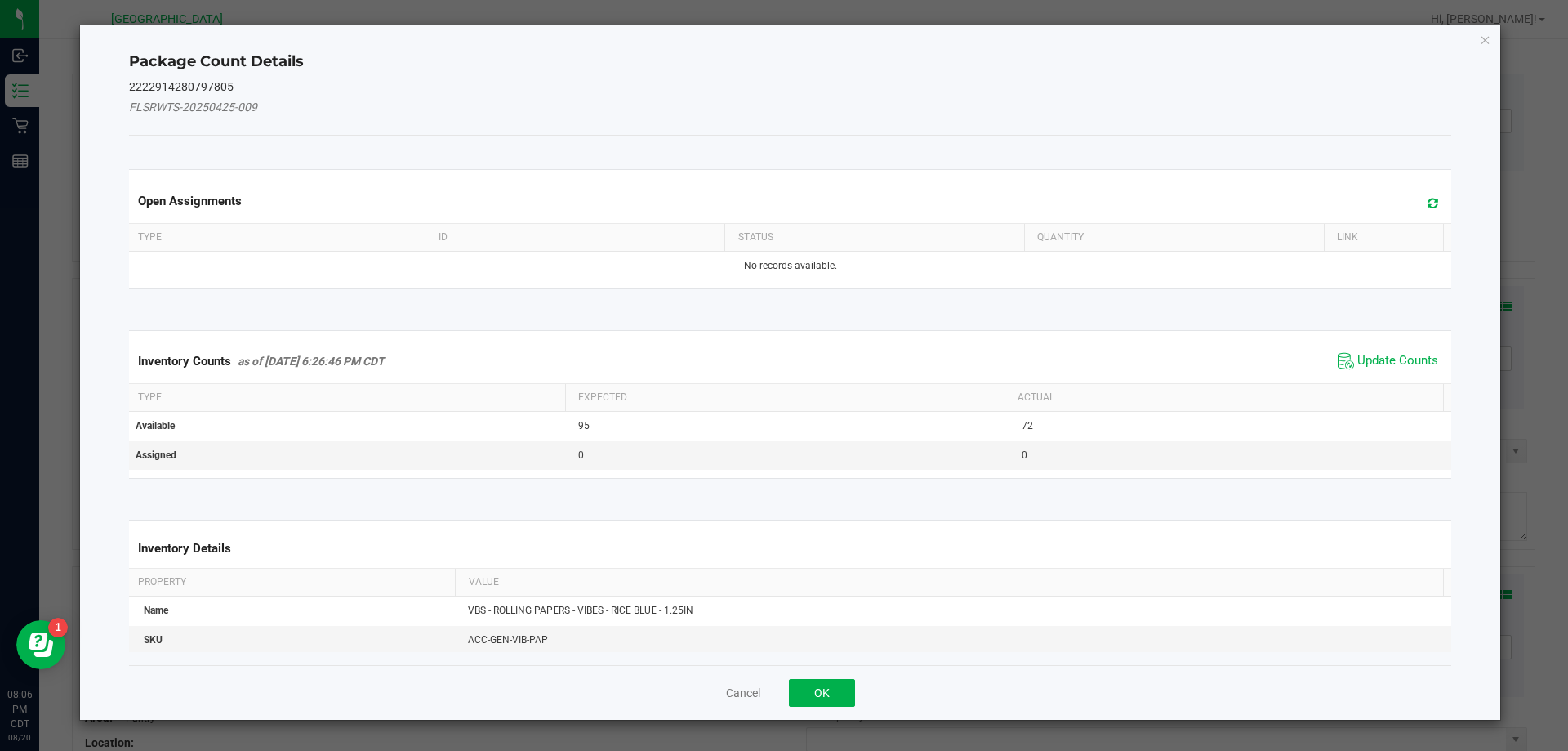
click at [1422, 365] on span "Update Counts" at bounding box center [1398, 361] width 80 height 17
click at [1409, 382] on th "Actual" at bounding box center [1224, 396] width 439 height 27
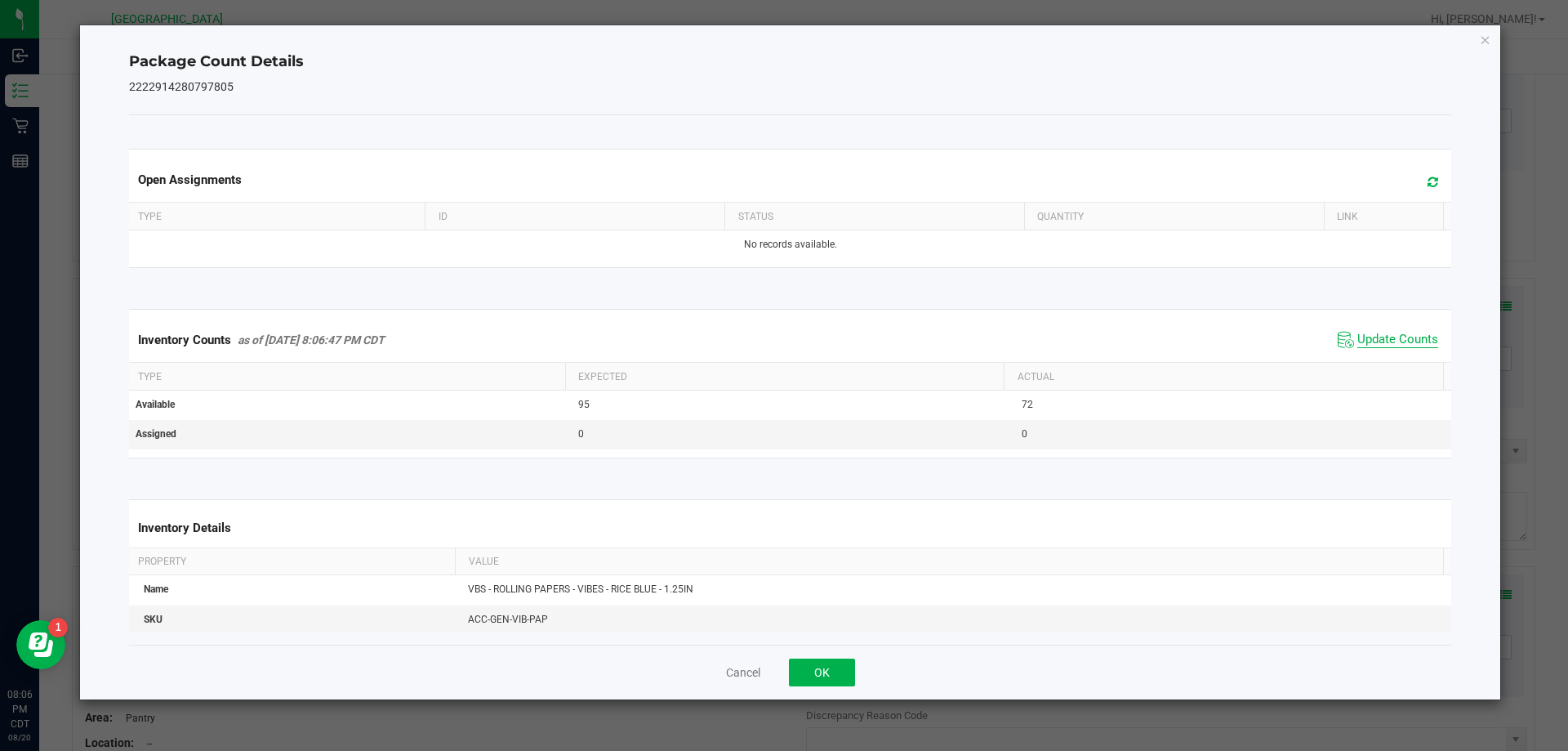
click at [1392, 331] on span "Update Counts" at bounding box center [1398, 339] width 80 height 17
click at [1391, 348] on span "Update Counts" at bounding box center [1398, 339] width 80 height 17
click at [843, 679] on button "OK" at bounding box center [822, 672] width 66 height 27
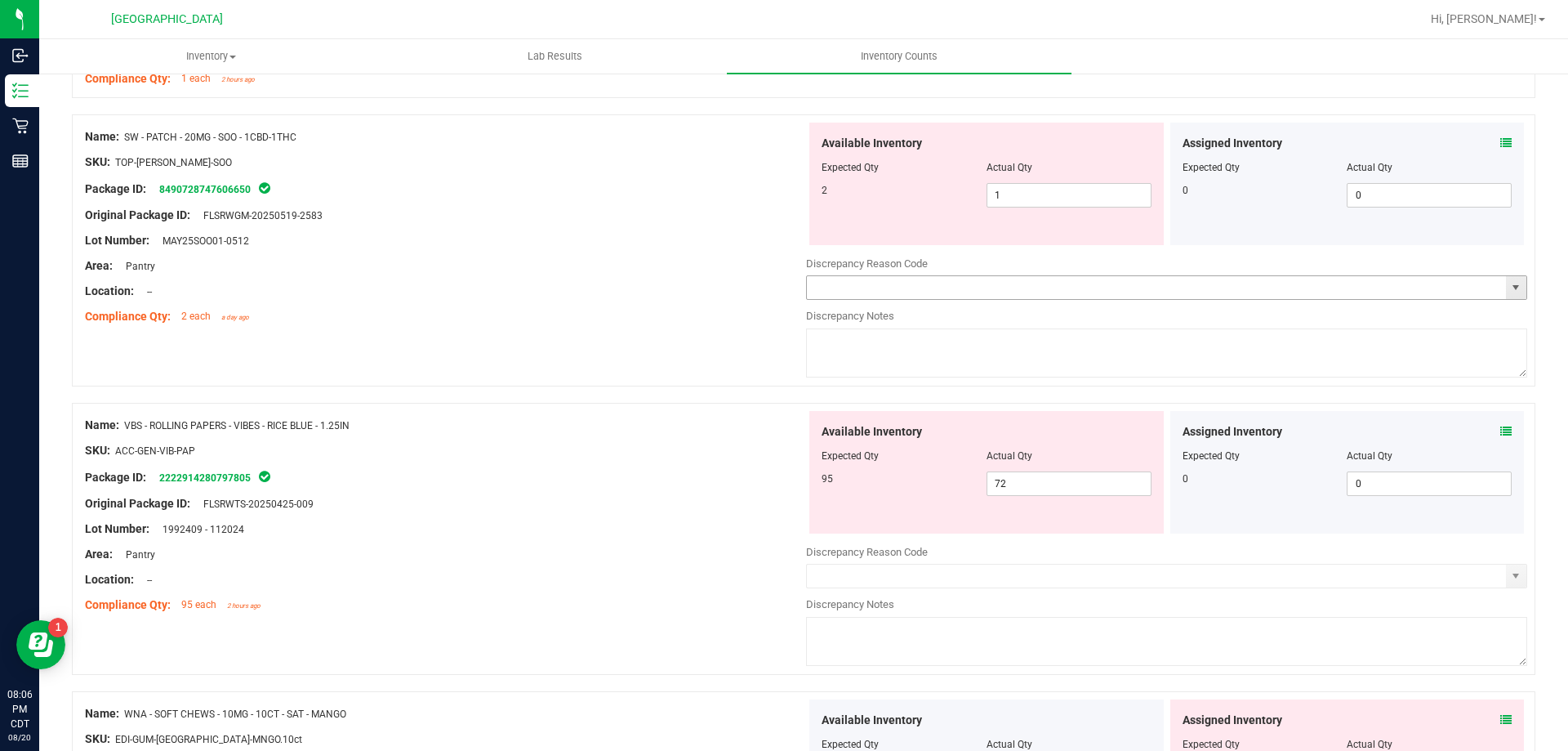
scroll to position [3026, 0]
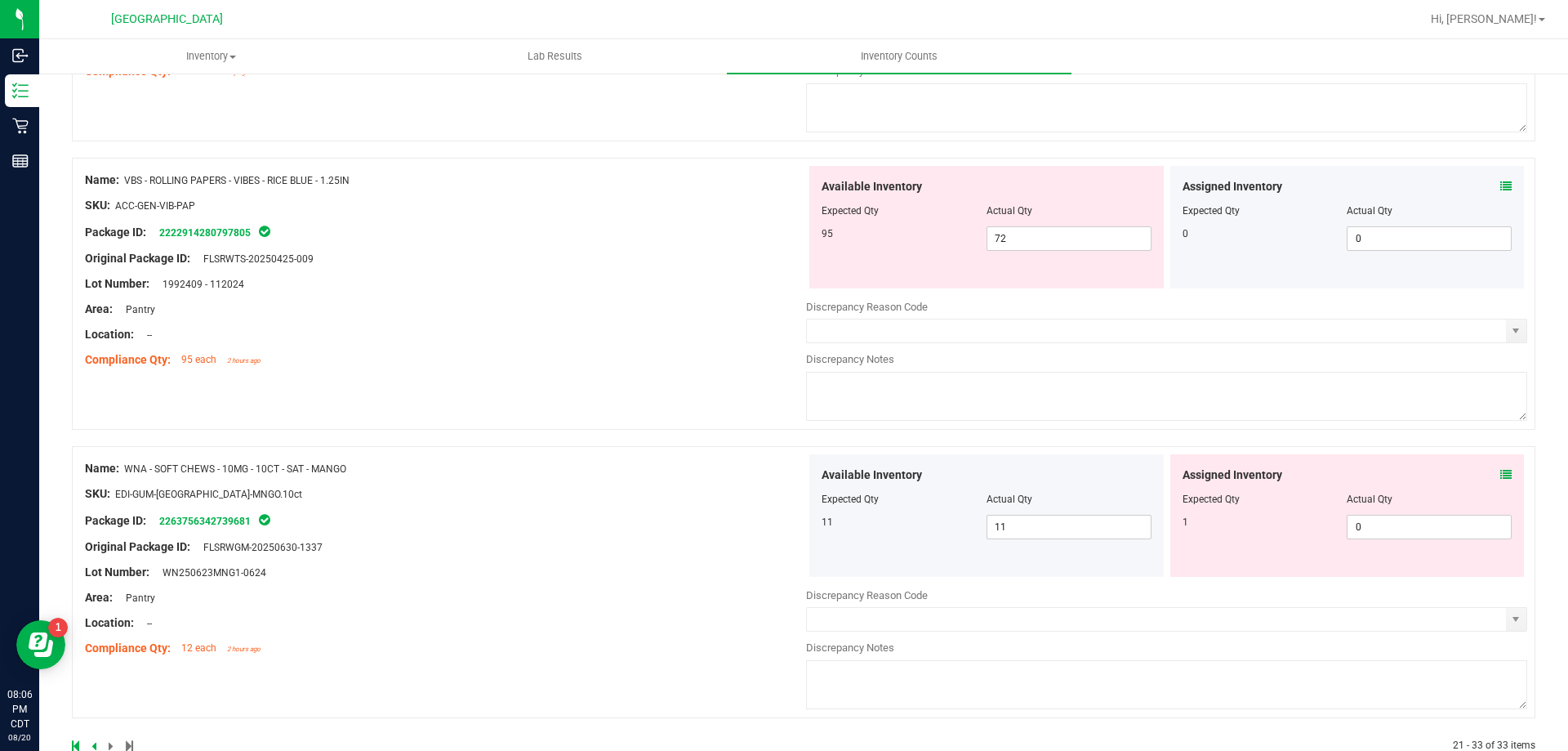
click at [1500, 472] on icon at bounding box center [1506, 475] width 12 height 12
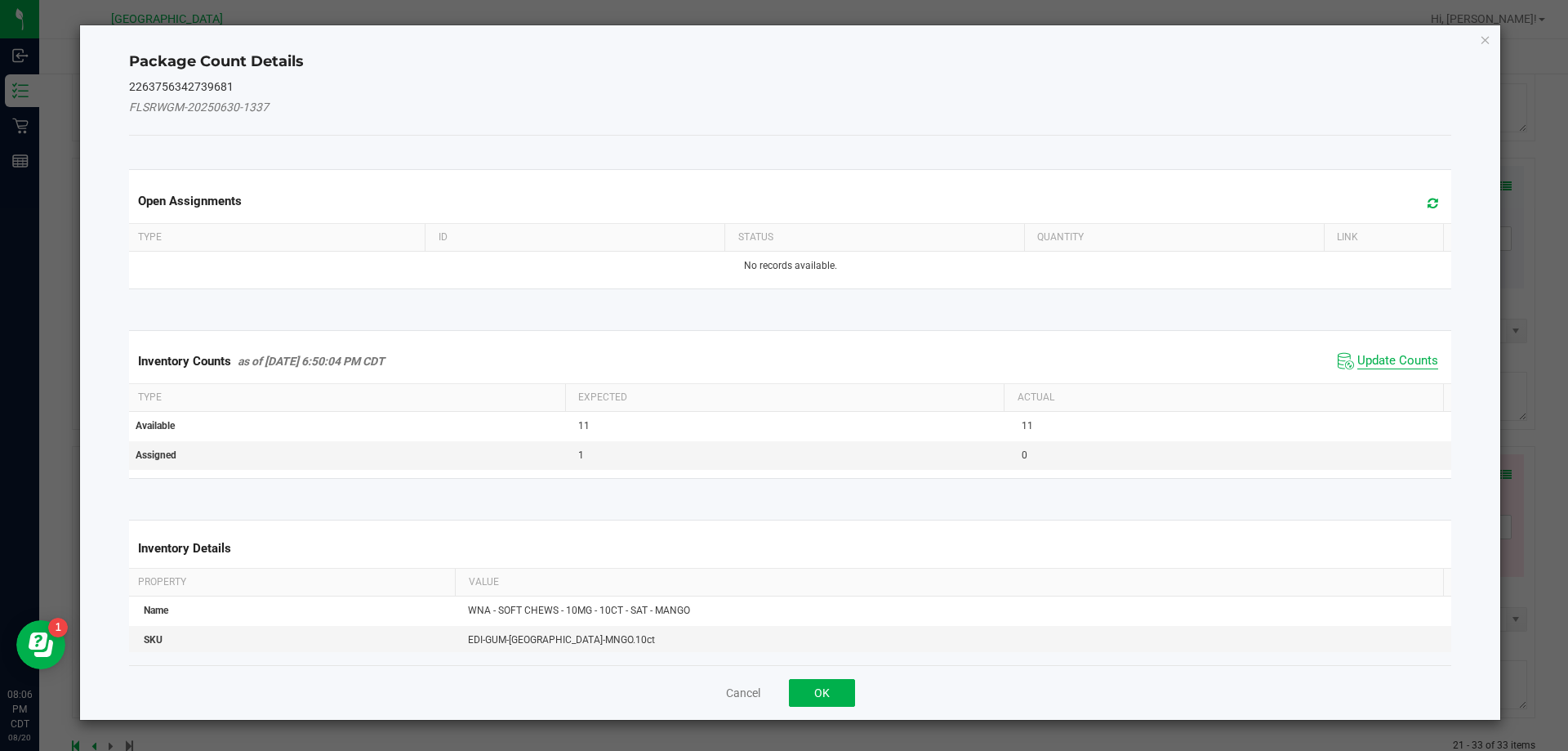
click at [1367, 355] on span "Update Counts" at bounding box center [1398, 361] width 80 height 17
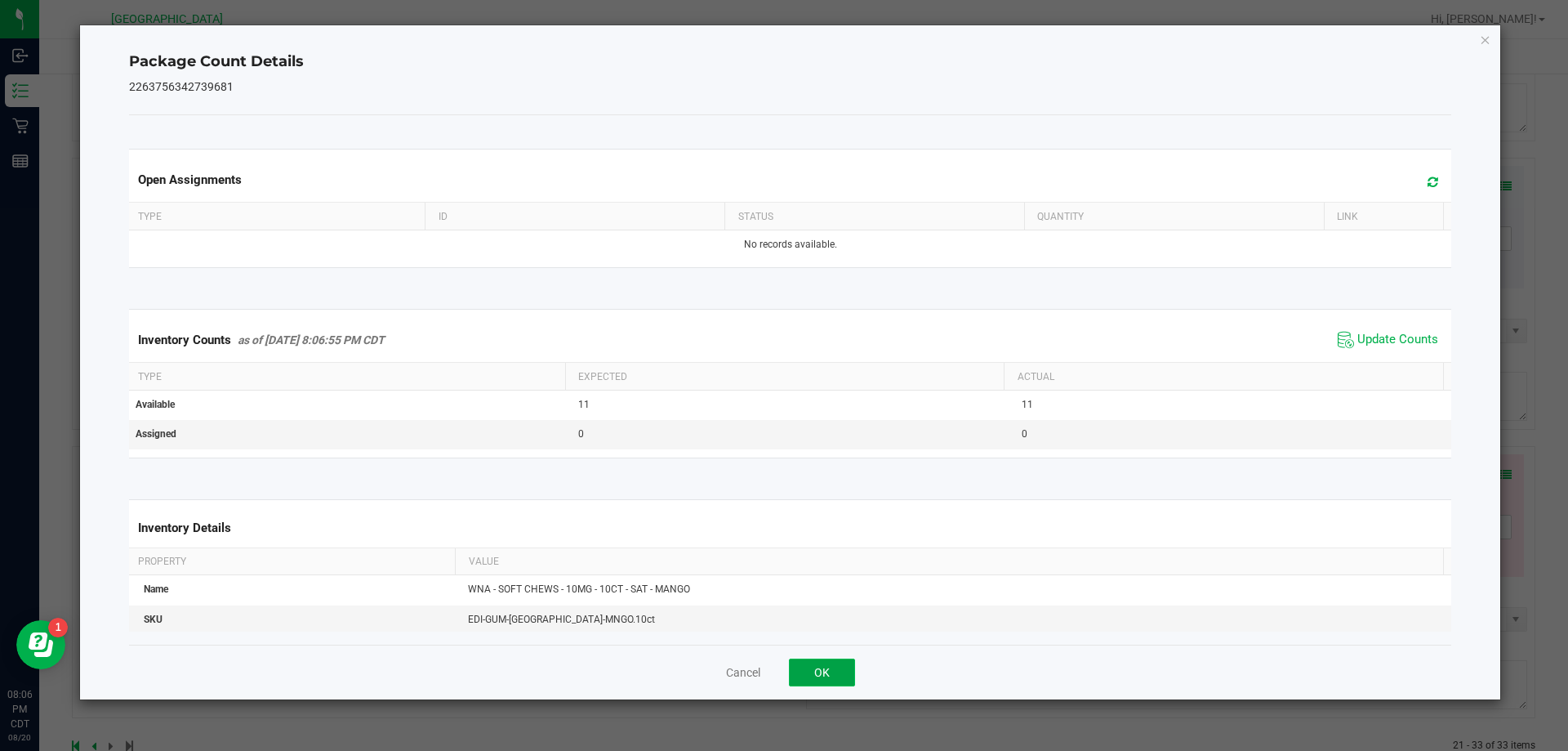
click at [820, 670] on button "OK" at bounding box center [822, 672] width 66 height 27
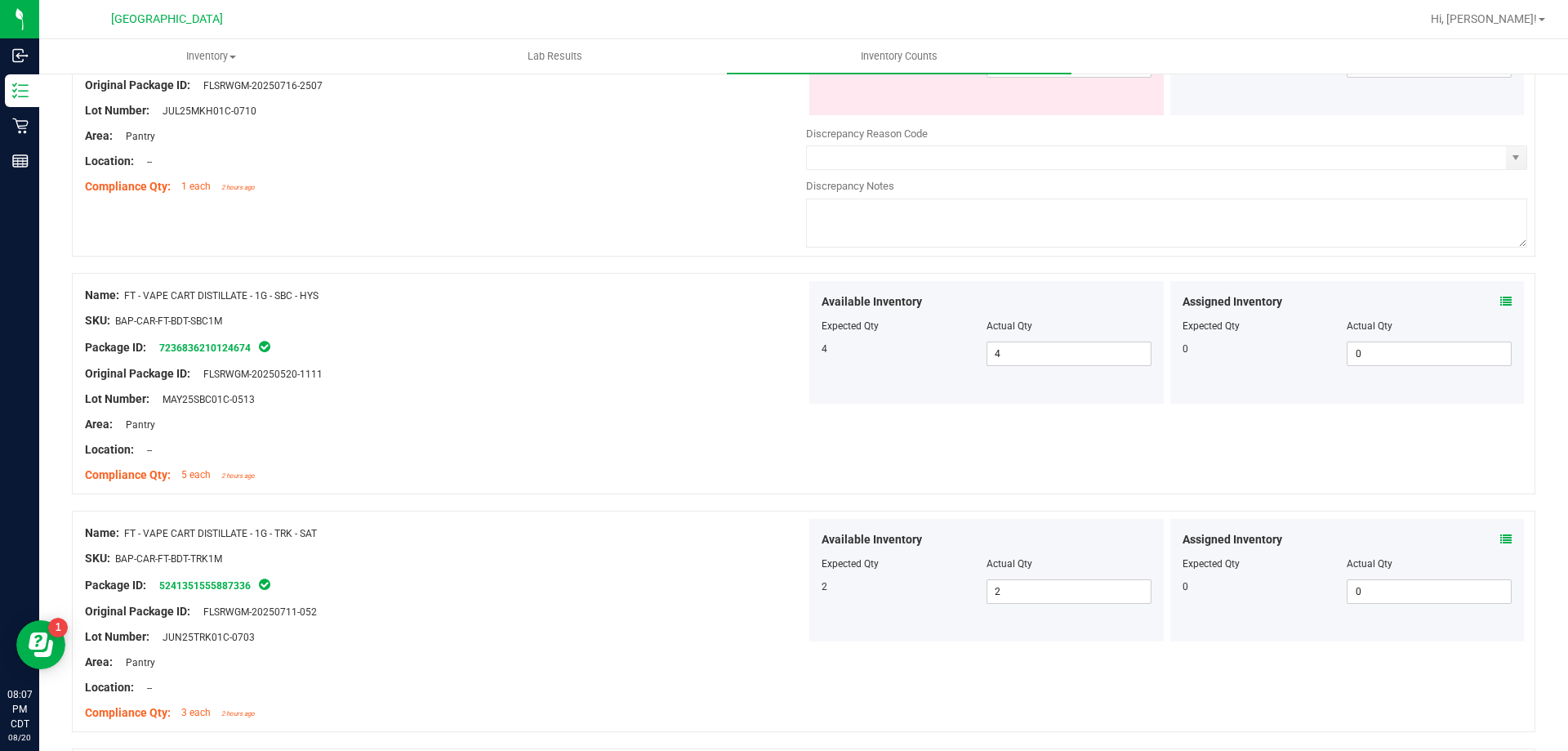
scroll to position [0, 0]
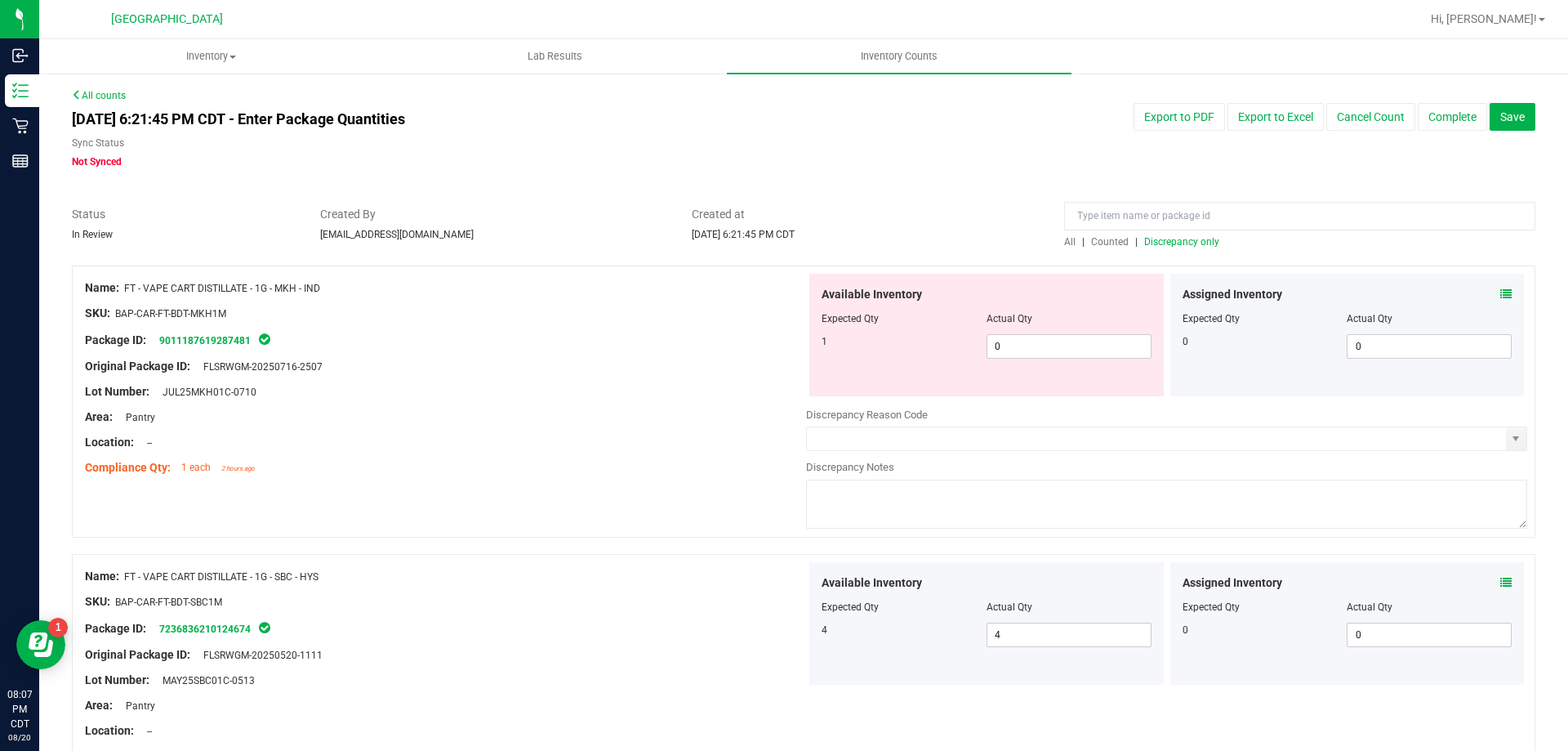
click at [1184, 239] on span "Discrepancy only" at bounding box center [1182, 242] width 76 height 12
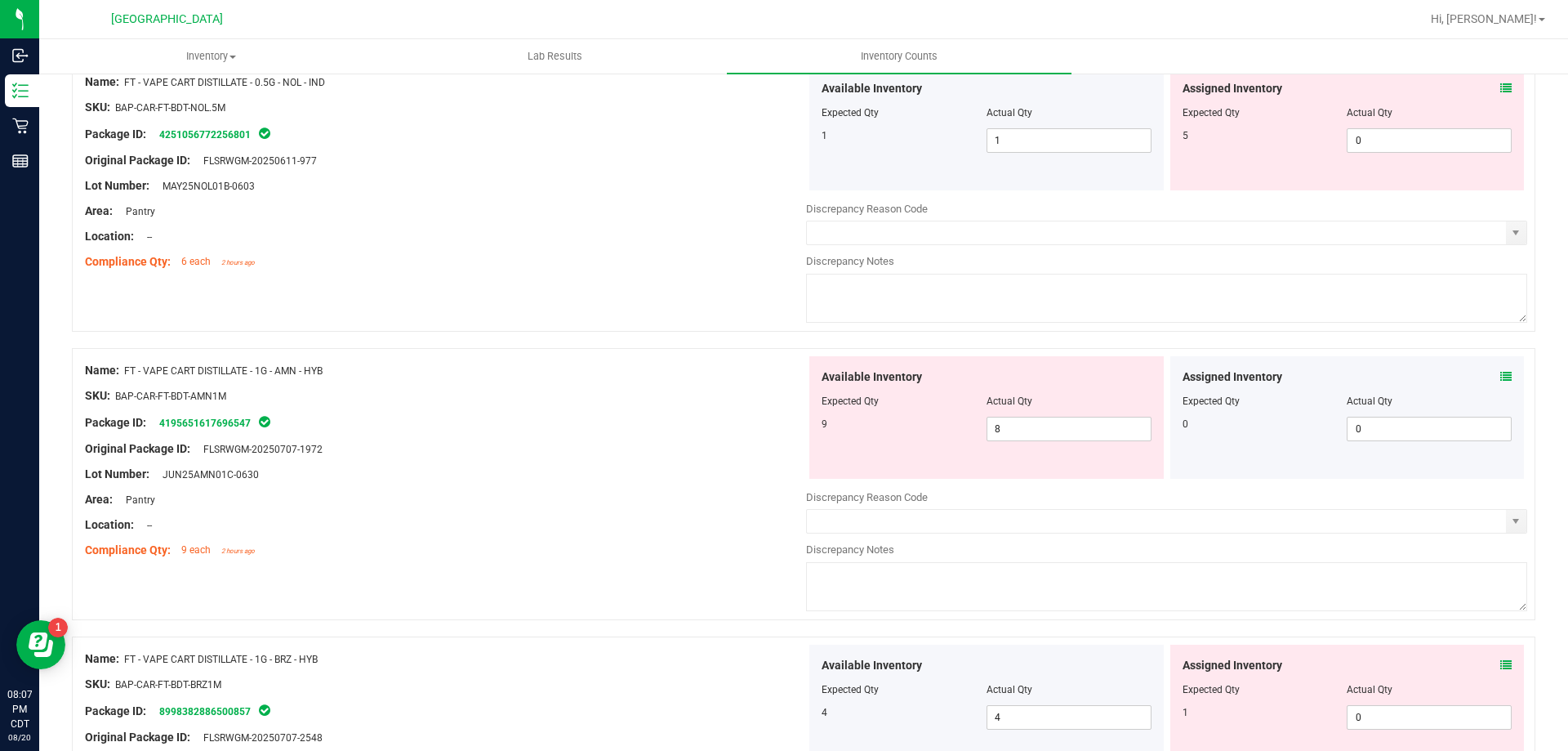
scroll to position [5336, 0]
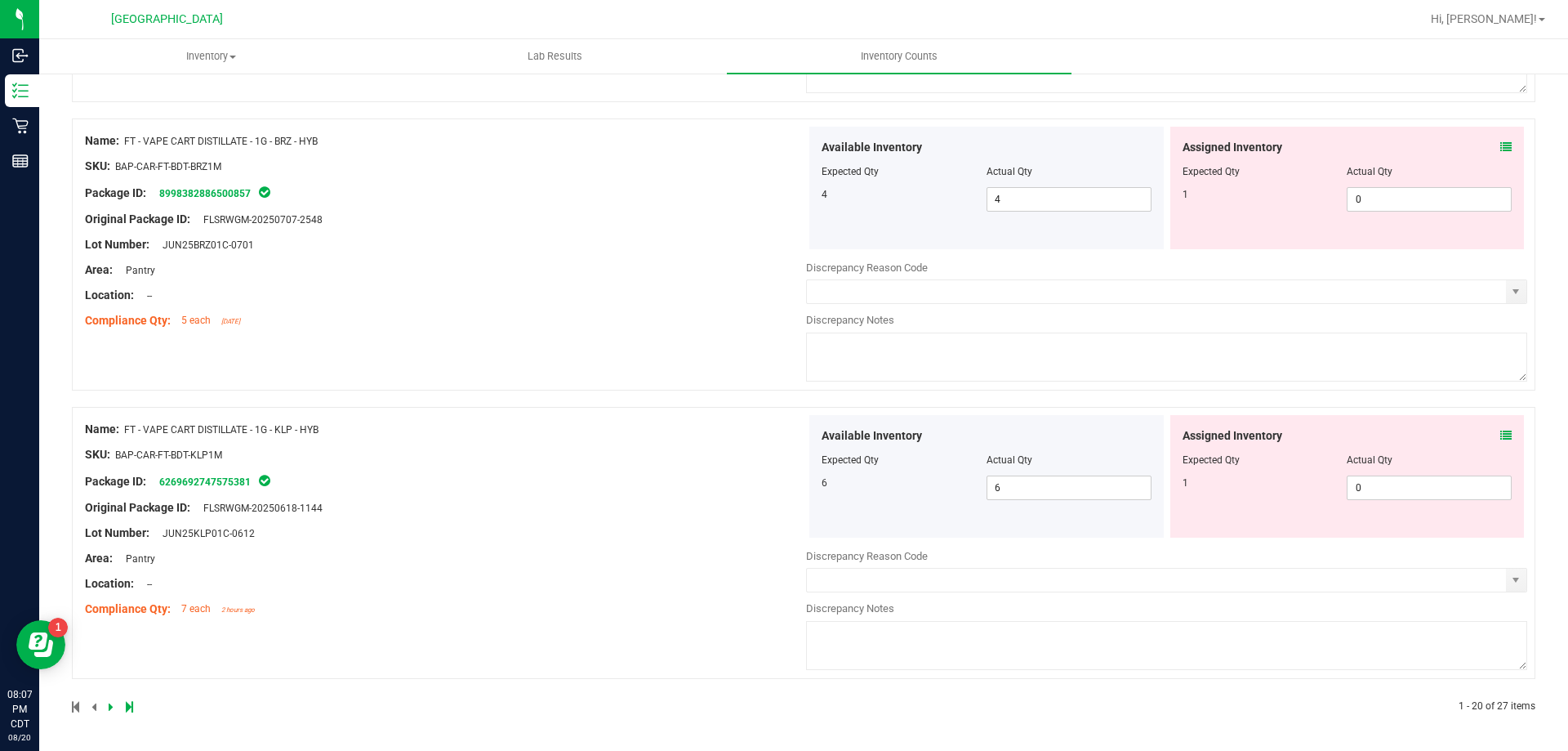
click at [1500, 437] on icon at bounding box center [1506, 435] width 12 height 12
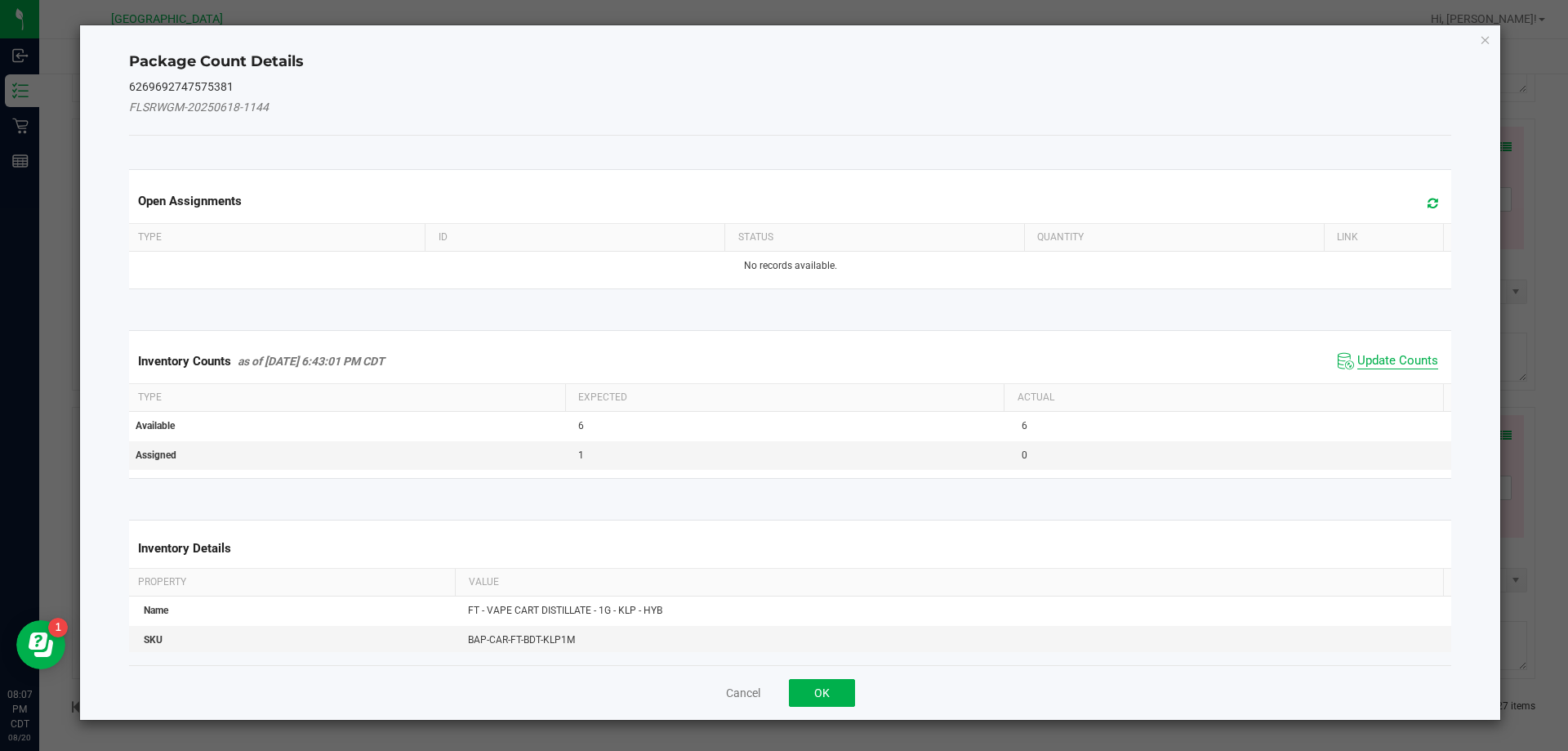
click at [1403, 364] on span "Update Counts" at bounding box center [1398, 361] width 80 height 17
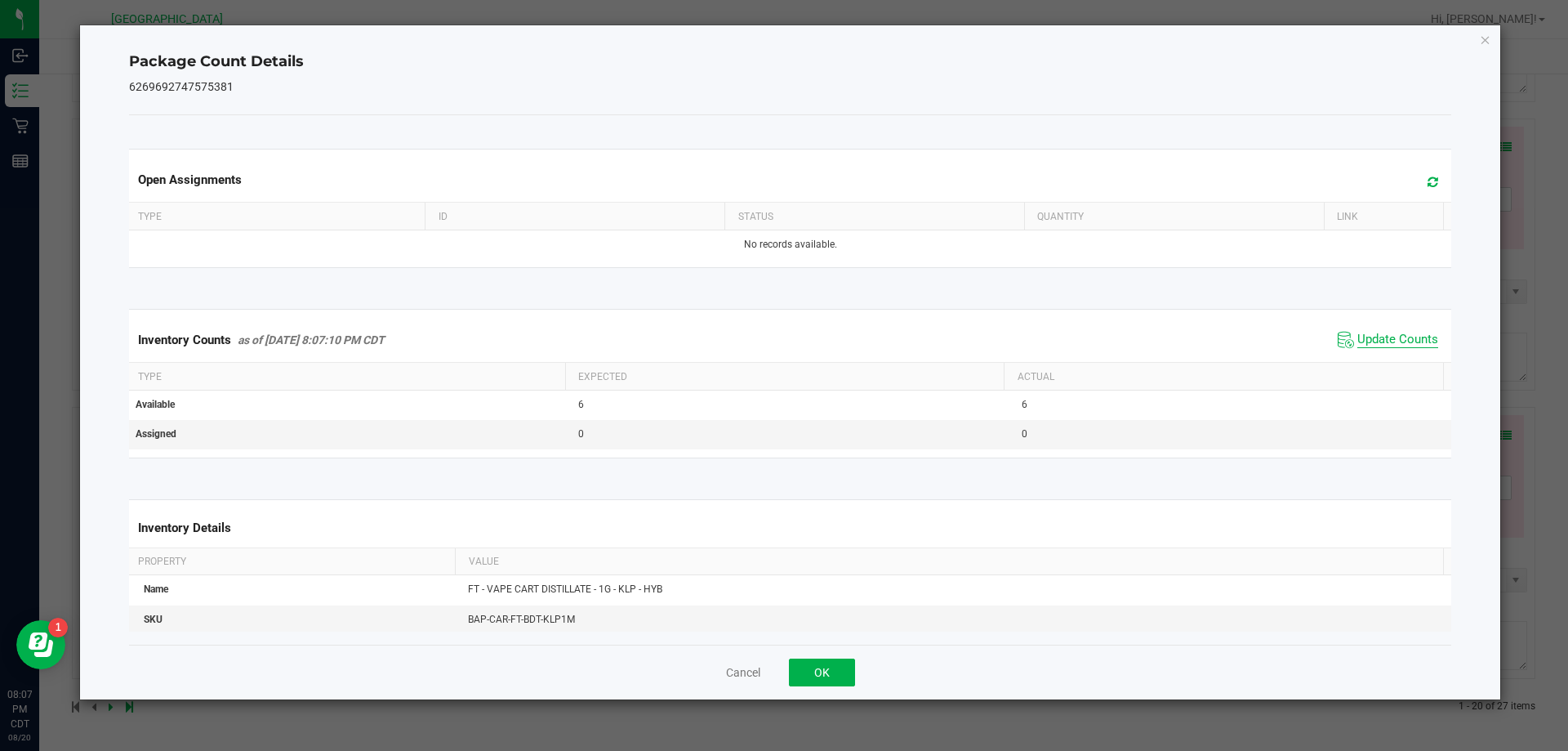
click at [1401, 348] on span "Update Counts" at bounding box center [1398, 339] width 80 height 17
click at [839, 682] on button "OK" at bounding box center [822, 672] width 66 height 27
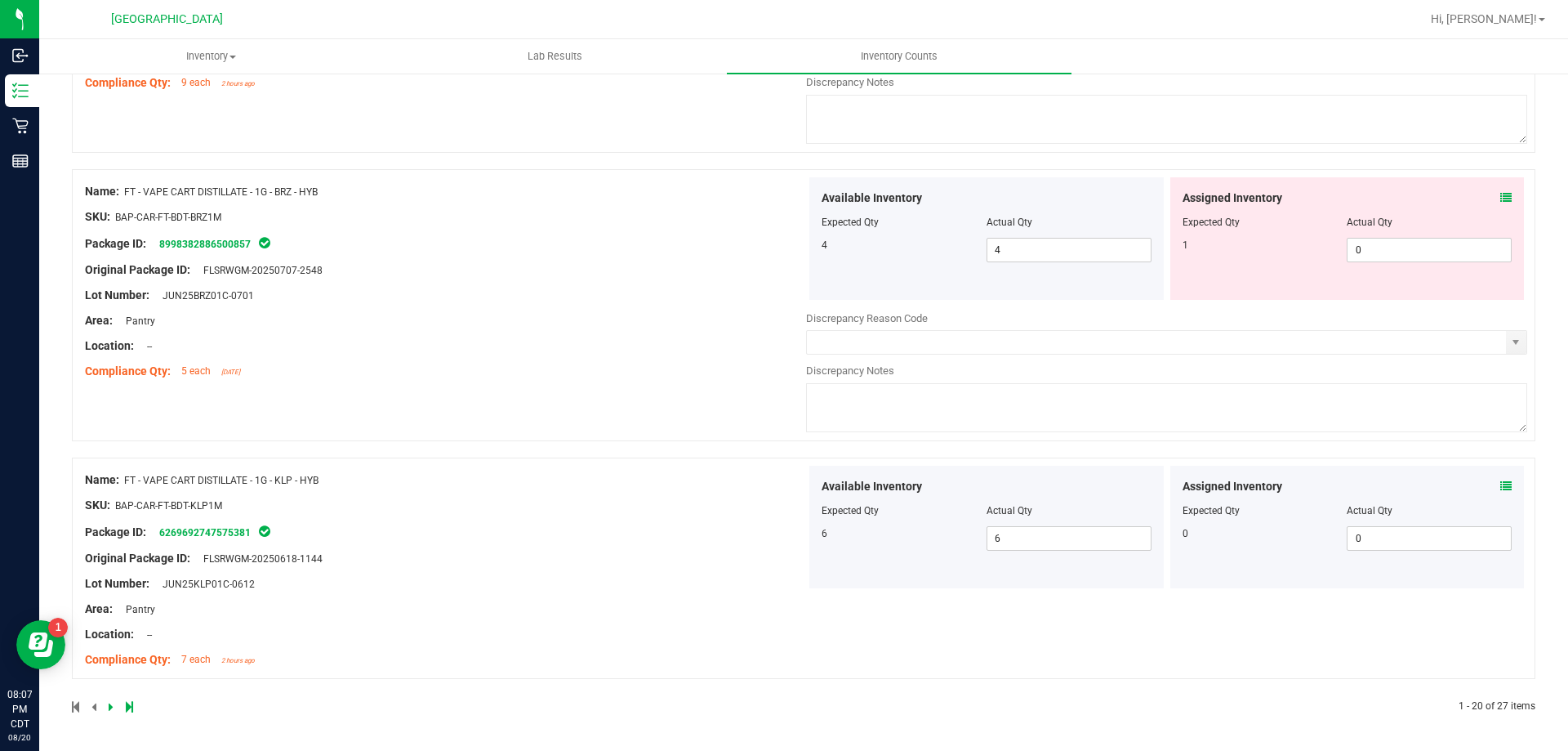
click at [1500, 197] on icon at bounding box center [1506, 198] width 12 height 12
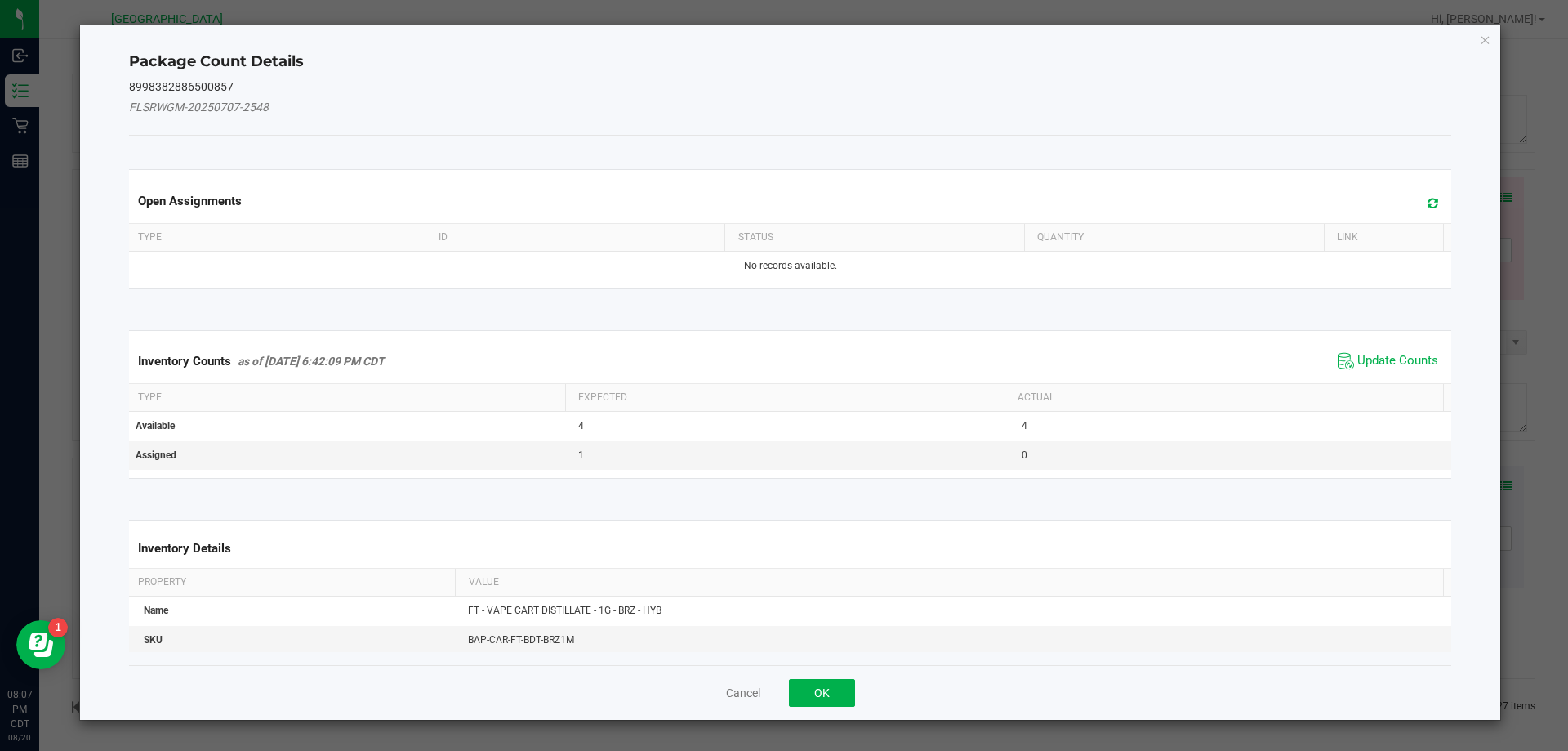
click at [1412, 353] on span "Update Counts" at bounding box center [1398, 361] width 80 height 17
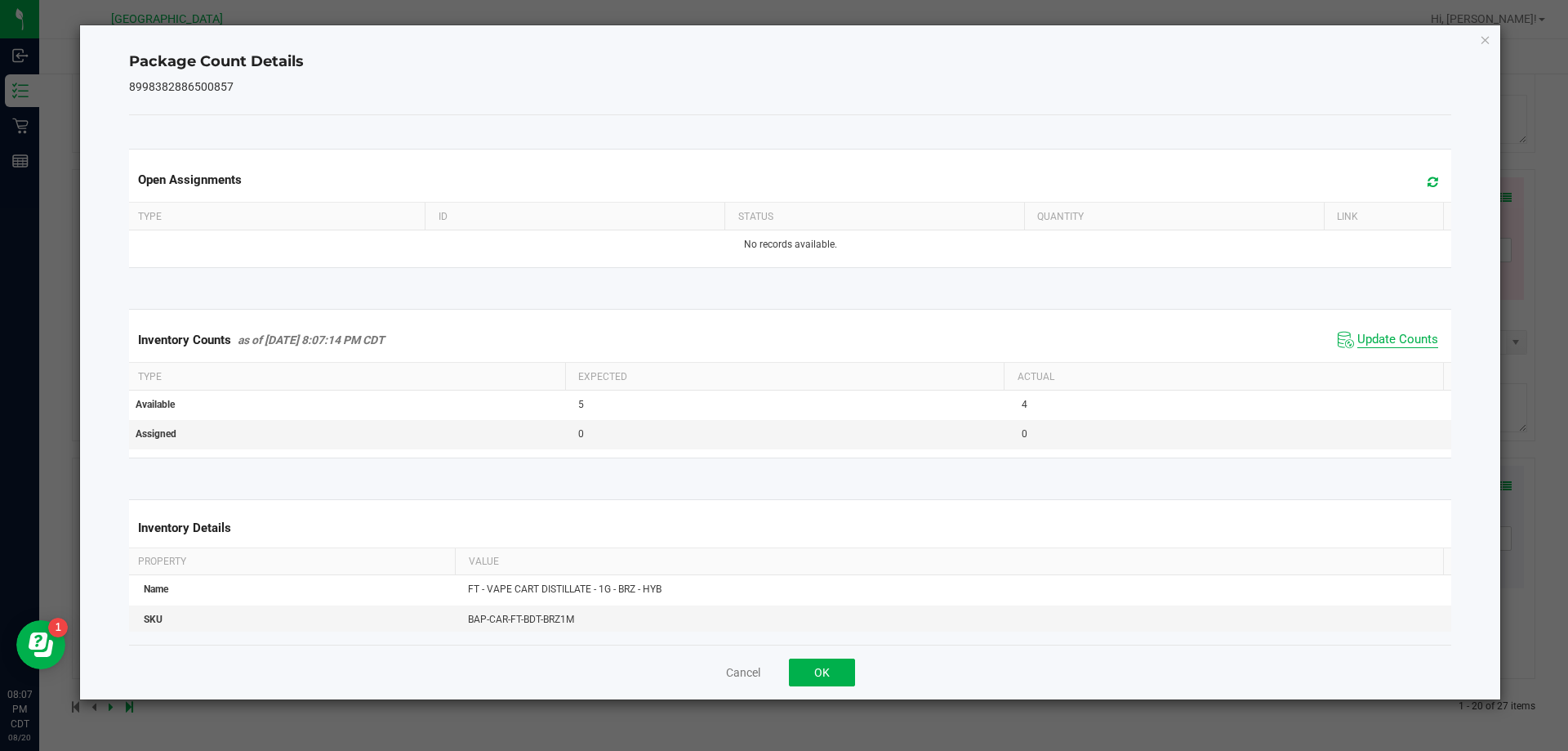
click at [1392, 348] on span "Update Counts" at bounding box center [1398, 339] width 80 height 17
click at [834, 678] on button "OK" at bounding box center [822, 672] width 66 height 27
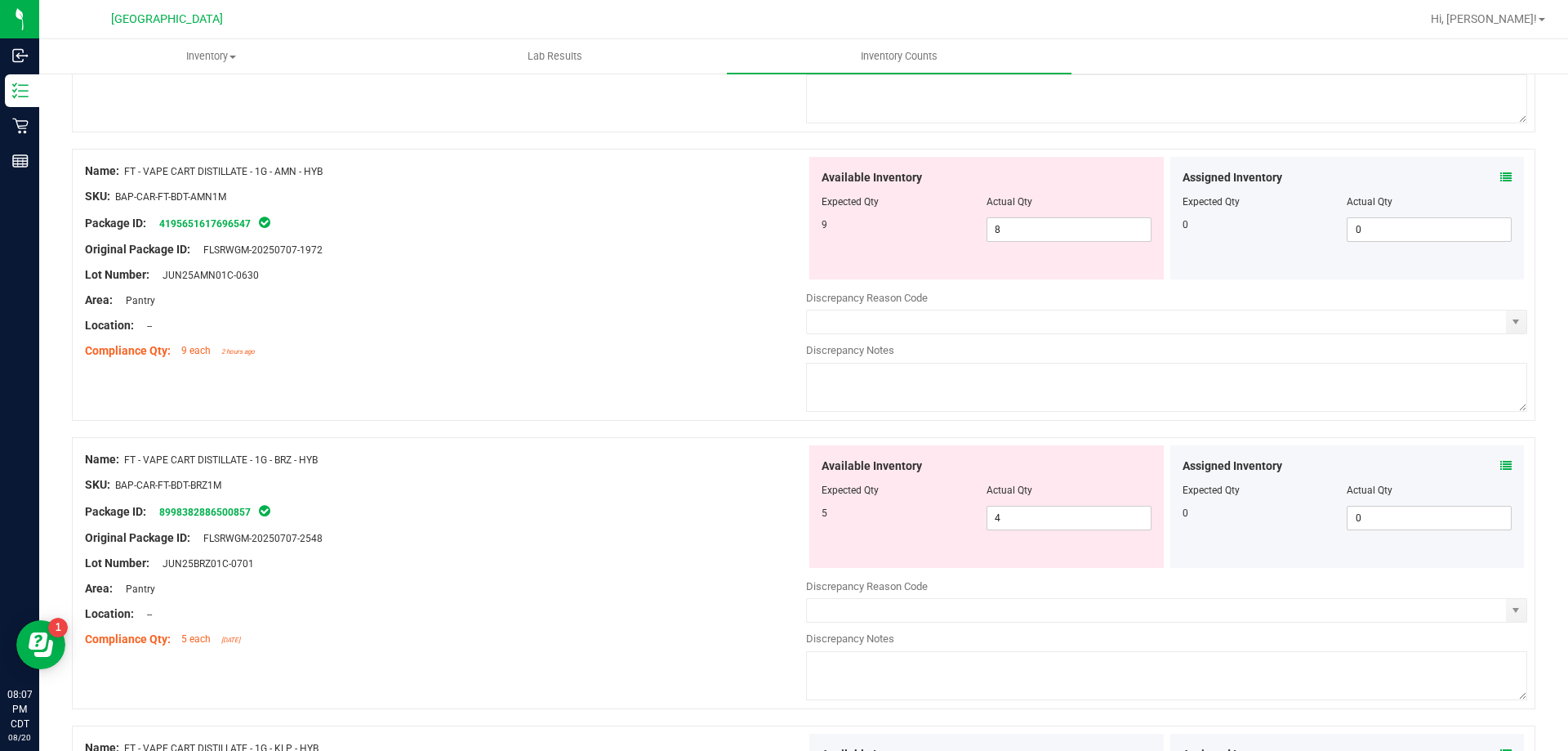
scroll to position [5019, 0]
click at [1500, 180] on icon at bounding box center [1506, 176] width 12 height 12
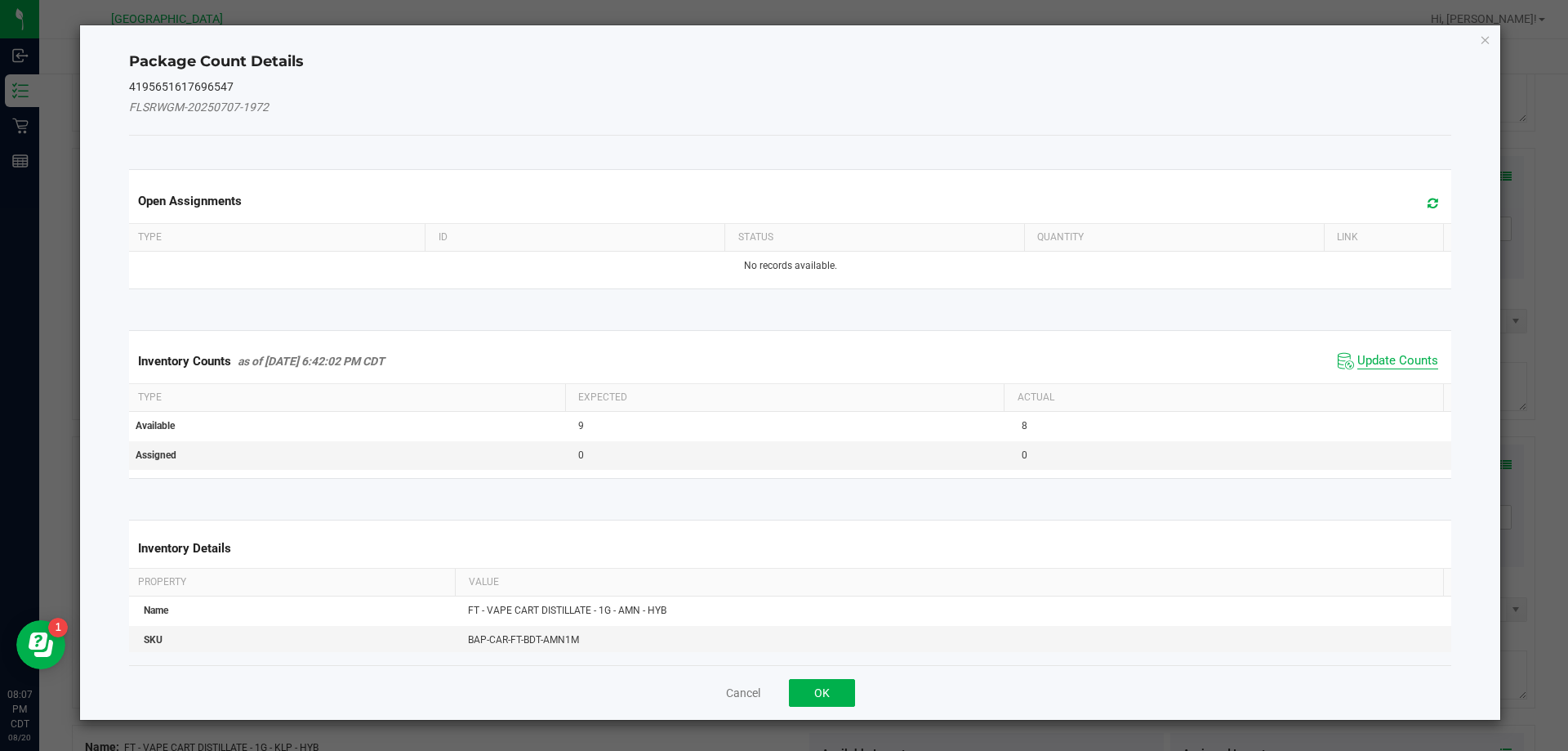
click at [1399, 360] on span "Update Counts" at bounding box center [1398, 361] width 80 height 17
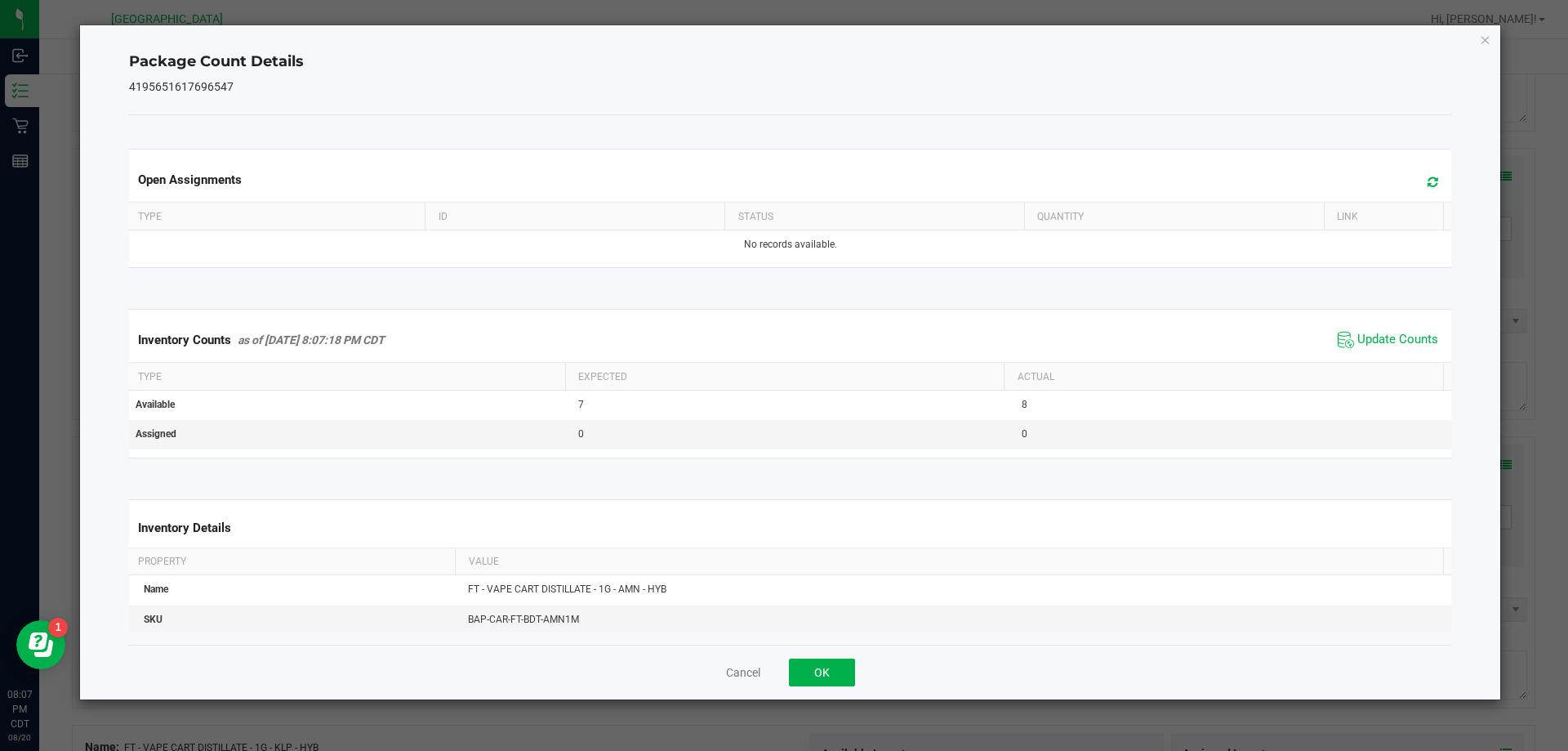
click at [1391, 367] on th "Actual" at bounding box center [1224, 376] width 439 height 27
click at [1391, 331] on span "Update Counts" at bounding box center [1398, 339] width 80 height 17
click at [839, 682] on button "OK" at bounding box center [822, 672] width 66 height 27
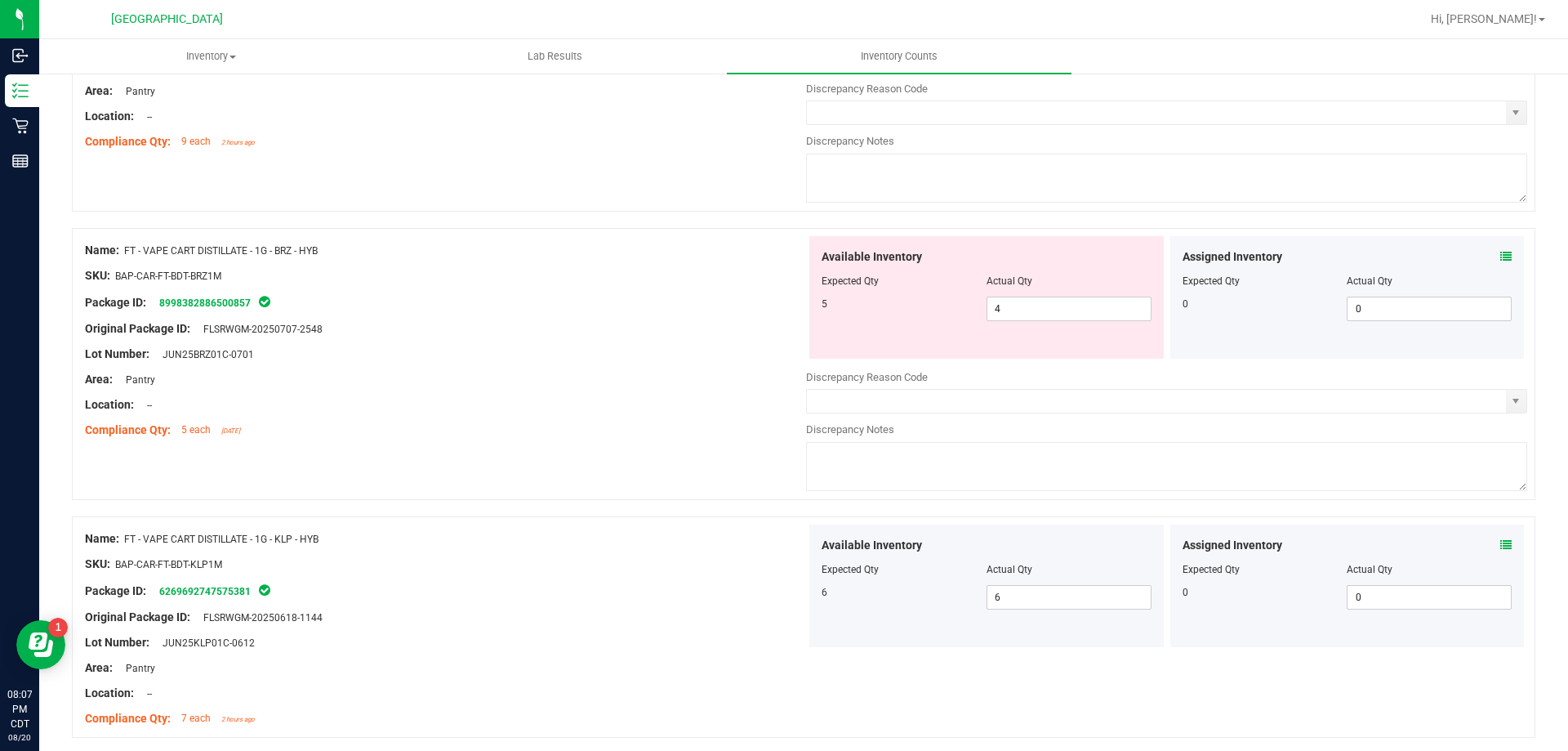
scroll to position [5286, 0]
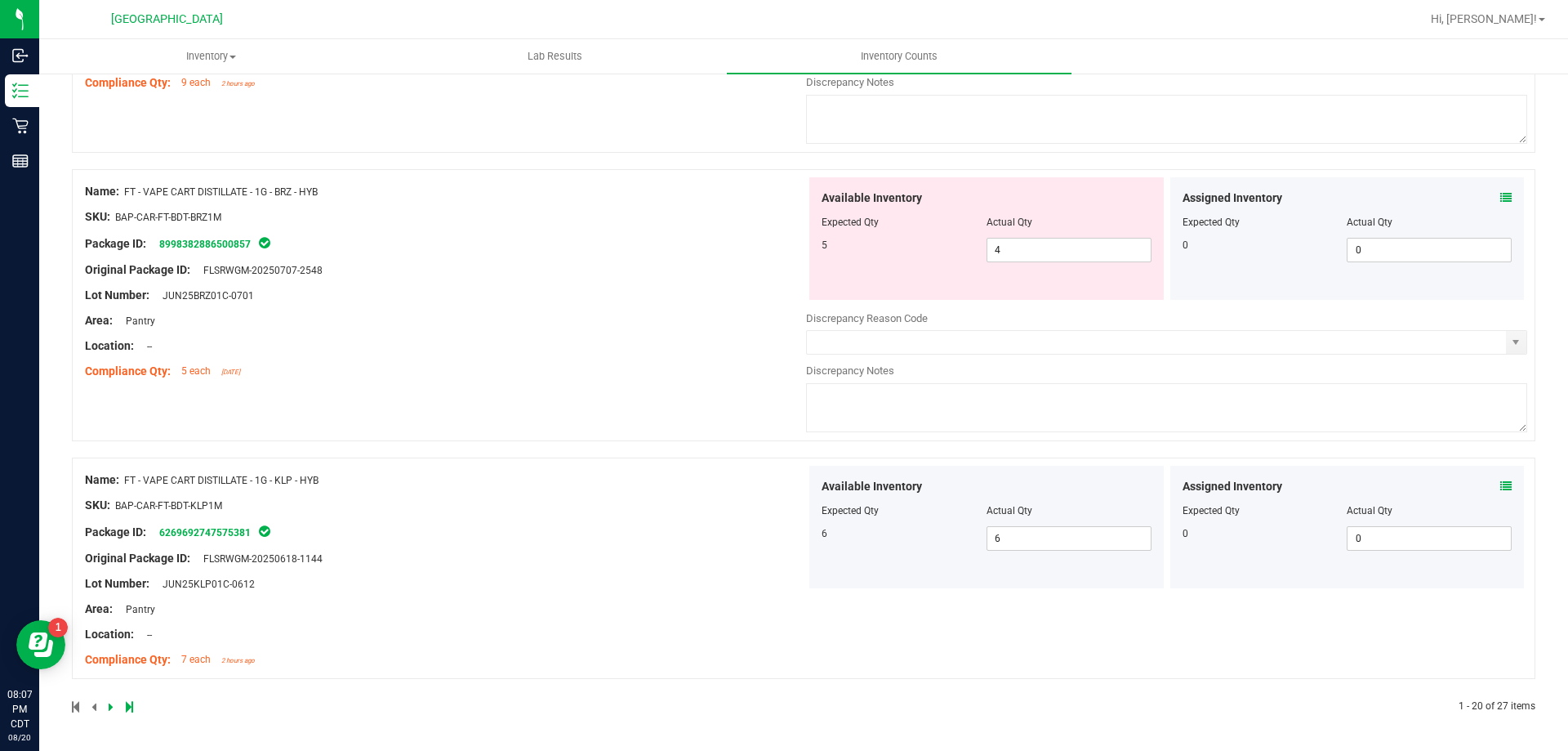
click at [109, 707] on icon at bounding box center [111, 707] width 5 height 10
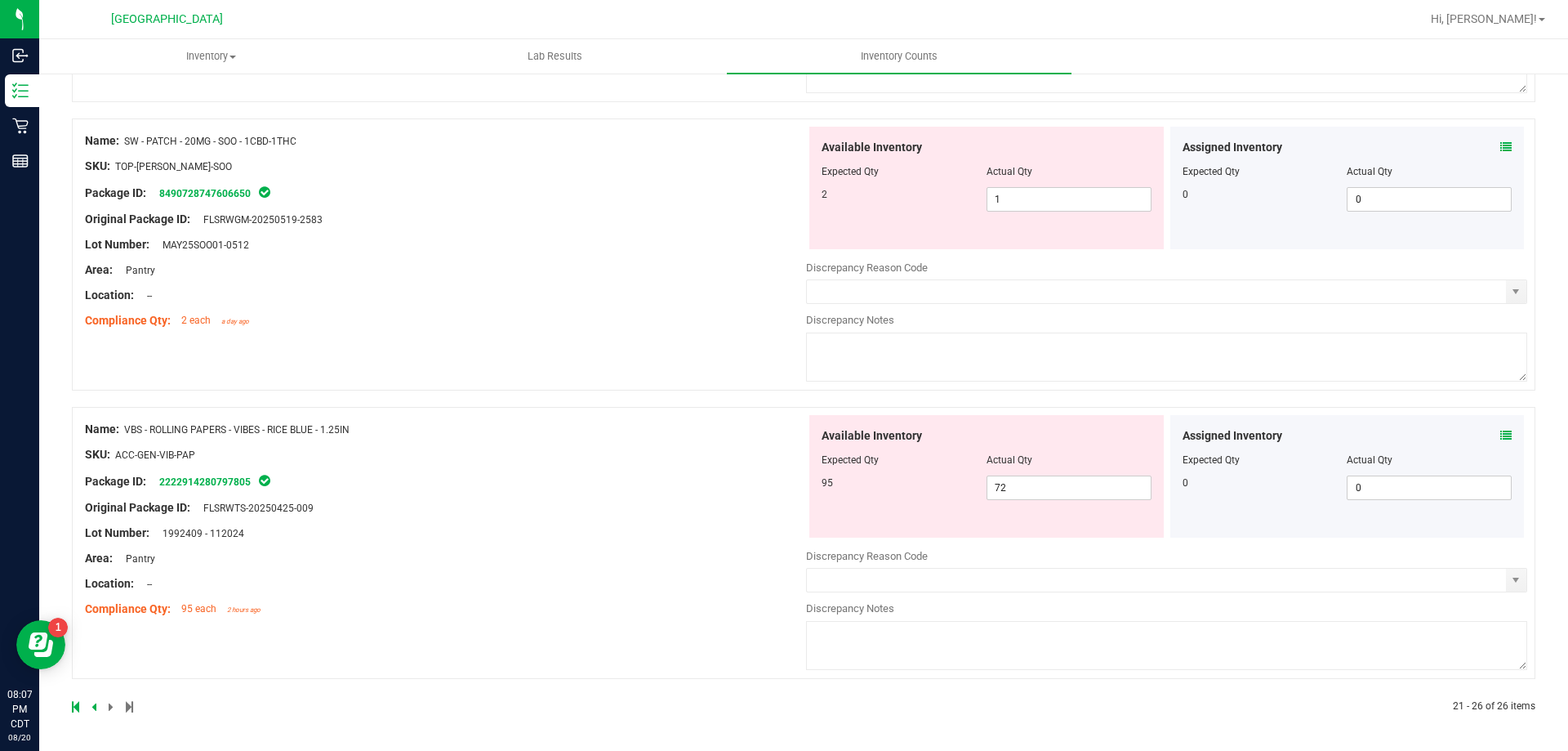
scroll to position [0, 0]
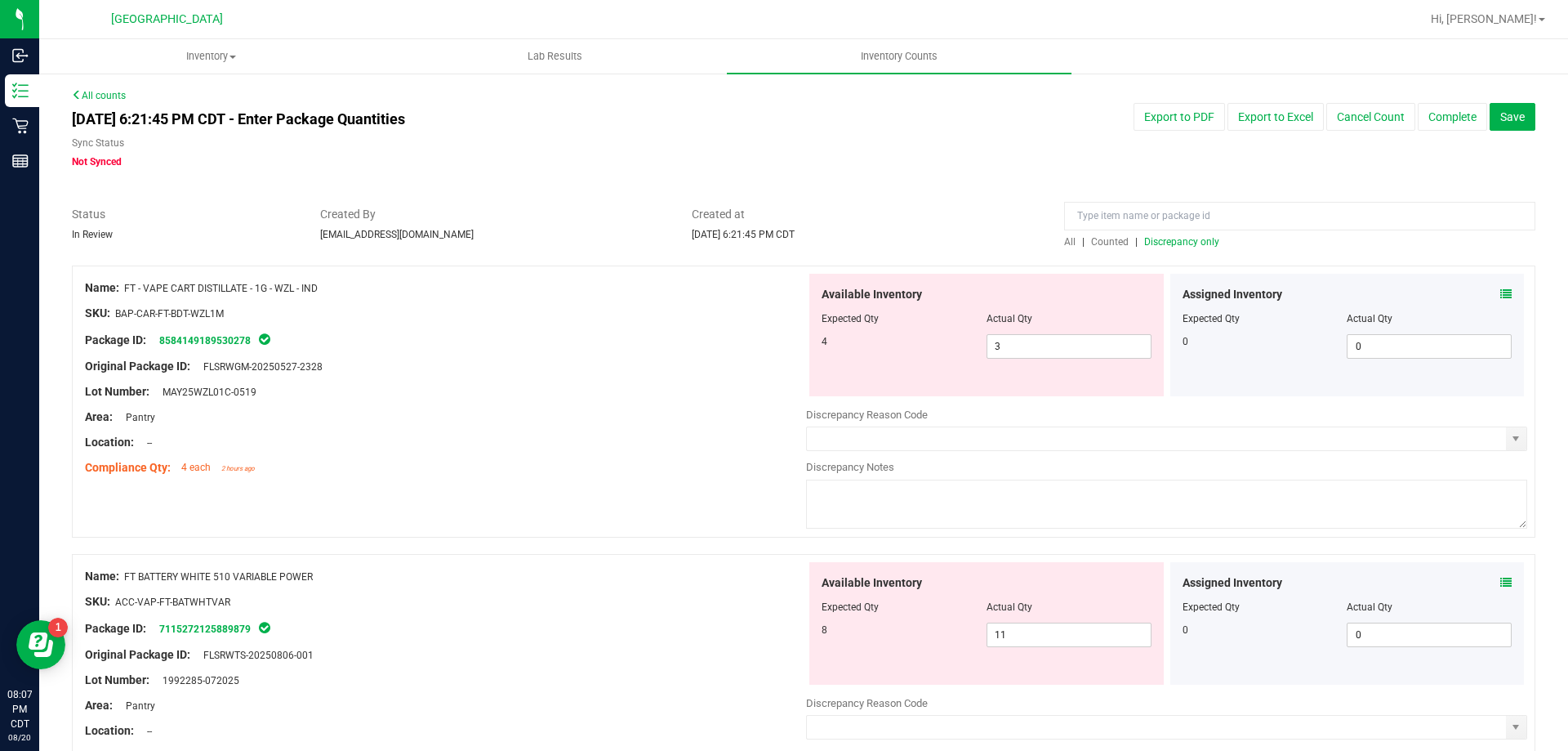
click at [1500, 298] on icon at bounding box center [1506, 294] width 12 height 12
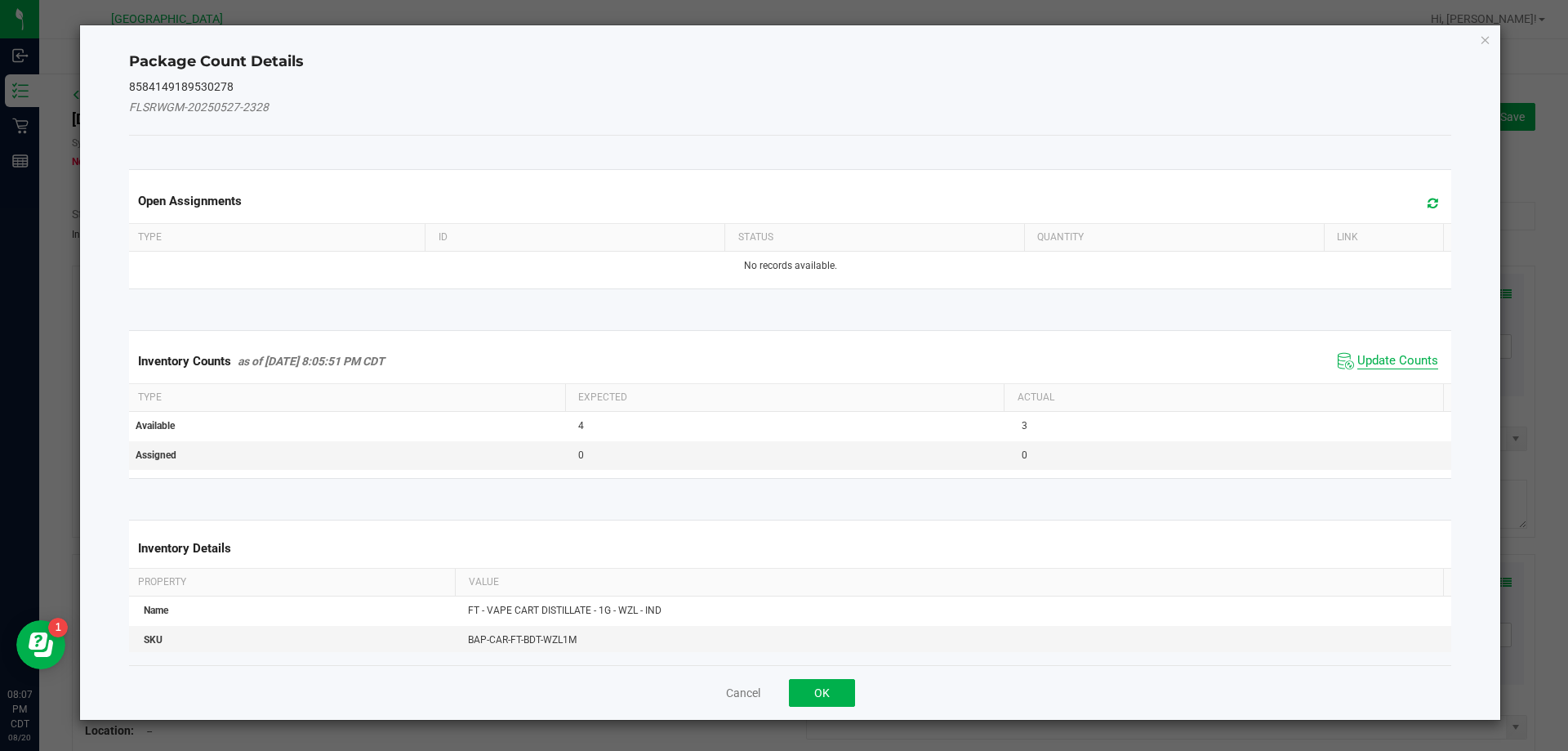
click at [1391, 364] on span "Update Counts" at bounding box center [1398, 361] width 80 height 17
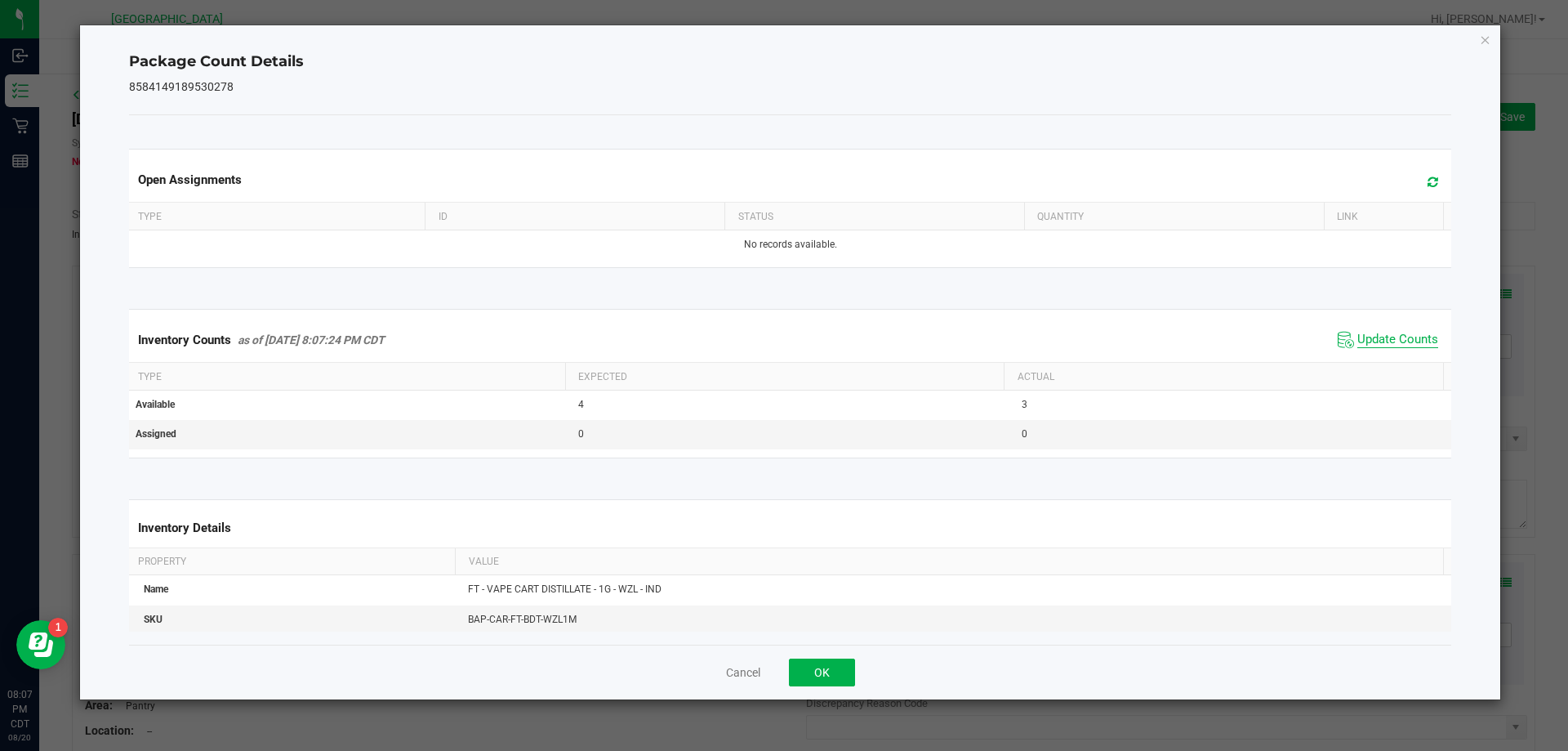
click at [1391, 348] on span "Update Counts" at bounding box center [1398, 339] width 80 height 17
click at [806, 677] on button "OK" at bounding box center [822, 672] width 66 height 27
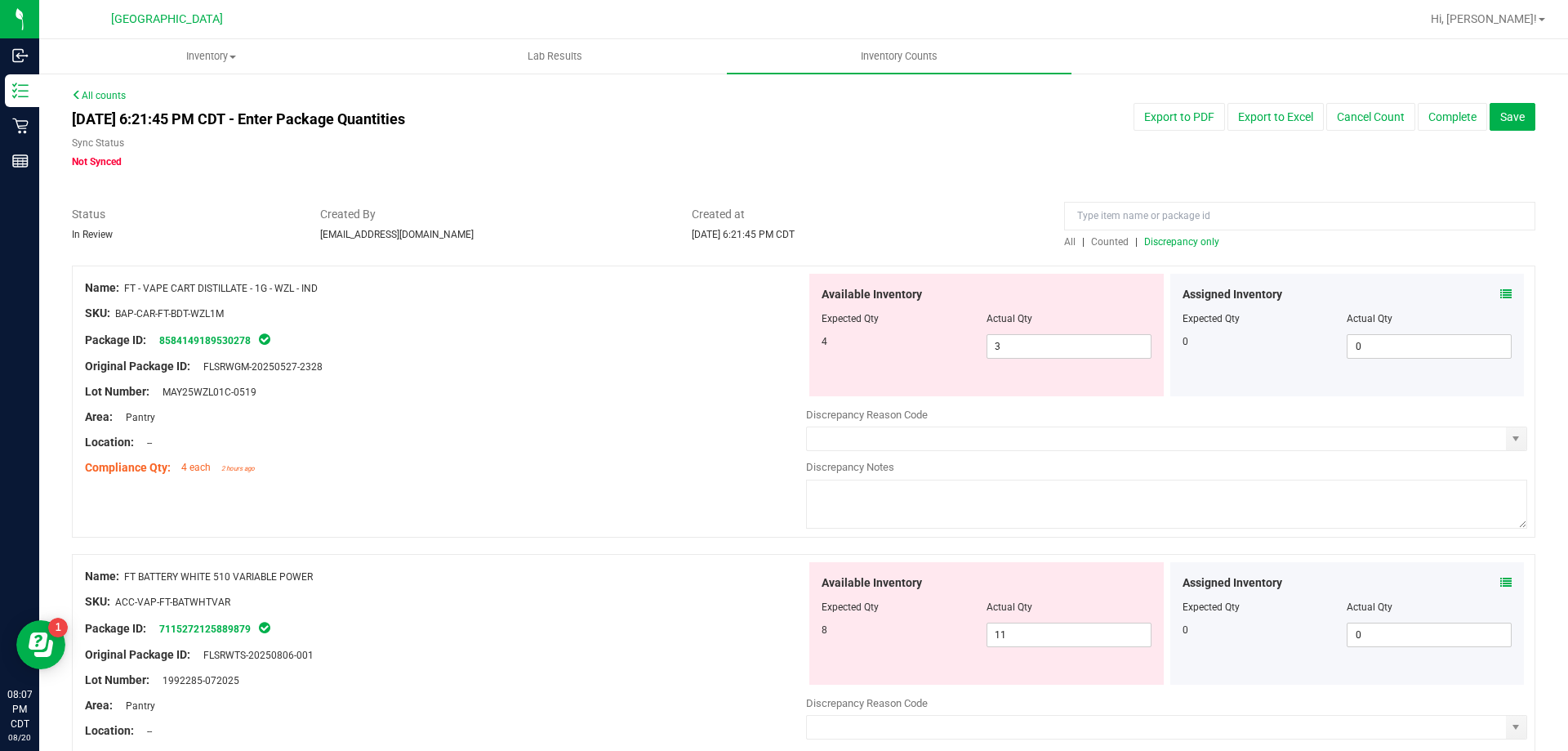
click at [1500, 582] on icon at bounding box center [1506, 582] width 12 height 12
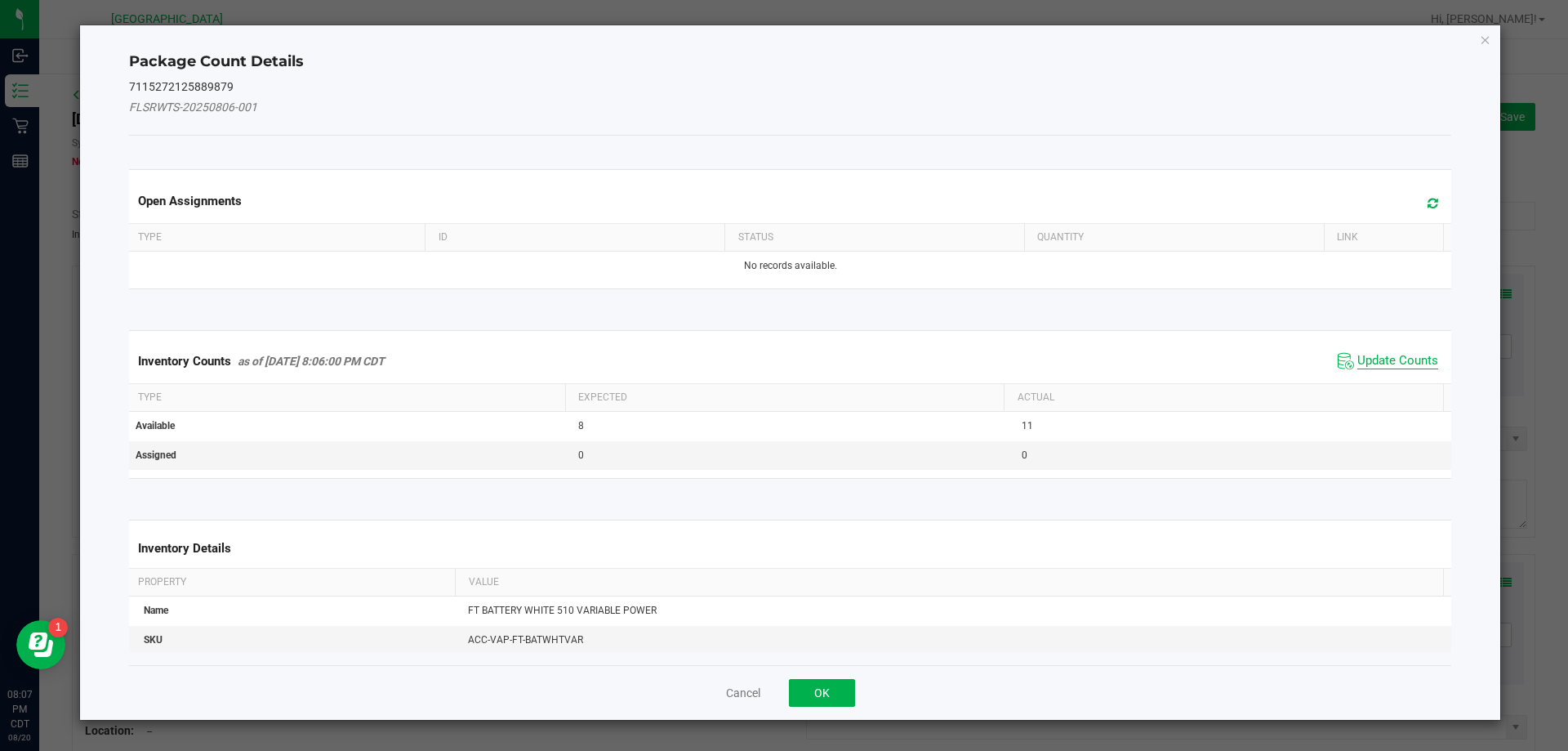
click at [1410, 363] on span "Update Counts" at bounding box center [1398, 361] width 80 height 17
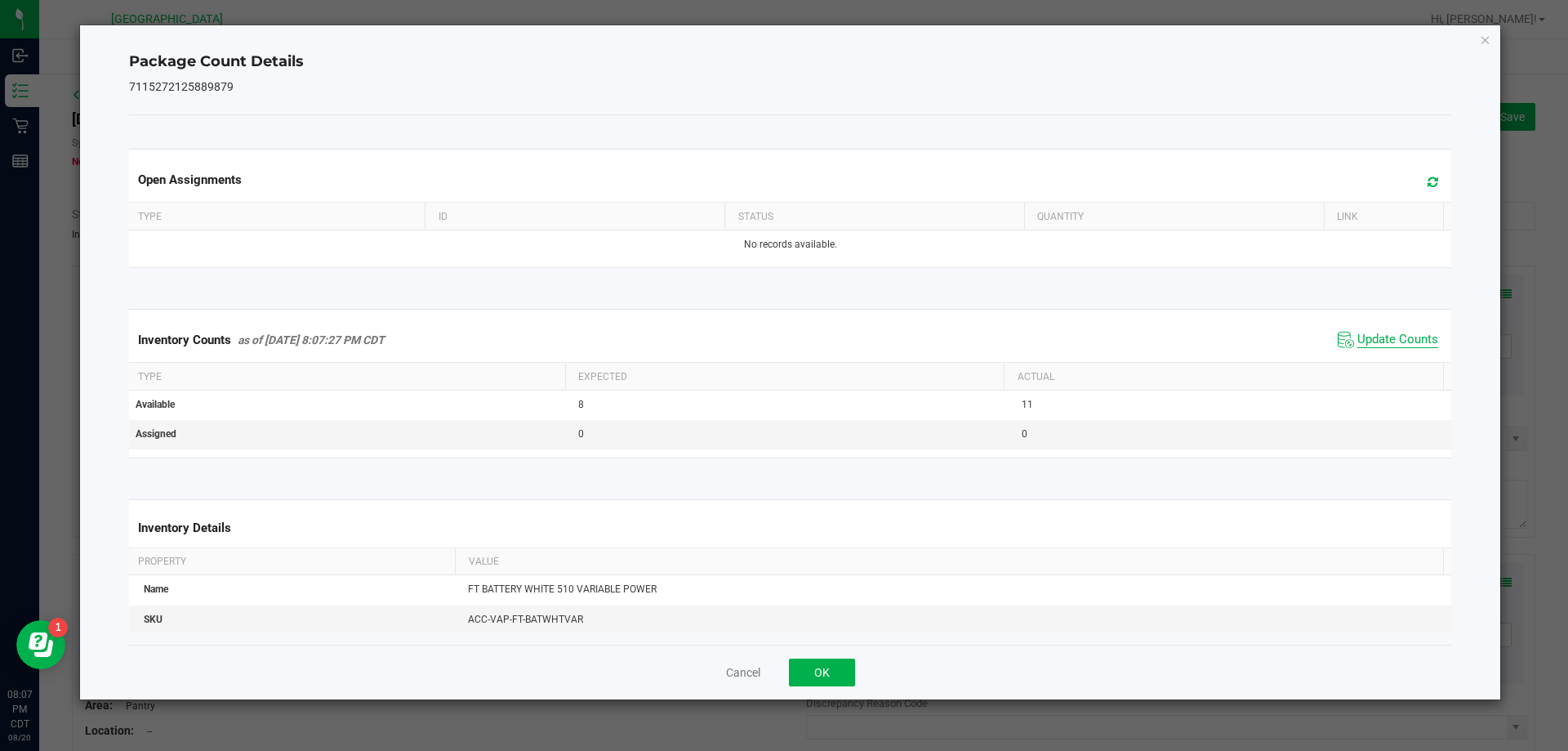
click at [1402, 348] on span "Update Counts" at bounding box center [1398, 339] width 80 height 17
click at [823, 682] on button "OK" at bounding box center [822, 672] width 66 height 27
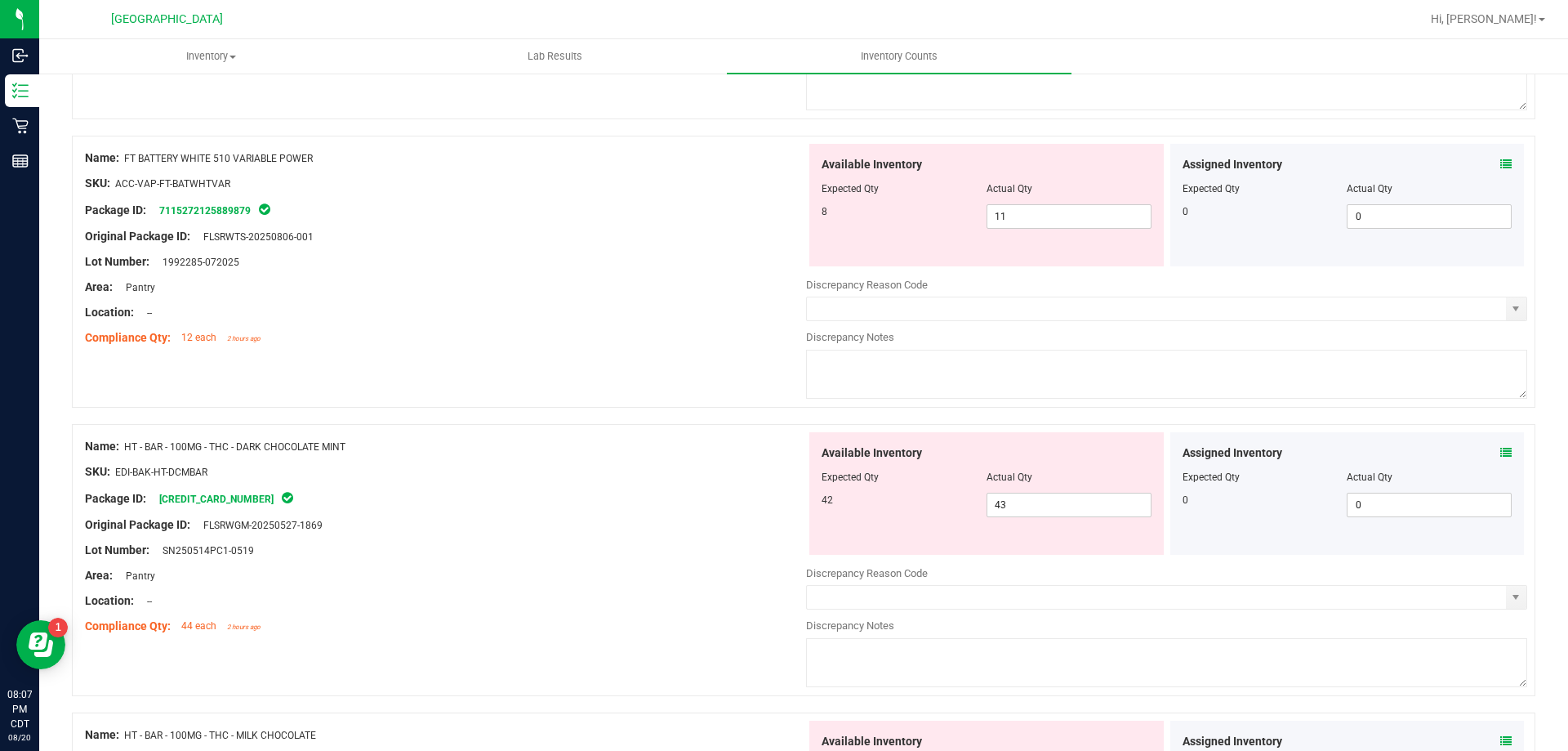
scroll to position [419, 0]
click at [1500, 457] on icon at bounding box center [1506, 453] width 12 height 12
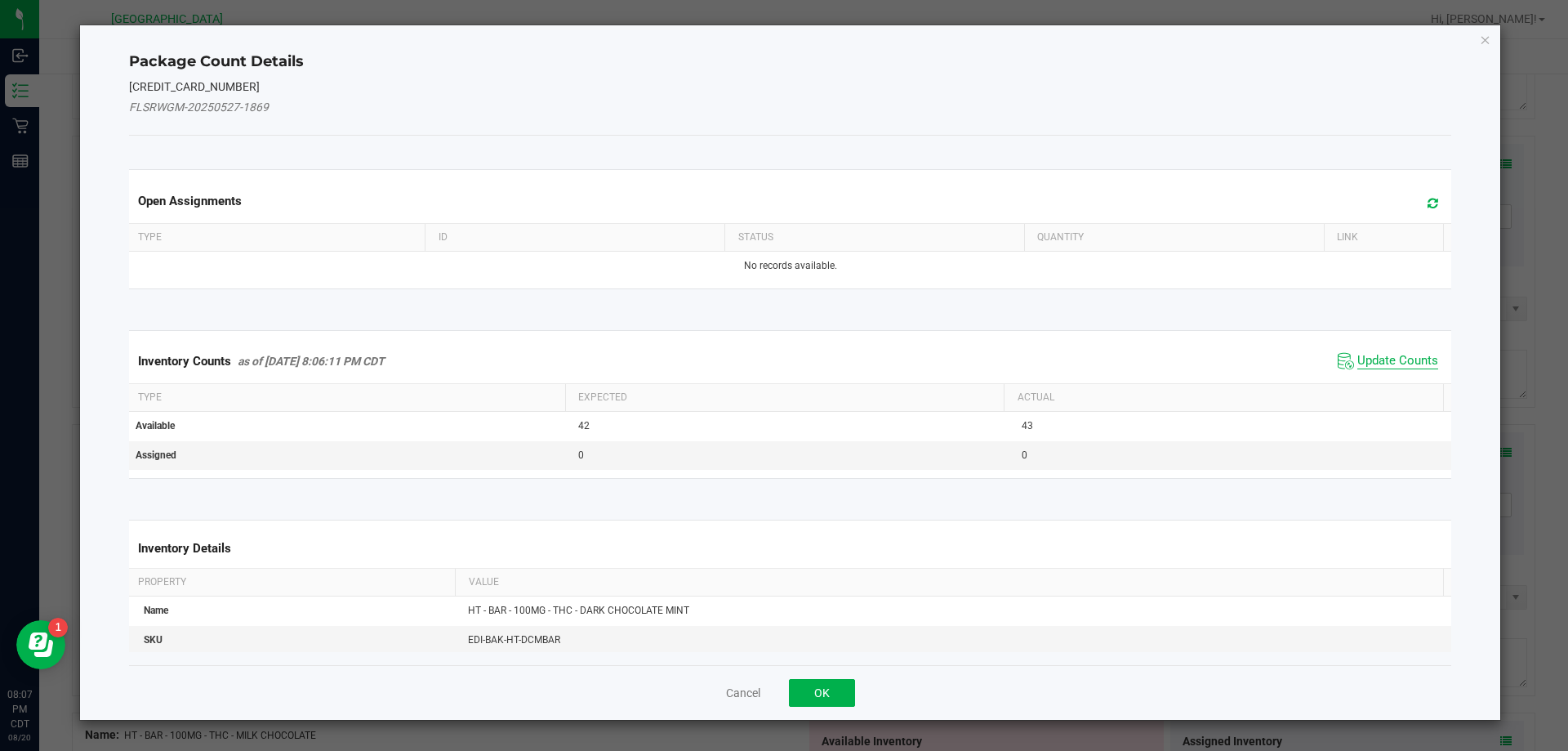
click at [1393, 364] on span "Update Counts" at bounding box center [1398, 361] width 80 height 17
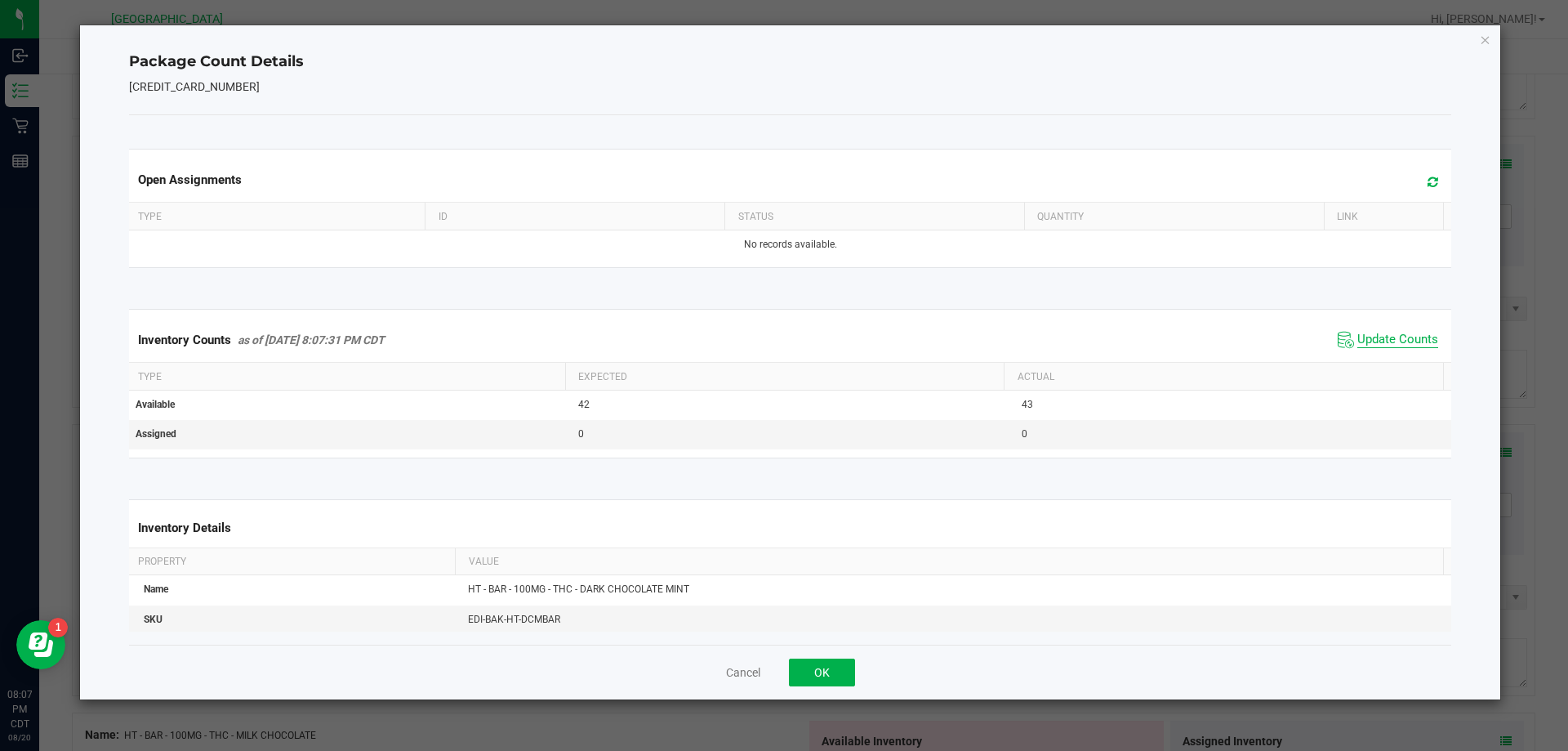
click at [1391, 348] on span "Update Counts" at bounding box center [1398, 339] width 80 height 17
click at [825, 682] on button "OK" at bounding box center [822, 672] width 66 height 27
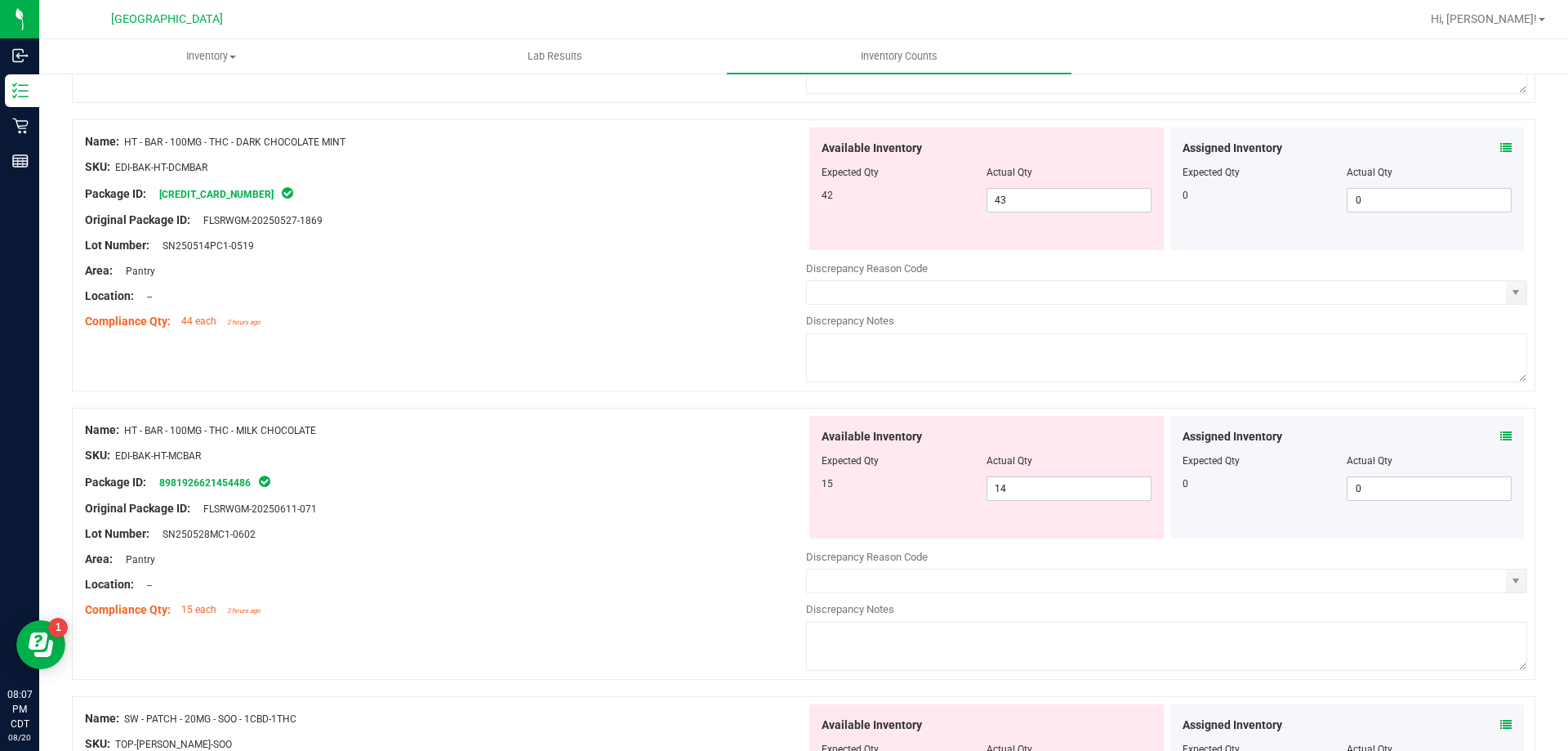
scroll to position [735, 0]
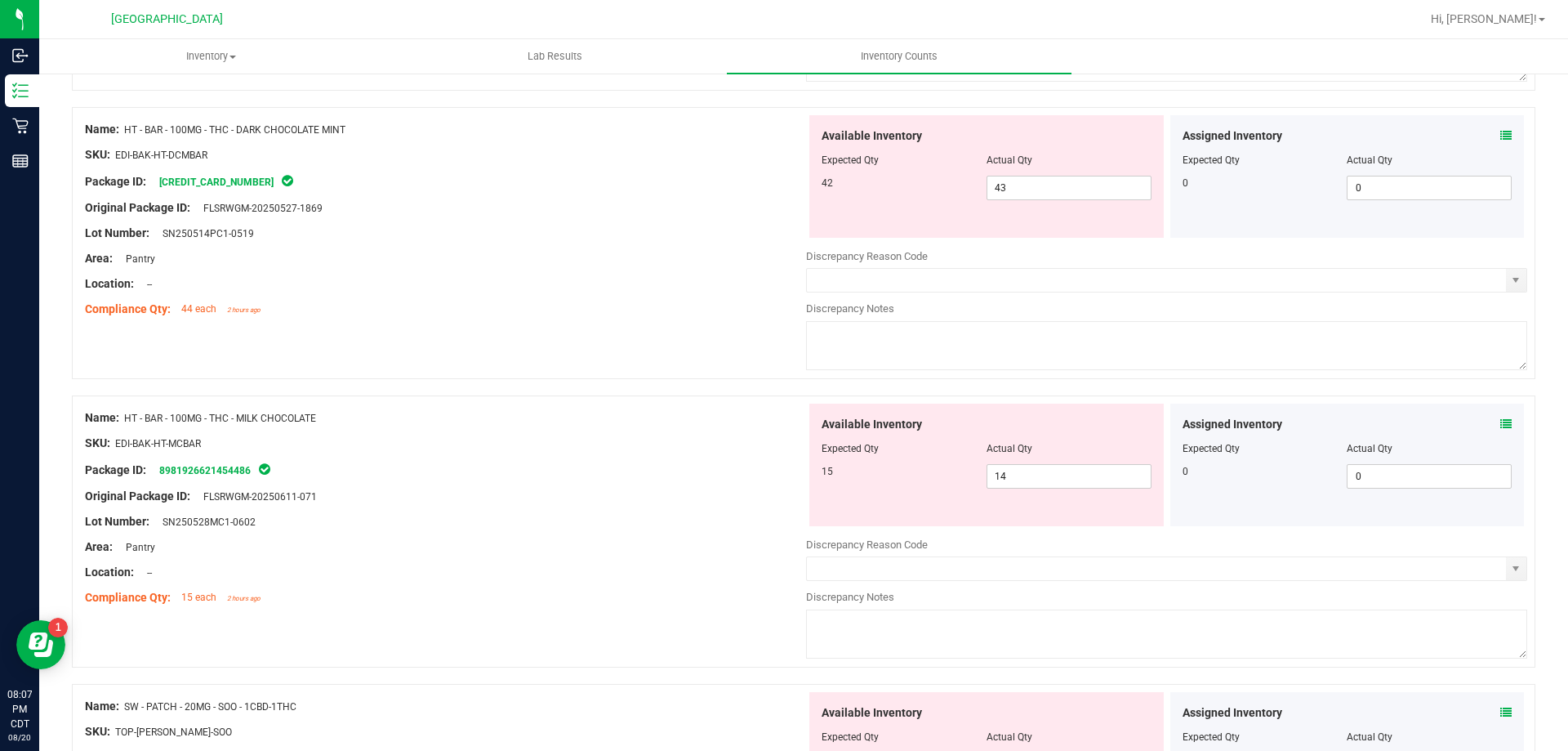
click at [1500, 424] on icon at bounding box center [1506, 425] width 12 height 12
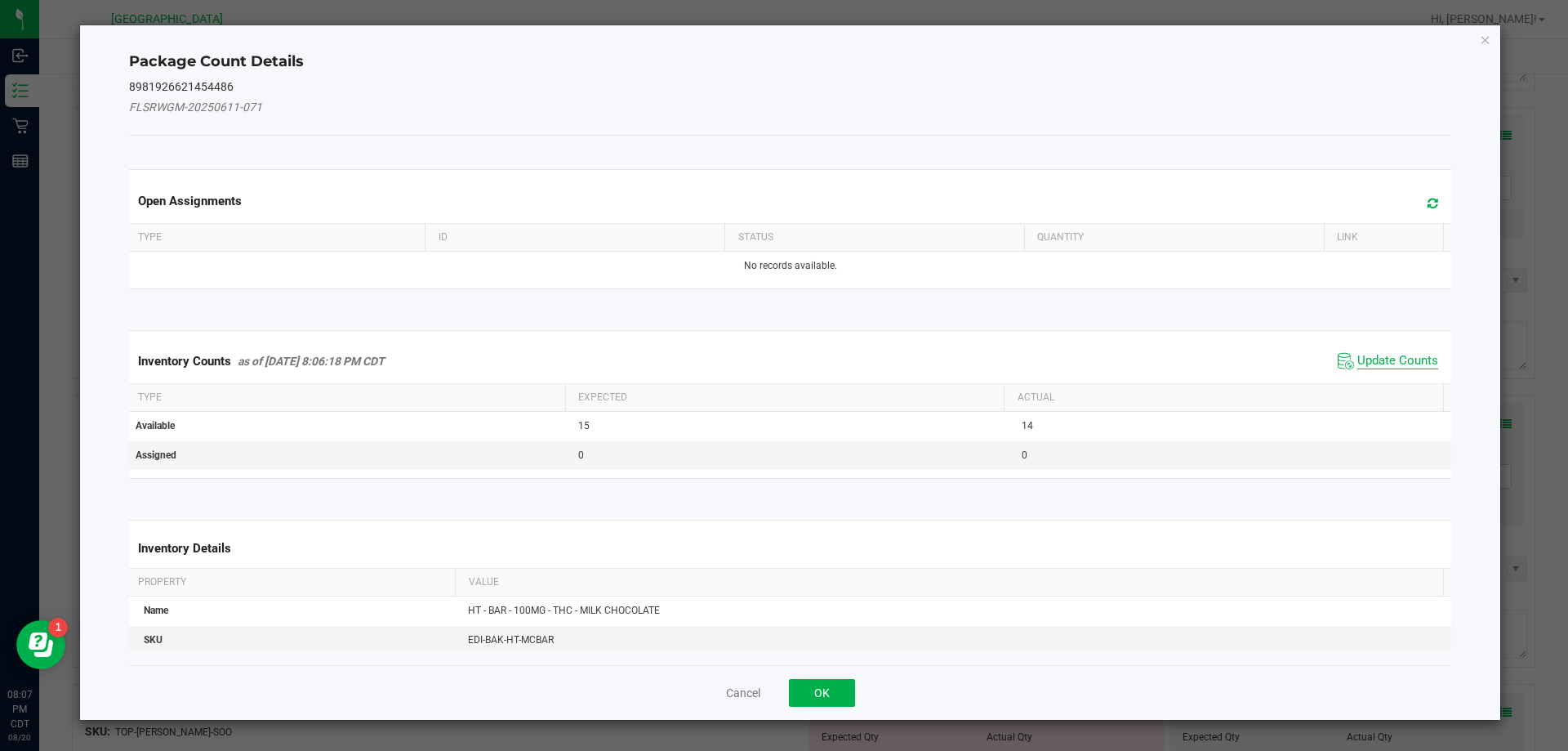
click at [1397, 367] on span "Update Counts" at bounding box center [1398, 361] width 80 height 17
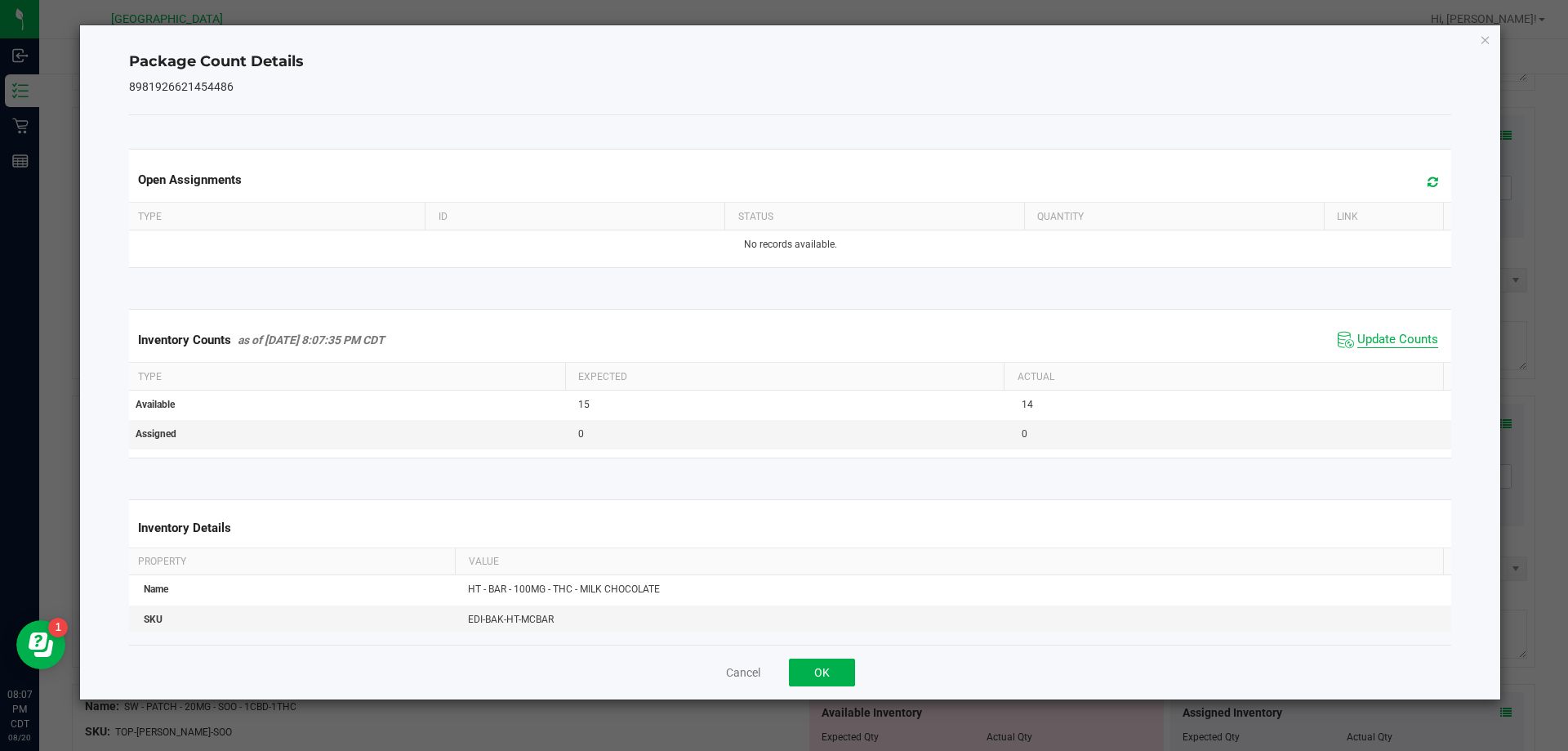
click at [1399, 348] on span "Update Counts" at bounding box center [1398, 339] width 80 height 17
click at [822, 673] on button "OK" at bounding box center [822, 672] width 66 height 27
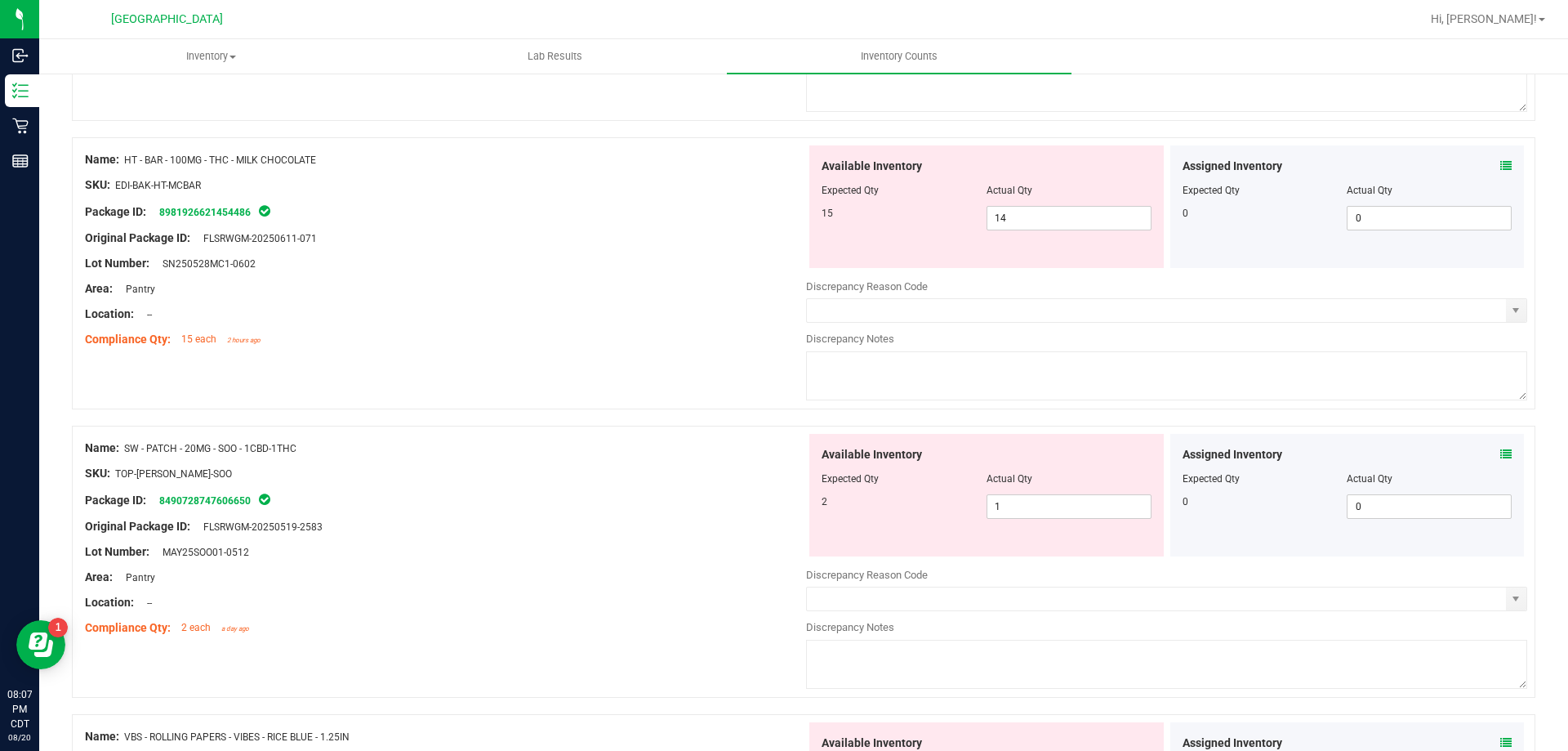
scroll to position [1300, 0]
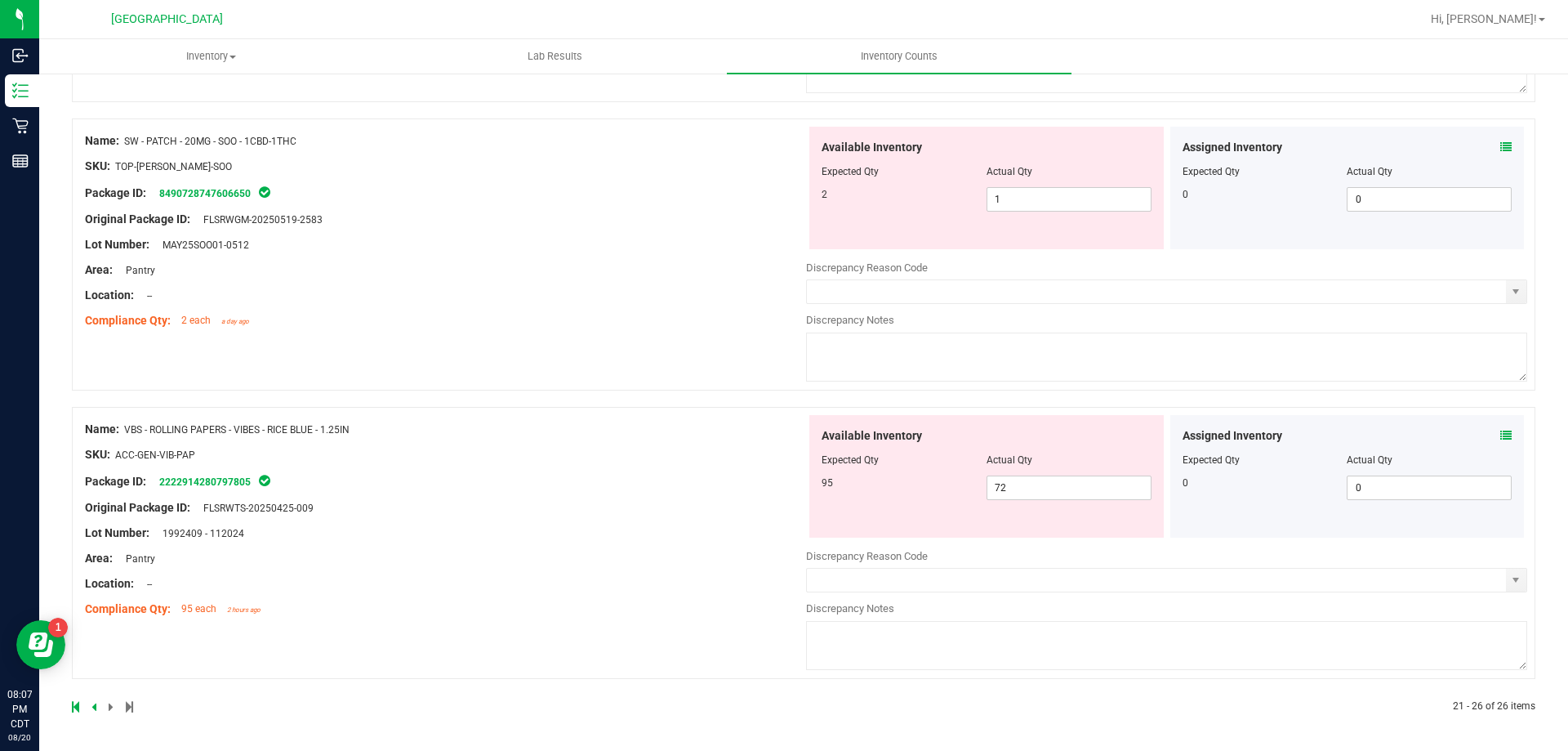
click at [1500, 144] on icon at bounding box center [1506, 147] width 12 height 12
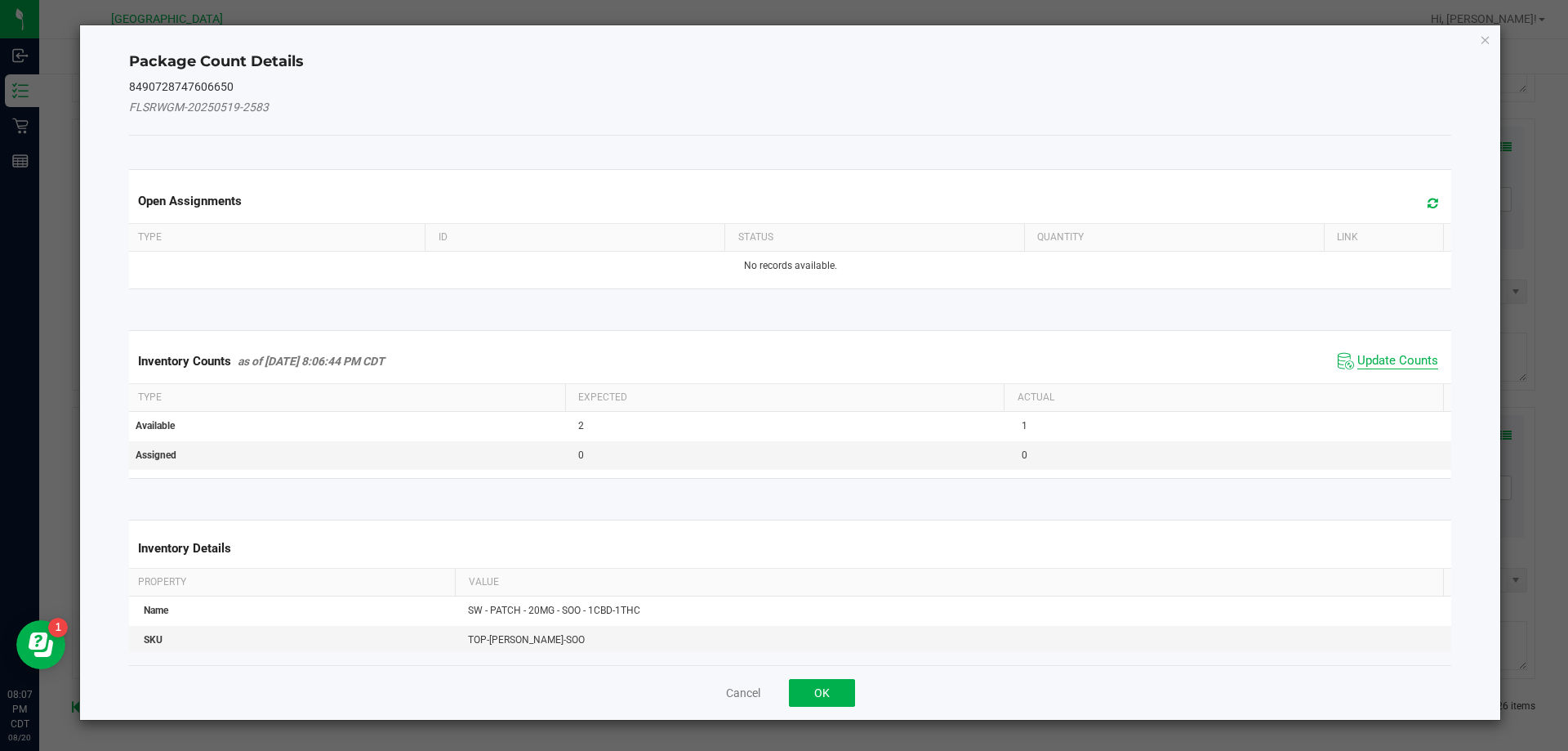
click at [1405, 359] on span "Update Counts" at bounding box center [1398, 361] width 80 height 17
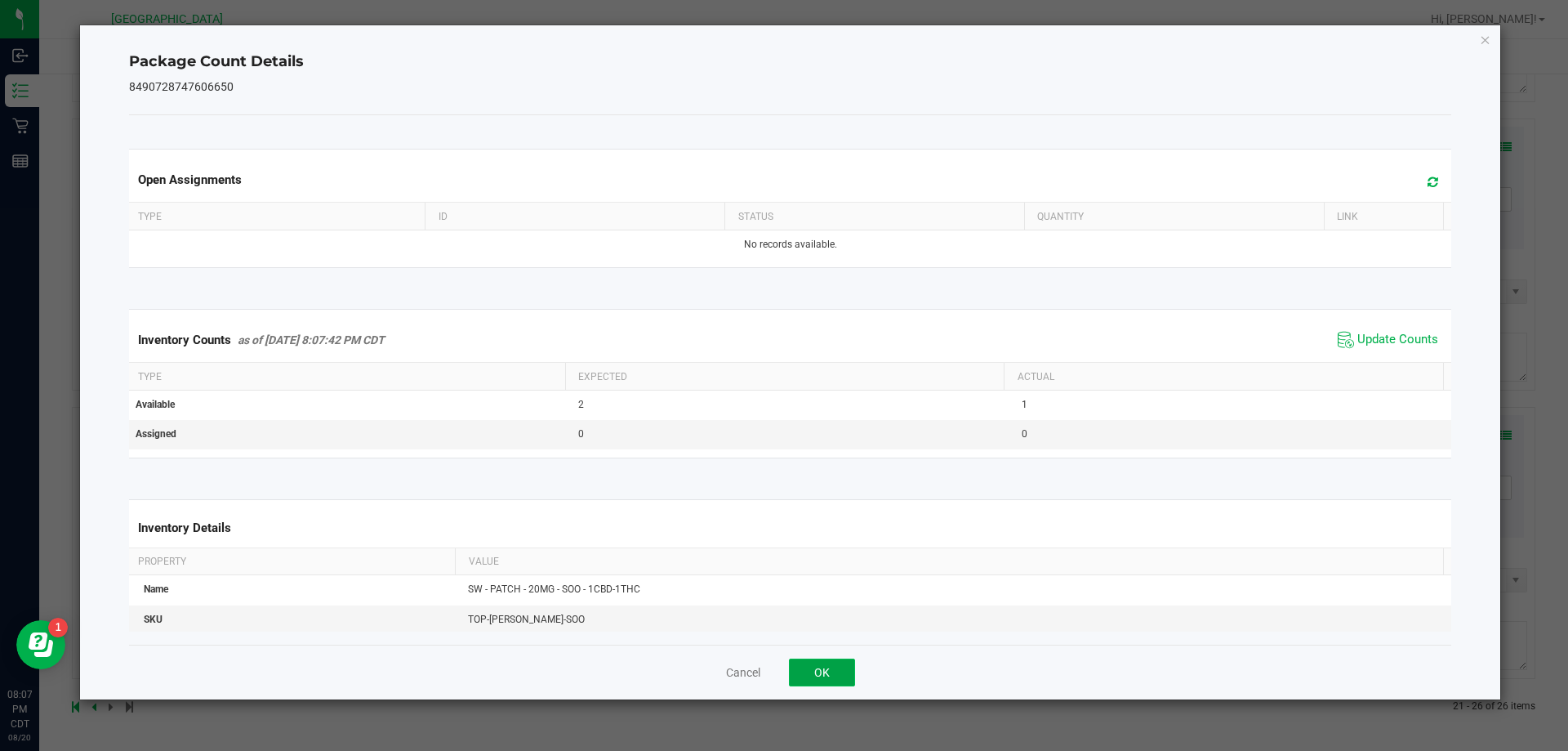
click at [803, 666] on button "OK" at bounding box center [822, 672] width 66 height 27
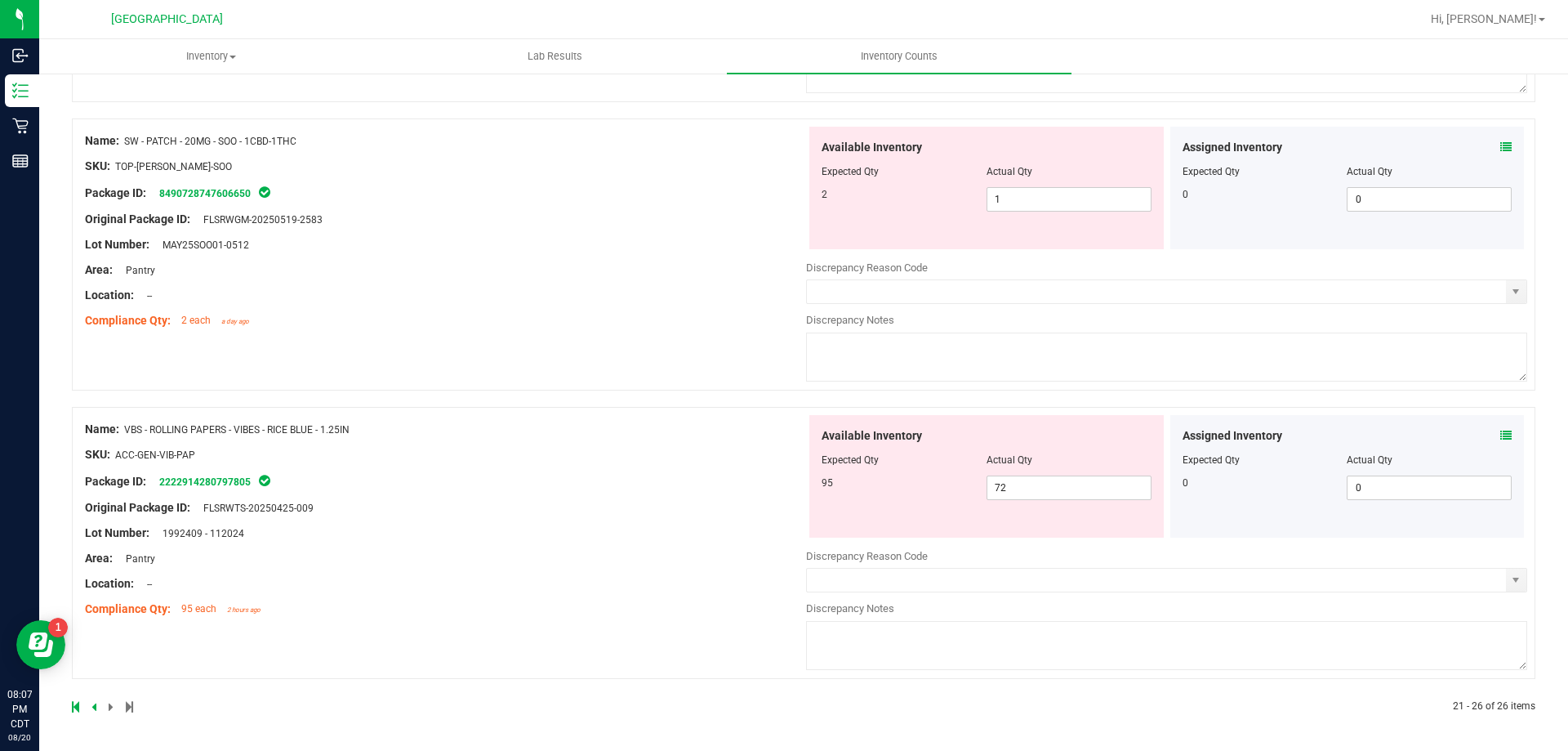
click at [1500, 437] on icon at bounding box center [1506, 435] width 12 height 12
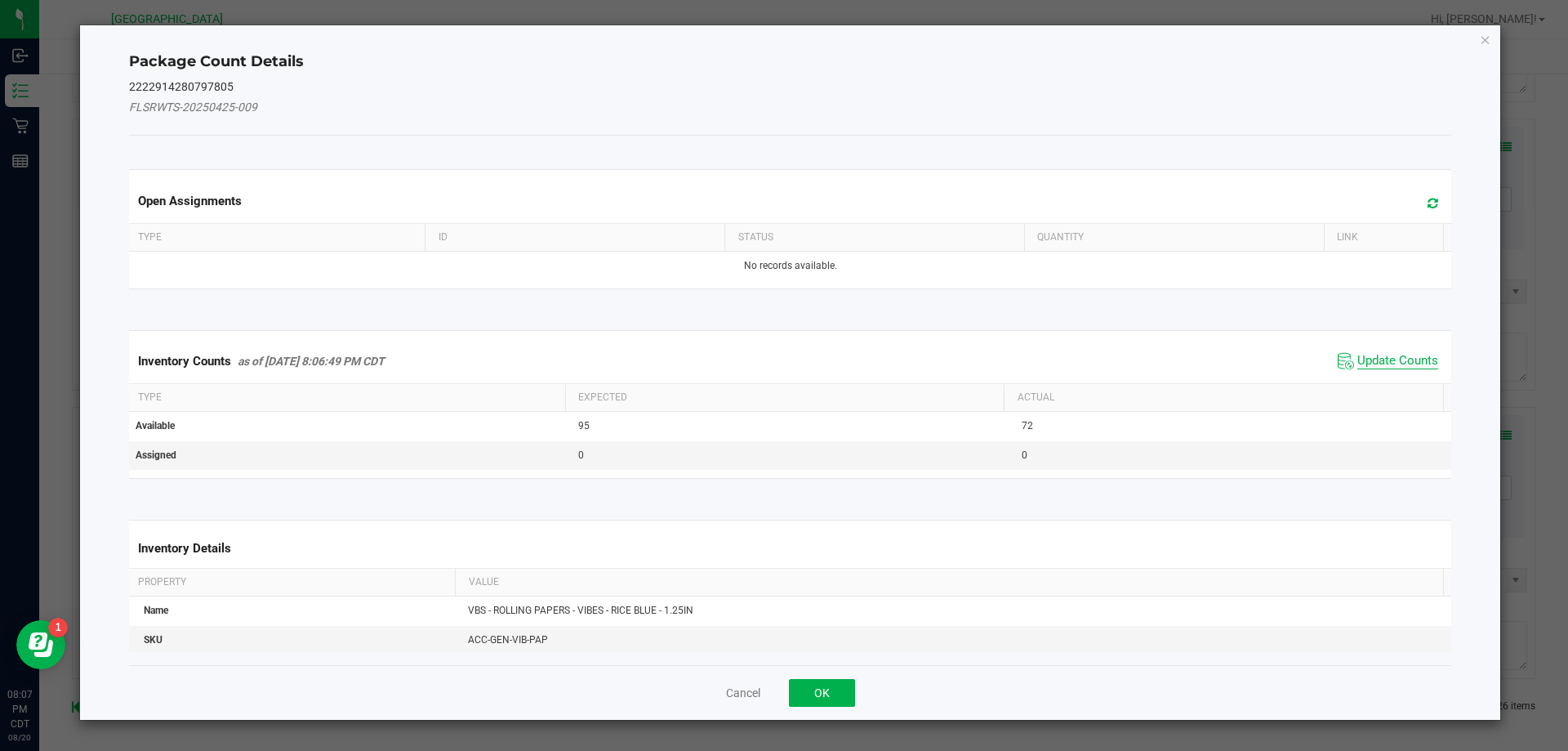
click at [1417, 364] on span "Update Counts" at bounding box center [1398, 361] width 80 height 17
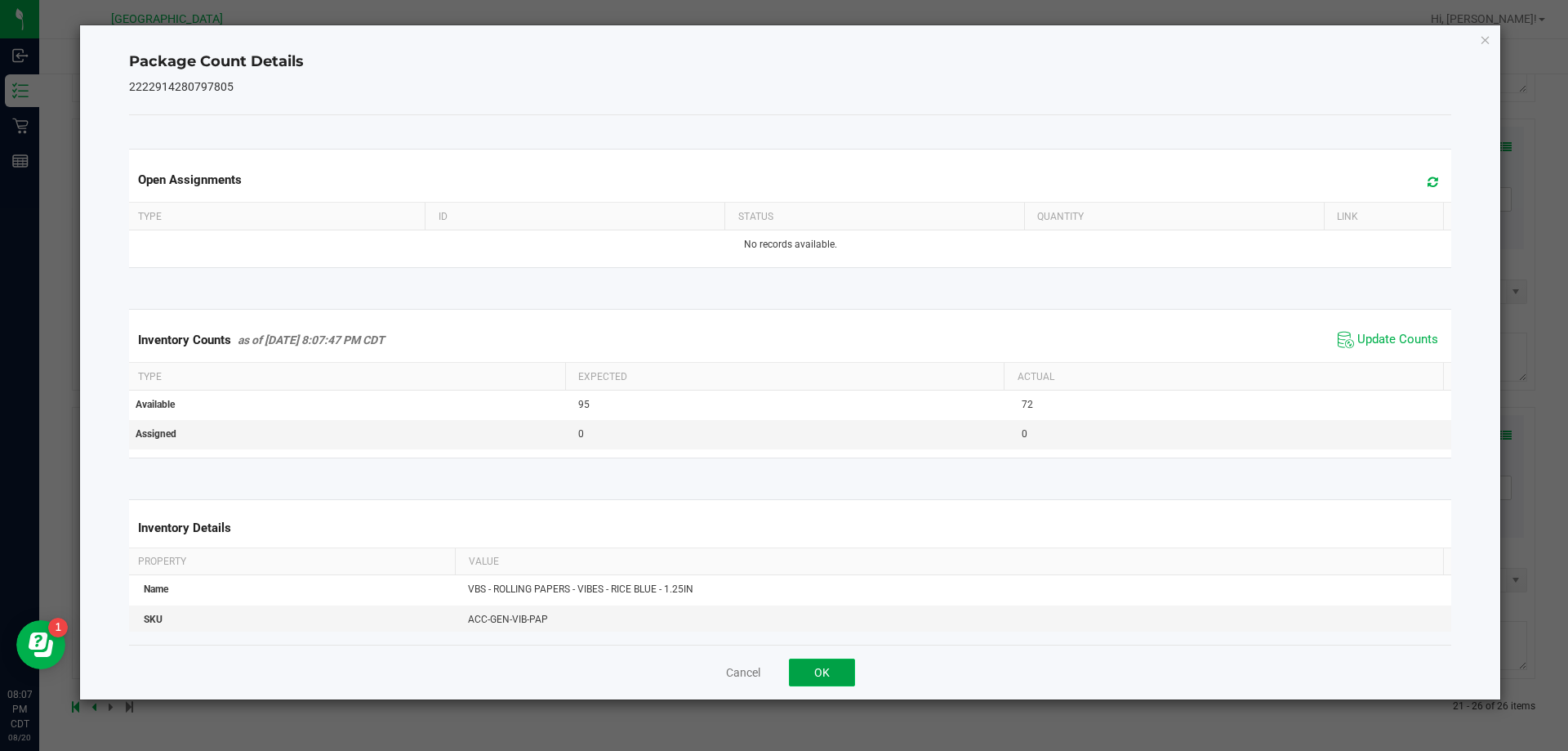
click at [844, 672] on button "OK" at bounding box center [822, 672] width 66 height 27
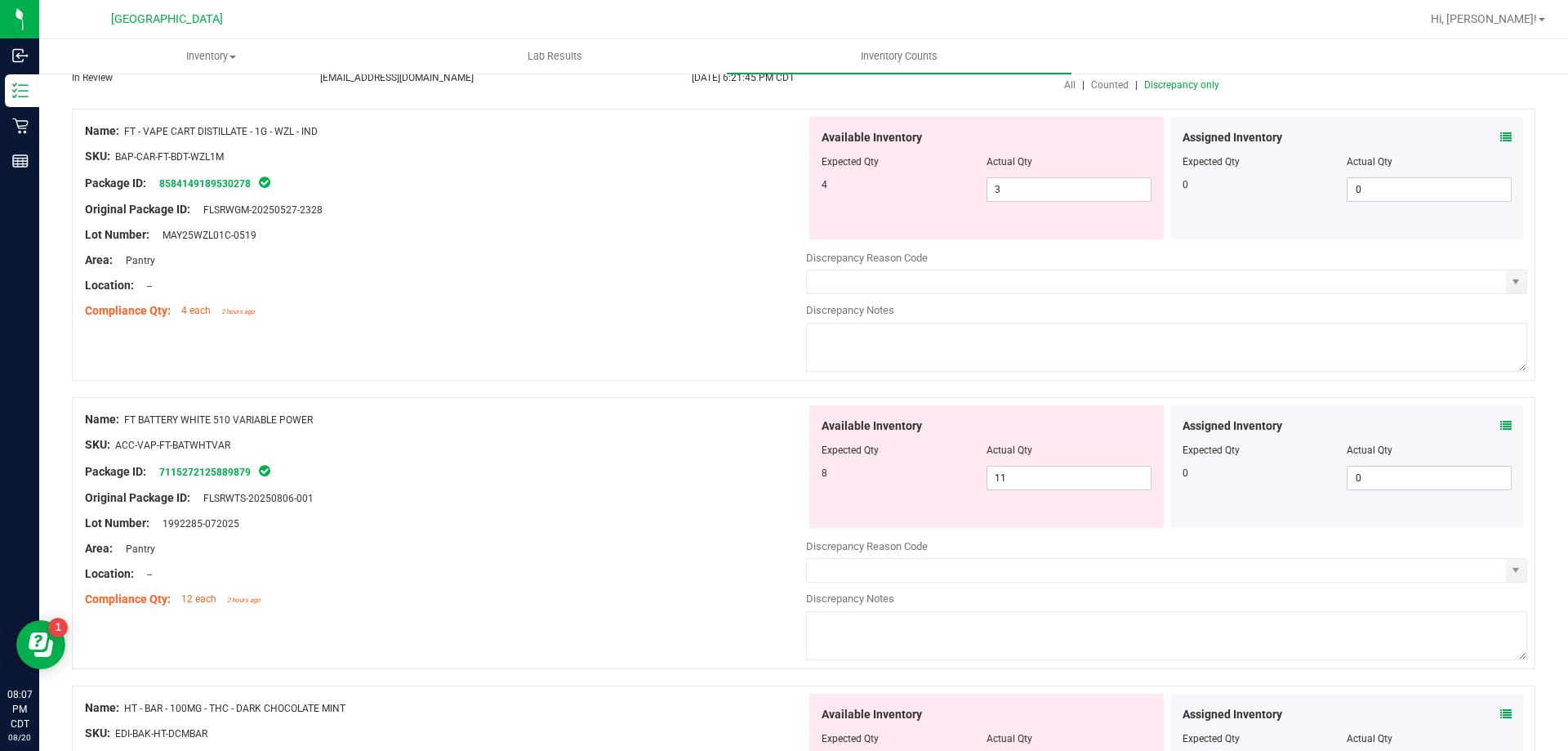
scroll to position [0, 0]
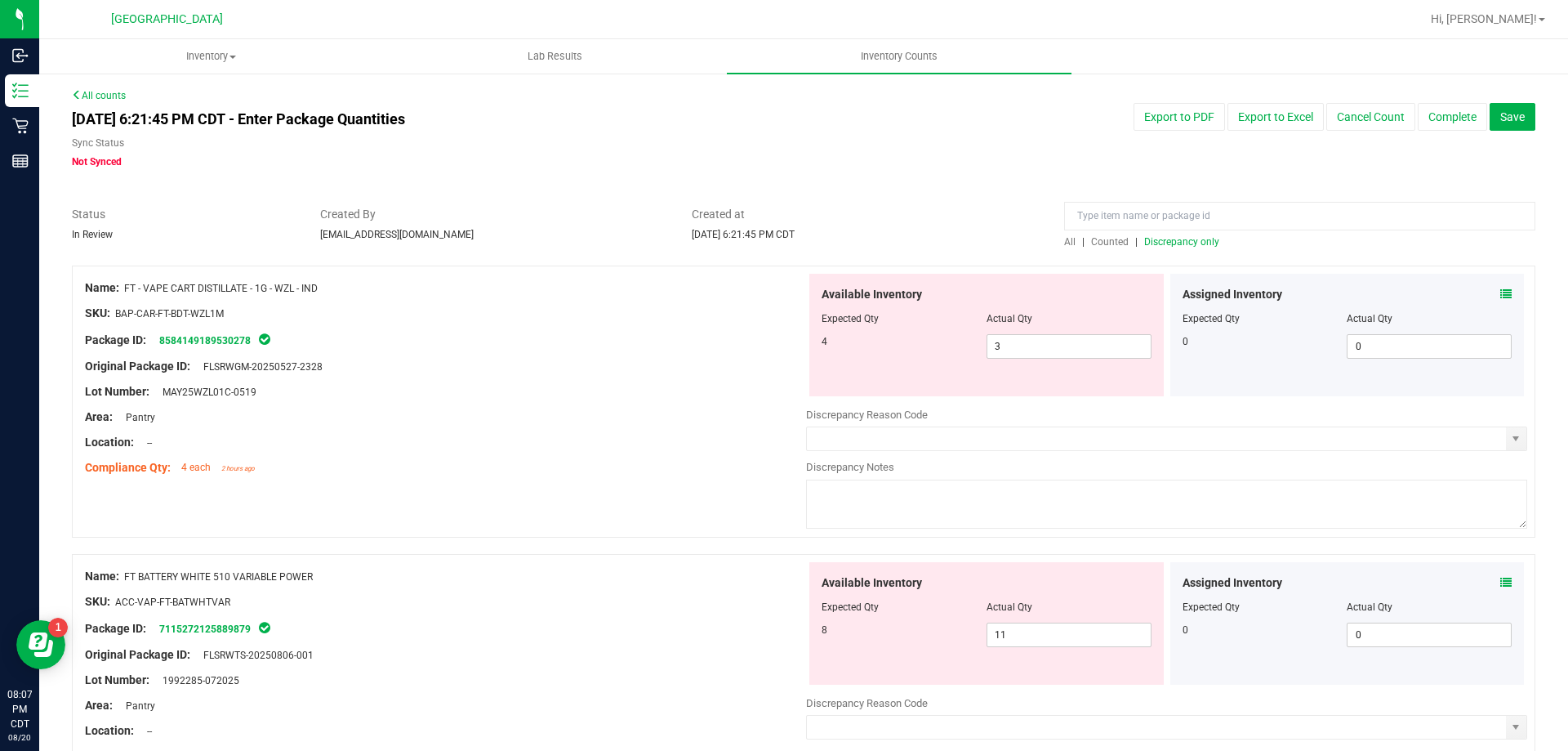
click at [1167, 239] on span "Discrepancy only" at bounding box center [1182, 242] width 76 height 12
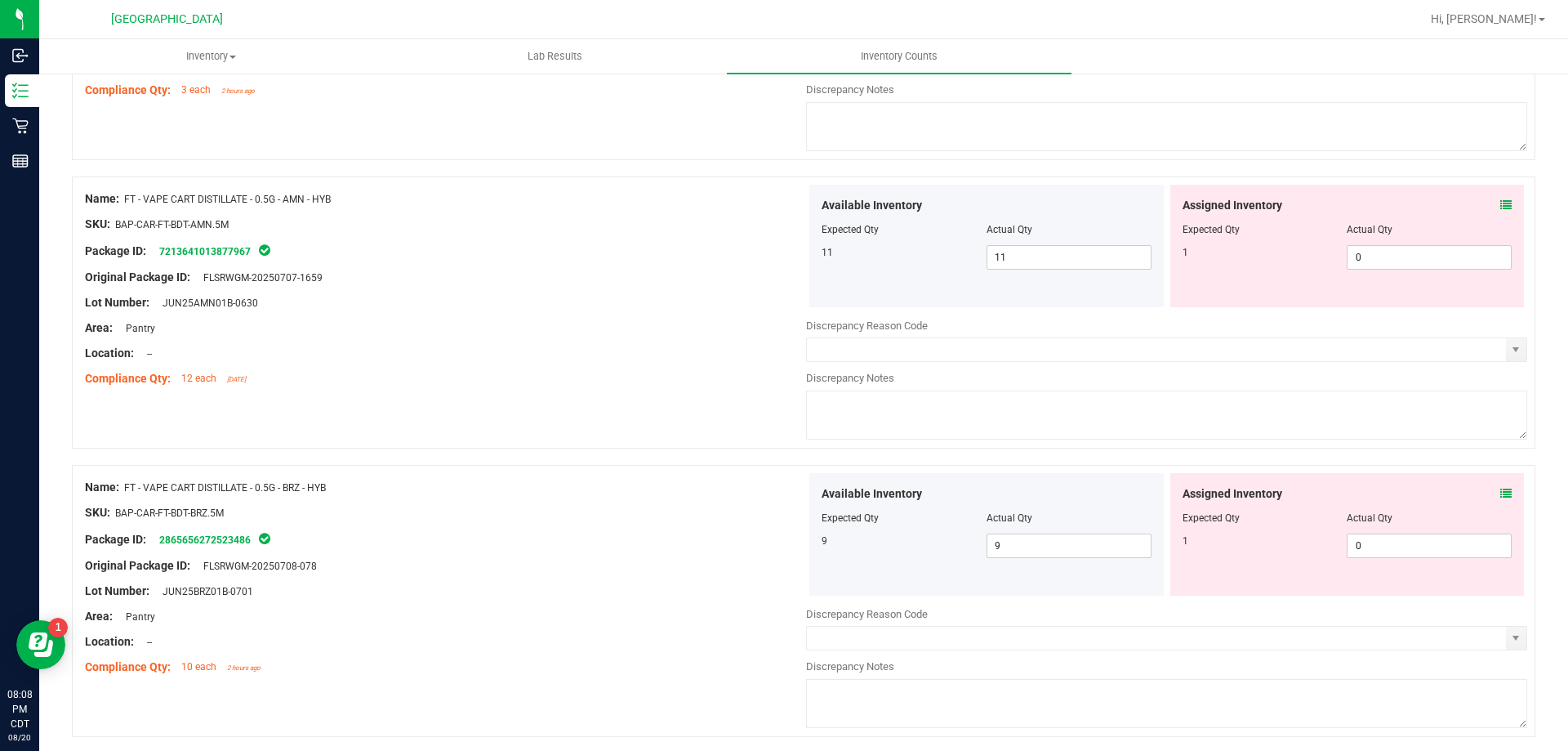
scroll to position [3213, 0]
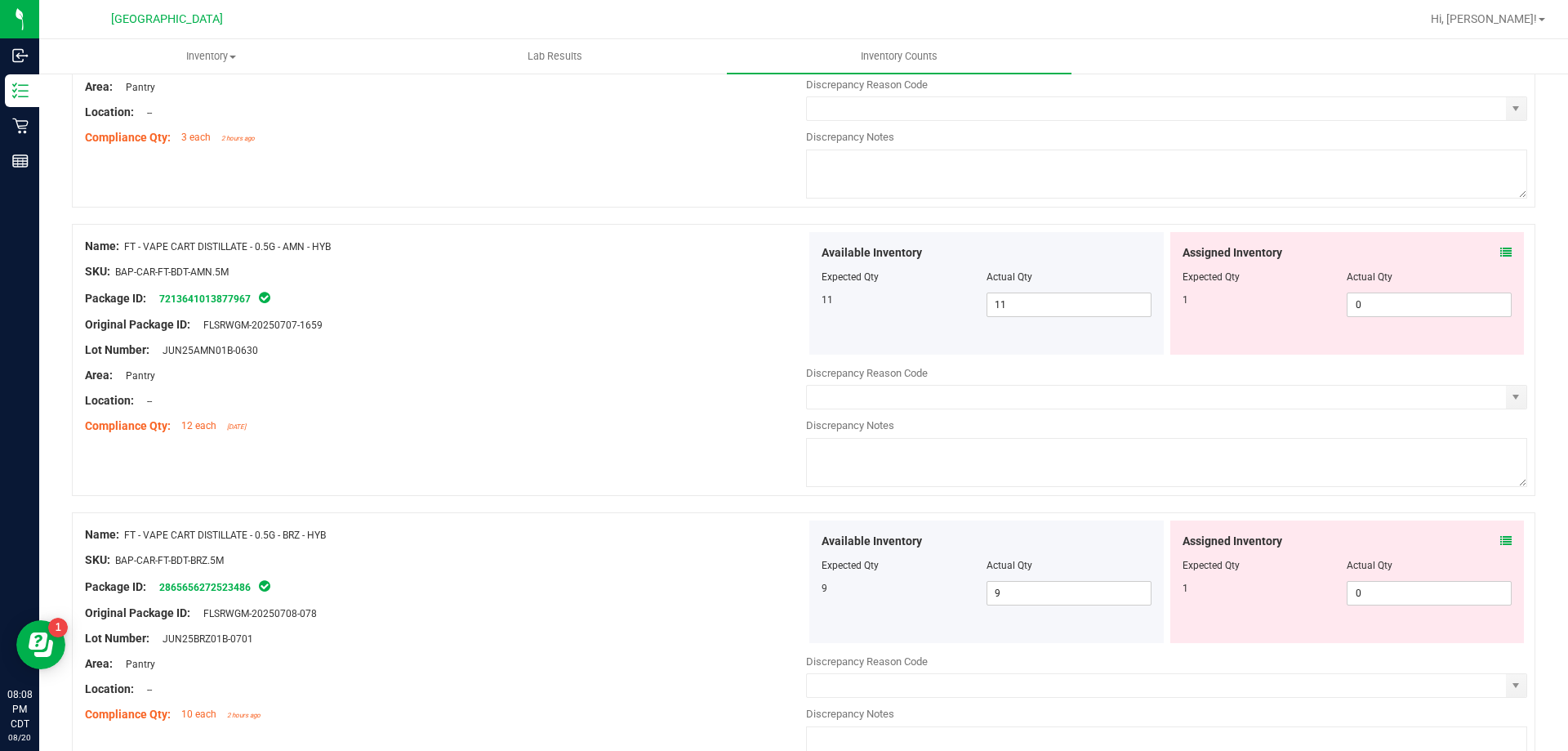
click at [1495, 242] on div "Assigned Inventory Expected Qty Actual Qty 1 0 0" at bounding box center [1348, 293] width 355 height 123
click at [1500, 244] on span at bounding box center [1506, 252] width 12 height 17
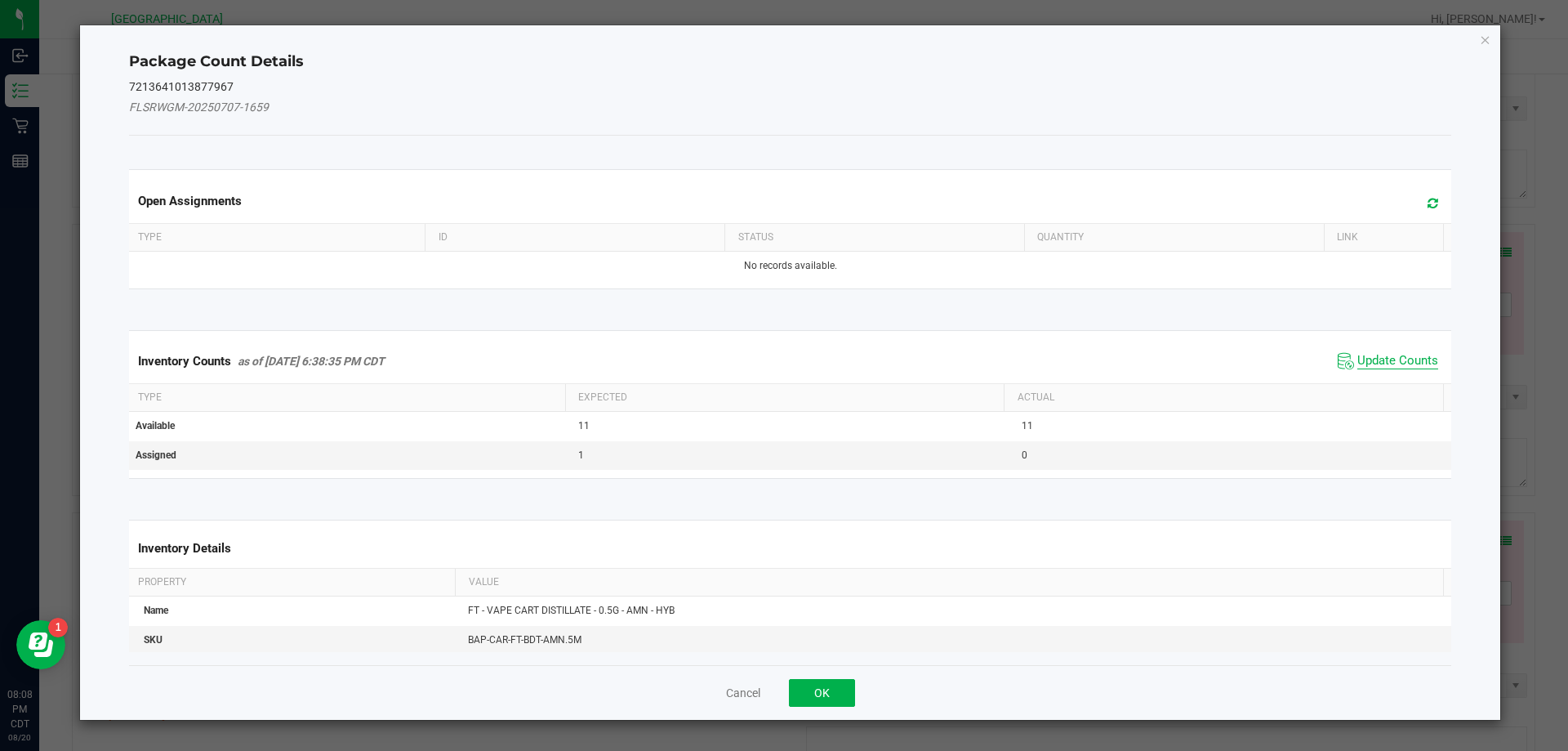
click at [1373, 366] on span "Update Counts" at bounding box center [1398, 361] width 80 height 17
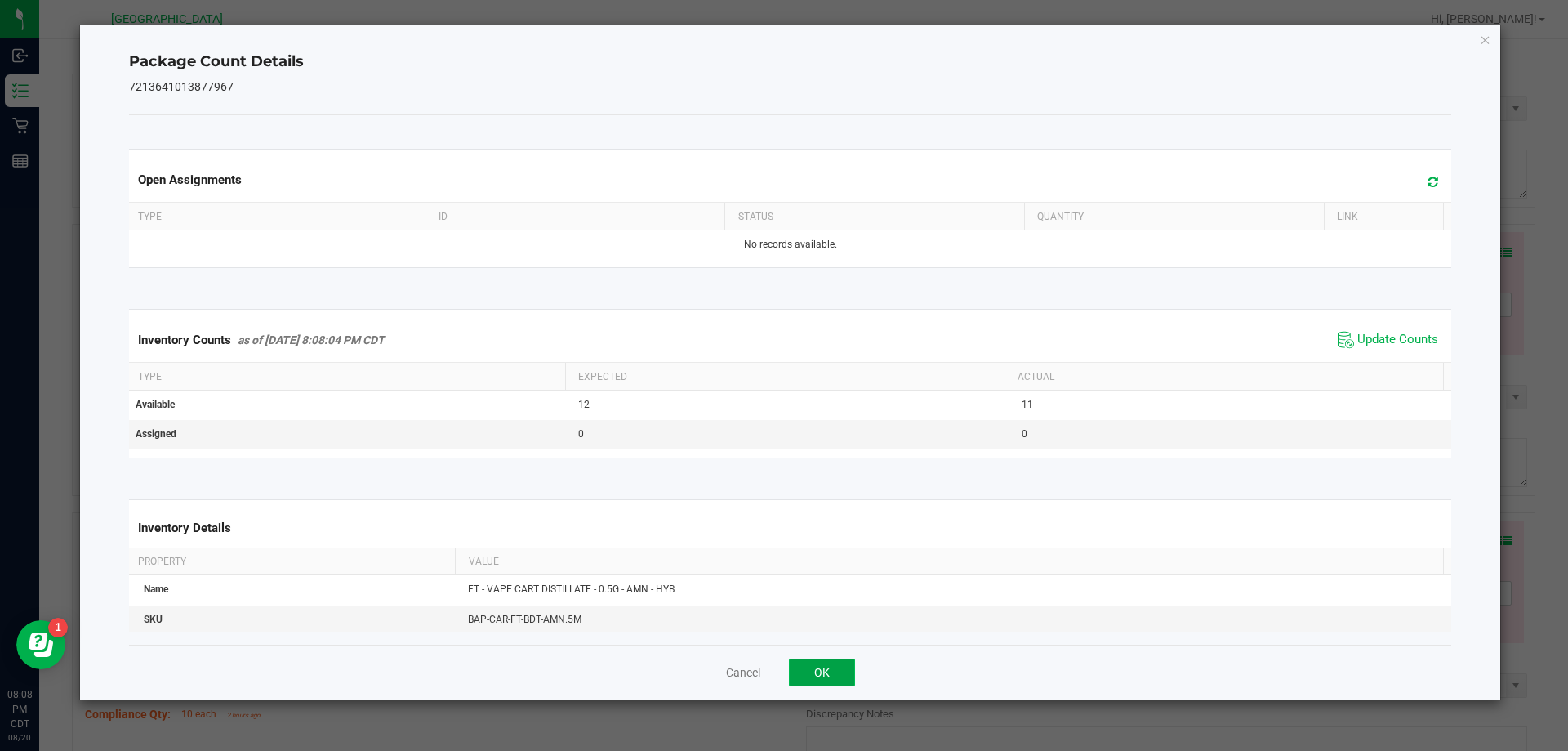
click at [811, 675] on button "OK" at bounding box center [822, 672] width 66 height 27
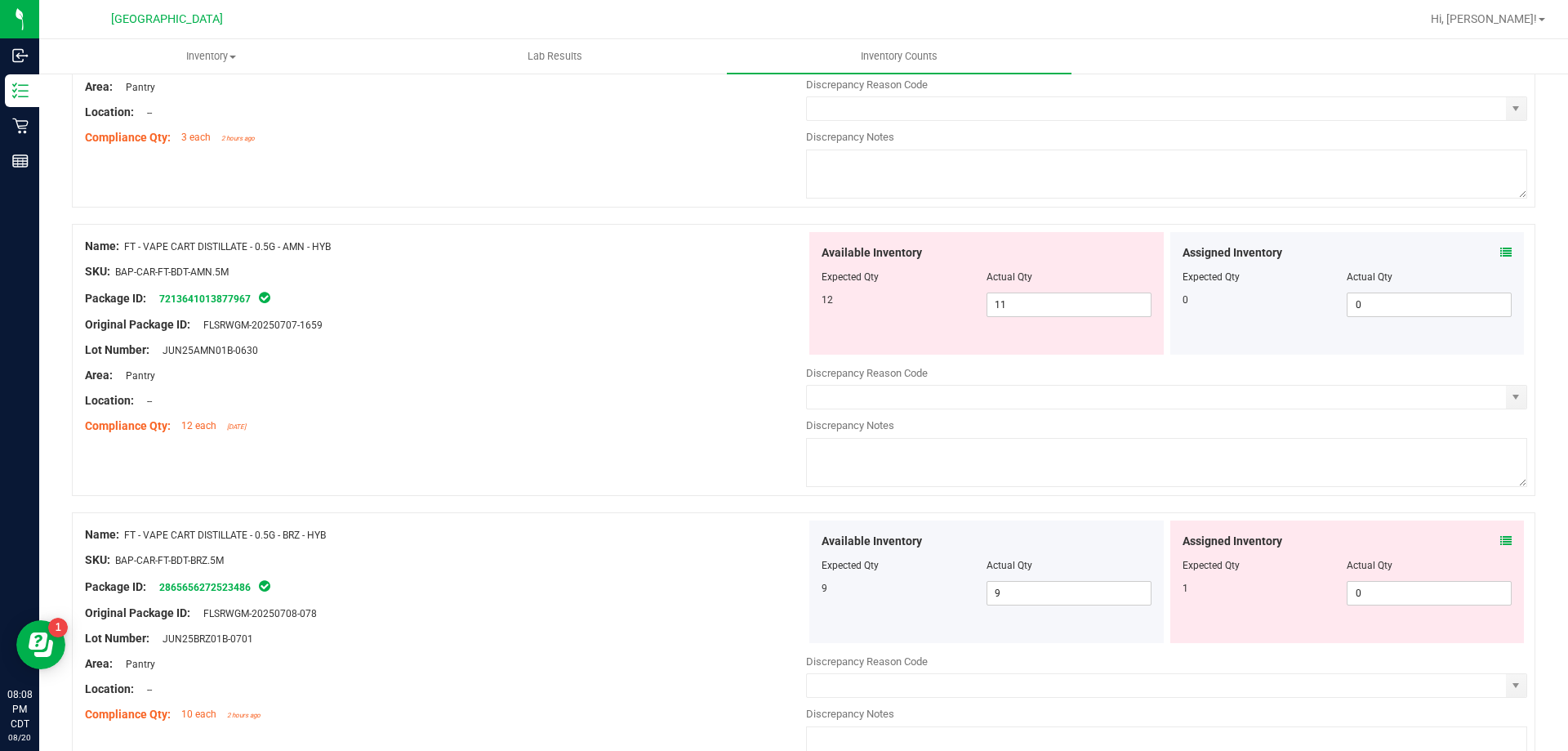
click at [1500, 542] on icon at bounding box center [1506, 541] width 12 height 12
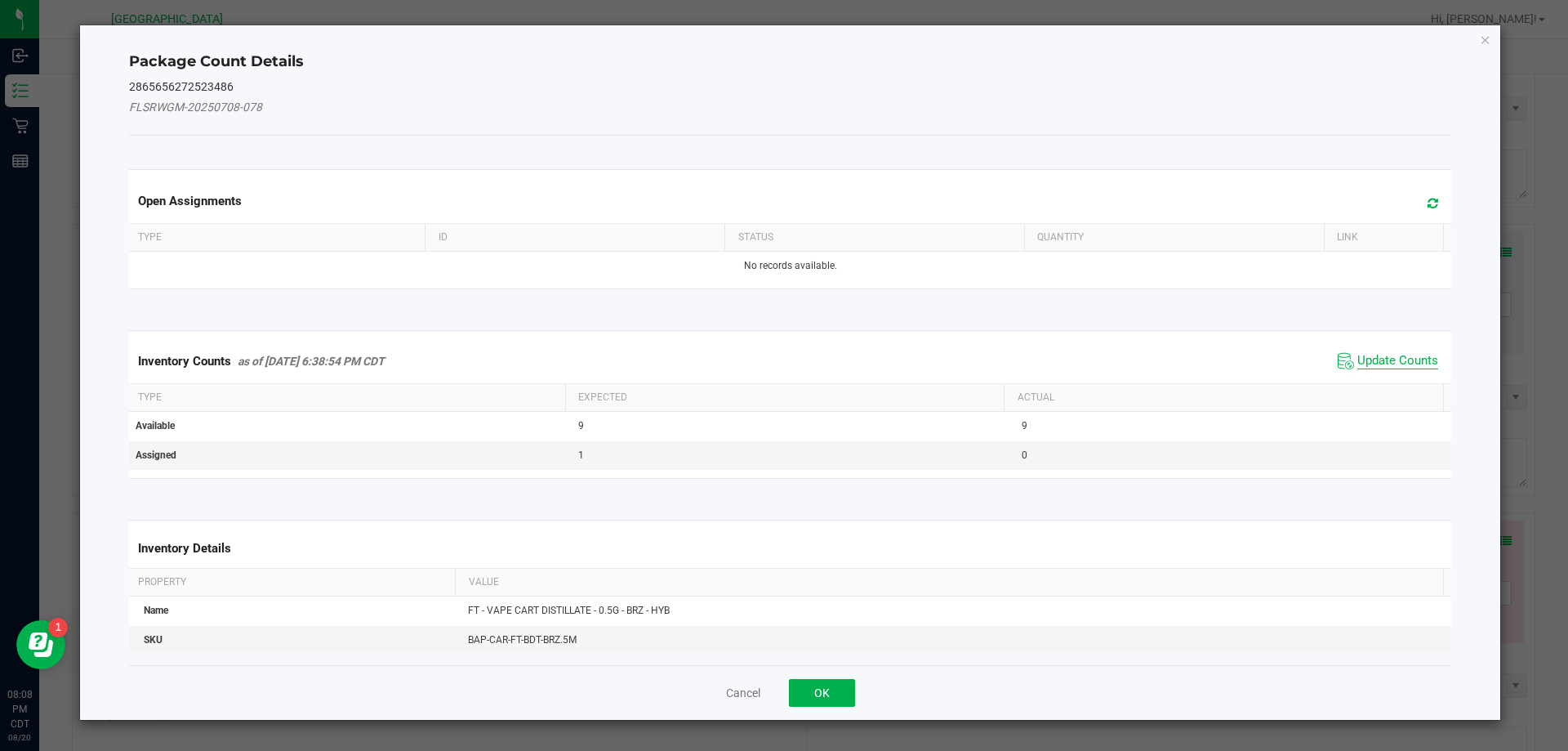
click at [1404, 365] on span "Update Counts" at bounding box center [1398, 361] width 80 height 17
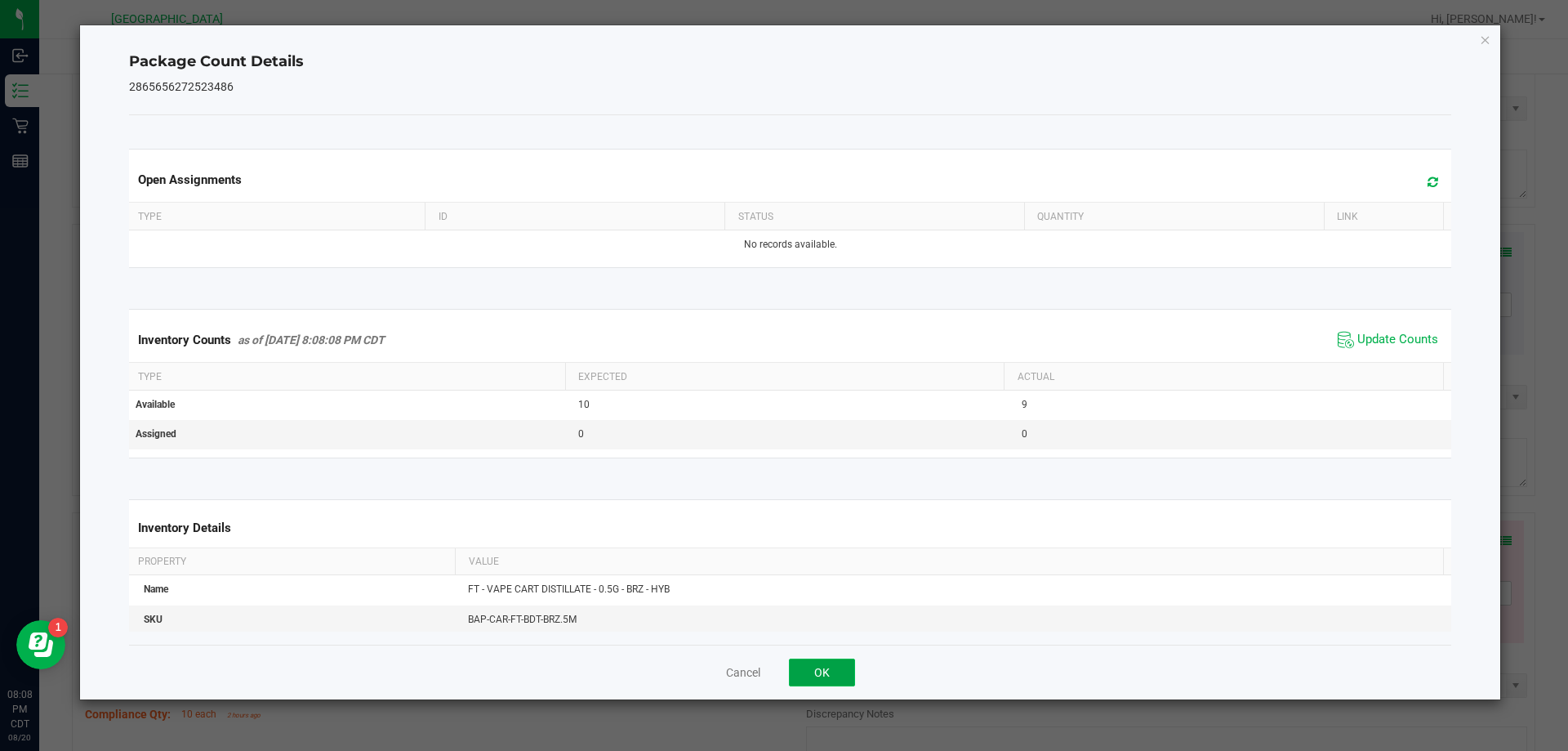
click at [820, 676] on button "OK" at bounding box center [822, 672] width 66 height 27
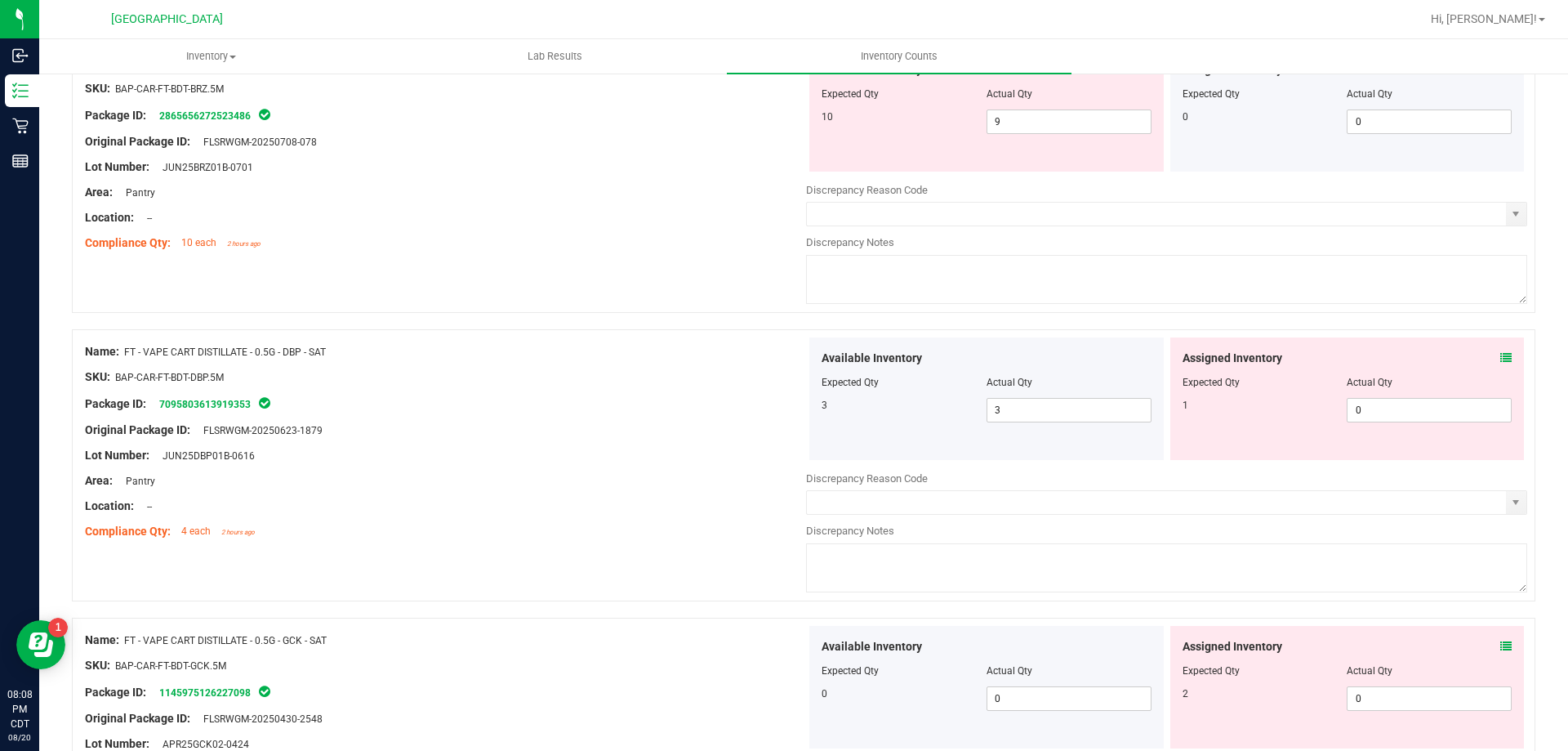
scroll to position [3703, 0]
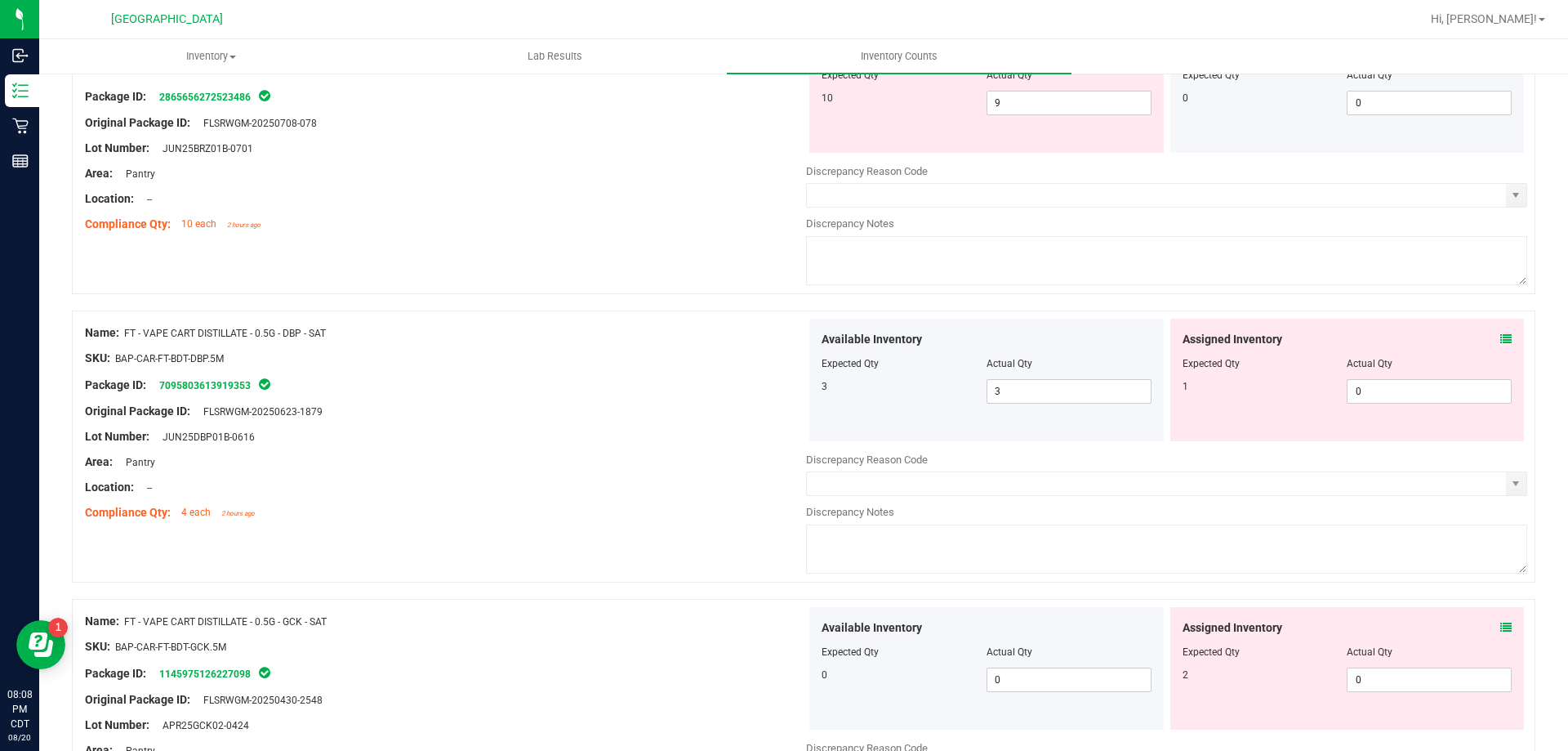
click at [1500, 336] on icon at bounding box center [1506, 339] width 12 height 12
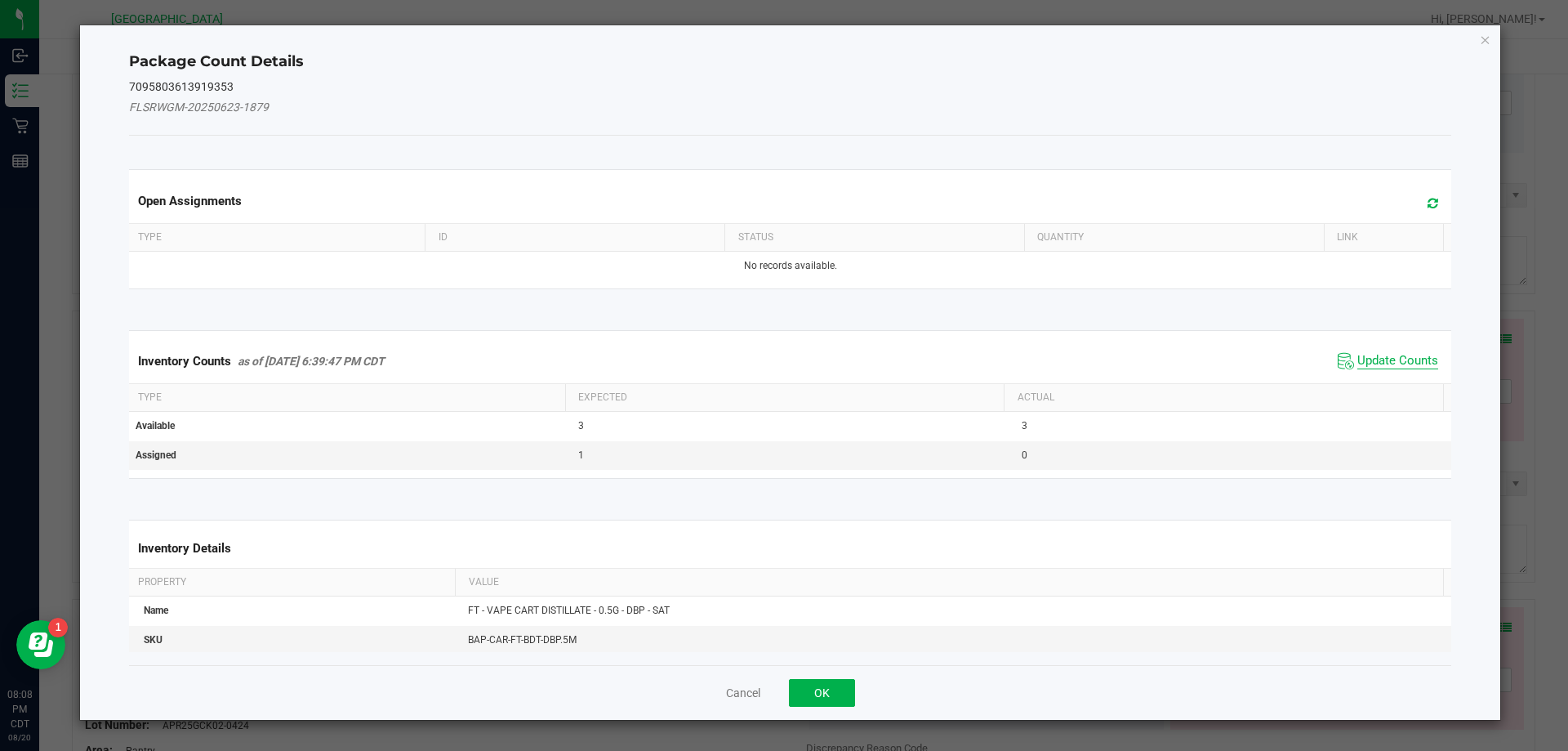
click at [1379, 369] on span "Update Counts" at bounding box center [1388, 361] width 109 height 25
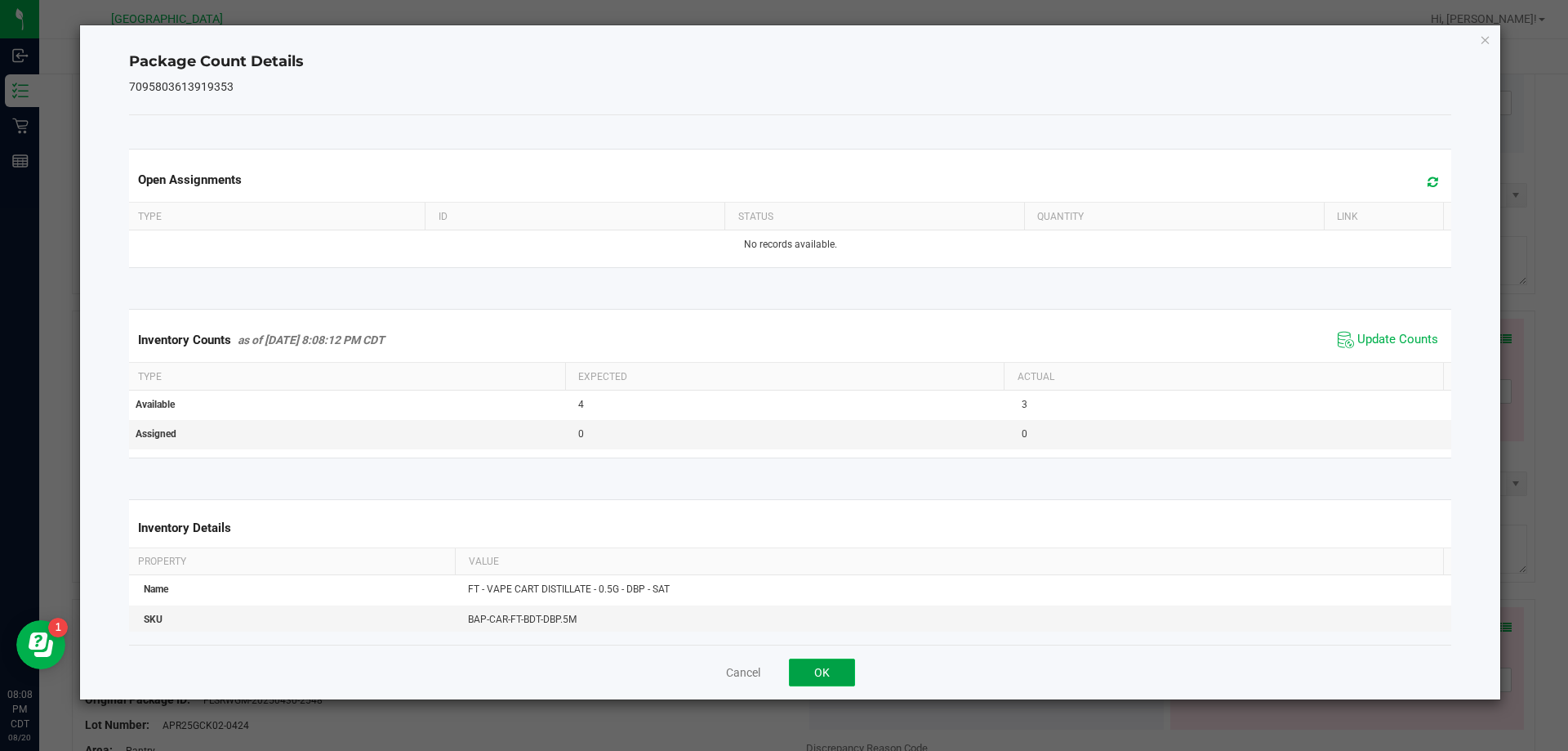
click at [839, 676] on button "OK" at bounding box center [822, 672] width 66 height 27
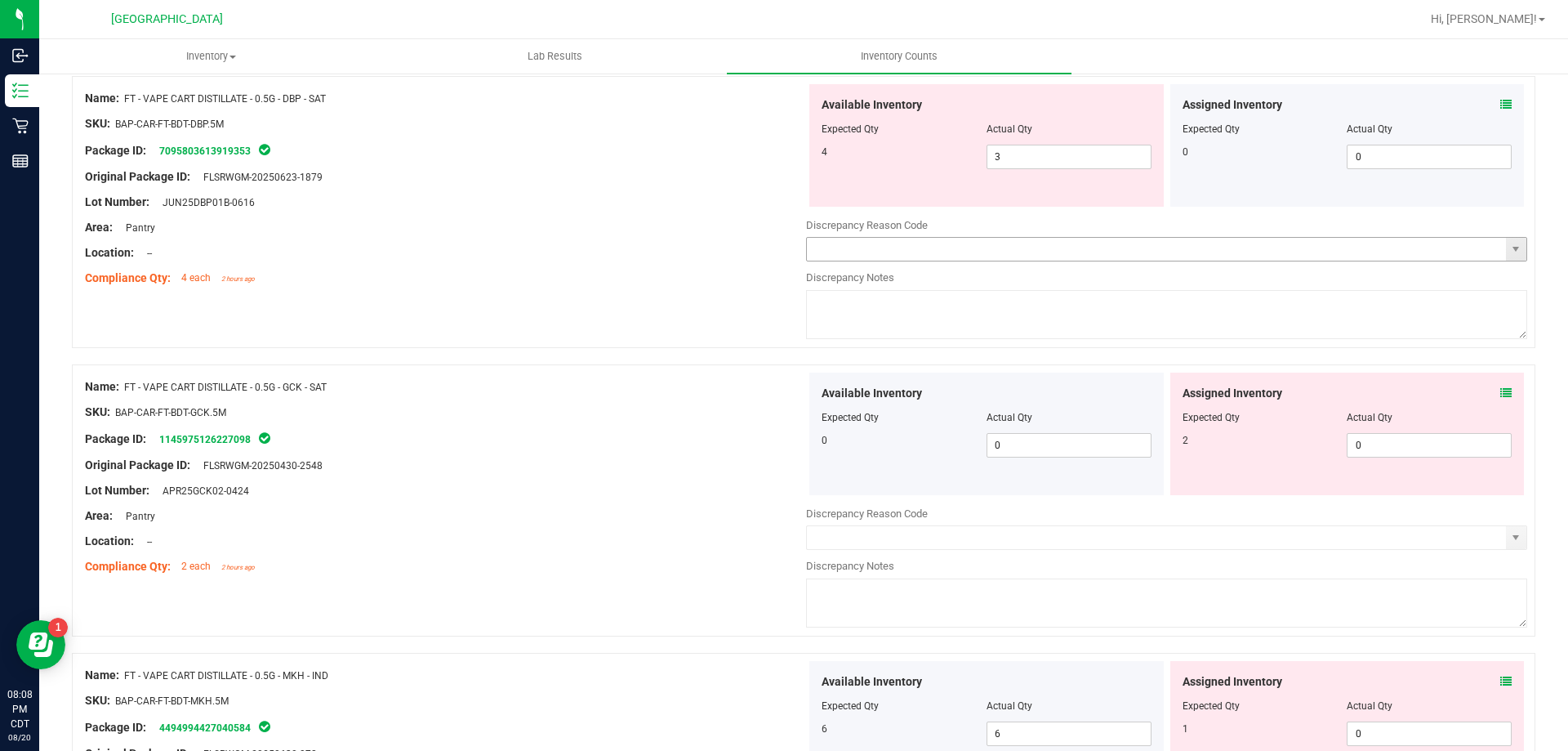
scroll to position [3948, 0]
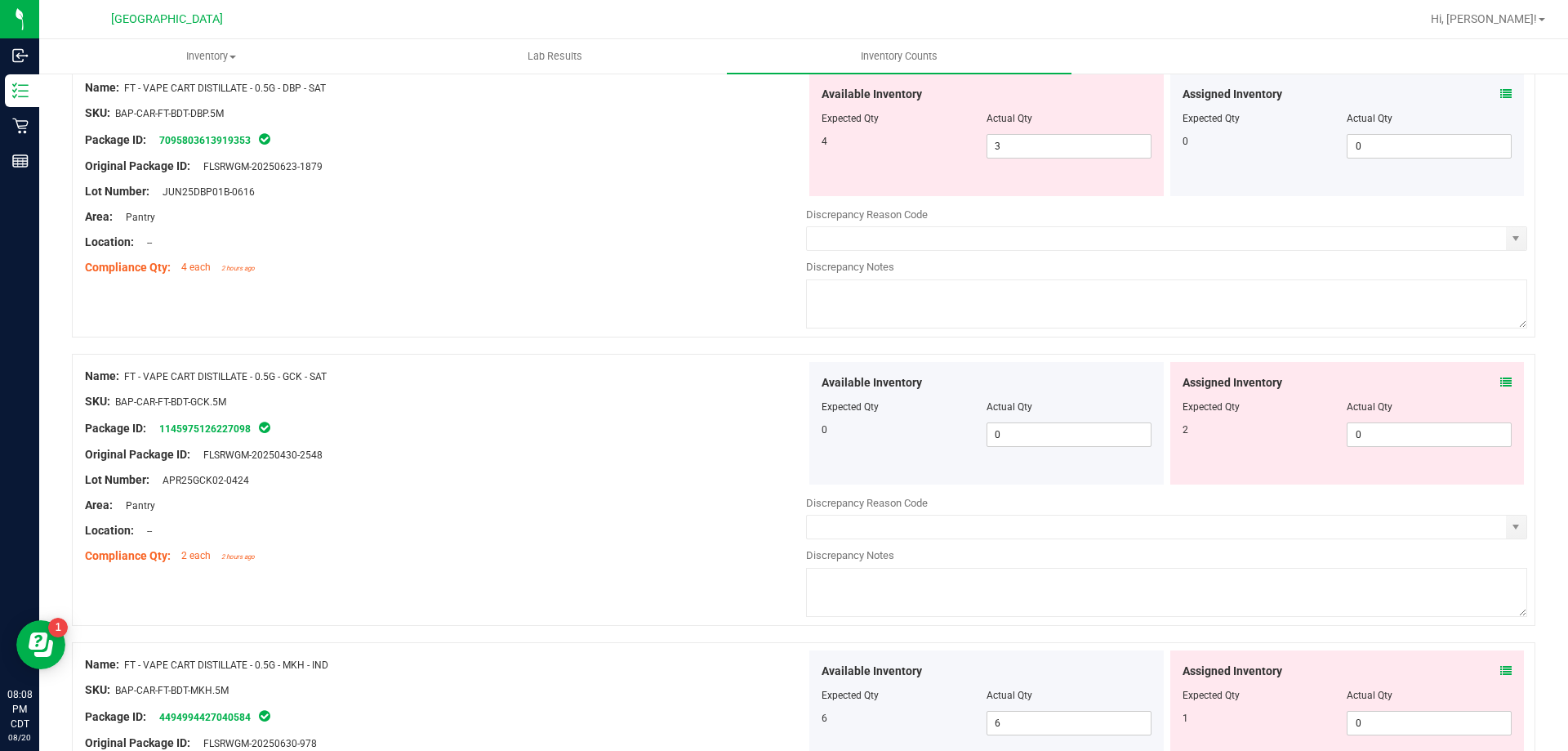
click at [1487, 377] on div "Assigned Inventory" at bounding box center [1347, 382] width 330 height 17
click at [1500, 379] on icon at bounding box center [1506, 382] width 12 height 12
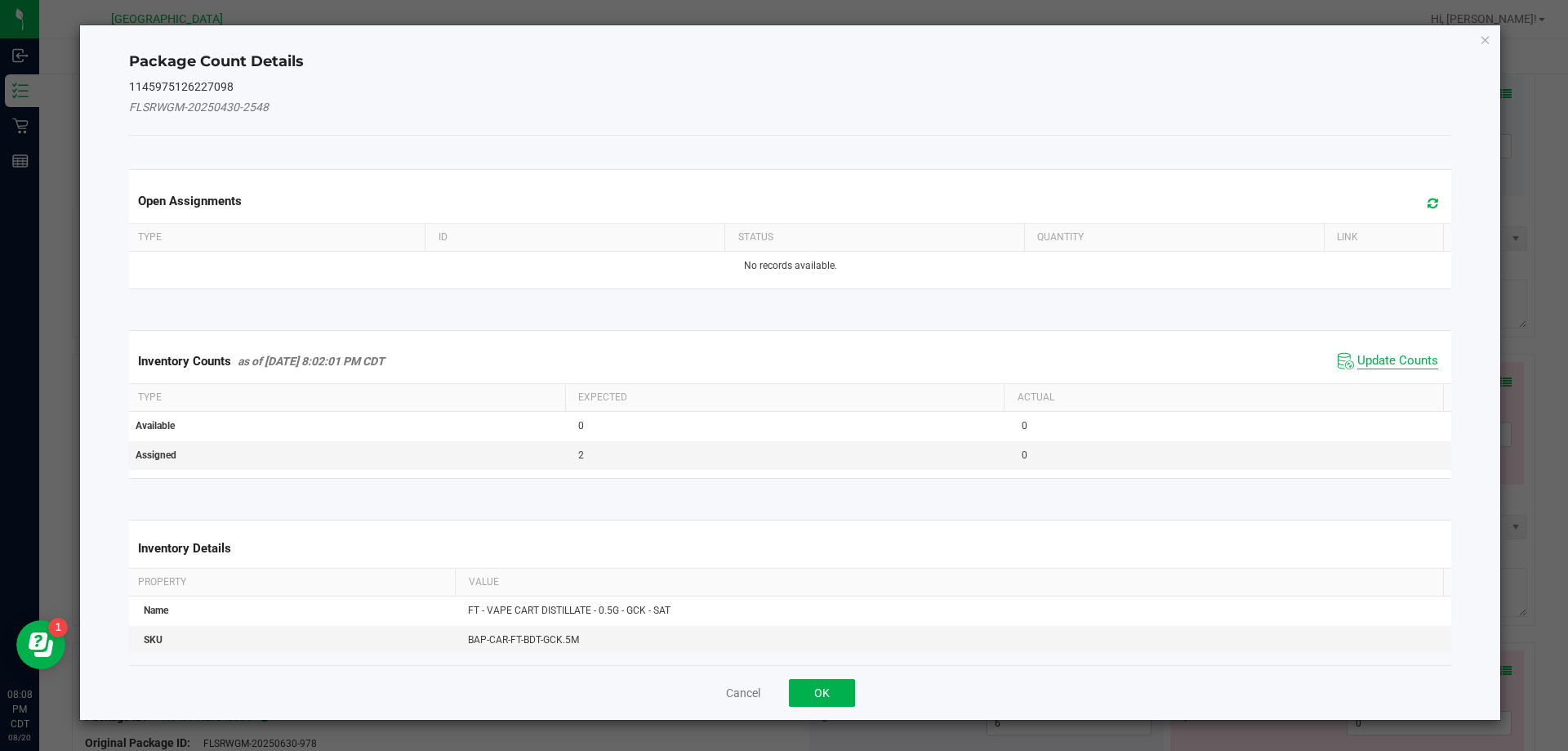
click at [1391, 357] on span "Update Counts" at bounding box center [1398, 361] width 80 height 17
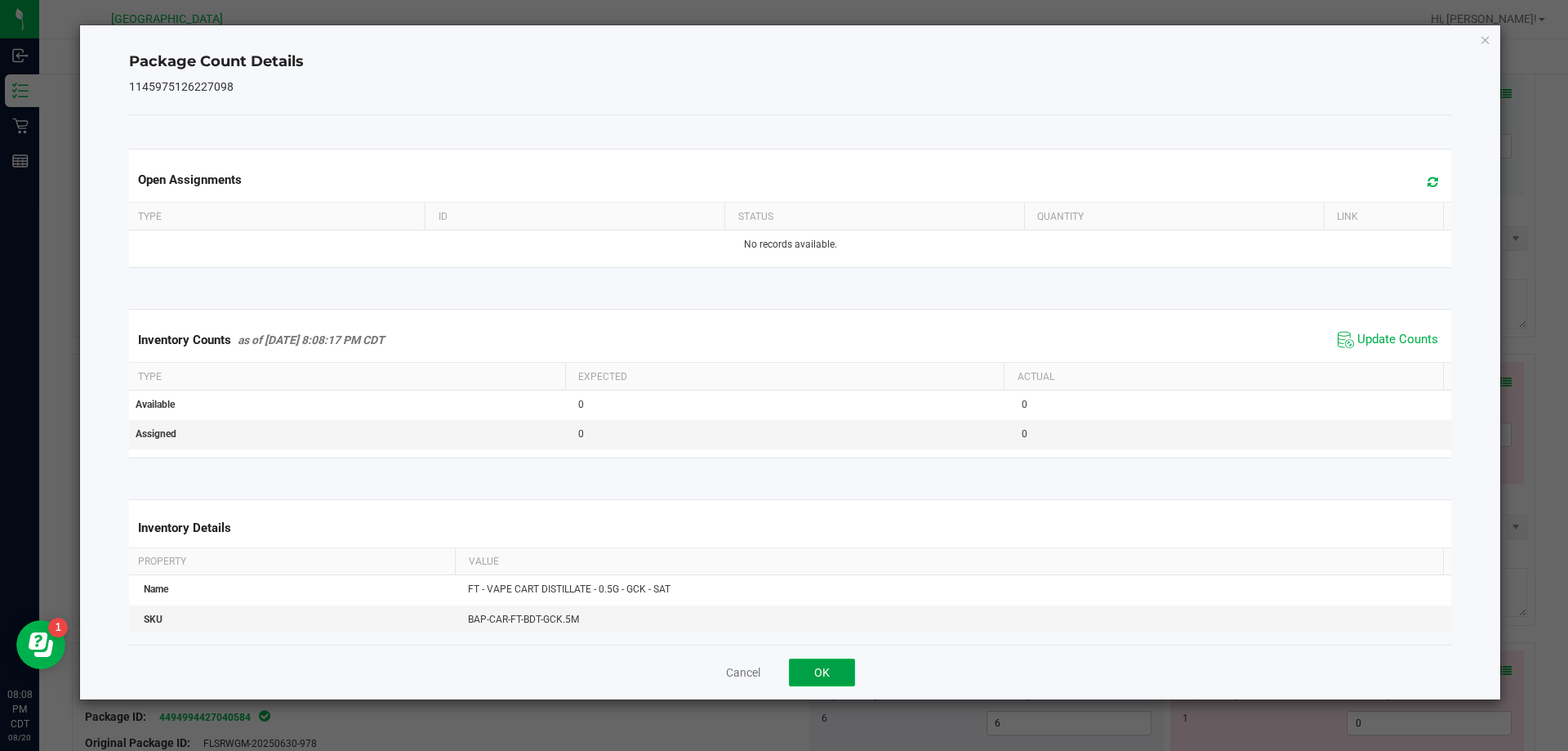
click at [826, 677] on button "OK" at bounding box center [822, 672] width 66 height 27
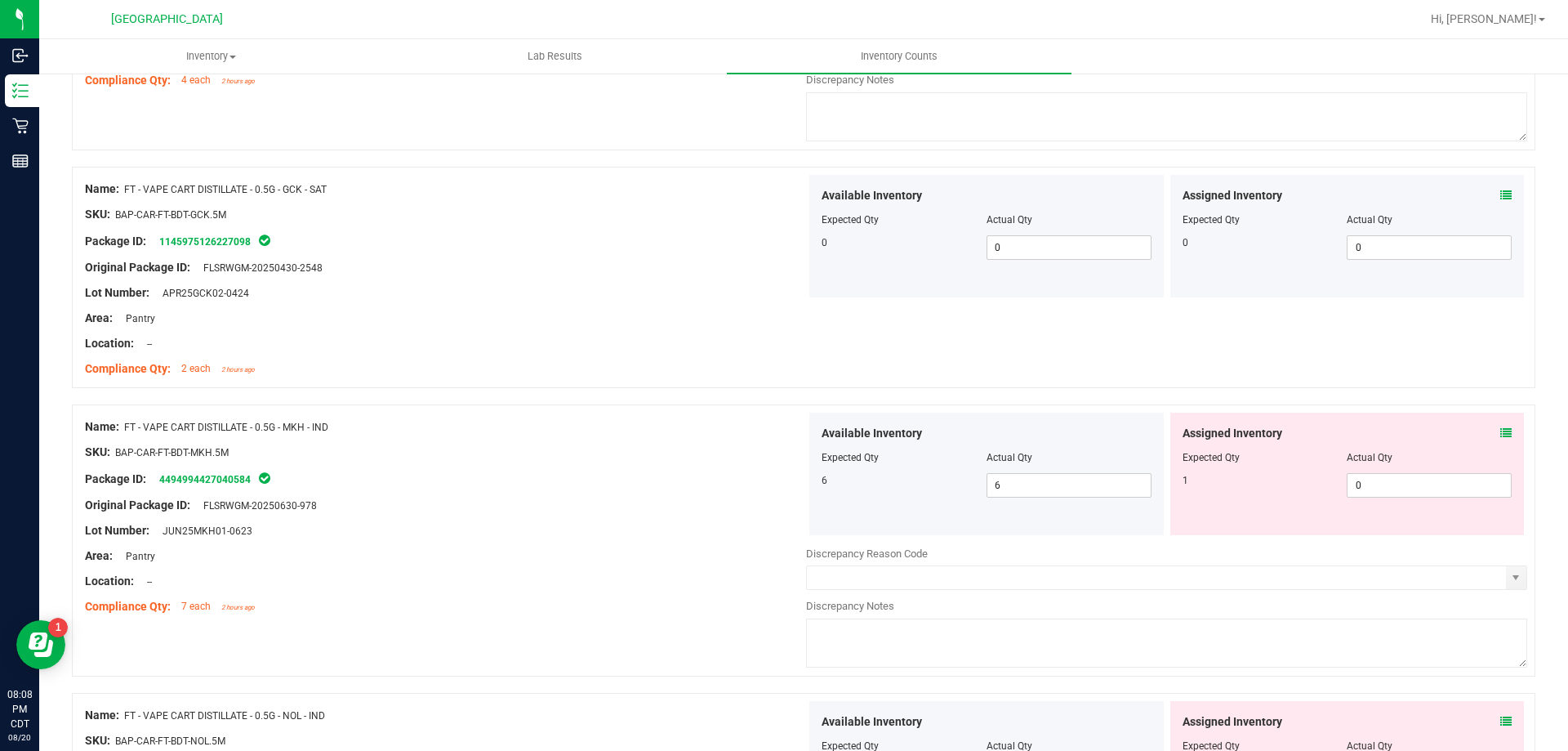
scroll to position [4275, 0]
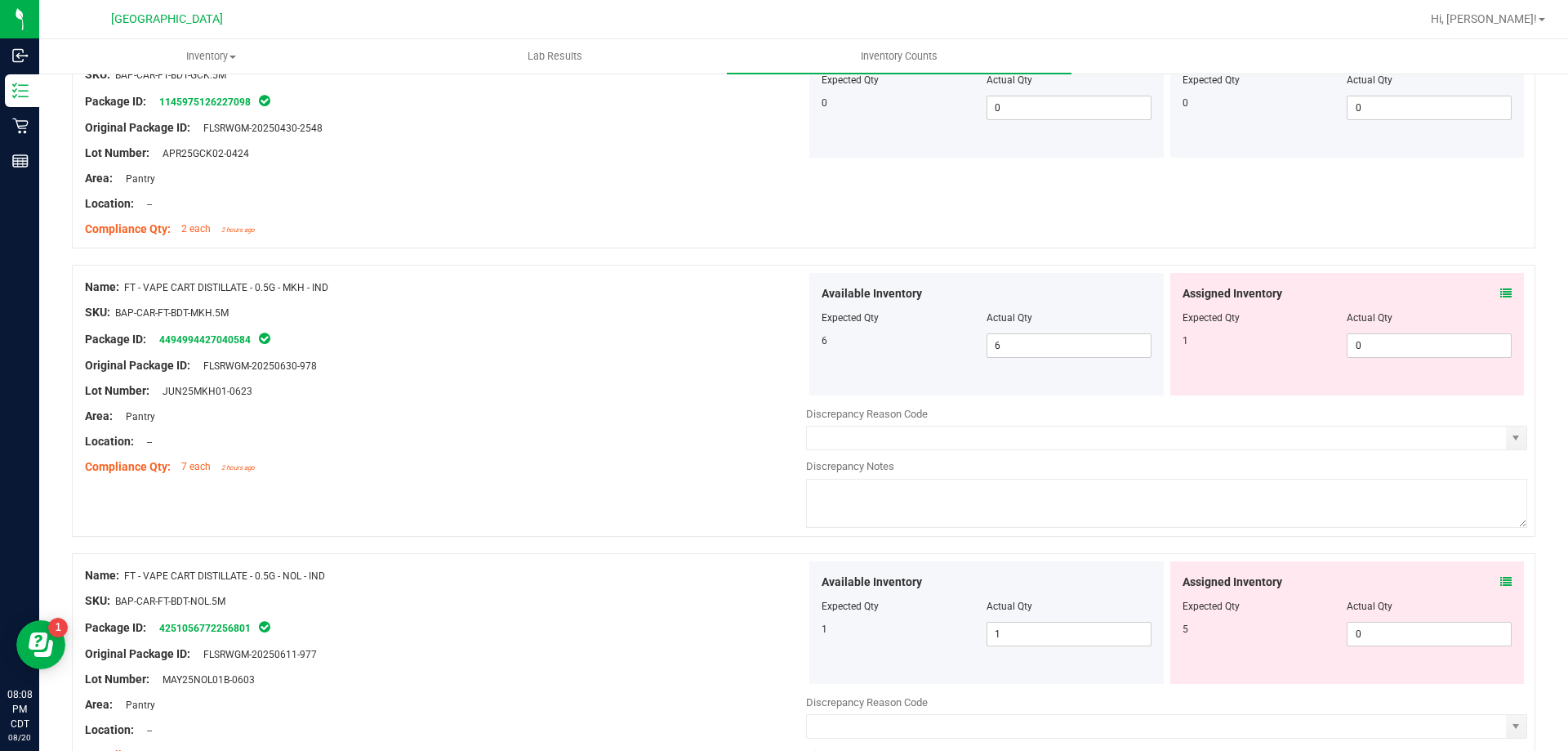
click at [1500, 298] on icon at bounding box center [1506, 293] width 12 height 12
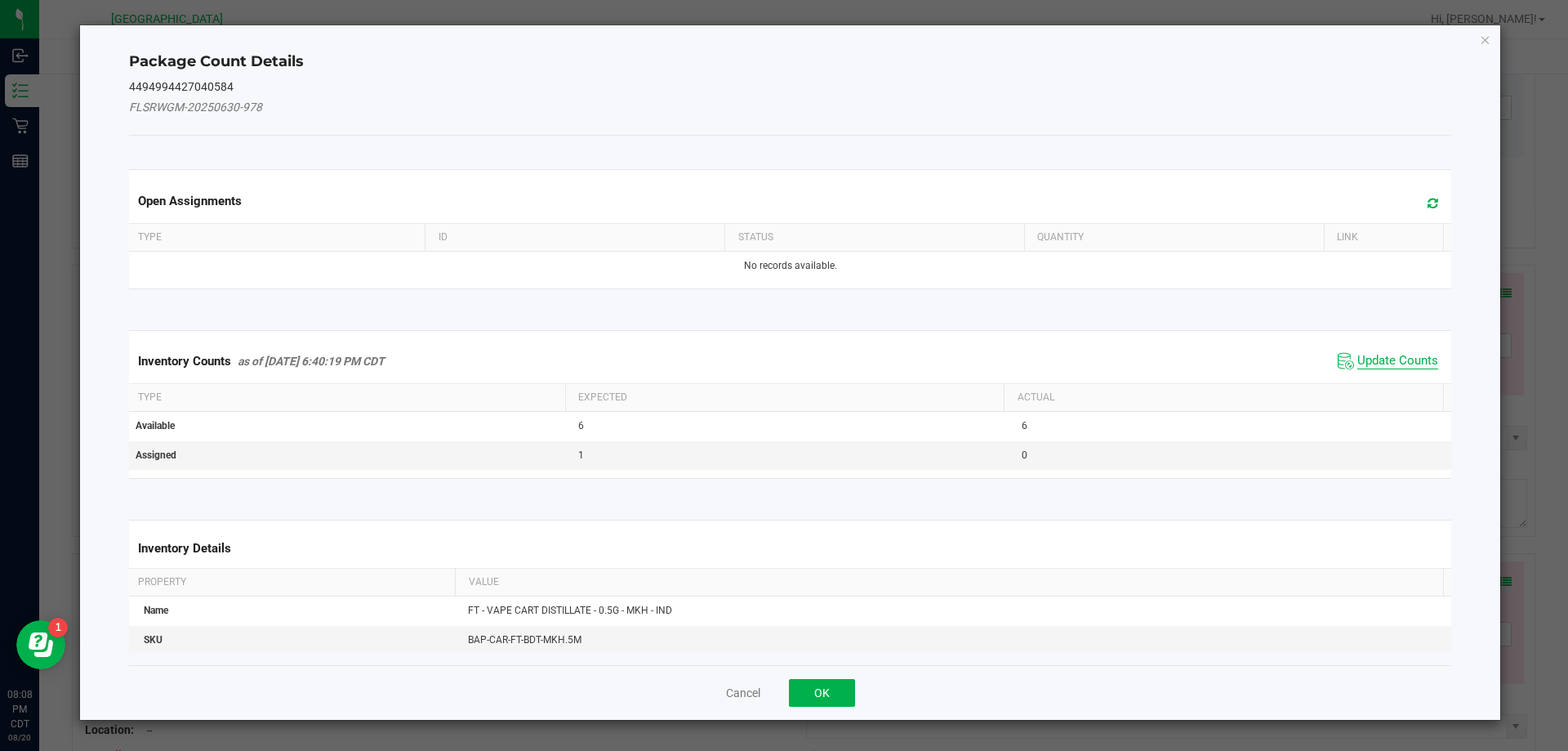
click at [1358, 355] on span "Update Counts" at bounding box center [1398, 361] width 80 height 17
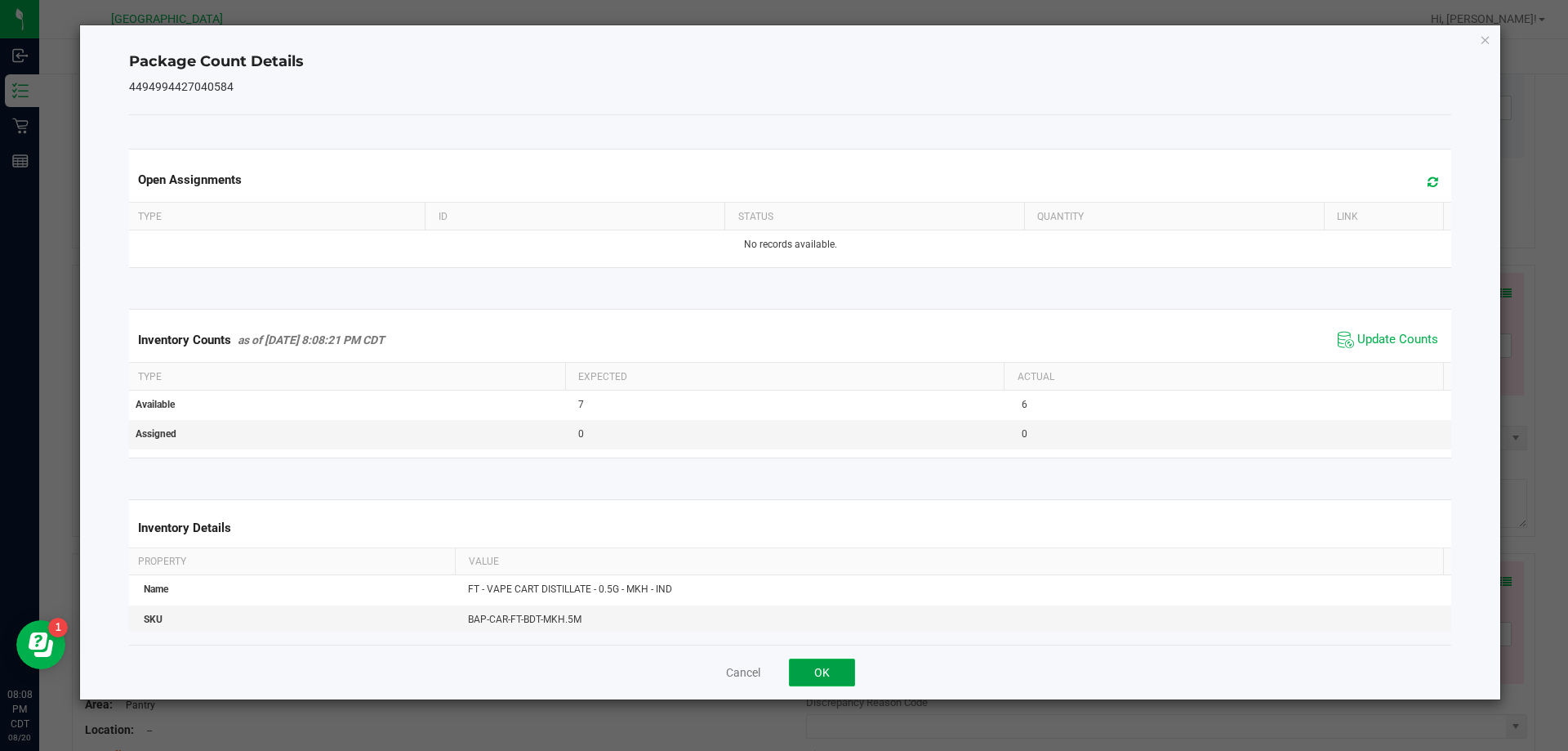
click at [827, 668] on button "OK" at bounding box center [822, 672] width 66 height 27
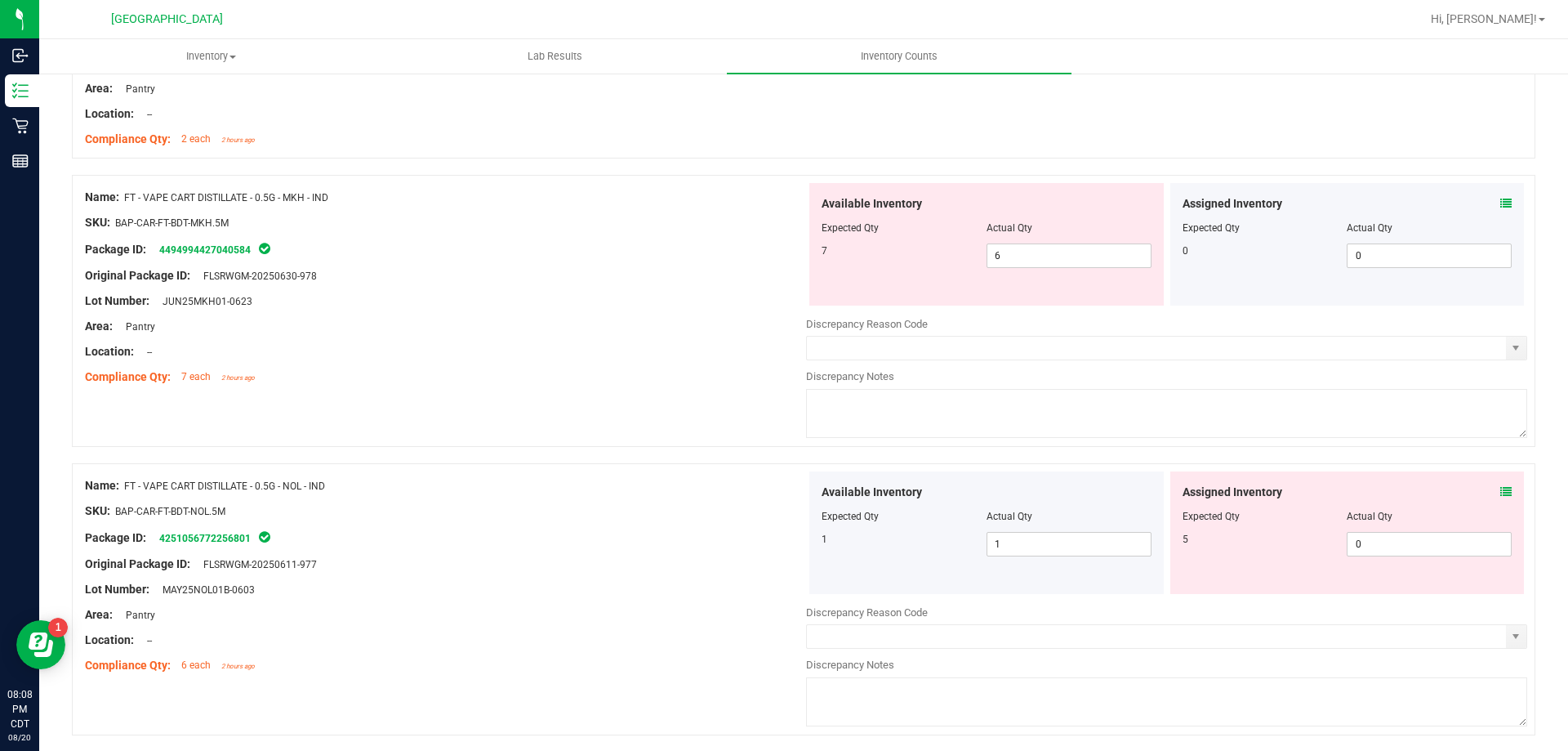
scroll to position [4520, 0]
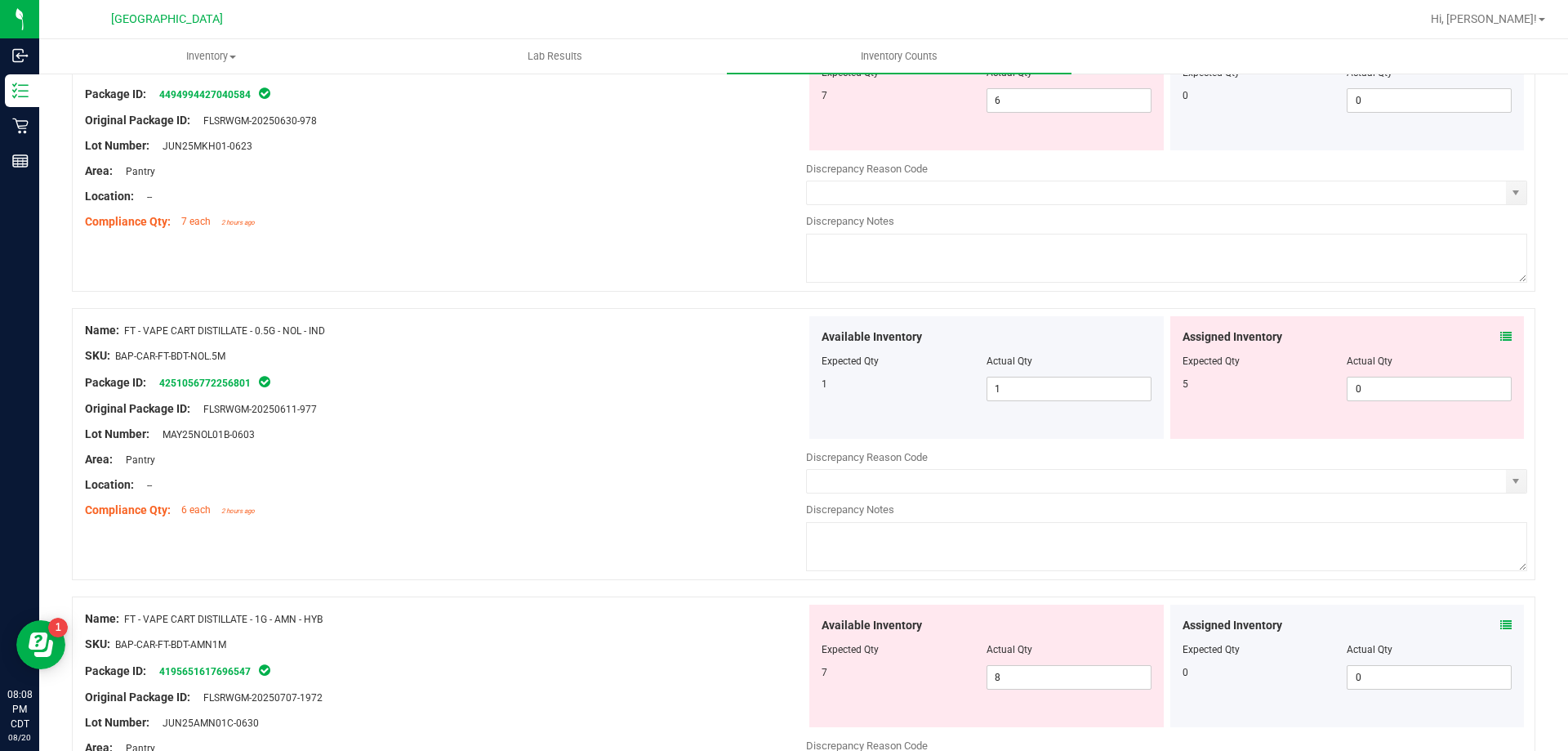
click at [1500, 335] on icon at bounding box center [1506, 336] width 12 height 12
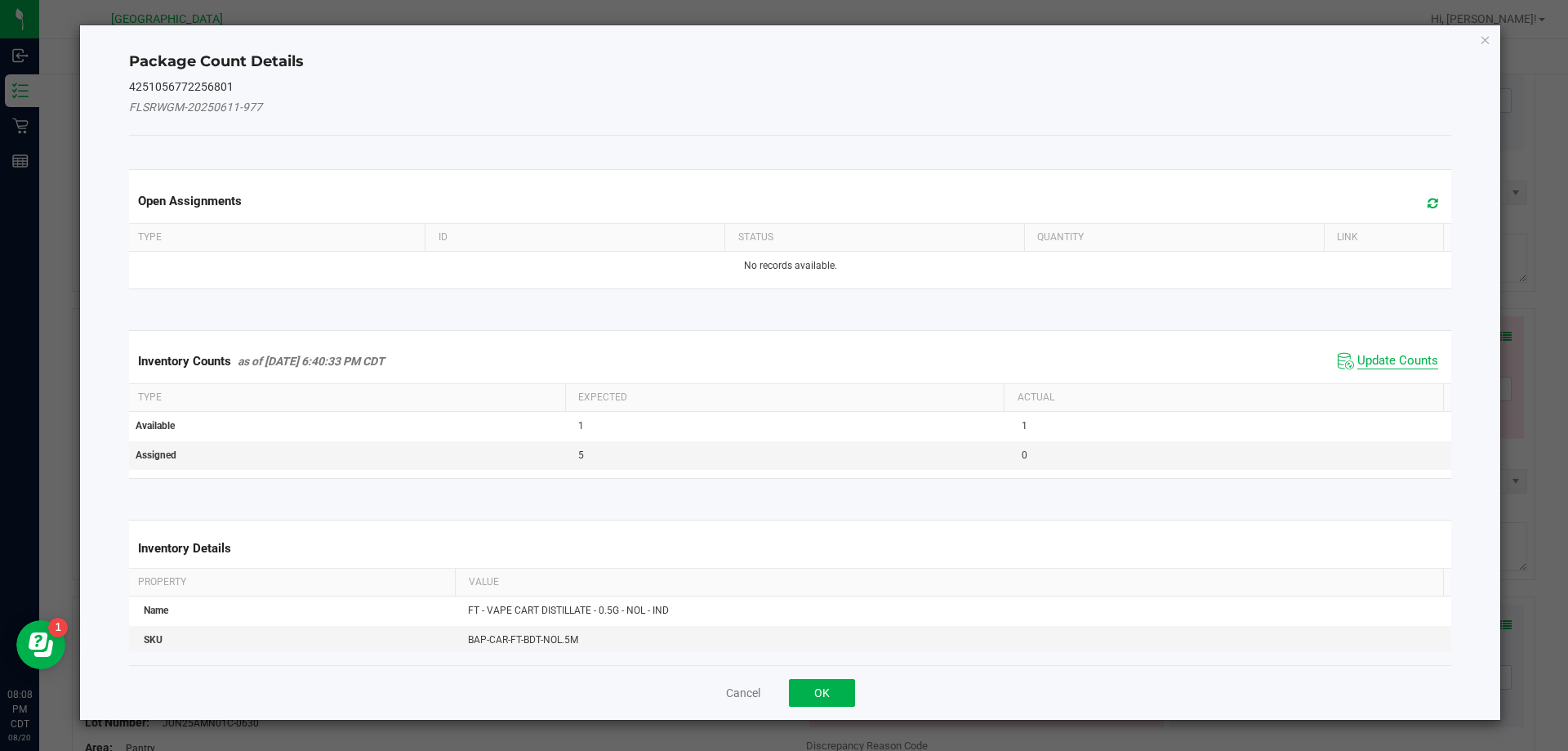
click at [1405, 358] on span "Update Counts" at bounding box center [1398, 361] width 80 height 17
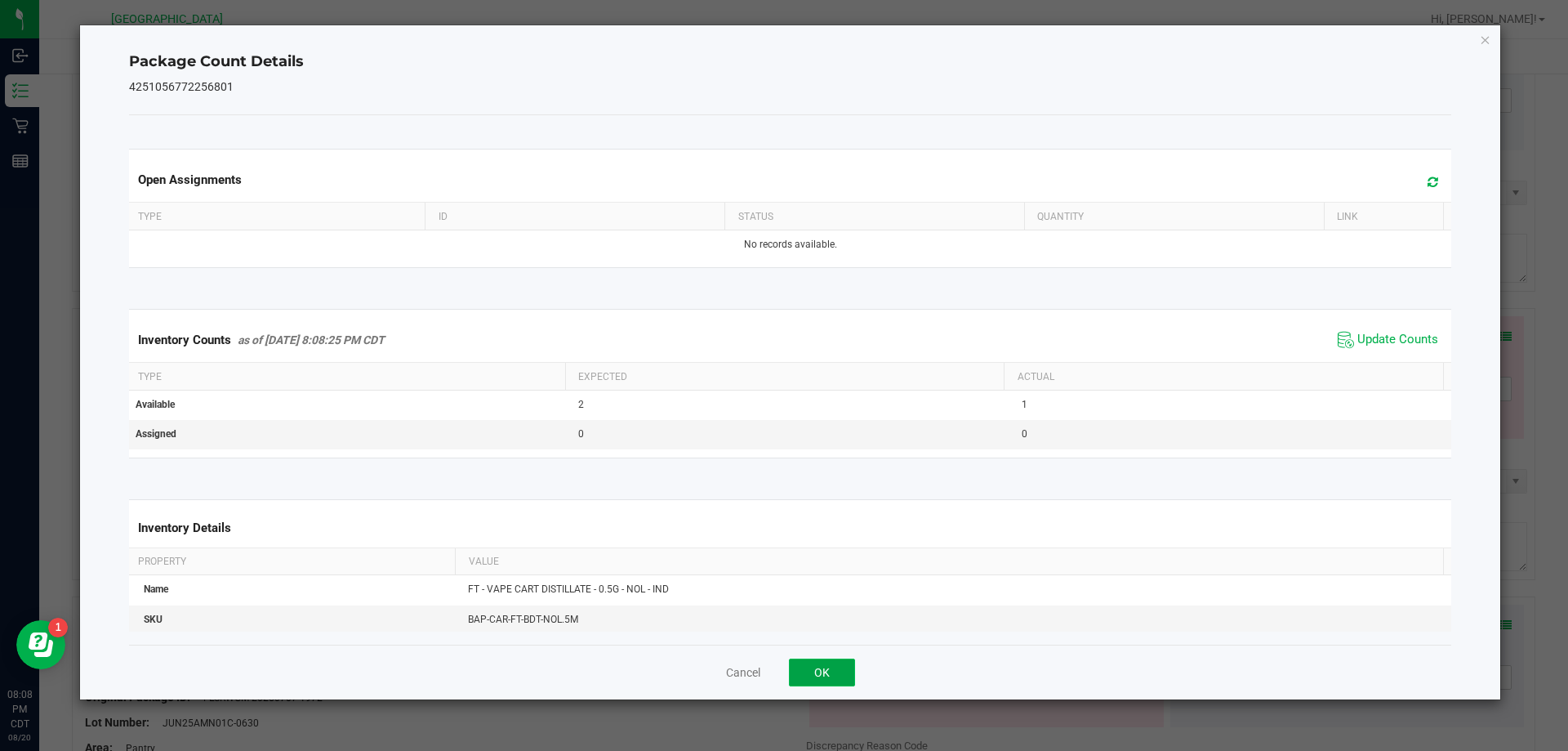
click at [830, 673] on button "OK" at bounding box center [822, 672] width 66 height 27
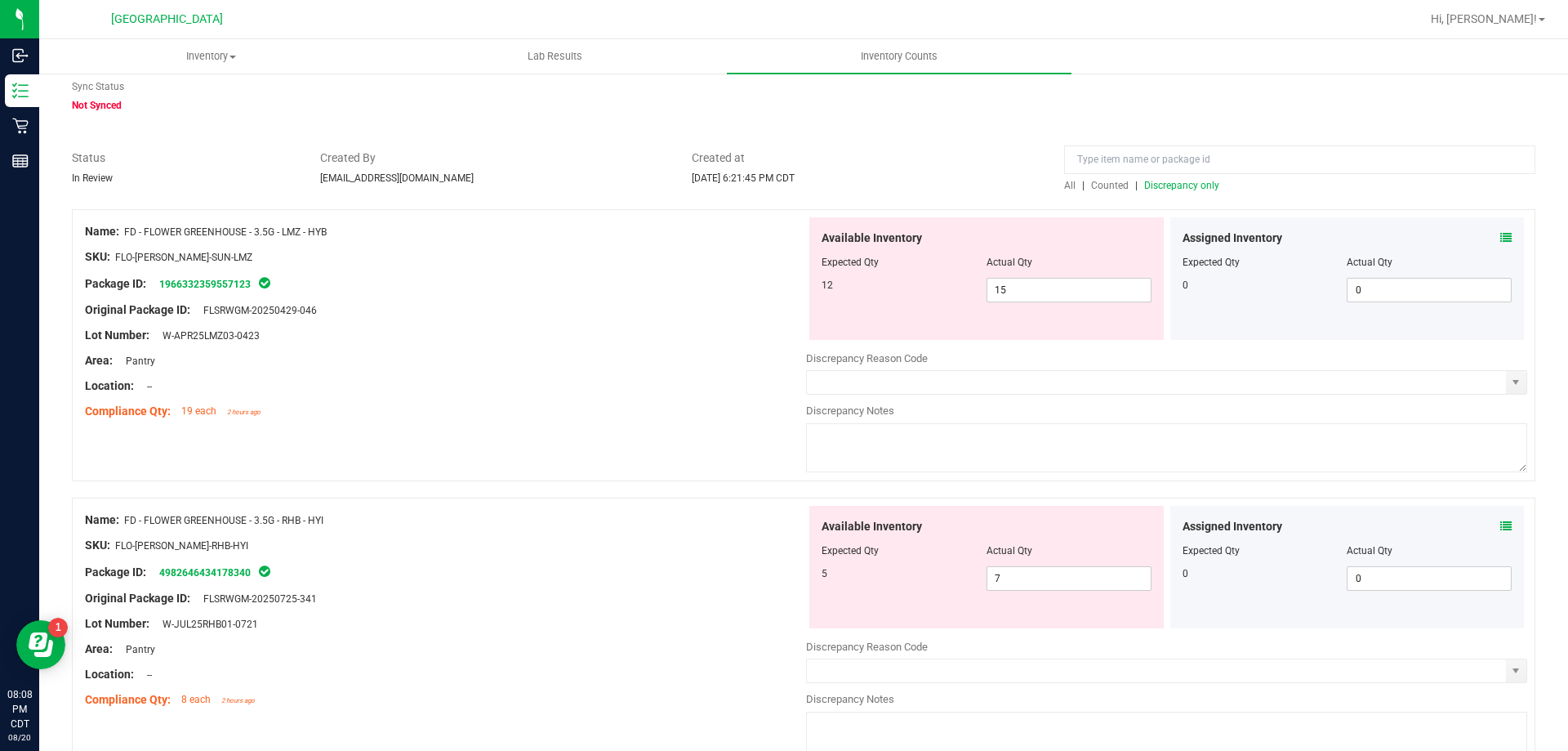
scroll to position [0, 0]
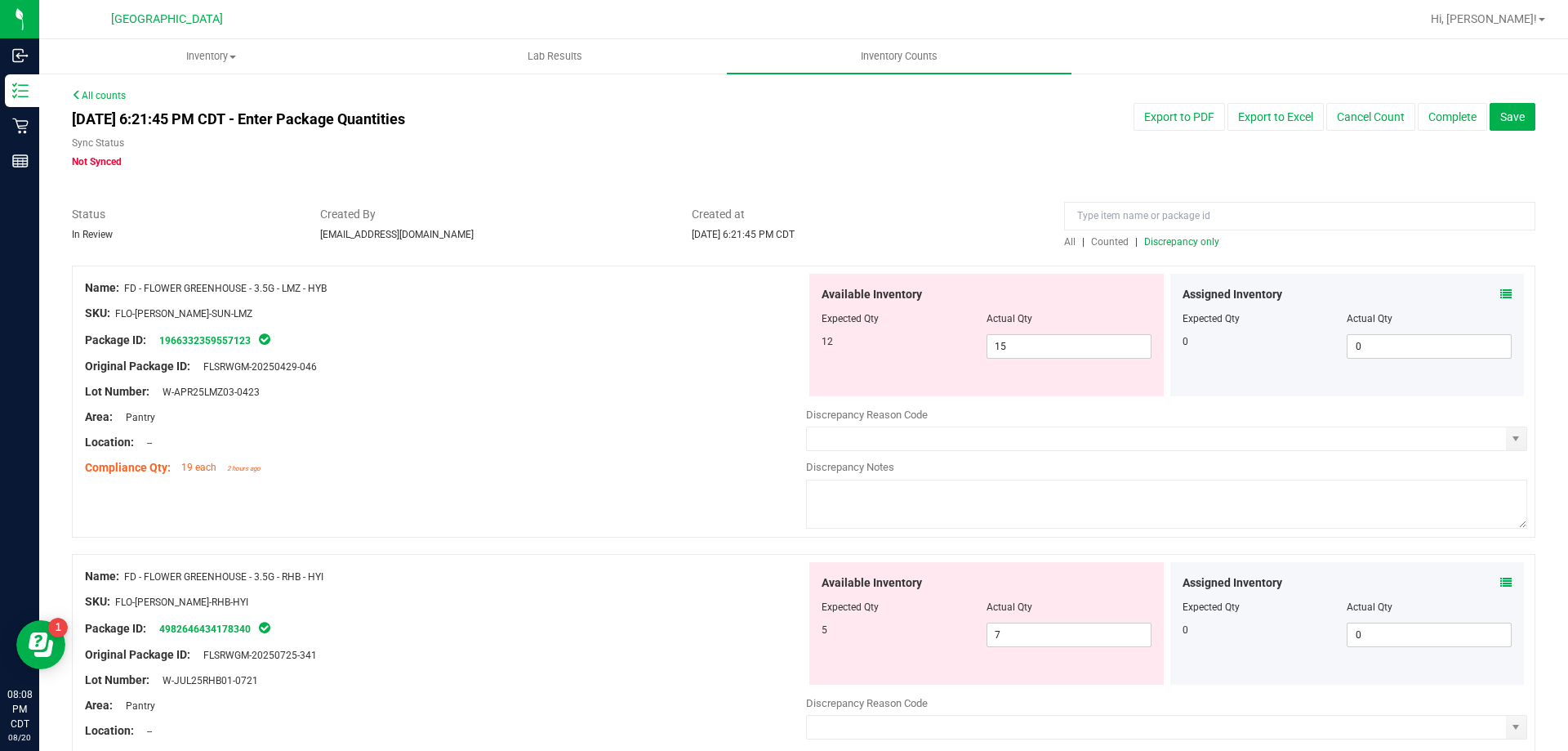
click at [1149, 243] on span "Discrepancy only" at bounding box center [1182, 242] width 76 height 12
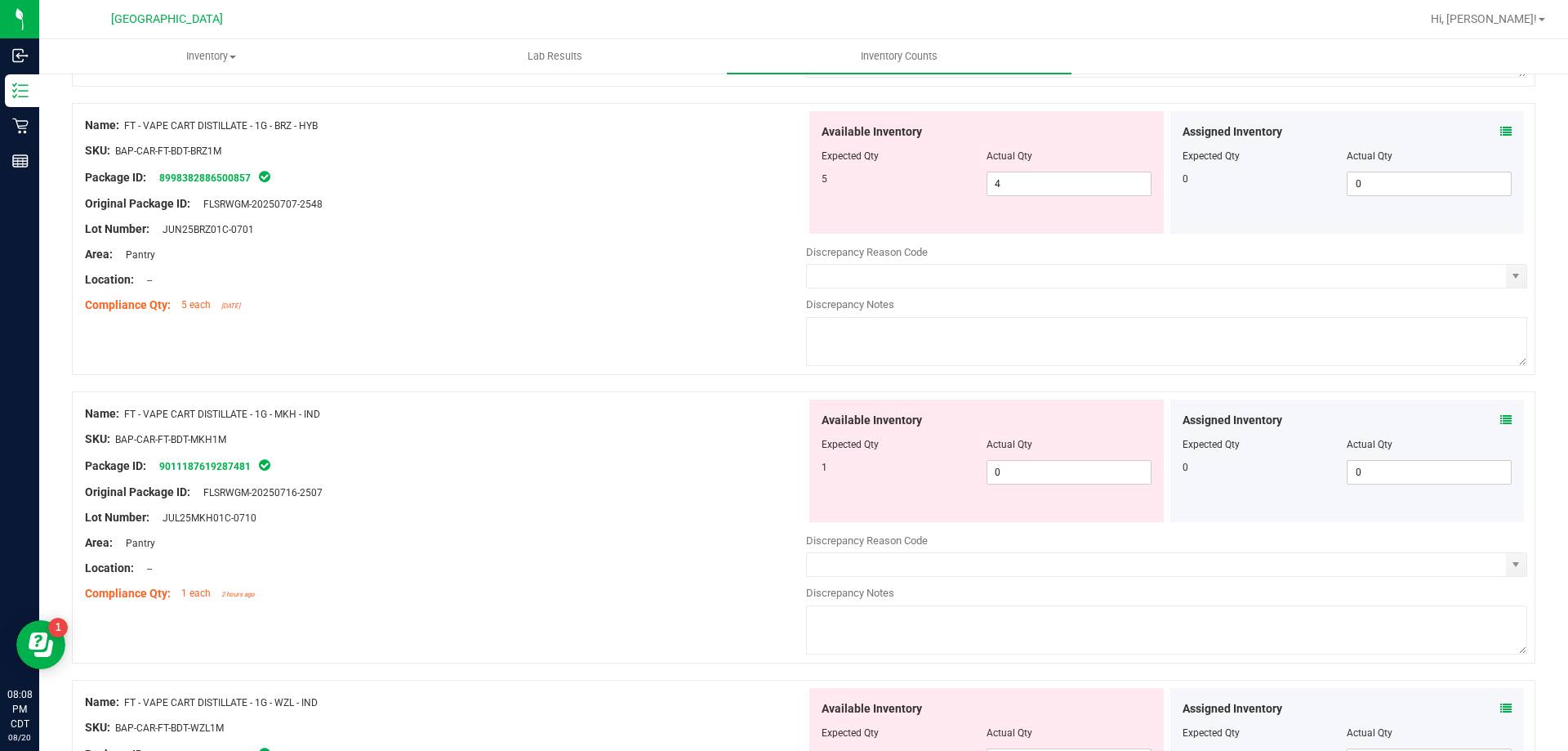
scroll to position [5336, 0]
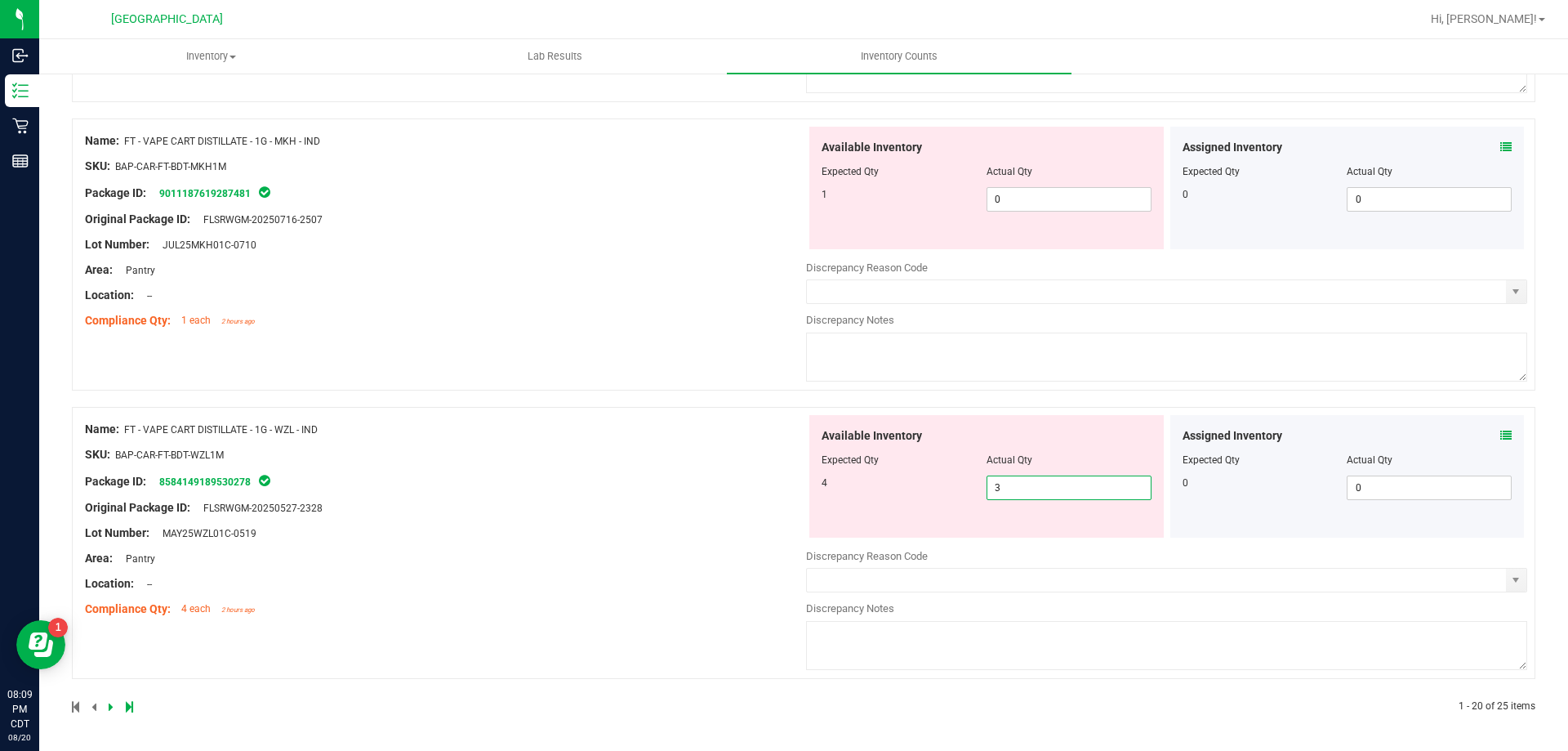
drag, startPoint x: 1002, startPoint y: 492, endPoint x: 942, endPoint y: 475, distance: 62.4
click at [942, 476] on div "4 3 3" at bounding box center [986, 487] width 330 height 25
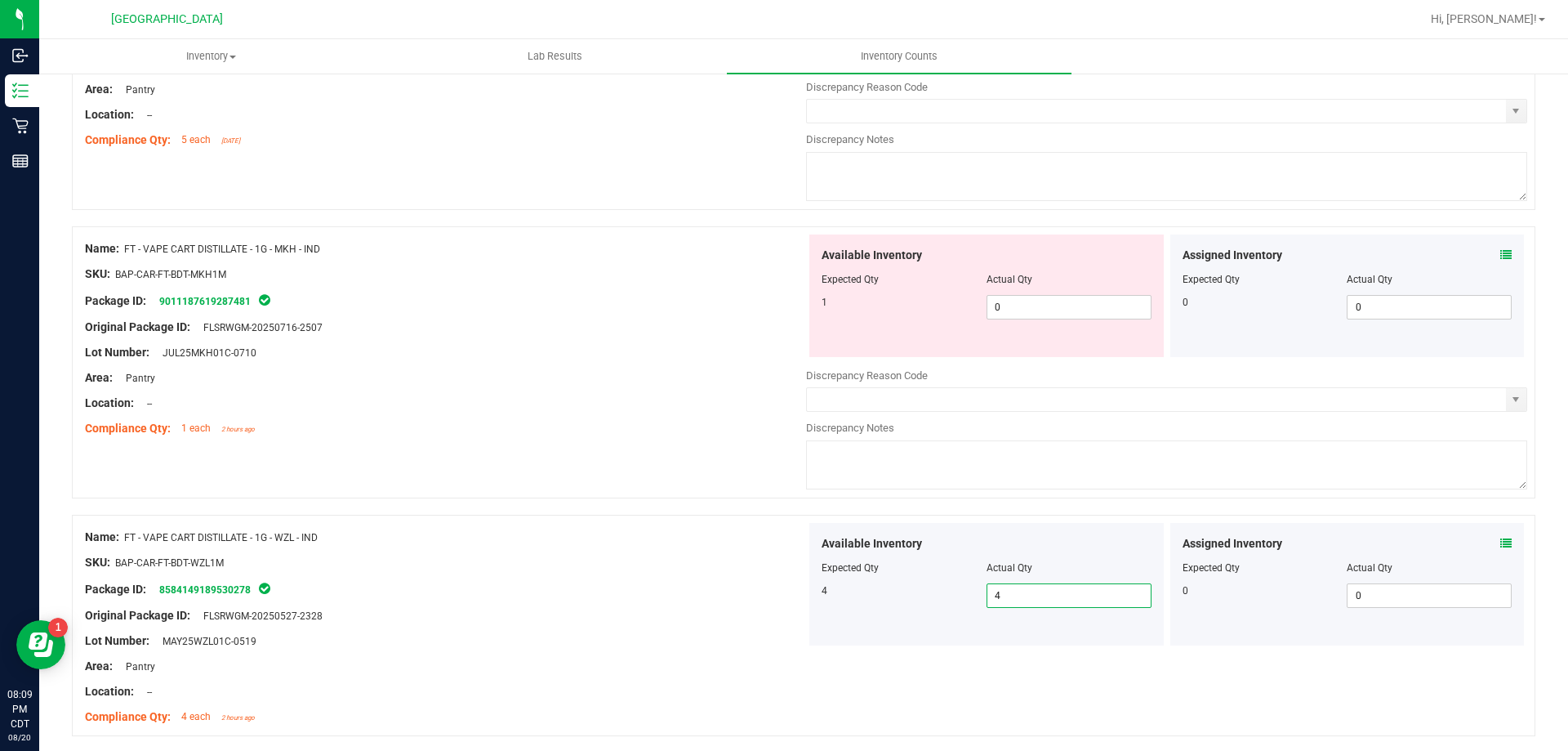
scroll to position [5204, 0]
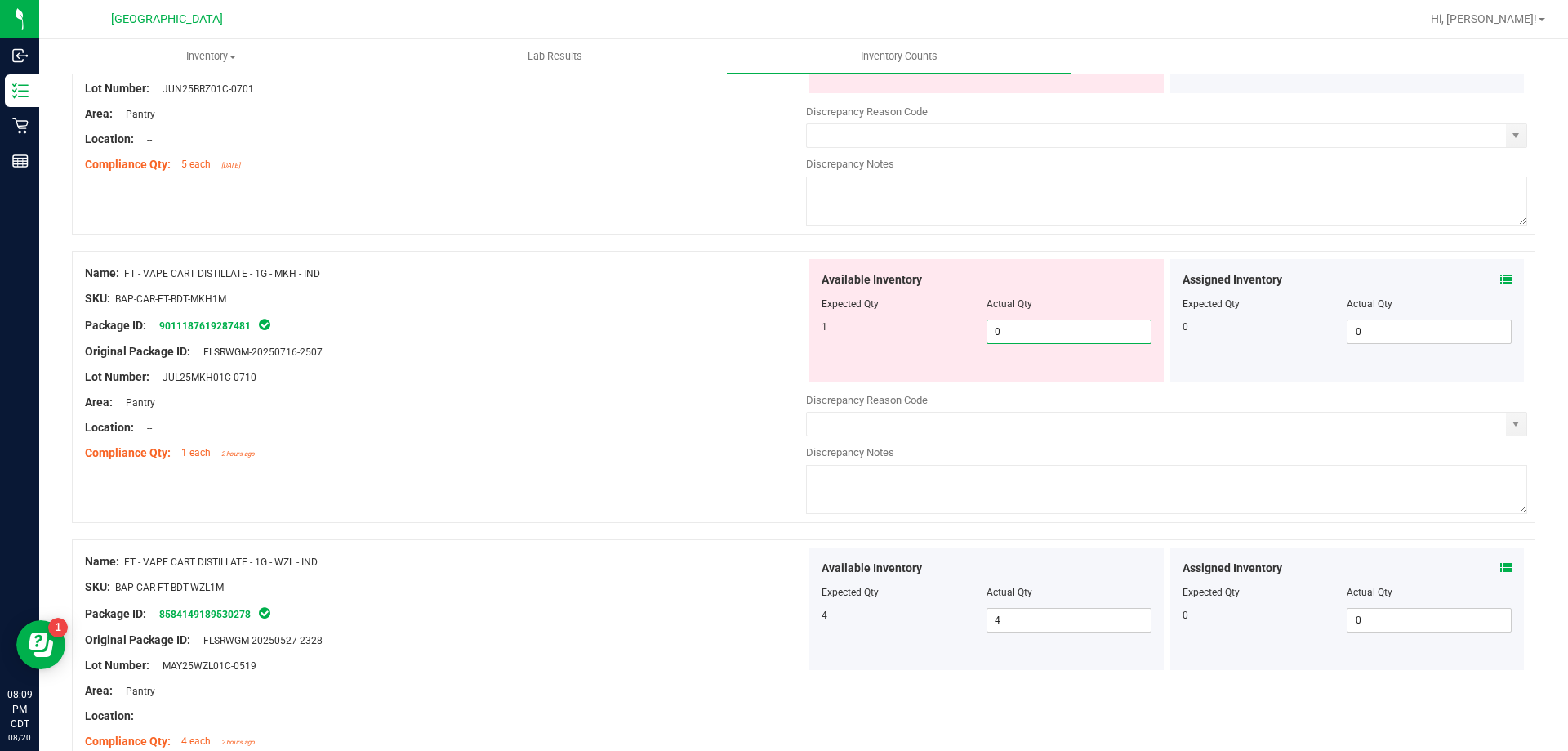
drag, startPoint x: 1016, startPoint y: 335, endPoint x: 928, endPoint y: 322, distance: 89.0
click at [932, 323] on div "1 0 0" at bounding box center [986, 331] width 330 height 25
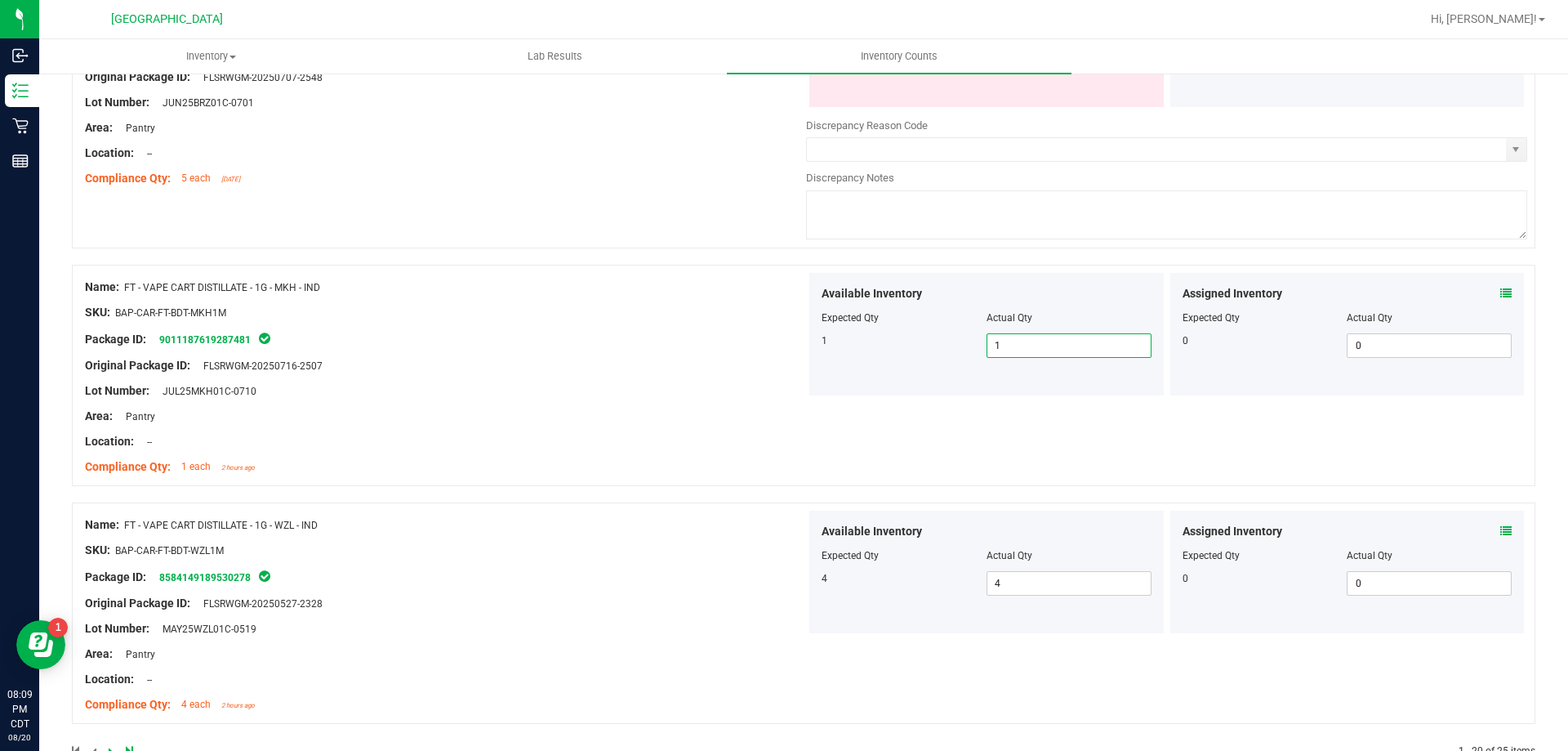
scroll to position [5235, 0]
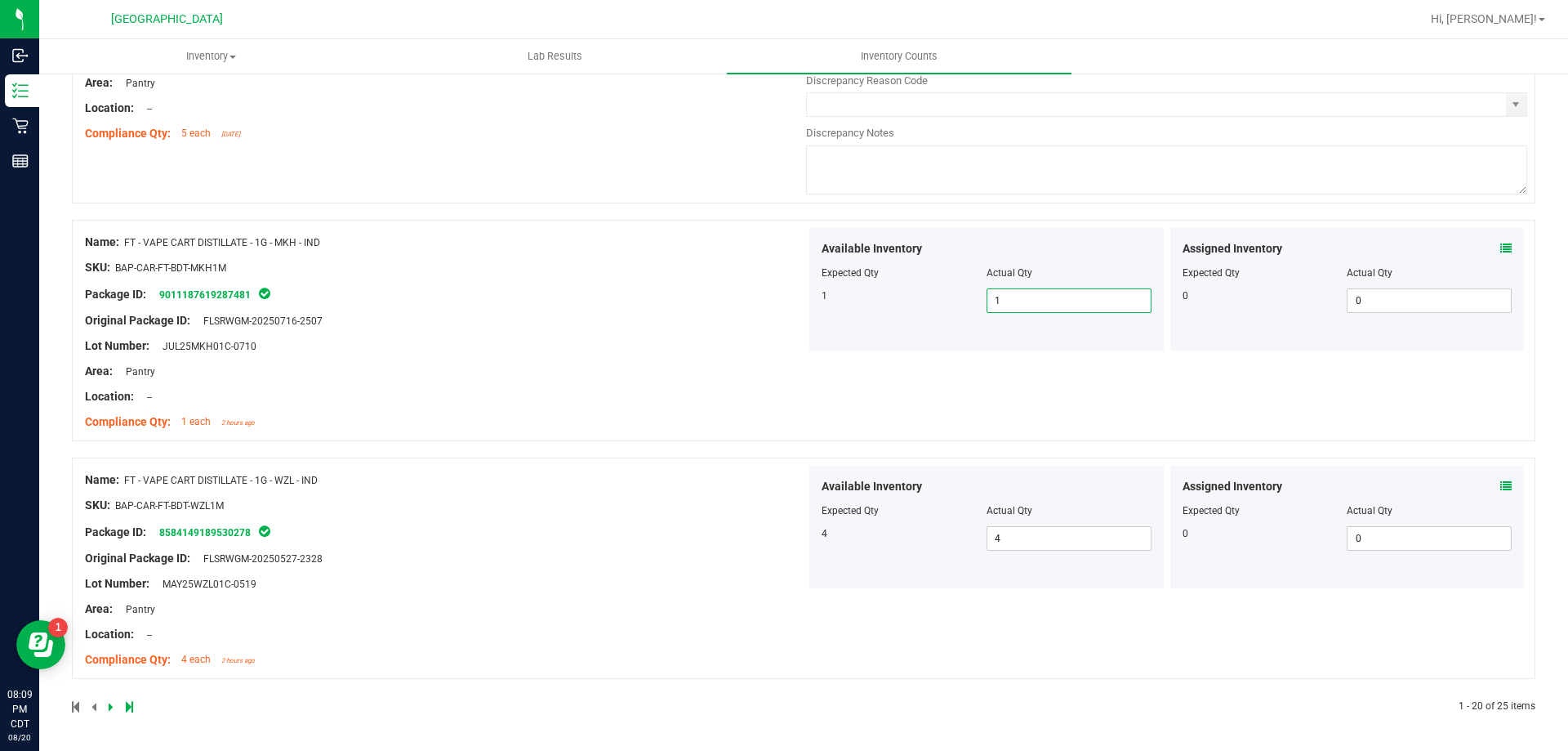
click at [948, 423] on div "Name: FT - VAPE CART DISTILLATE - 1G - MKH - IND SKU: BAP-CAR-FT-BDT-MKH1M Pack…" at bounding box center [803, 330] width 1464 height 222
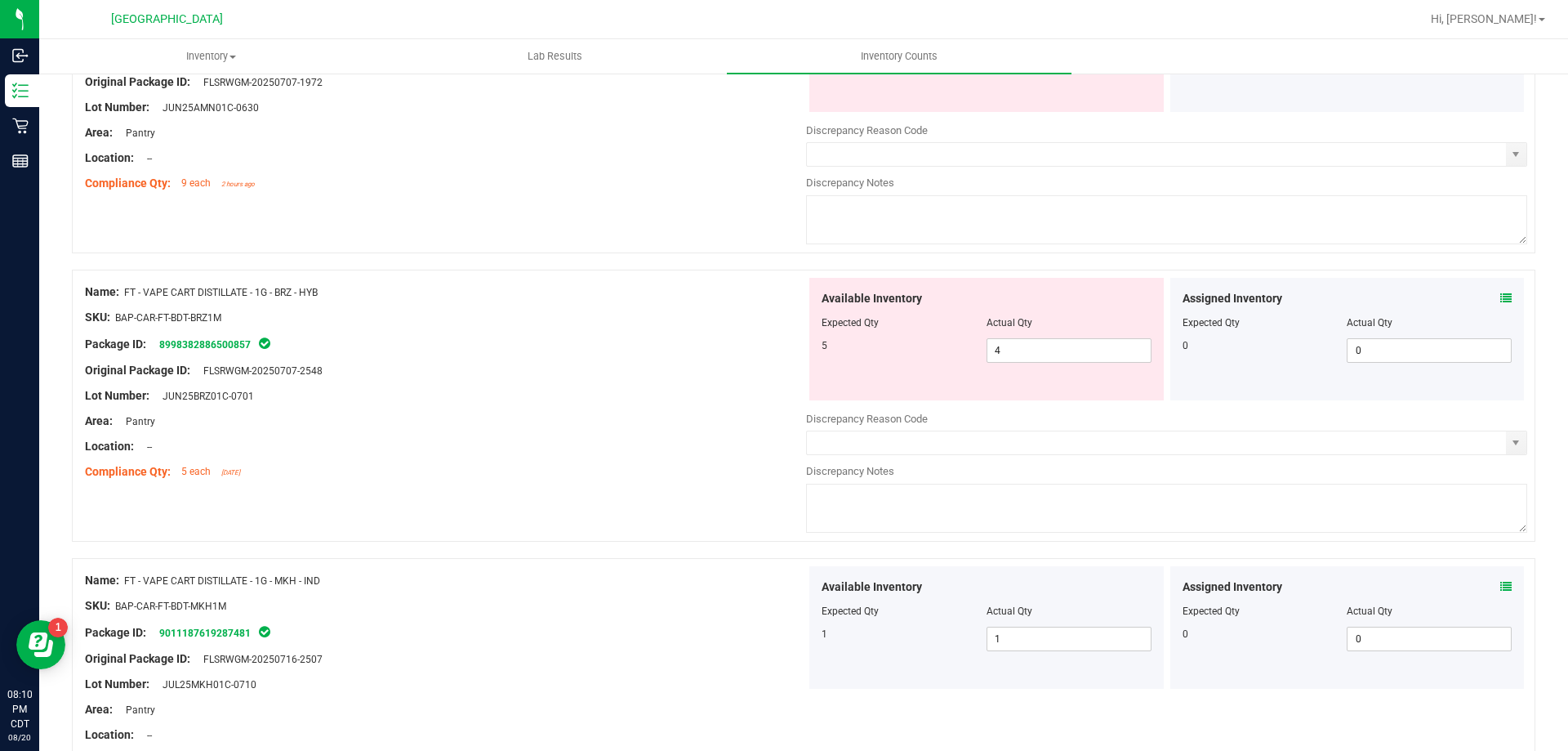
scroll to position [4827, 0]
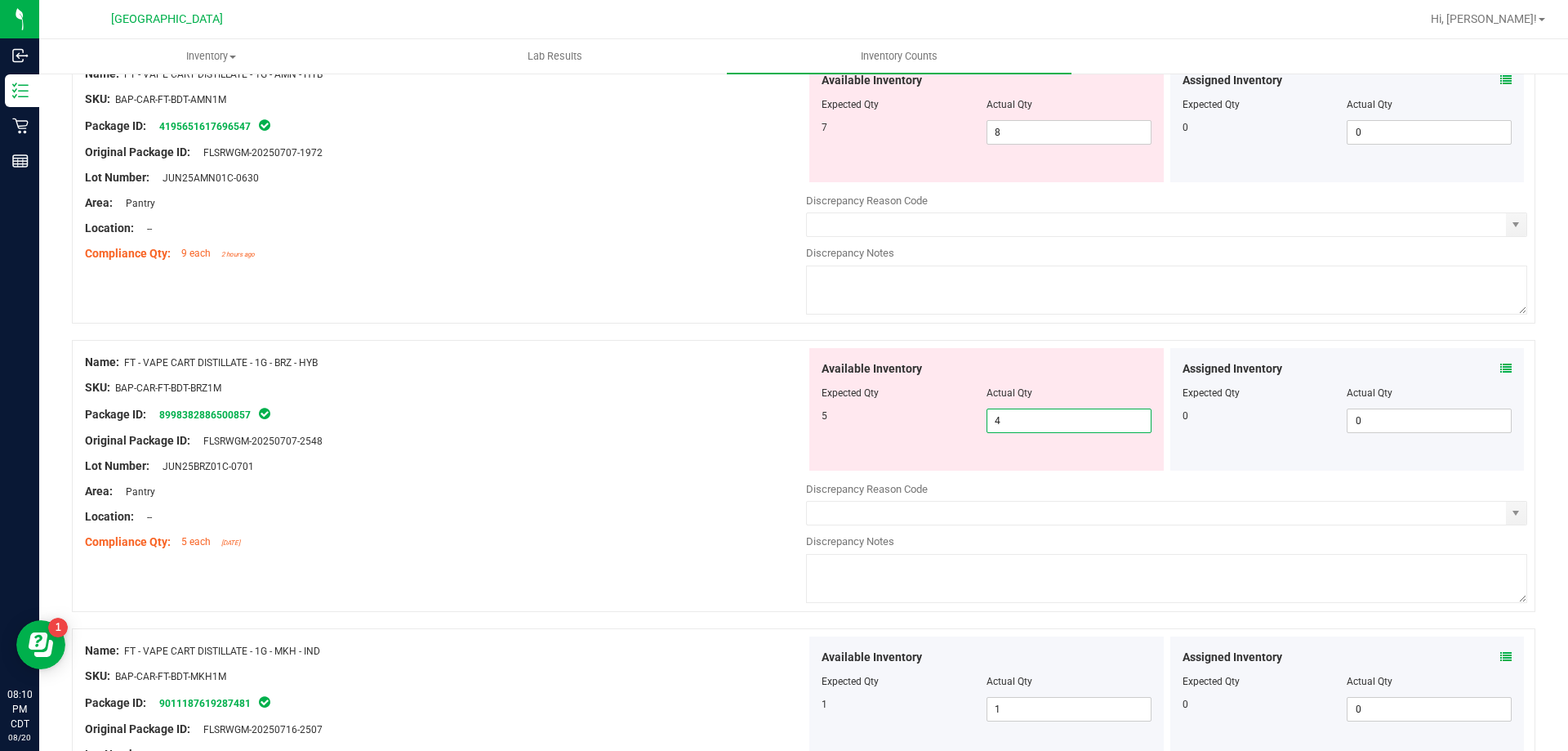
drag, startPoint x: 1001, startPoint y: 422, endPoint x: 964, endPoint y: 413, distance: 38.1
click at [965, 415] on div "5 4 4" at bounding box center [986, 421] width 330 height 25
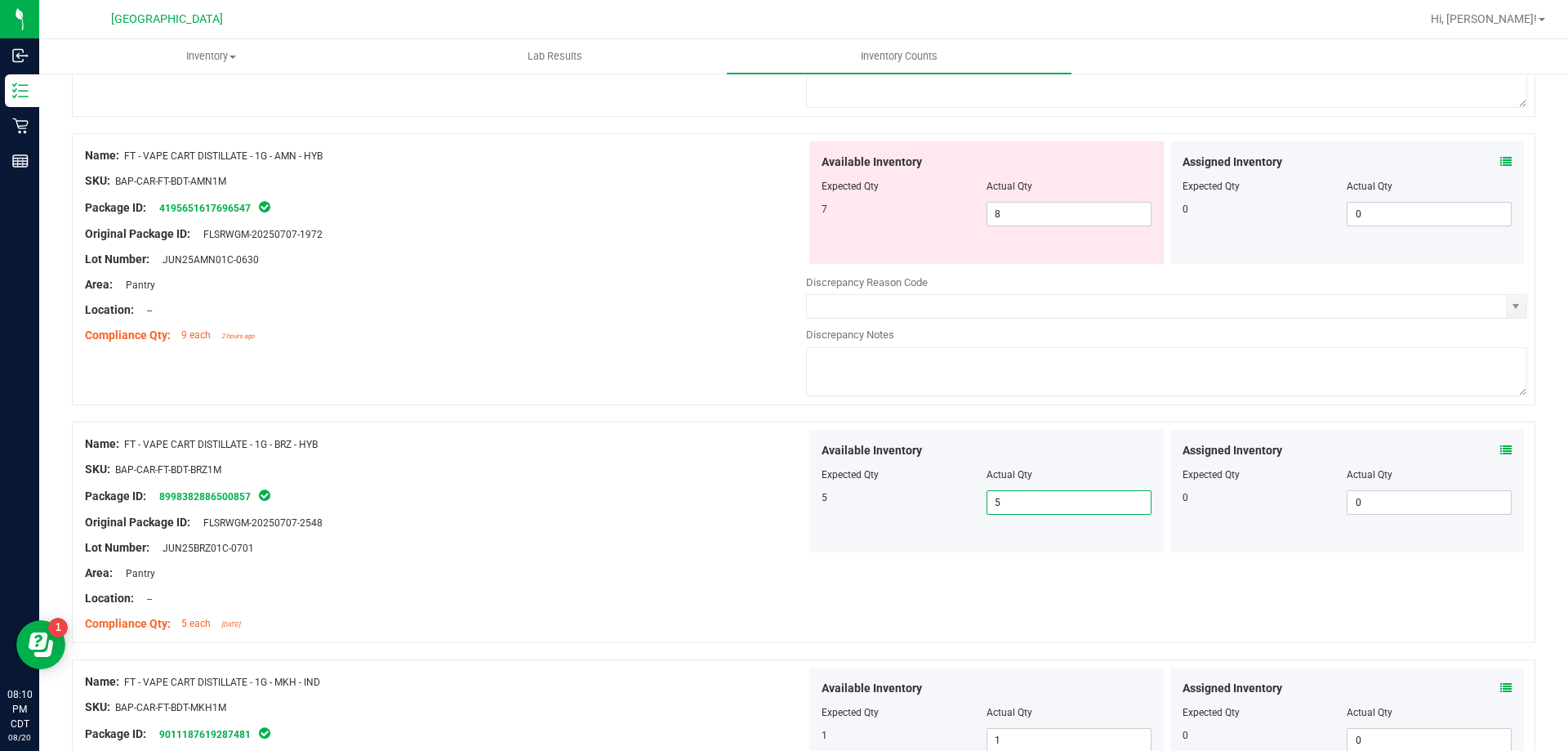
scroll to position [4664, 0]
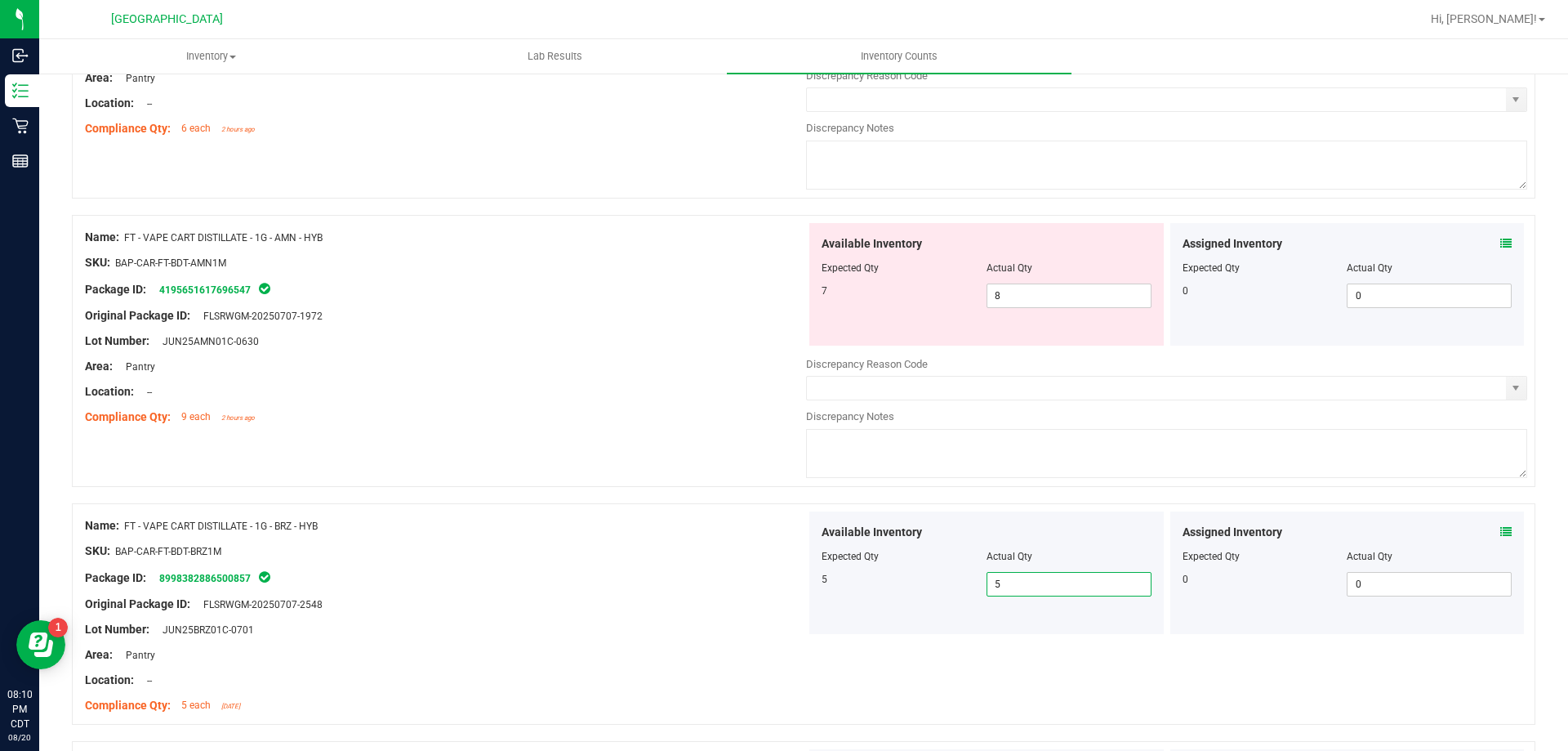
click at [1124, 375] on div at bounding box center [1167, 374] width 722 height 4
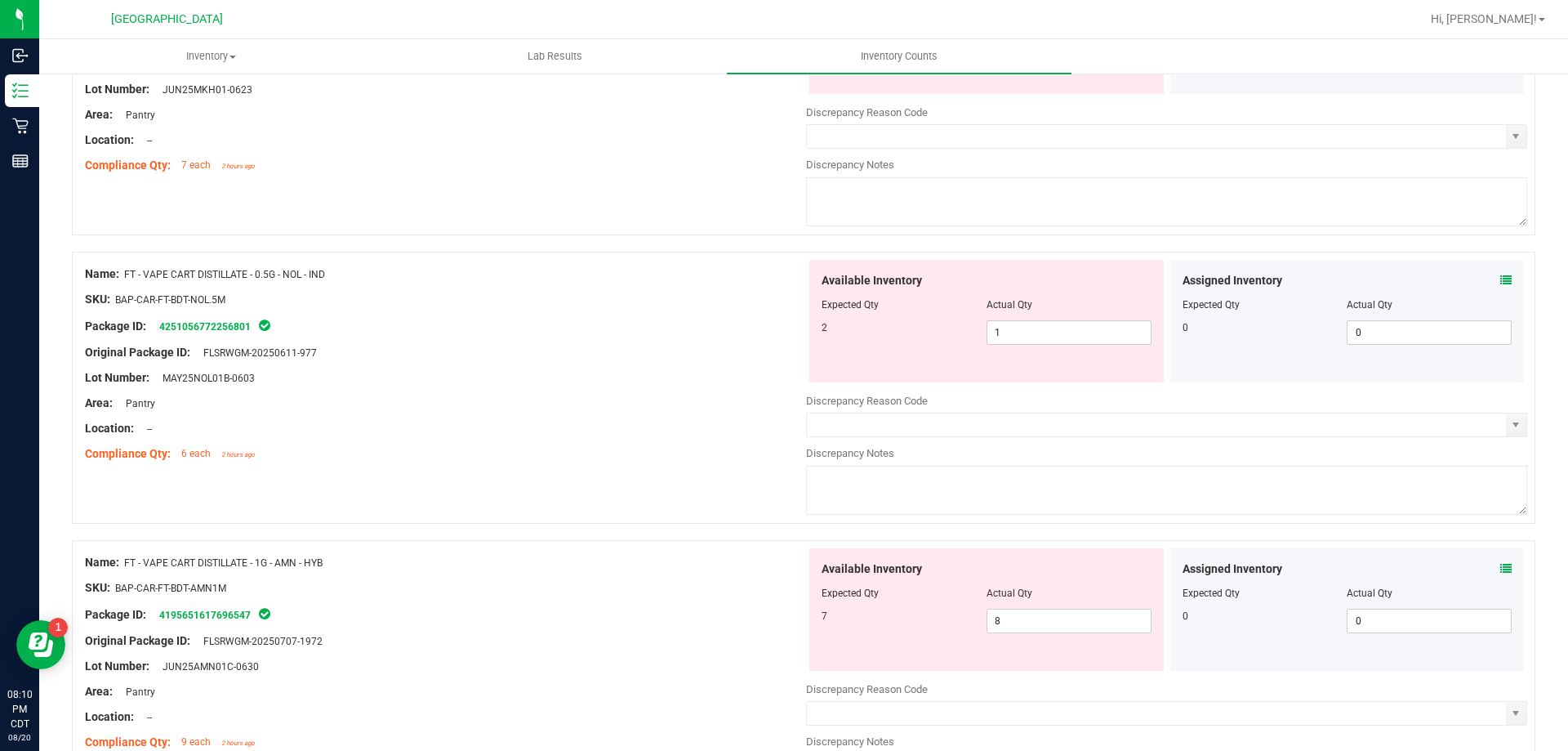
scroll to position [4337, 0]
drag, startPoint x: 1051, startPoint y: 327, endPoint x: 894, endPoint y: 327, distance: 157.0
click at [894, 327] on div "2 1 1" at bounding box center [986, 333] width 330 height 25
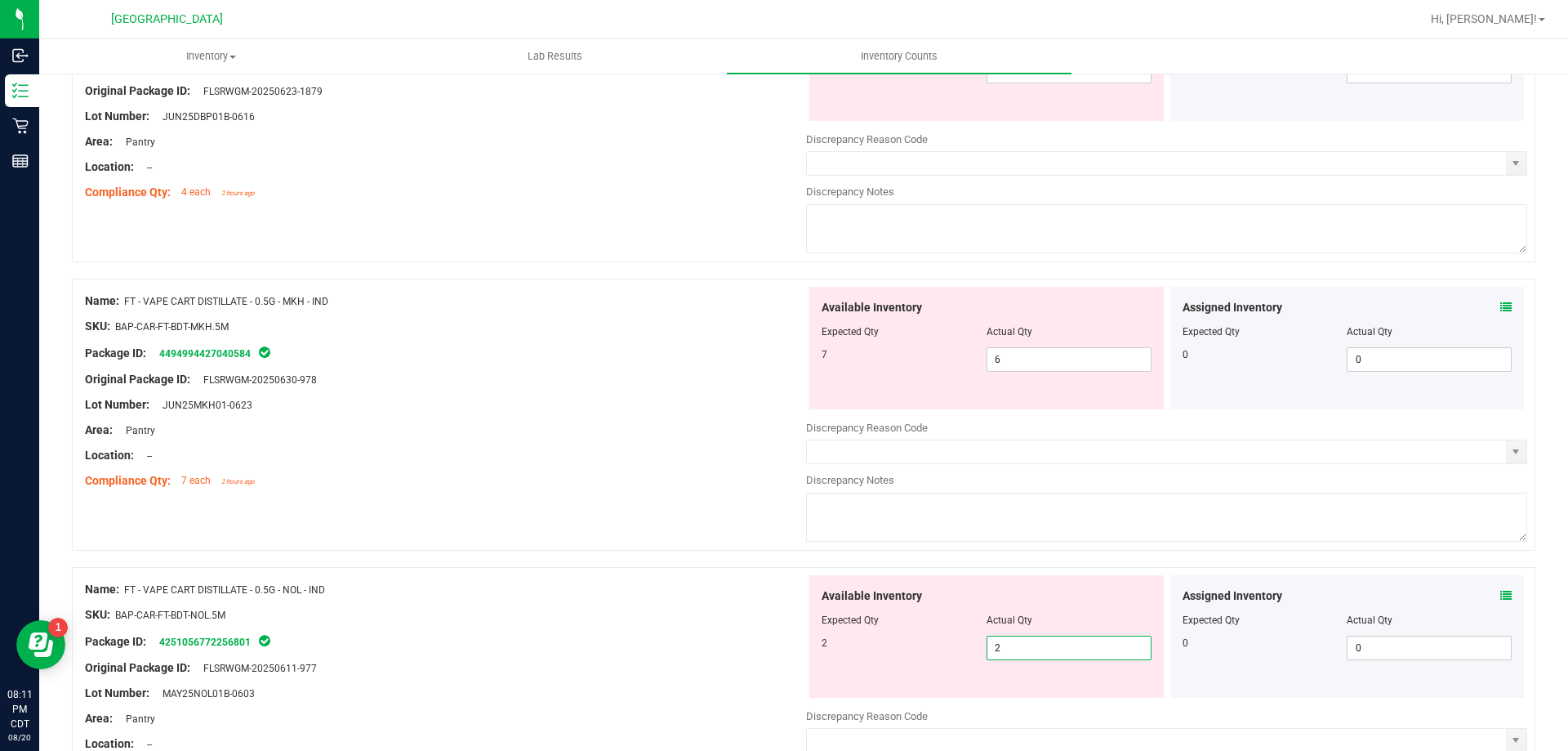
scroll to position [4010, 0]
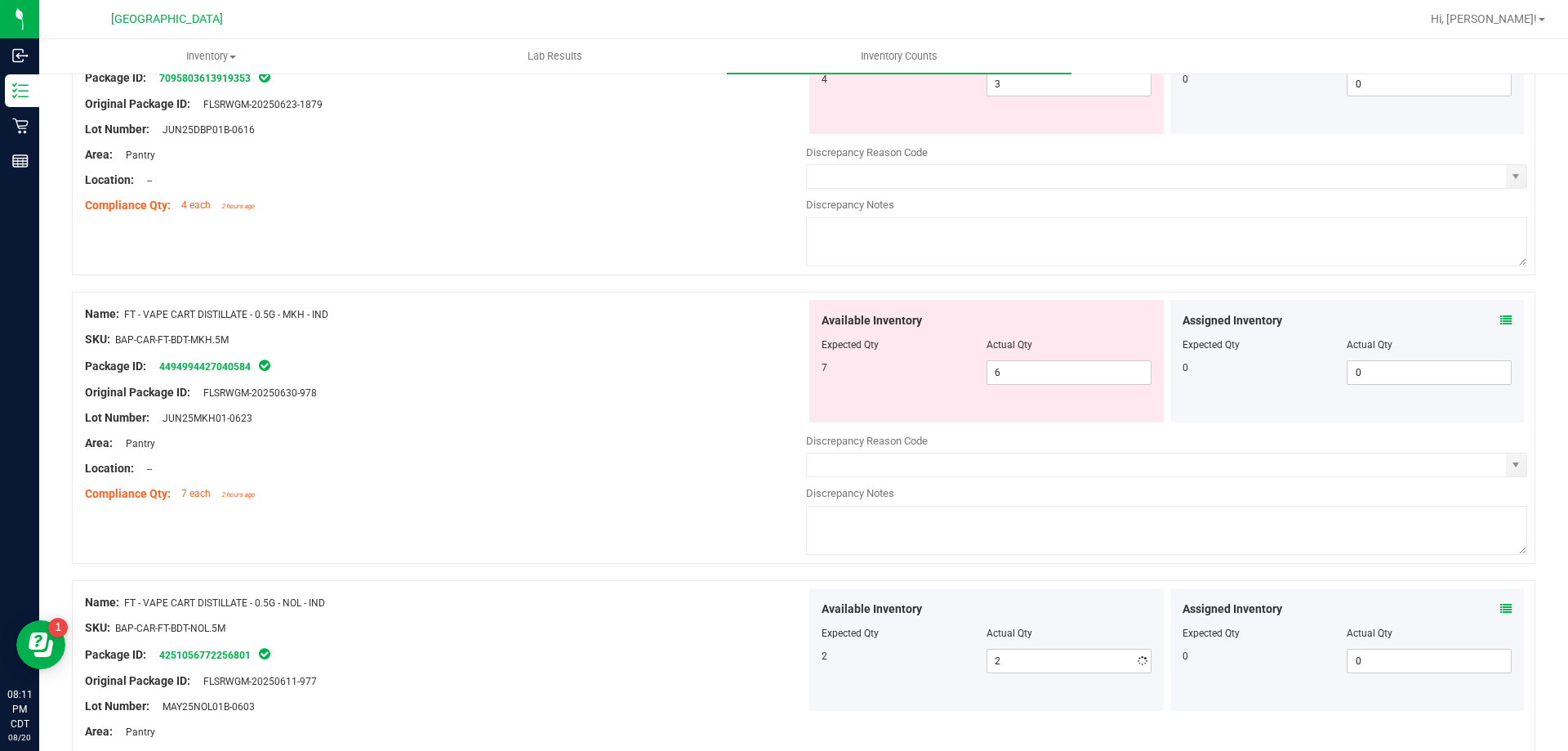
click at [1155, 508] on textarea at bounding box center [1167, 530] width 722 height 49
click at [1119, 375] on span "6 6" at bounding box center [1069, 372] width 165 height 25
drag, startPoint x: 1119, startPoint y: 375, endPoint x: 953, endPoint y: 379, distance: 166.0
click at [953, 379] on div "7 6 6" at bounding box center [986, 372] width 330 height 25
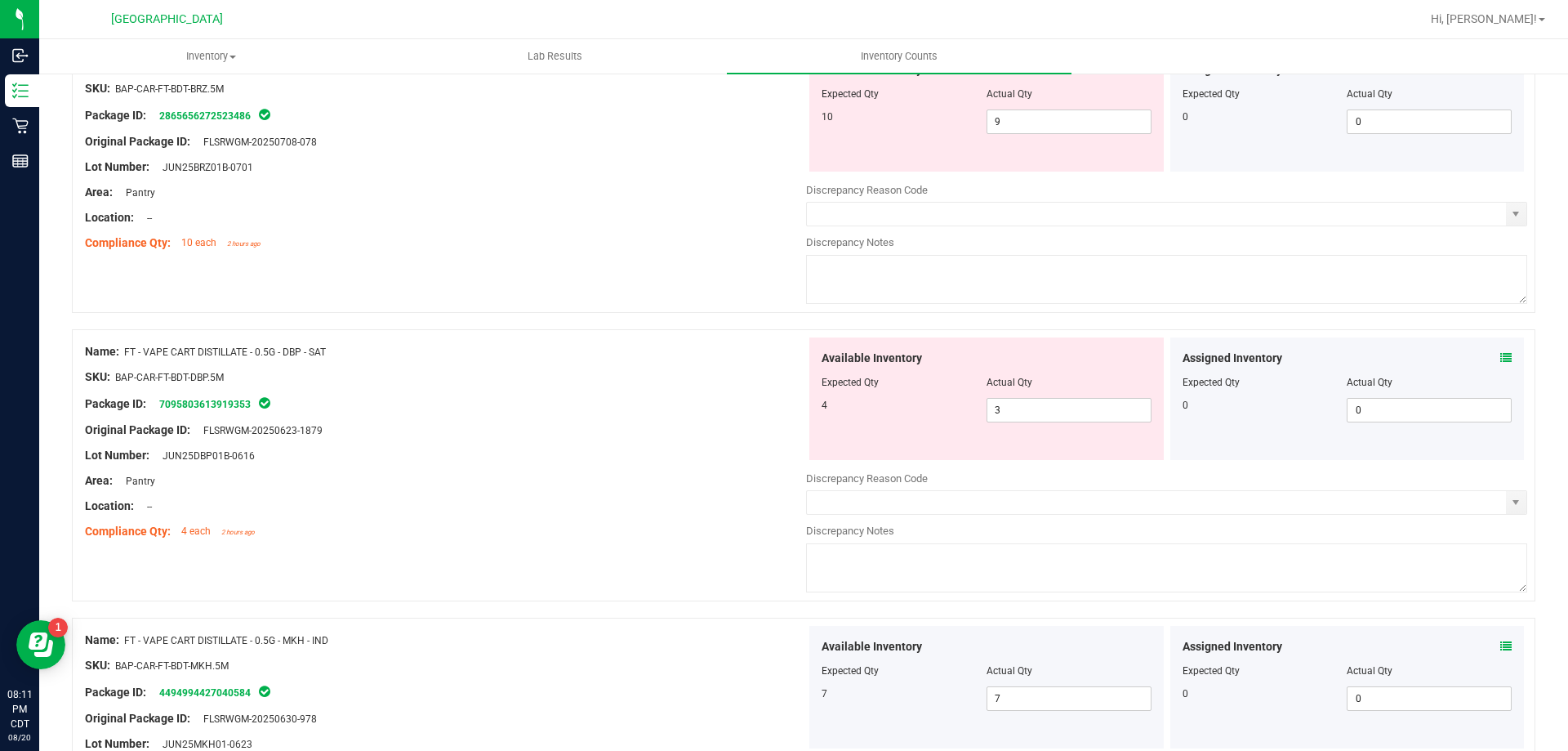
scroll to position [3683, 0]
click at [1033, 408] on span "3 3" at bounding box center [1069, 411] width 165 height 25
drag, startPoint x: 1033, startPoint y: 408, endPoint x: 858, endPoint y: 408, distance: 175.0
click at [858, 408] on div "4 3 3" at bounding box center [986, 411] width 330 height 25
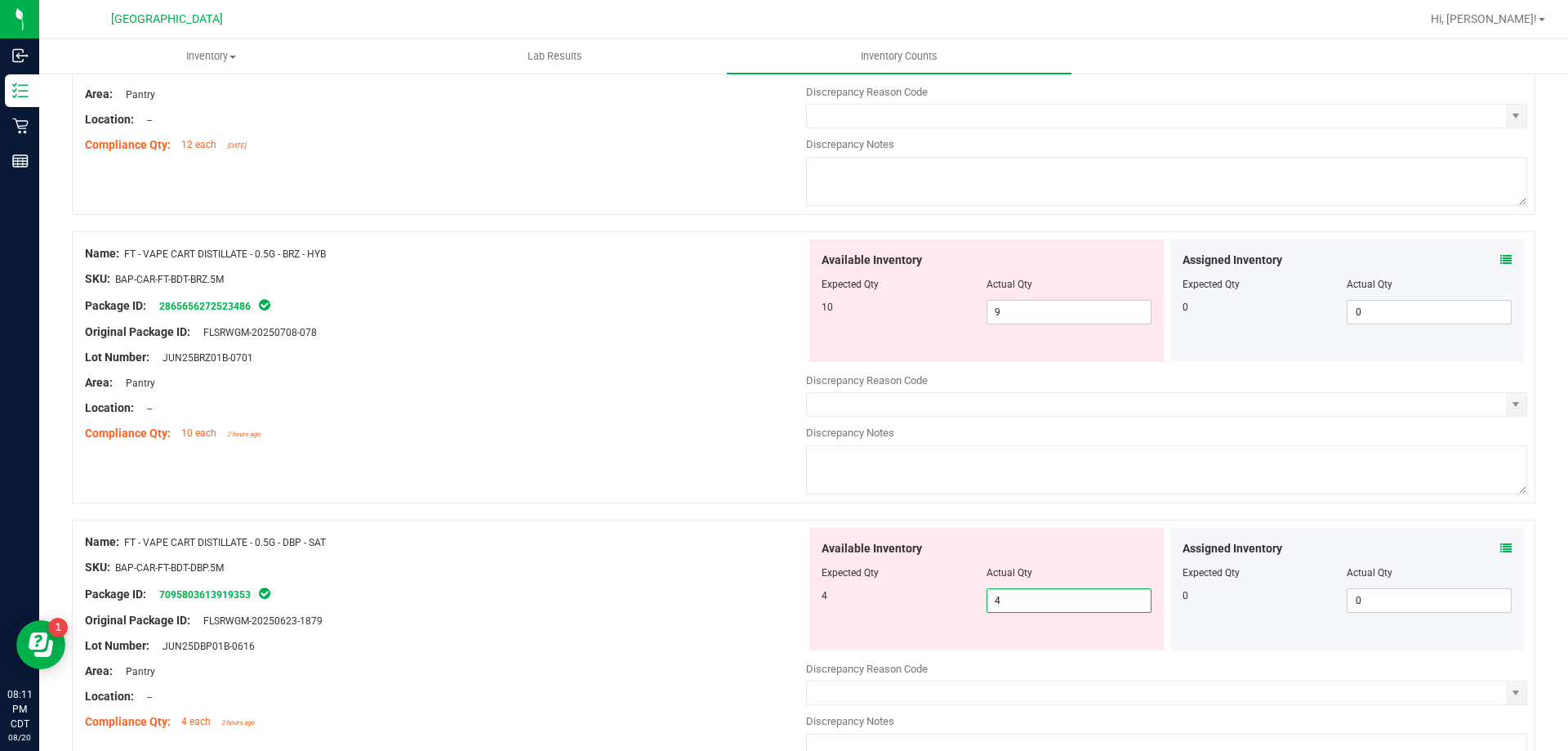
scroll to position [3438, 0]
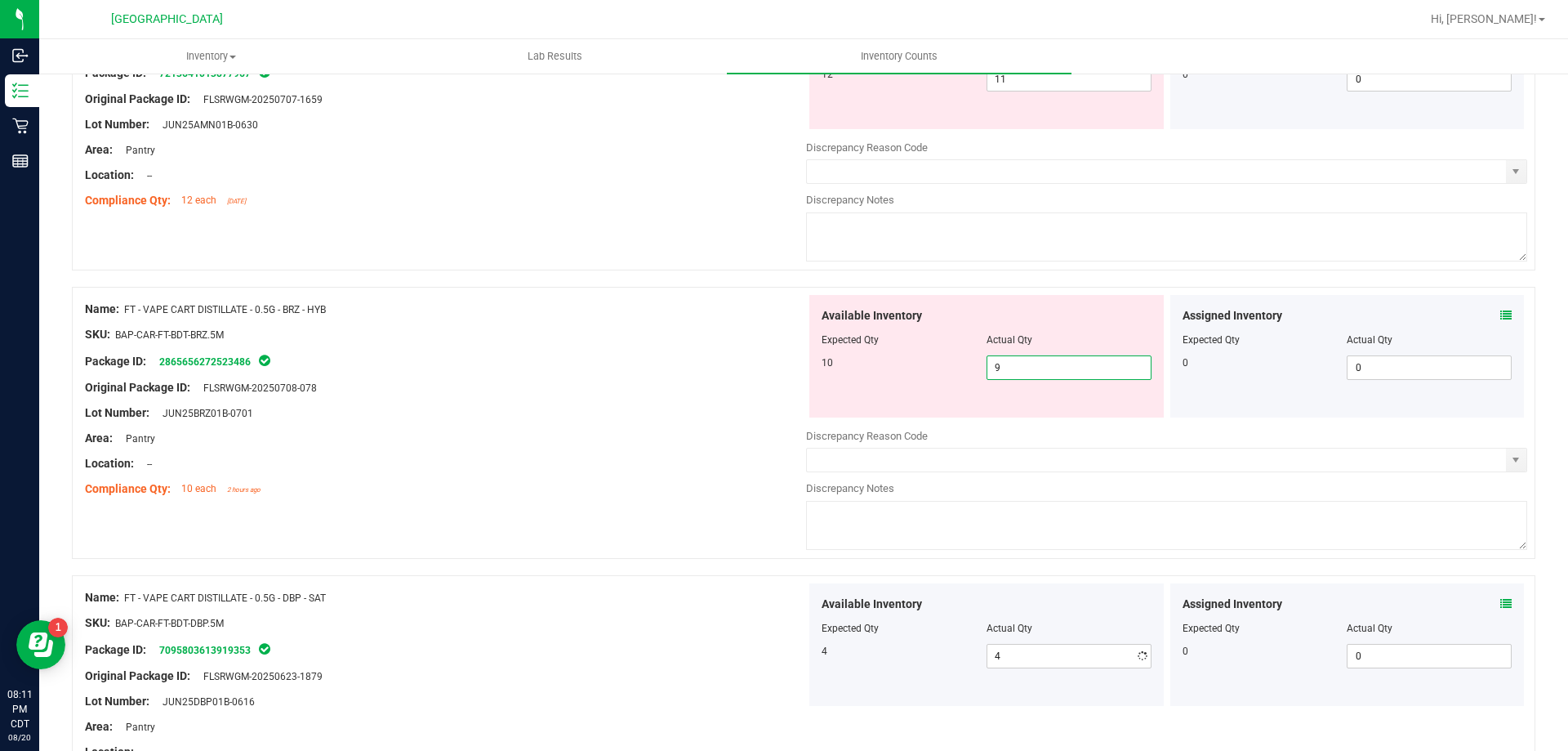
drag, startPoint x: 1085, startPoint y: 361, endPoint x: 908, endPoint y: 374, distance: 177.5
click at [911, 375] on div "10 9 9" at bounding box center [986, 367] width 330 height 25
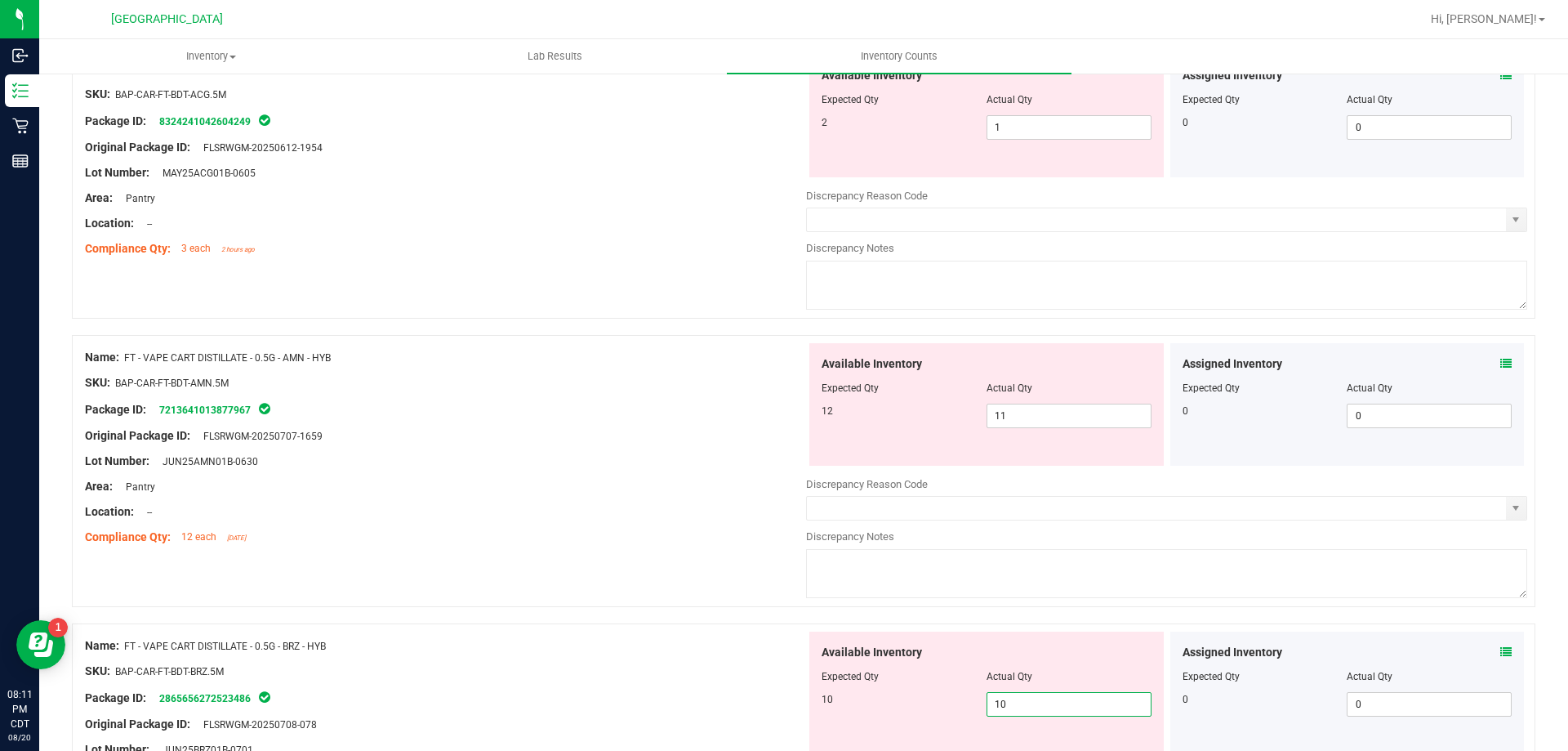
scroll to position [3030, 0]
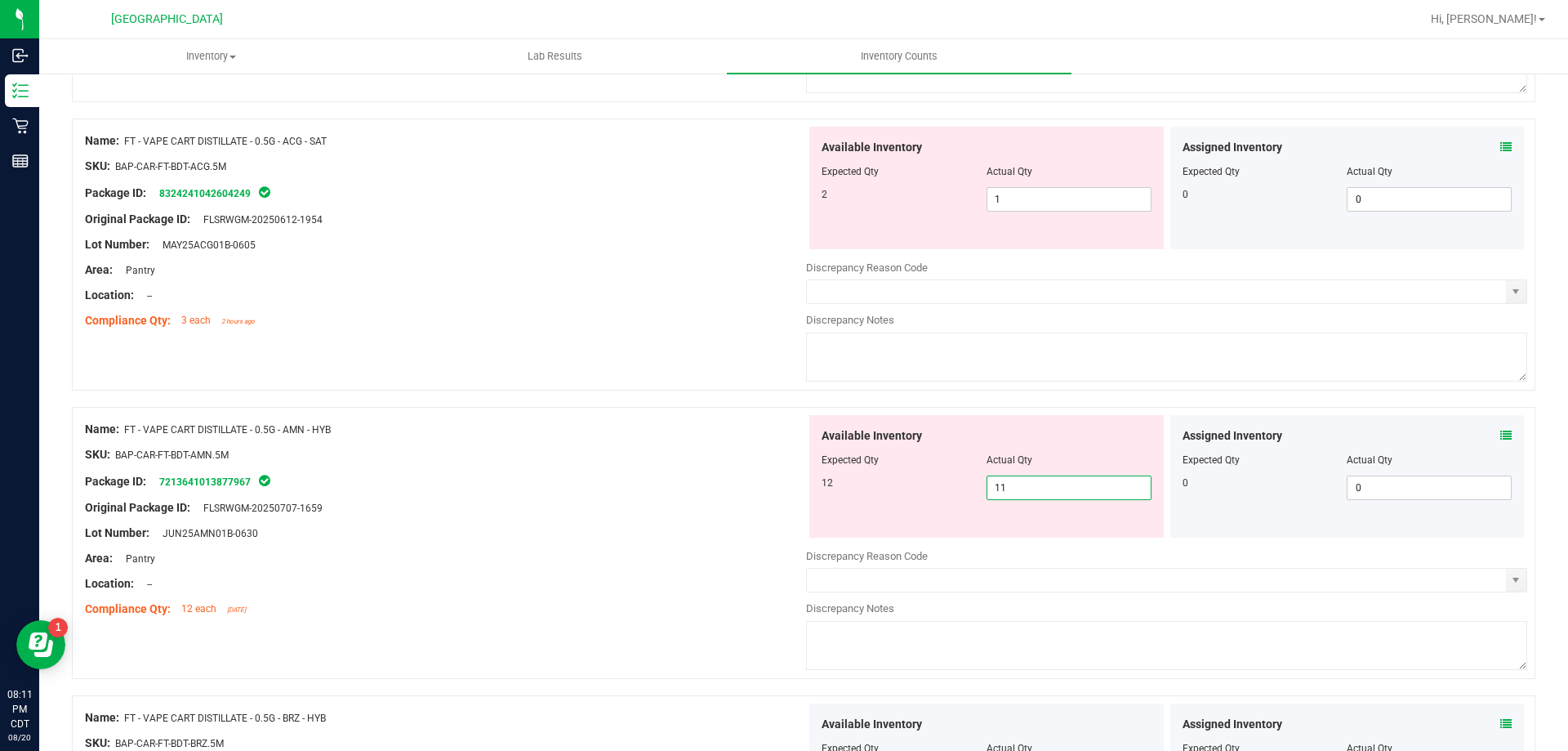
click at [1025, 488] on span "11 11" at bounding box center [1069, 487] width 165 height 25
drag, startPoint x: 1025, startPoint y: 488, endPoint x: 937, endPoint y: 482, distance: 88.2
click at [937, 482] on div "12 11 11" at bounding box center [986, 487] width 330 height 25
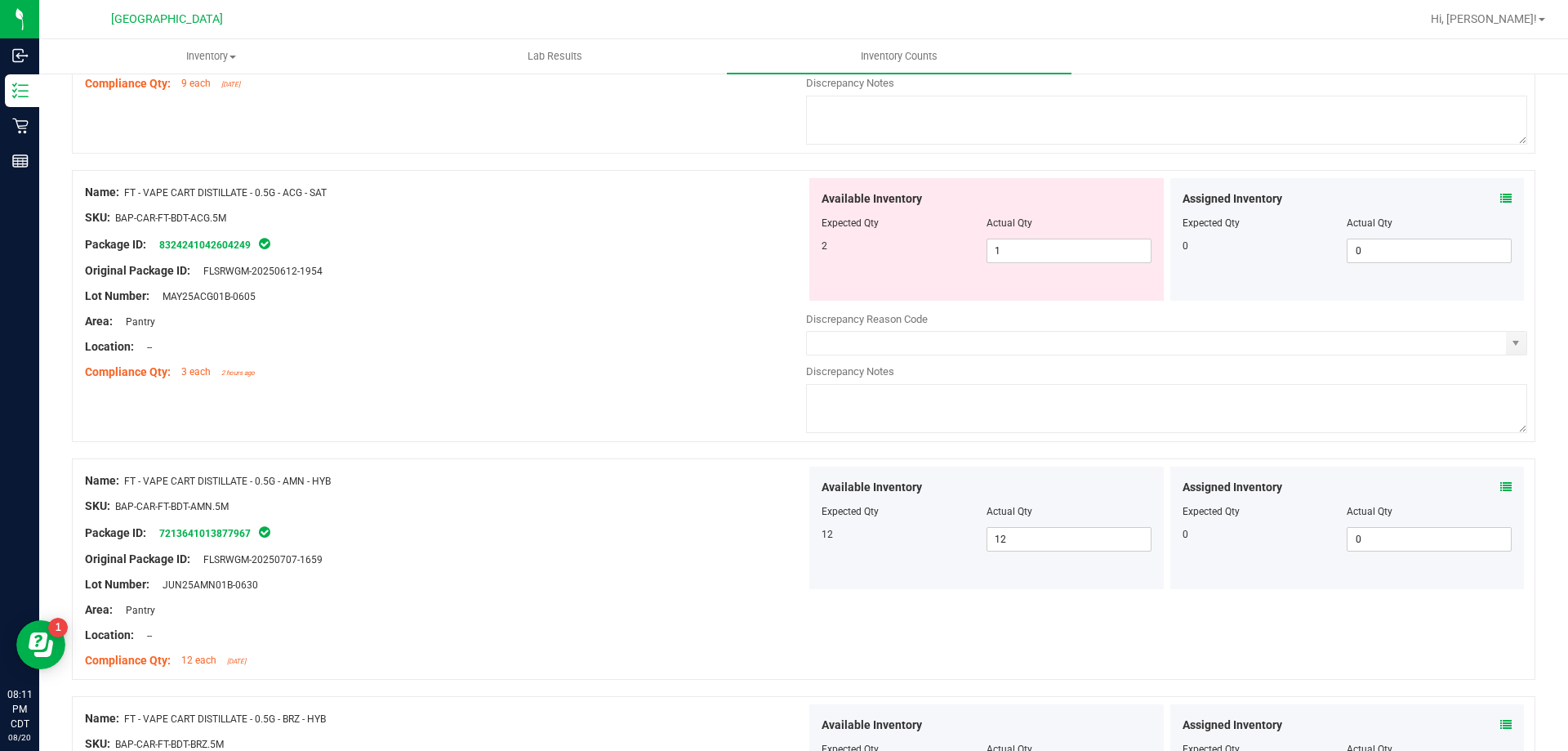
scroll to position [2785, 0]
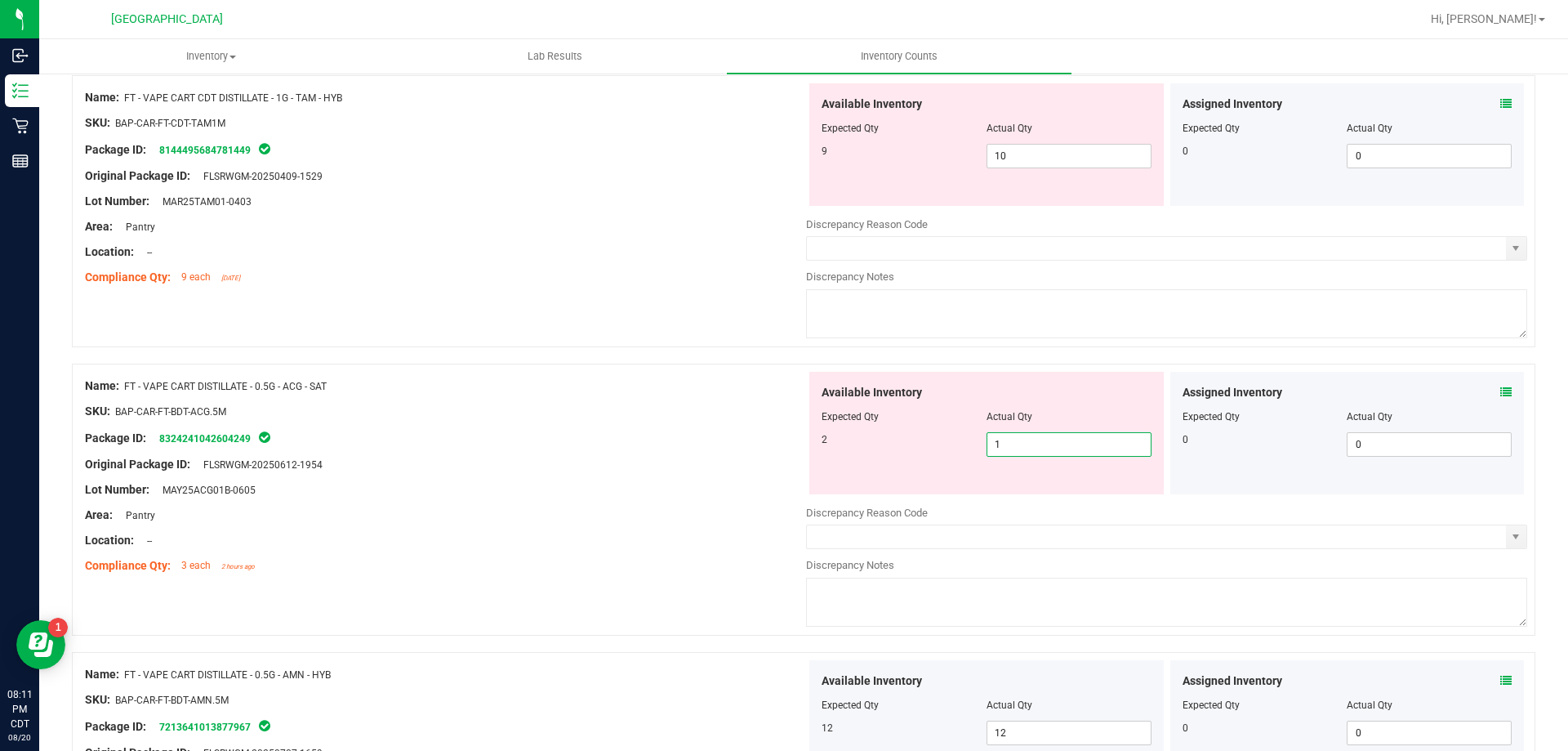
click at [1033, 448] on span "1 1" at bounding box center [1069, 444] width 165 height 25
click at [1030, 545] on input "text" at bounding box center [1156, 536] width 699 height 23
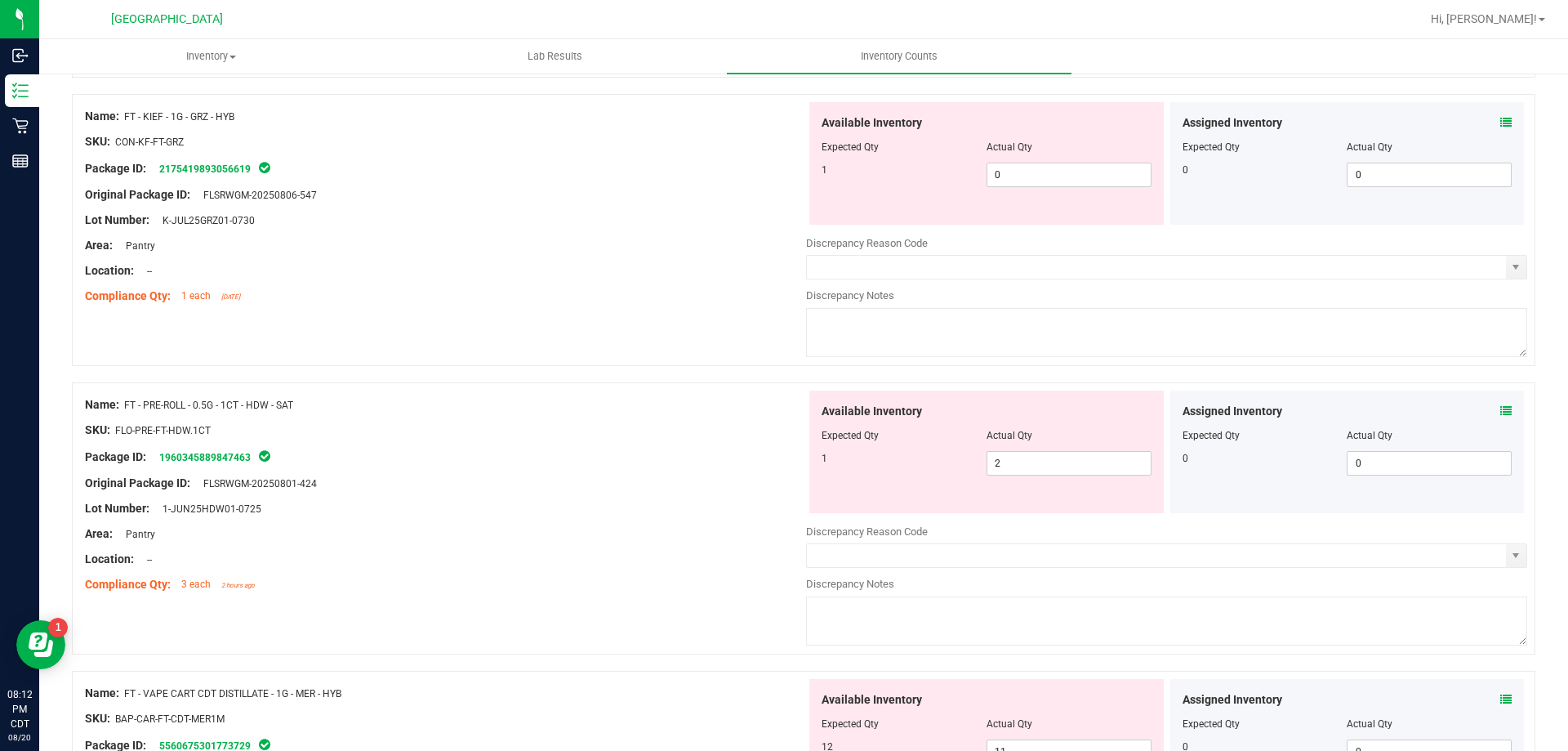
scroll to position [1886, 0]
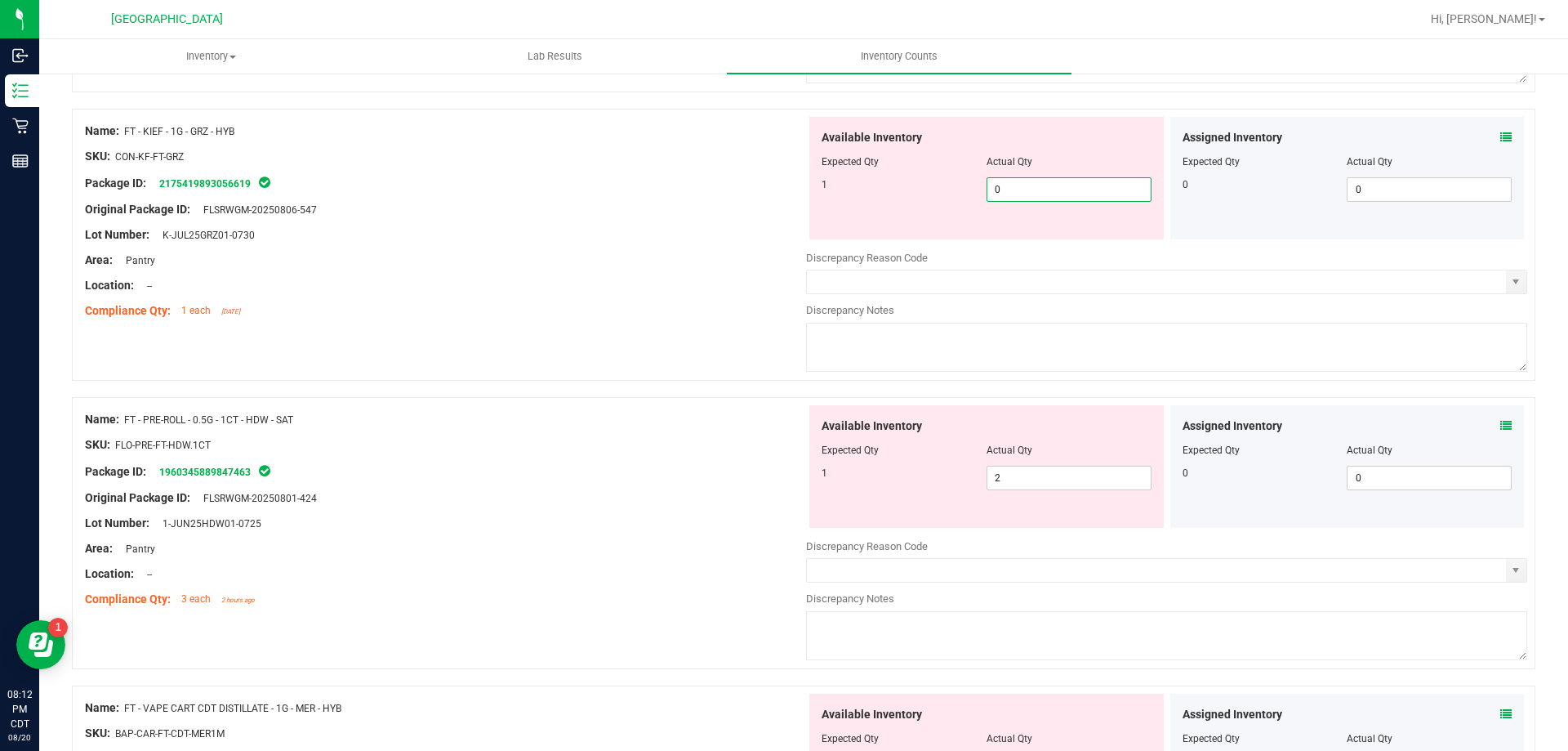
drag, startPoint x: 1033, startPoint y: 189, endPoint x: 893, endPoint y: 198, distance: 140.3
click at [893, 198] on div "1 0 0" at bounding box center [986, 189] width 330 height 25
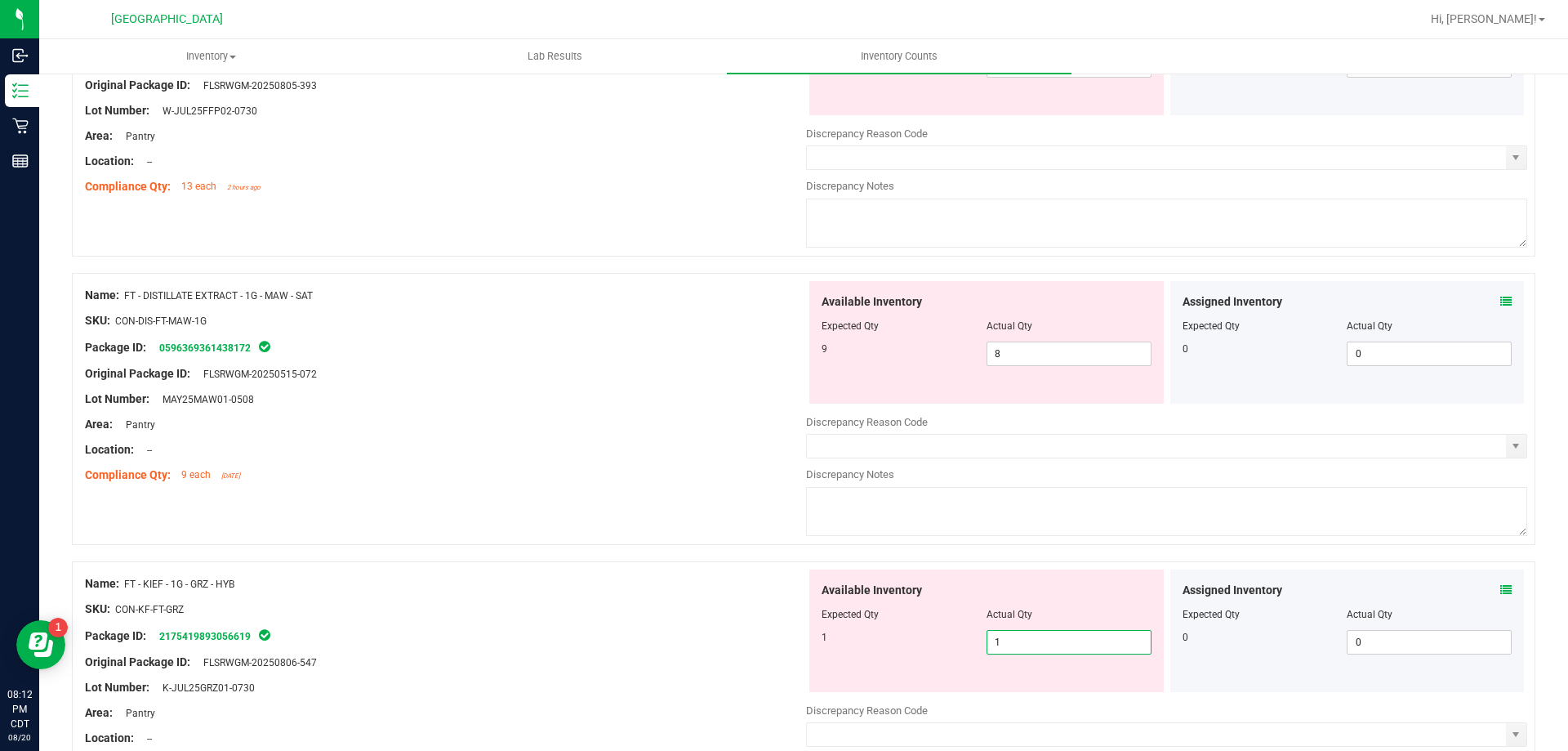
scroll to position [1397, 0]
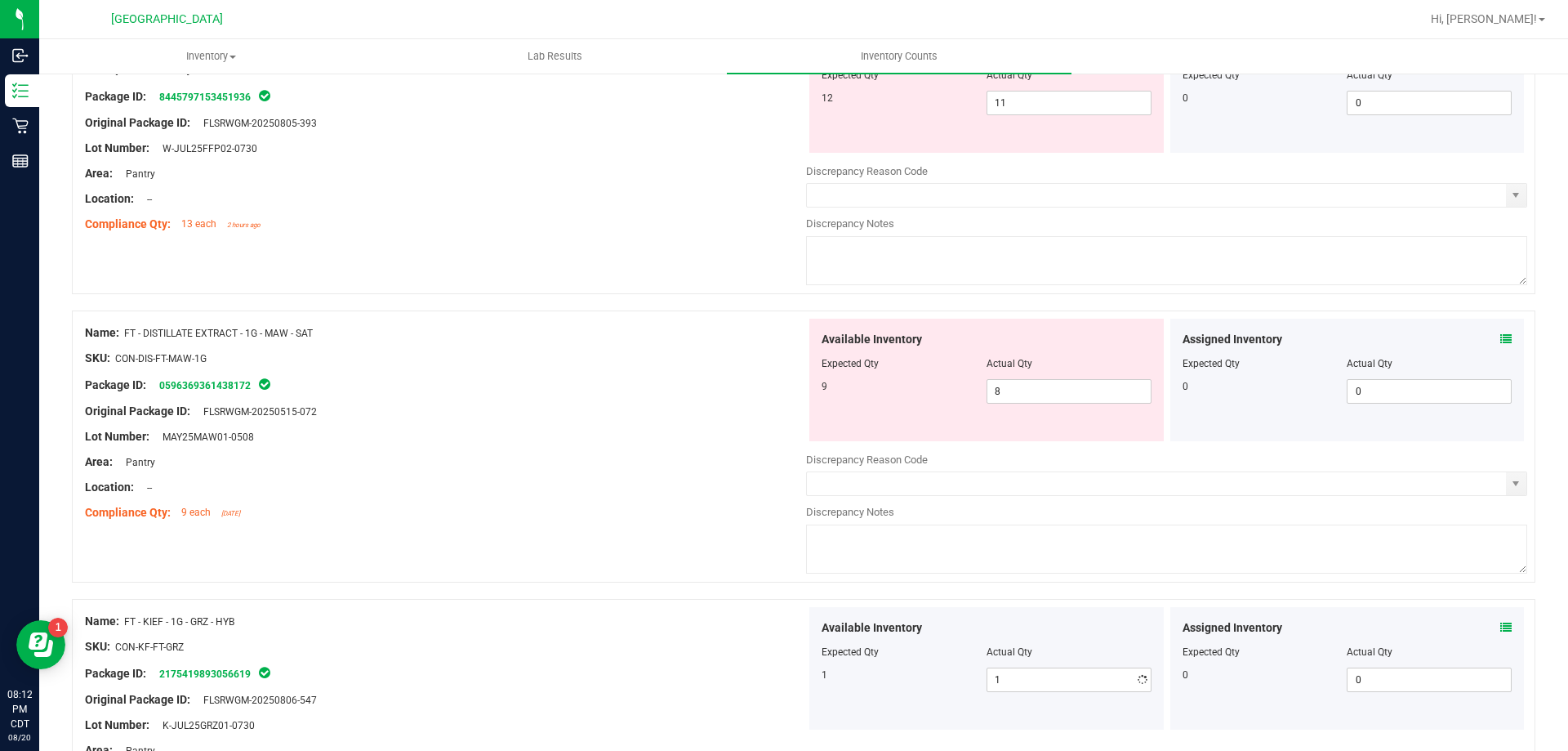
click at [1232, 373] on div at bounding box center [1347, 375] width 330 height 8
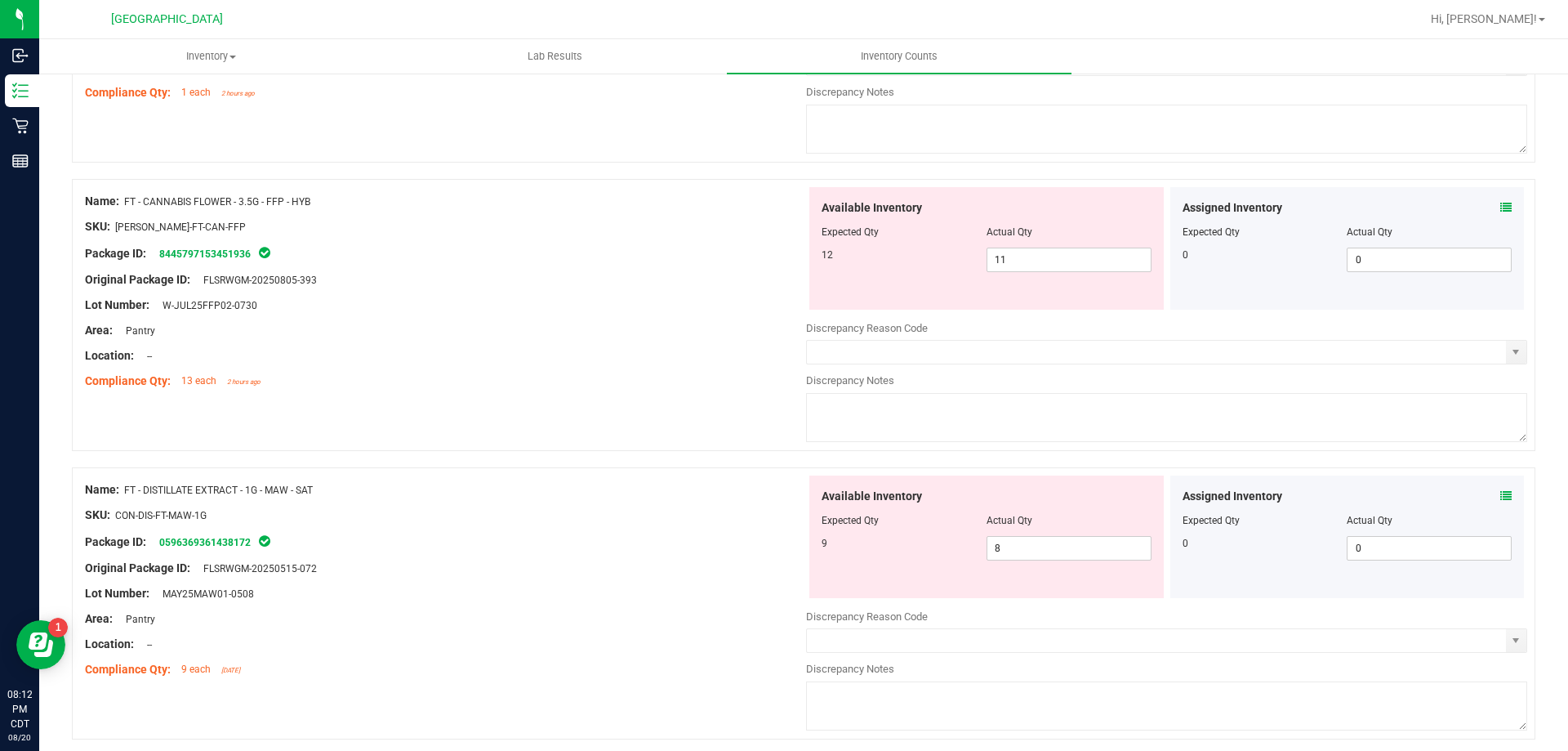
scroll to position [1233, 0]
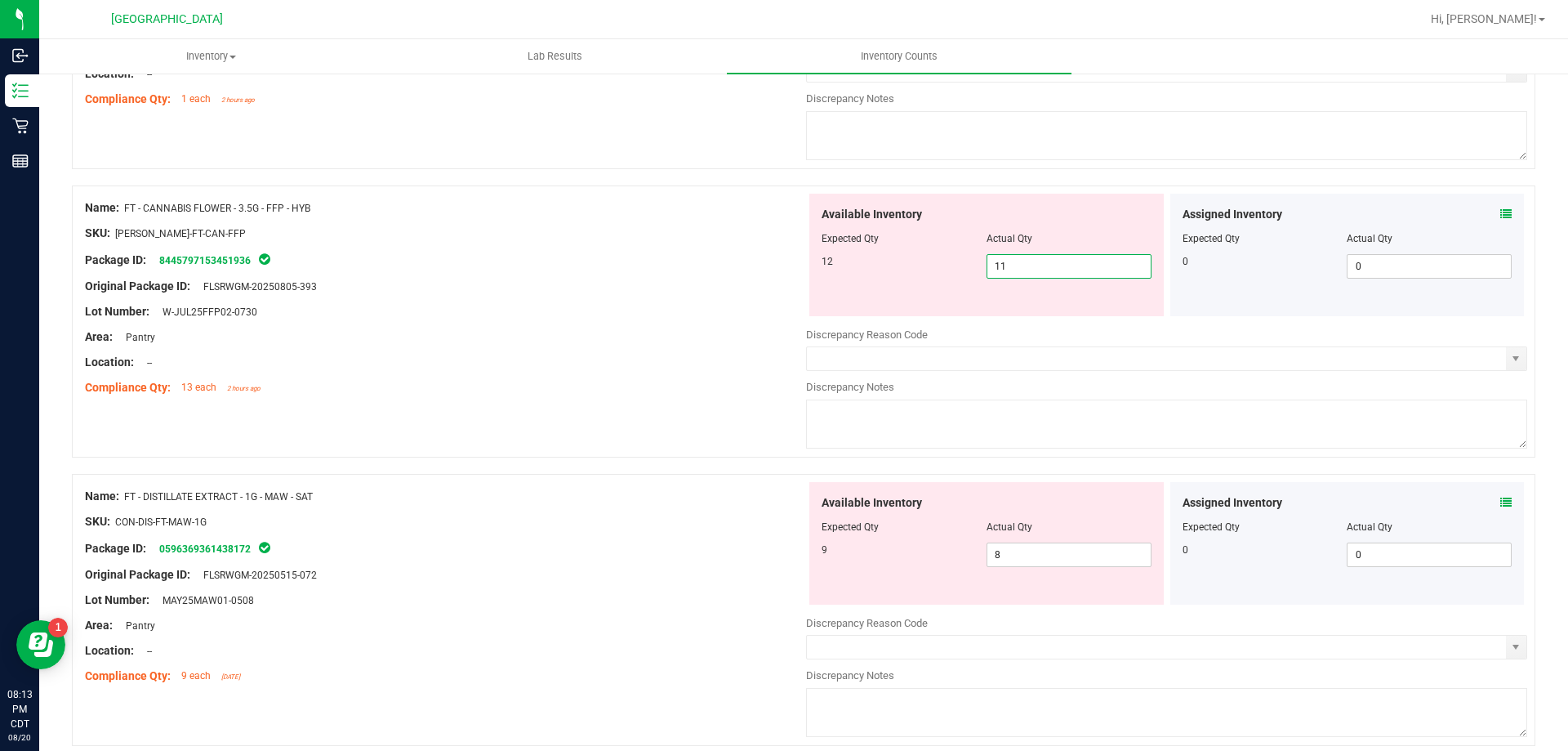
drag, startPoint x: 1027, startPoint y: 269, endPoint x: 933, endPoint y: 244, distance: 97.3
click at [934, 244] on div "Available Inventory Expected Qty Actual Qty 12 11 11" at bounding box center [987, 254] width 355 height 123
click at [967, 408] on textarea at bounding box center [1167, 424] width 722 height 49
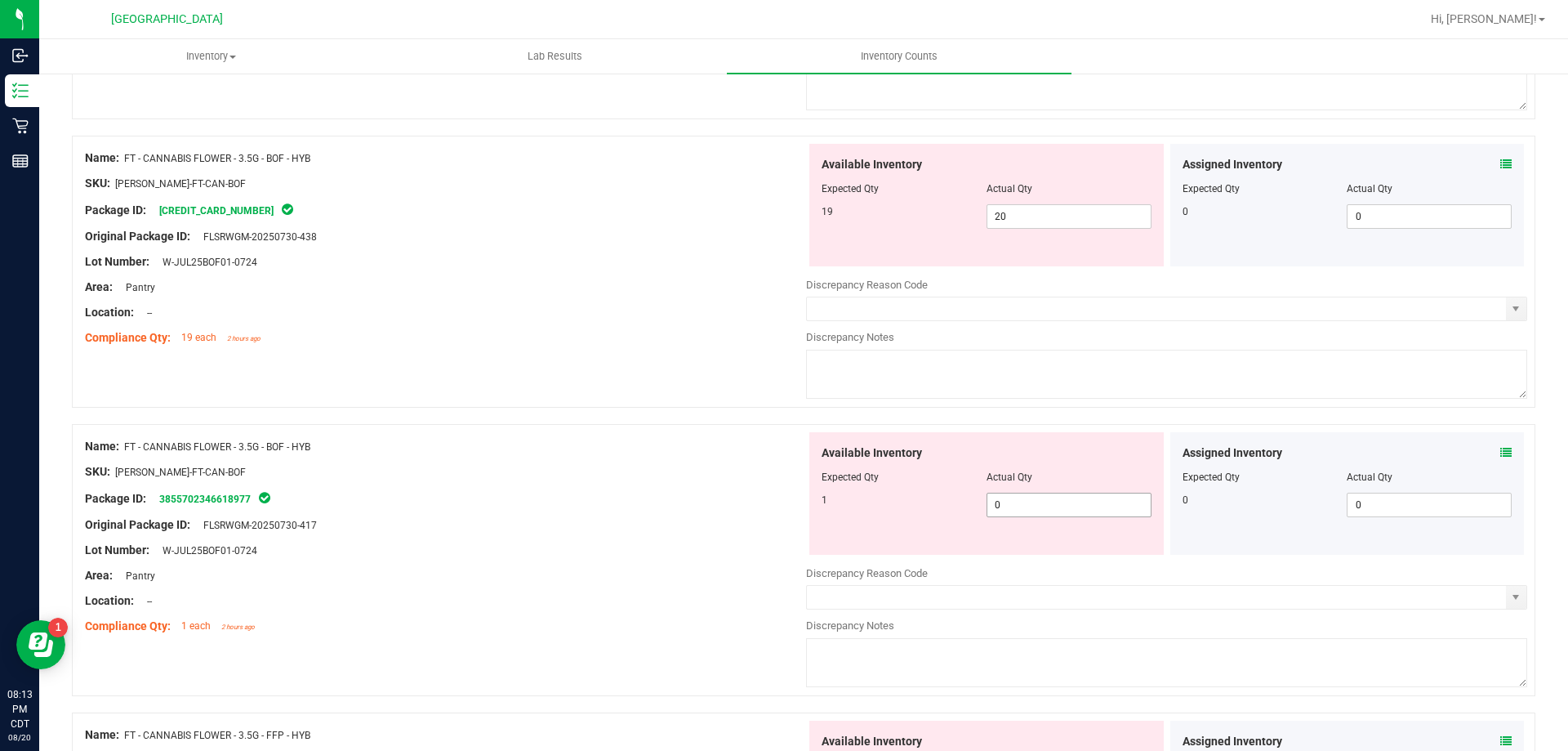
scroll to position [662, 0]
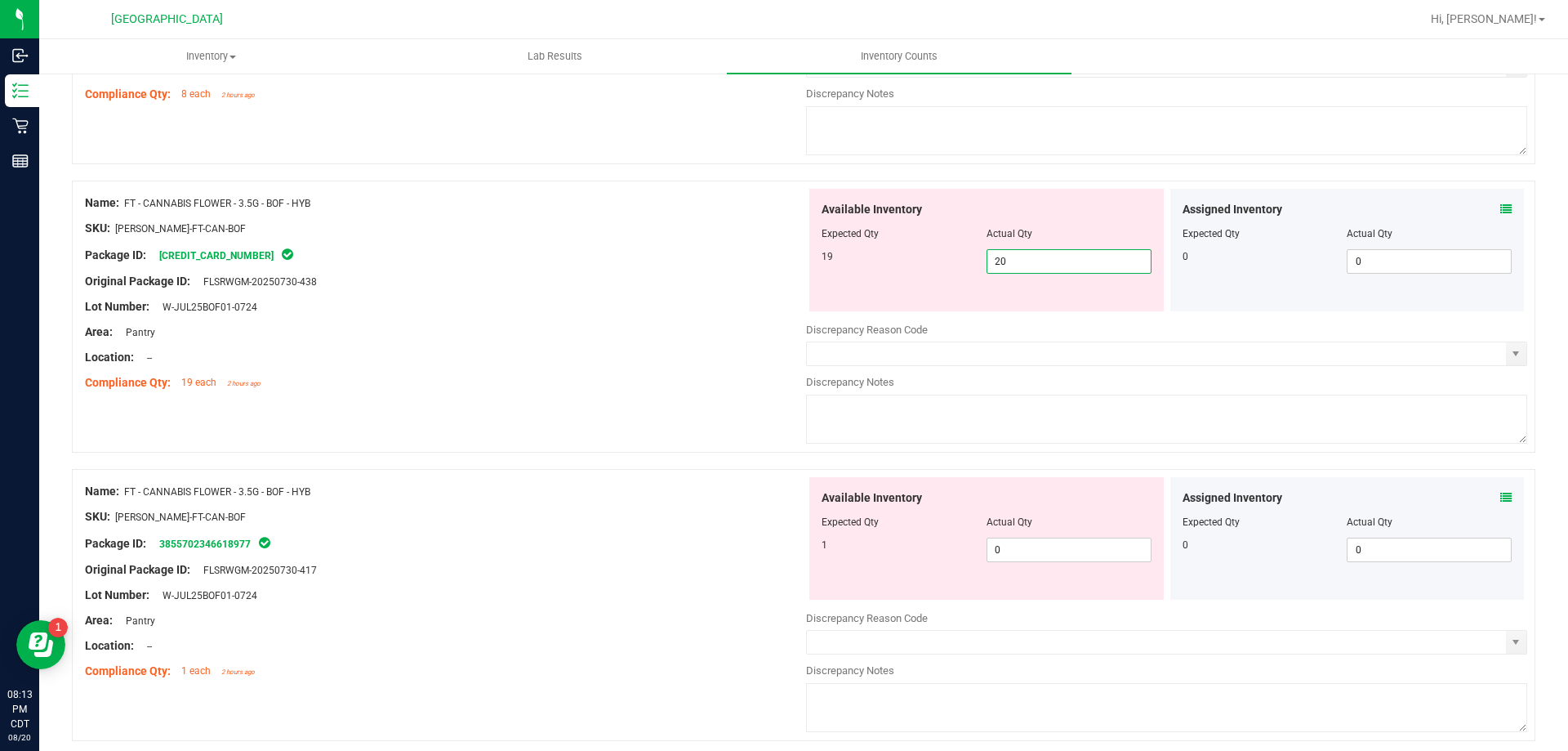
drag, startPoint x: 1035, startPoint y: 261, endPoint x: 900, endPoint y: 263, distance: 135.0
click at [901, 264] on div "19 20 20" at bounding box center [986, 261] width 330 height 25
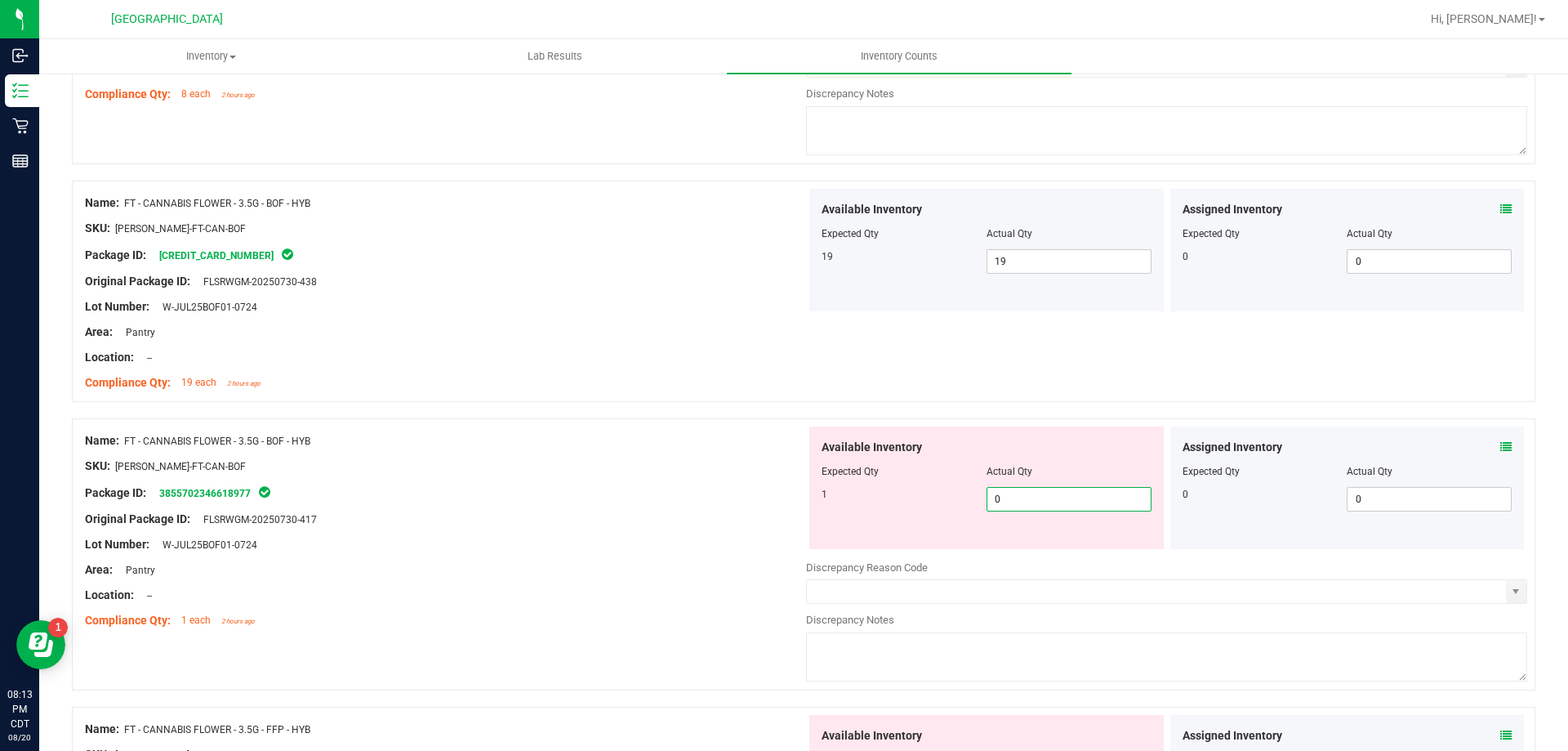
drag, startPoint x: 1025, startPoint y: 545, endPoint x: 953, endPoint y: 550, distance: 72.2
click at [953, 550] on div "Available Inventory Expected Qty Actual Qty 1 0 0" at bounding box center [1167, 556] width 722 height 259
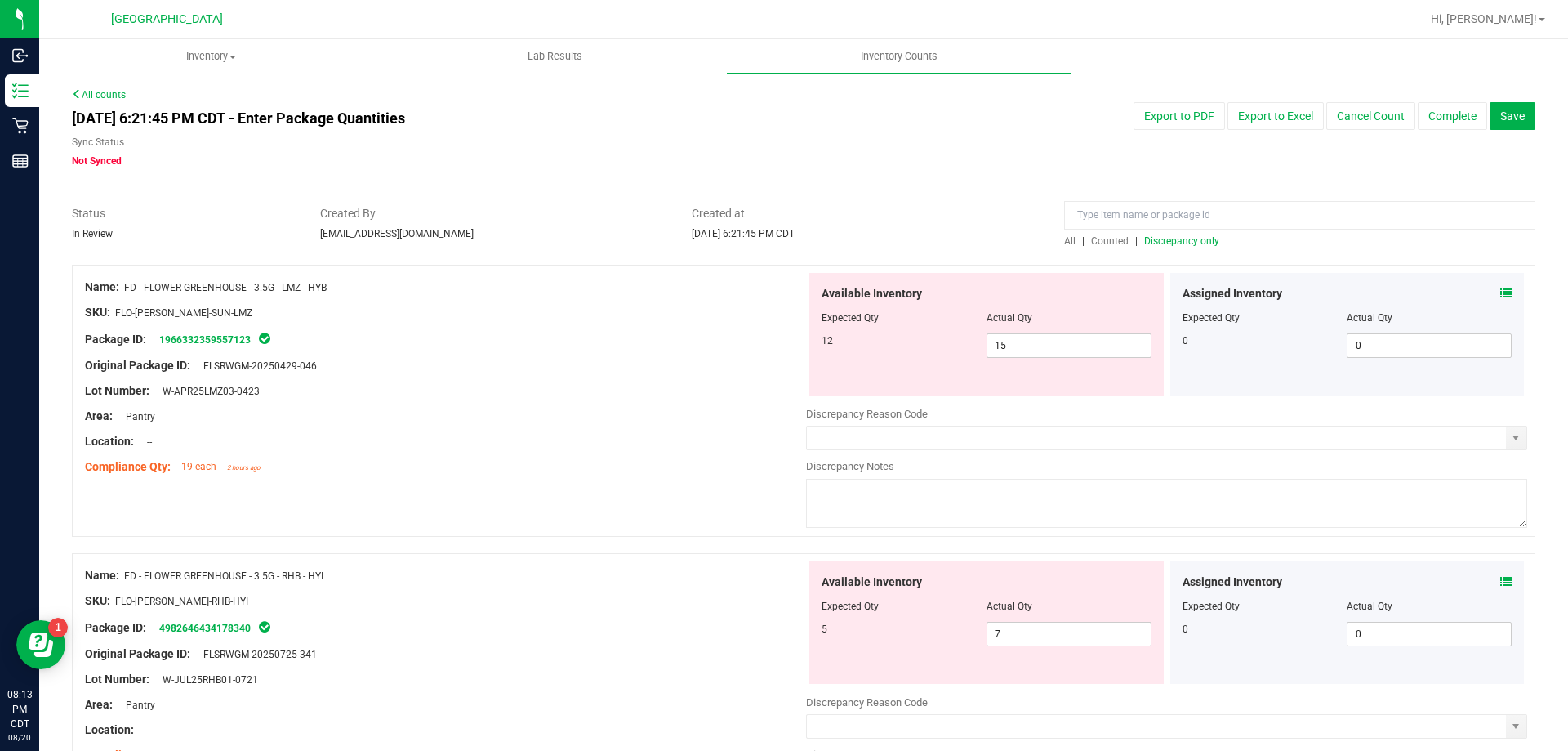
scroll to position [0, 0]
click at [1182, 243] on span "Discrepancy only" at bounding box center [1182, 242] width 76 height 12
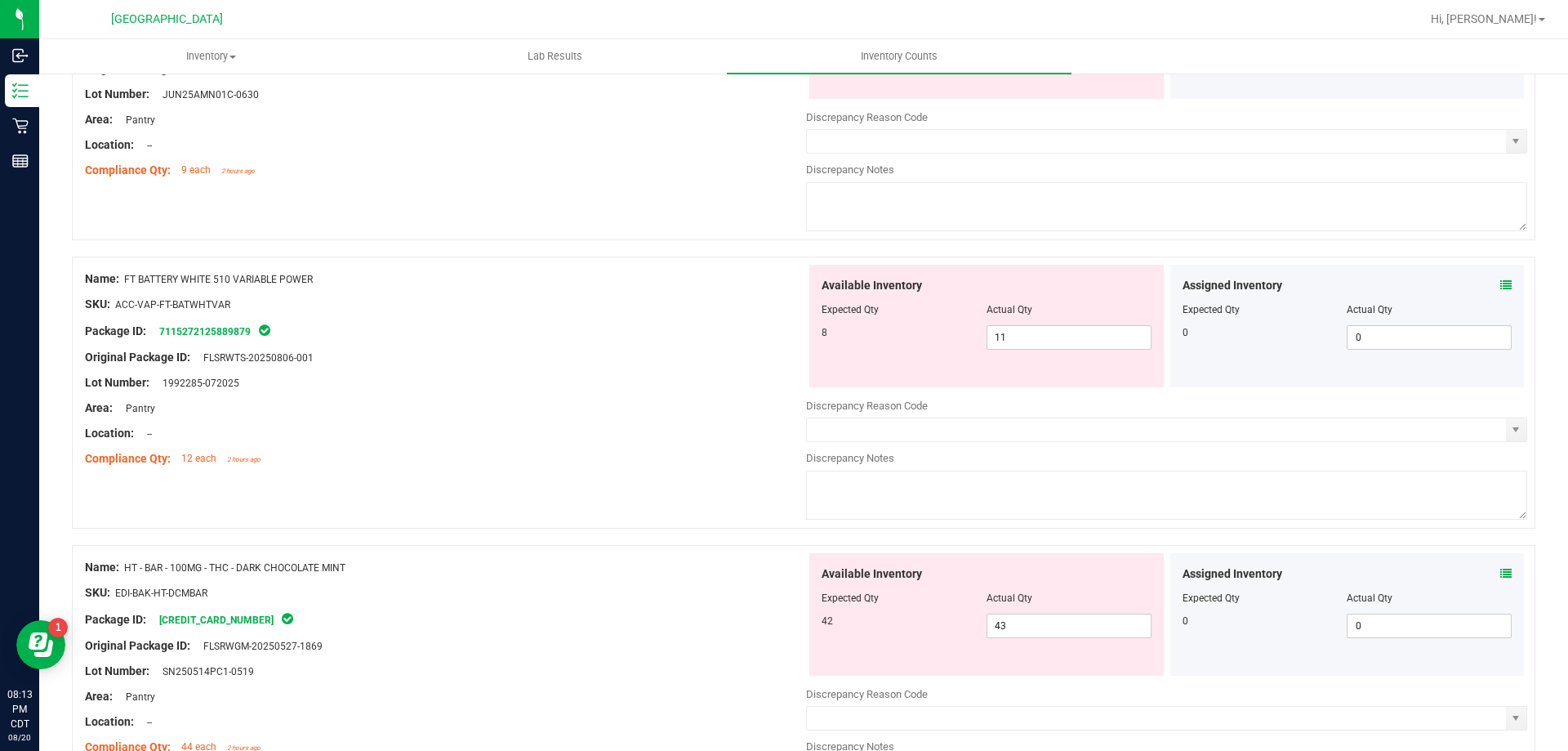
scroll to position [2614, 0]
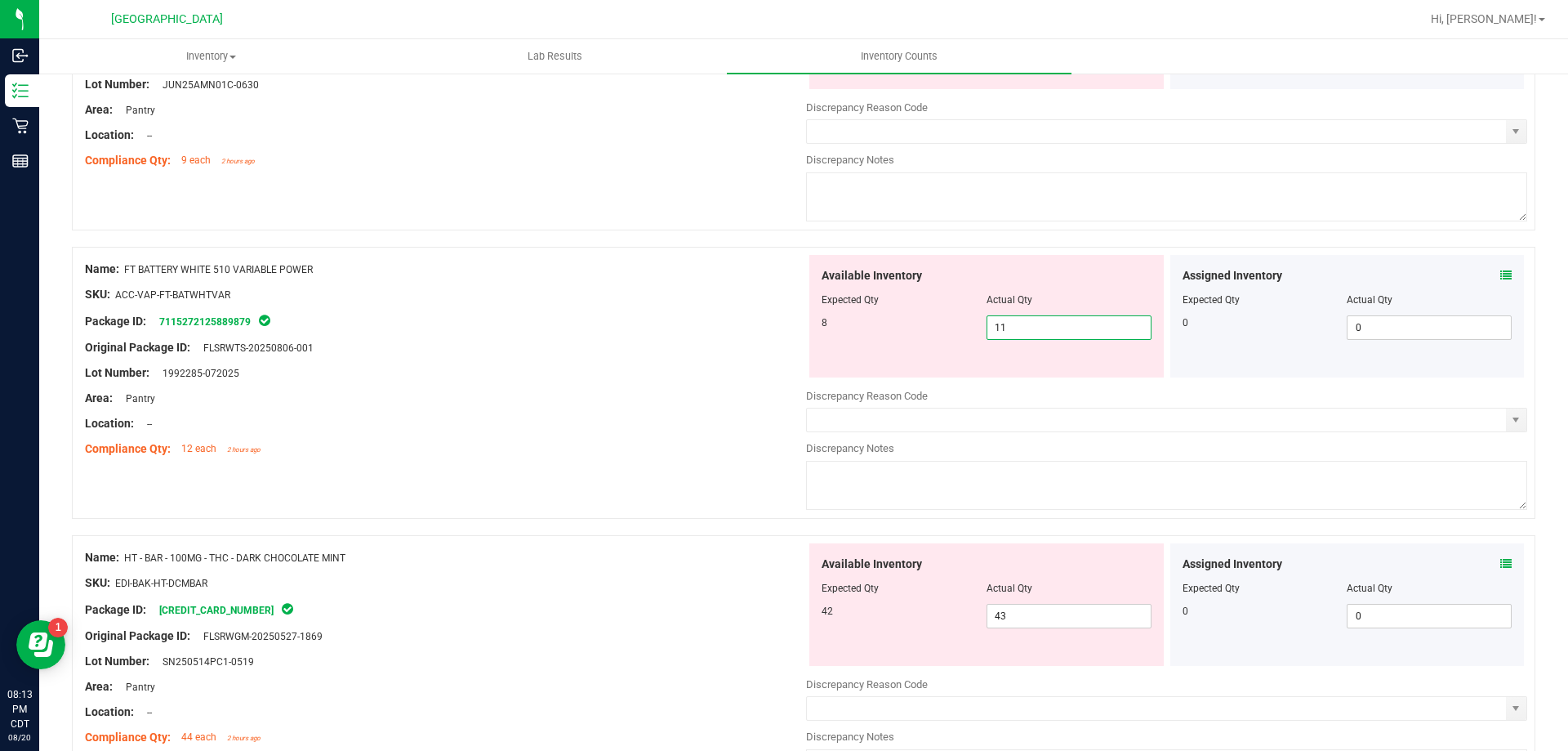
click at [1122, 330] on span "11 11" at bounding box center [1069, 327] width 165 height 25
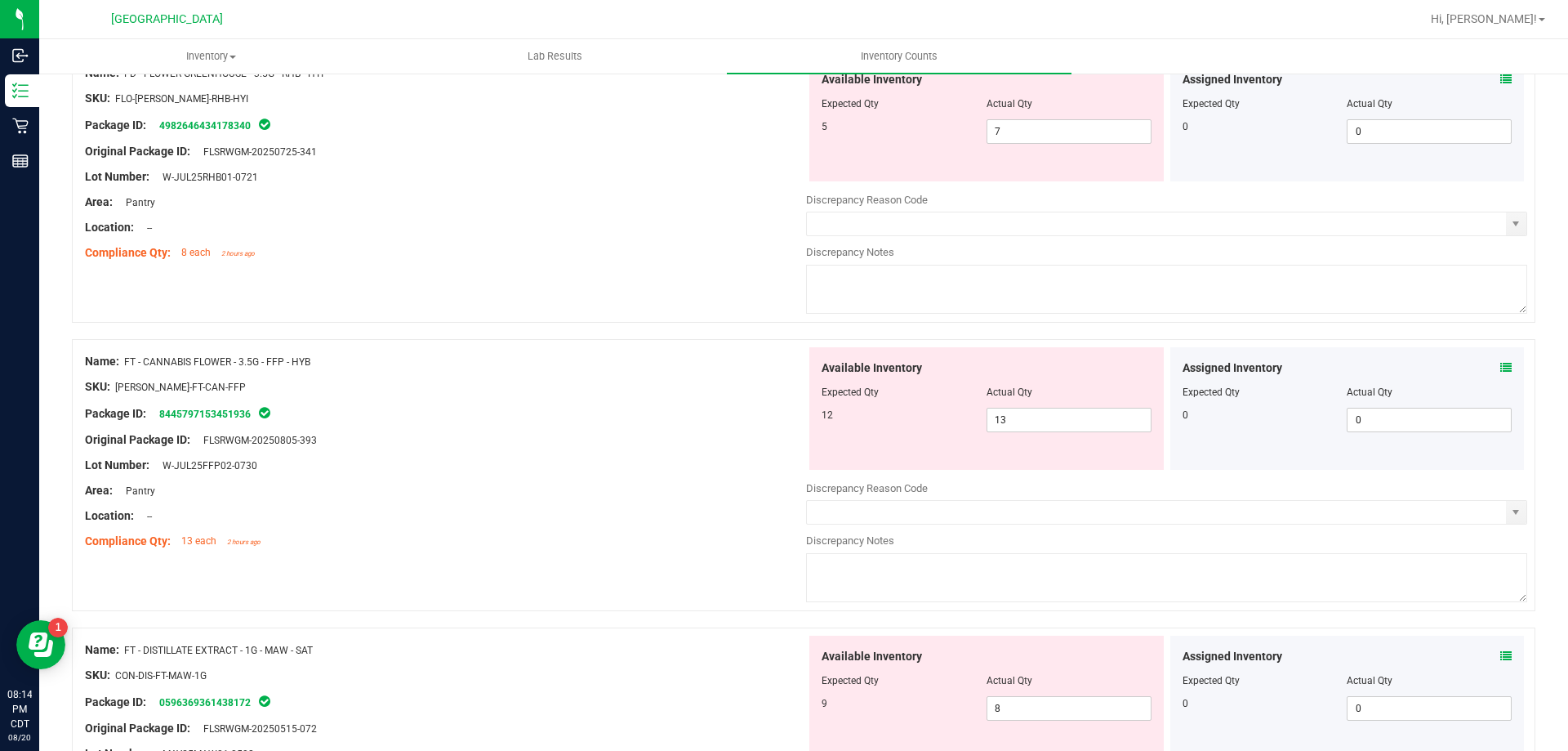
scroll to position [13, 0]
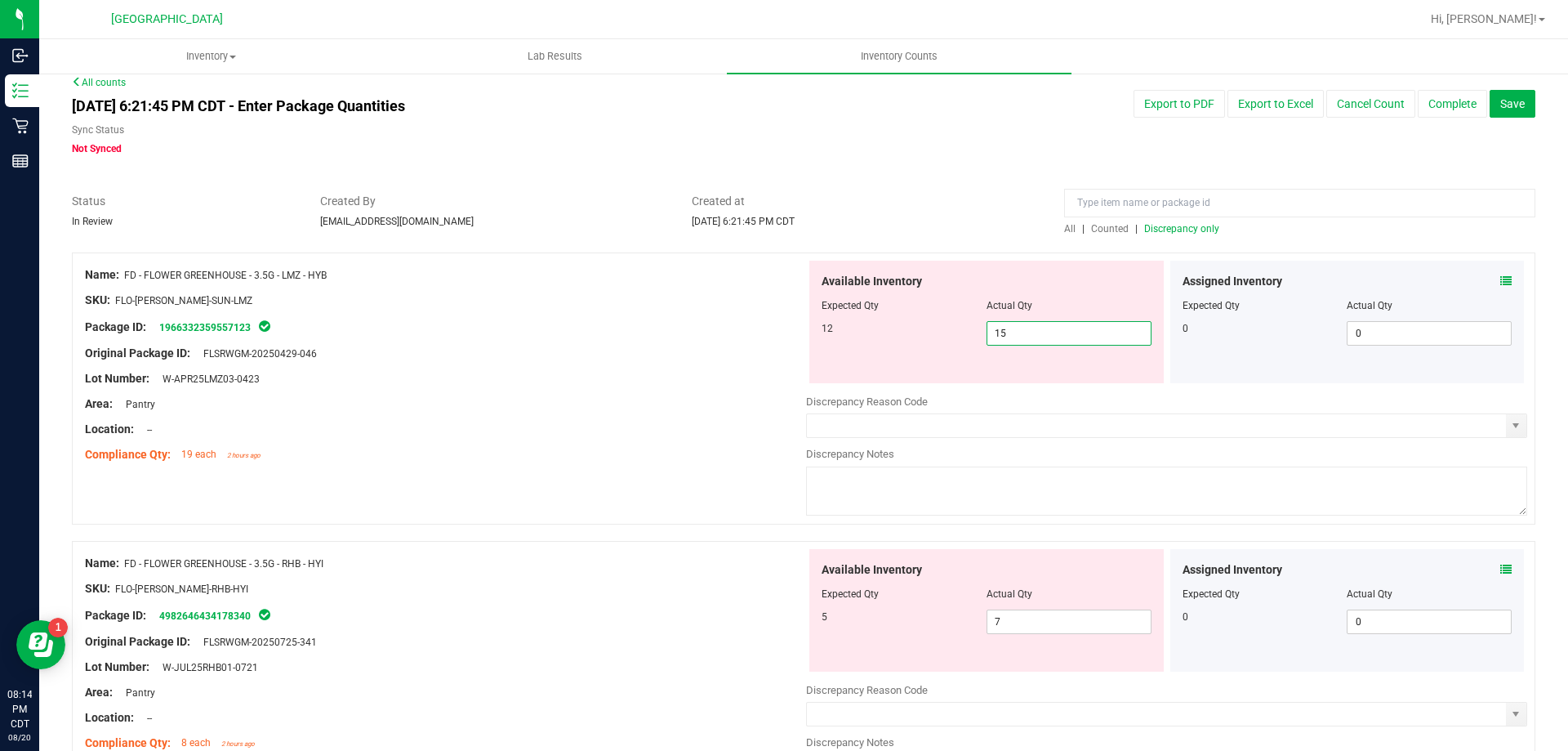
drag, startPoint x: 1010, startPoint y: 333, endPoint x: 956, endPoint y: 318, distance: 56.0
click at [963, 321] on div "12 15 15" at bounding box center [986, 332] width 330 height 25
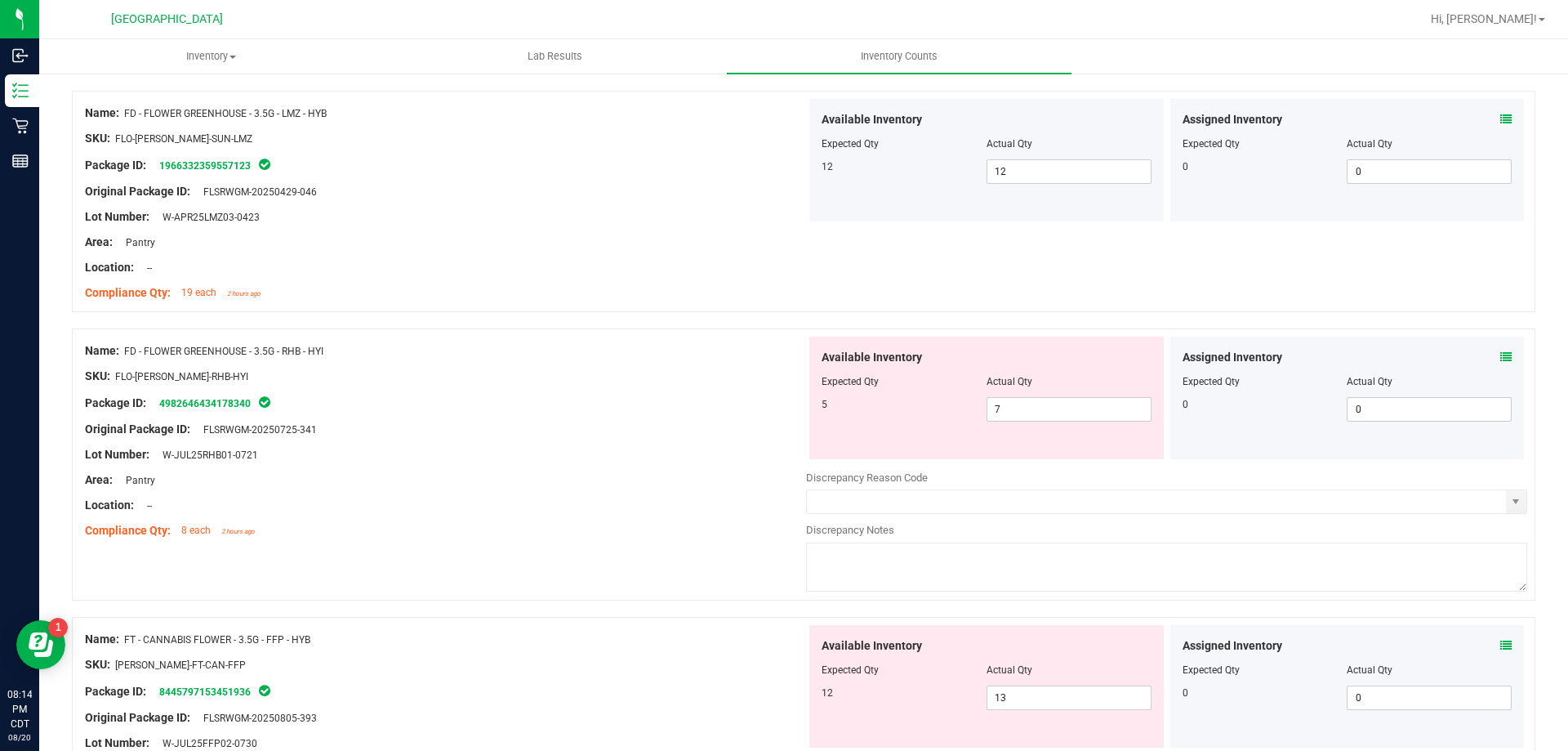
scroll to position [176, 0]
drag, startPoint x: 1001, startPoint y: 404, endPoint x: 897, endPoint y: 383, distance: 106.1
click at [898, 383] on div "Available Inventory Expected Qty Actual Qty 5 7 7" at bounding box center [987, 396] width 355 height 123
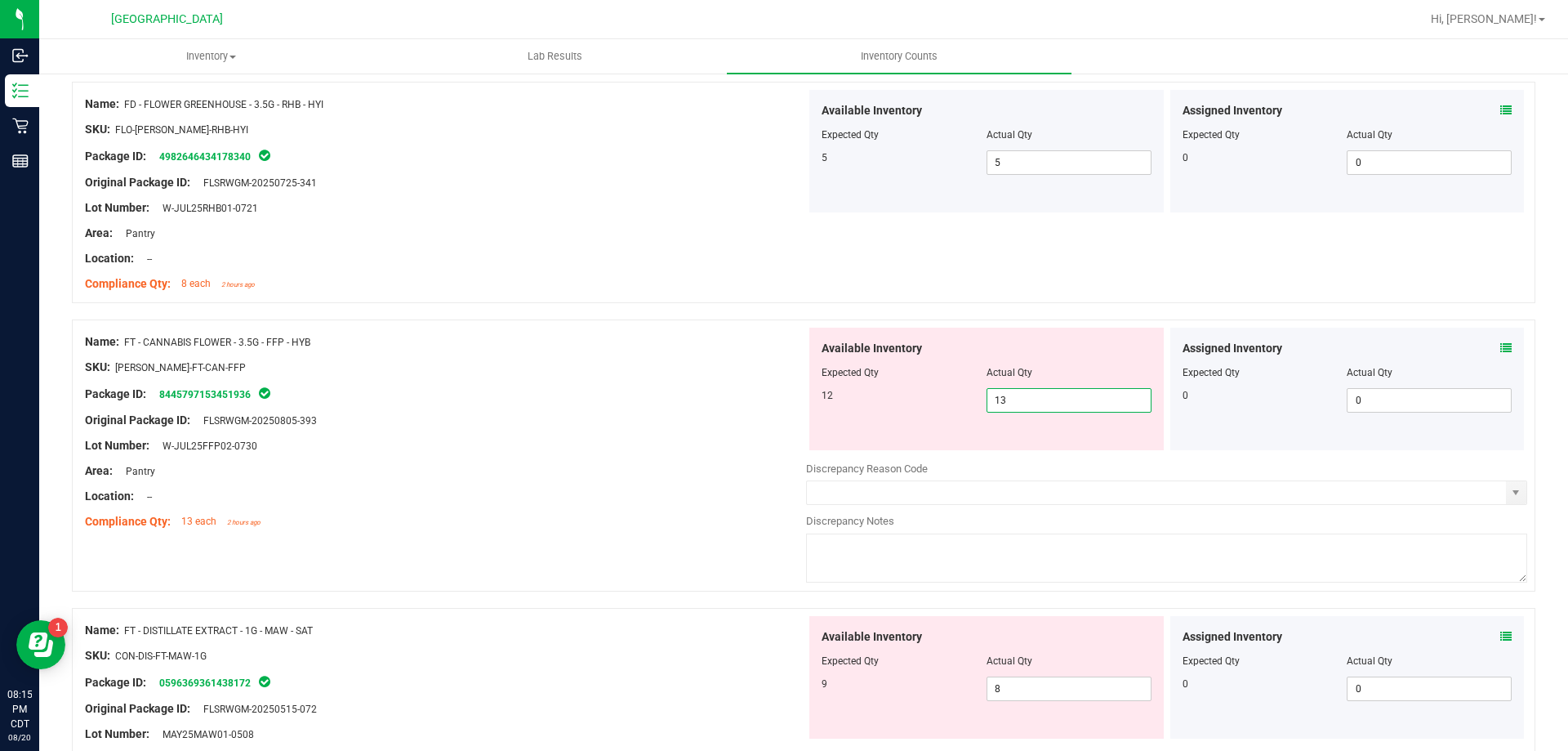
drag, startPoint x: 1095, startPoint y: 408, endPoint x: 885, endPoint y: 398, distance: 210.2
click at [891, 399] on div "12 13 13" at bounding box center [986, 400] width 330 height 25
click at [951, 430] on div "Available Inventory Expected Qty Actual Qty 12 12 12" at bounding box center [987, 388] width 355 height 123
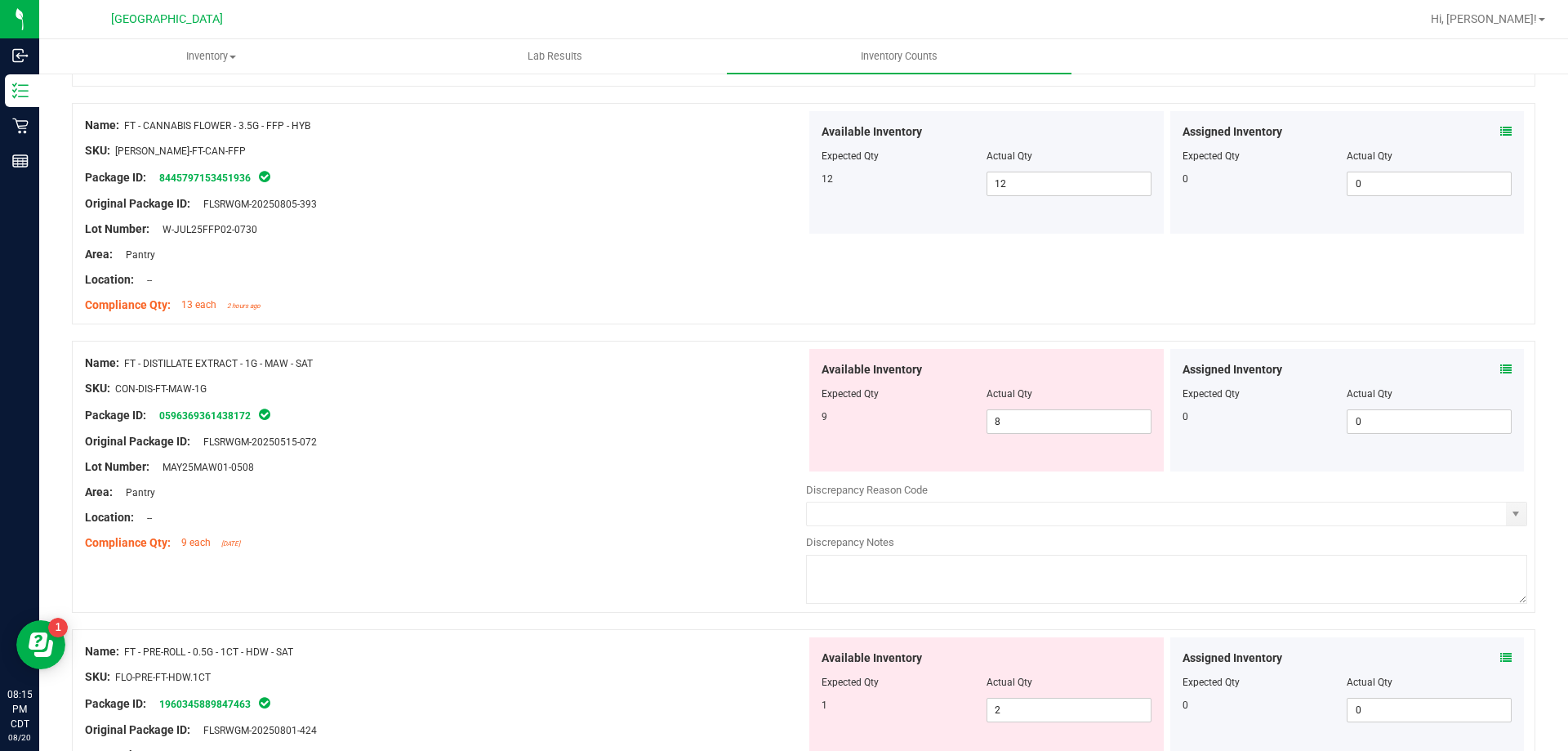
scroll to position [667, 0]
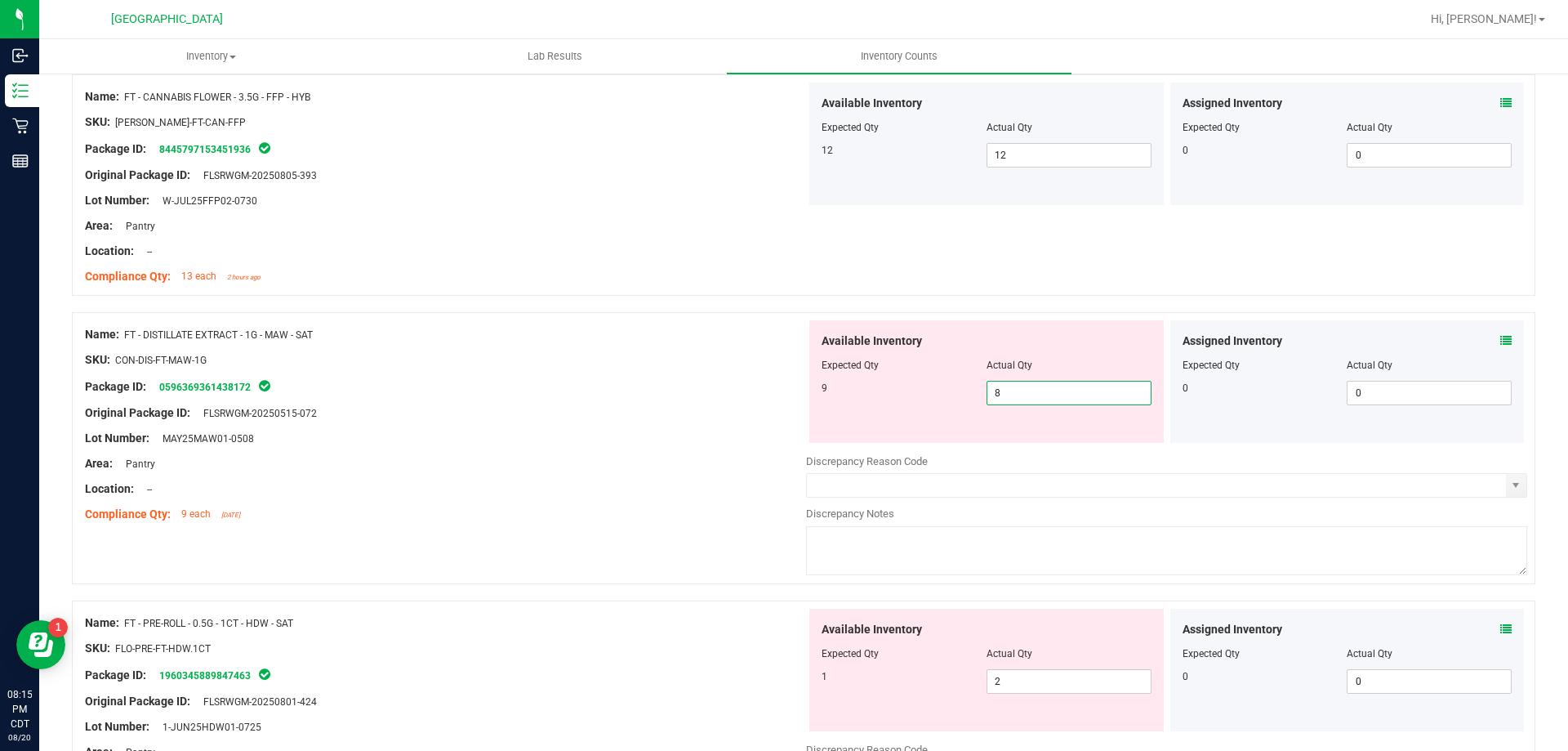
drag, startPoint x: 1036, startPoint y: 401, endPoint x: 913, endPoint y: 367, distance: 127.6
click at [876, 360] on div "Available Inventory Expected Qty Actual Qty 9 8 8" at bounding box center [987, 381] width 355 height 123
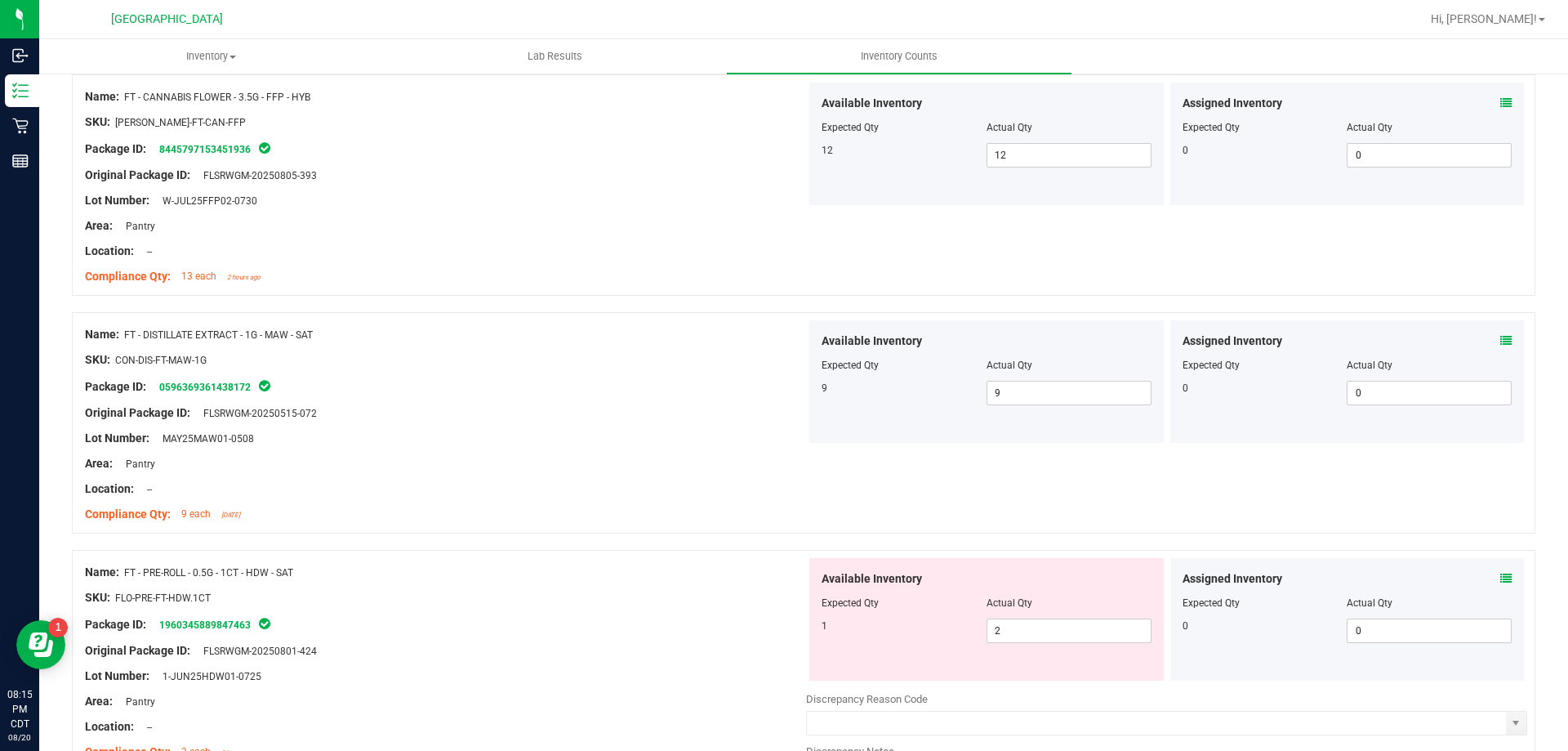
scroll to position [748, 0]
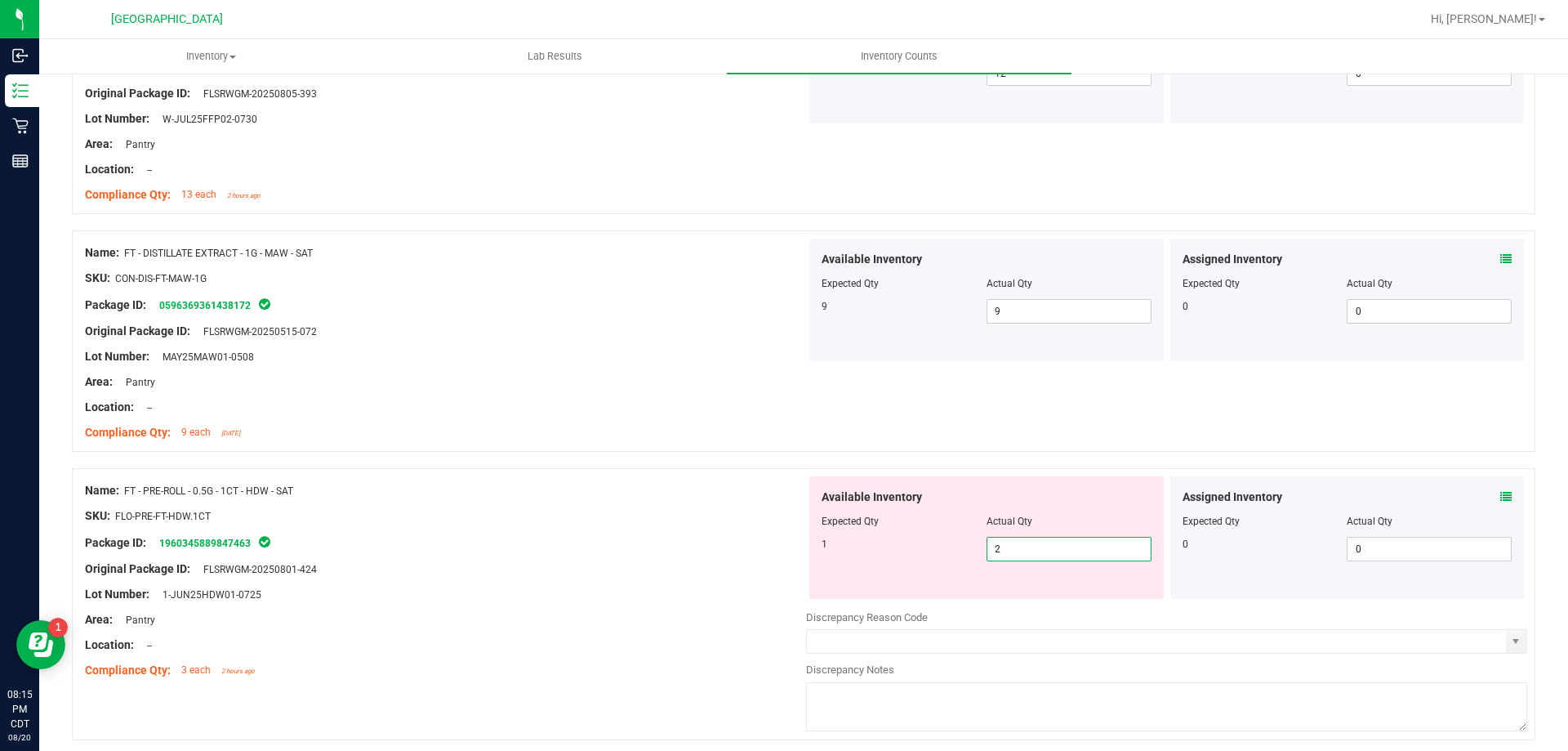
drag, startPoint x: 1045, startPoint y: 539, endPoint x: 921, endPoint y: 508, distance: 127.8
click at [923, 509] on div "Available Inventory Expected Qty Actual Qty 1 2 2" at bounding box center [987, 537] width 355 height 123
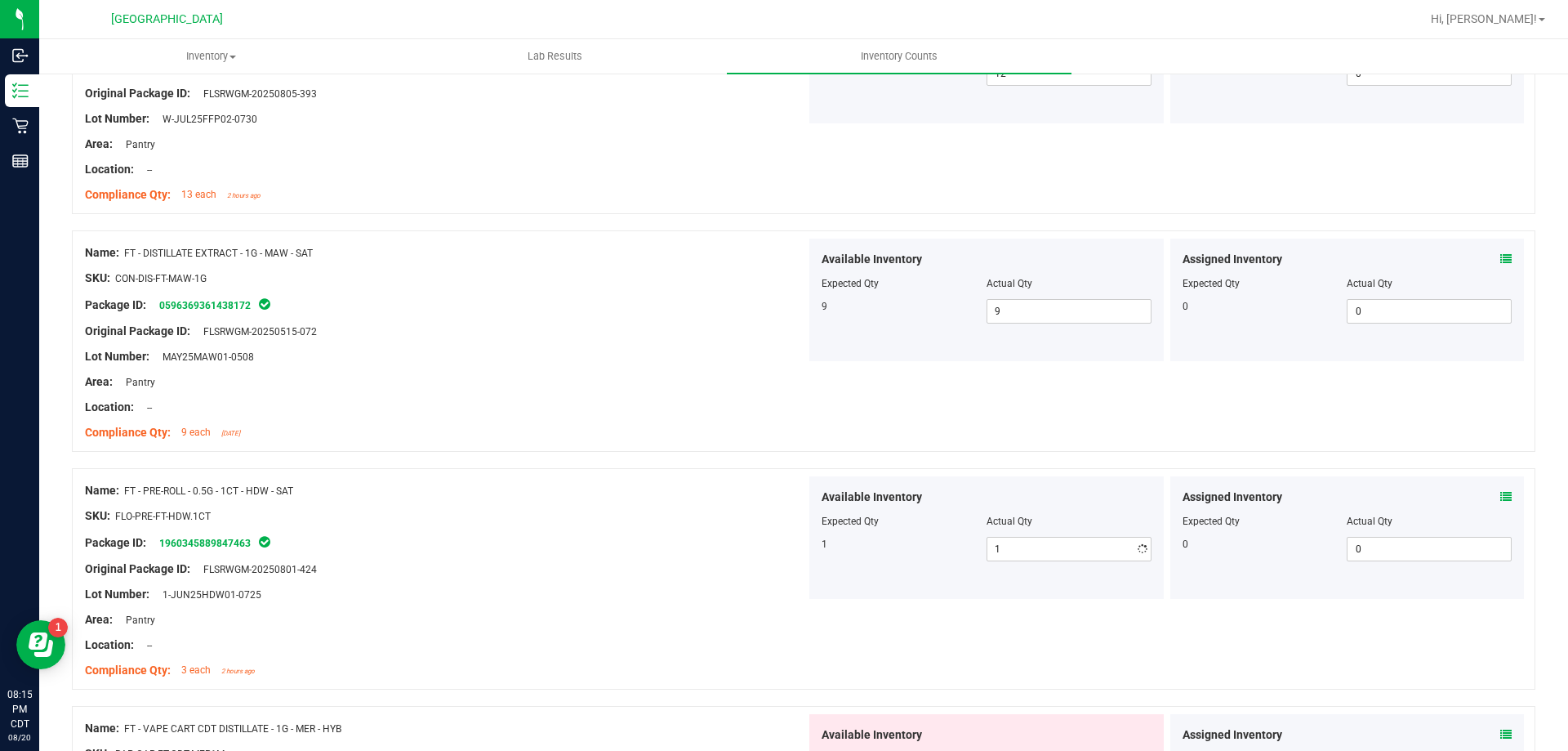
drag, startPoint x: 1032, startPoint y: 705, endPoint x: 1018, endPoint y: 703, distance: 14.1
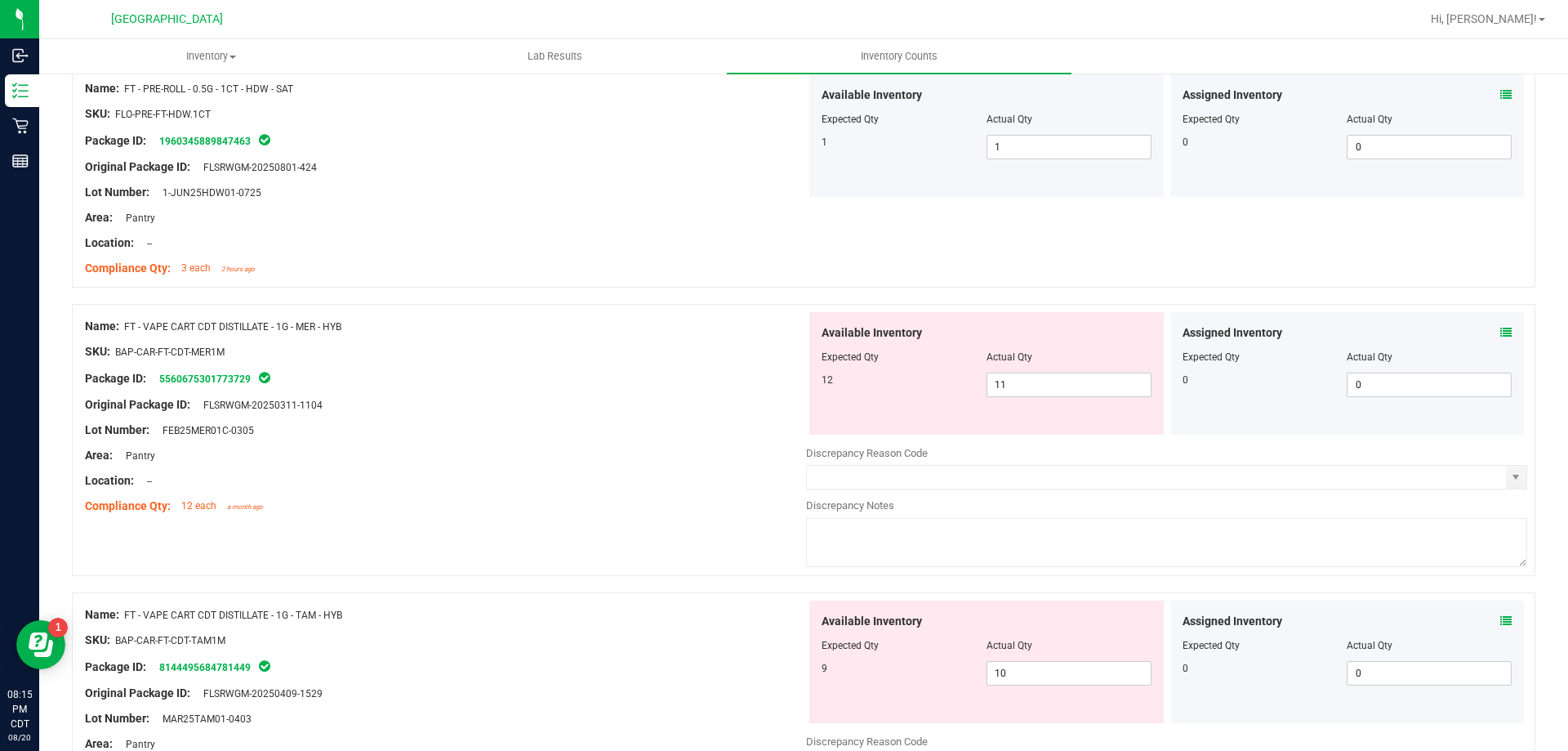
scroll to position [1157, 0]
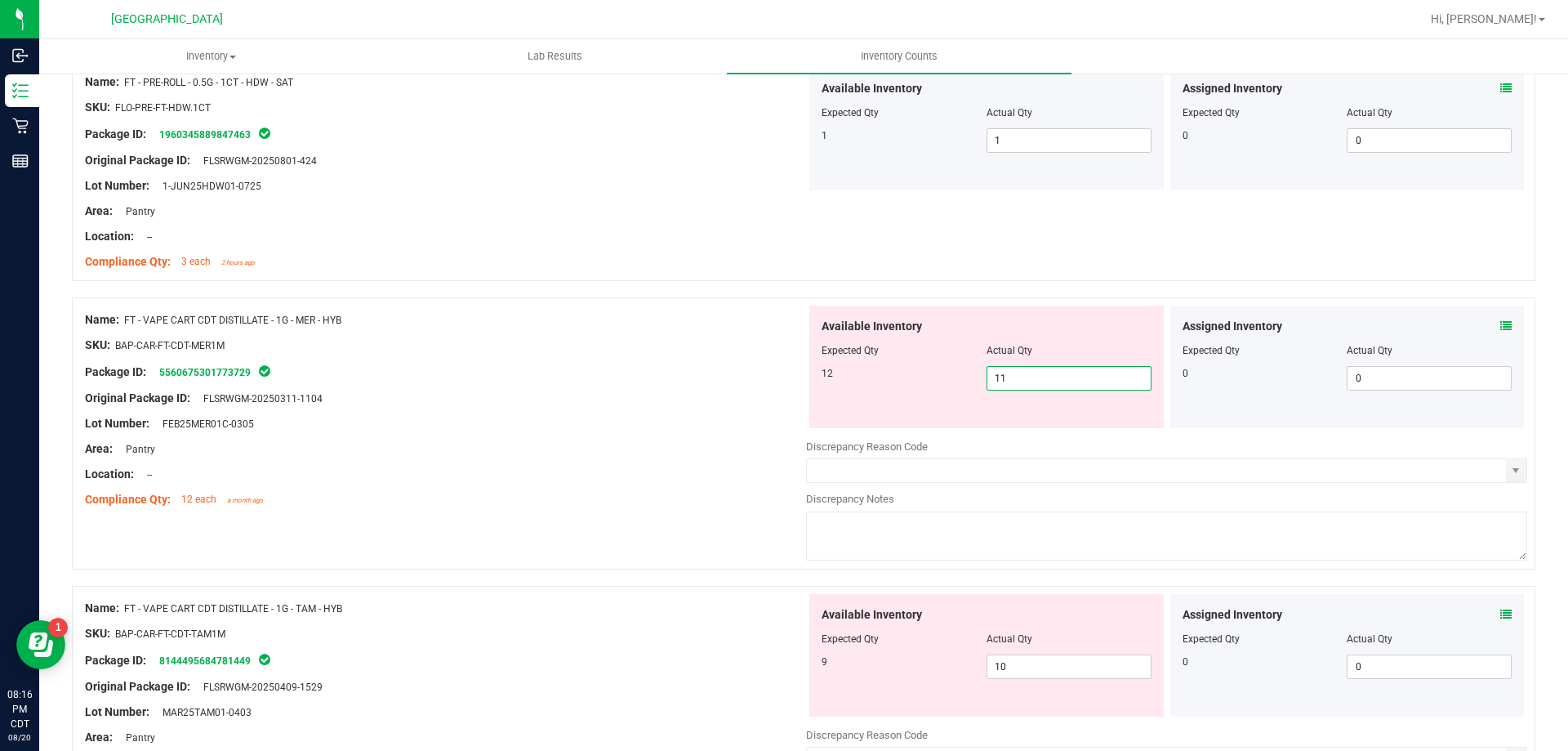
drag, startPoint x: 1012, startPoint y: 374, endPoint x: 971, endPoint y: 368, distance: 41.4
click at [974, 369] on div "12 11 11" at bounding box center [986, 377] width 330 height 25
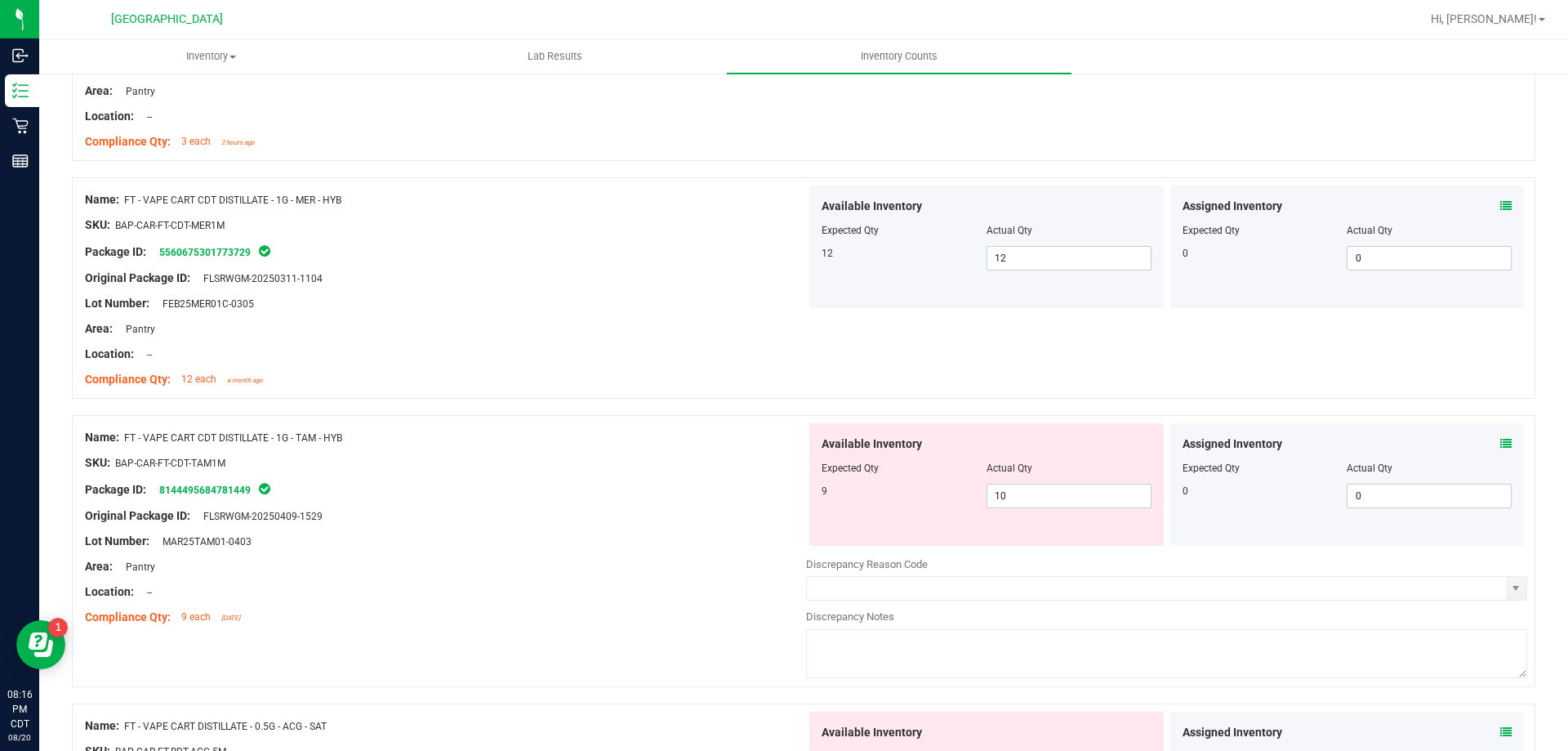
scroll to position [1320, 0]
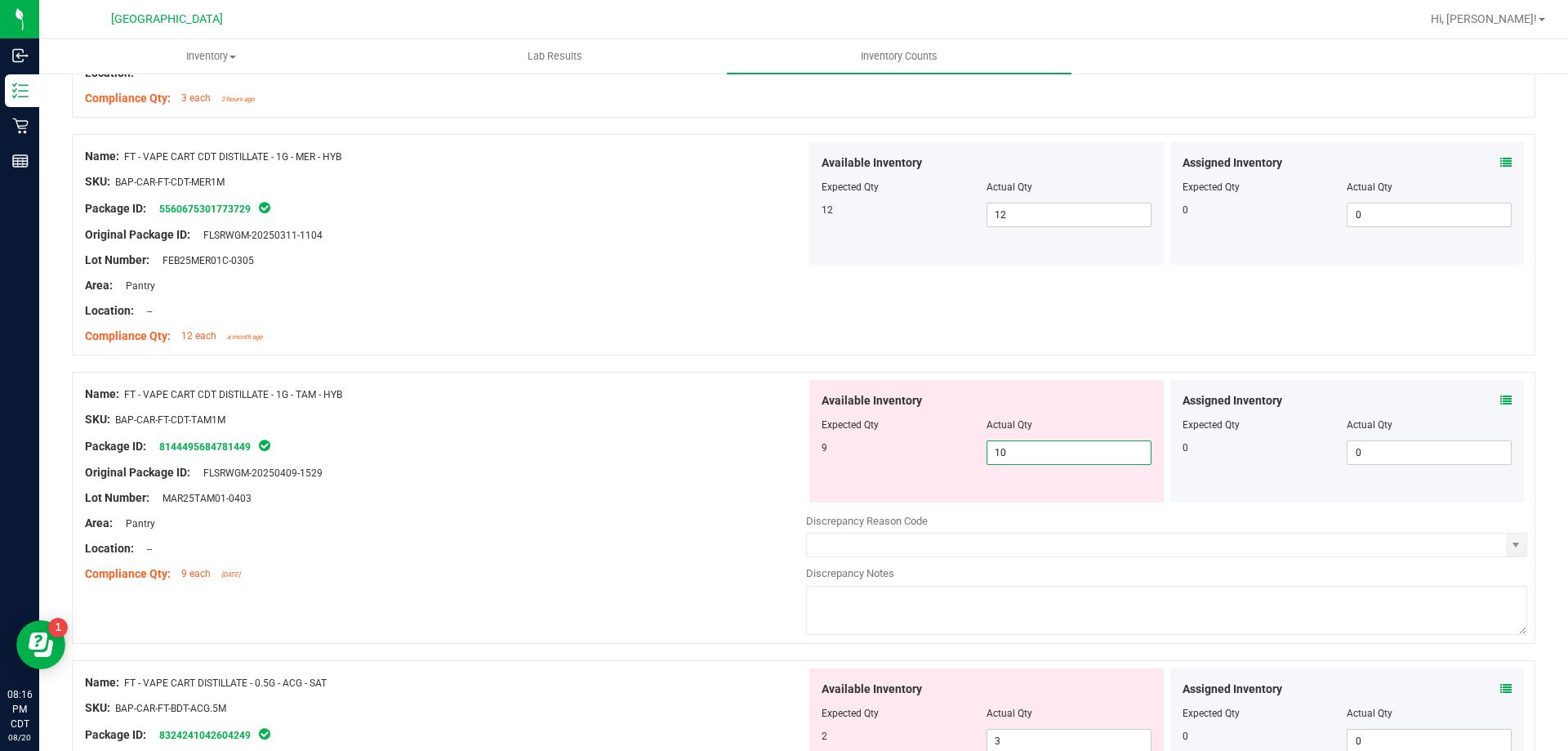
drag, startPoint x: 1015, startPoint y: 453, endPoint x: 752, endPoint y: 337, distance: 287.4
click at [867, 424] on div "Available Inventory Expected Qty Actual Qty 9 10 10" at bounding box center [987, 440] width 355 height 123
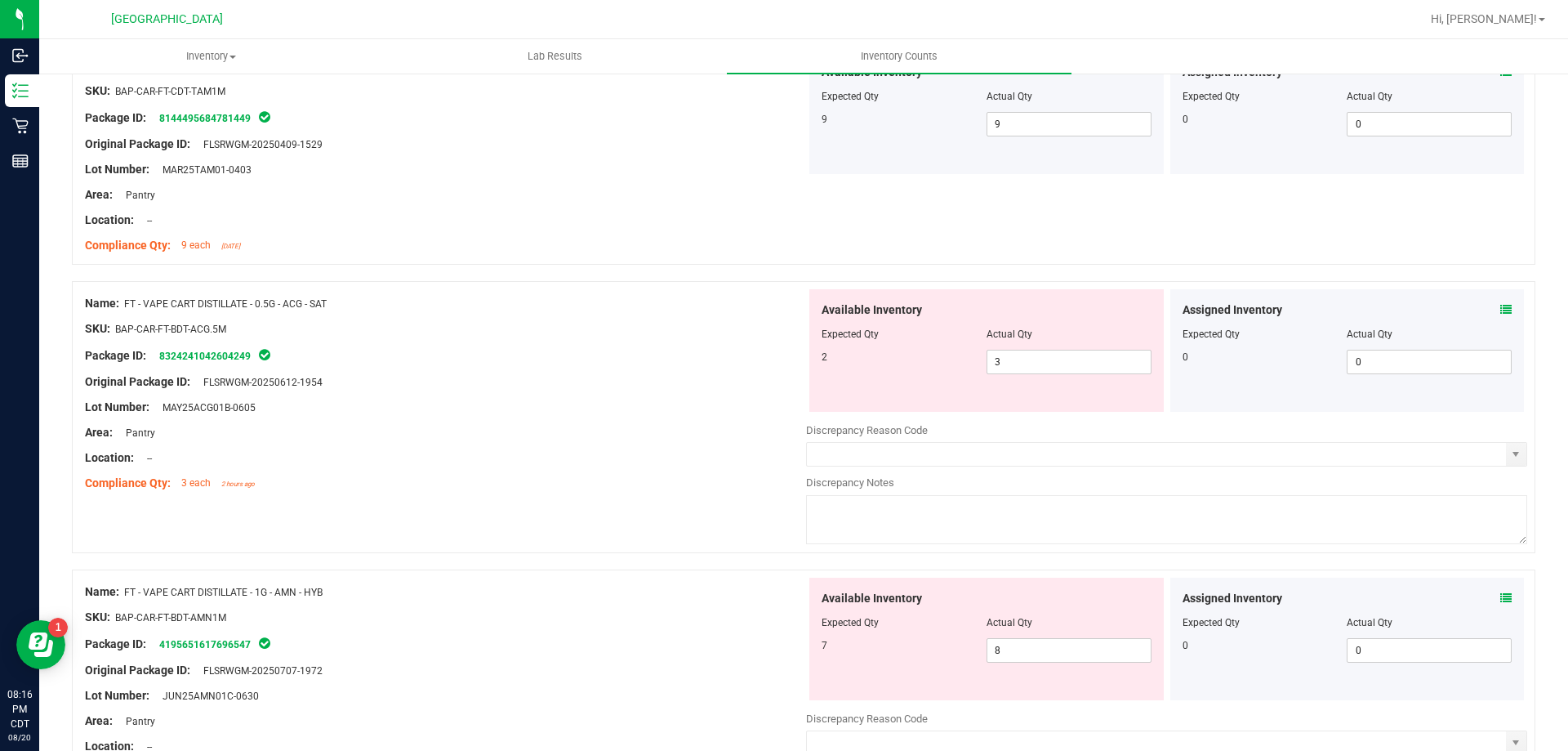
scroll to position [1810, 0]
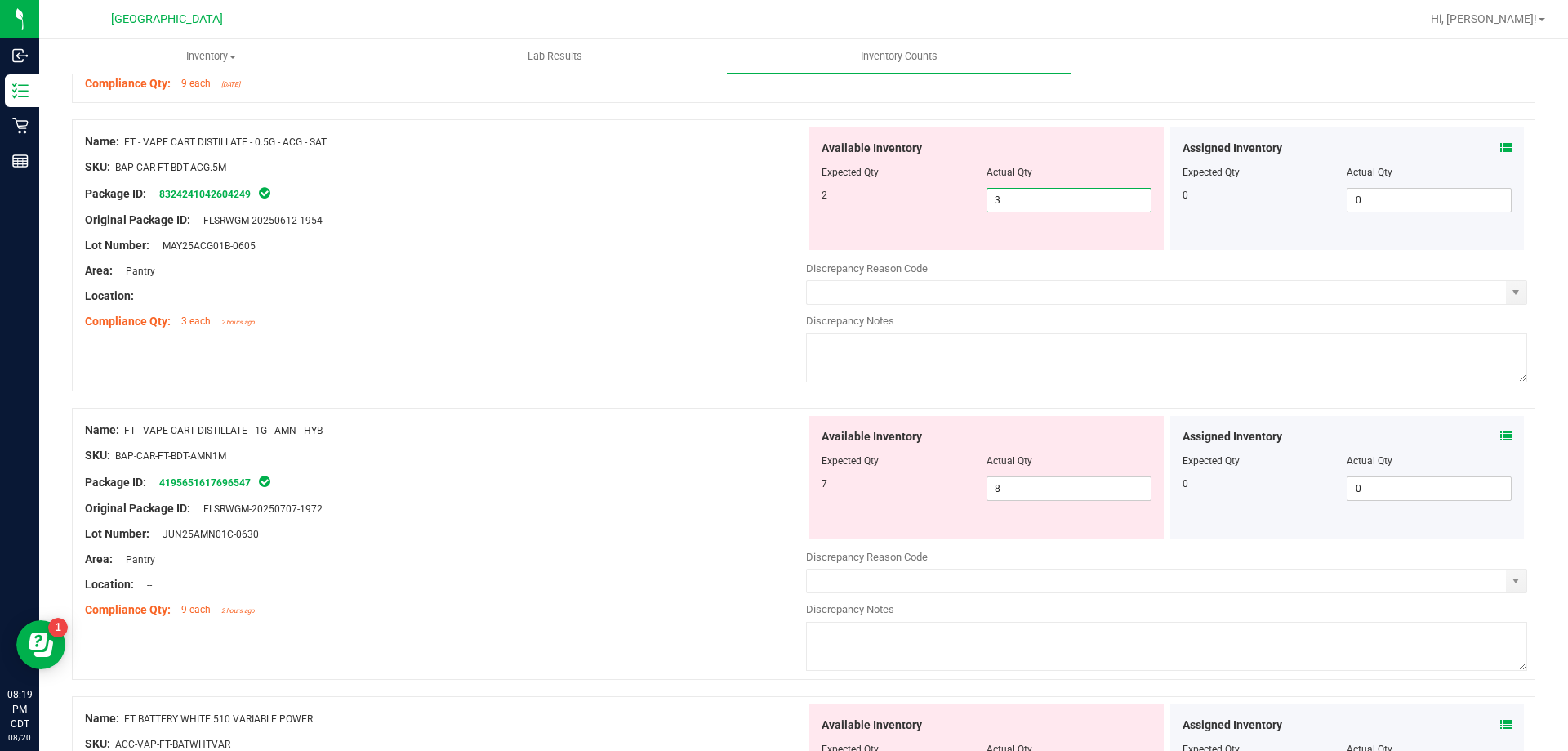
drag, startPoint x: 1020, startPoint y: 201, endPoint x: 946, endPoint y: 204, distance: 74.1
click at [946, 204] on div "2 3 3" at bounding box center [986, 200] width 330 height 25
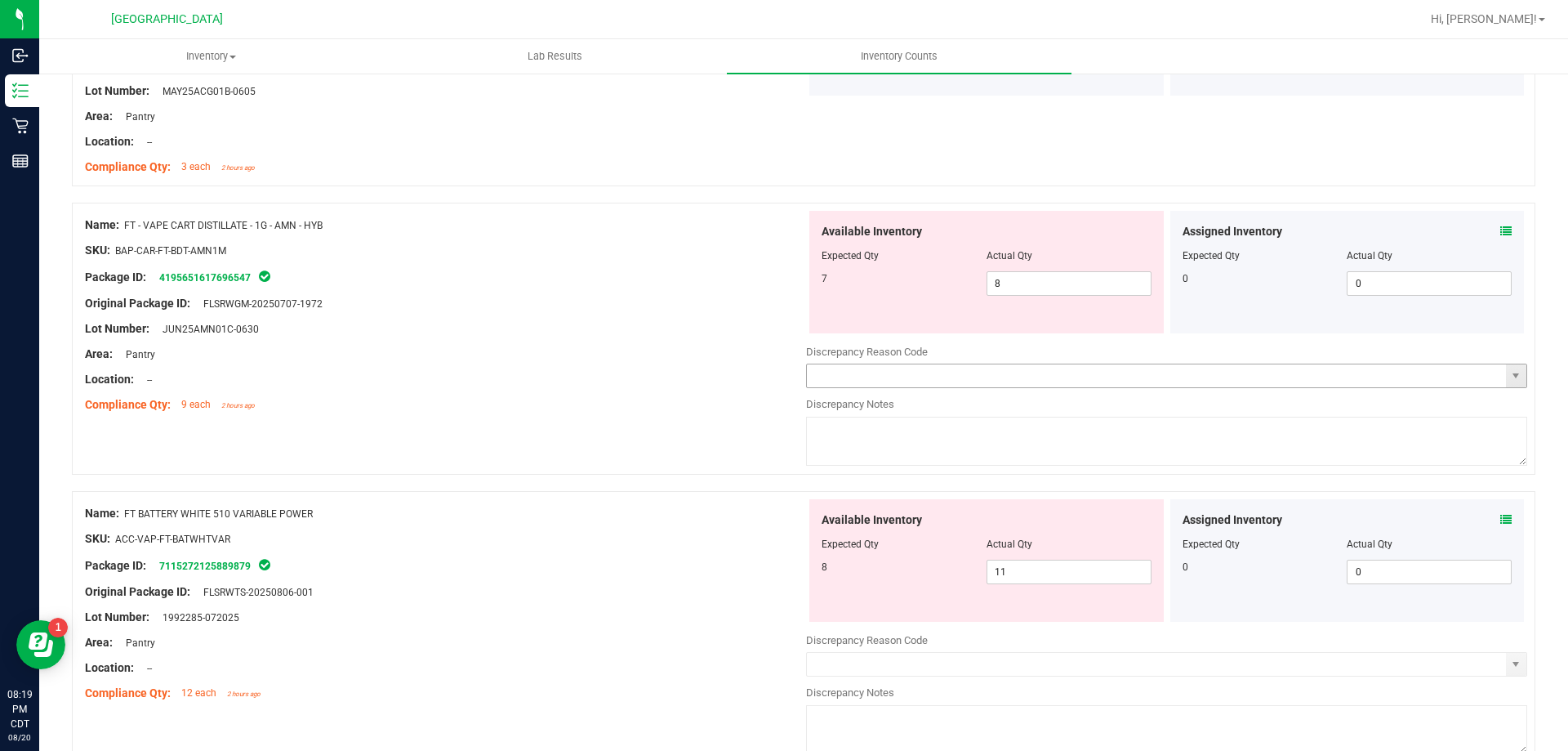
scroll to position [1974, 0]
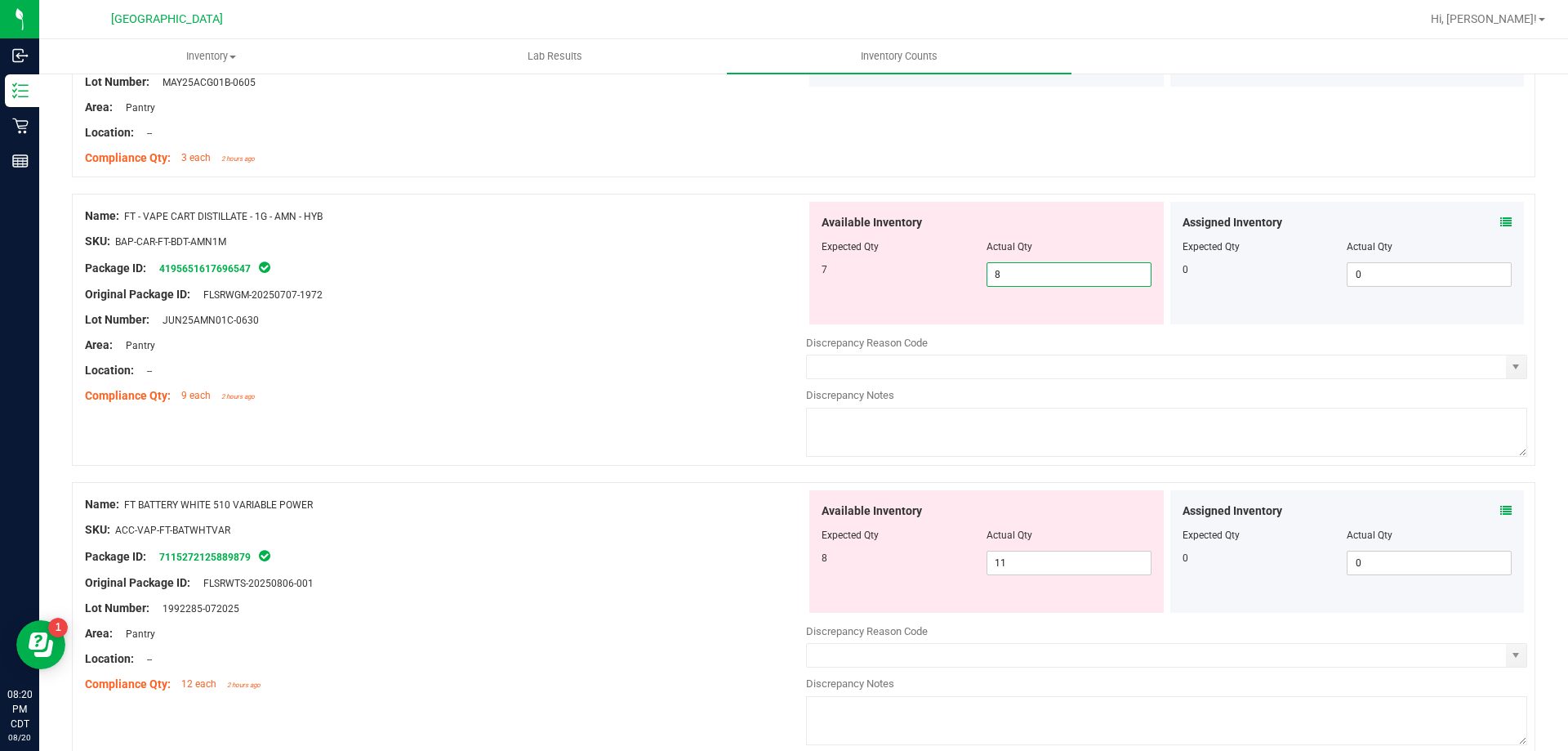
drag, startPoint x: 1010, startPoint y: 272, endPoint x: 921, endPoint y: 276, distance: 89.1
click at [921, 276] on div "7 8 8" at bounding box center [986, 274] width 330 height 25
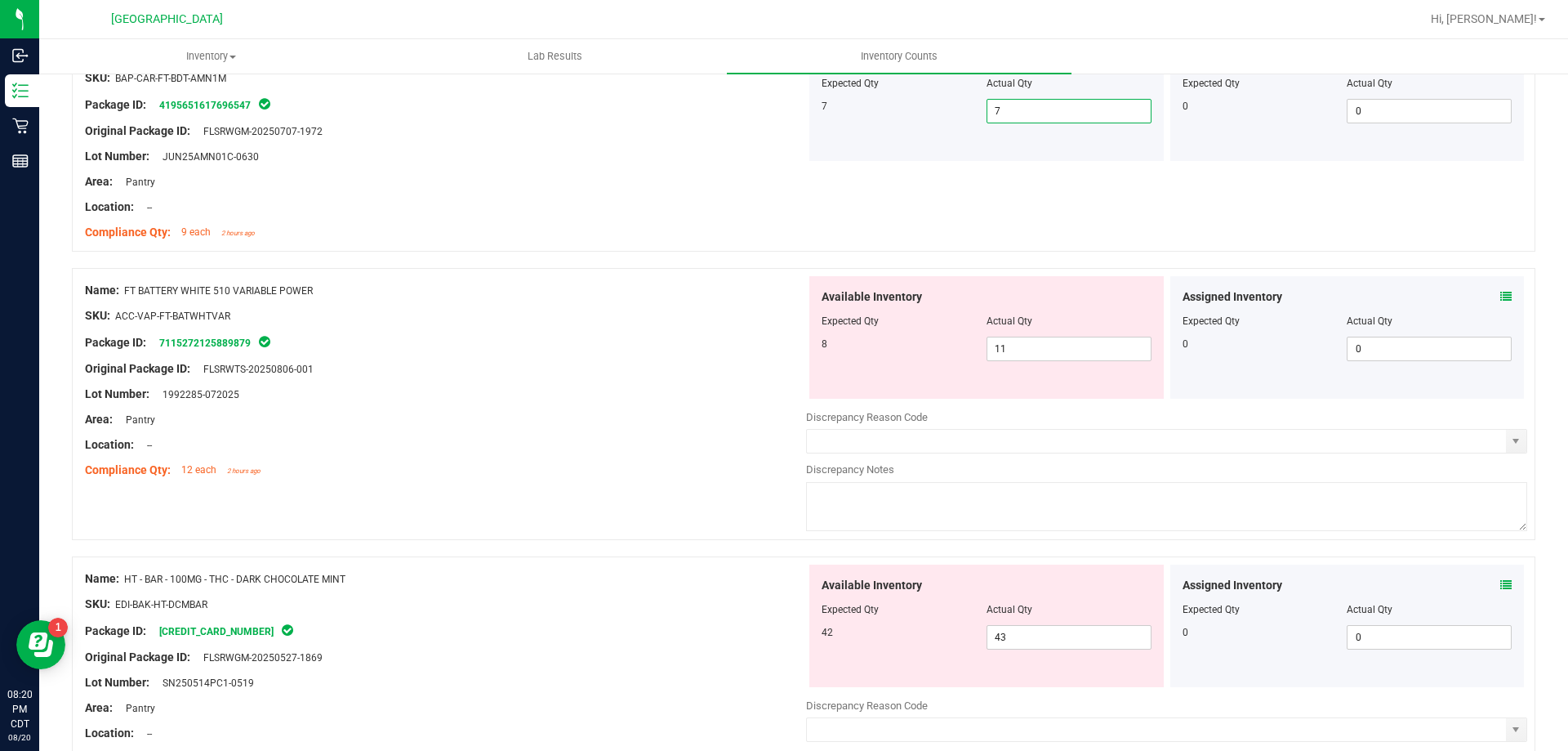
scroll to position [2219, 0]
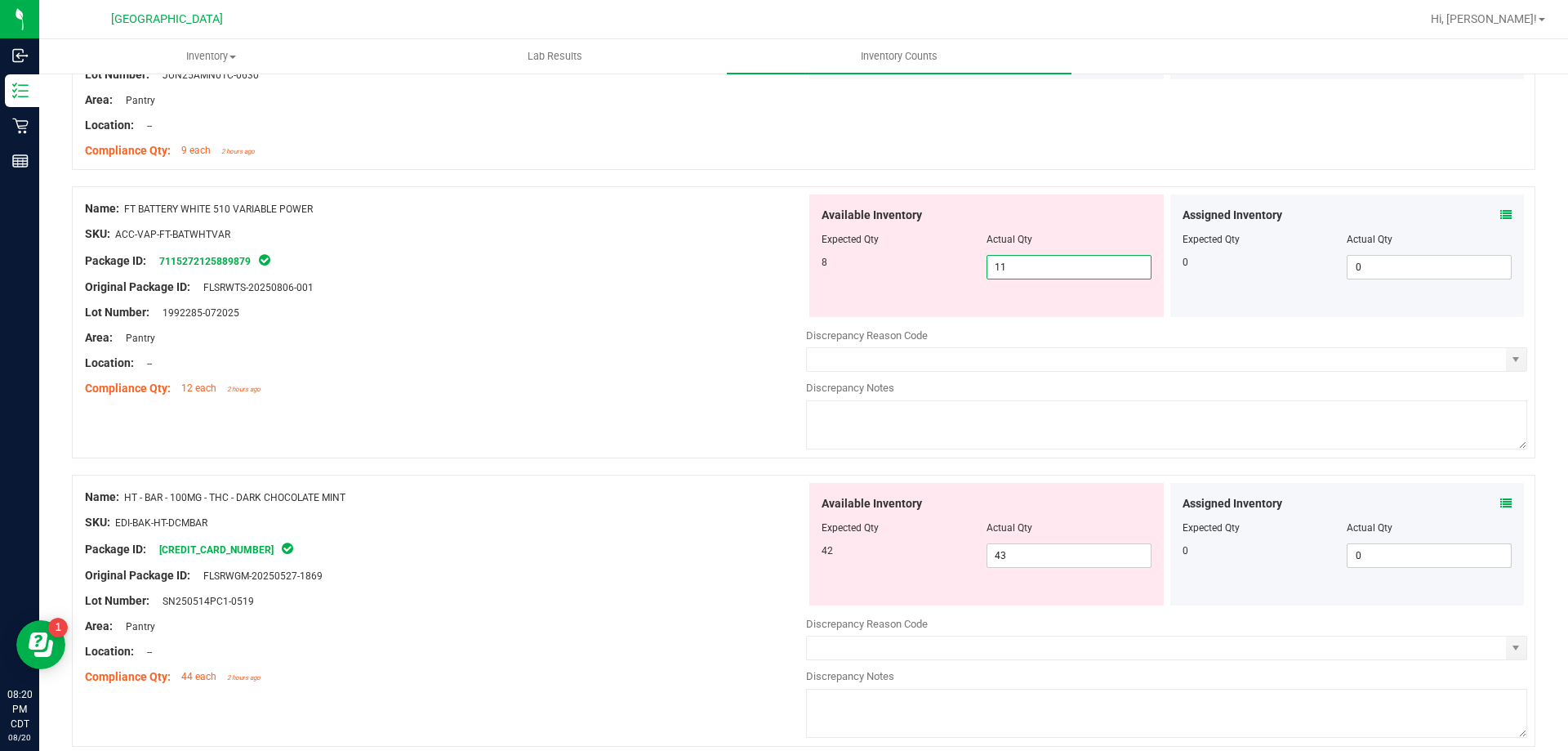
drag, startPoint x: 1010, startPoint y: 273, endPoint x: 959, endPoint y: 257, distance: 53.5
click at [962, 257] on div "8 11 11" at bounding box center [986, 267] width 330 height 25
click at [1474, 396] on div at bounding box center [1167, 398] width 722 height 4
drag, startPoint x: 1047, startPoint y: 552, endPoint x: 965, endPoint y: 536, distance: 83.5
click at [965, 536] on div "Available Inventory Expected Qty Actual Qty 42 43 43" at bounding box center [987, 543] width 355 height 123
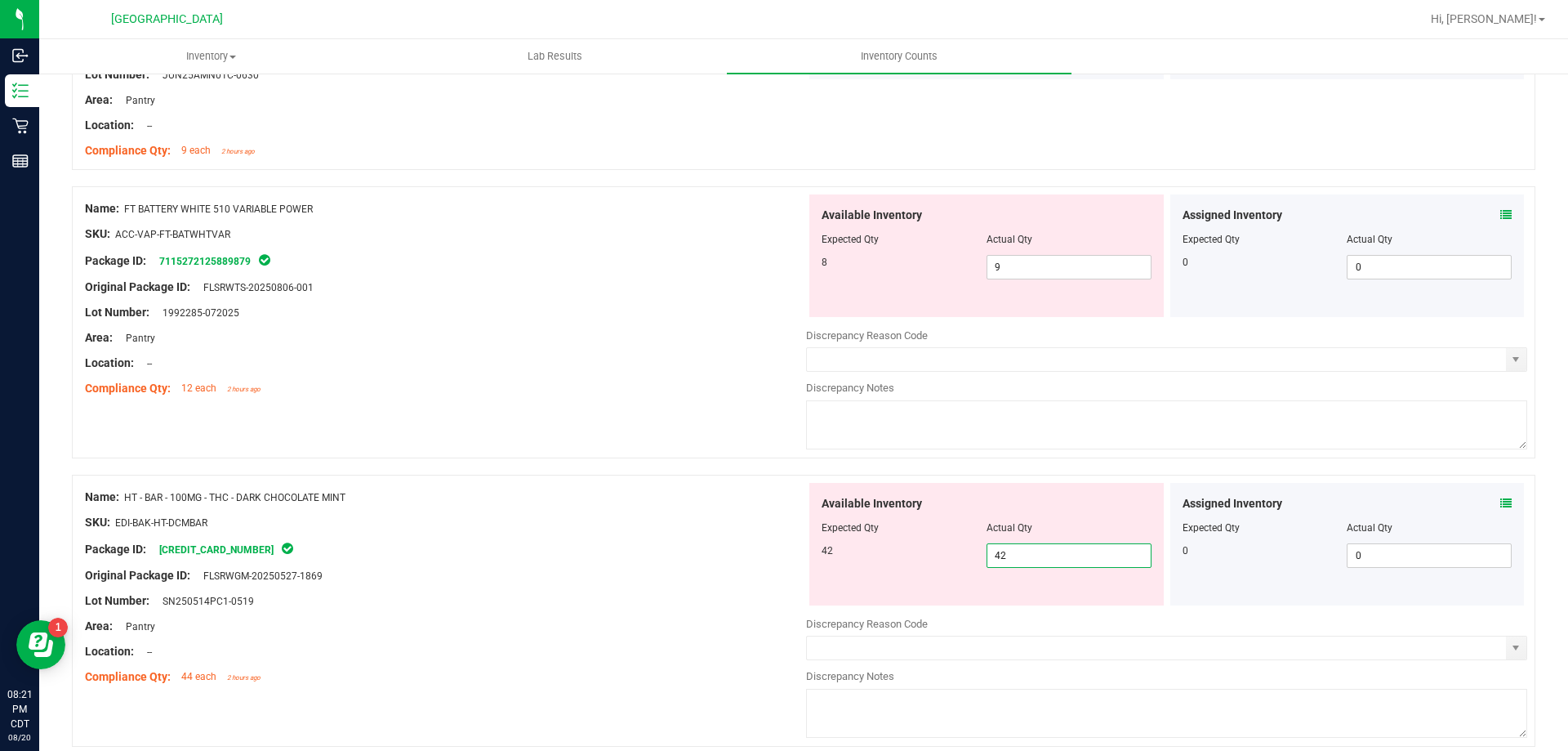
click at [1189, 460] on div at bounding box center [803, 466] width 1464 height 17
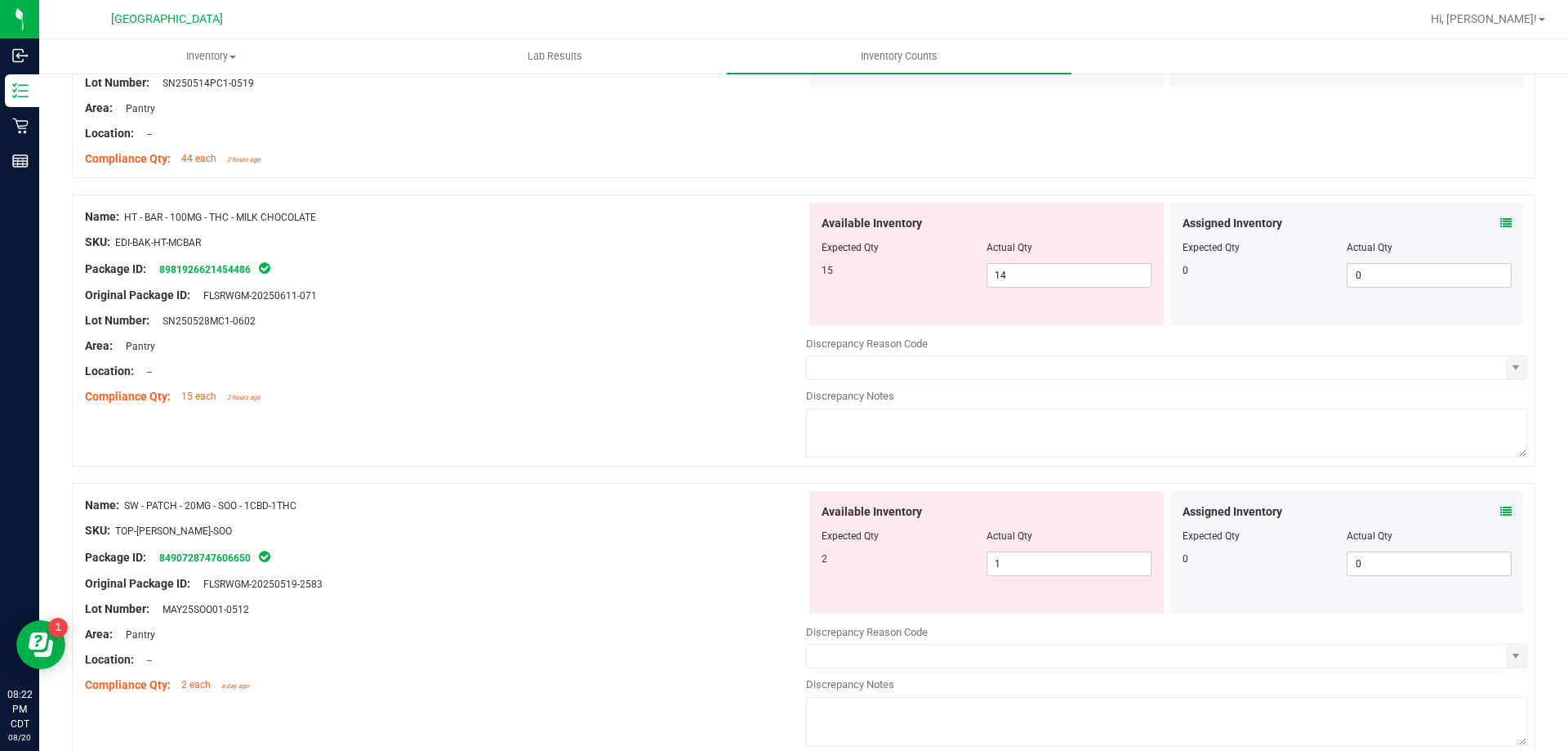
scroll to position [2692, 0]
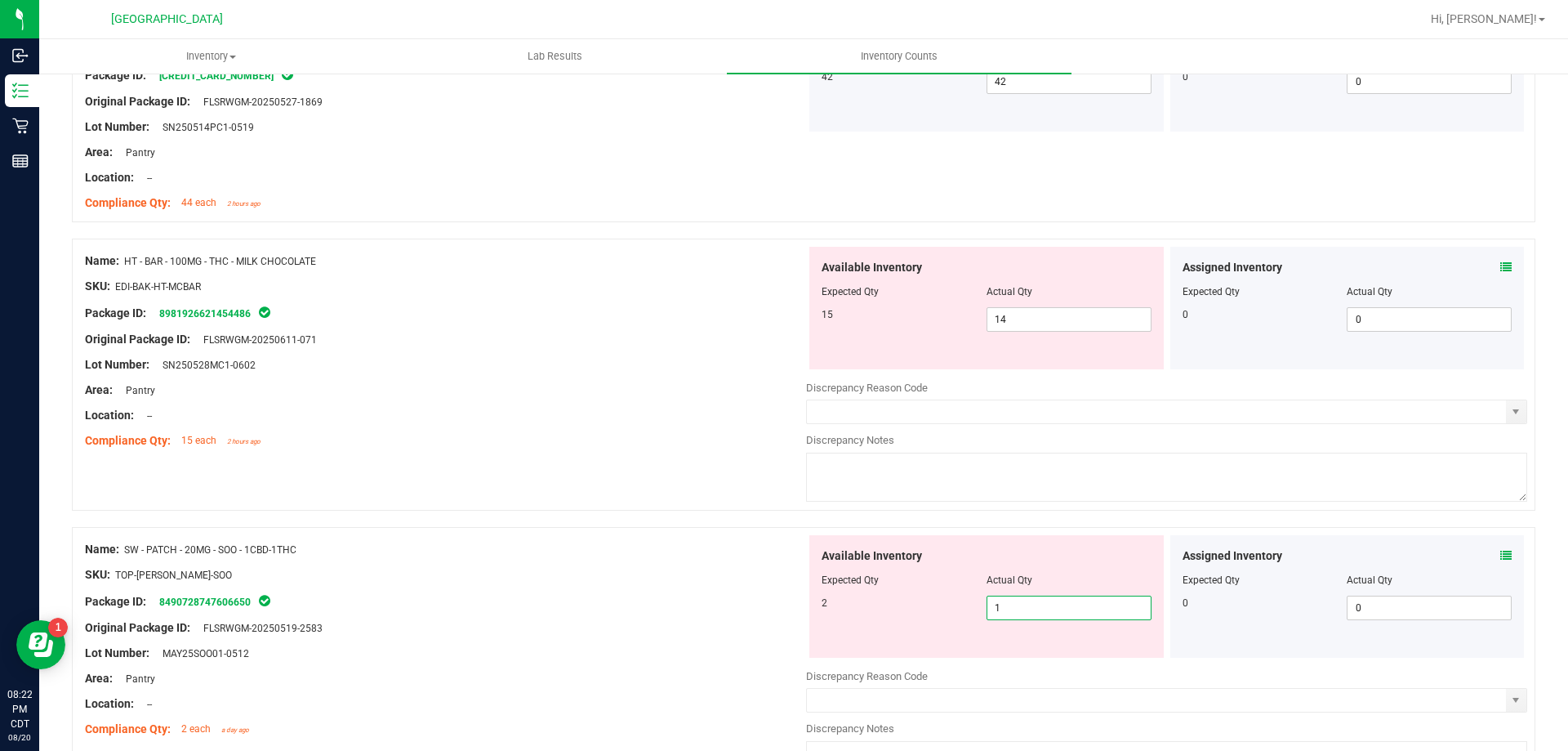
drag, startPoint x: 1006, startPoint y: 598, endPoint x: 966, endPoint y: 594, distance: 40.2
click at [967, 594] on div "Available Inventory Expected Qty Actual Qty 2 1 1" at bounding box center [987, 596] width 355 height 123
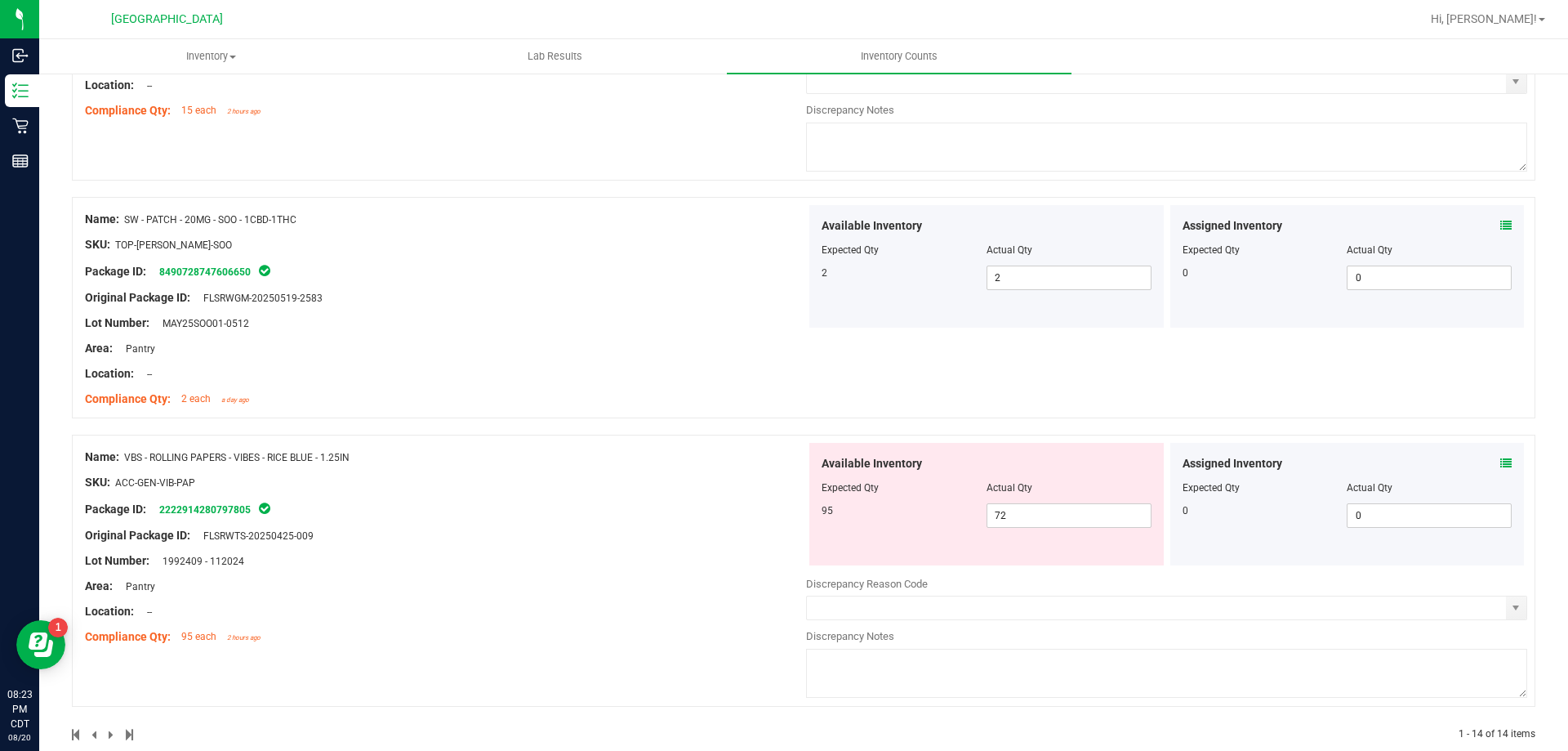
scroll to position [3050, 0]
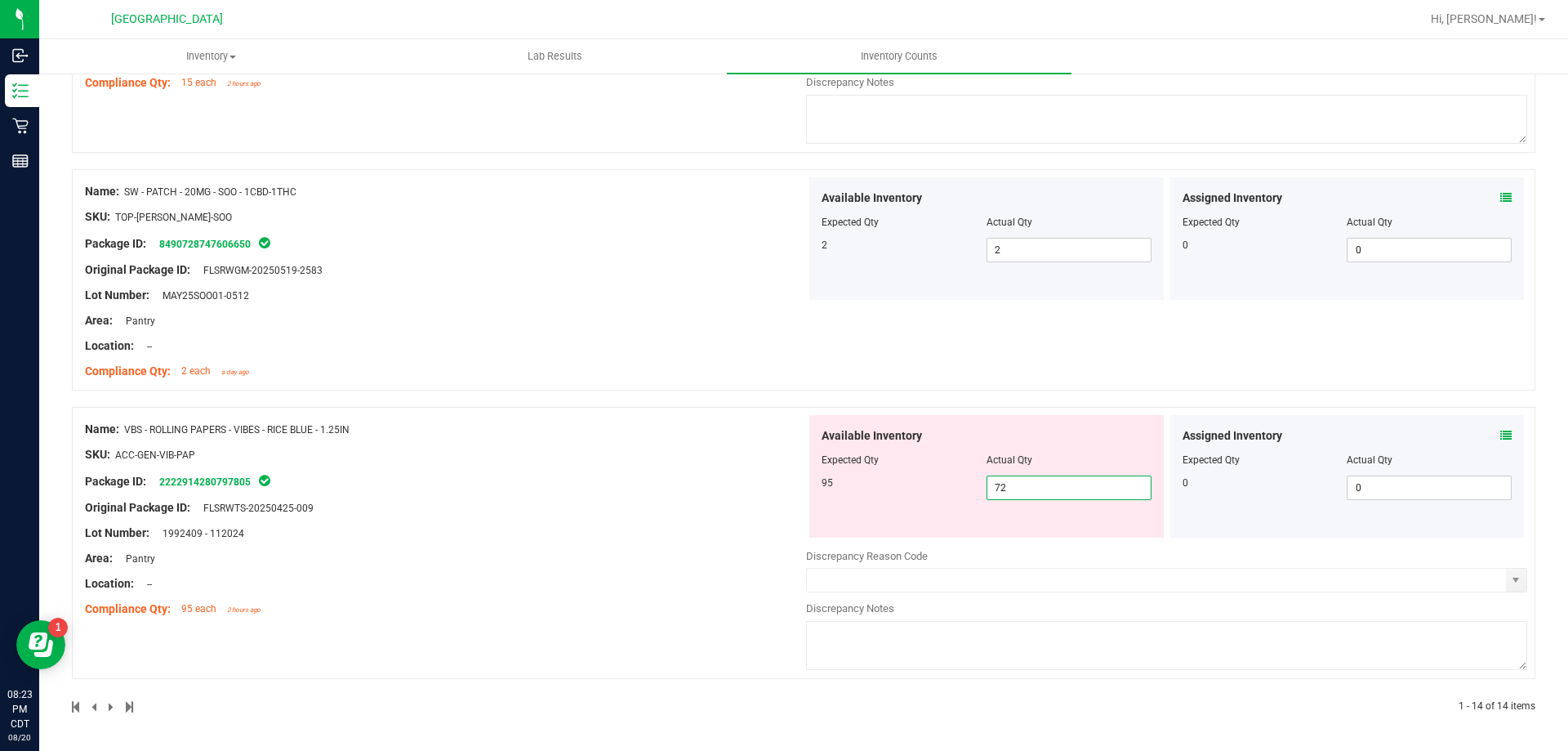
drag, startPoint x: 1010, startPoint y: 486, endPoint x: 908, endPoint y: 410, distance: 127.2
click at [911, 483] on div "95 72 72" at bounding box center [986, 487] width 330 height 25
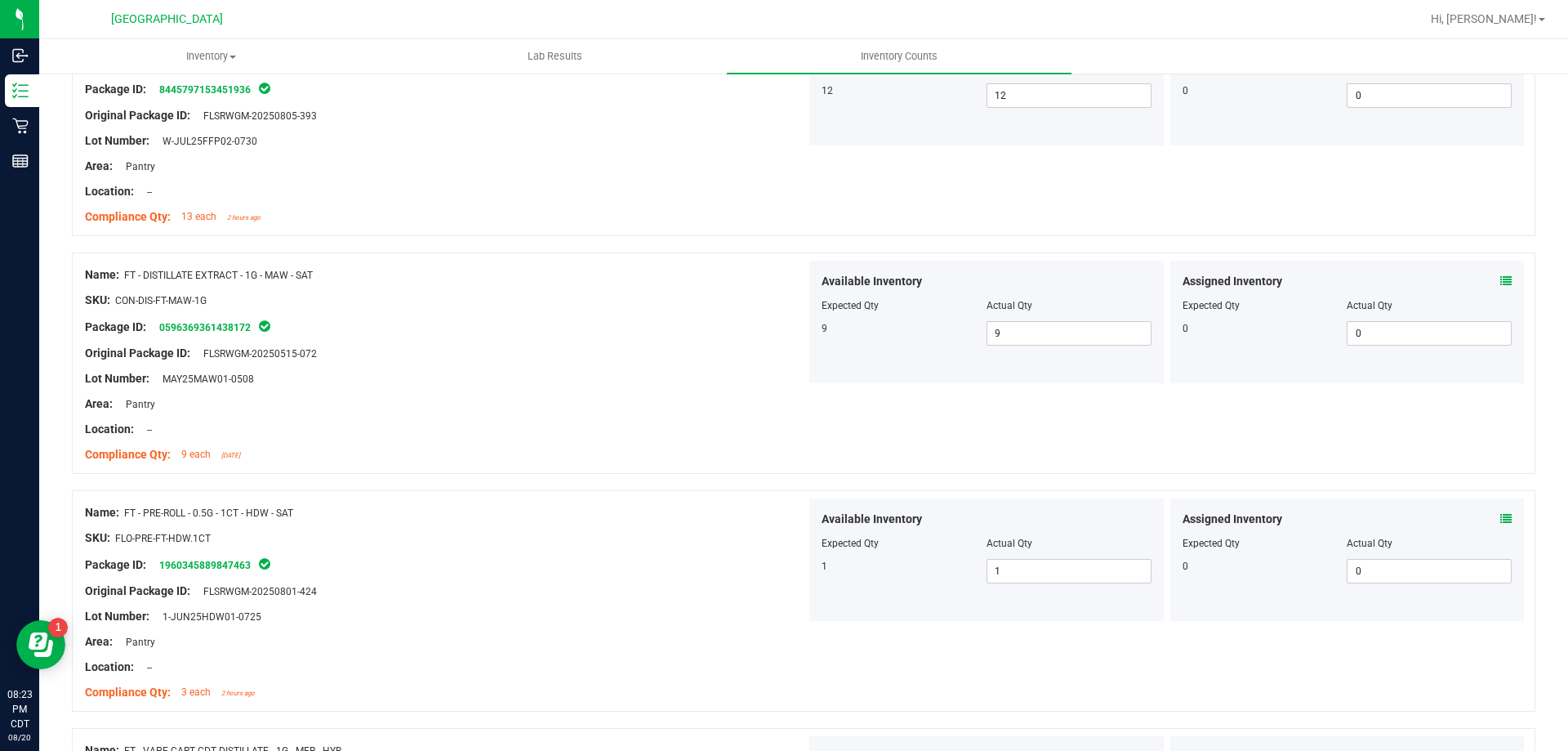
scroll to position [468, 0]
